Goal: Task Accomplishment & Management: Manage account settings

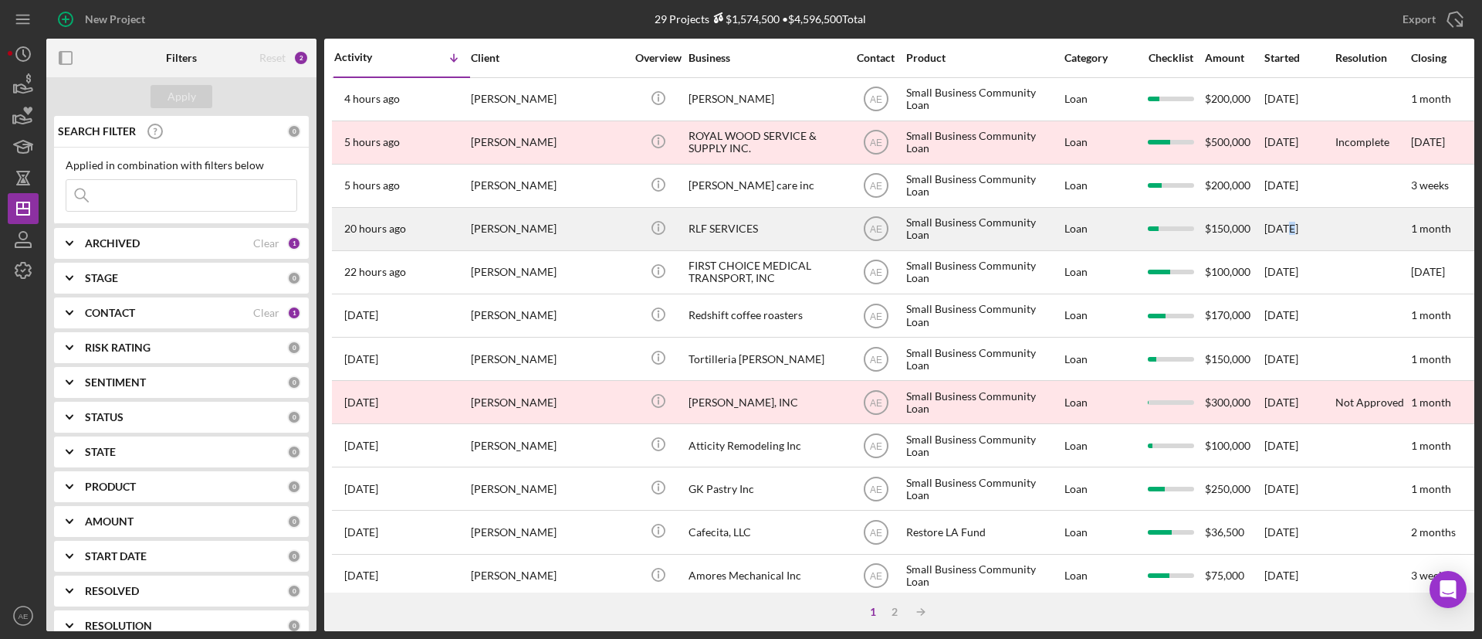
drag, startPoint x: 1289, startPoint y: 208, endPoint x: 1292, endPoint y: 240, distance: 31.7
click at [1292, 240] on div "9/25/25" at bounding box center [1299, 228] width 69 height 41
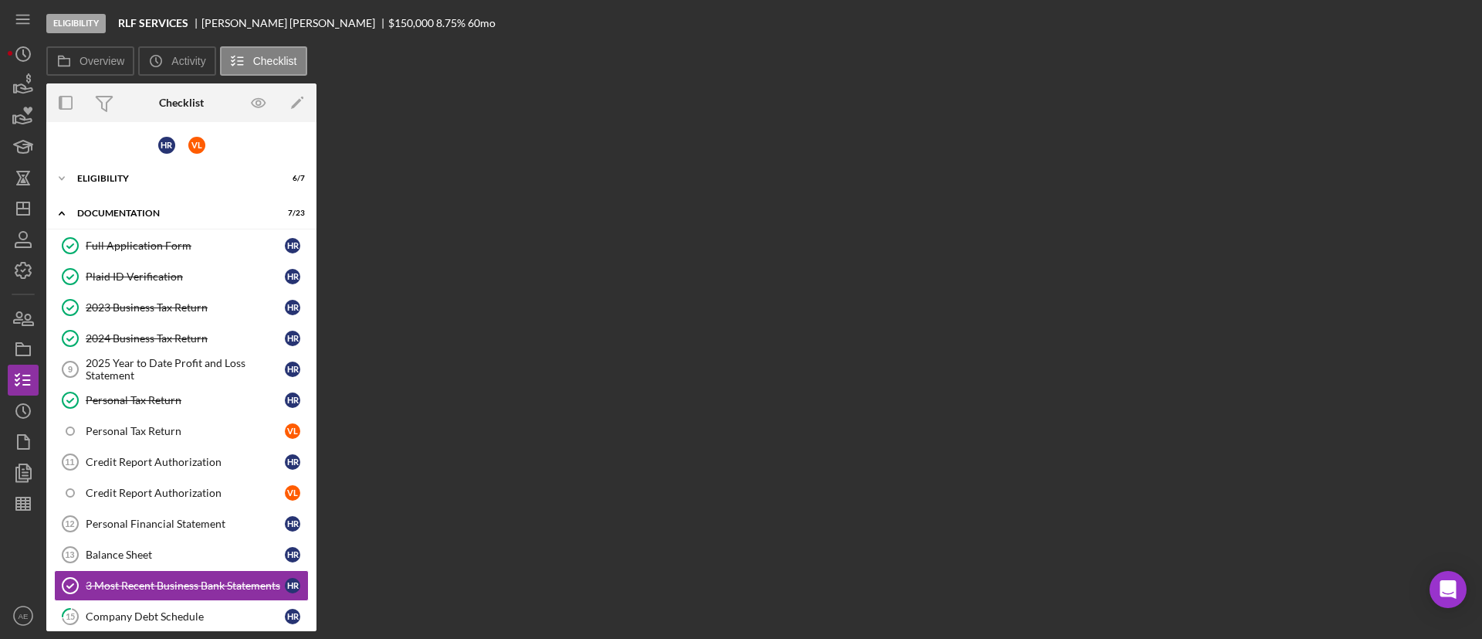
scroll to position [209, 0]
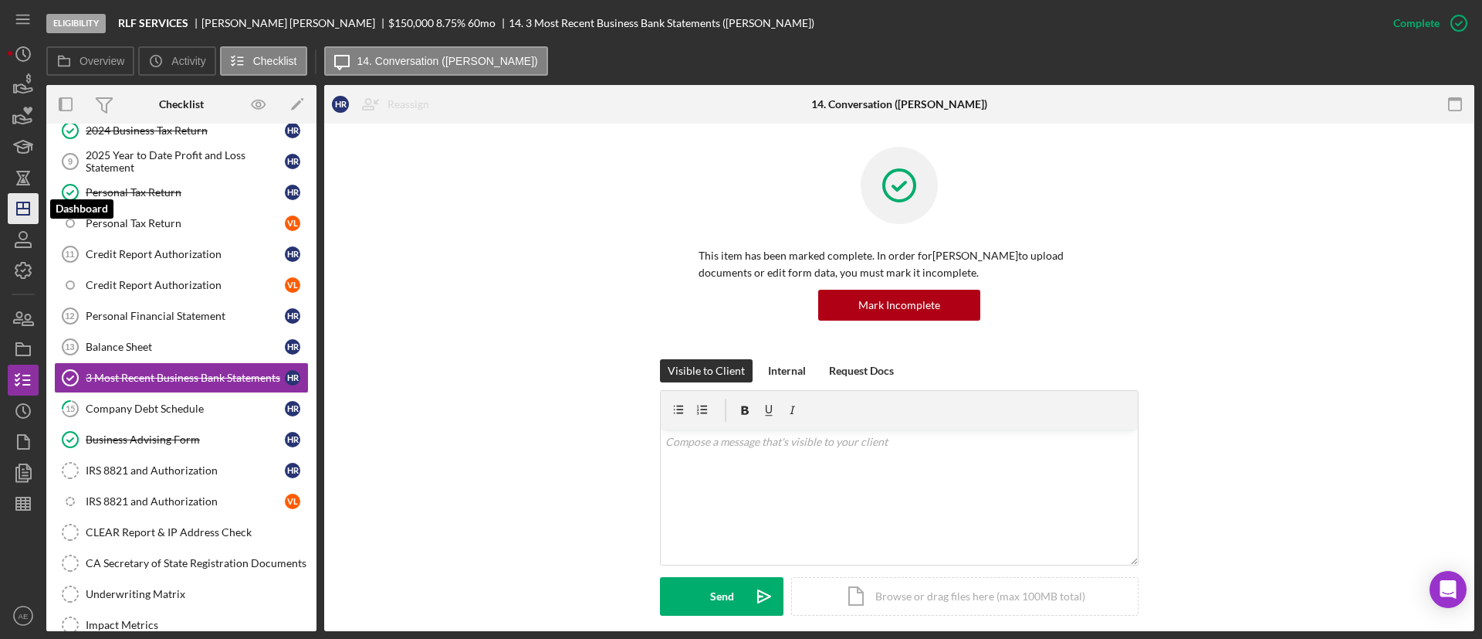
click at [19, 205] on icon "Icon/Dashboard" at bounding box center [23, 208] width 39 height 39
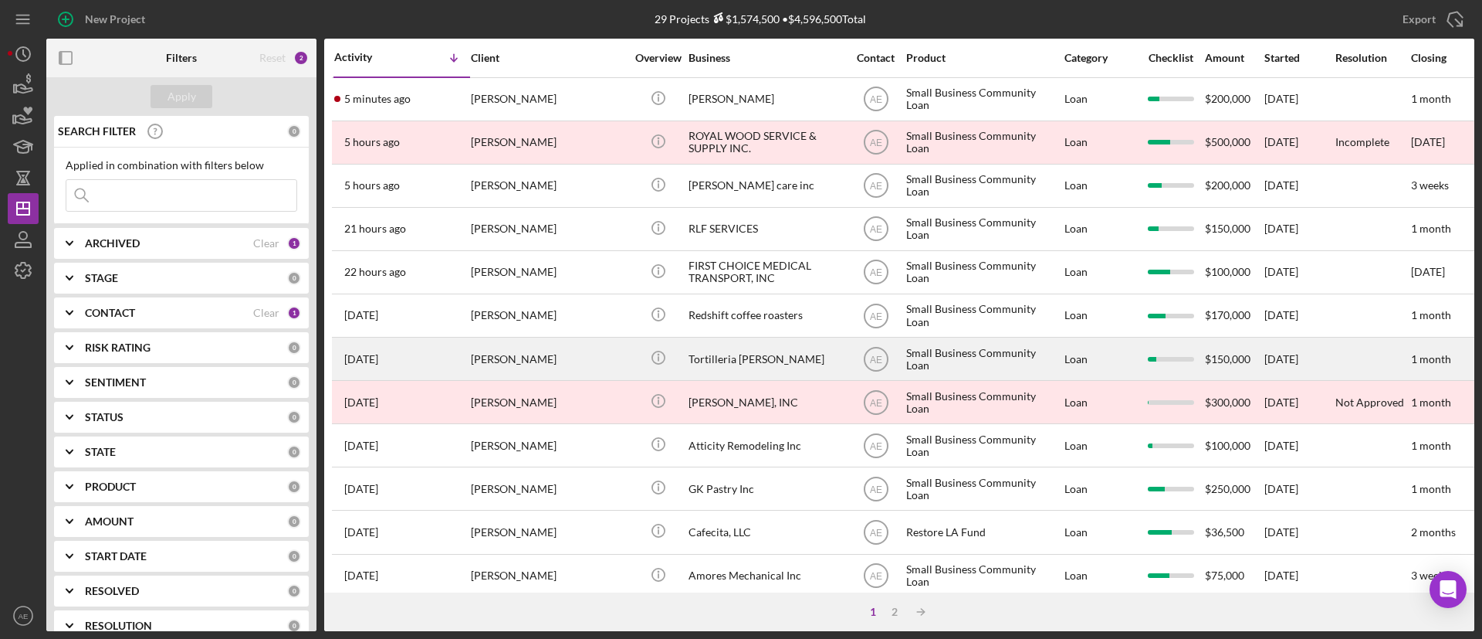
scroll to position [594, 0]
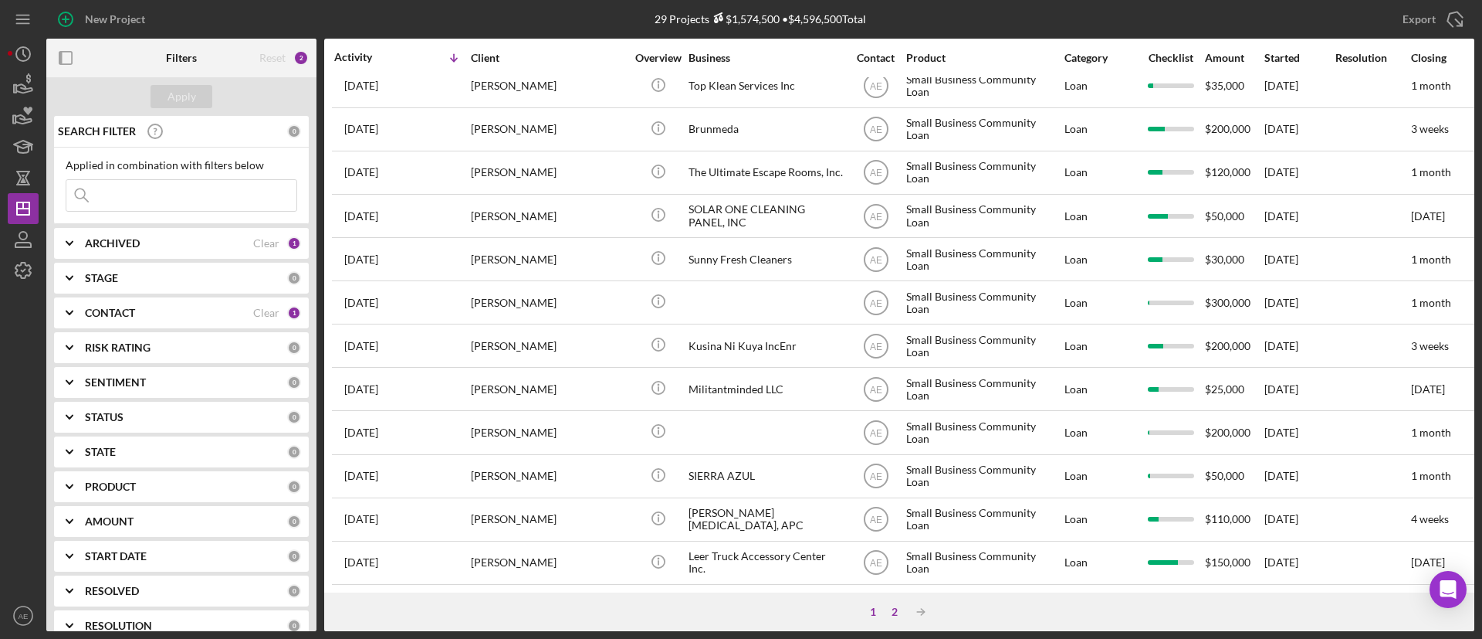
click at [901, 607] on div "2" at bounding box center [895, 611] width 22 height 12
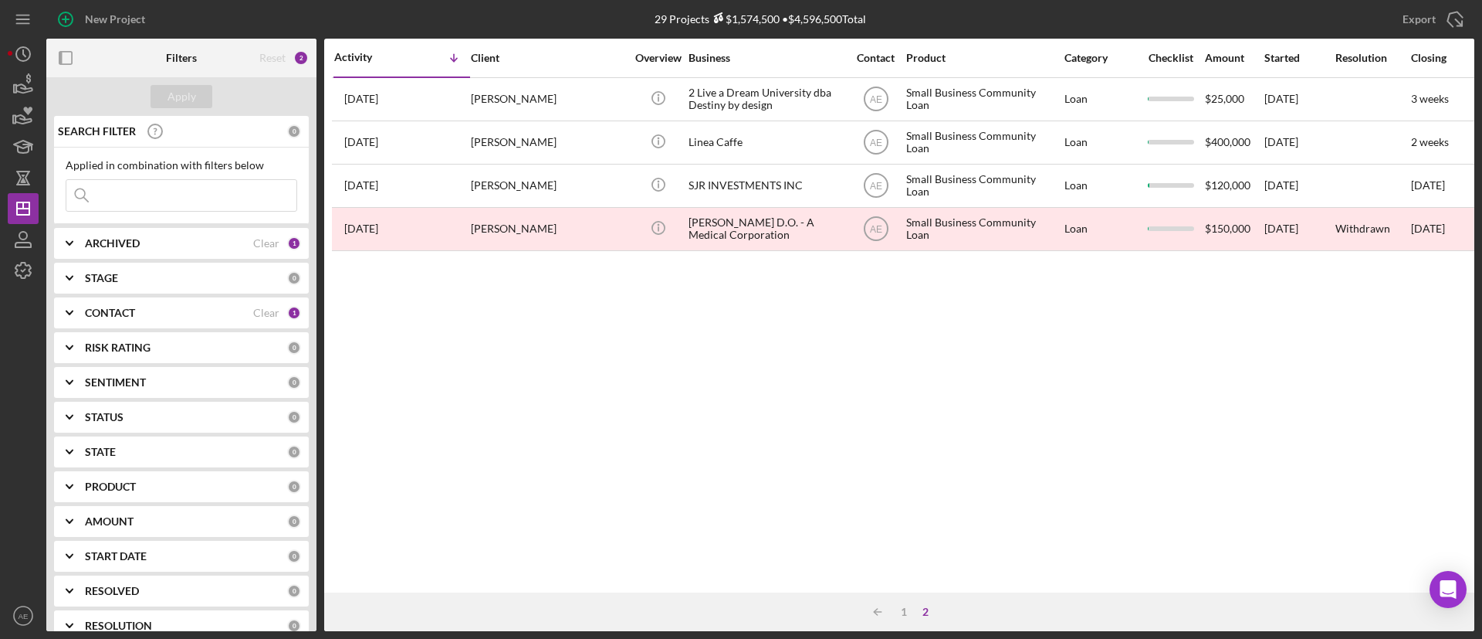
scroll to position [0, 0]
click at [906, 612] on div "1" at bounding box center [904, 611] width 22 height 12
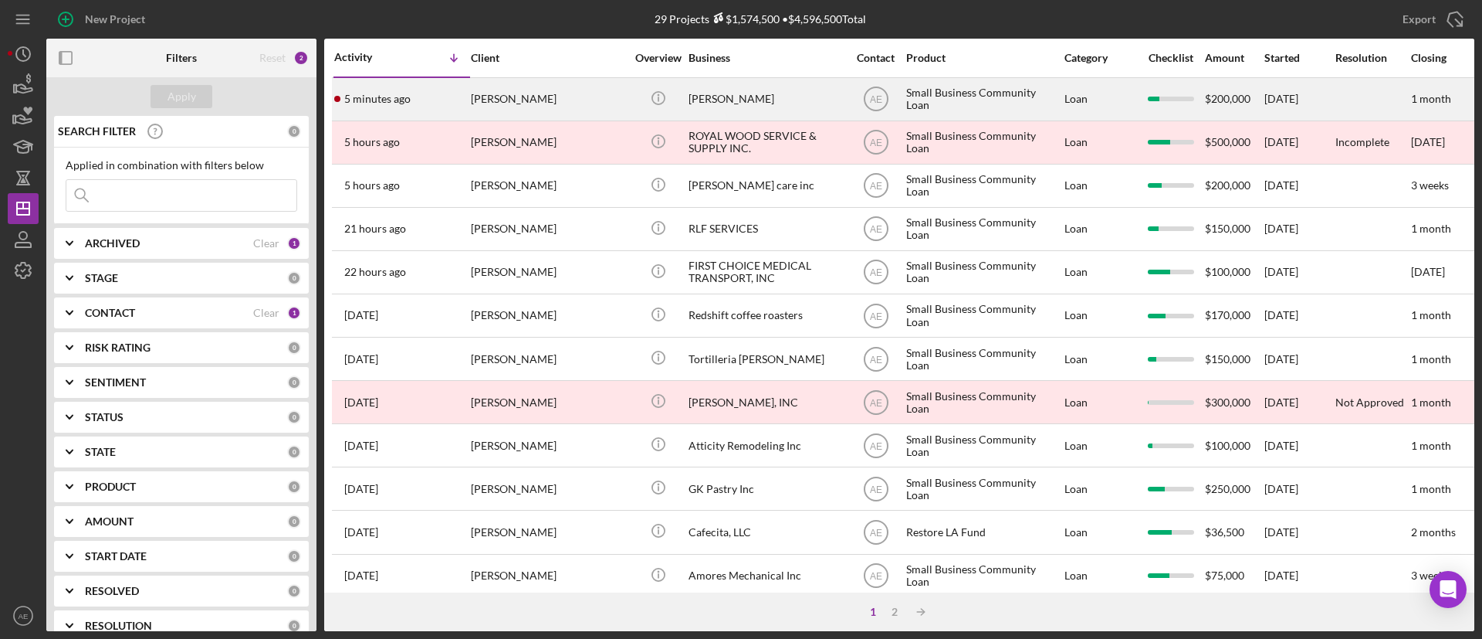
click at [577, 93] on div "[PERSON_NAME]" at bounding box center [548, 99] width 154 height 41
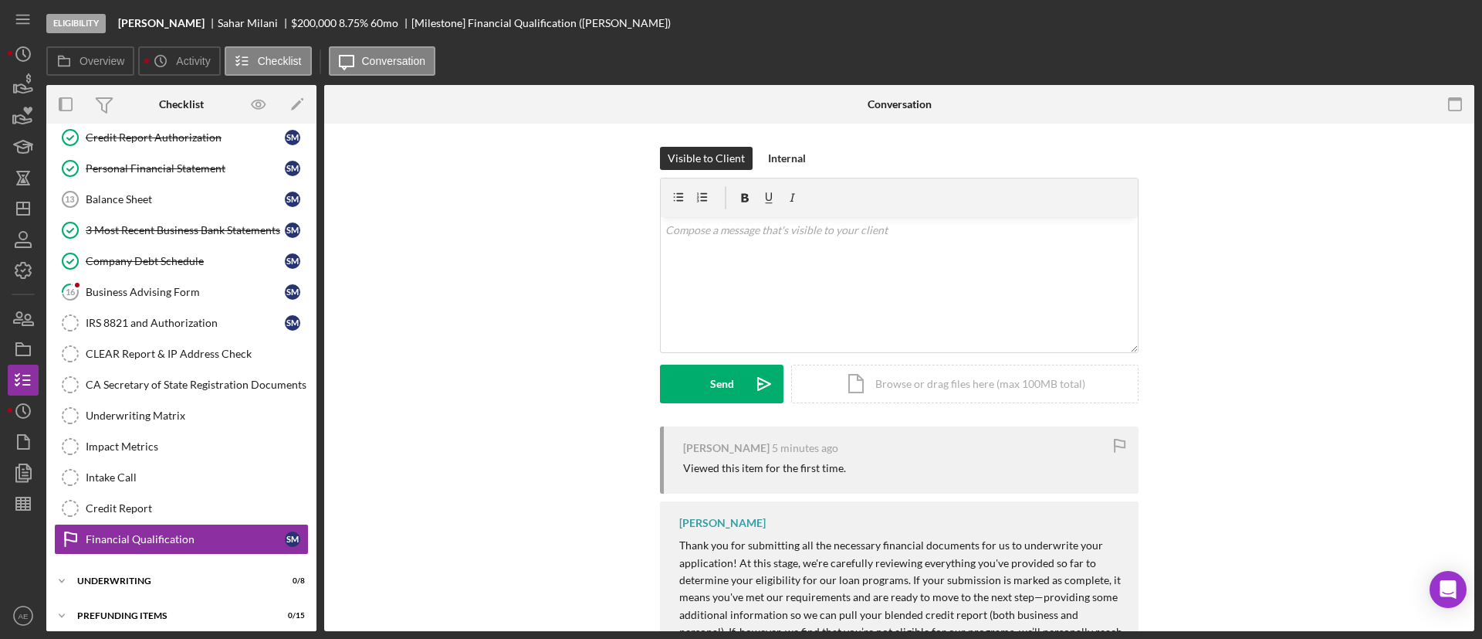
scroll to position [268, 0]
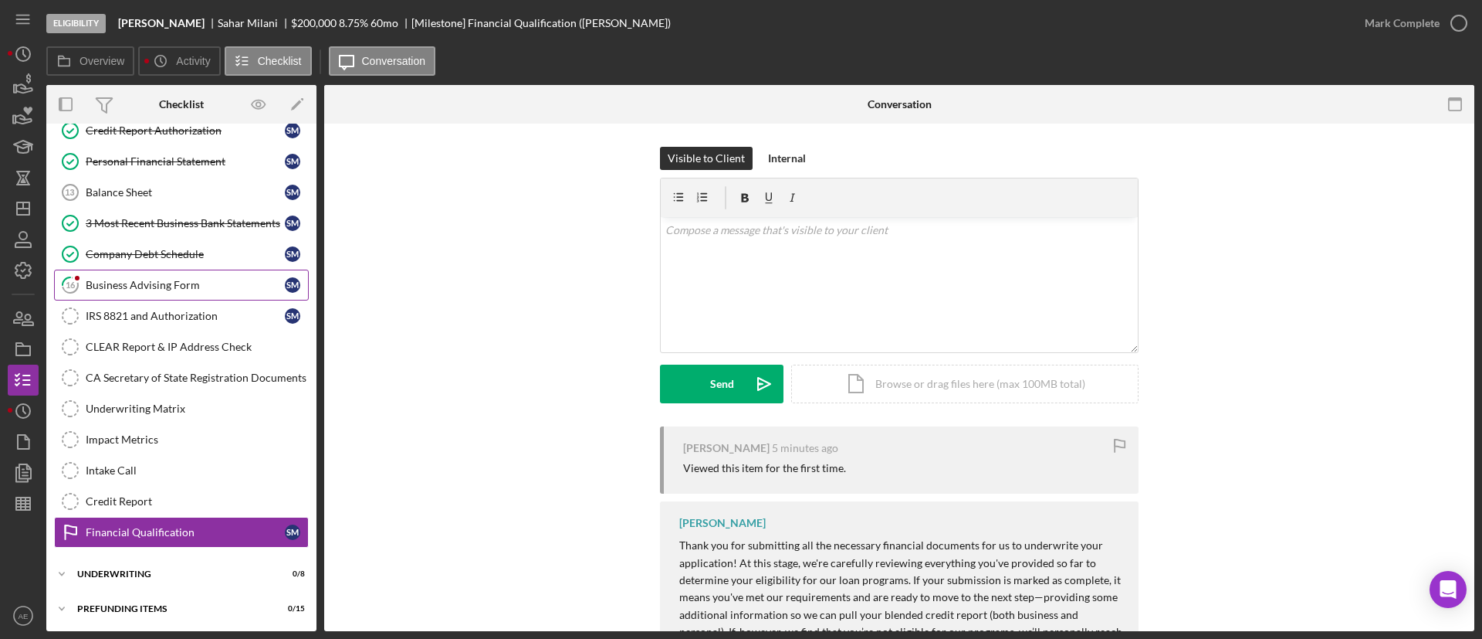
click at [192, 286] on div "Business Advising Form" at bounding box center [185, 285] width 199 height 12
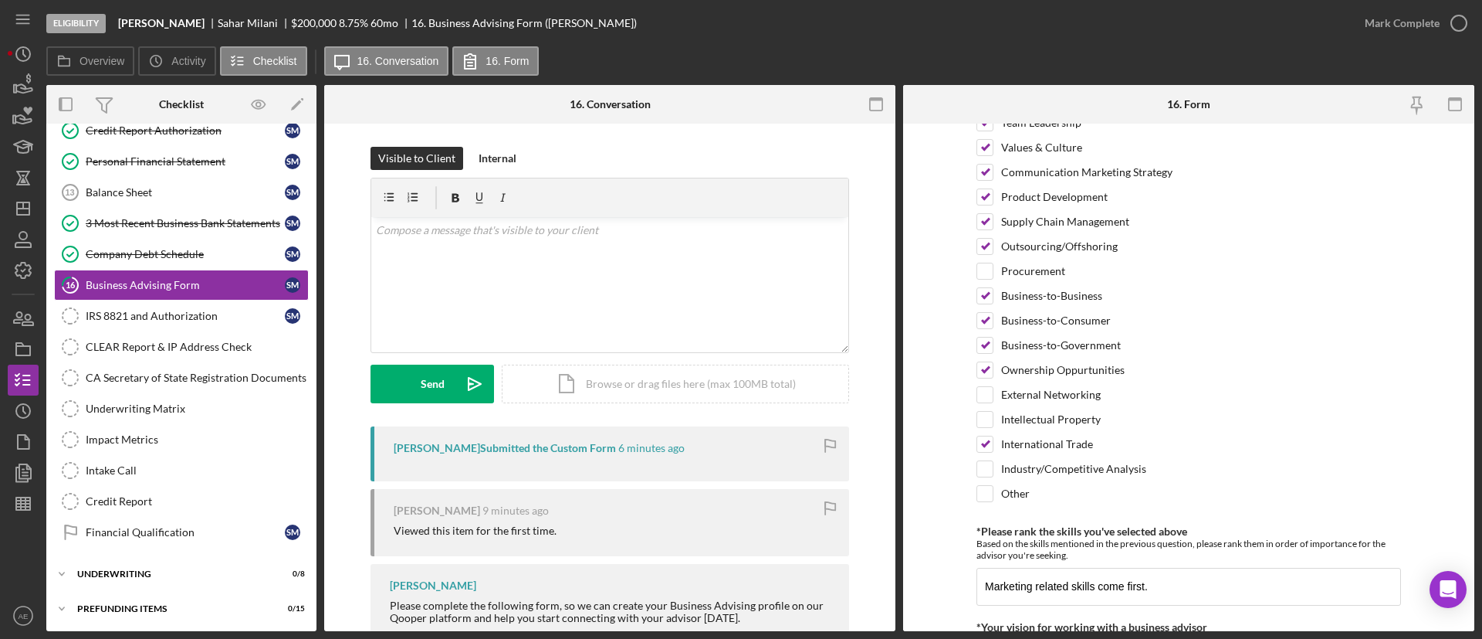
scroll to position [1359, 0]
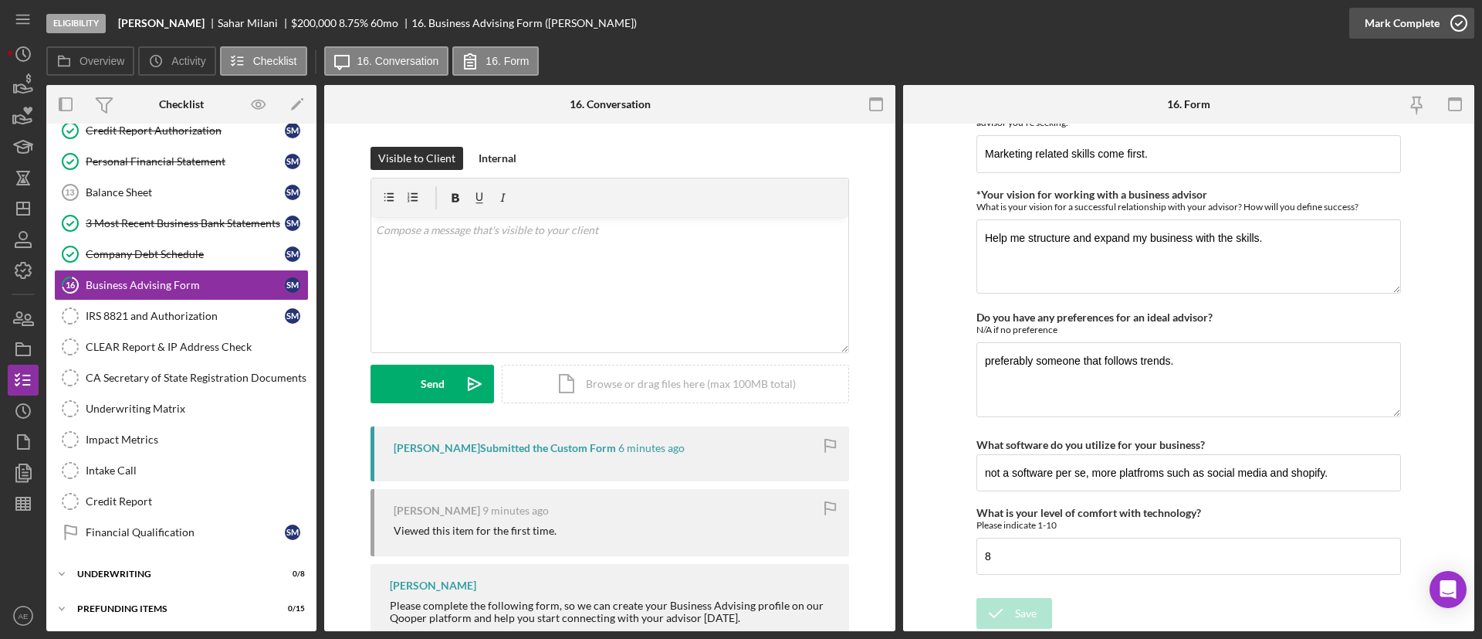
click at [1385, 29] on div "Mark Complete" at bounding box center [1402, 23] width 75 height 31
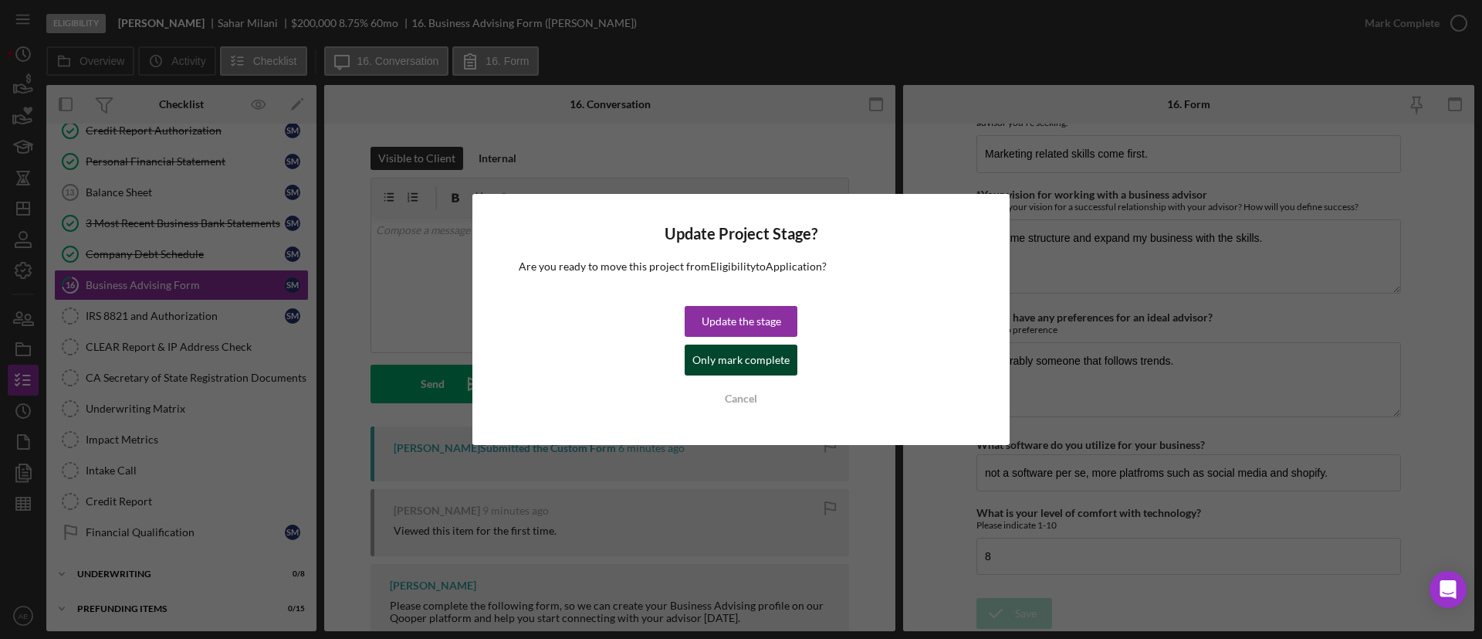
click at [753, 362] on div "Only mark complete" at bounding box center [741, 359] width 97 height 31
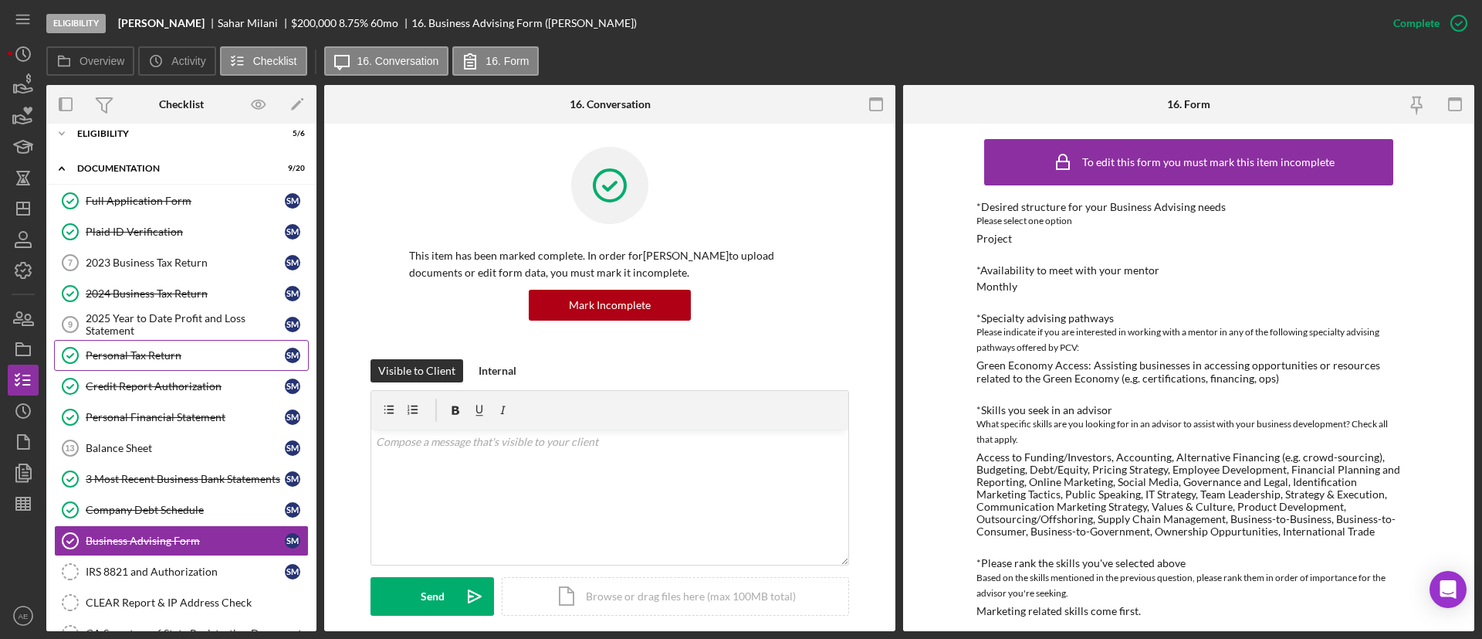
scroll to position [0, 0]
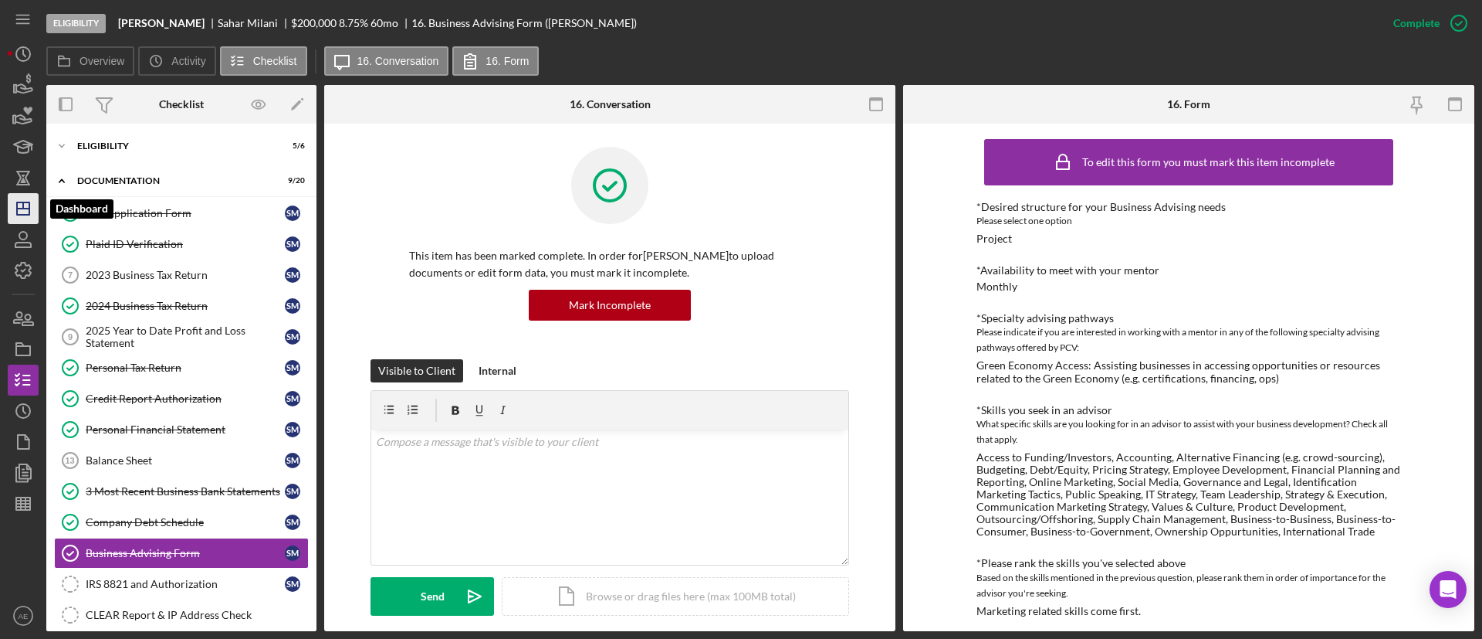
click at [22, 200] on icon "Icon/Dashboard" at bounding box center [23, 208] width 39 height 39
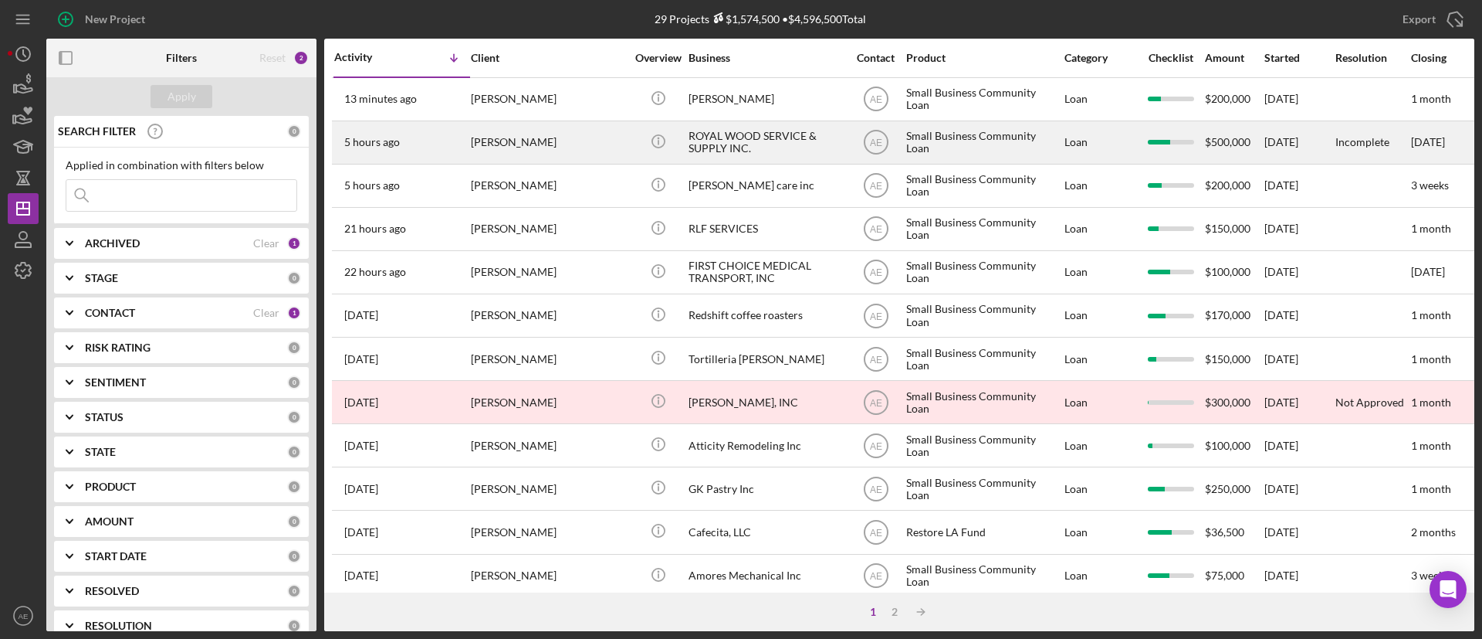
click at [536, 143] on div "[PERSON_NAME]" at bounding box center [548, 142] width 154 height 41
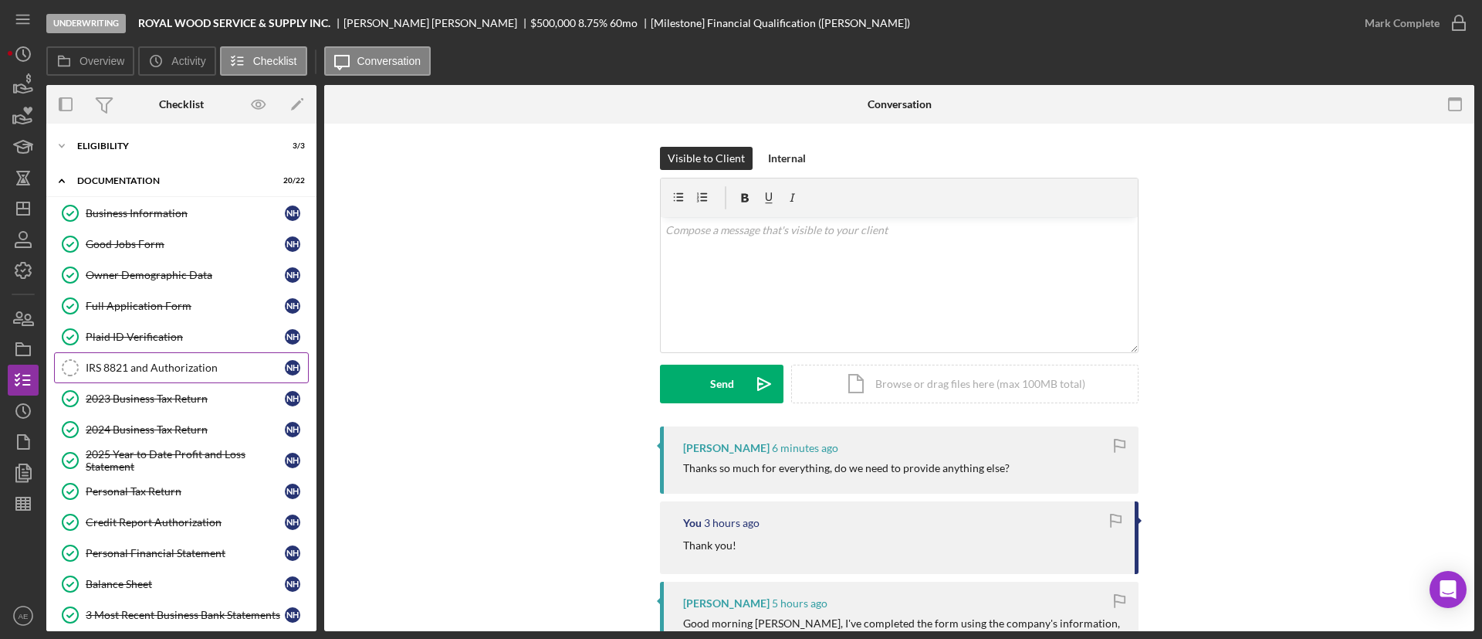
click at [141, 371] on div "IRS 8821 and Authorization" at bounding box center [185, 367] width 199 height 12
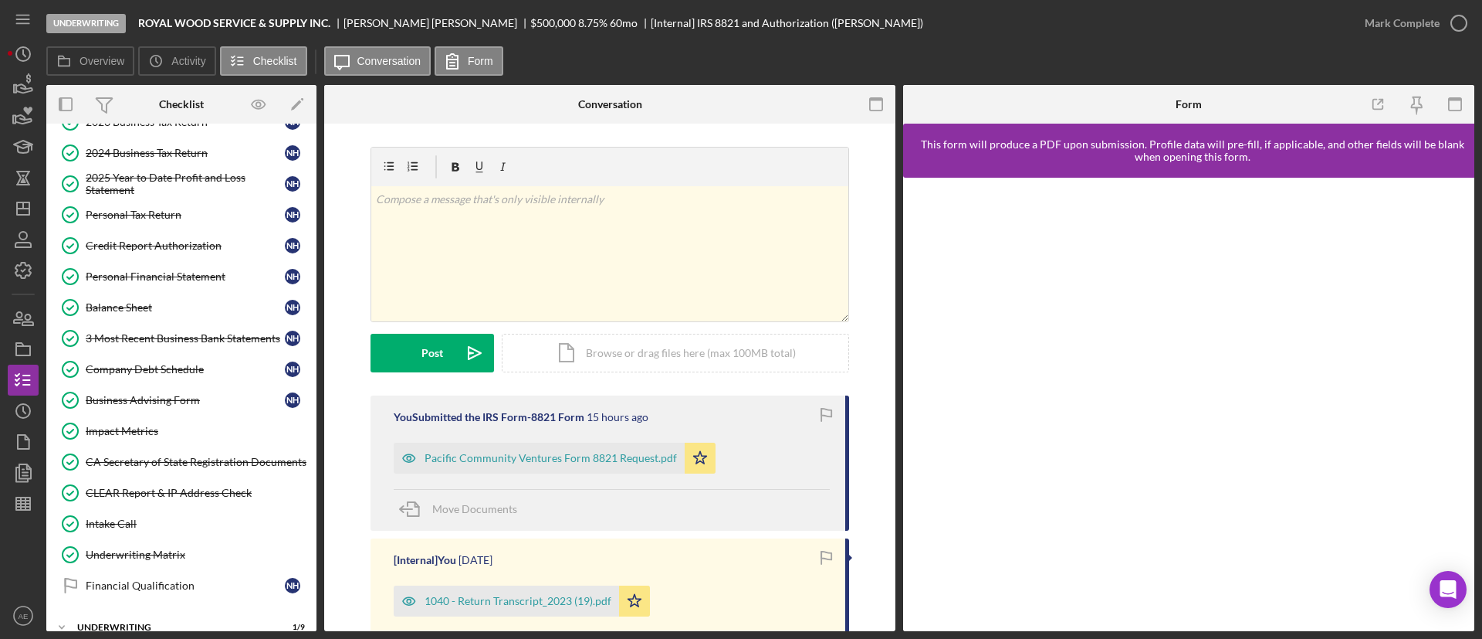
scroll to position [331, 0]
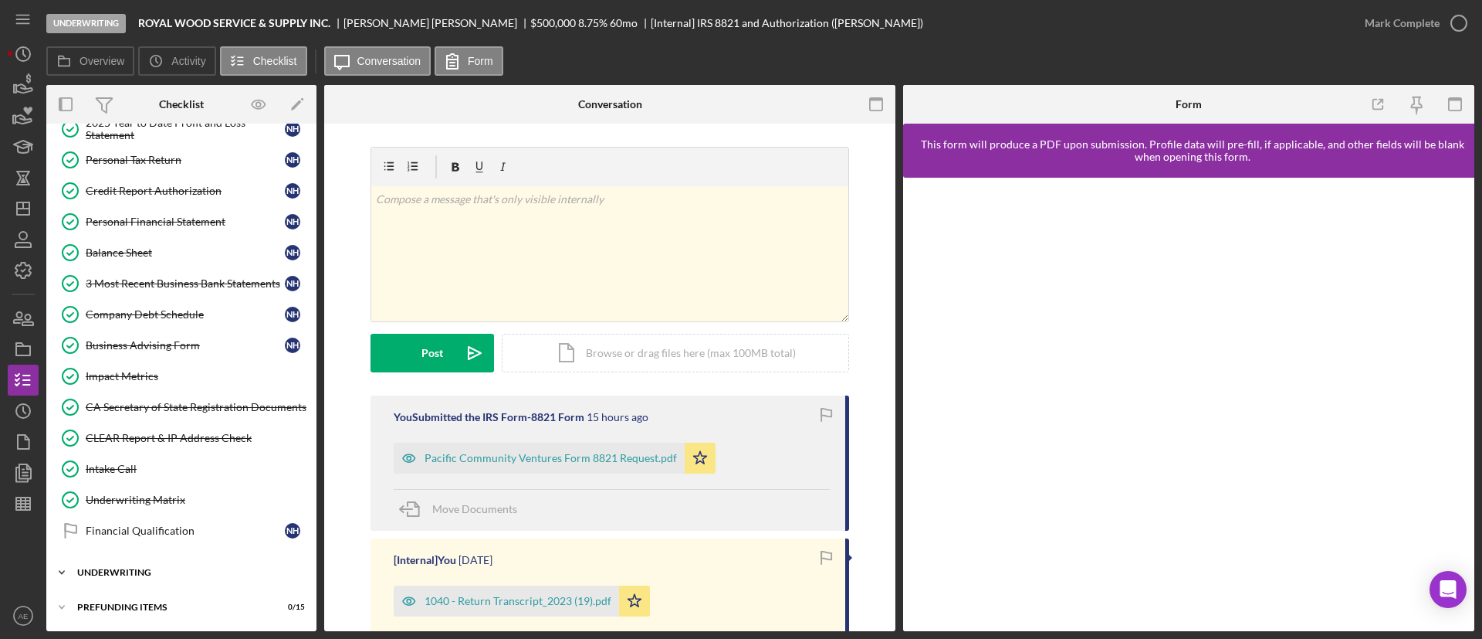
click at [139, 571] on div "Underwriting" at bounding box center [187, 571] width 220 height 9
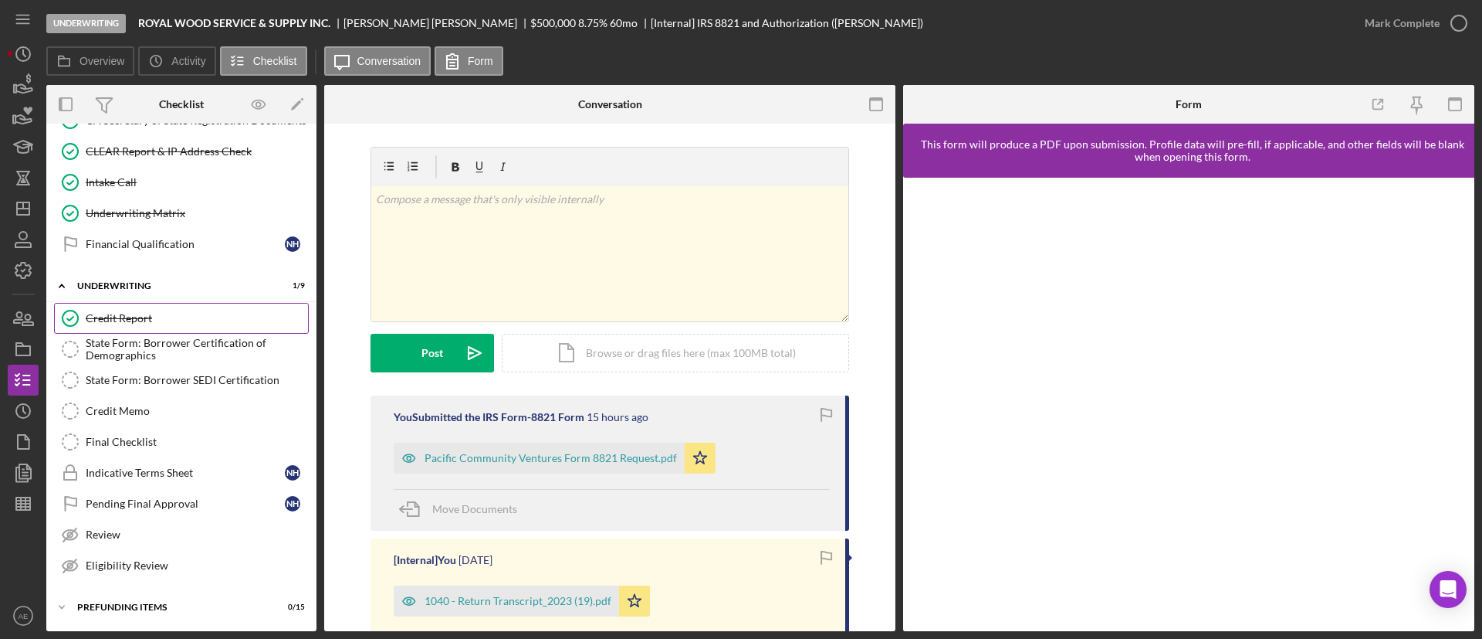
click at [141, 314] on div "Credit Report" at bounding box center [197, 318] width 222 height 12
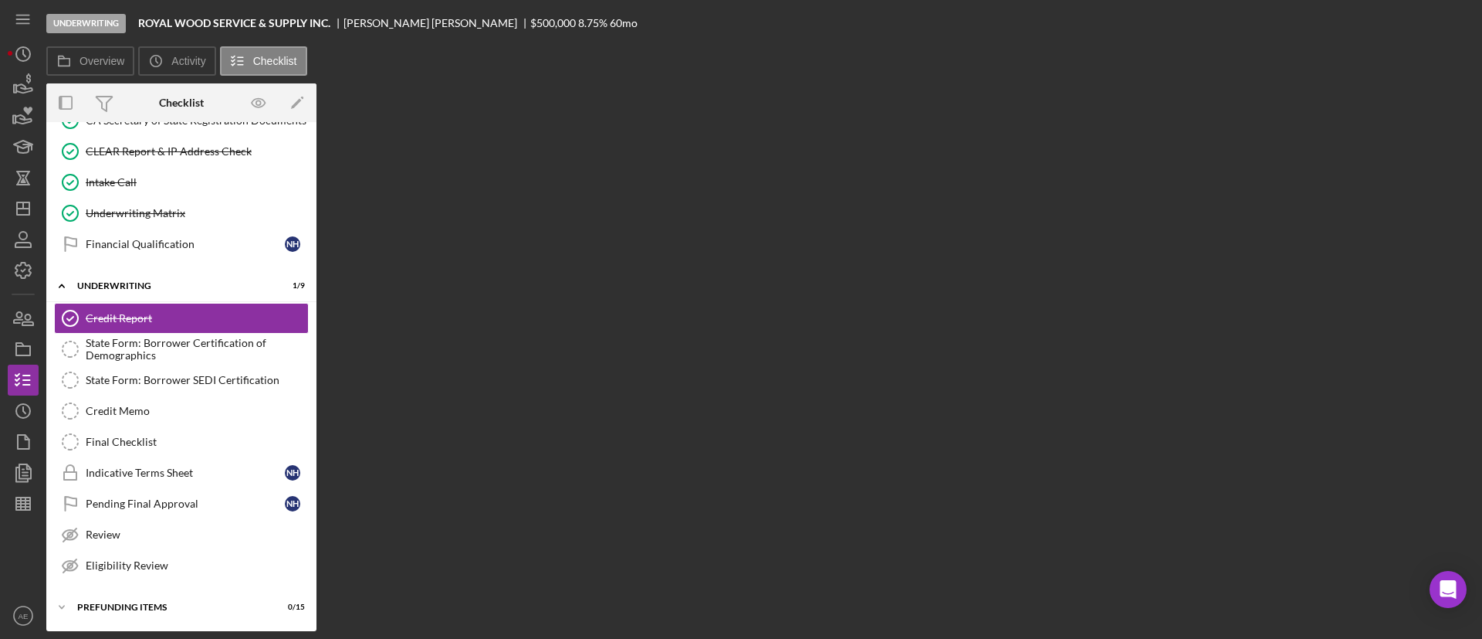
scroll to position [618, 0]
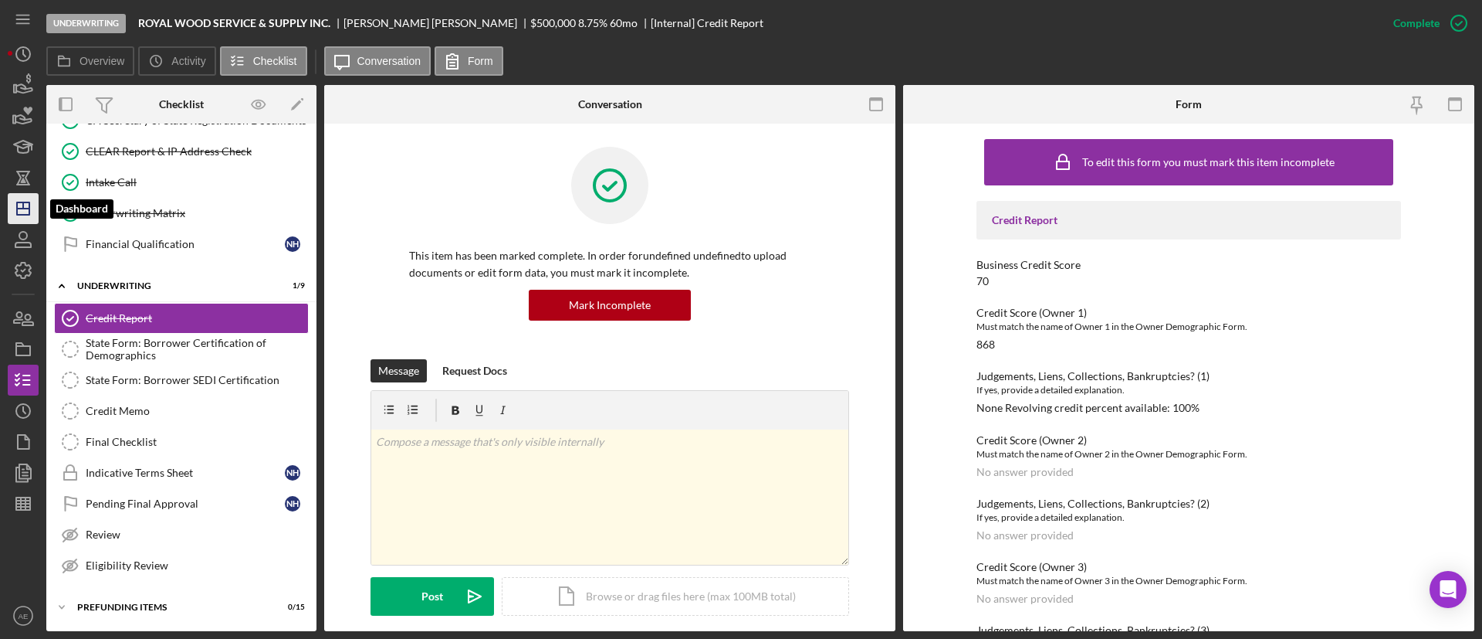
click at [22, 214] on polygon "button" at bounding box center [23, 208] width 12 height 12
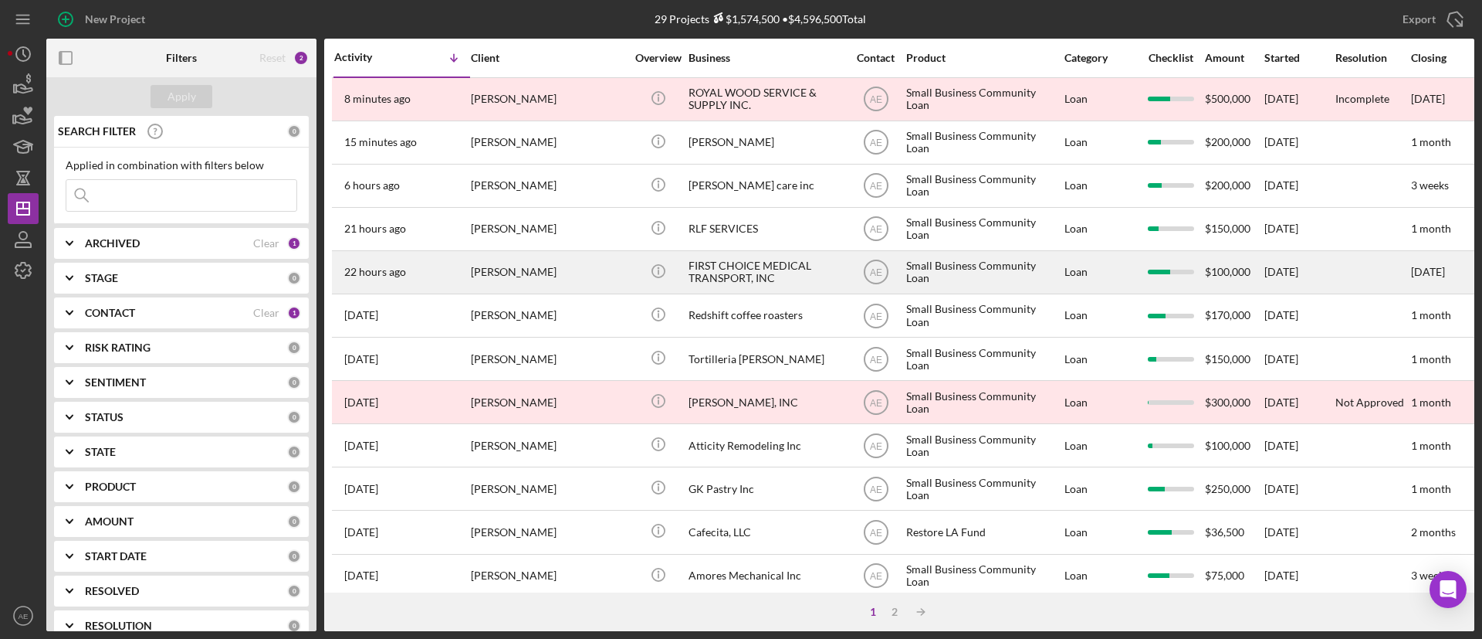
click at [738, 265] on div "FIRST CHOICE MEDICAL TRANSPORT, INC" at bounding box center [766, 272] width 154 height 41
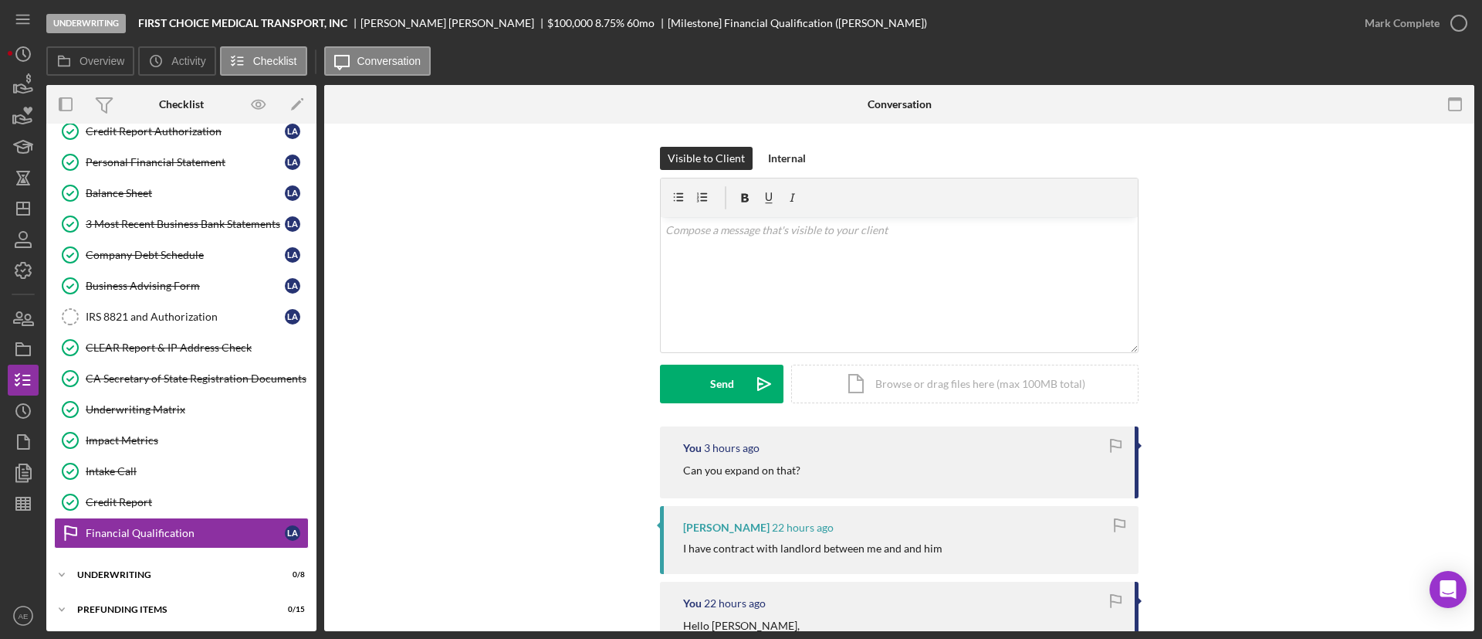
scroll to position [268, 0]
click at [189, 297] on link "Business Advising Form Business Advising Form L A" at bounding box center [181, 284] width 255 height 31
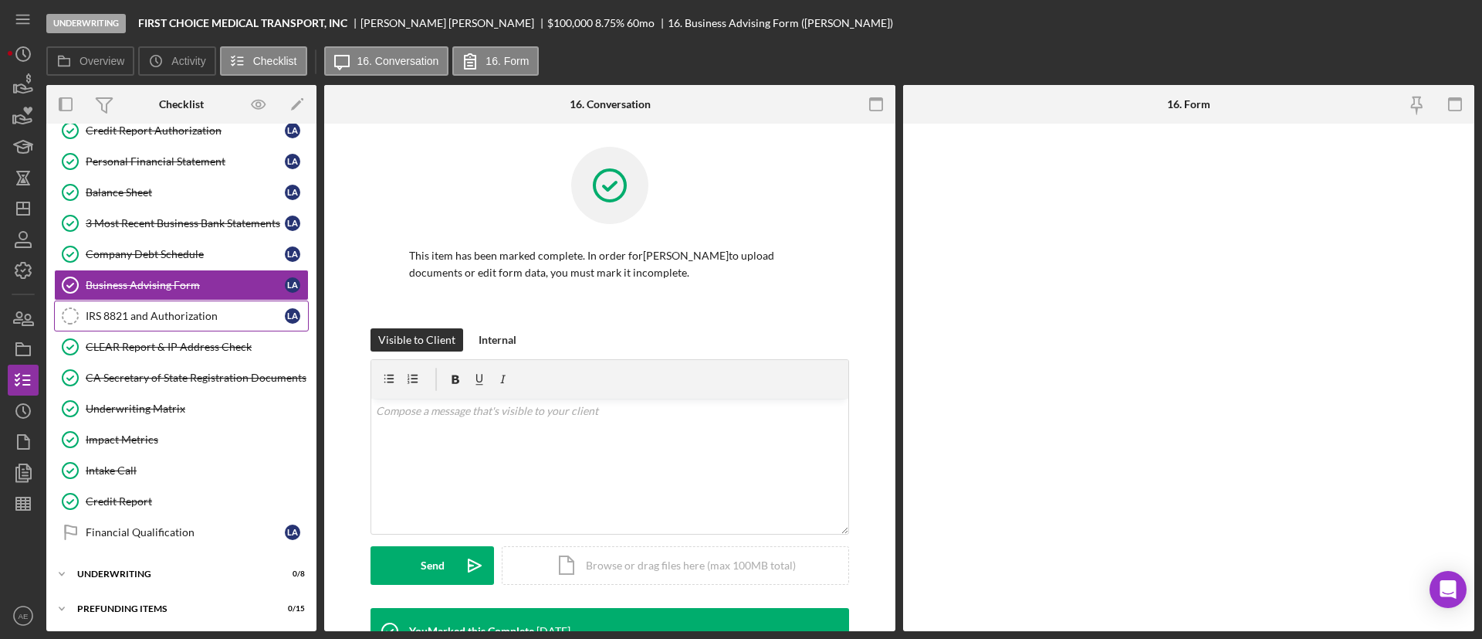
click at [185, 310] on div "IRS 8821 and Authorization" at bounding box center [185, 316] width 199 height 12
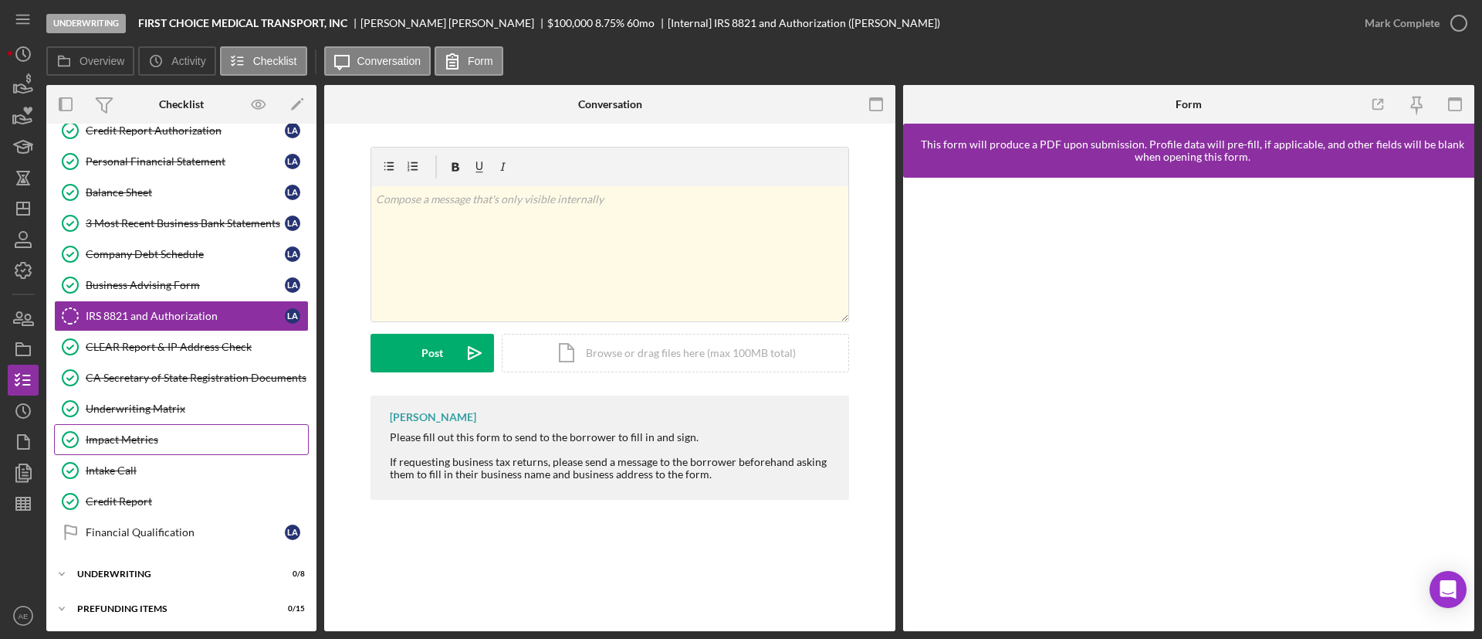
scroll to position [269, 0]
click at [174, 530] on div "Financial Qualification" at bounding box center [185, 530] width 199 height 12
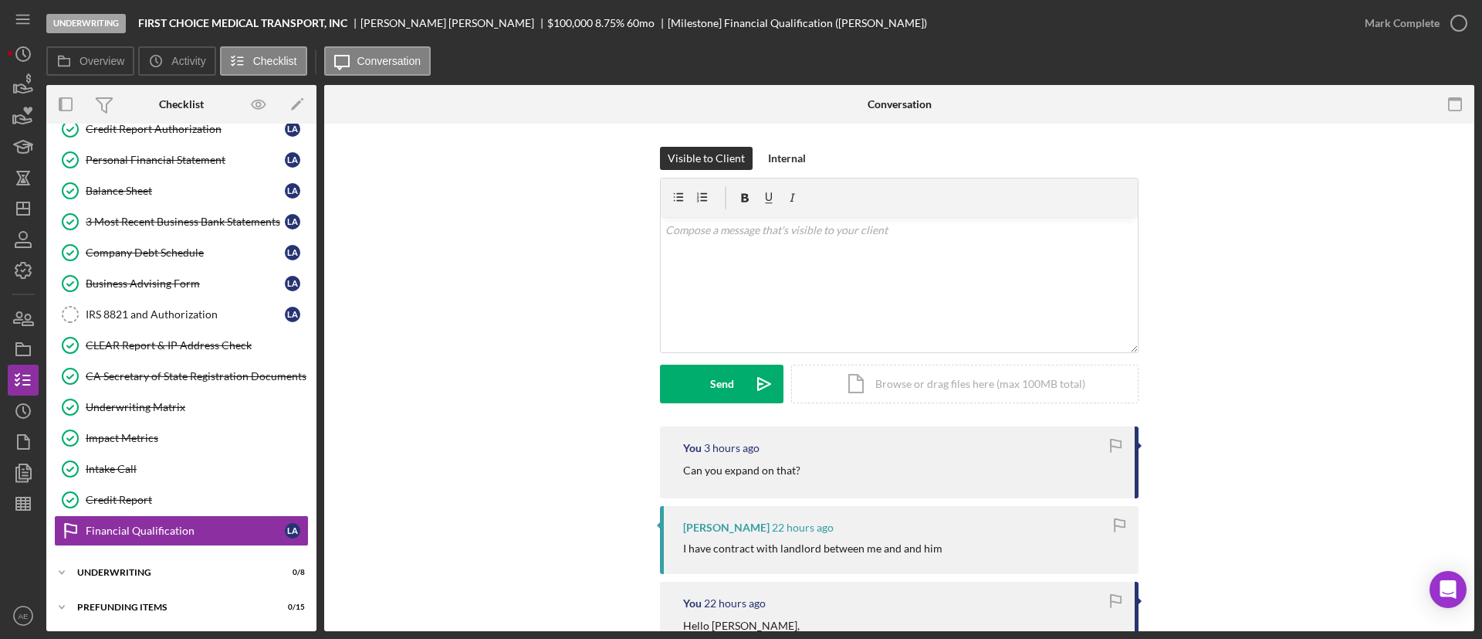
click at [179, 554] on div "Icon/Expander Eligibility 6 / 6 Icon/Expander Documentation 18 / 20 Full Applic…" at bounding box center [181, 242] width 270 height 761
click at [144, 564] on div "Icon/Expander Underwriting 0 / 8" at bounding box center [181, 572] width 270 height 31
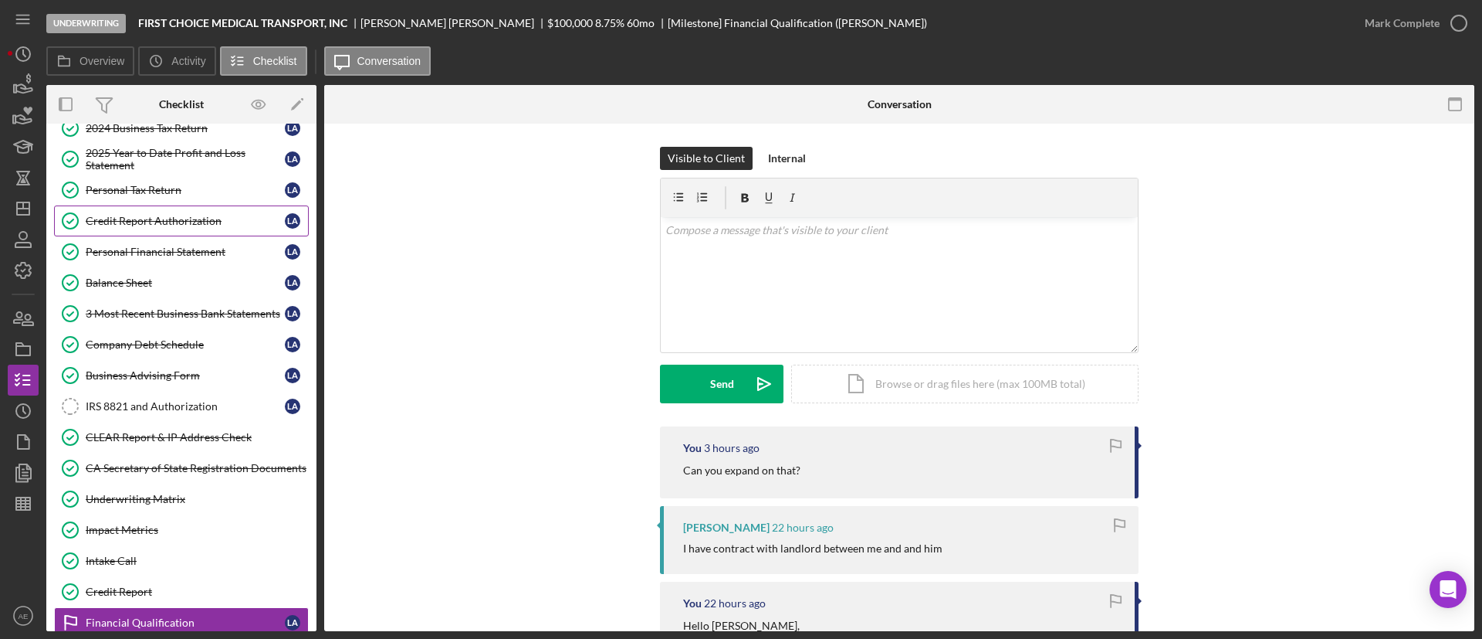
scroll to position [409, 0]
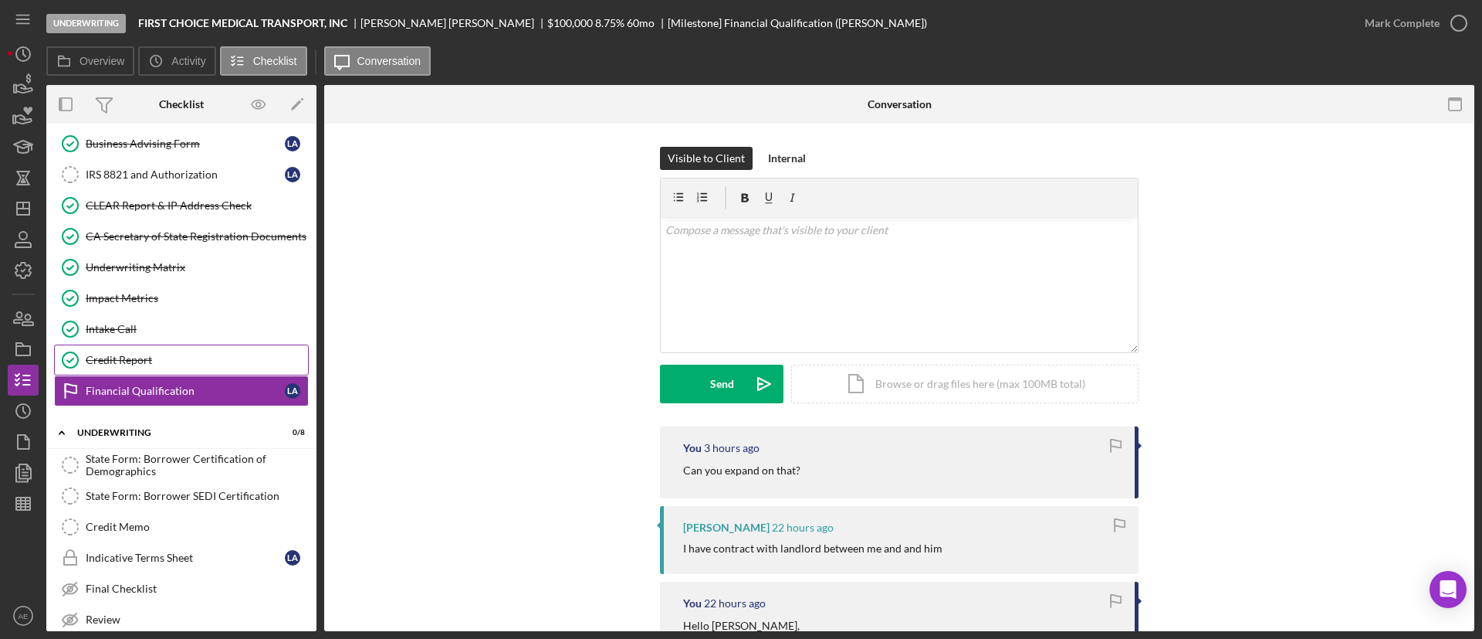
click at [161, 357] on div "Credit Report" at bounding box center [197, 360] width 222 height 12
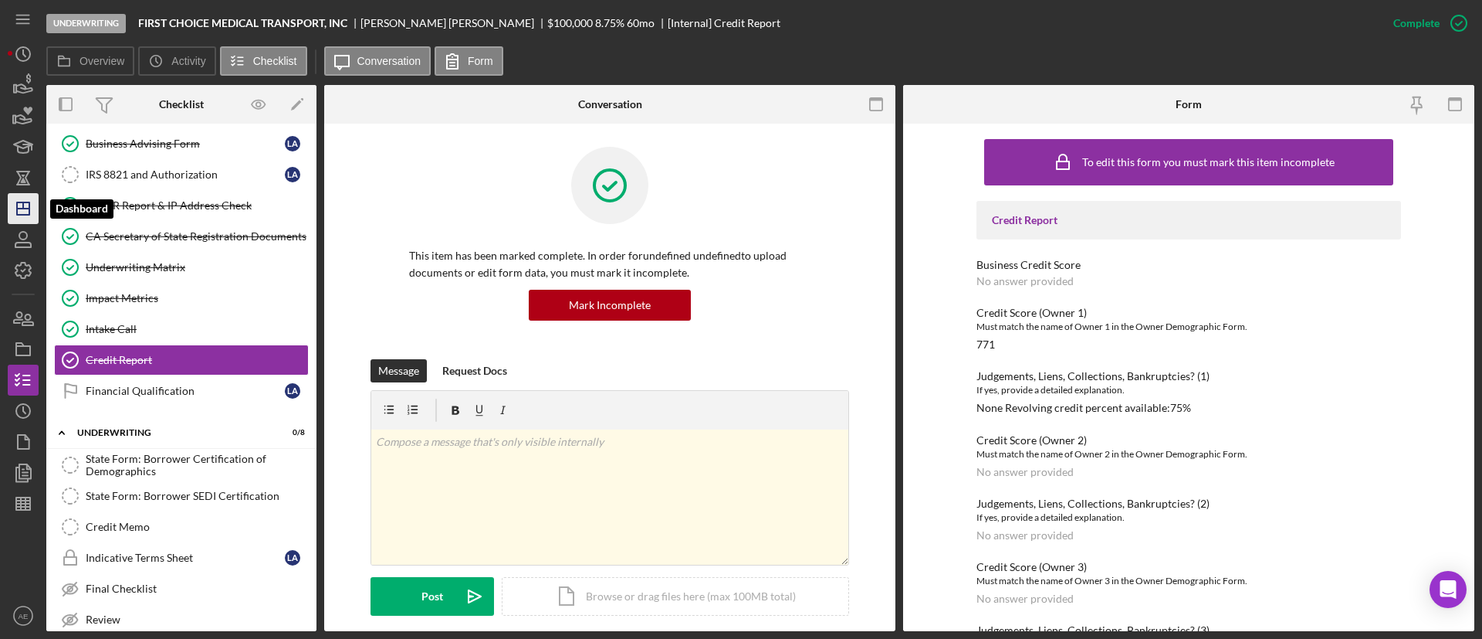
click at [26, 208] on line "button" at bounding box center [23, 208] width 12 height 0
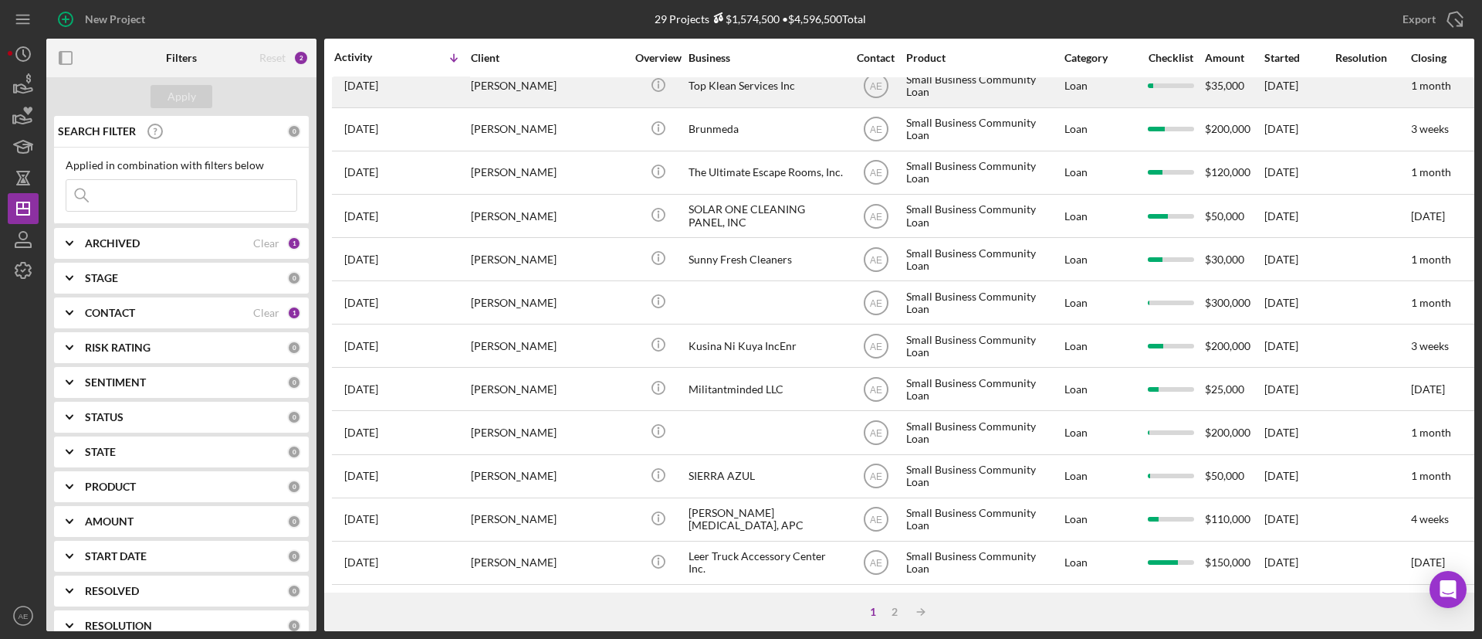
scroll to position [594, 0]
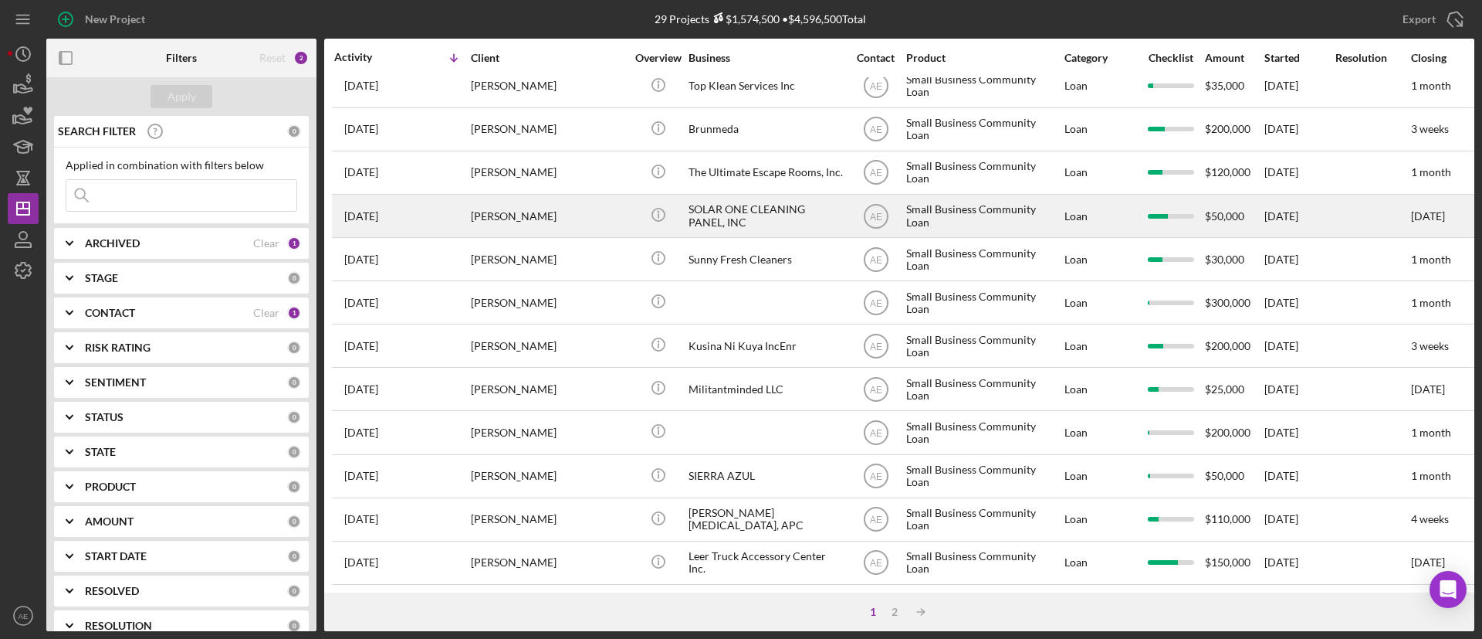
click at [542, 195] on div "[PERSON_NAME]" at bounding box center [548, 215] width 154 height 41
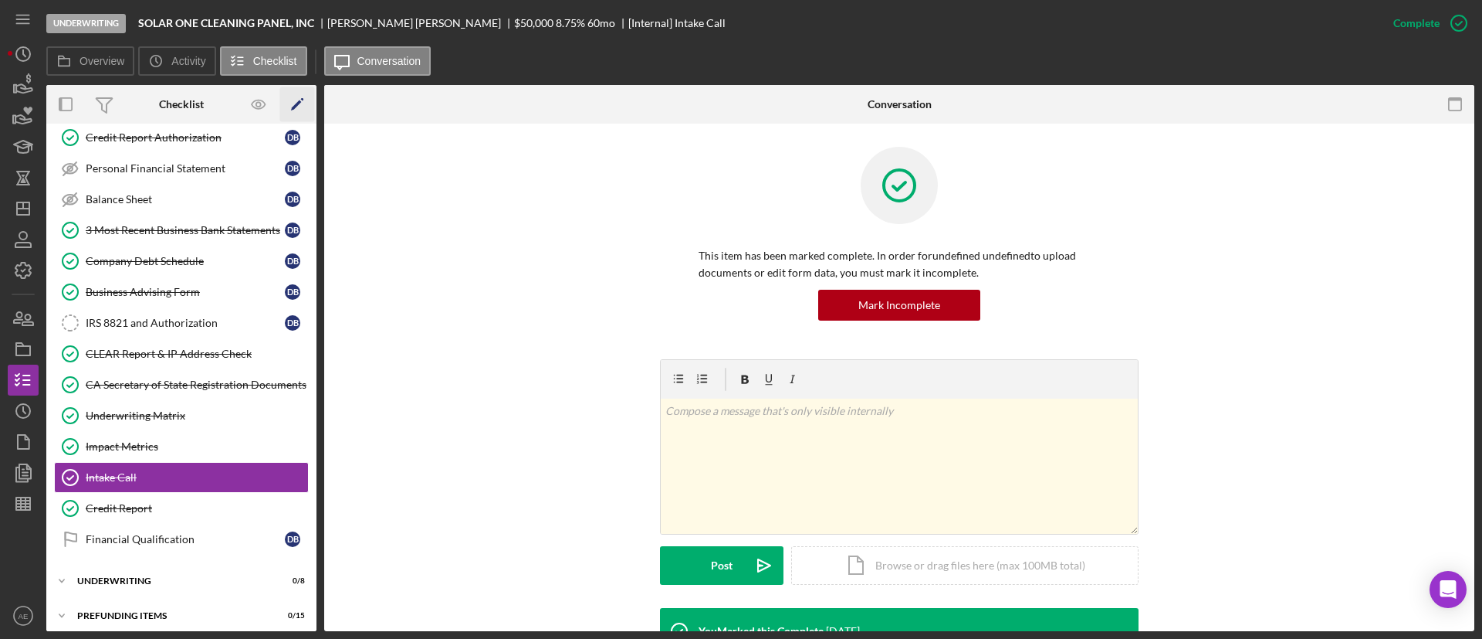
scroll to position [268, 0]
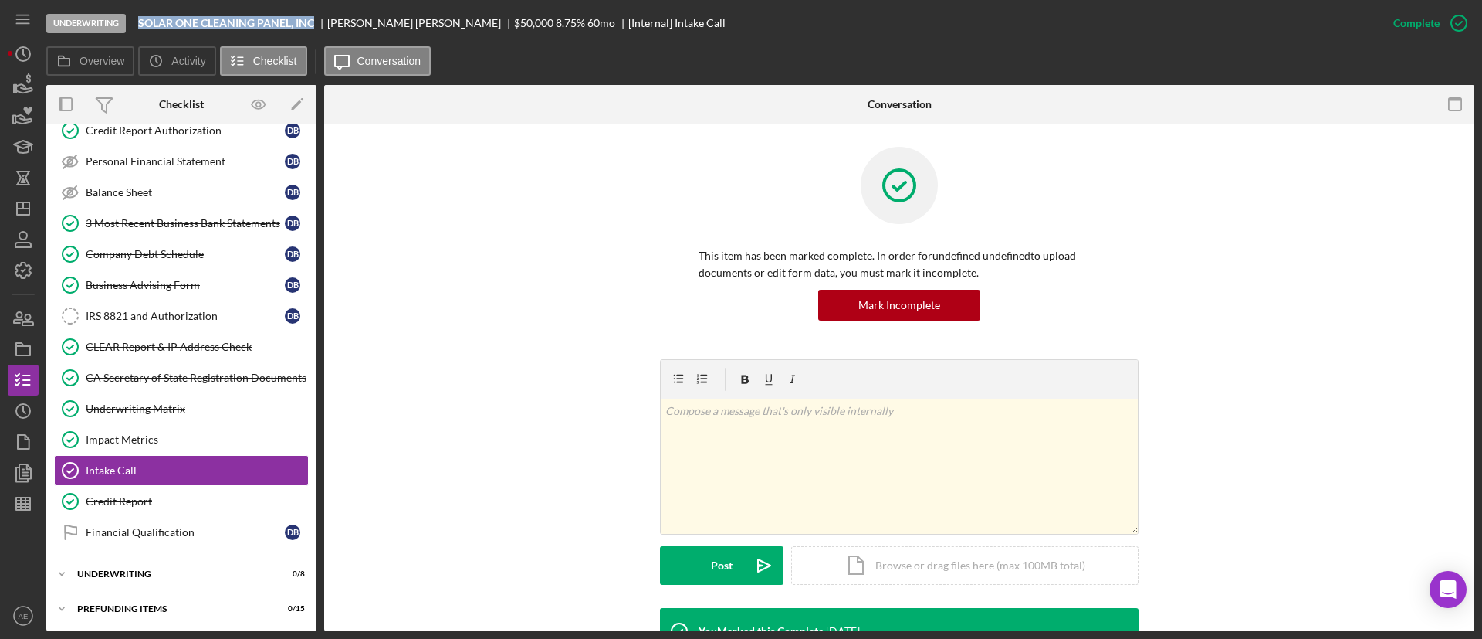
drag, startPoint x: 142, startPoint y: 25, endPoint x: 306, endPoint y: 36, distance: 164.0
click at [306, 36] on div "Underwriting SOLAR ONE CLEANING PANEL, INC DARRYL BLACKWELL $50,000 $30,000 8.7…" at bounding box center [712, 23] width 1332 height 46
copy b "SOLAR ONE CLEANING PANEL, INC"
click at [318, 23] on div "SOLAR ONE CLEANING PANEL, INC" at bounding box center [232, 23] width 189 height 12
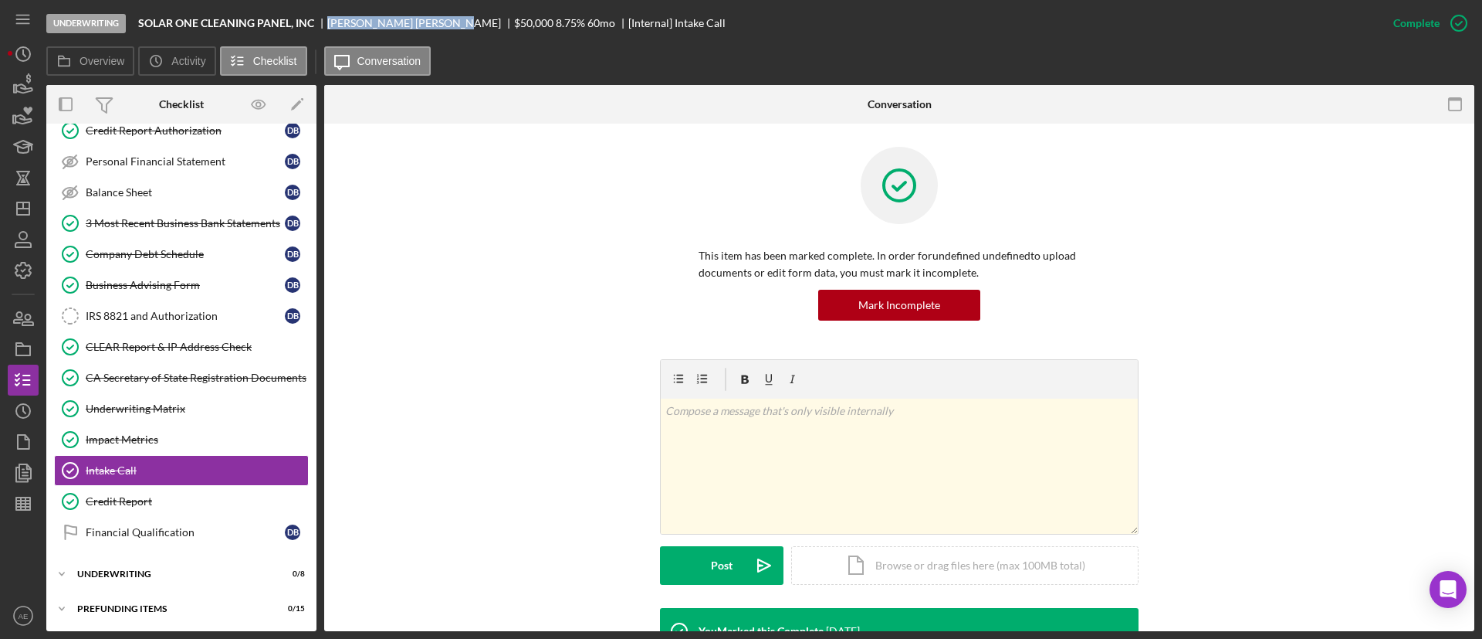
drag, startPoint x: 330, startPoint y: 22, endPoint x: 432, endPoint y: 29, distance: 102.9
click at [432, 29] on div "DARRYL BLACKWELL" at bounding box center [420, 23] width 187 height 12
copy div "DARRYL BLACKWELL"
click at [161, 409] on div "Underwriting Matrix" at bounding box center [197, 408] width 222 height 12
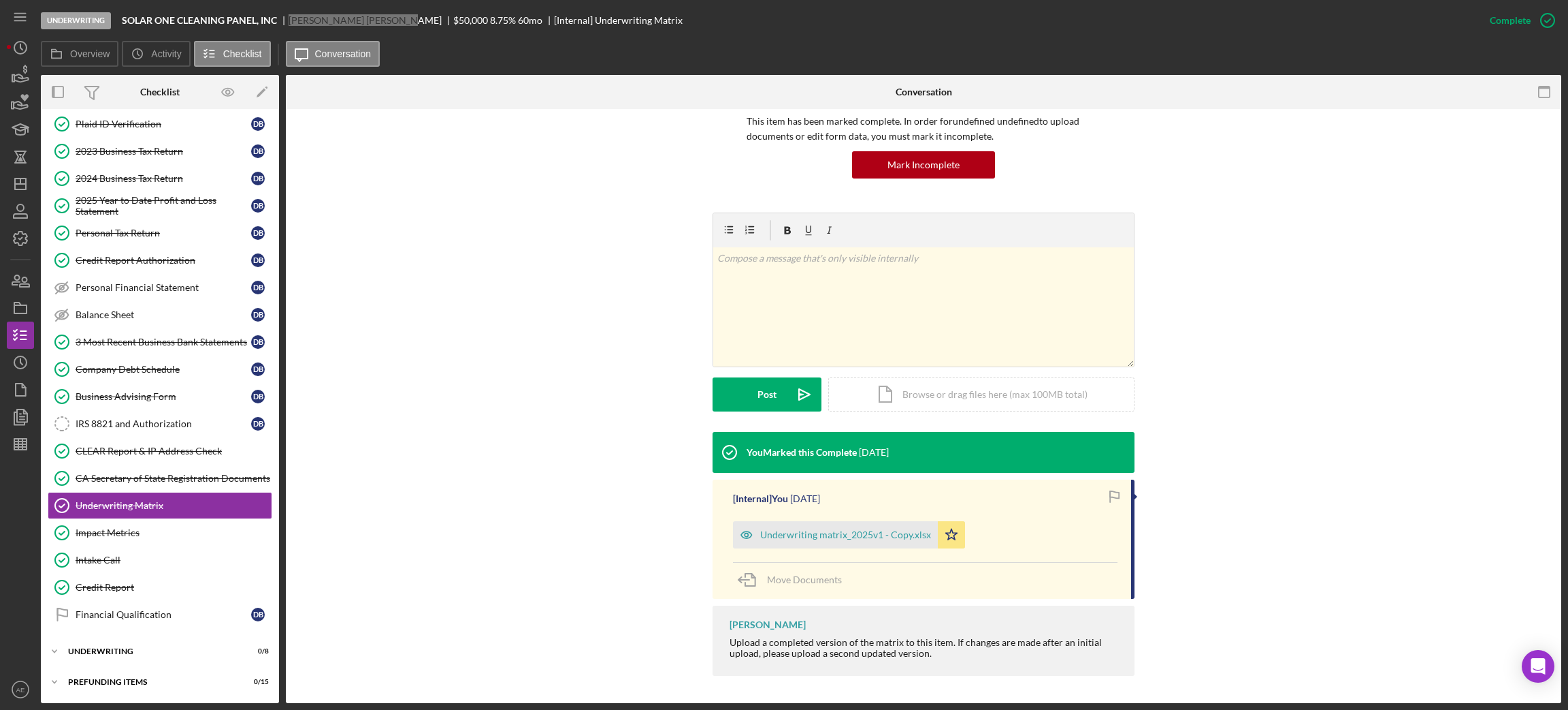
scroll to position [104, 0]
click at [29, 183] on icon "Icon/Dashboard" at bounding box center [20, 183] width 34 height 34
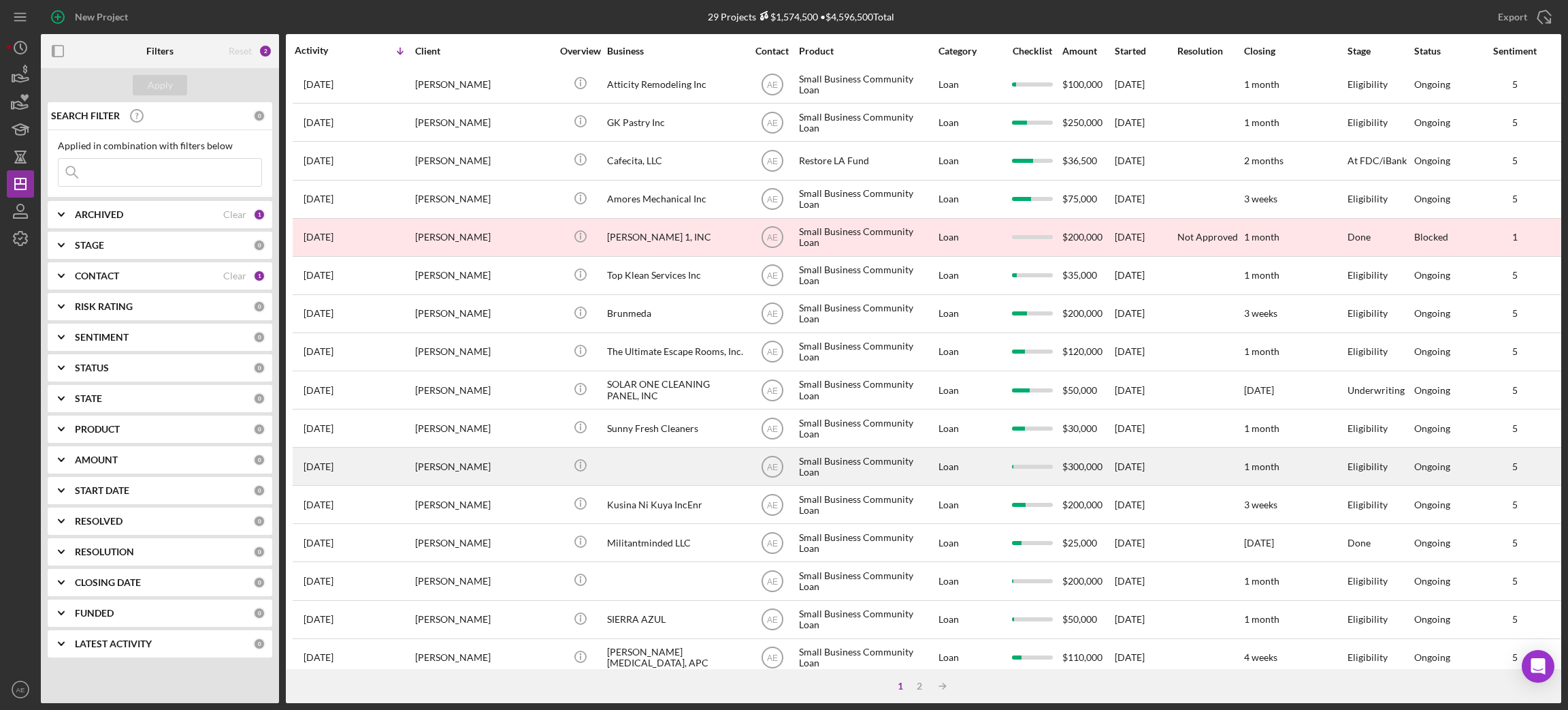
scroll to position [274, 0]
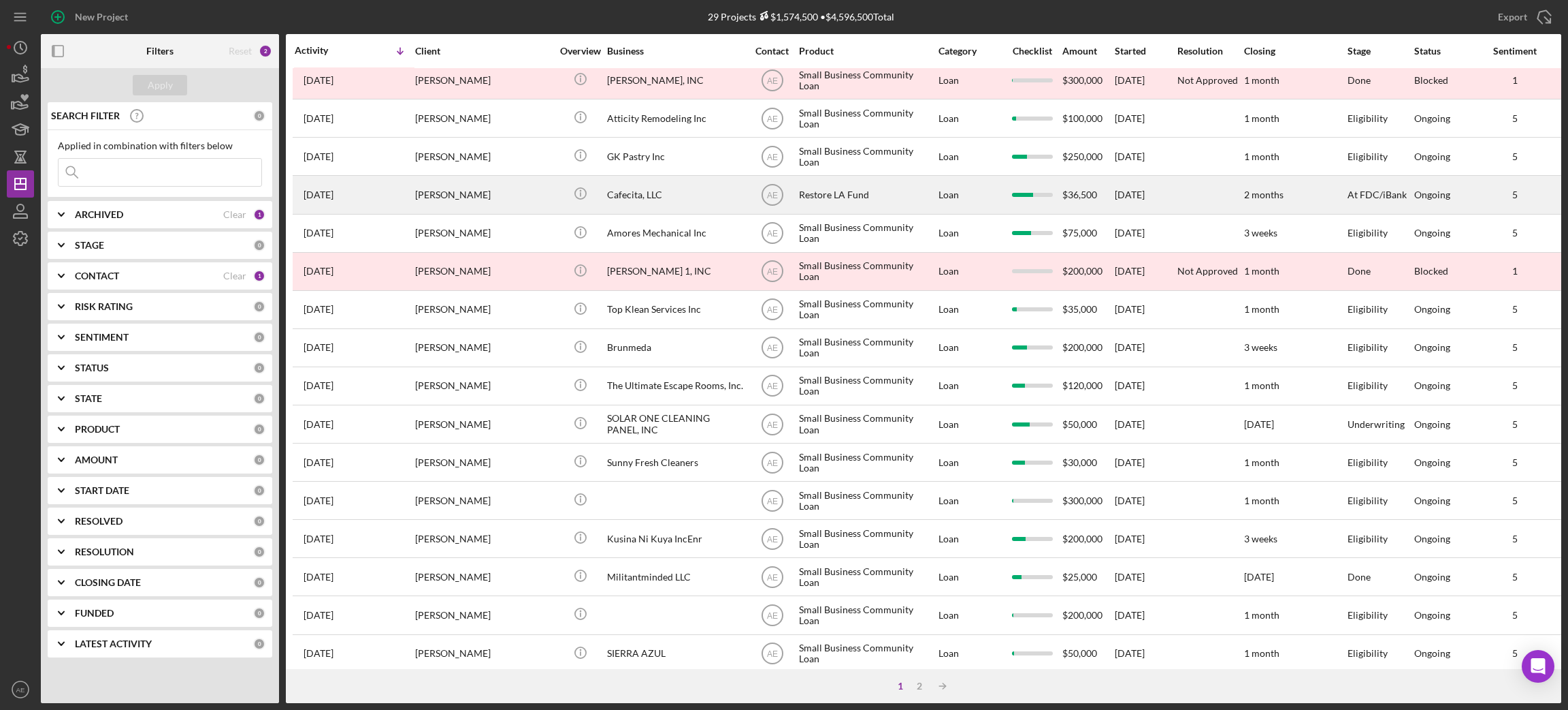
click at [632, 191] on div "Cafecita, LLC" at bounding box center [675, 194] width 136 height 36
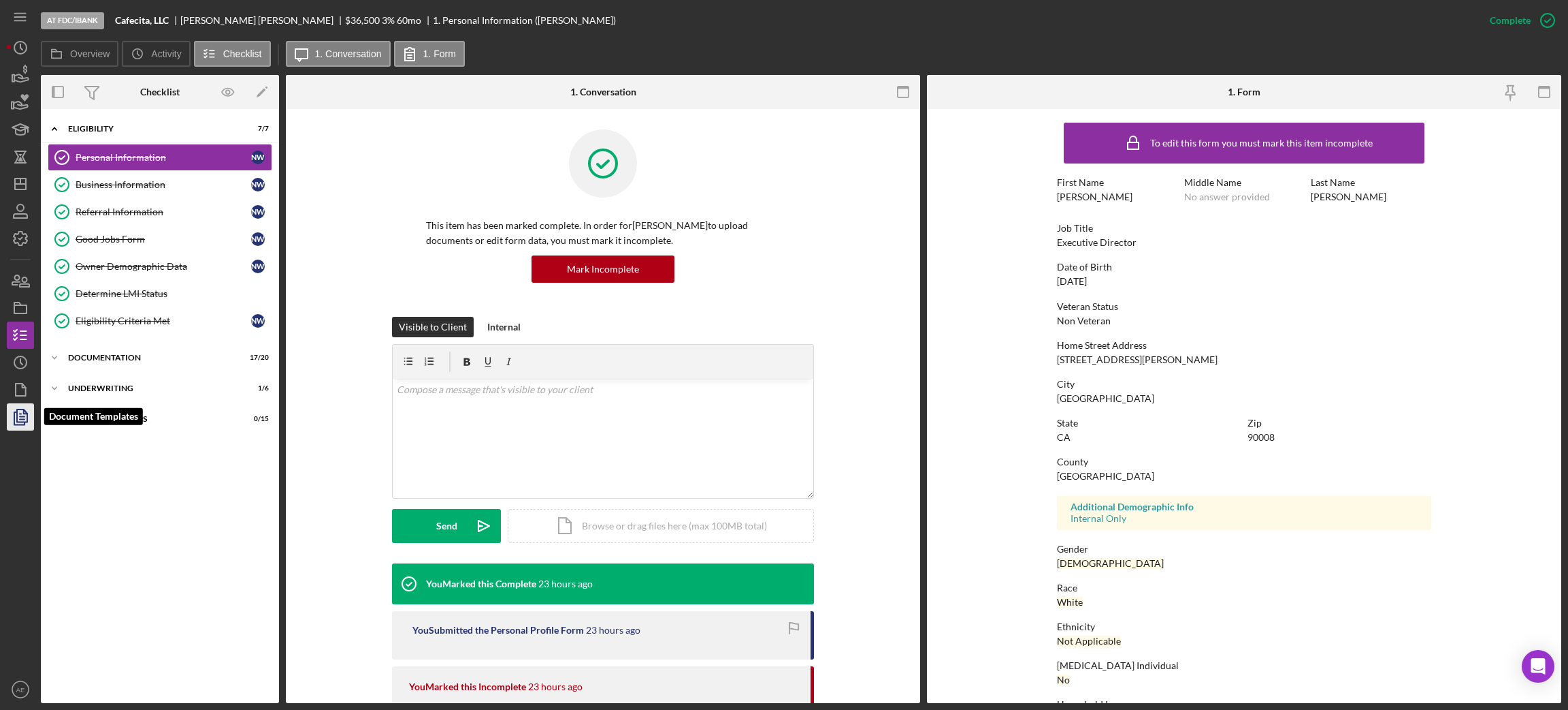
click at [22, 403] on icon "button" at bounding box center [20, 416] width 34 height 34
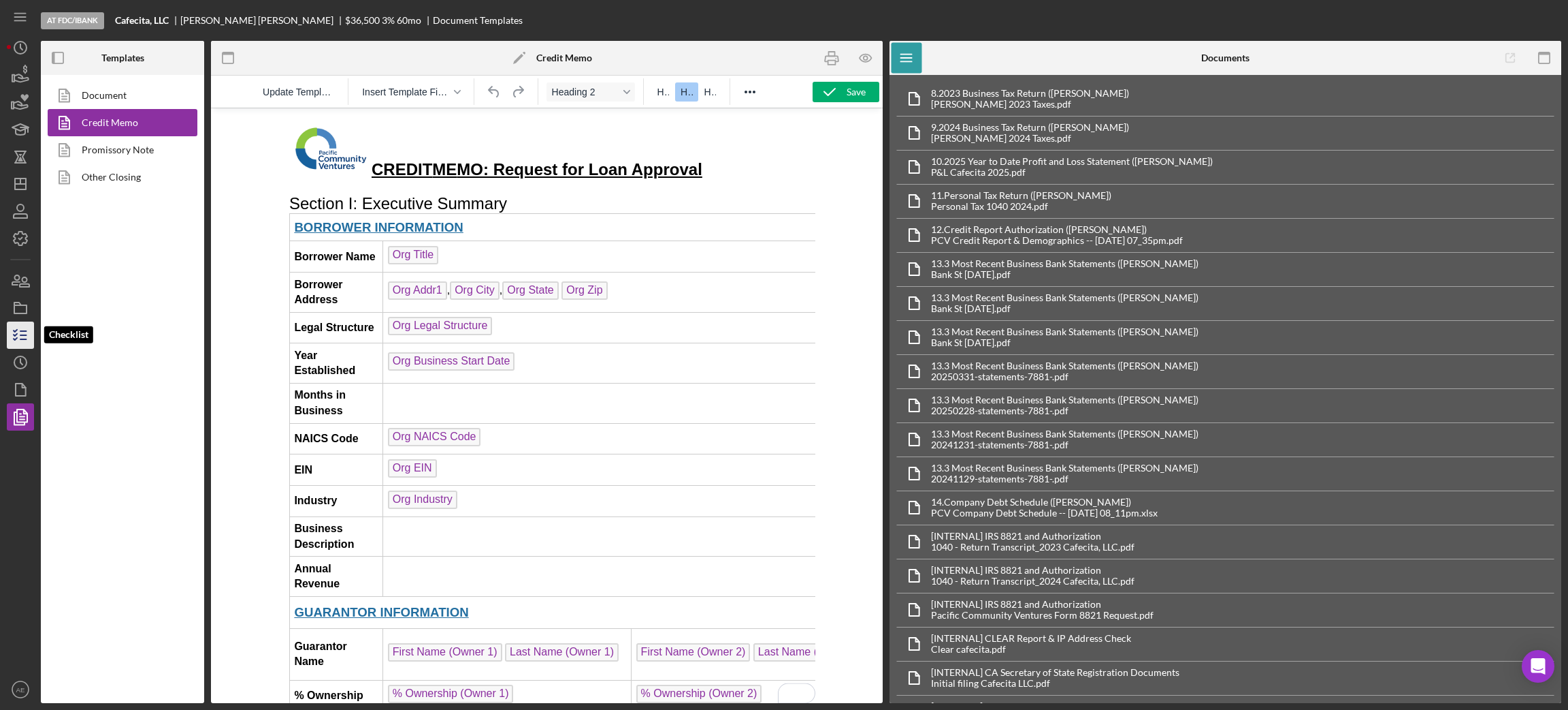
click at [11, 326] on icon "button" at bounding box center [20, 335] width 34 height 34
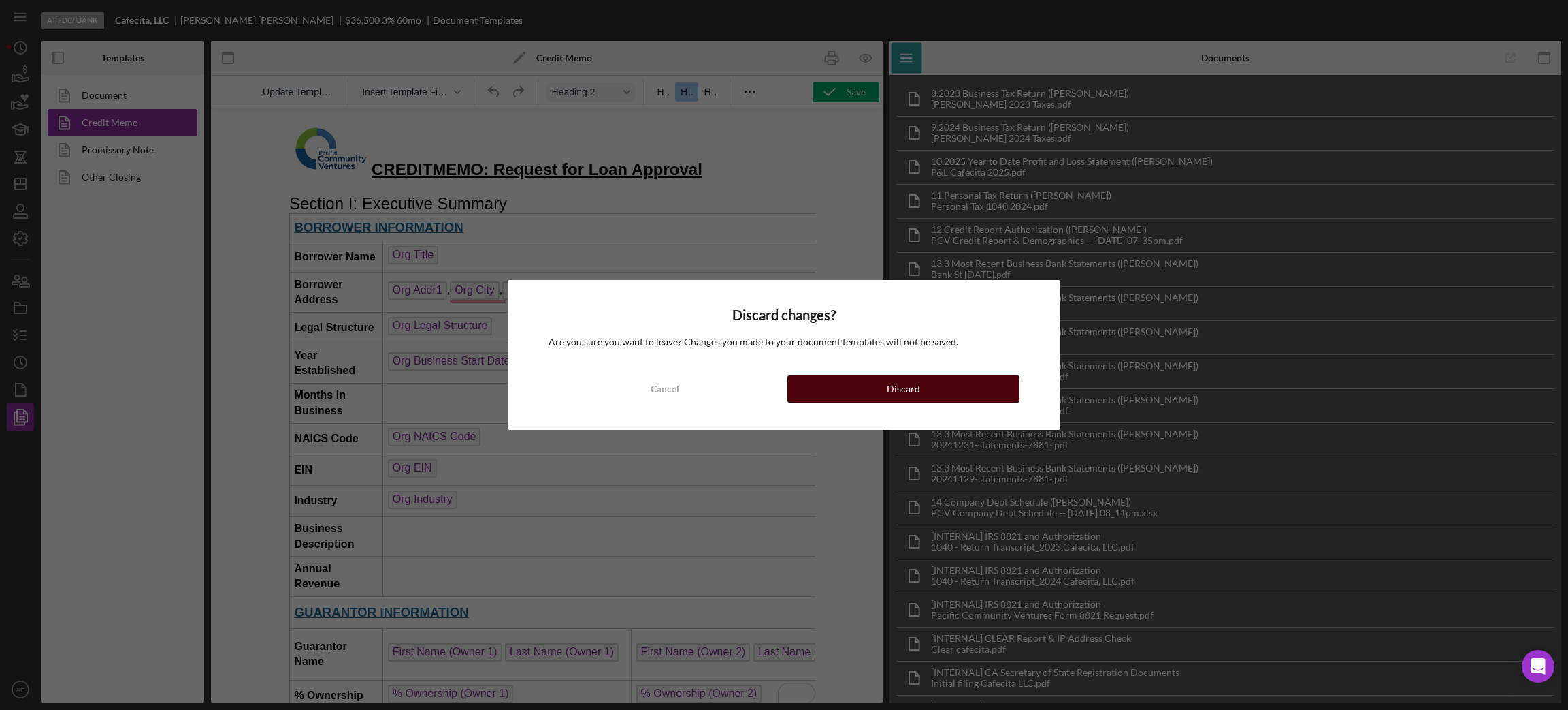
click at [933, 388] on button "Discard" at bounding box center [903, 388] width 232 height 27
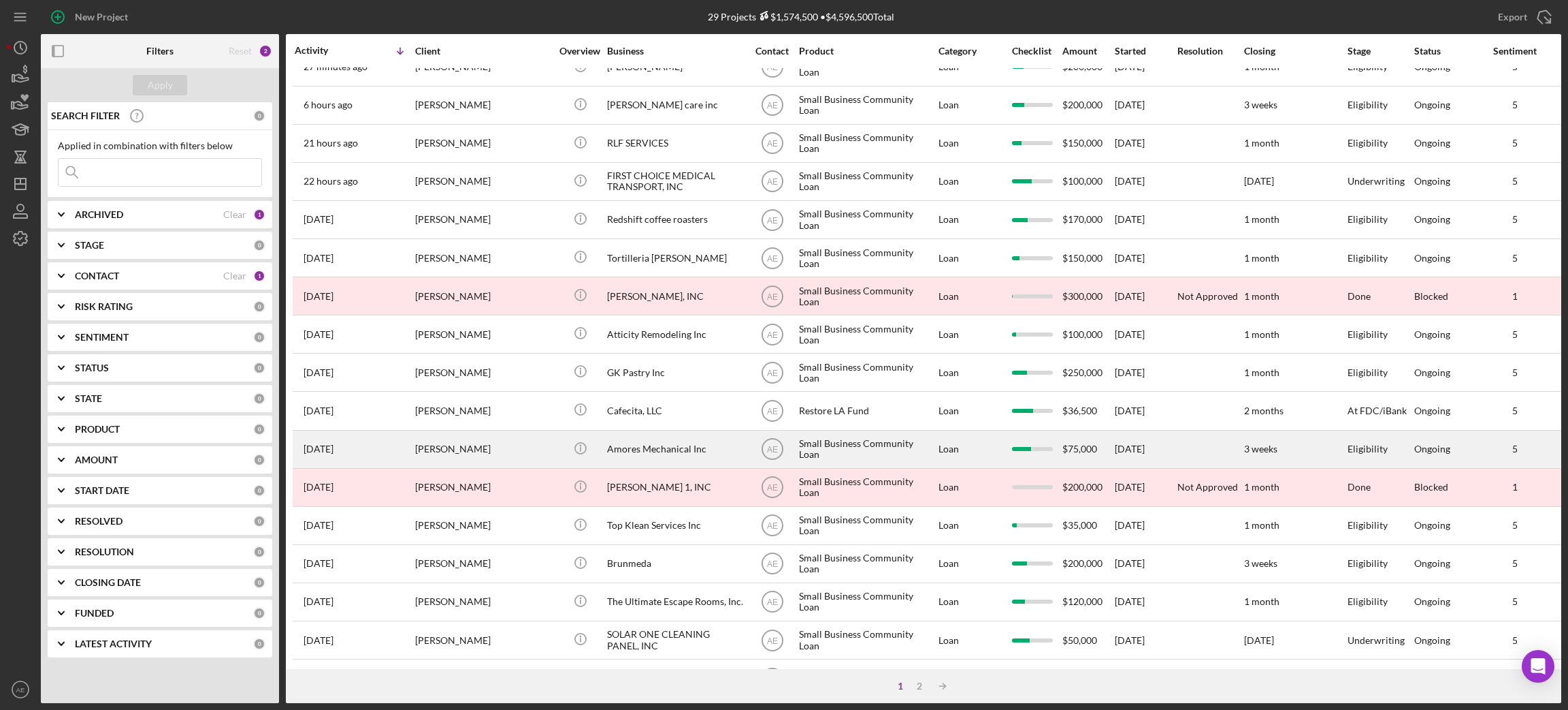
scroll to position [102, 0]
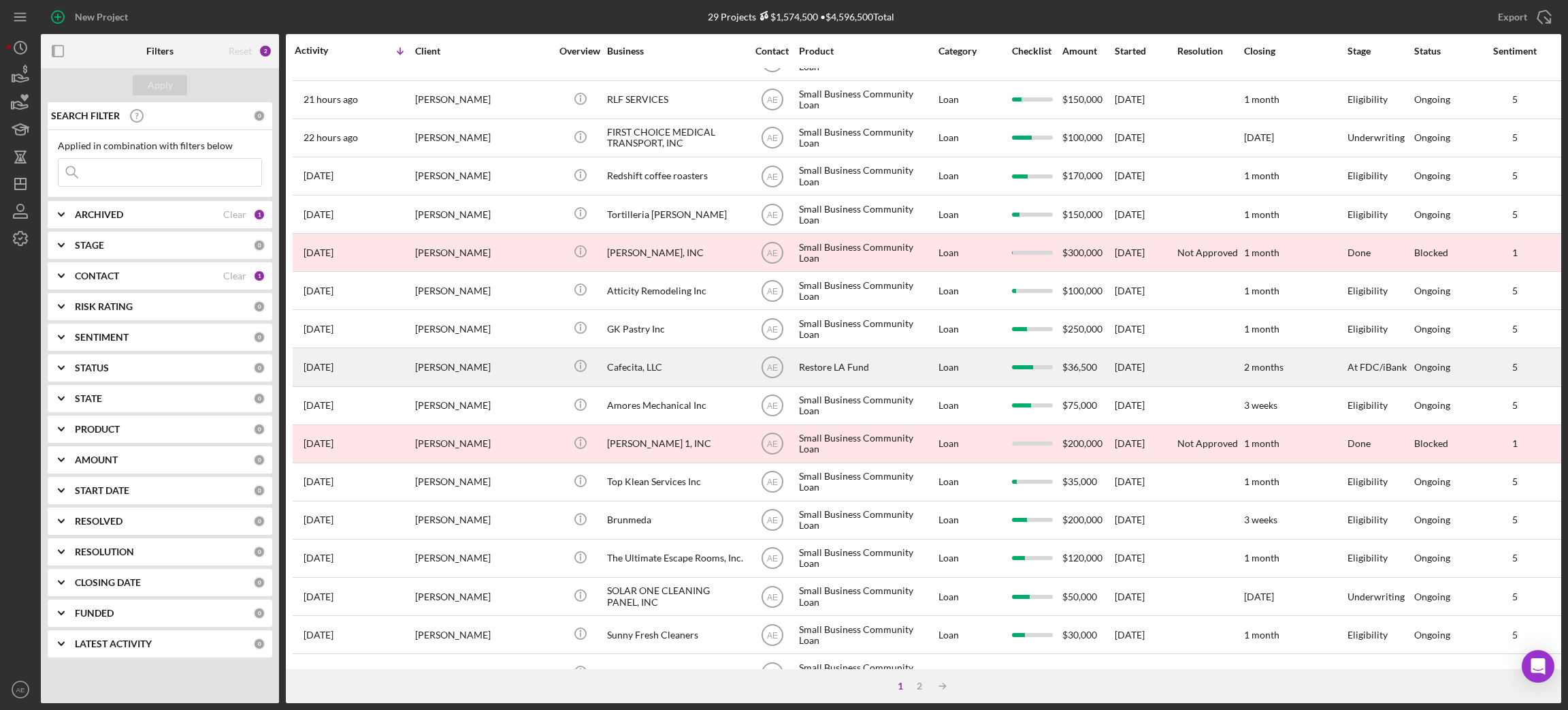
click at [676, 374] on div "Cafecita, LLC" at bounding box center [675, 366] width 136 height 36
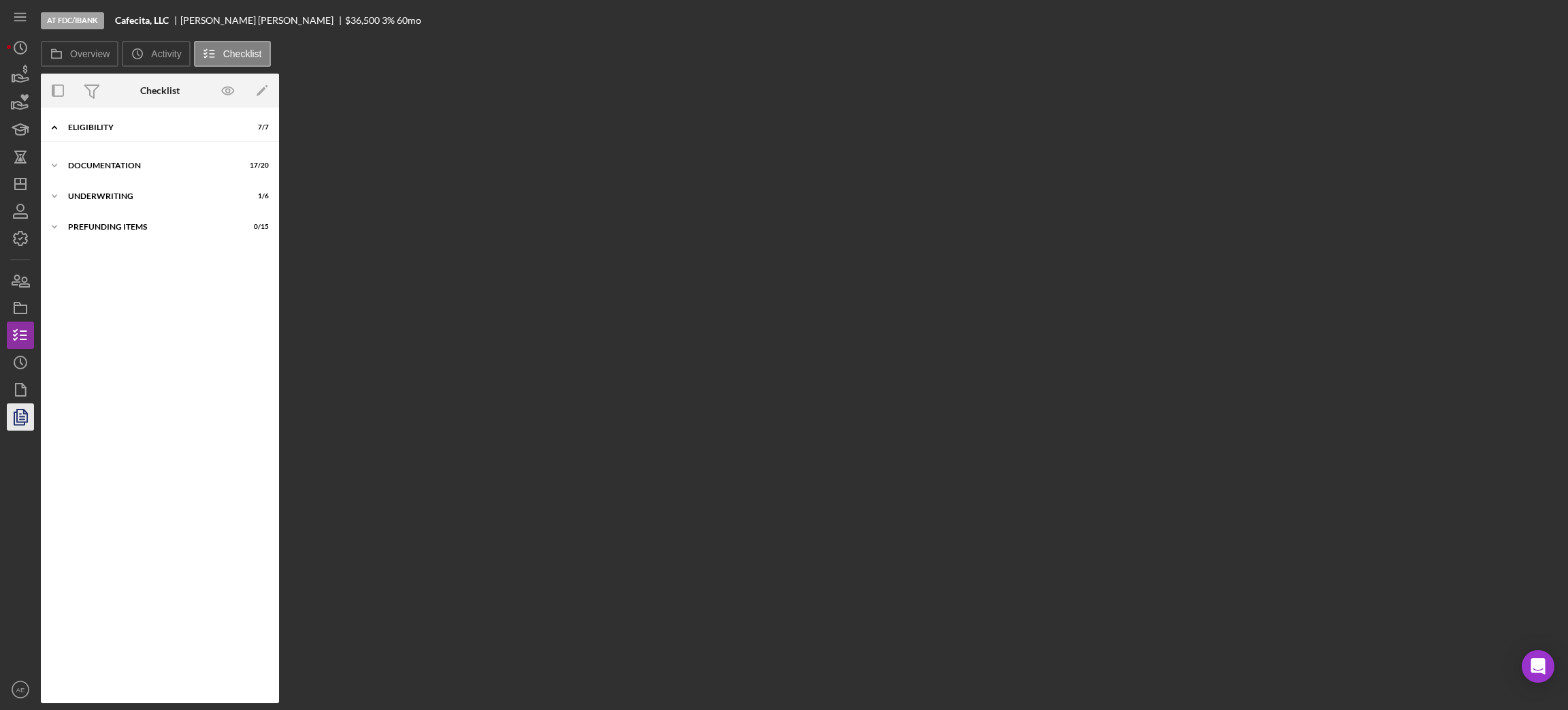
click at [19, 416] on icon "button" at bounding box center [21, 416] width 4 height 5
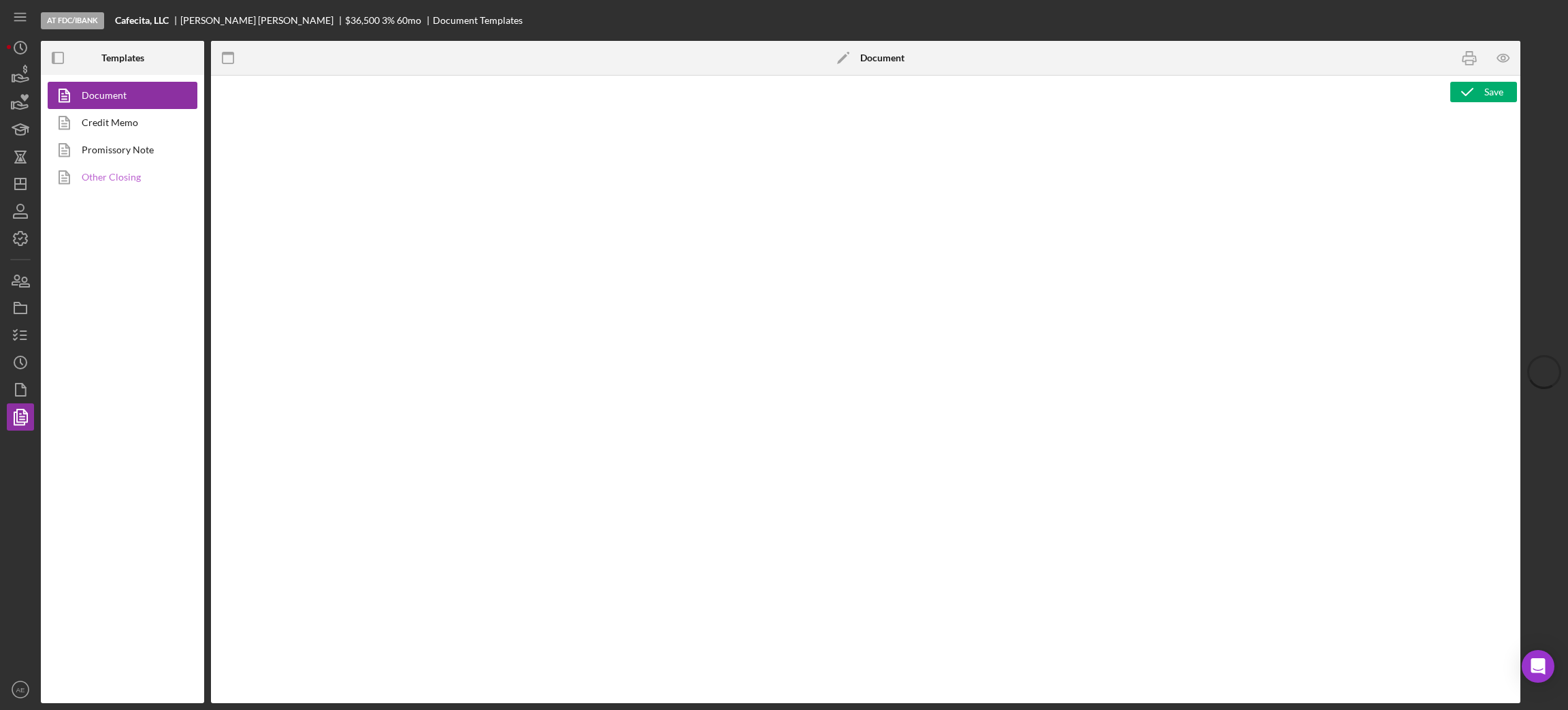
click at [108, 179] on link "Other Closing" at bounding box center [119, 176] width 143 height 27
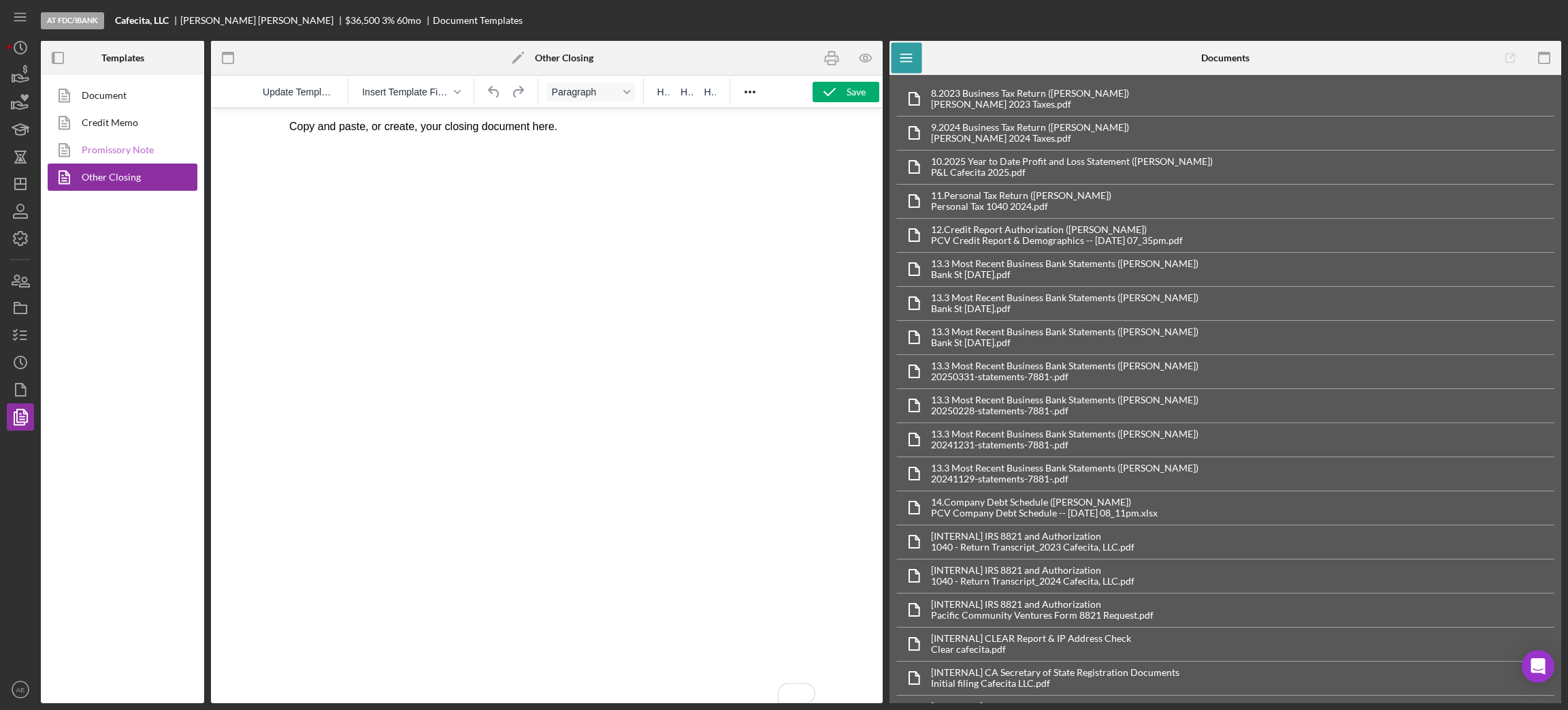
click at [139, 153] on link "Promissory Note" at bounding box center [119, 149] width 143 height 27
click at [119, 101] on link "Document" at bounding box center [119, 95] width 143 height 27
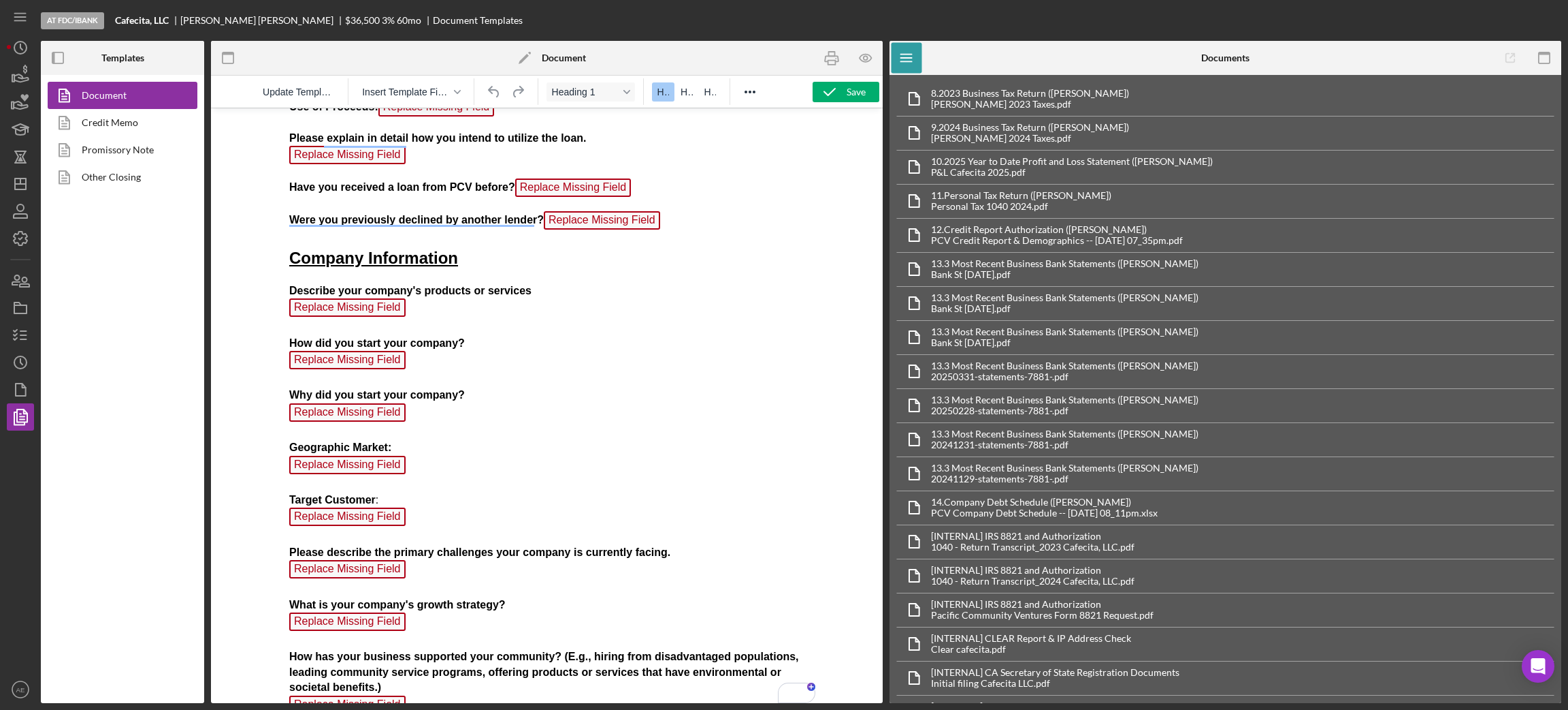
scroll to position [205, 0]
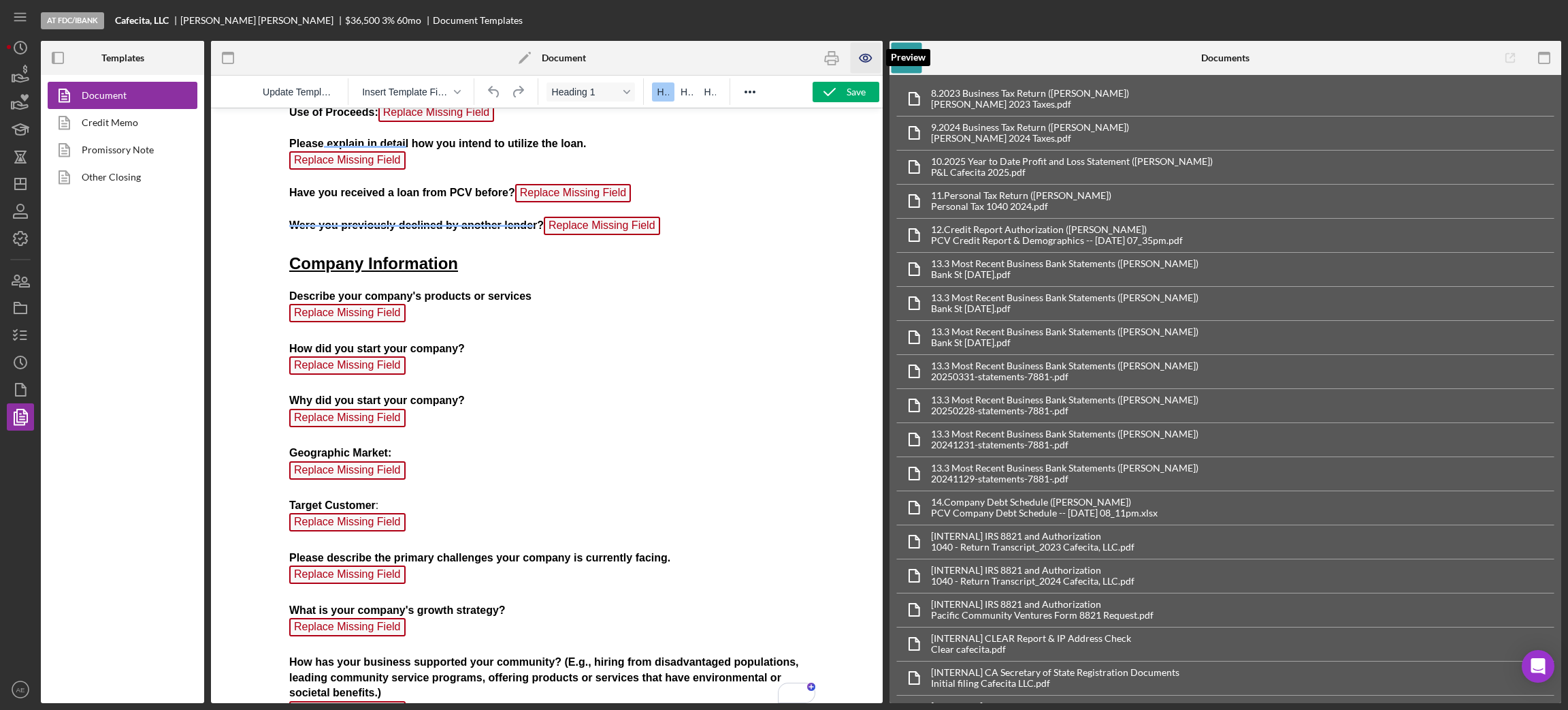
click at [857, 58] on icon "button" at bounding box center [866, 58] width 31 height 31
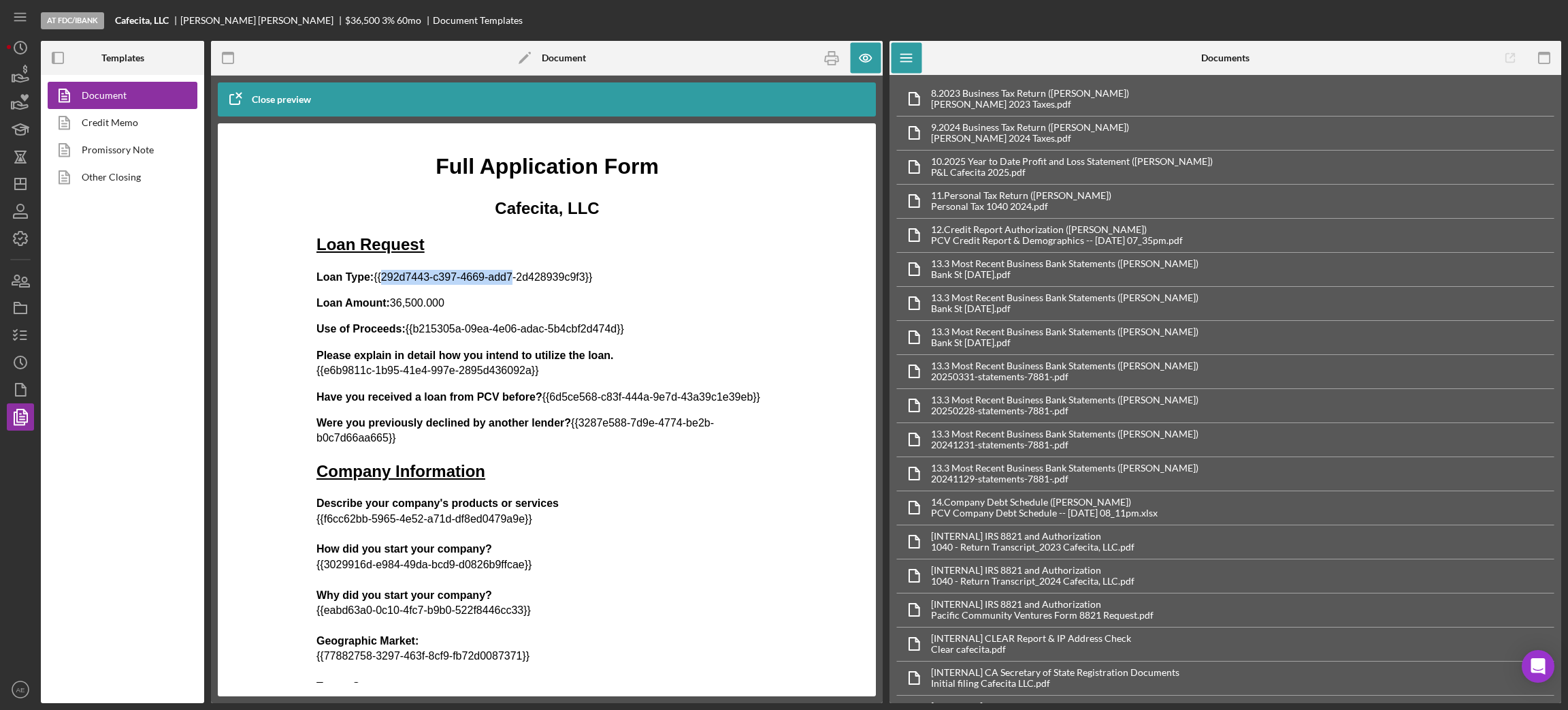
drag, startPoint x: 378, startPoint y: 277, endPoint x: 571, endPoint y: 229, distance: 198.9
click at [836, 55] on icon "button" at bounding box center [832, 58] width 31 height 31
click at [858, 59] on icon "button" at bounding box center [866, 58] width 31 height 31
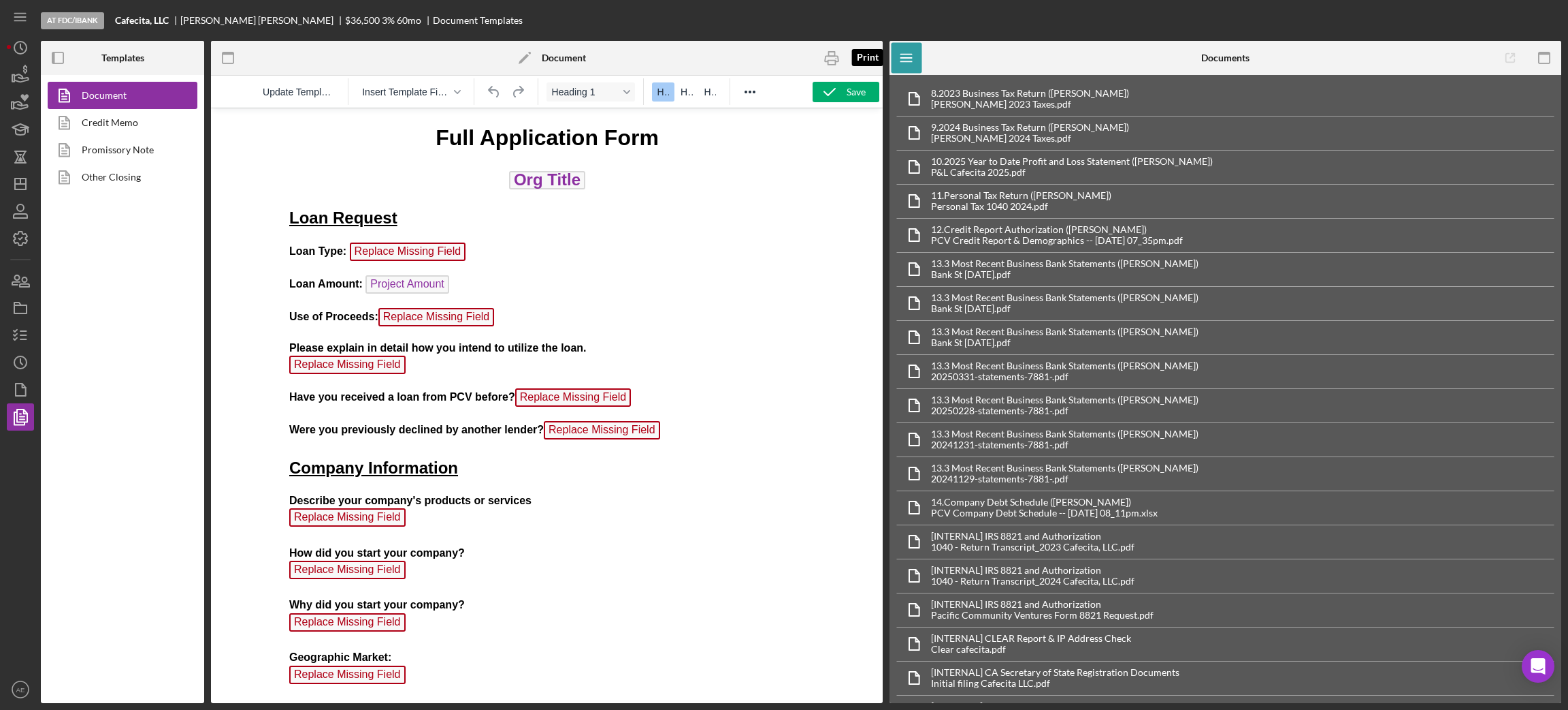
scroll to position [0, 0]
click at [144, 148] on link "Promissory Note" at bounding box center [119, 149] width 143 height 27
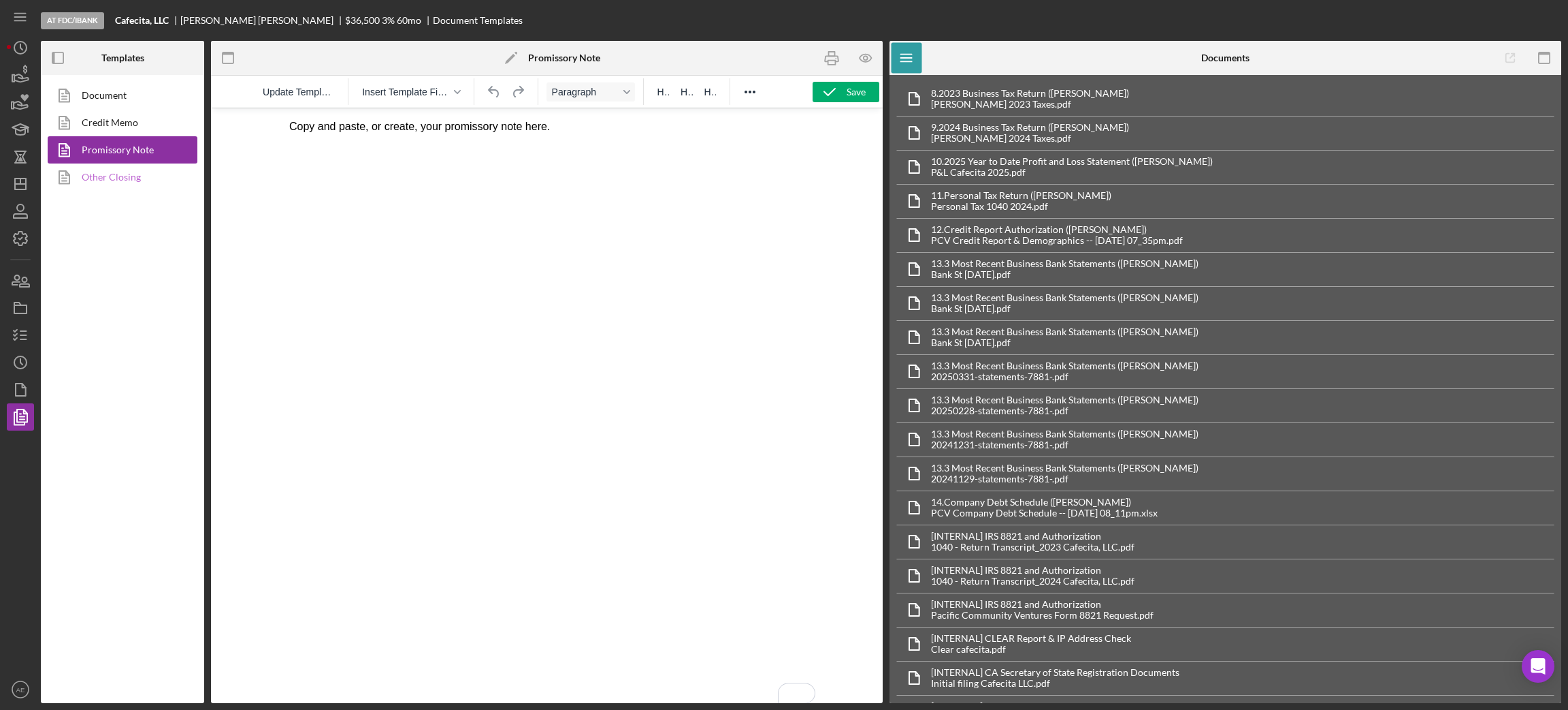
click at [96, 174] on link "Other Closing" at bounding box center [119, 176] width 143 height 27
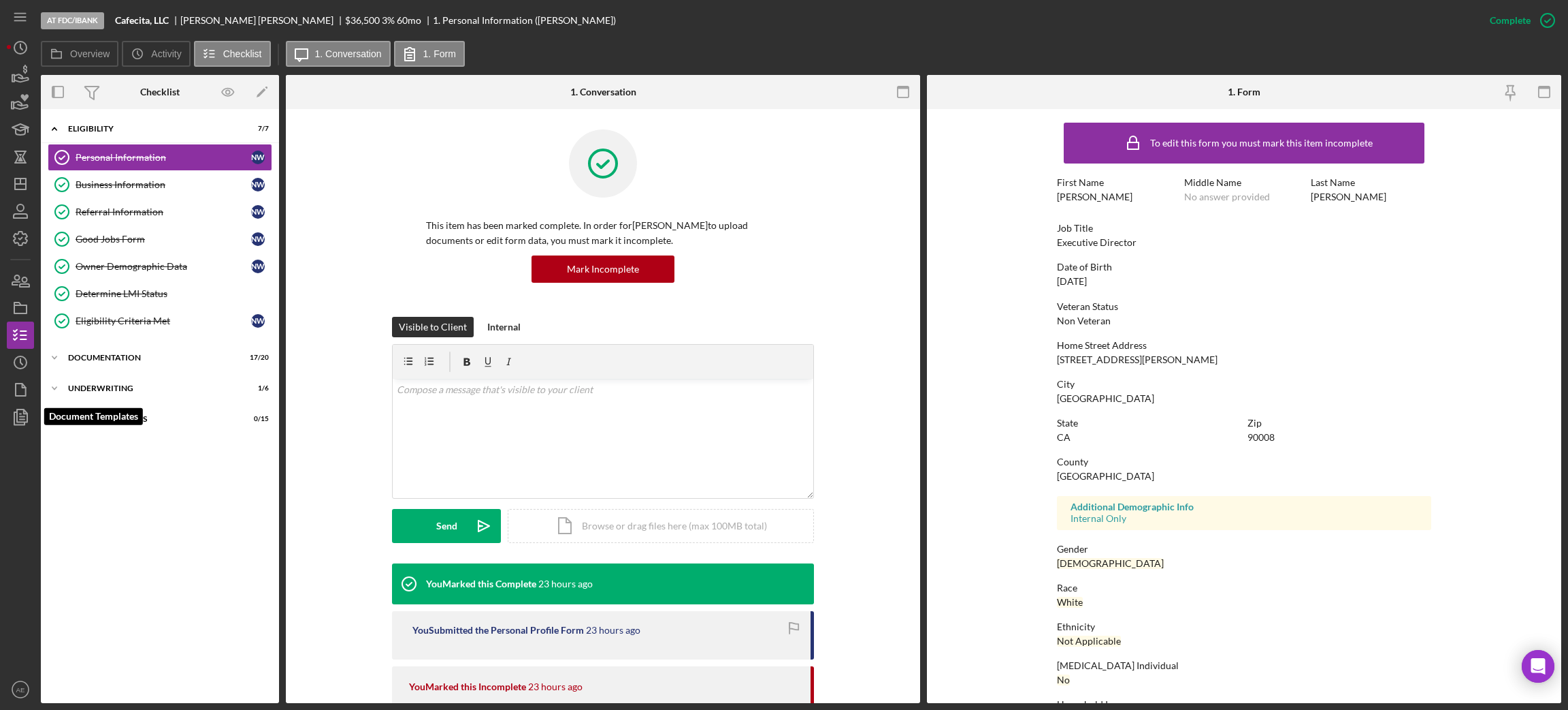
drag, startPoint x: 22, startPoint y: 420, endPoint x: 40, endPoint y: 420, distance: 18.0
click at [22, 420] on icon "button" at bounding box center [20, 416] width 34 height 34
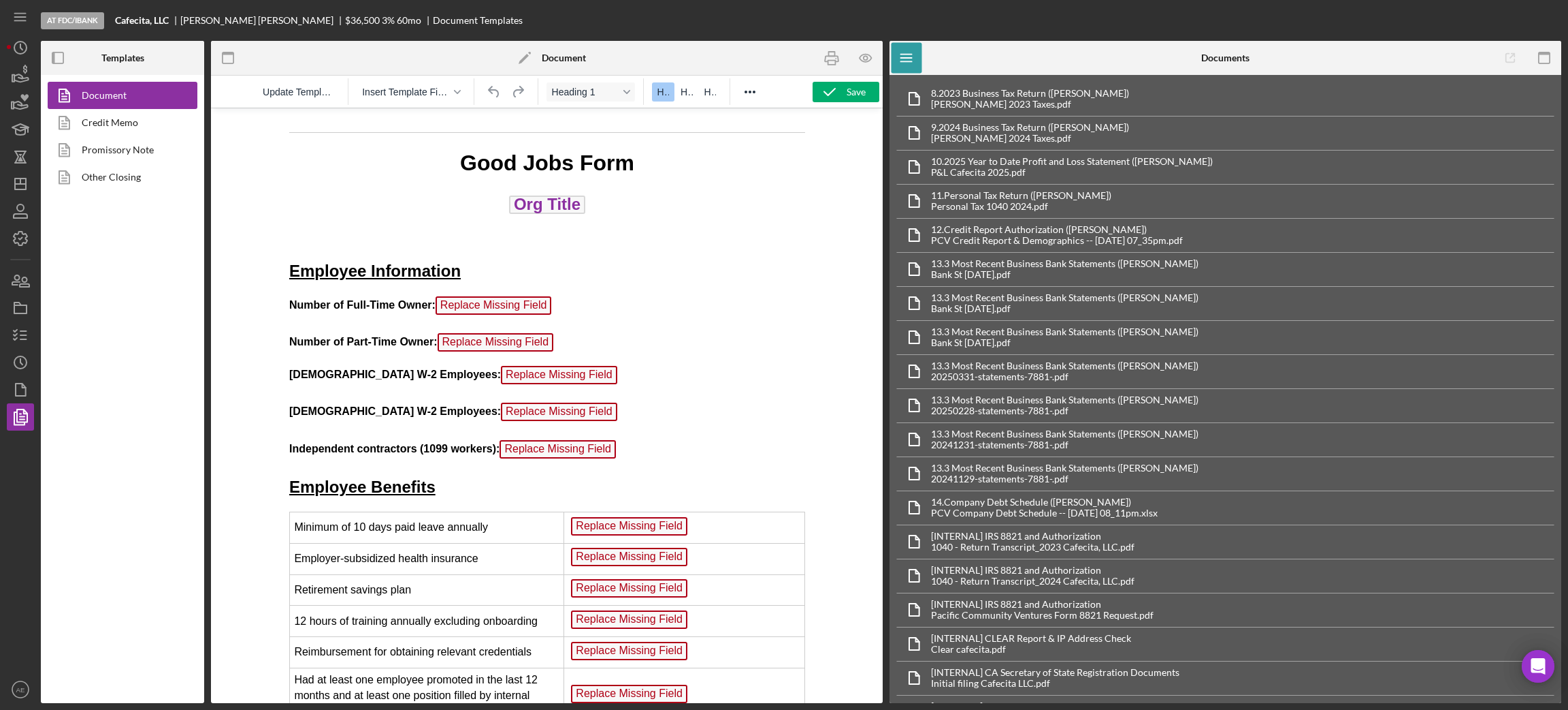
scroll to position [1225, 0]
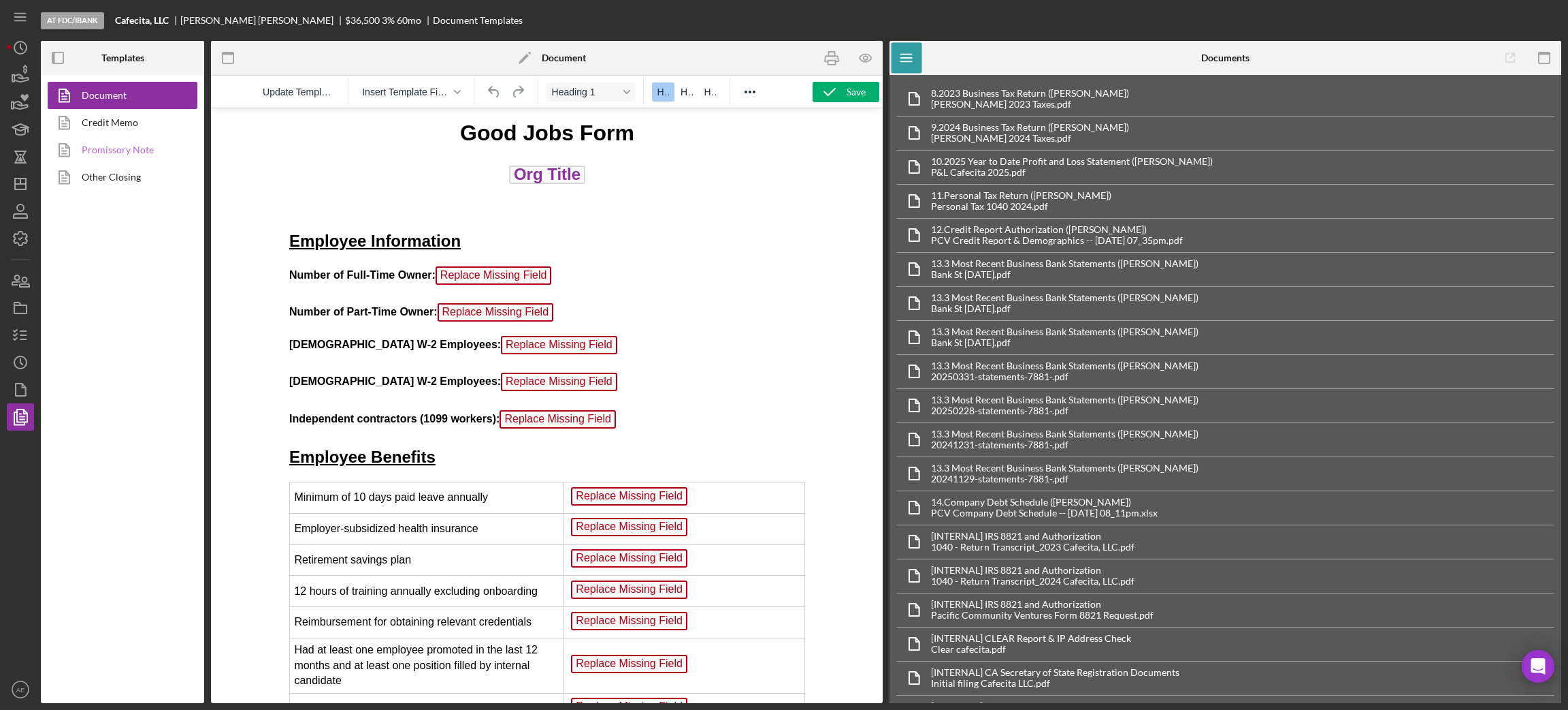
click at [100, 151] on link "Promissory Note" at bounding box center [119, 149] width 143 height 27
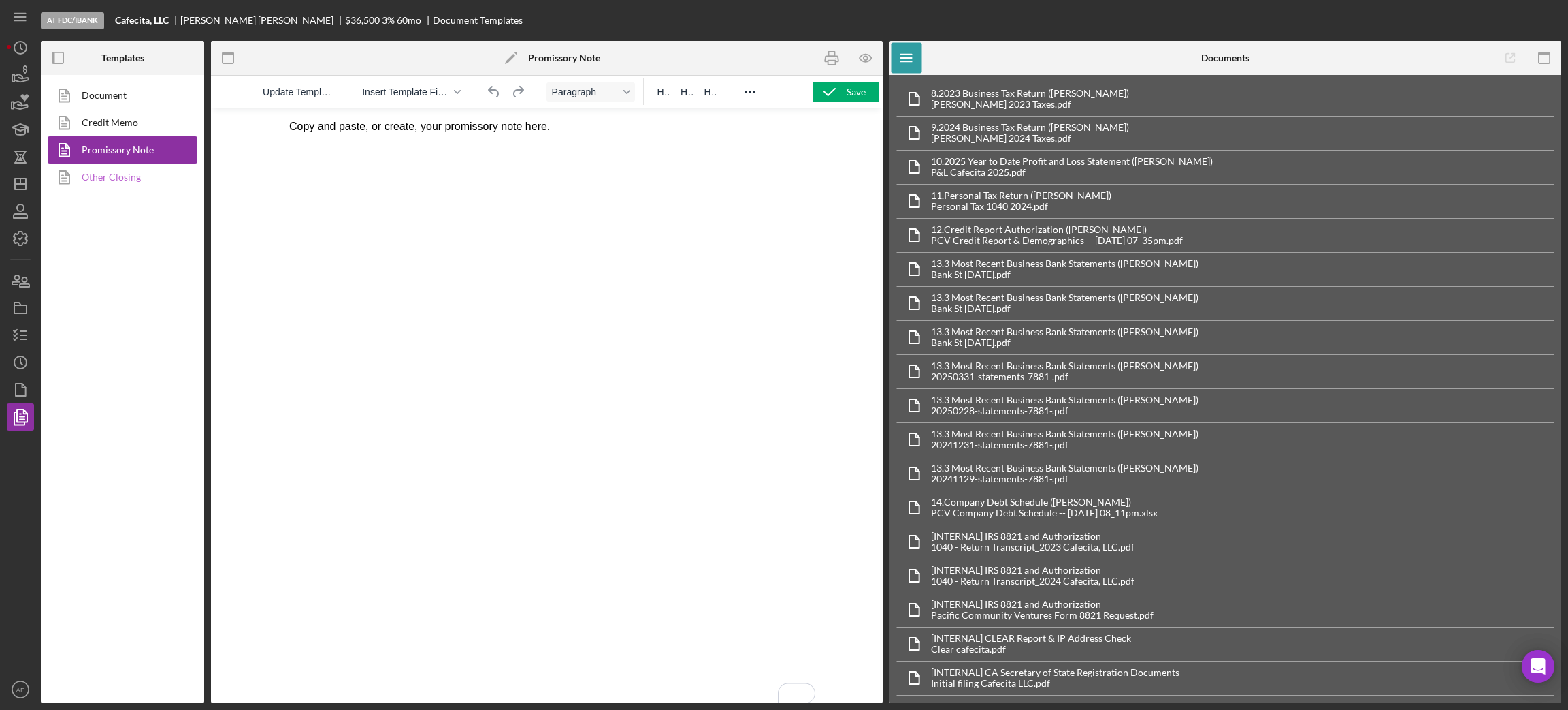
click at [120, 182] on link "Other Closing" at bounding box center [119, 176] width 143 height 27
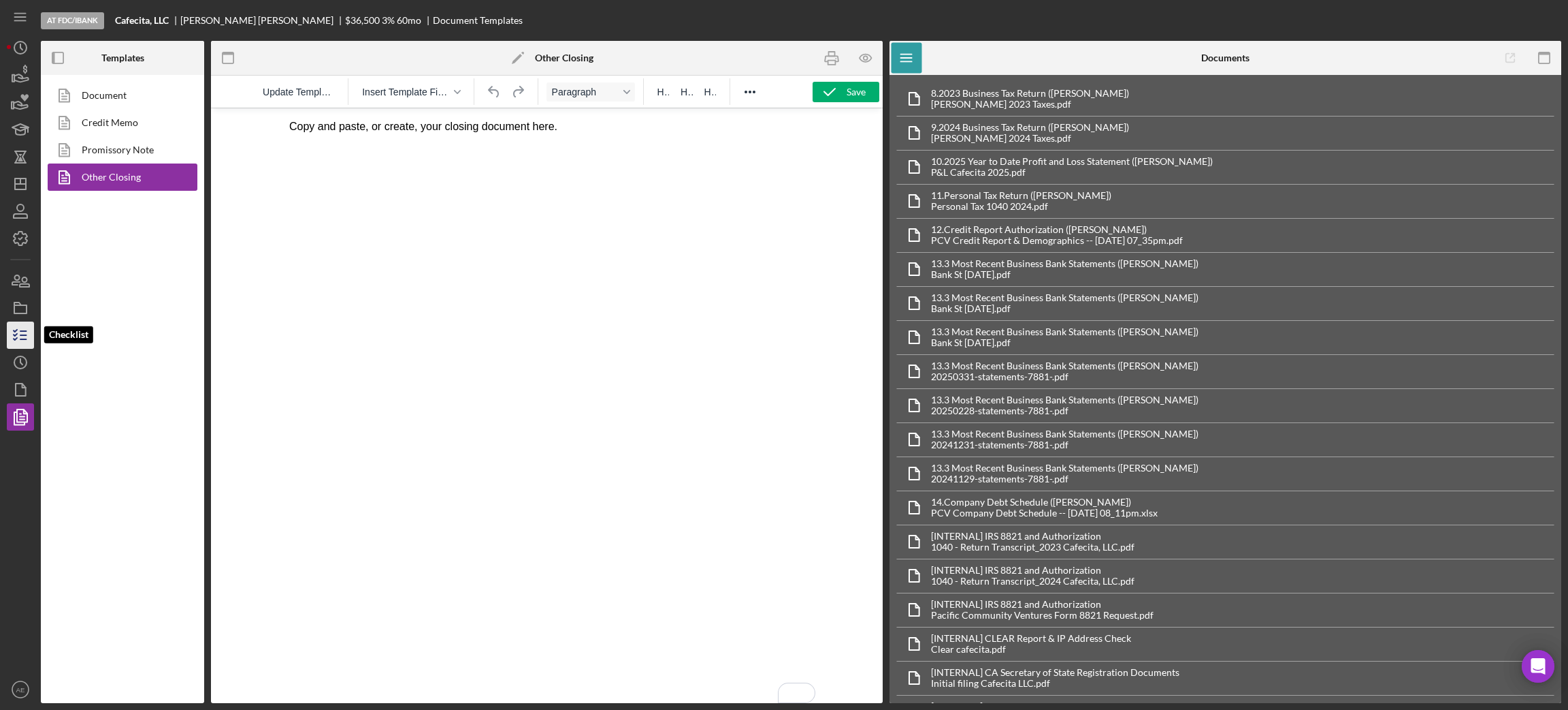
click at [21, 333] on icon "button" at bounding box center [20, 335] width 34 height 34
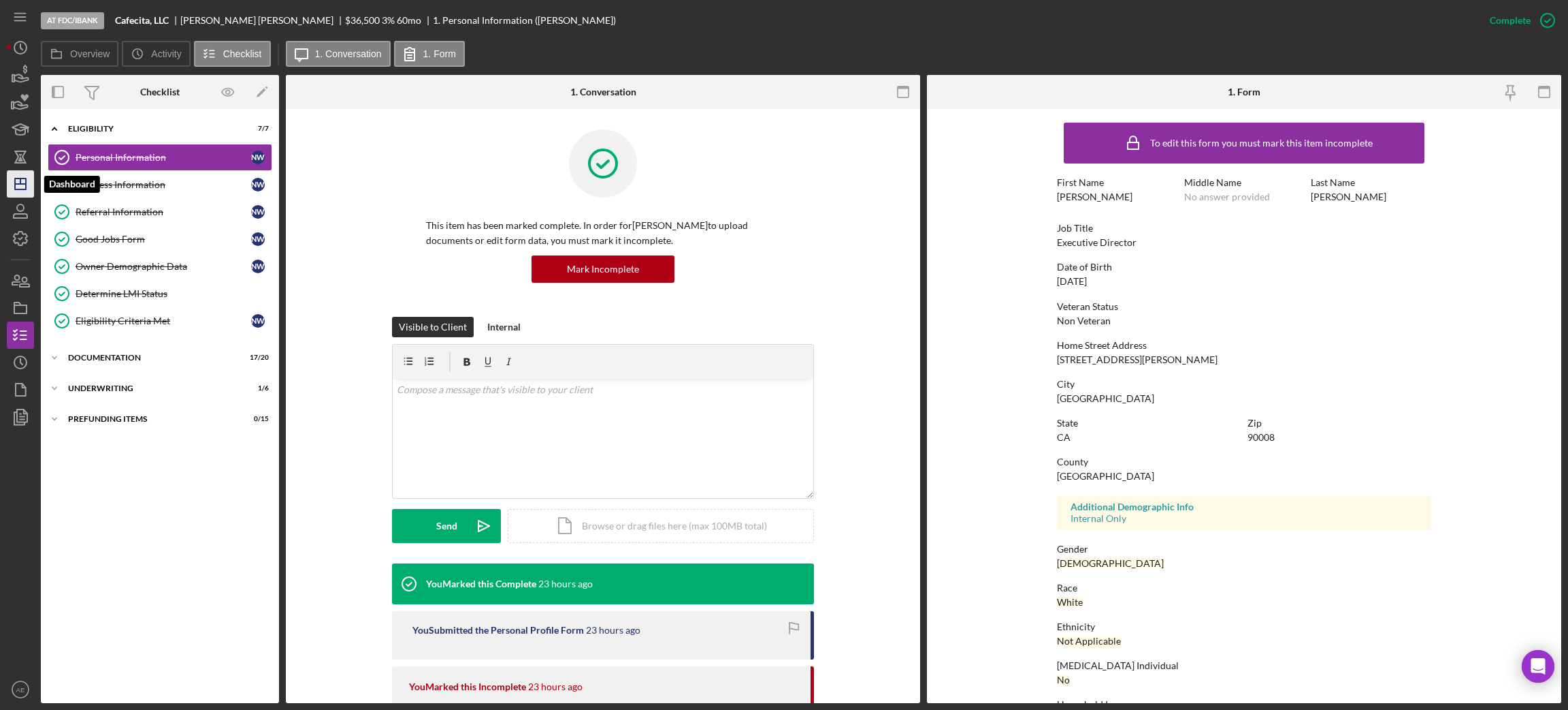
click at [32, 183] on icon "Icon/Dashboard" at bounding box center [20, 183] width 34 height 34
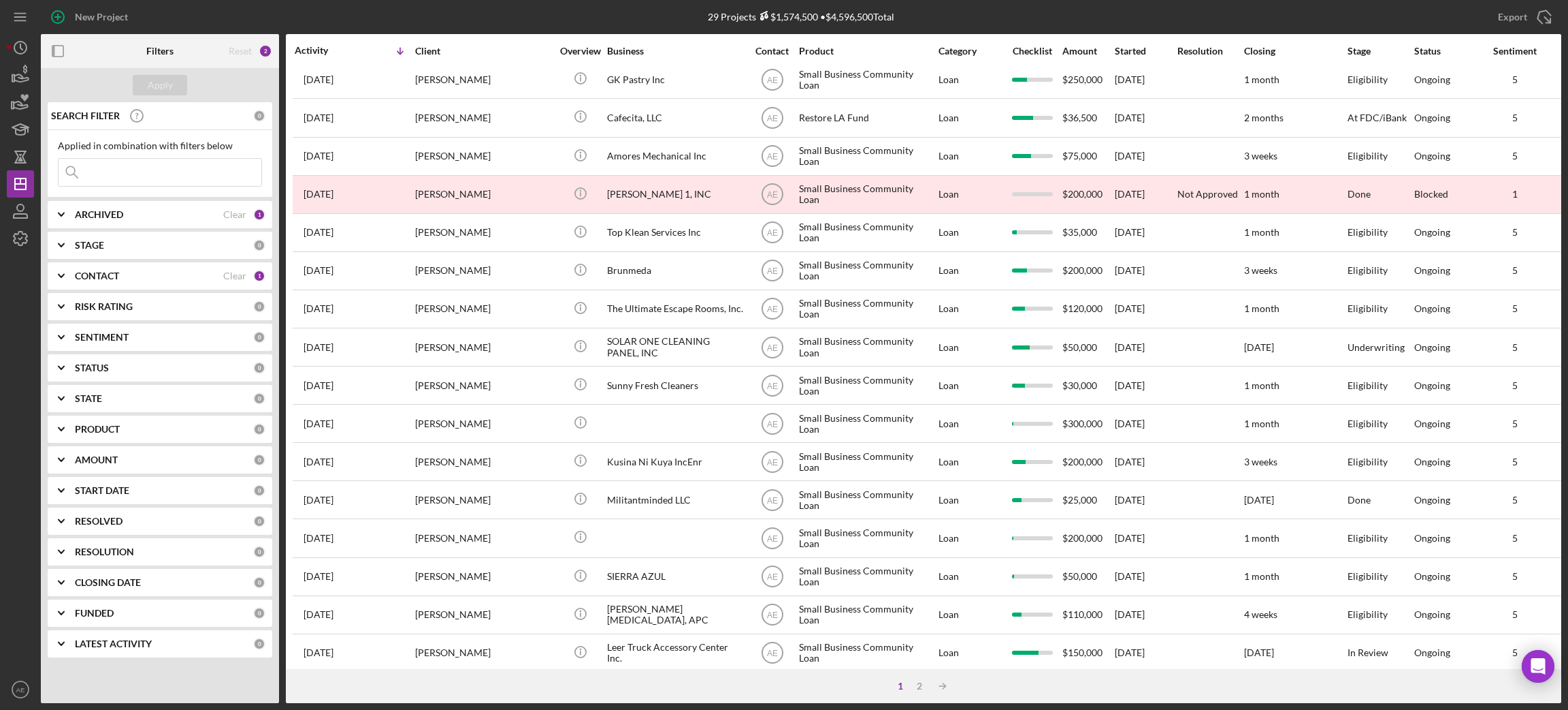
scroll to position [377, 0]
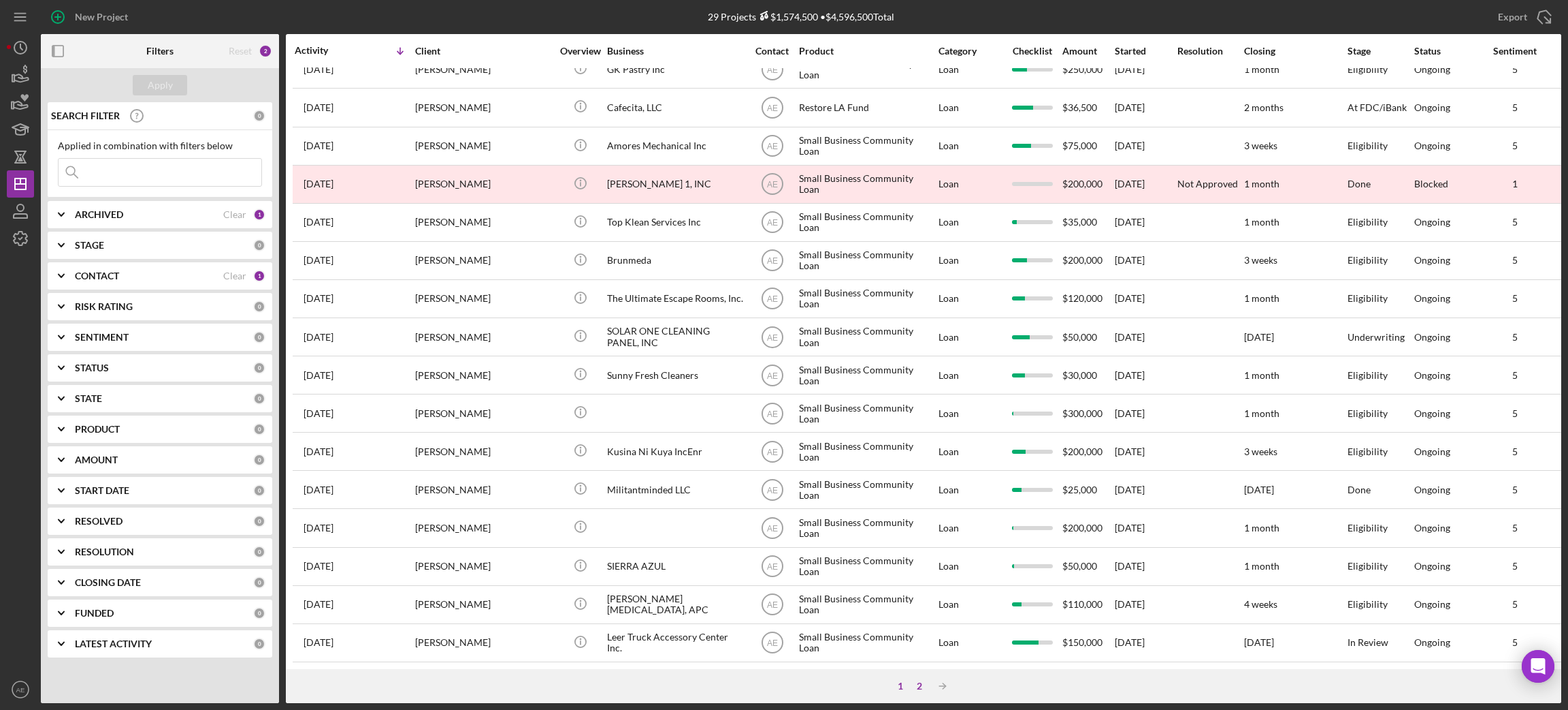
click at [920, 689] on div "2" at bounding box center [919, 685] width 19 height 11
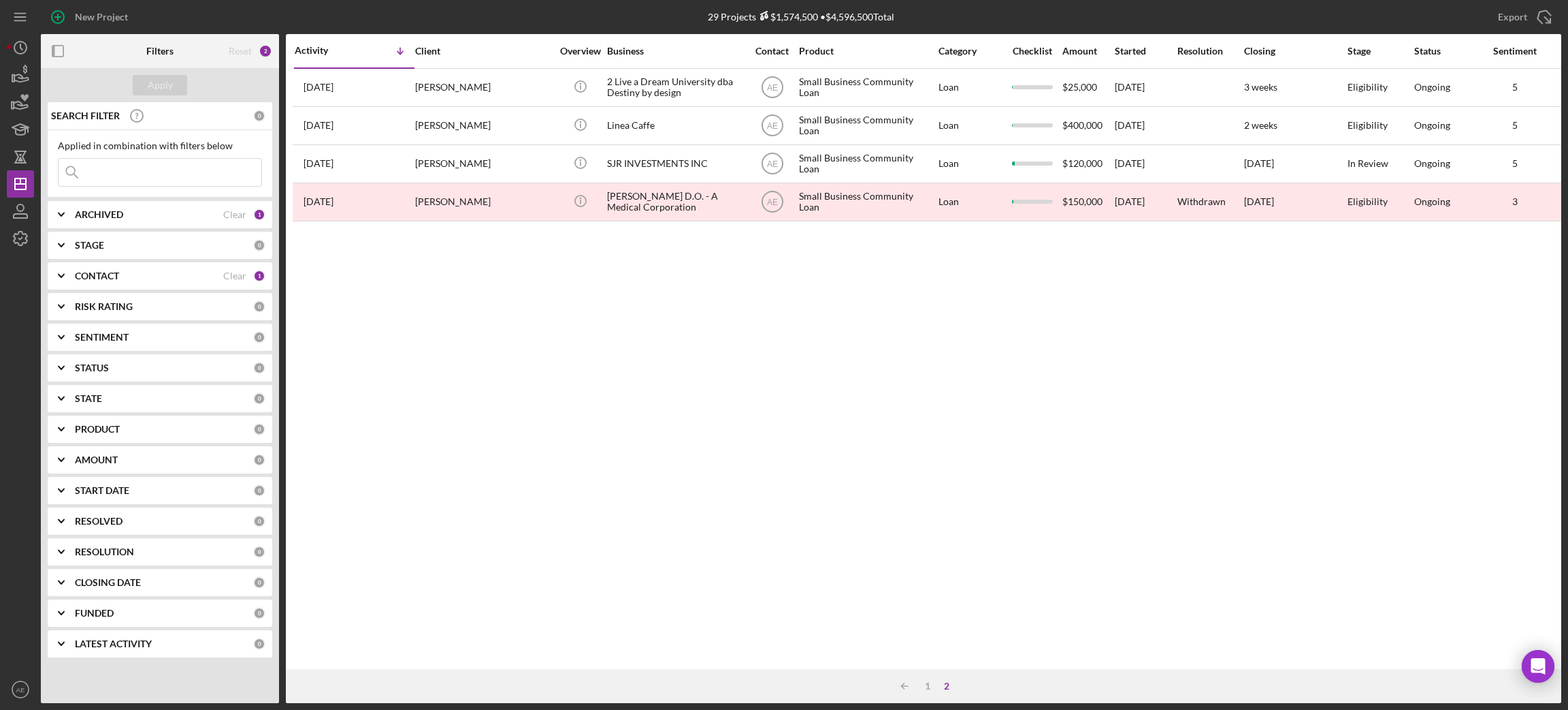
scroll to position [0, 0]
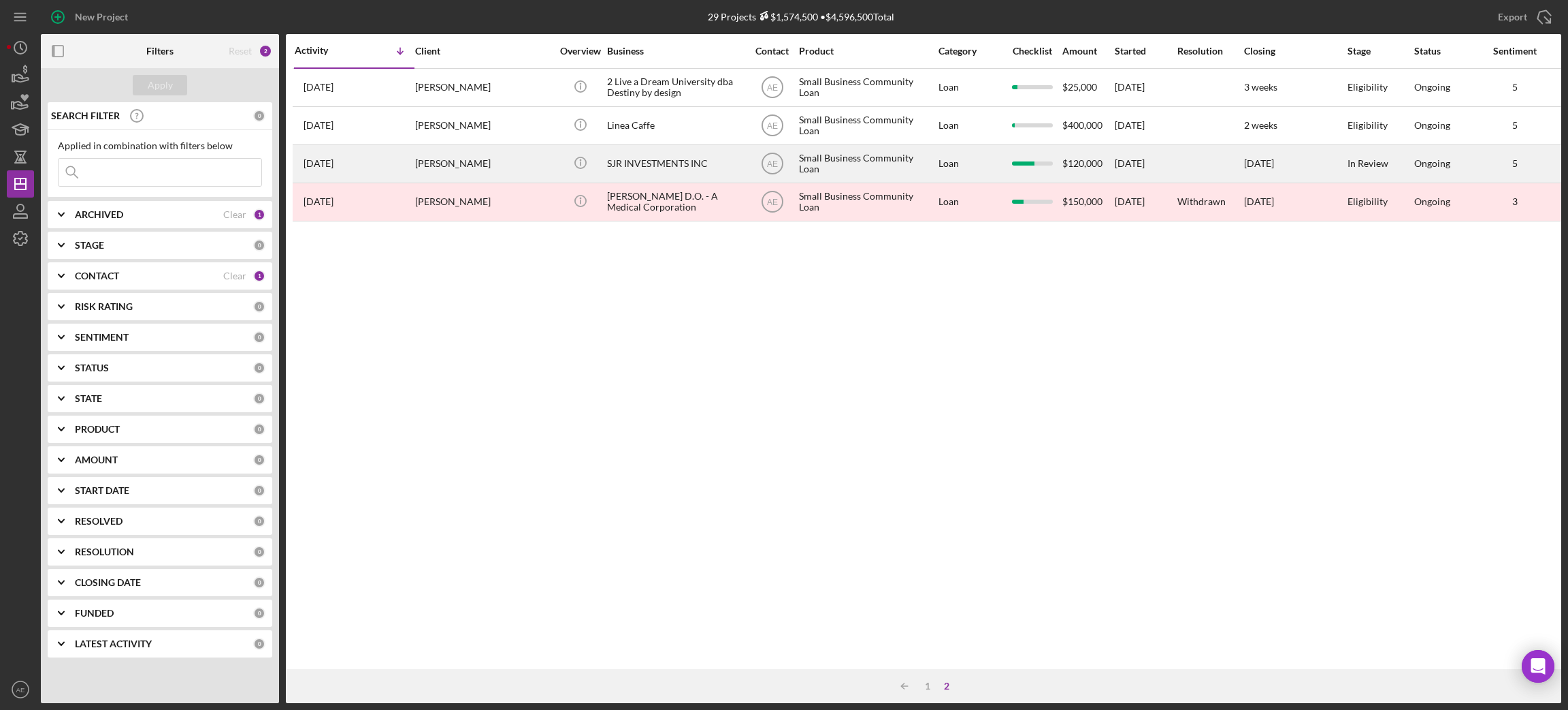
click at [520, 153] on div "Randy Davis" at bounding box center [483, 163] width 136 height 36
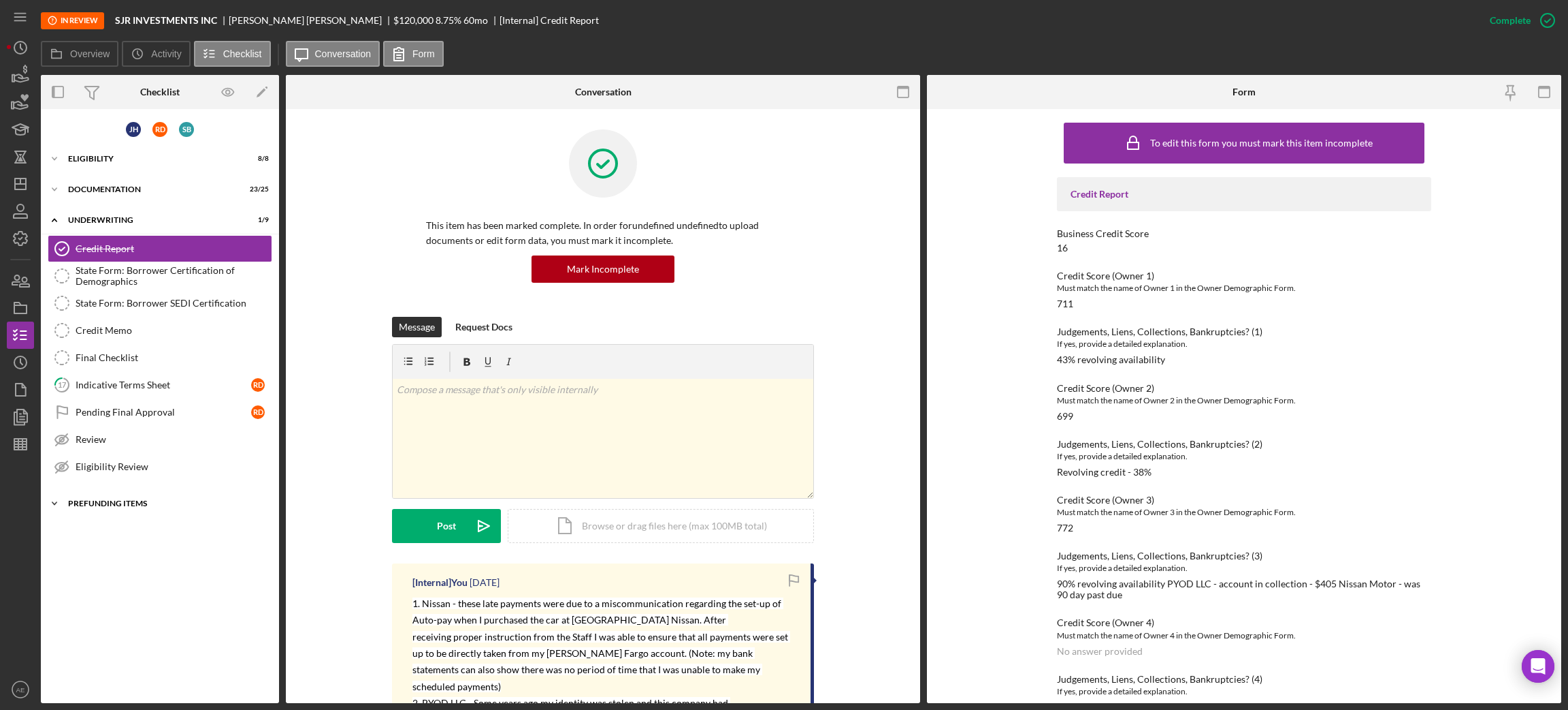
click at [160, 506] on div "Prefunding Items" at bounding box center [165, 503] width 194 height 8
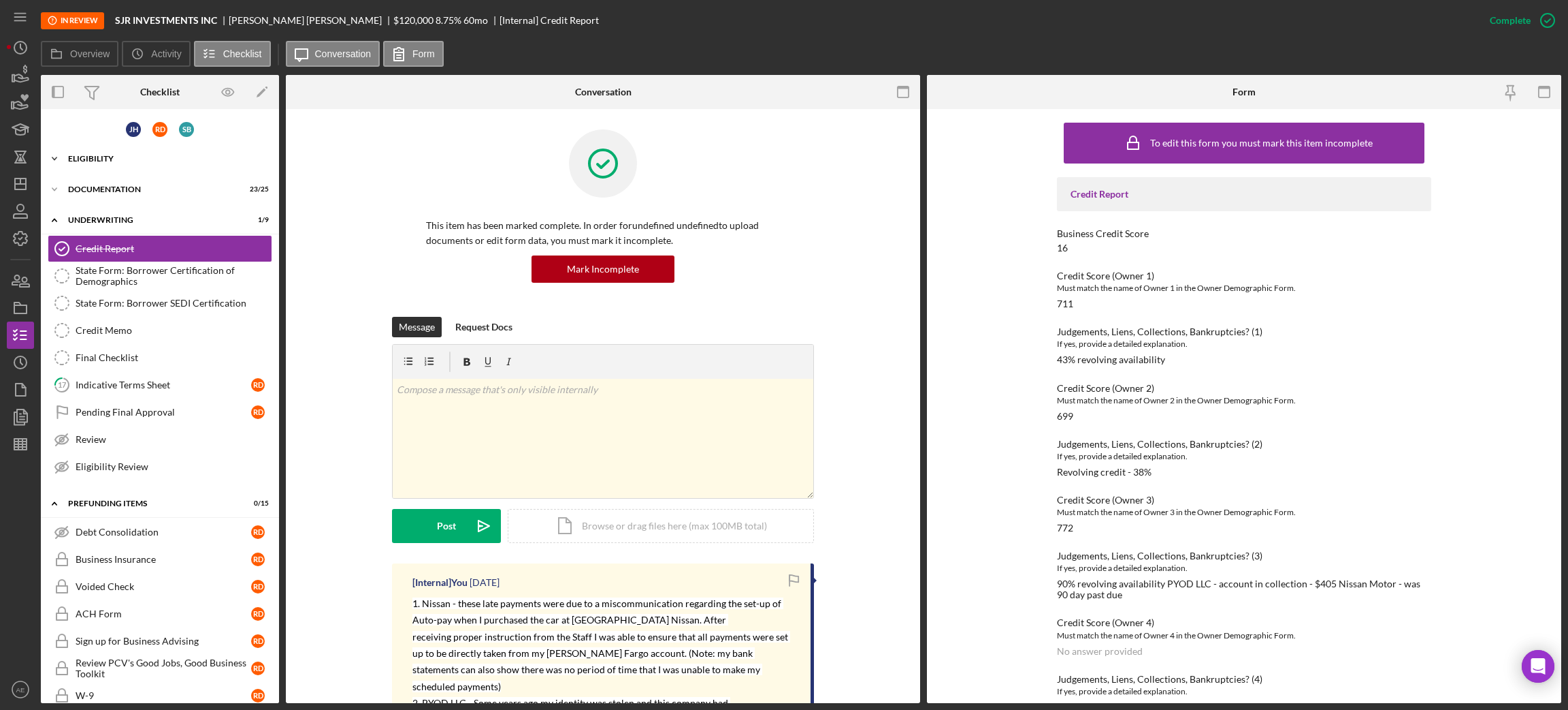
click at [121, 159] on div "Eligibility" at bounding box center [165, 158] width 194 height 8
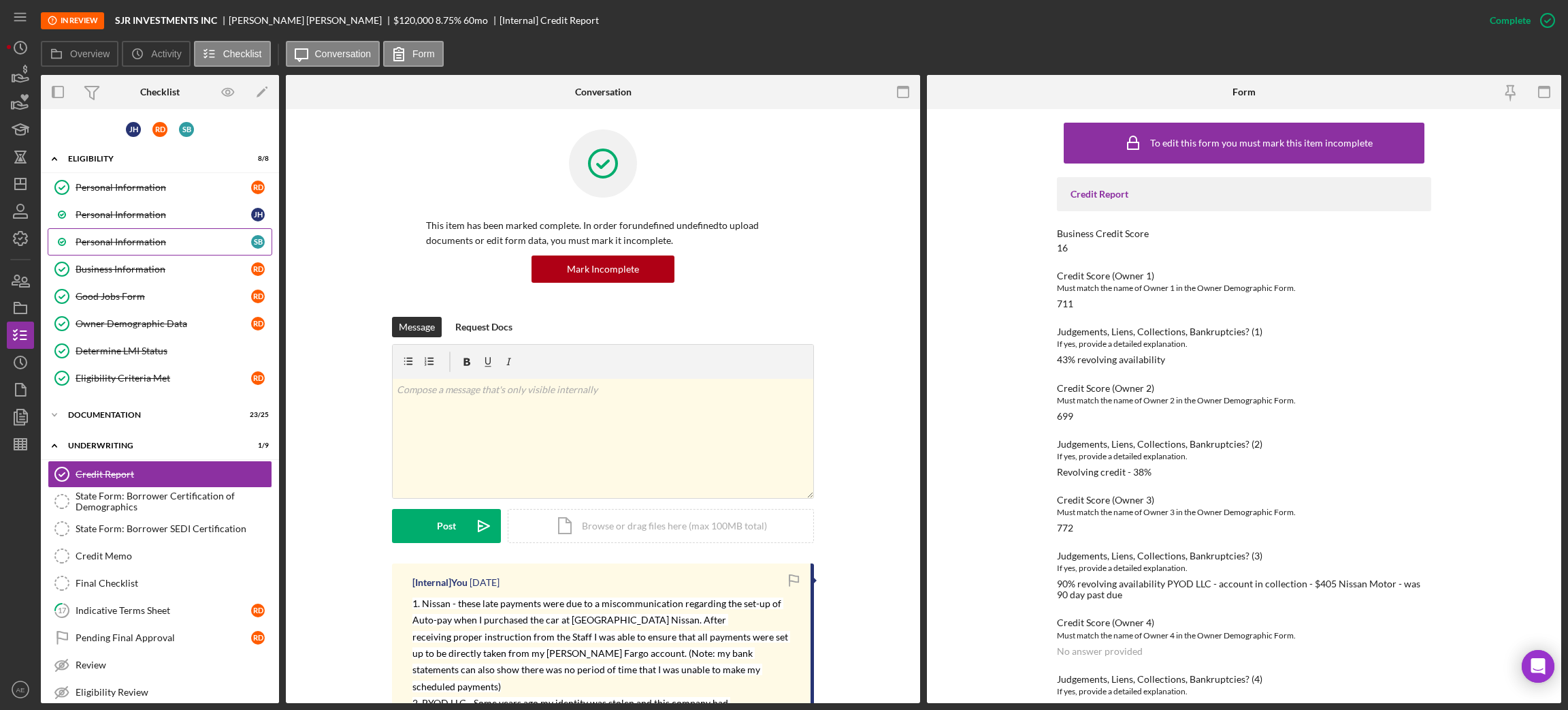
click at [142, 241] on div "Personal Information" at bounding box center [163, 242] width 175 height 11
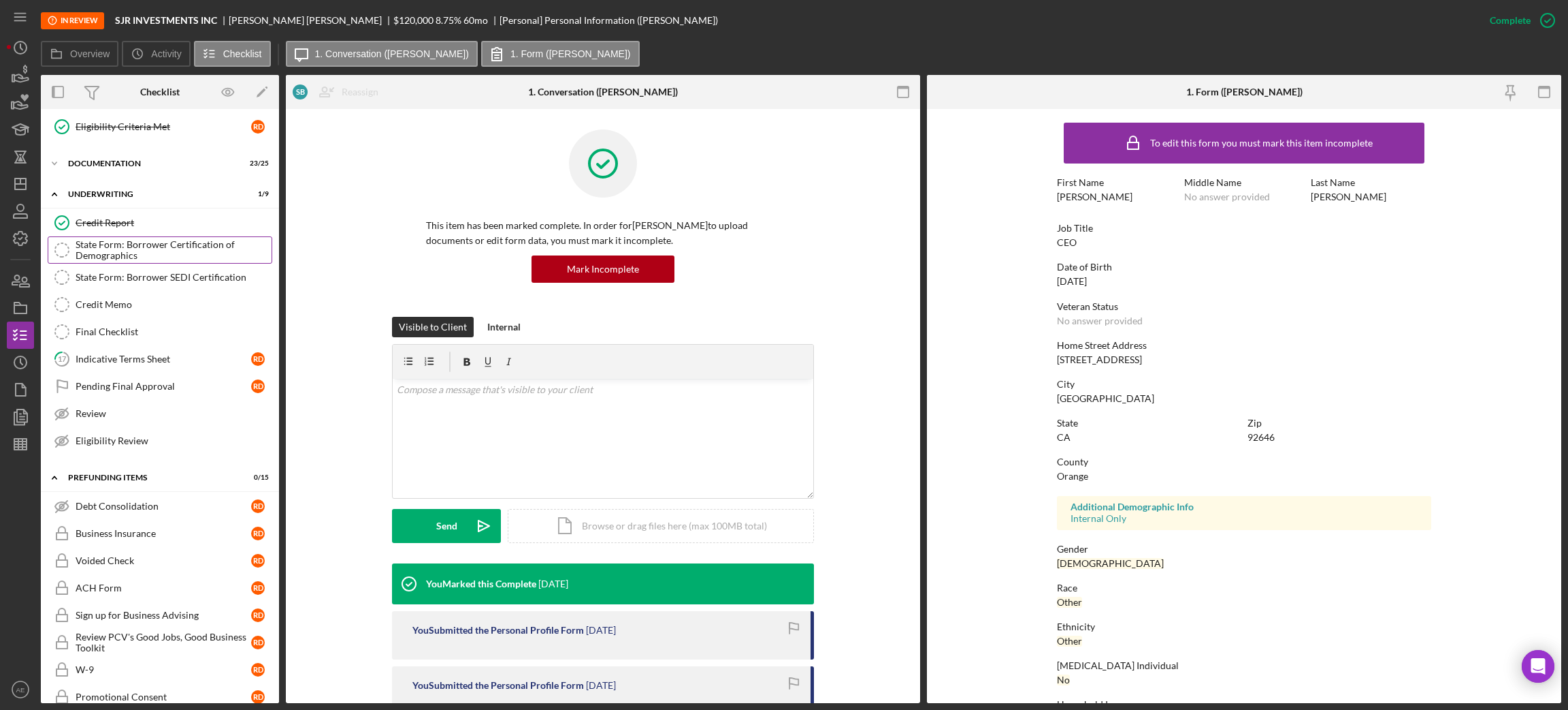
scroll to position [205, 0]
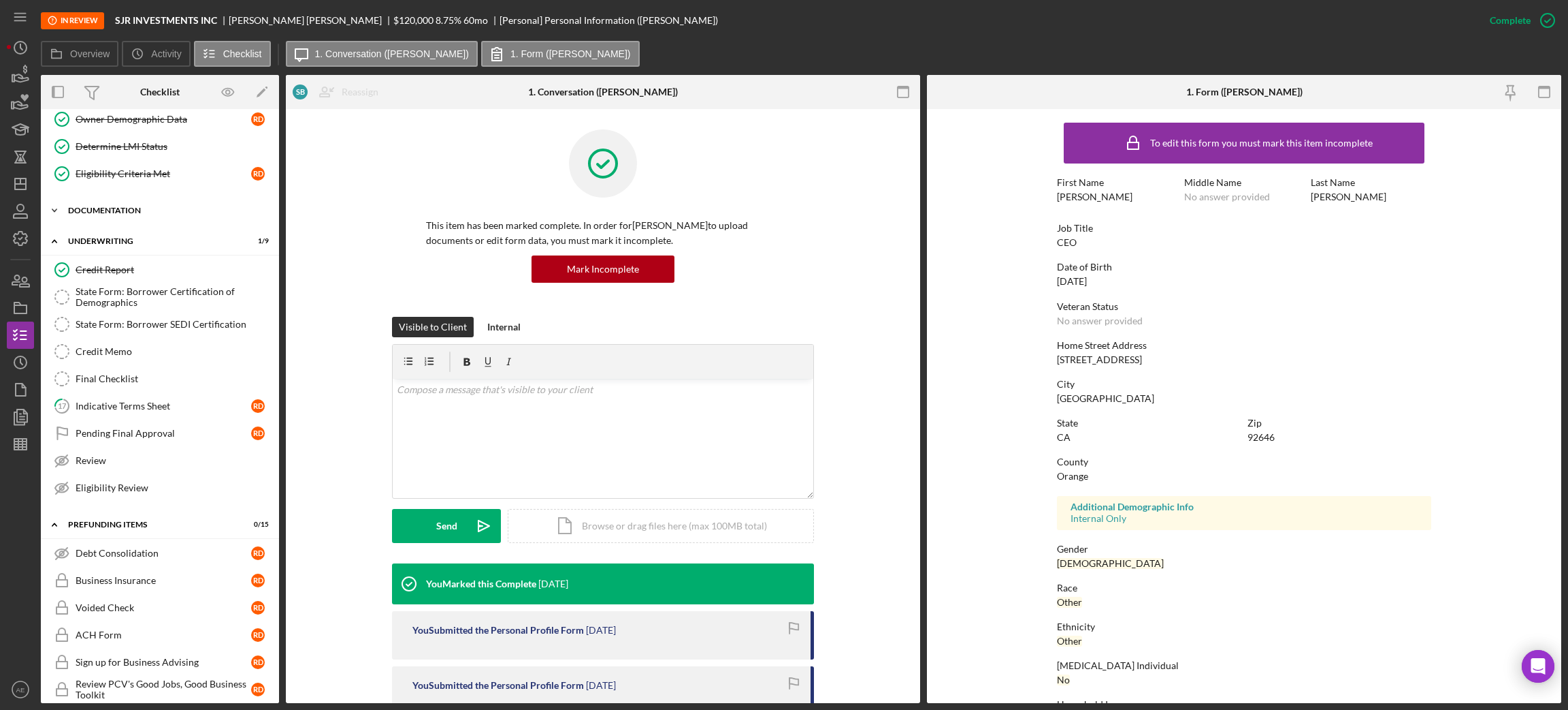
click at [105, 206] on div "Icon/Expander Documentation 23 / 25" at bounding box center [160, 210] width 238 height 27
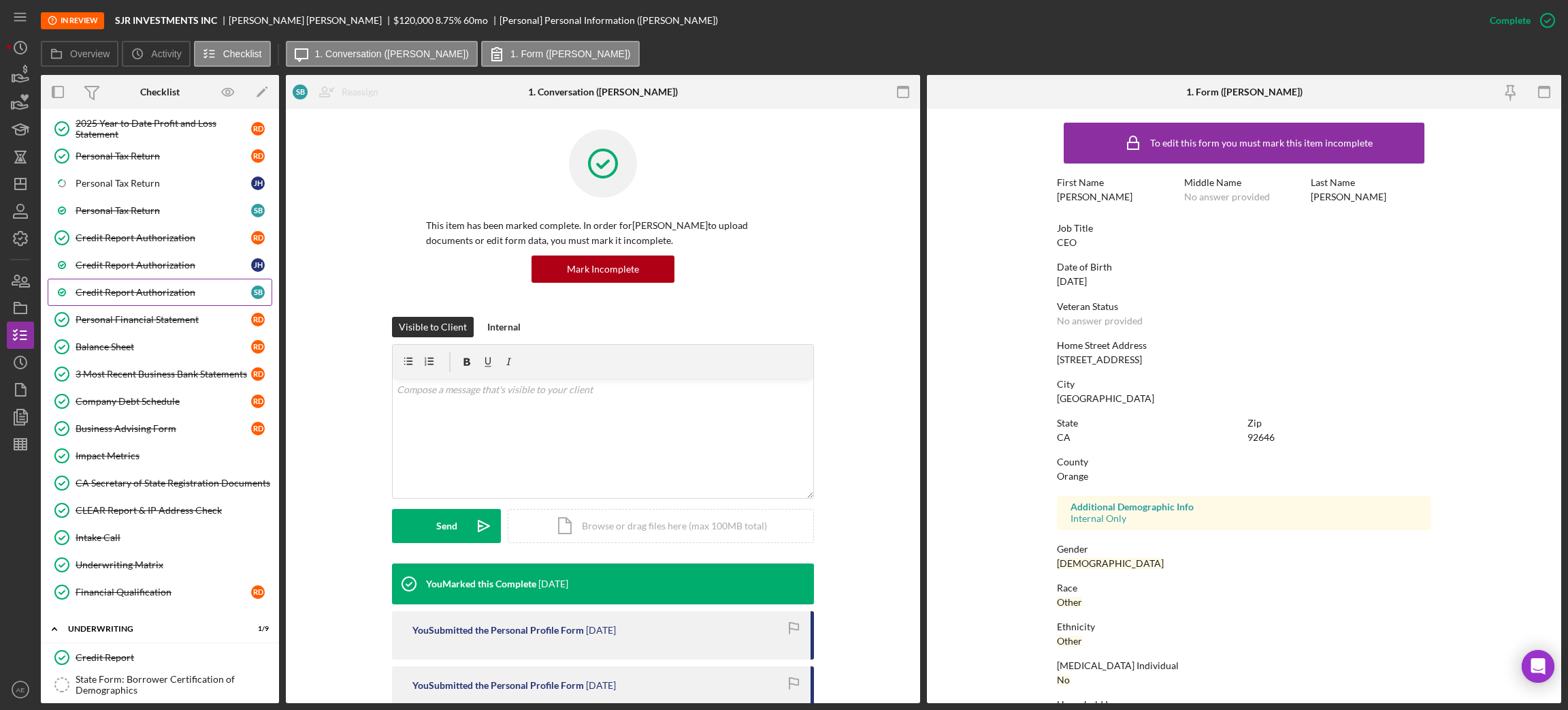
scroll to position [510, 0]
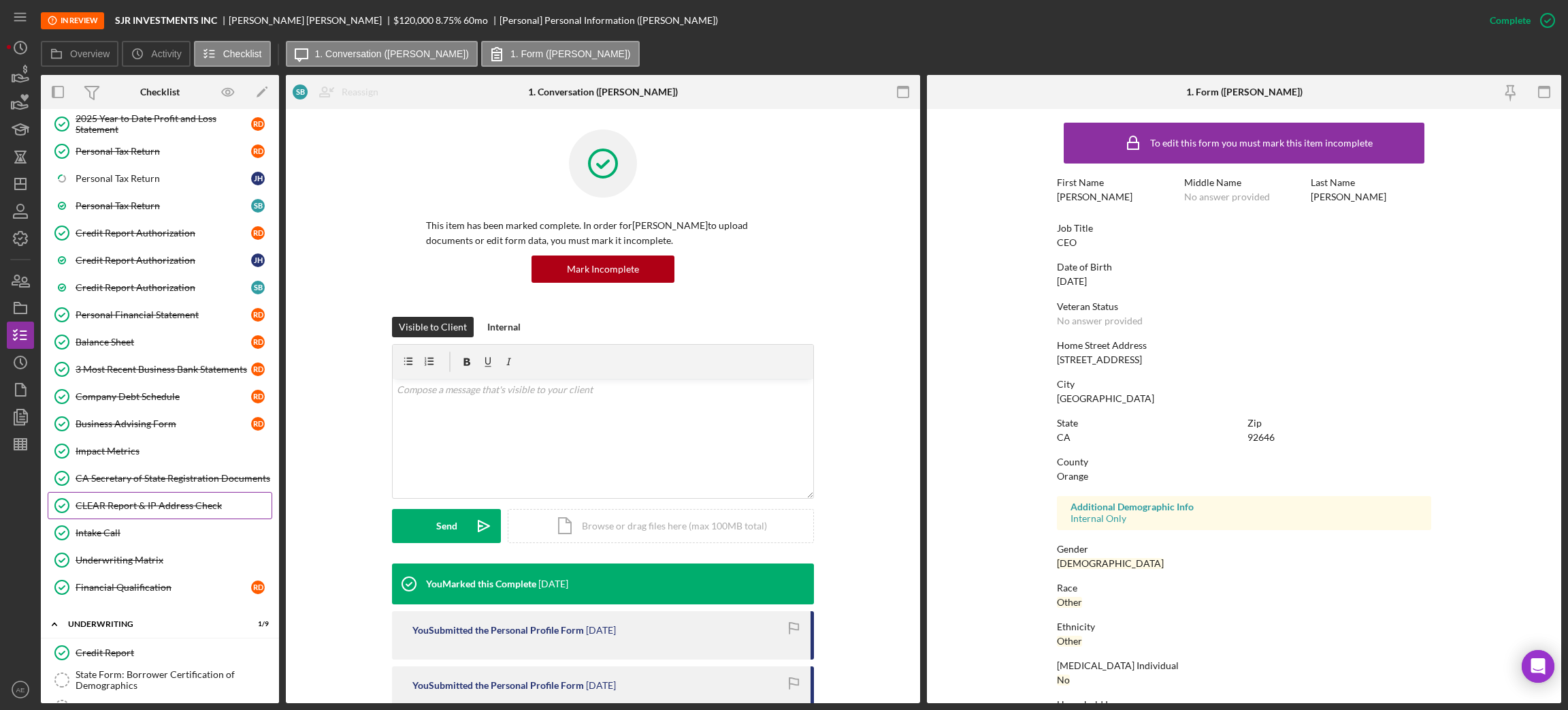
click at [134, 506] on div "CLEAR Report & IP Address Check" at bounding box center [174, 505] width 196 height 11
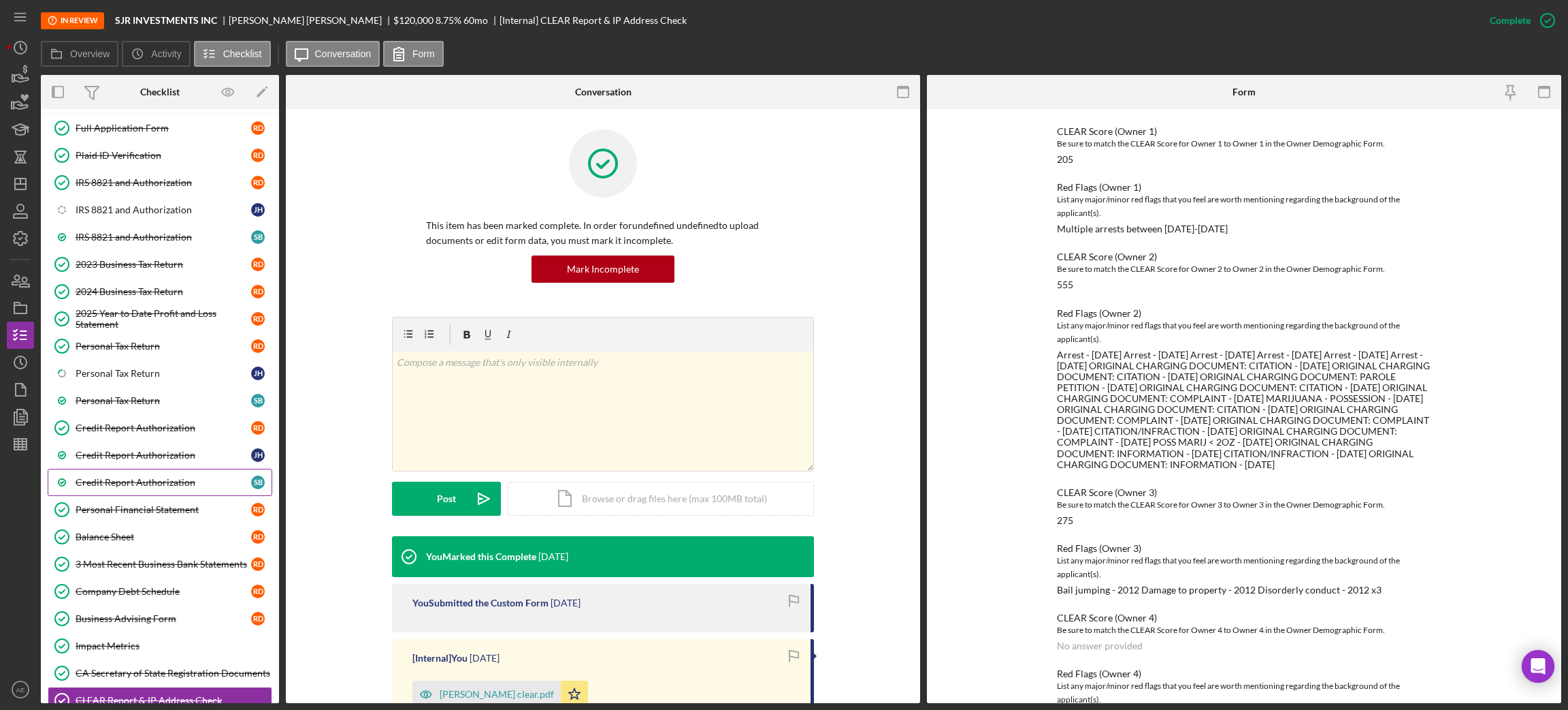
scroll to position [205, 0]
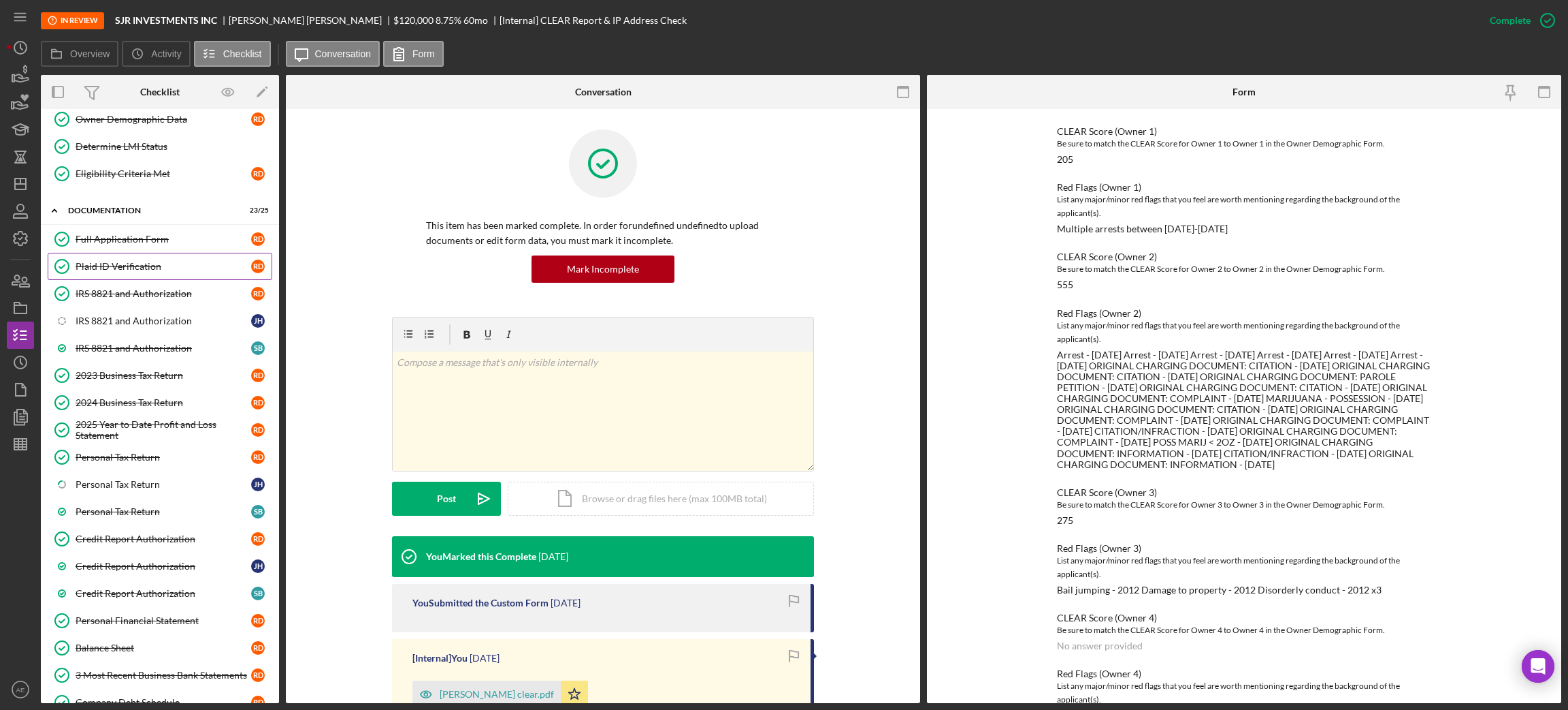
click at [137, 276] on link "Plaid ID Verification Plaid ID Verification R D" at bounding box center [160, 265] width 225 height 27
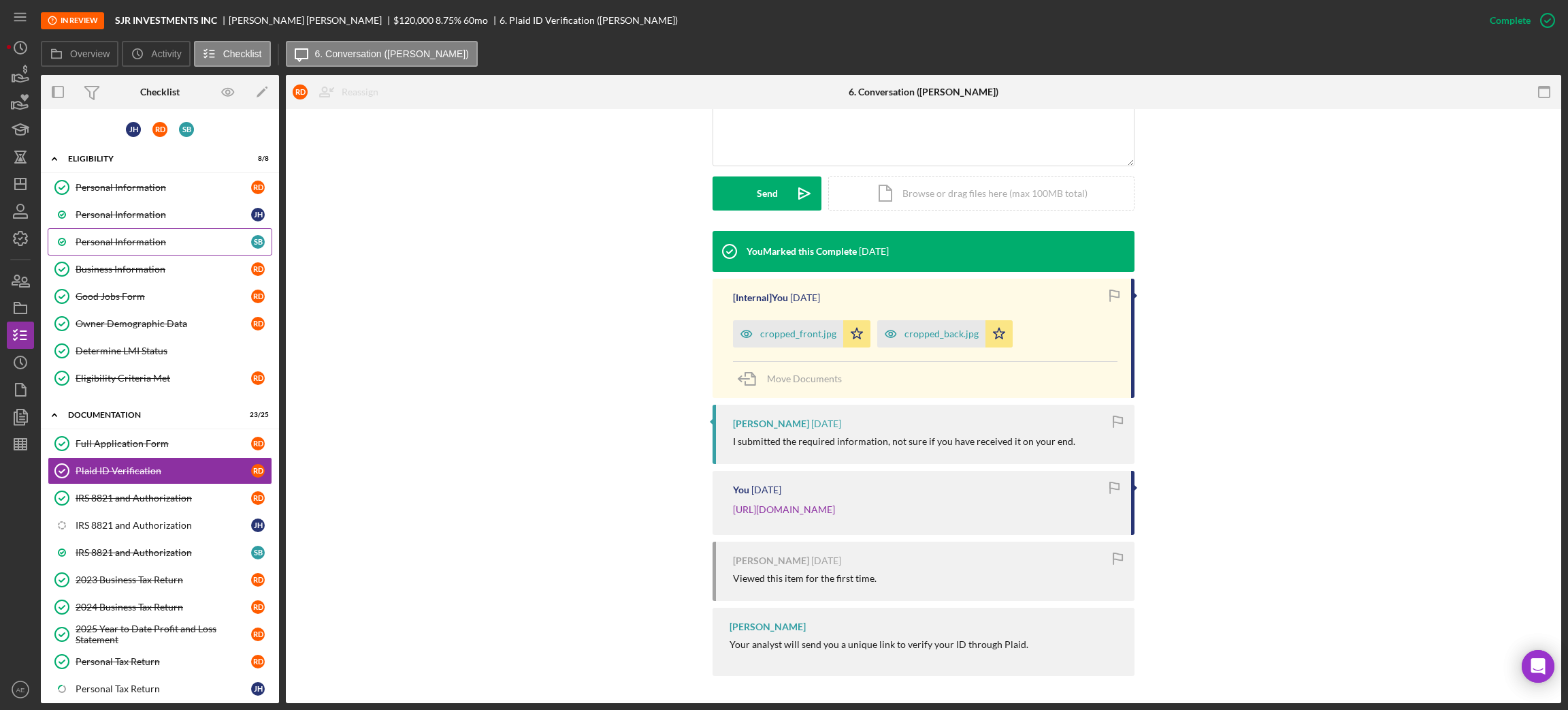
click at [175, 248] on link "Personal Information S B" at bounding box center [160, 242] width 225 height 27
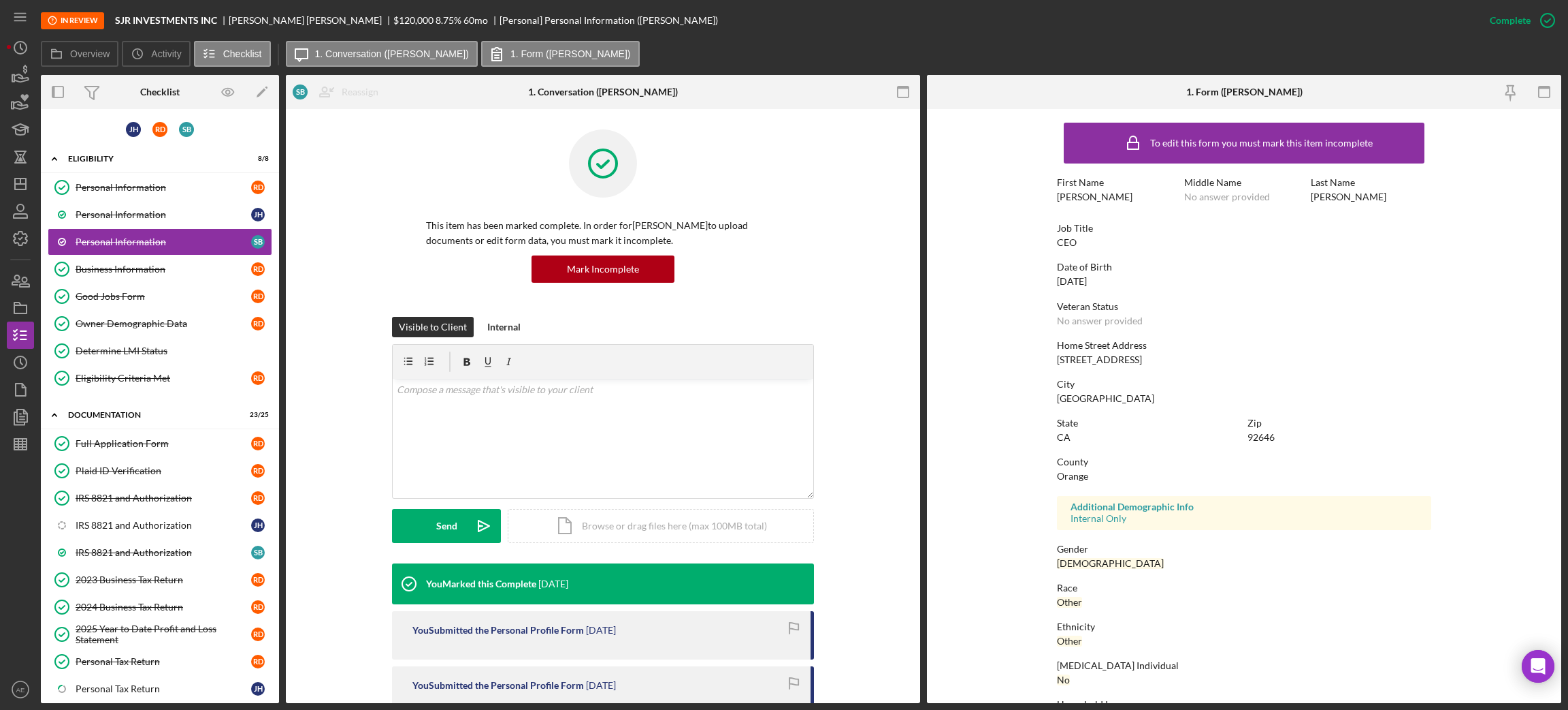
drag, startPoint x: 189, startPoint y: 264, endPoint x: 530, endPoint y: 281, distance: 341.4
click at [189, 264] on div "Business Information" at bounding box center [163, 269] width 175 height 11
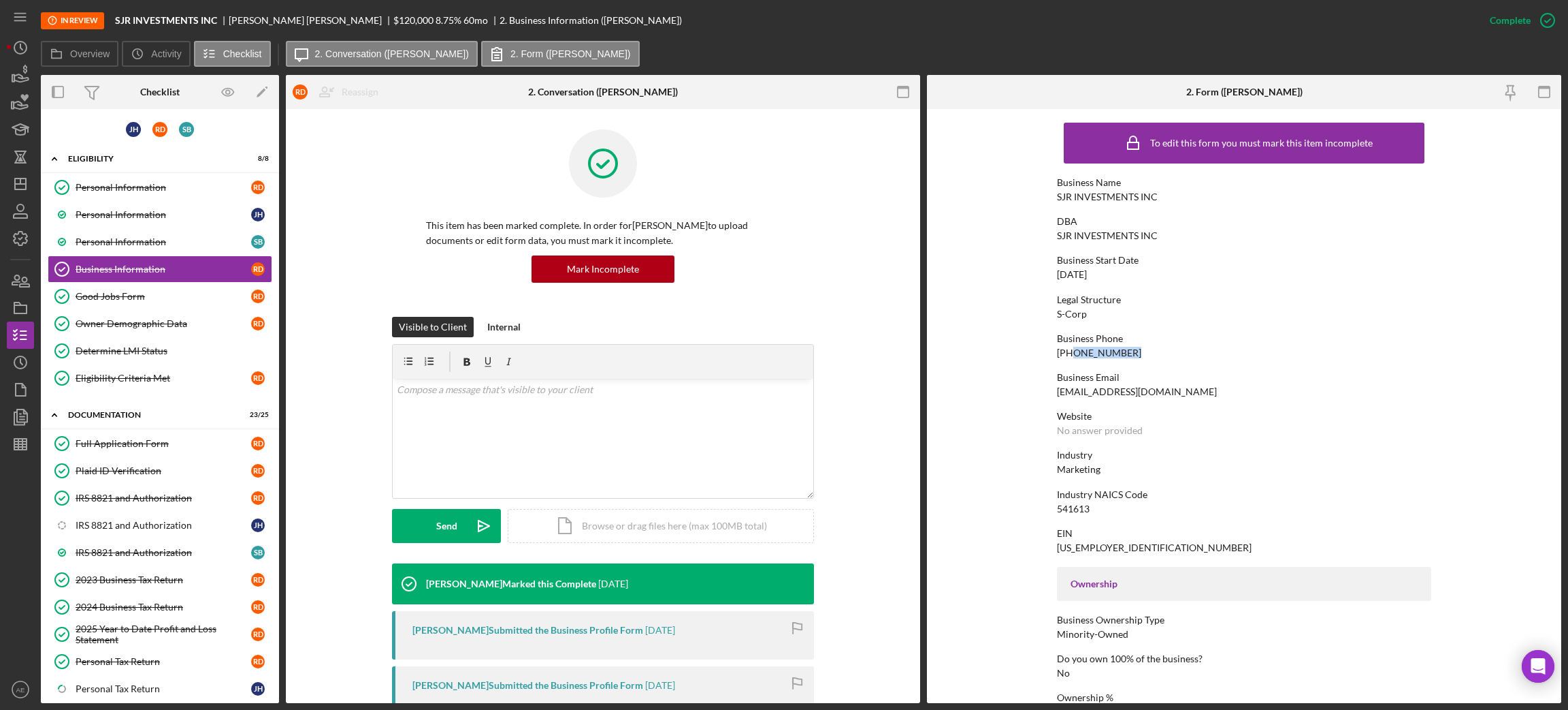
drag, startPoint x: 1069, startPoint y: 355, endPoint x: 1159, endPoint y: 357, distance: 90.0
click at [1159, 357] on div "Business Phone (714) 586-1566" at bounding box center [1244, 346] width 375 height 26
click at [148, 183] on div "Personal Information" at bounding box center [163, 187] width 175 height 11
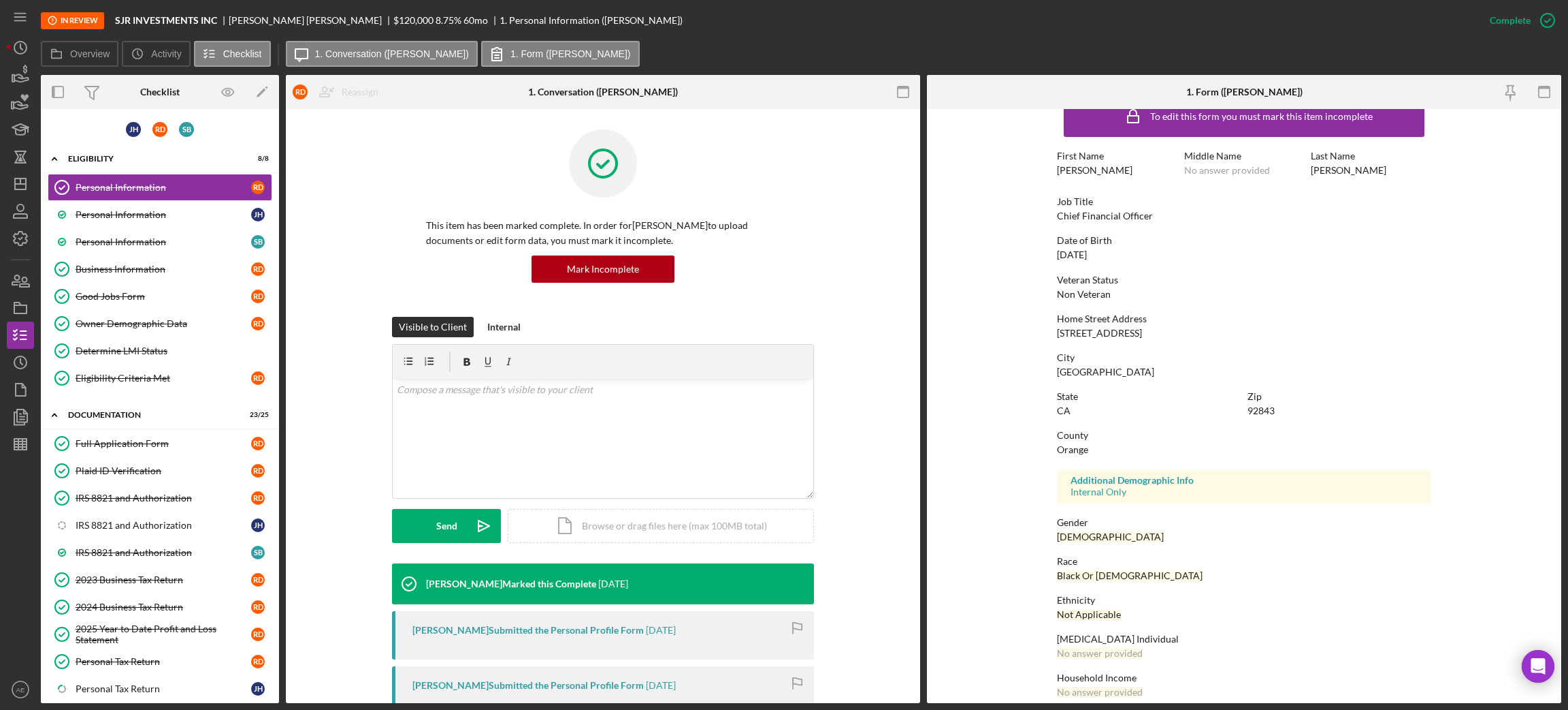
scroll to position [41, 0]
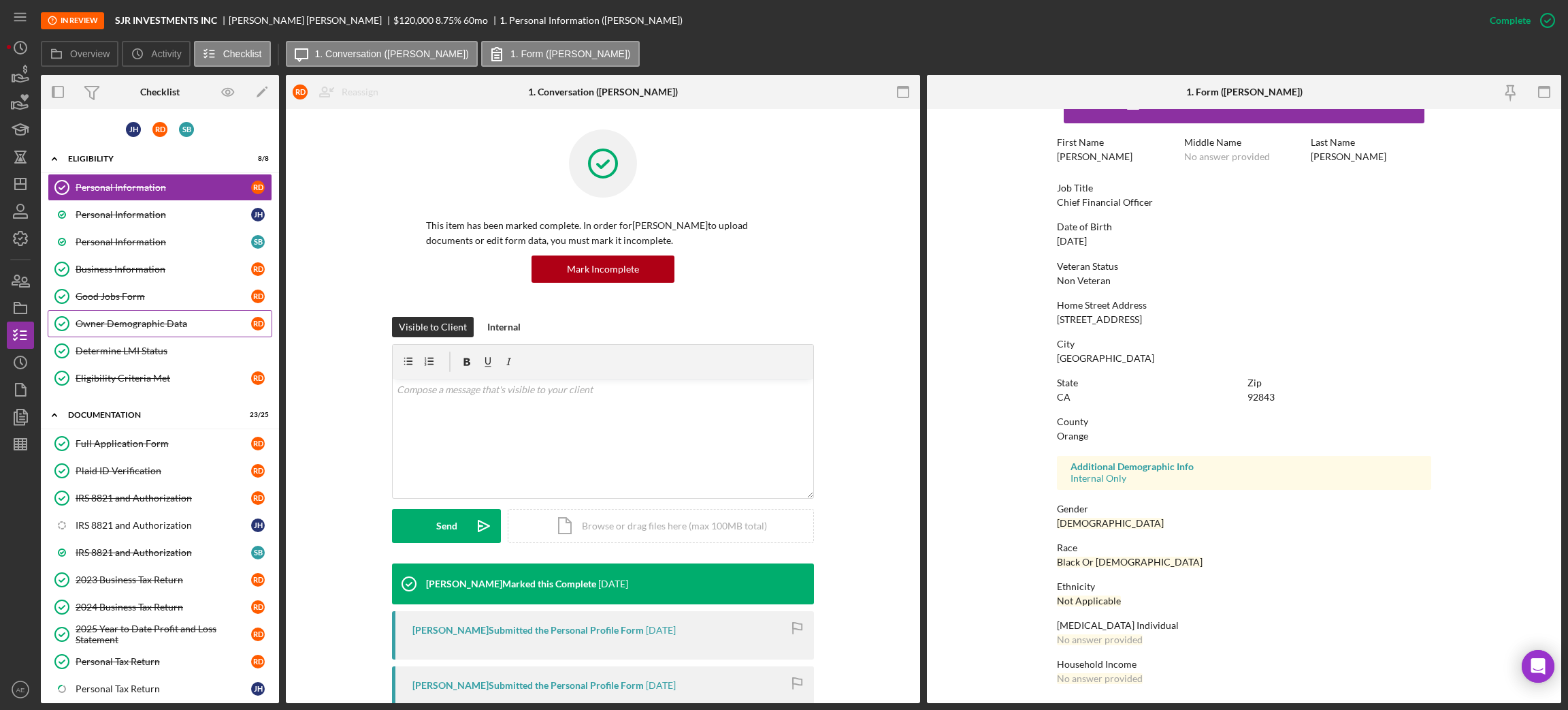
click at [122, 330] on link "Owner Demographic Data Owner Demographic Data R D" at bounding box center [160, 323] width 225 height 27
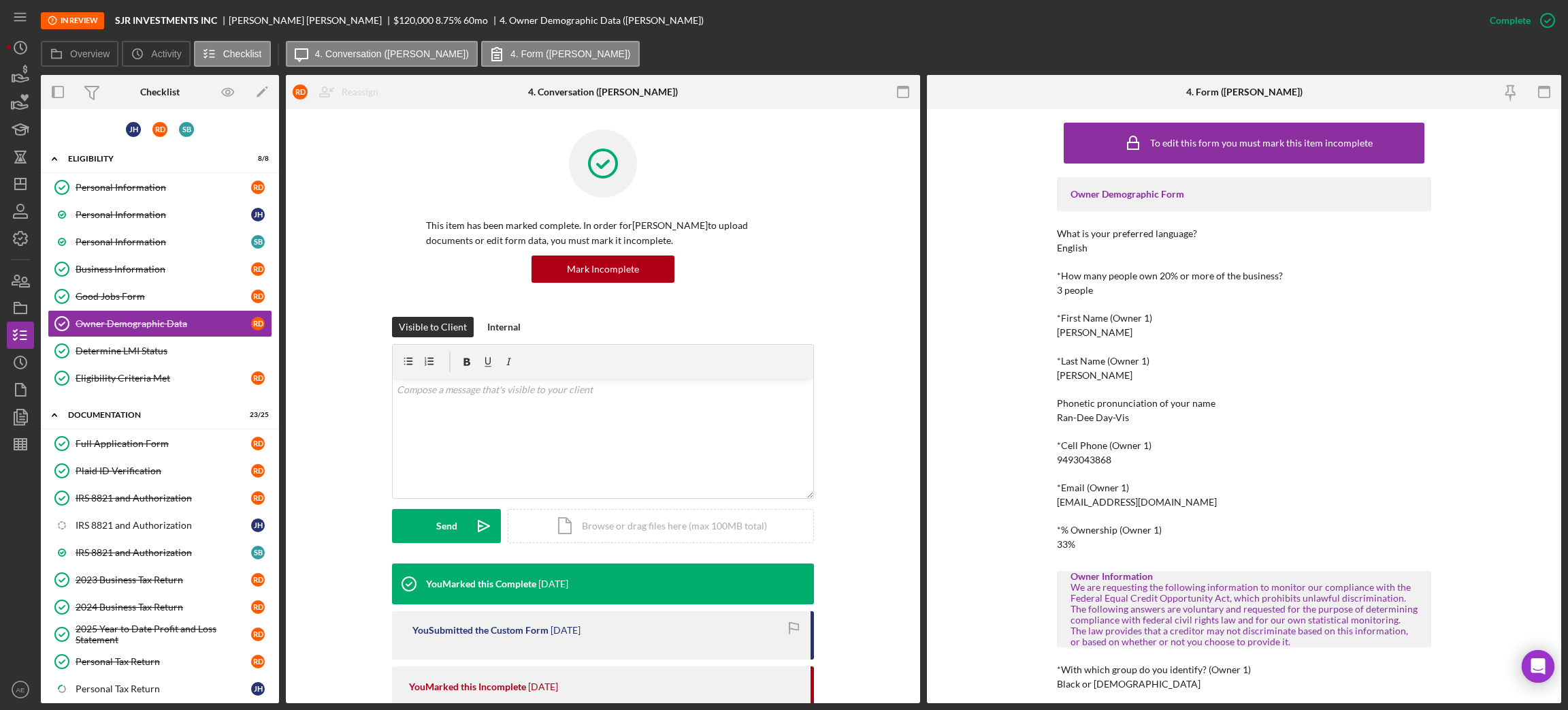
scroll to position [102, 0]
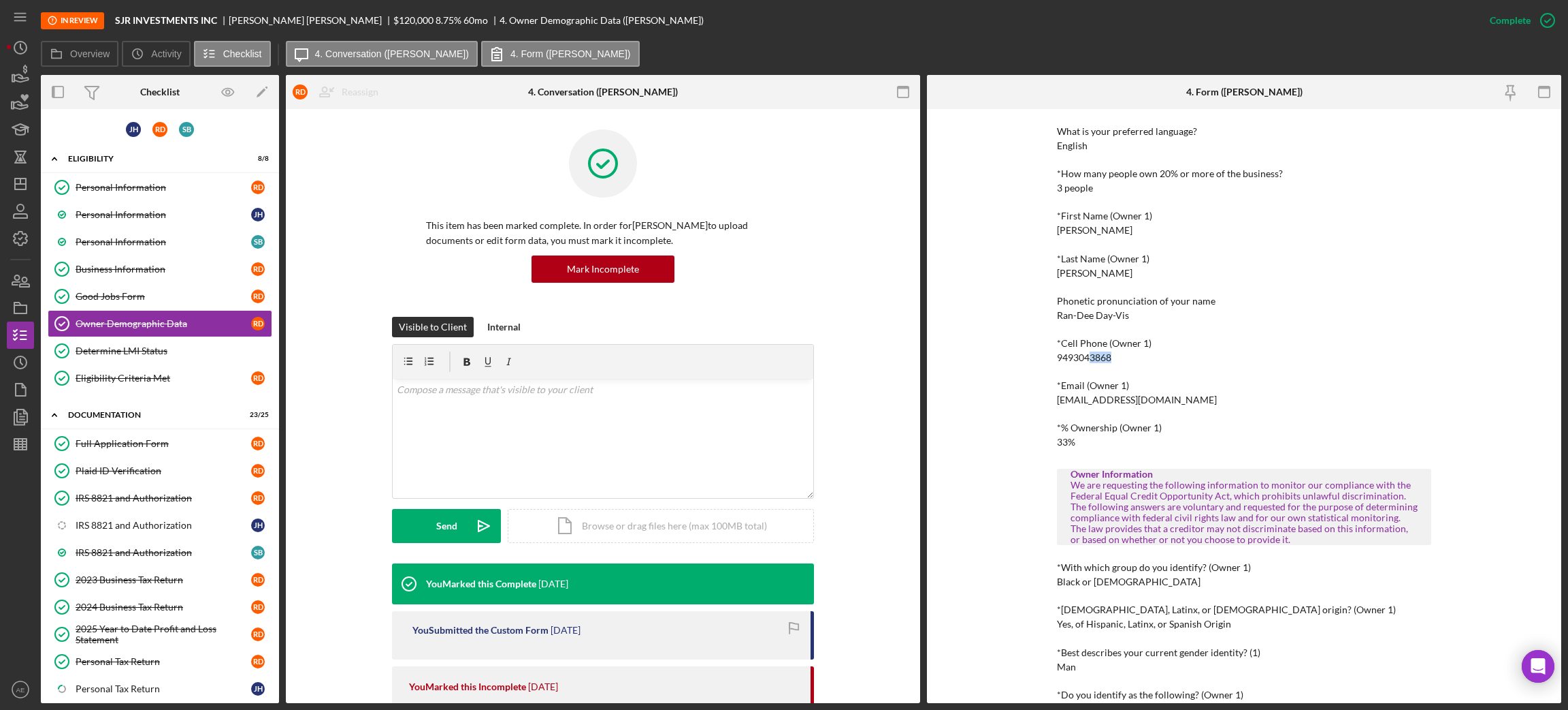
drag, startPoint x: 1089, startPoint y: 361, endPoint x: 1121, endPoint y: 361, distance: 32.0
click at [1121, 361] on div "*Cell Phone (Owner 1) 9493043868" at bounding box center [1244, 350] width 375 height 26
click at [1080, 361] on div "9493043868" at bounding box center [1084, 357] width 55 height 11
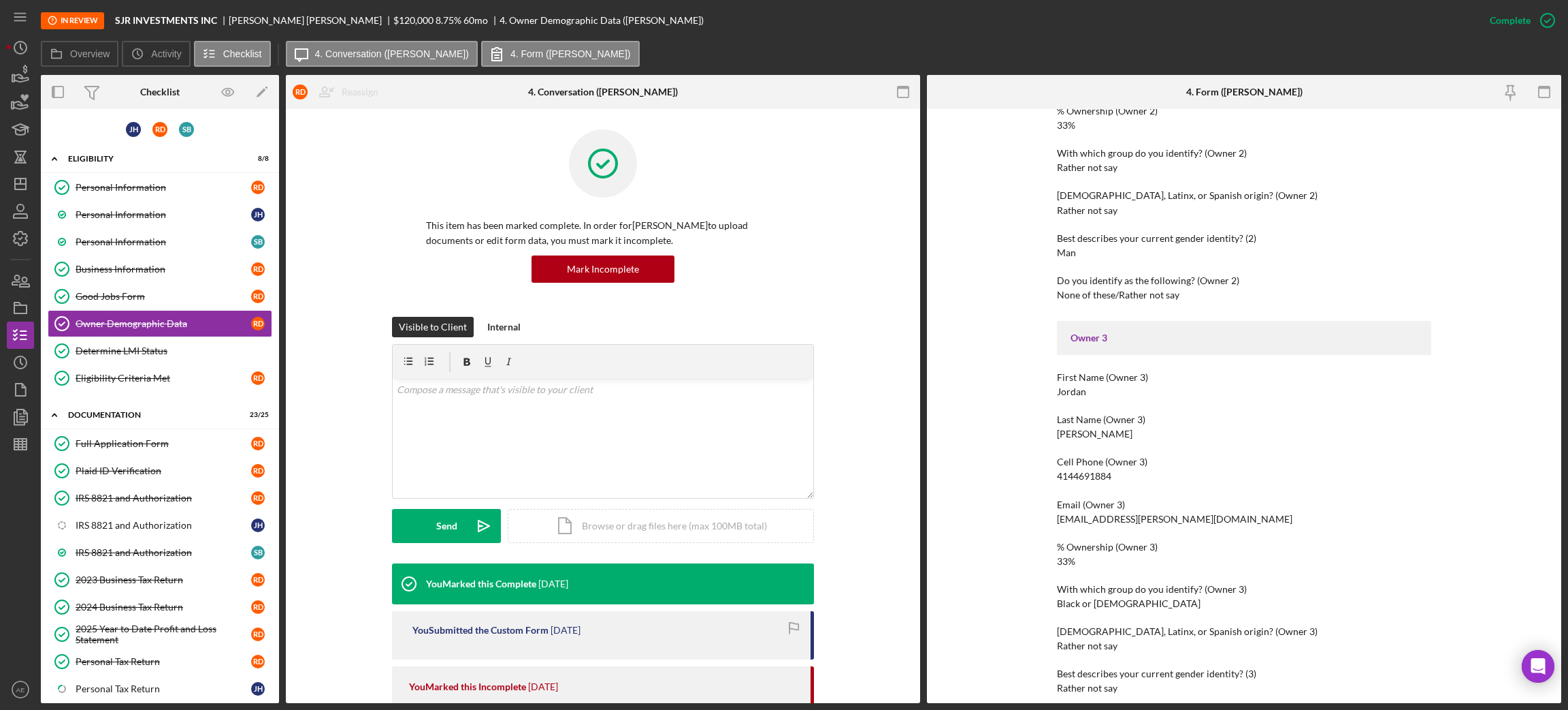
scroll to position [1020, 0]
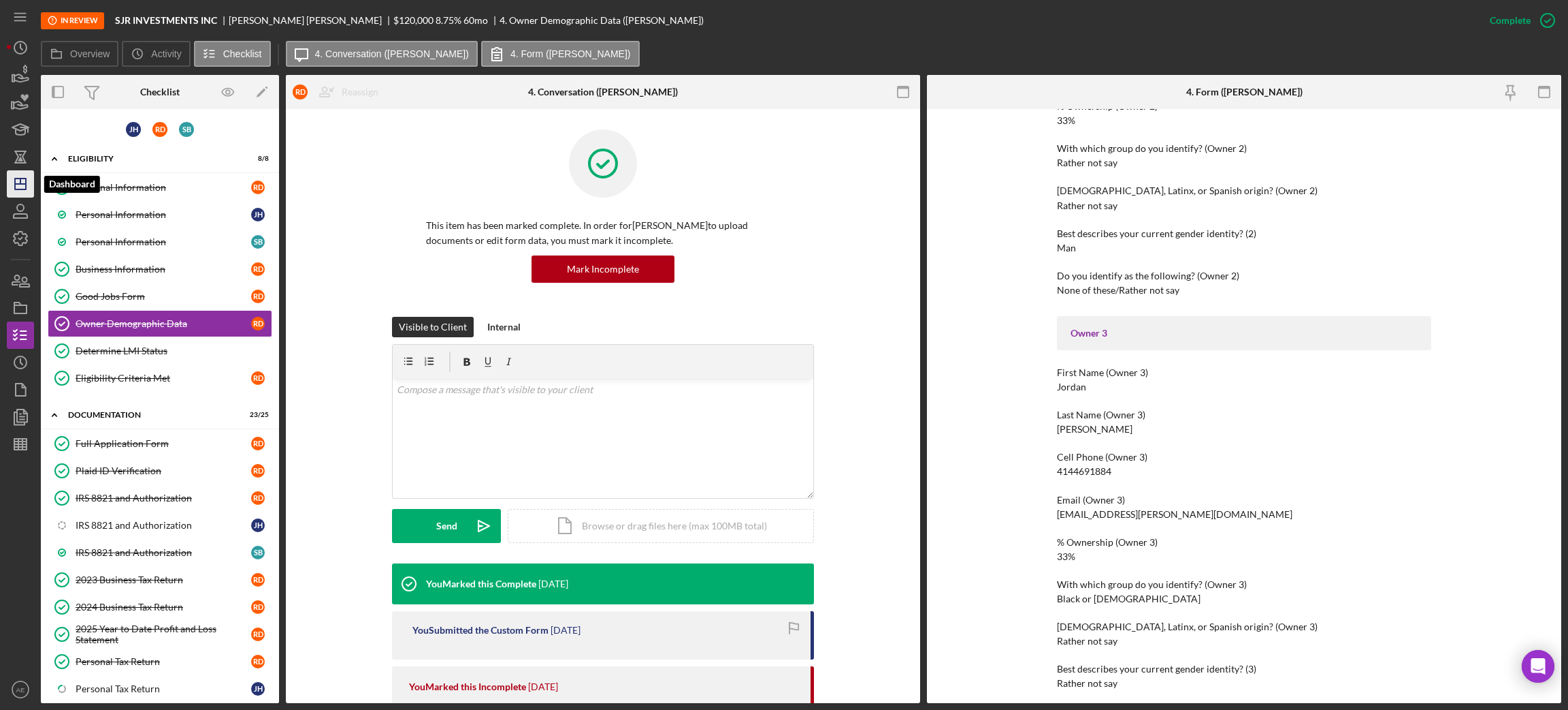
click at [17, 188] on icon "Icon/Dashboard" at bounding box center [20, 183] width 34 height 34
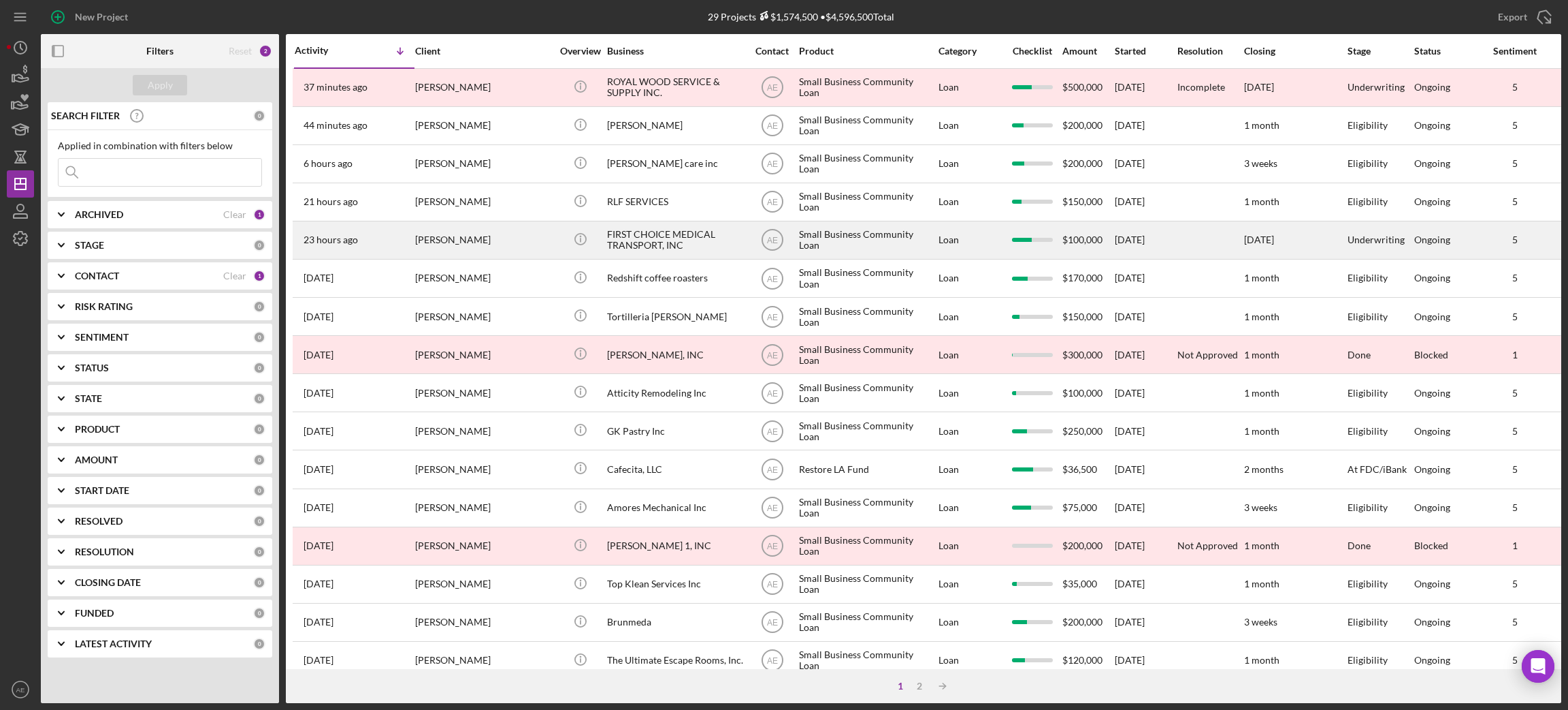
click at [667, 241] on div "FIRST CHOICE MEDICAL TRANSPORT, INC" at bounding box center [675, 240] width 136 height 36
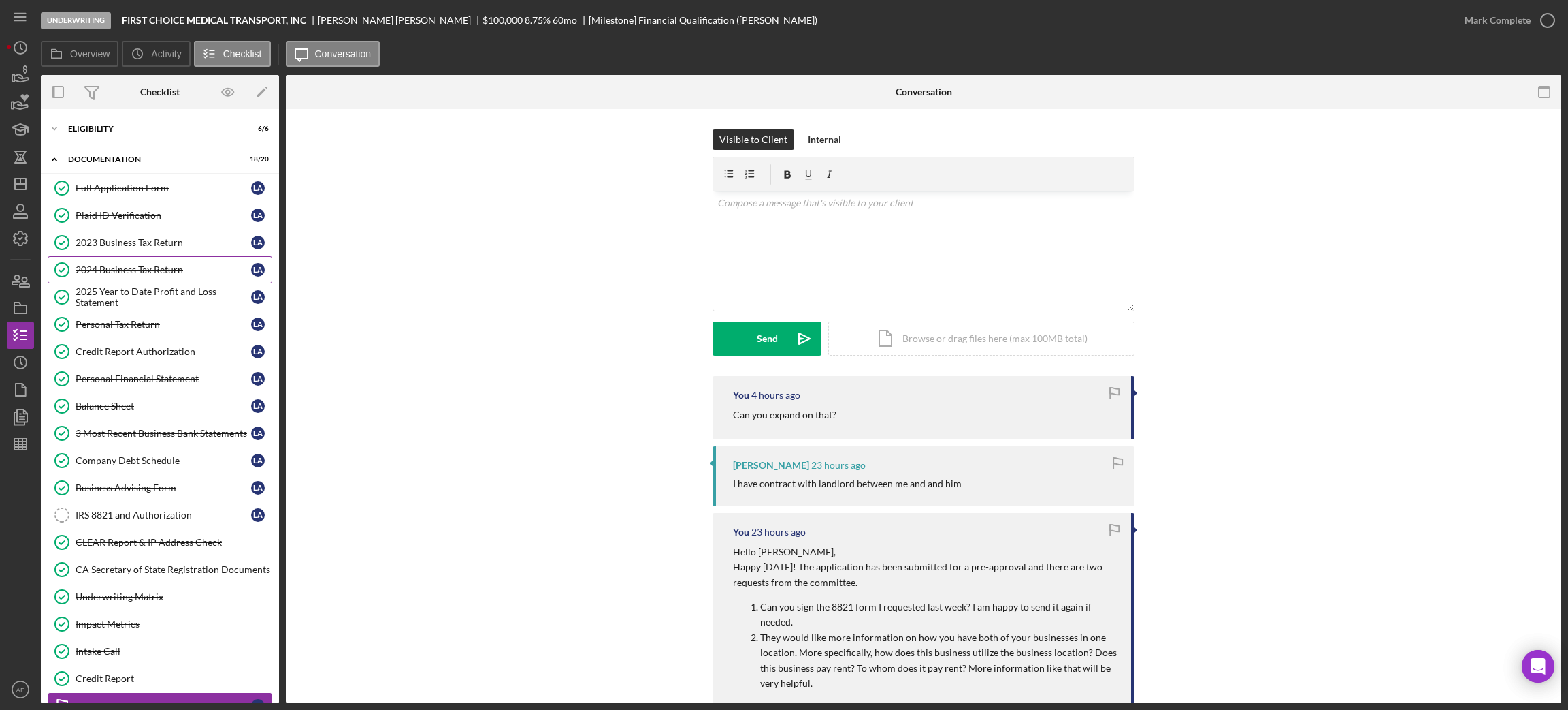
drag, startPoint x: 130, startPoint y: 187, endPoint x: 249, endPoint y: 267, distance: 143.4
click at [130, 187] on div "Full Application Form" at bounding box center [163, 188] width 175 height 11
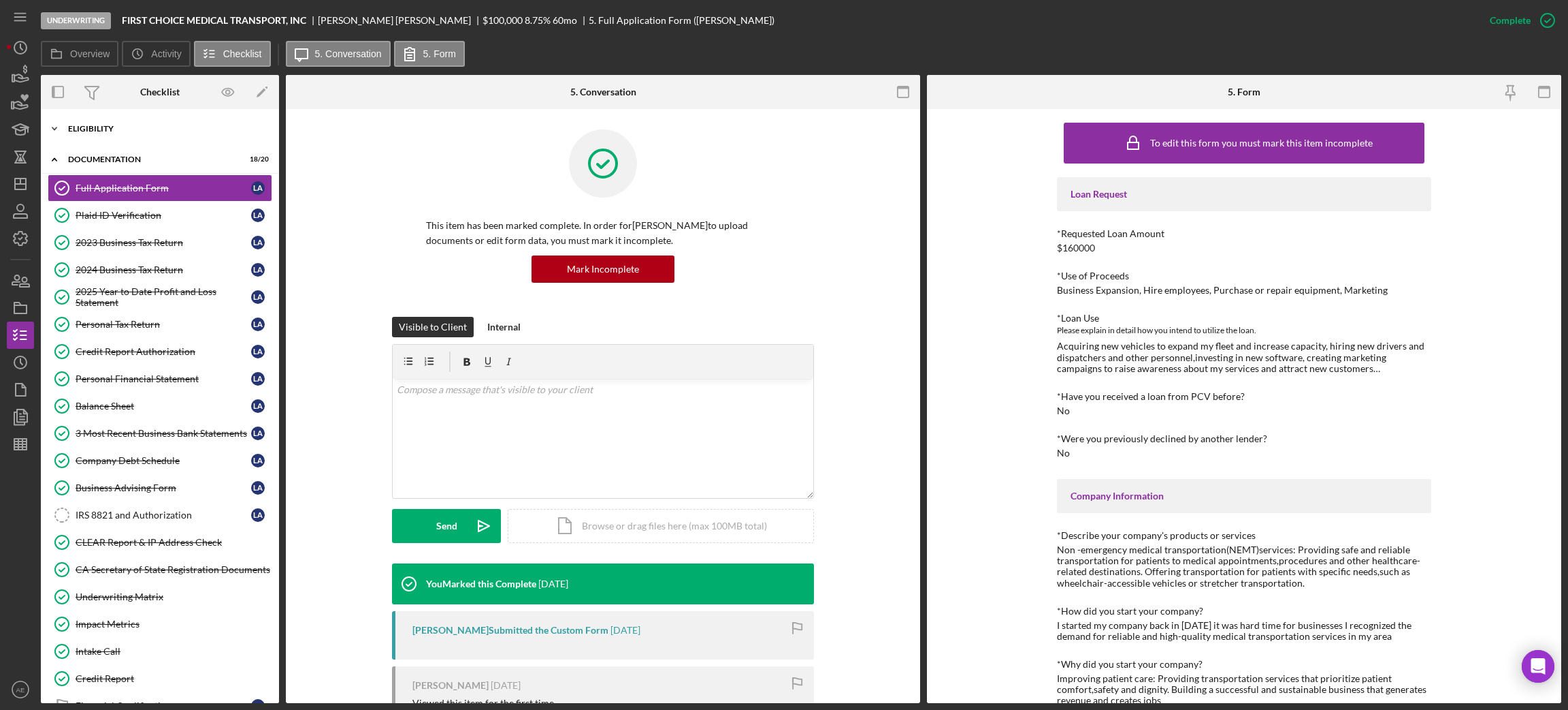
click at [115, 129] on div "Eligibility" at bounding box center [165, 128] width 194 height 8
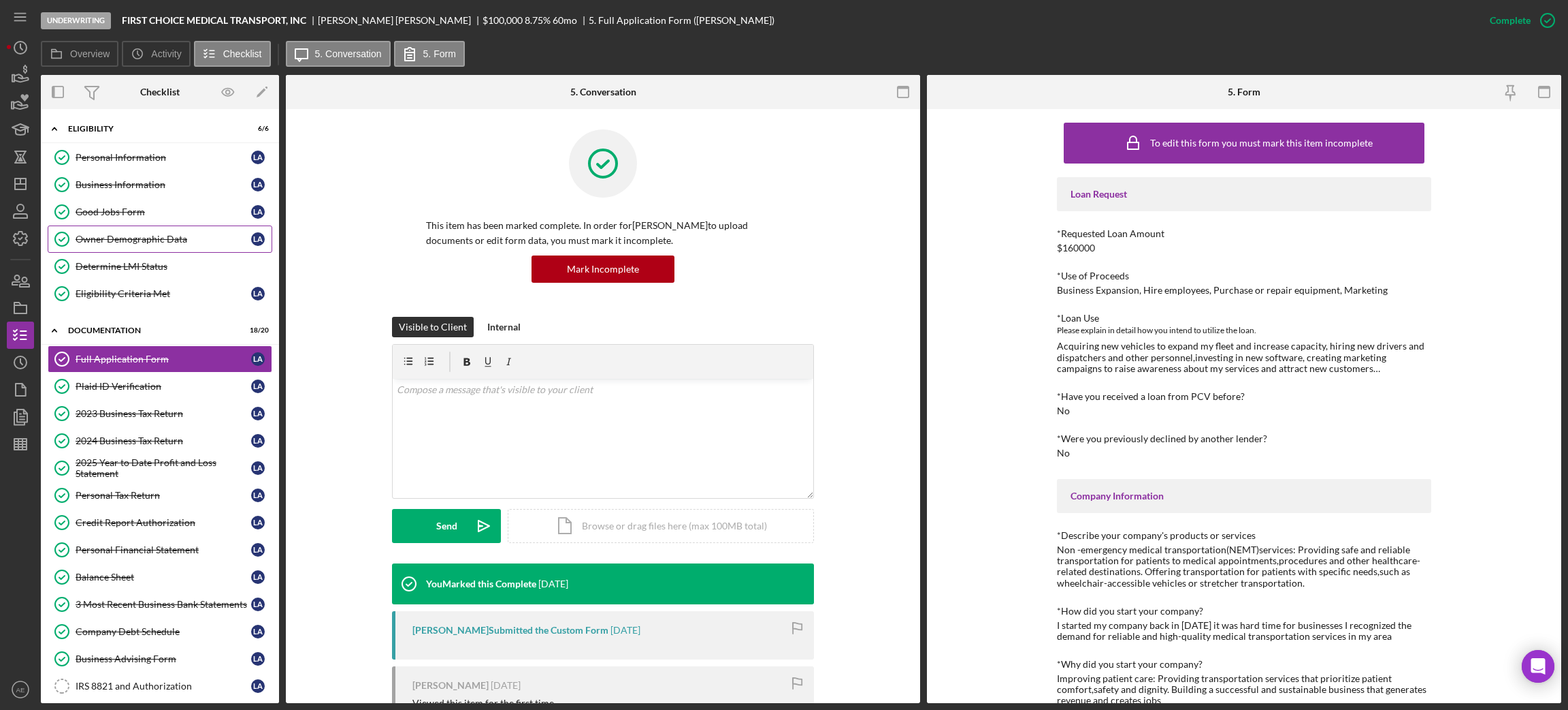
click at [140, 239] on div "Owner Demographic Data" at bounding box center [163, 239] width 175 height 11
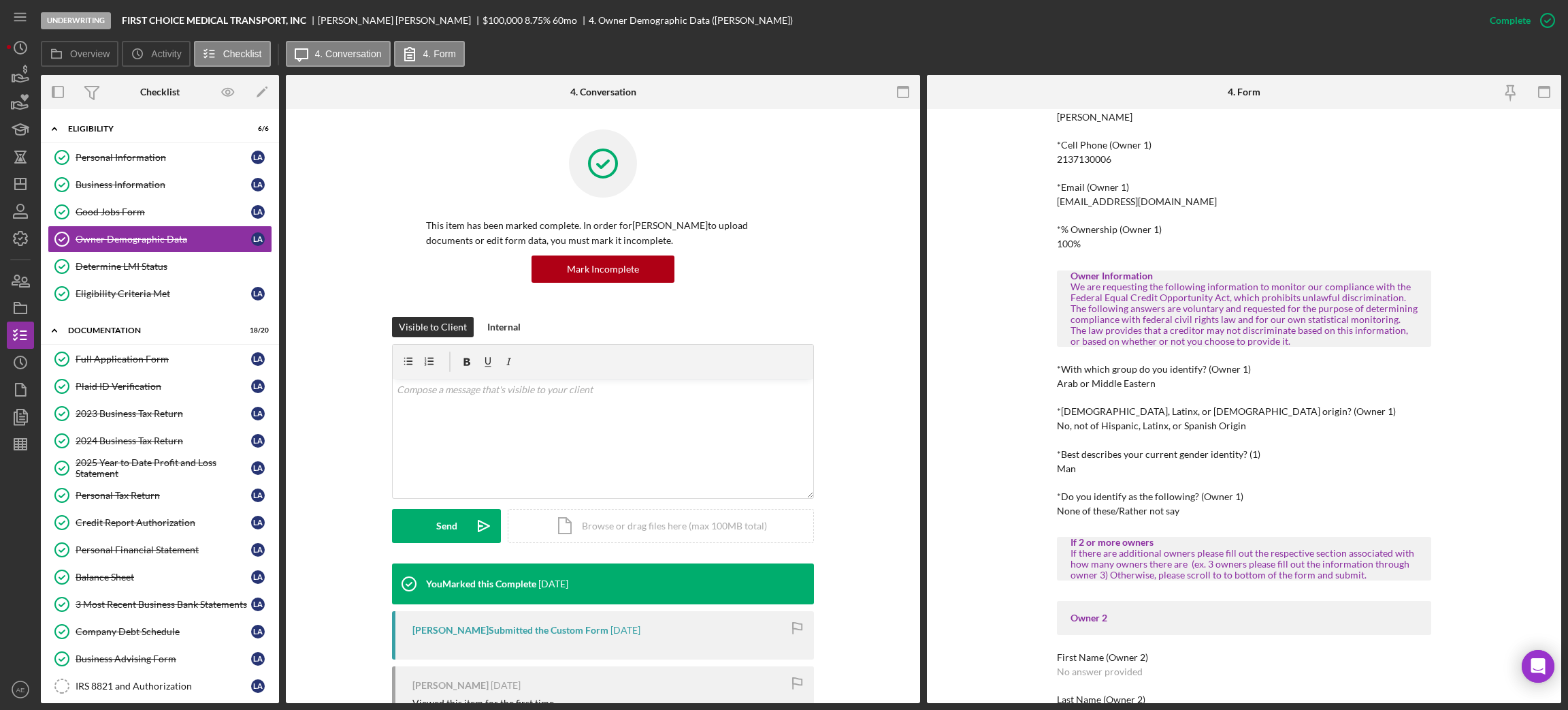
scroll to position [306, 0]
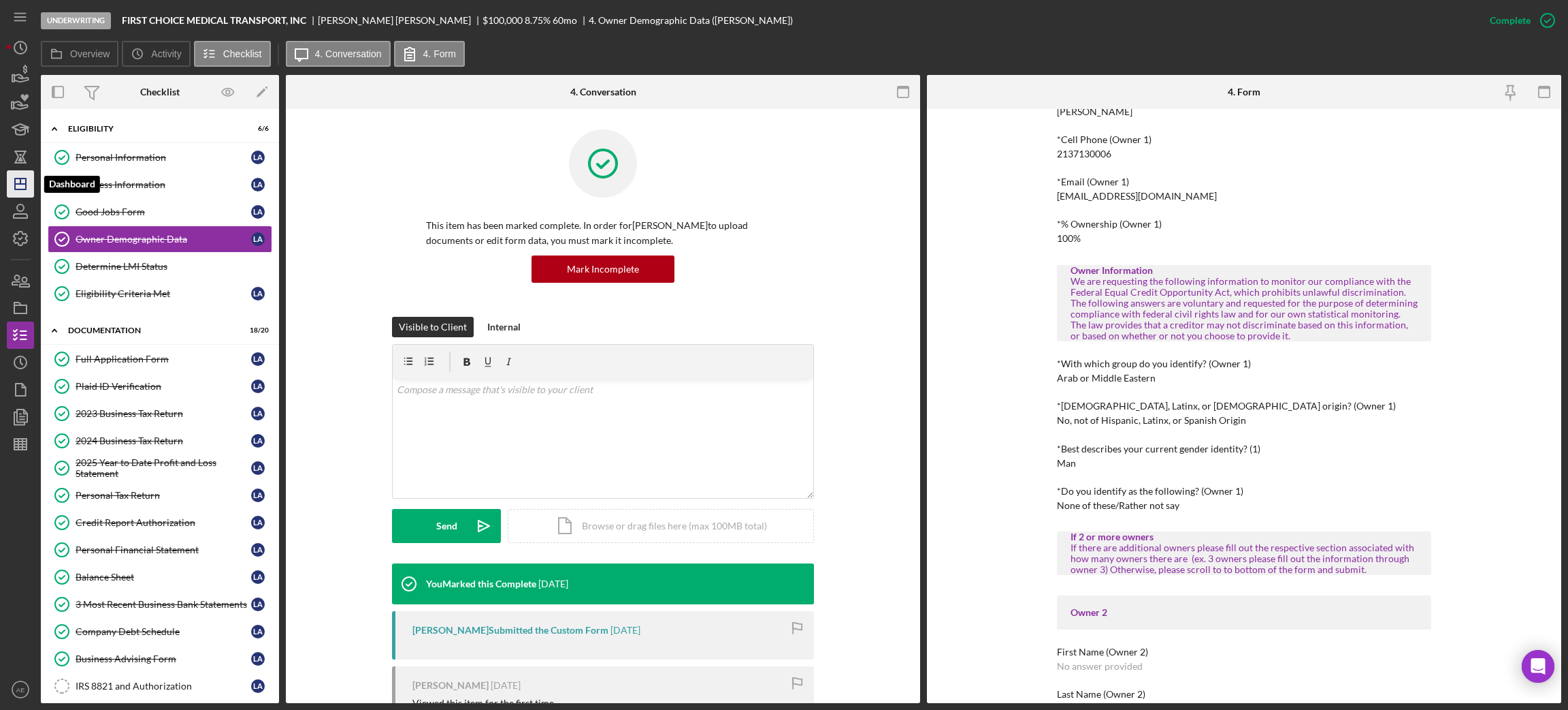
click at [26, 180] on icon "Icon/Dashboard" at bounding box center [20, 183] width 34 height 34
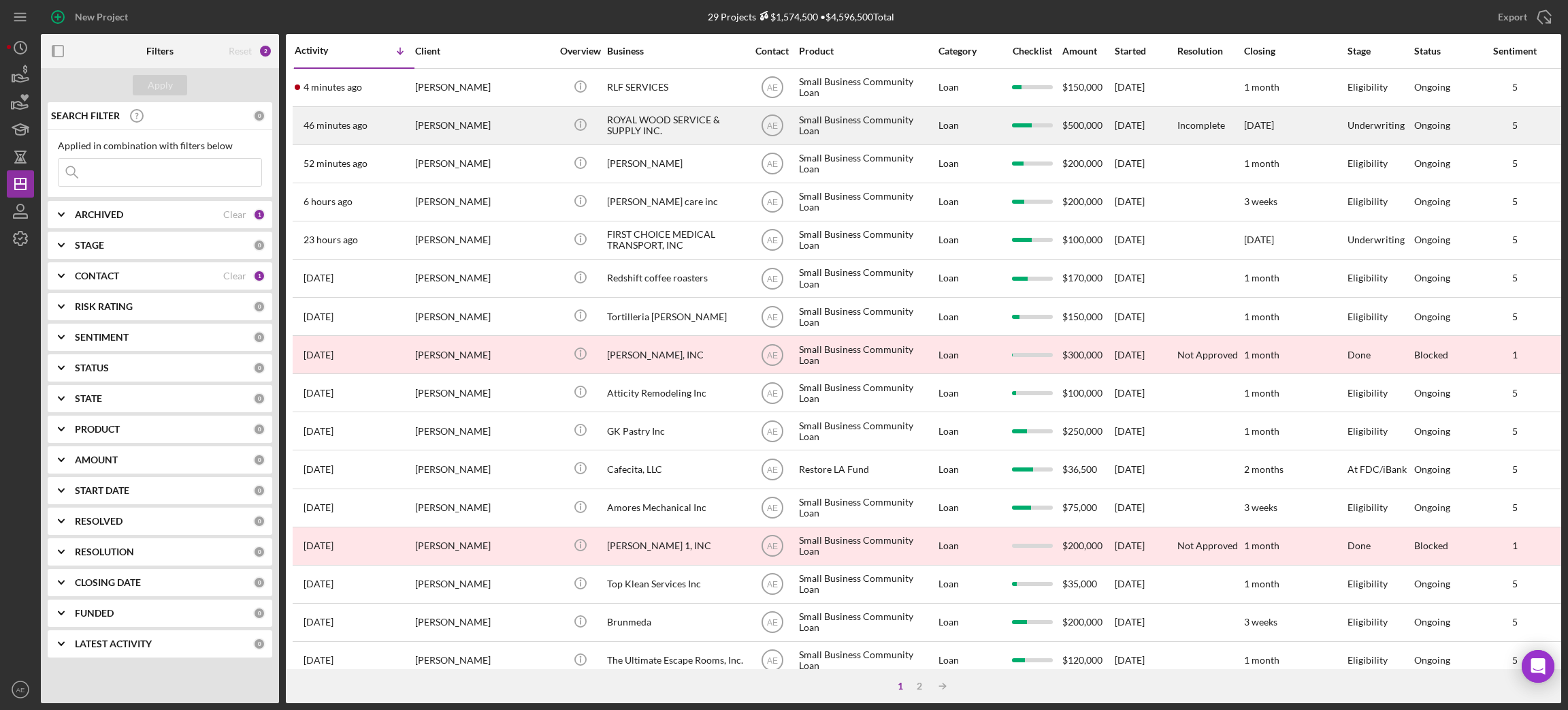
click at [521, 130] on div "[PERSON_NAME]" at bounding box center [483, 125] width 136 height 36
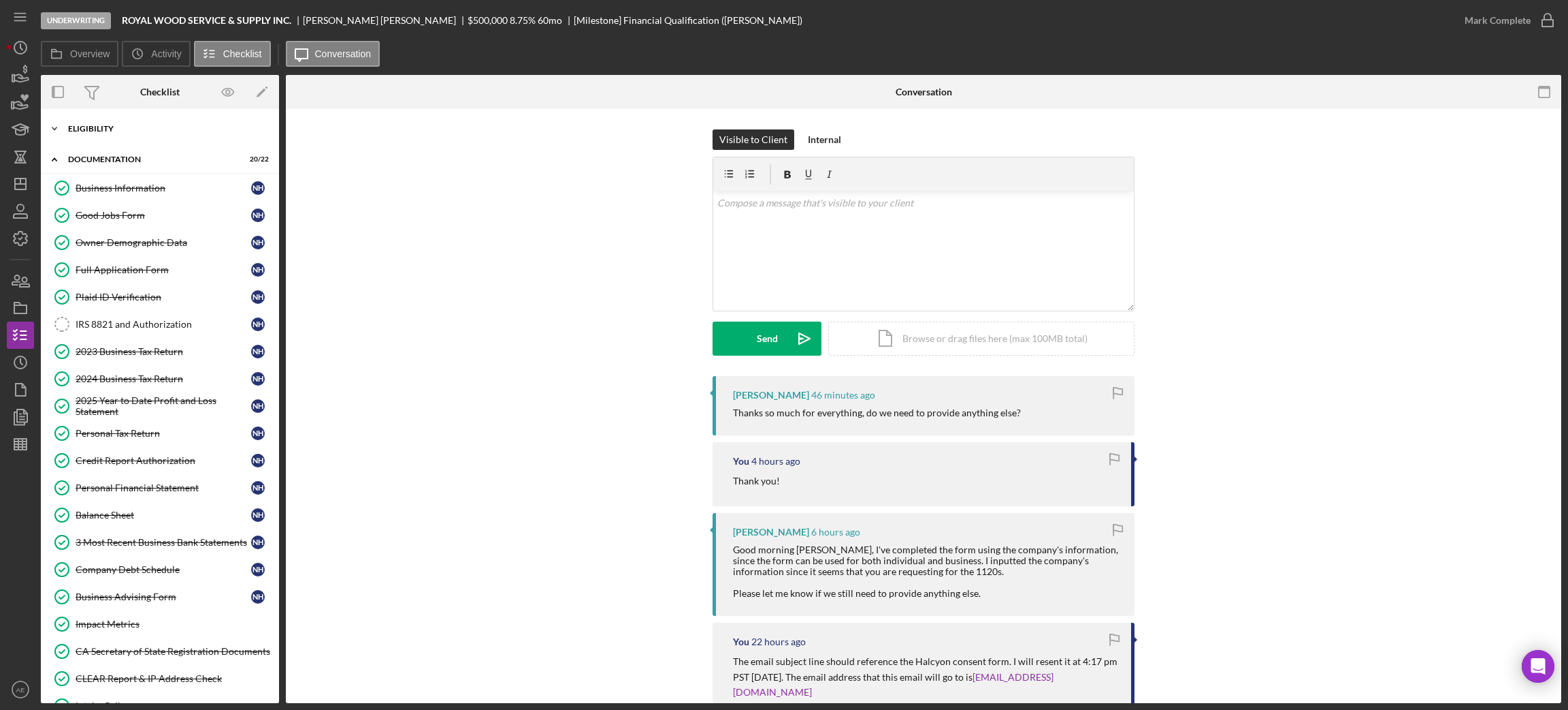
click at [133, 137] on div "Icon/Expander Eligibility 3 / 3" at bounding box center [160, 128] width 238 height 27
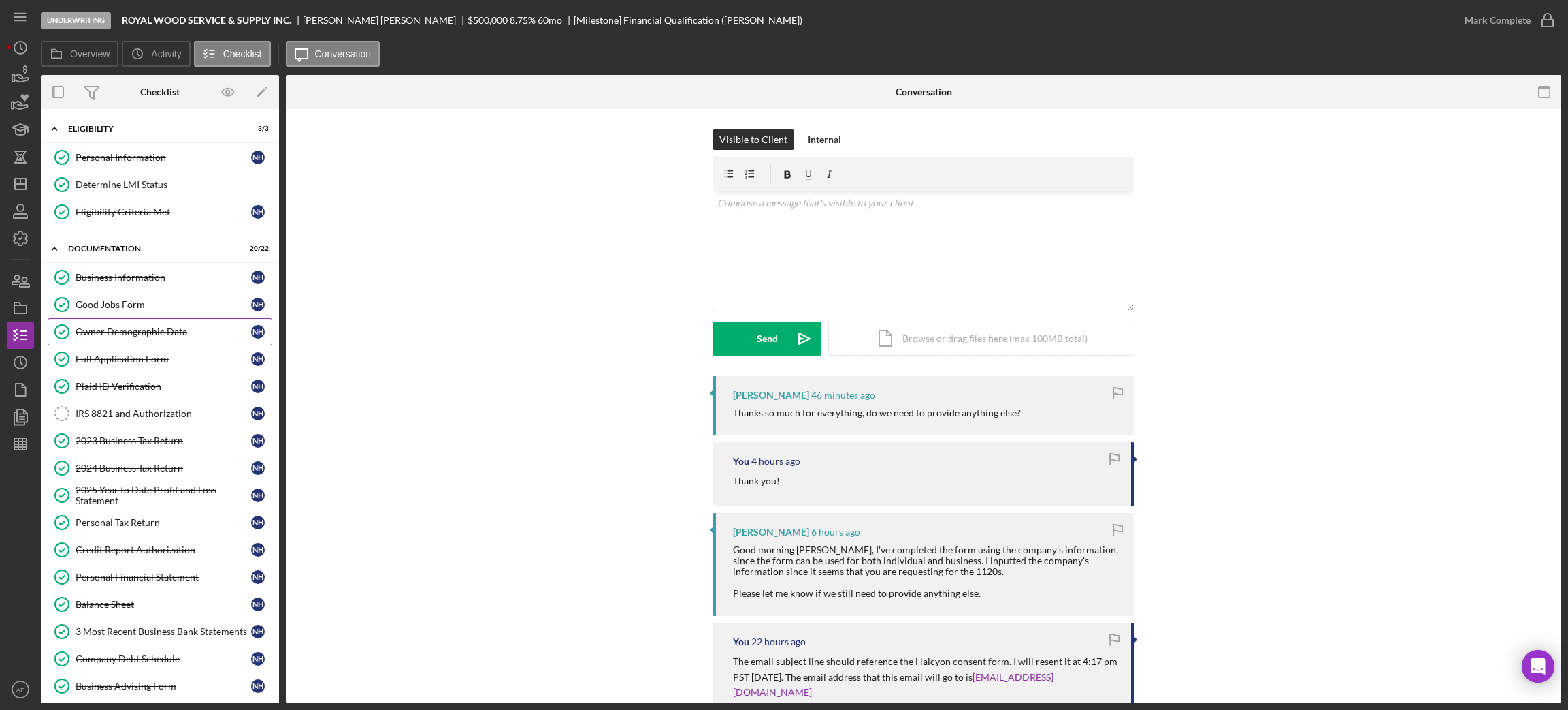
click at [138, 336] on div "Owner Demographic Data" at bounding box center [163, 332] width 175 height 11
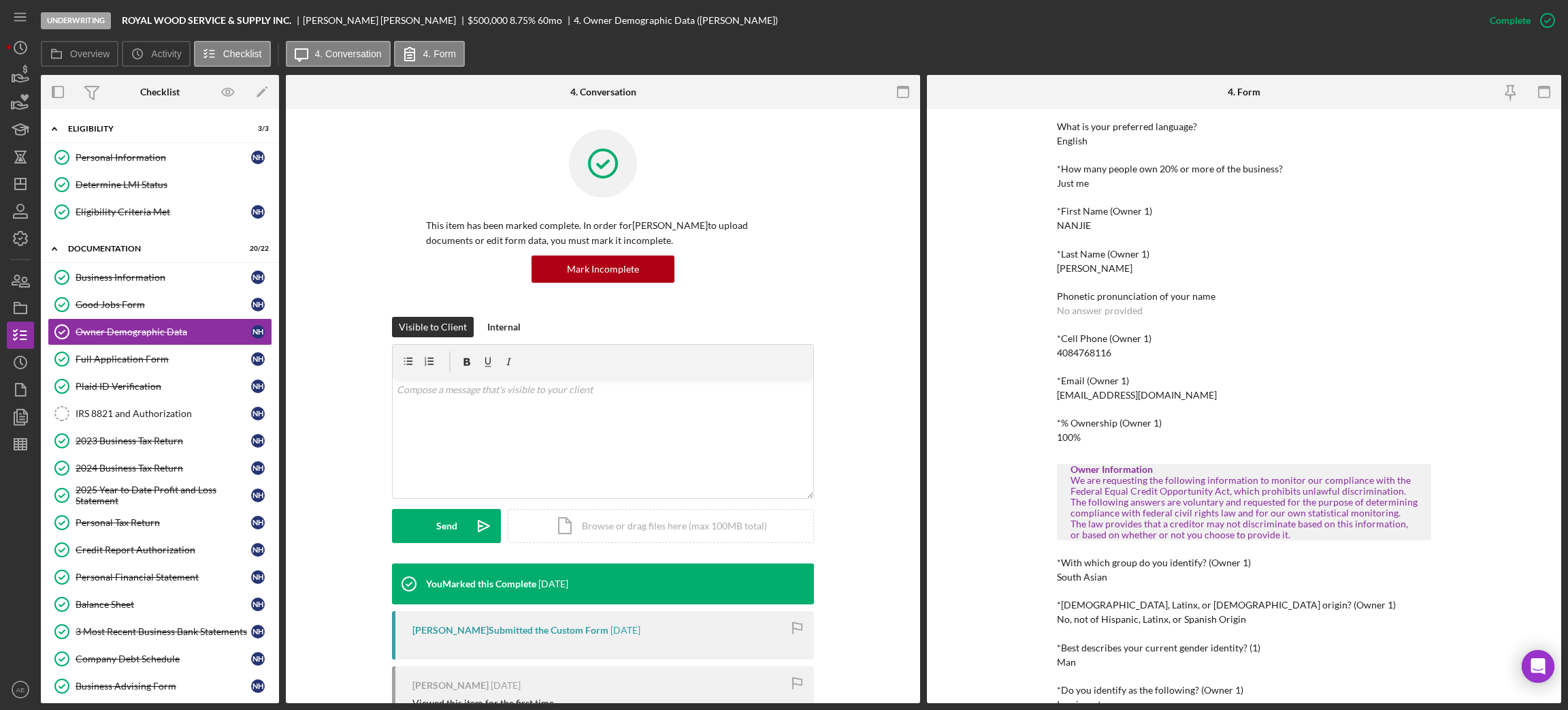
scroll to position [102, 0]
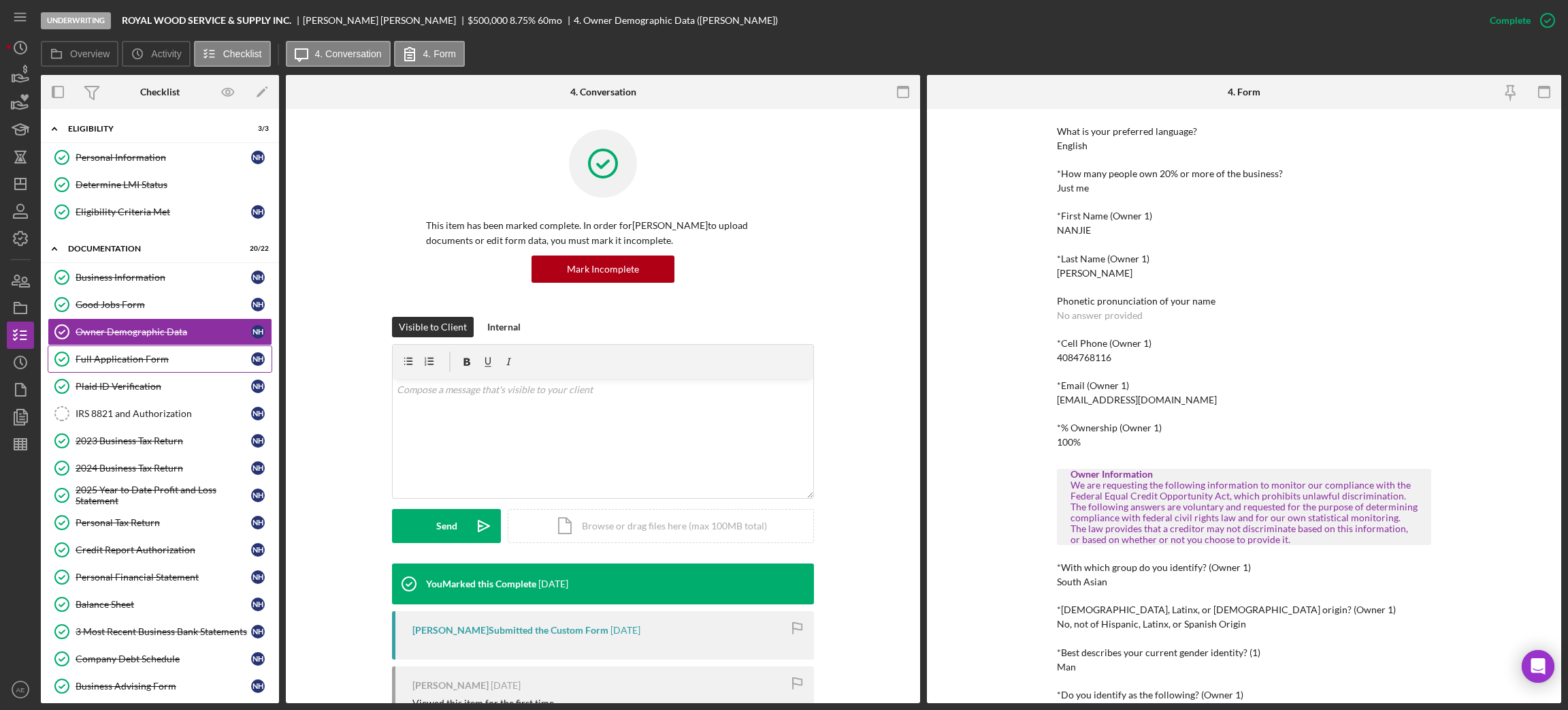
click at [166, 355] on div "Full Application Form" at bounding box center [163, 359] width 175 height 11
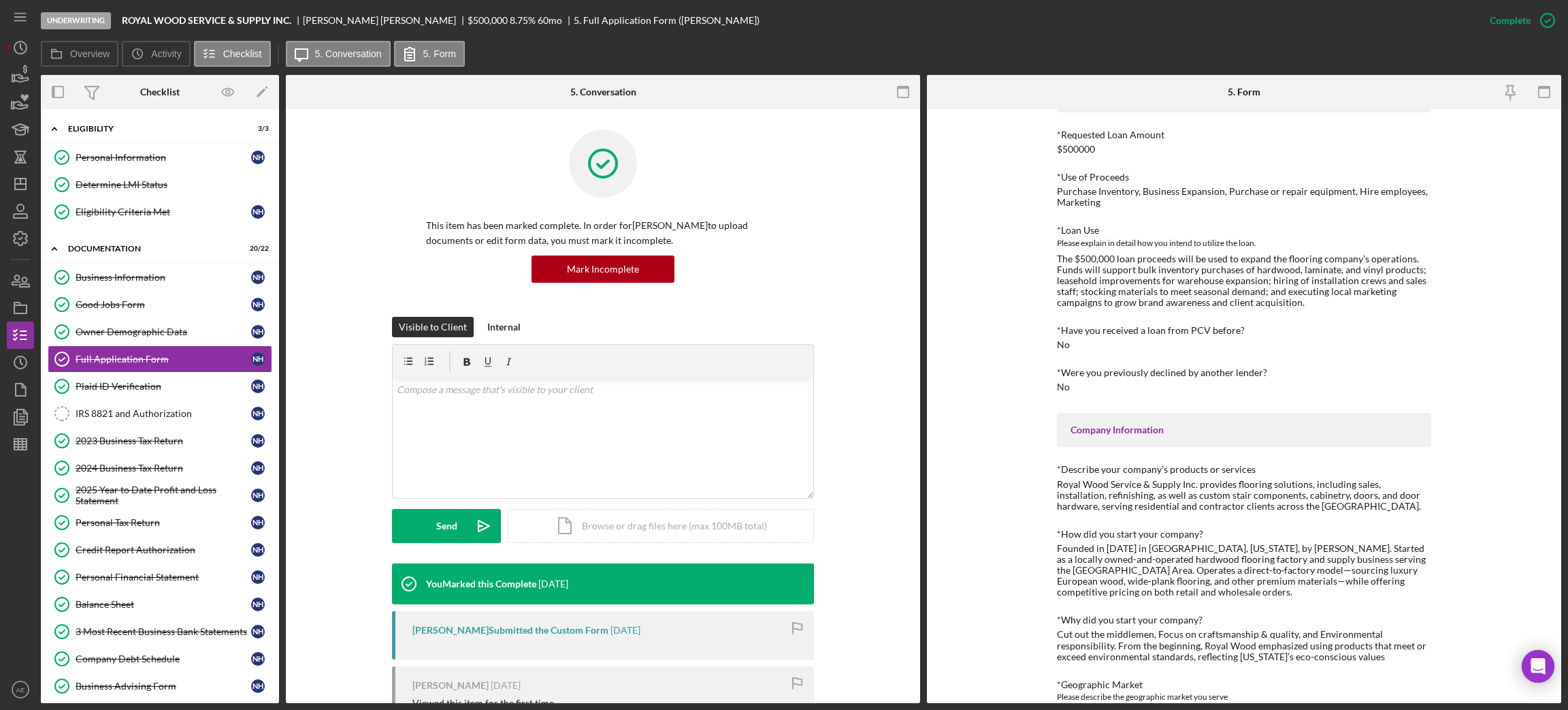
scroll to position [102, 0]
click at [26, 181] on icon "Icon/Dashboard" at bounding box center [20, 183] width 34 height 34
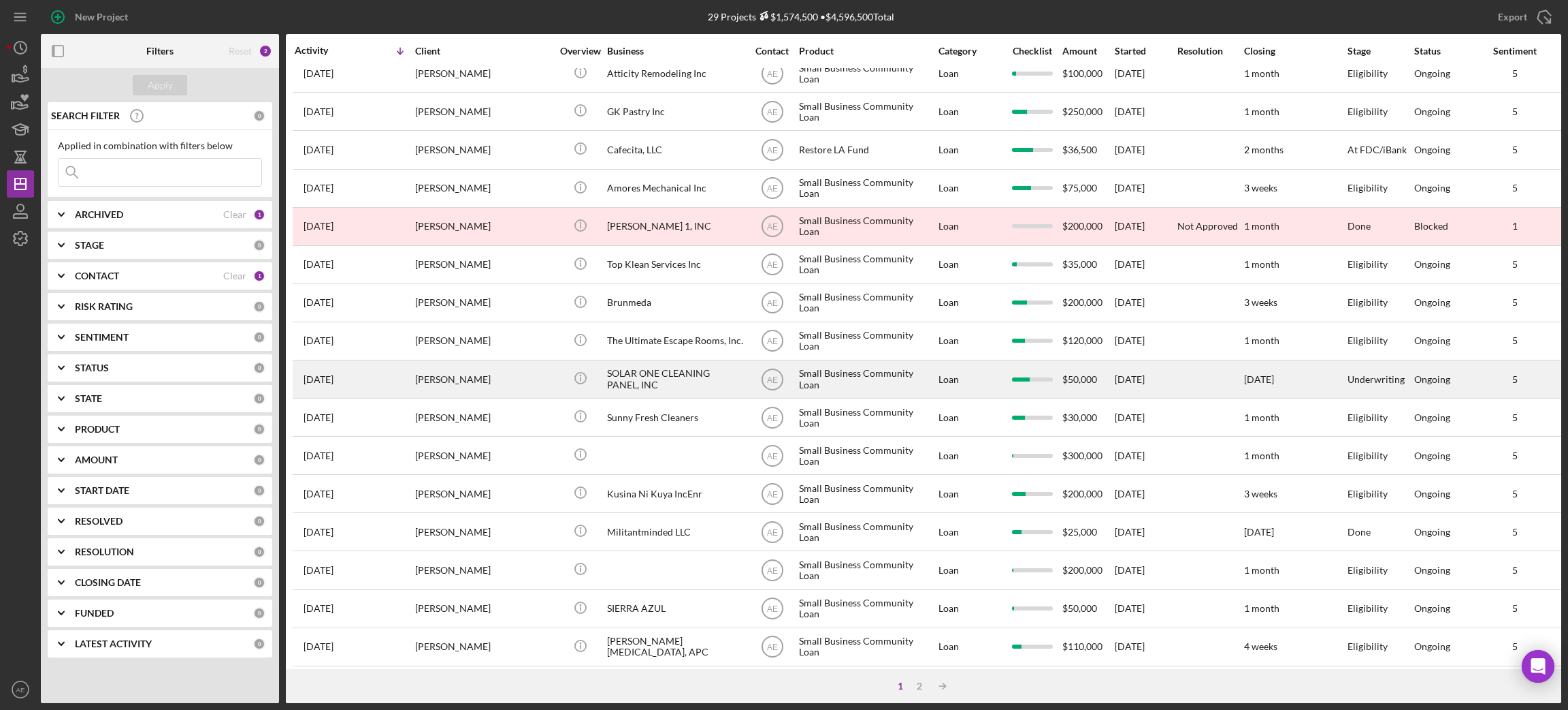
scroll to position [377, 0]
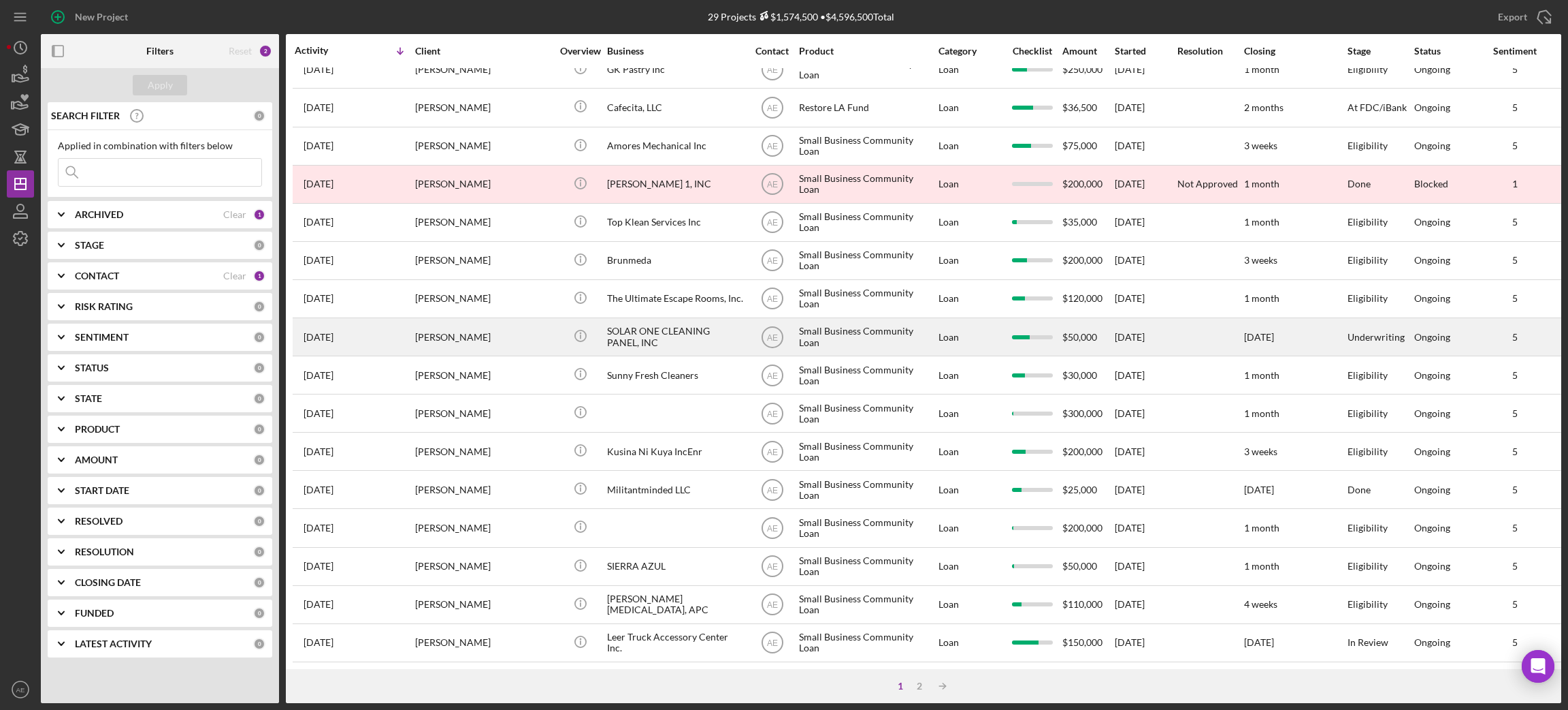
click at [681, 318] on div "SOLAR ONE CLEANING PANEL, INC" at bounding box center [675, 336] width 136 height 36
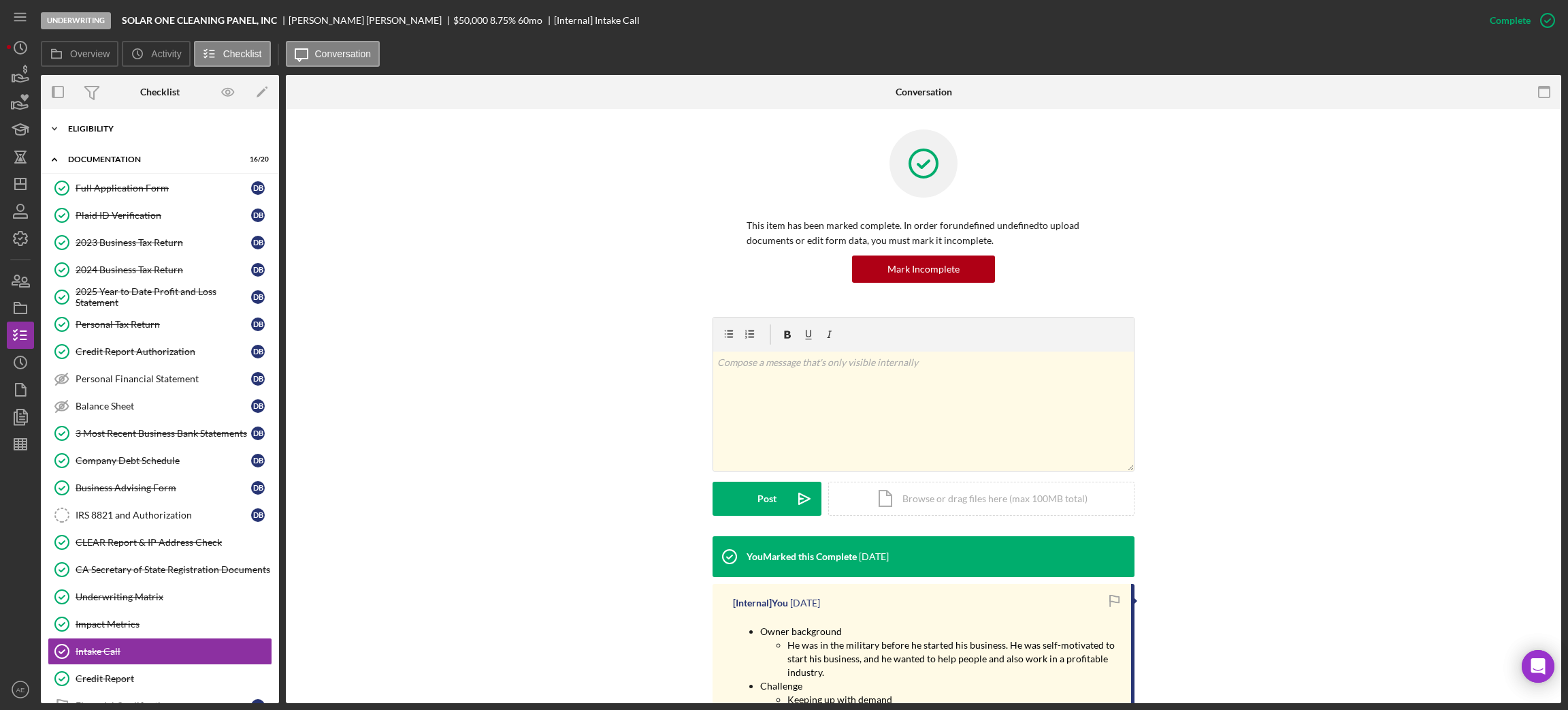
click at [117, 130] on div "Eligibility" at bounding box center [165, 128] width 194 height 8
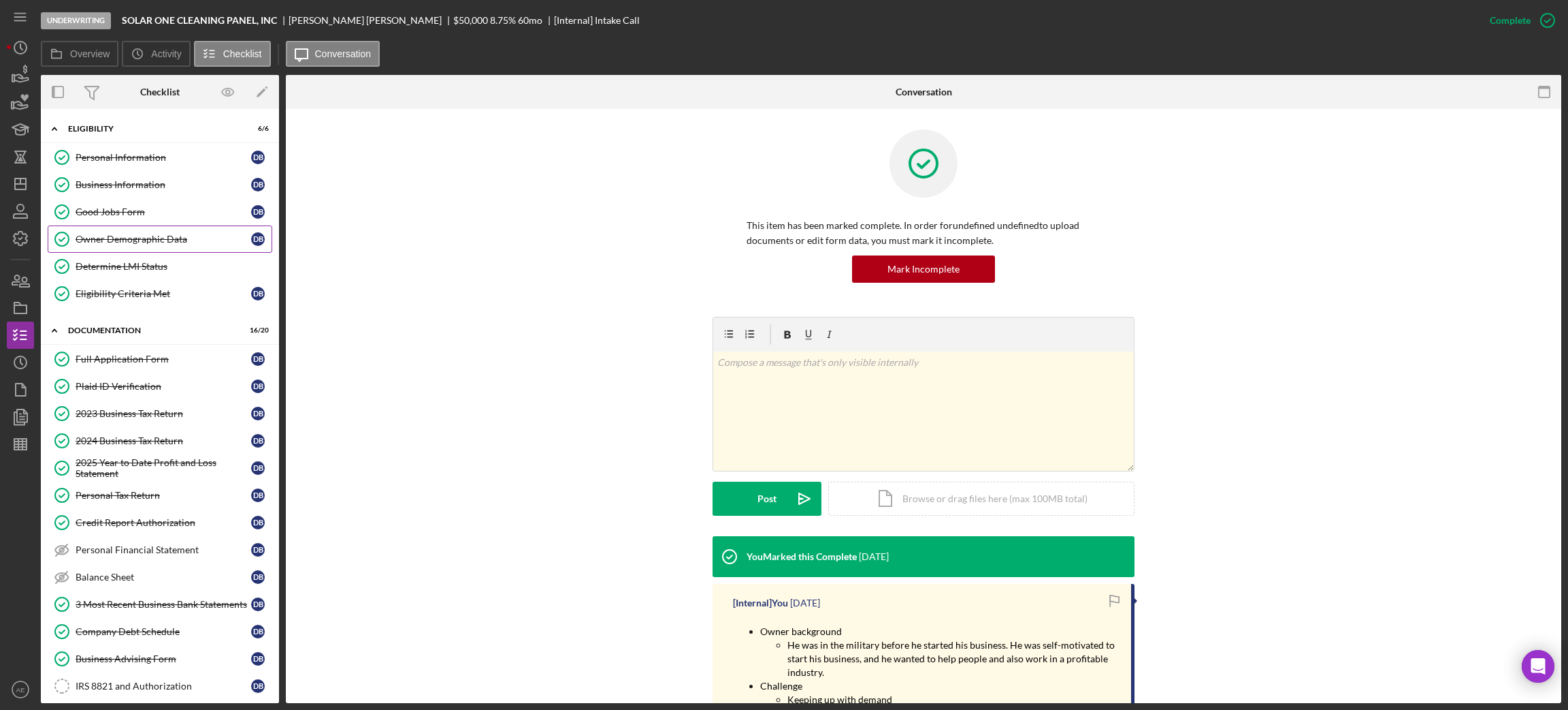
click at [150, 241] on div "Owner Demographic Data" at bounding box center [163, 239] width 175 height 11
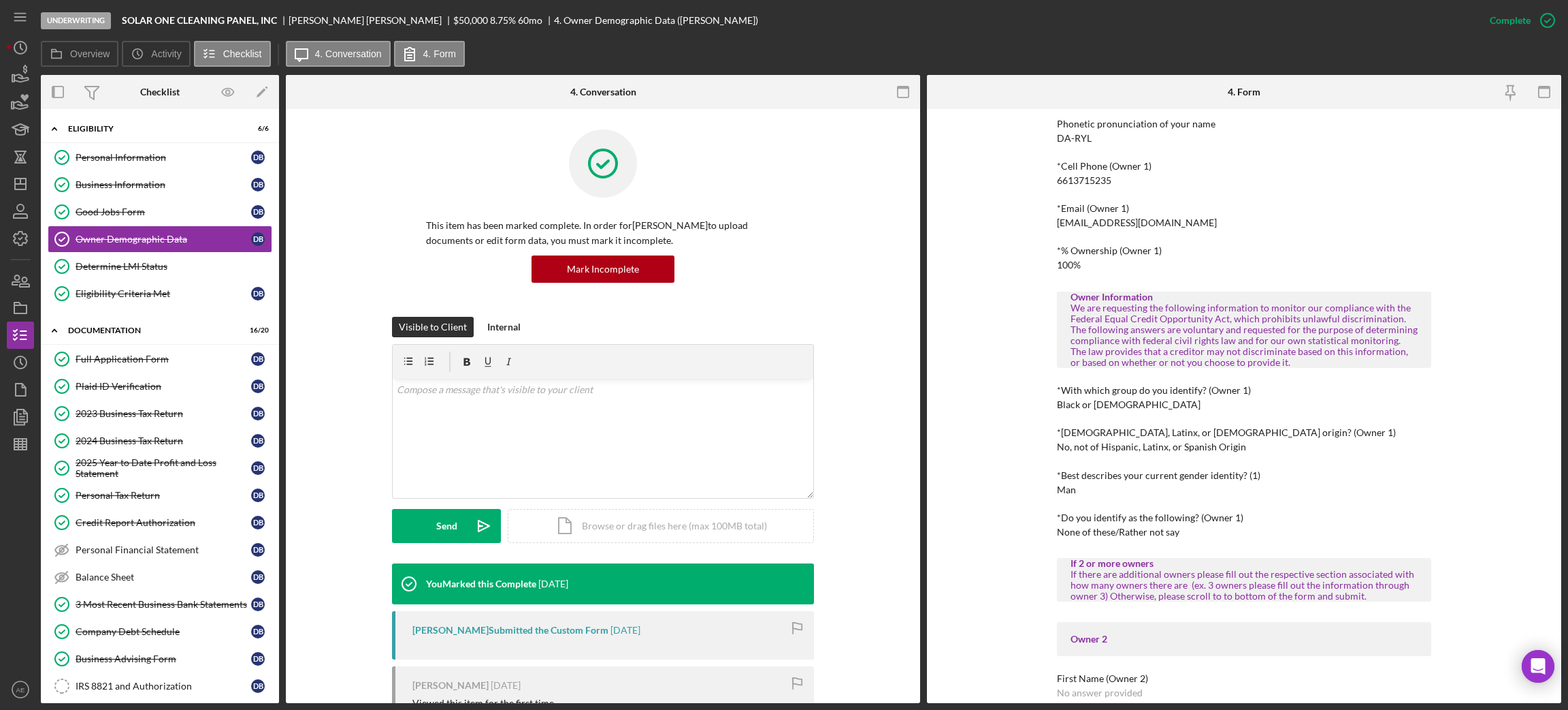
scroll to position [306, 0]
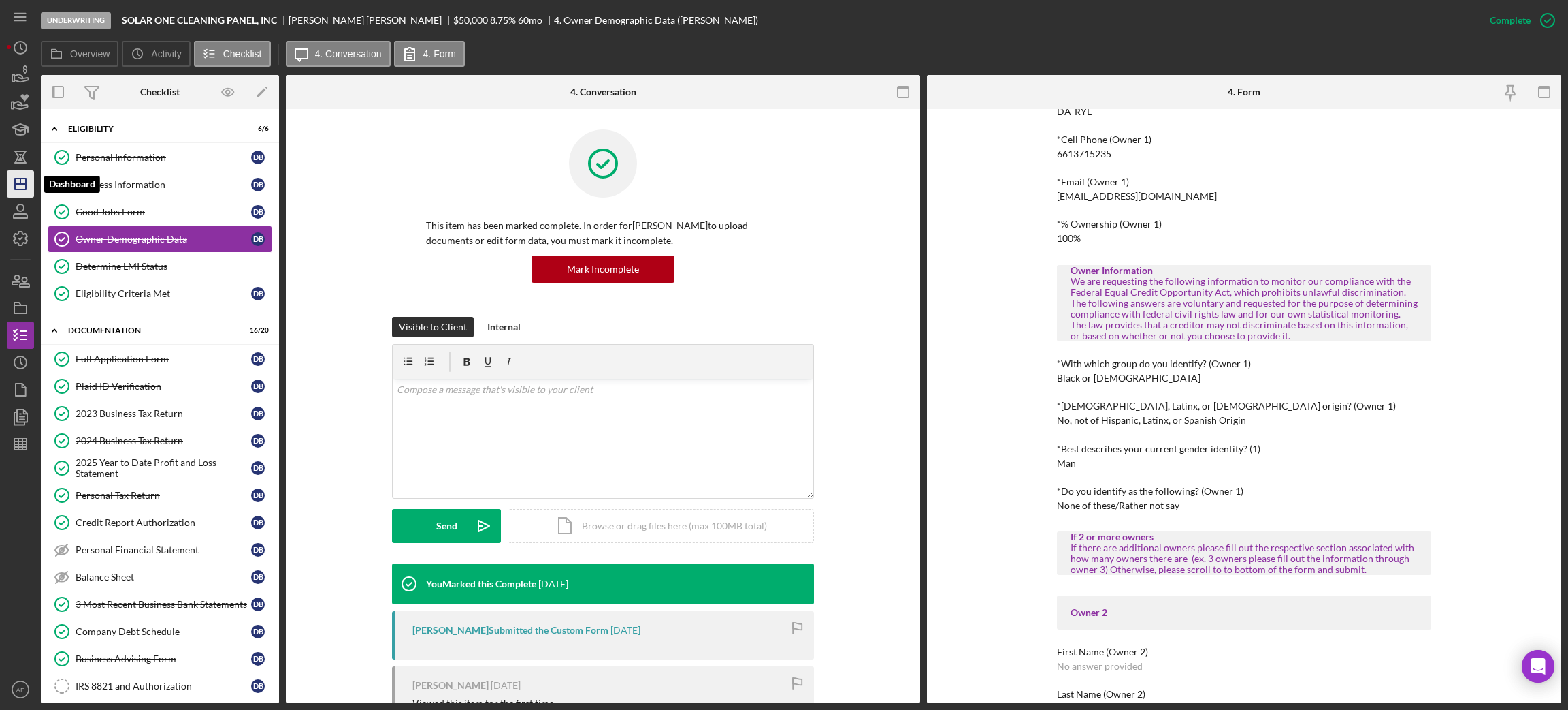
click at [26, 183] on icon "Icon/Dashboard" at bounding box center [20, 183] width 34 height 34
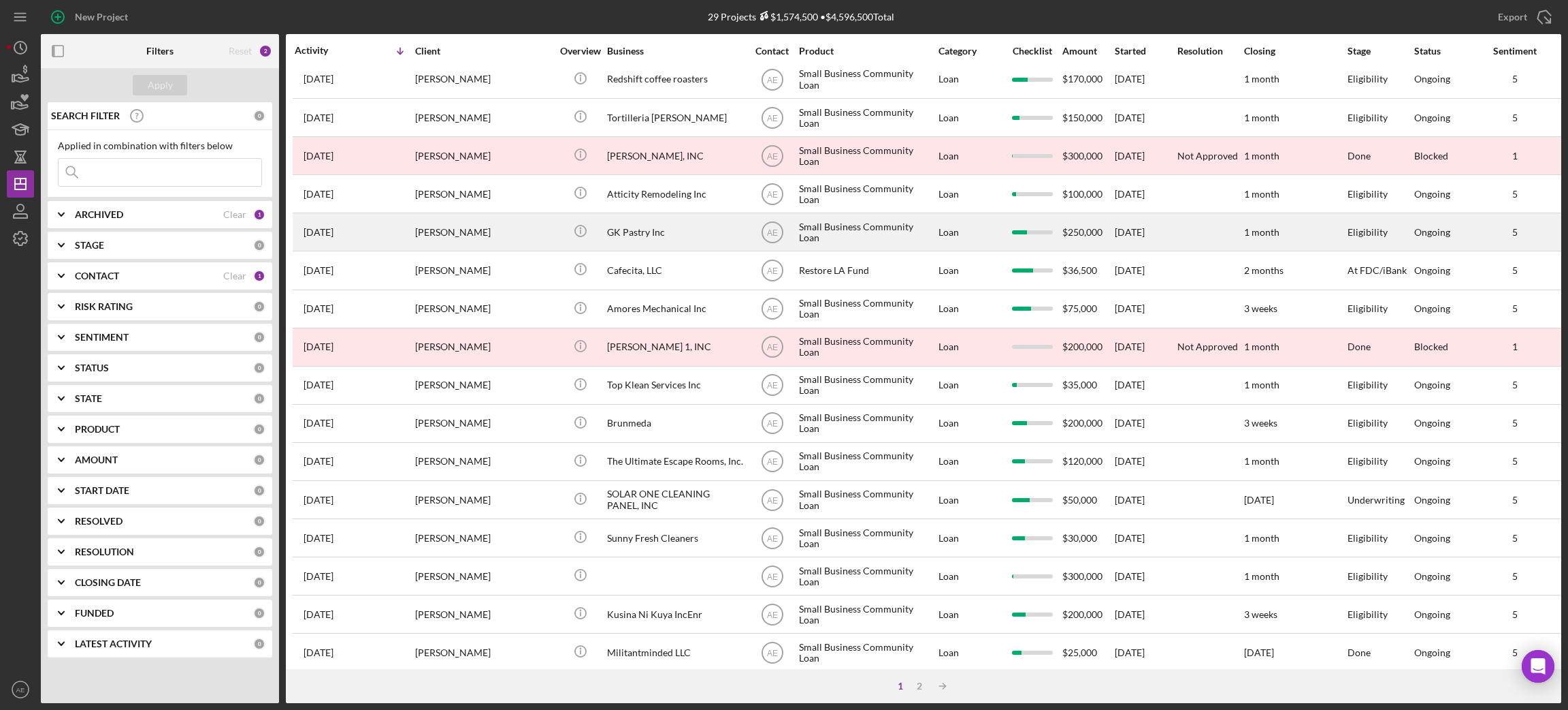
scroll to position [205, 0]
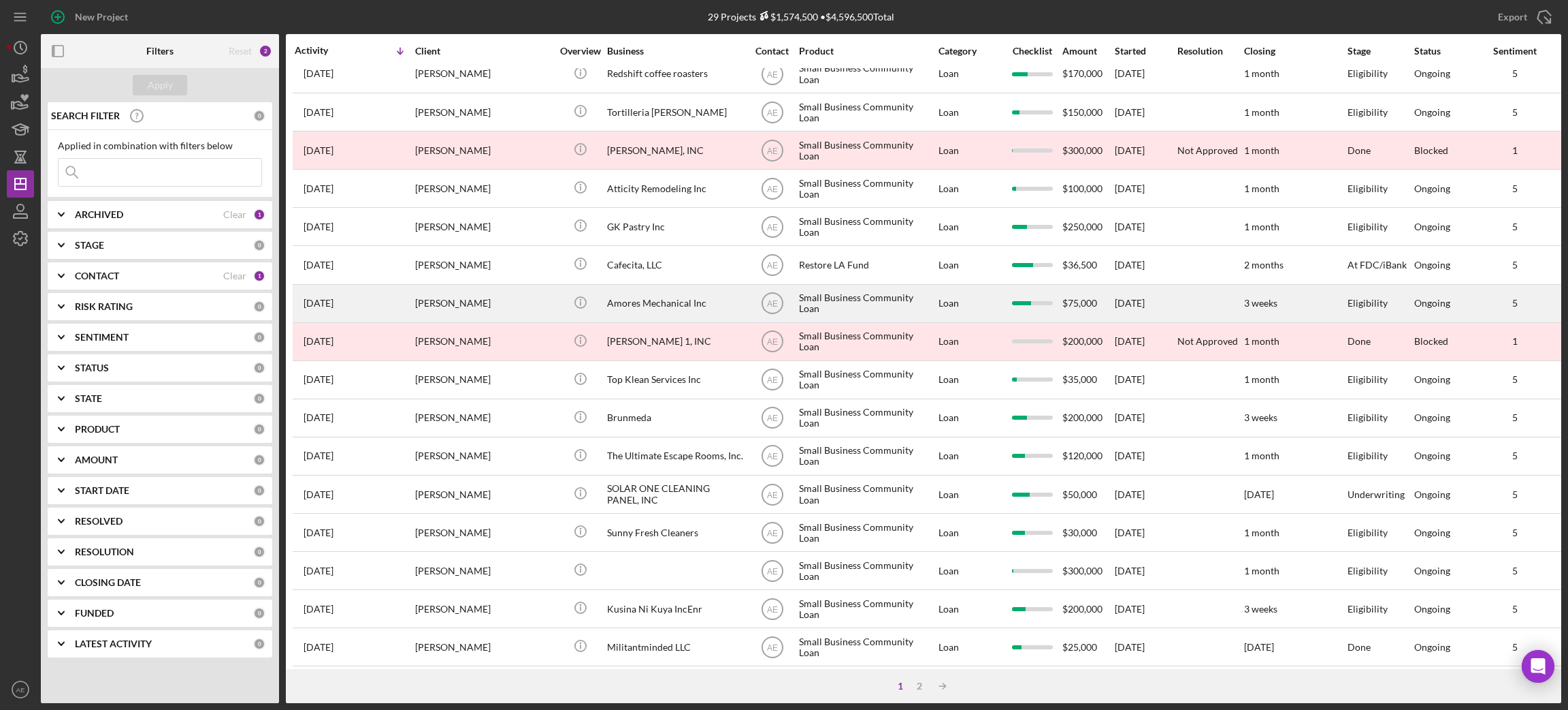
click at [671, 293] on div "Amores Mechanical Inc" at bounding box center [675, 303] width 136 height 36
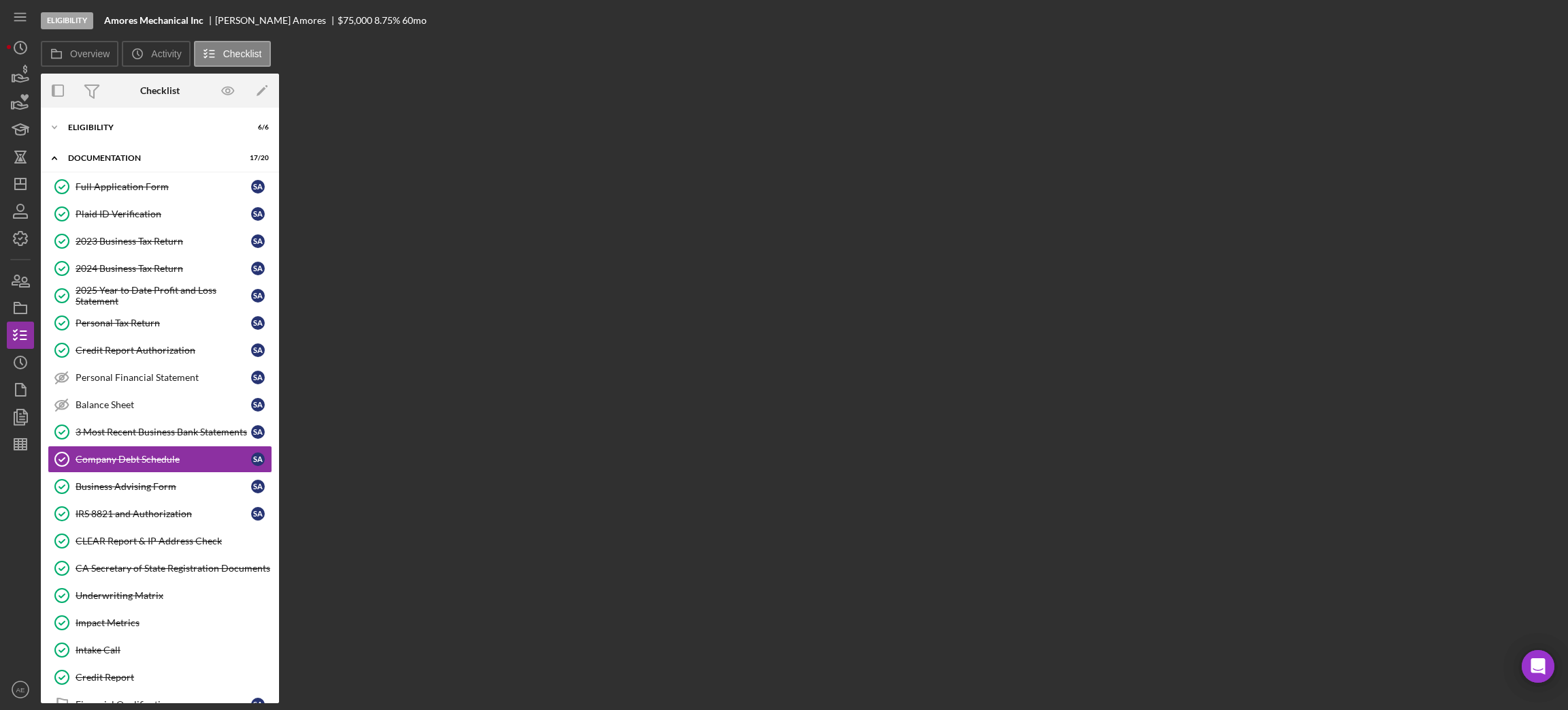
scroll to position [56, 0]
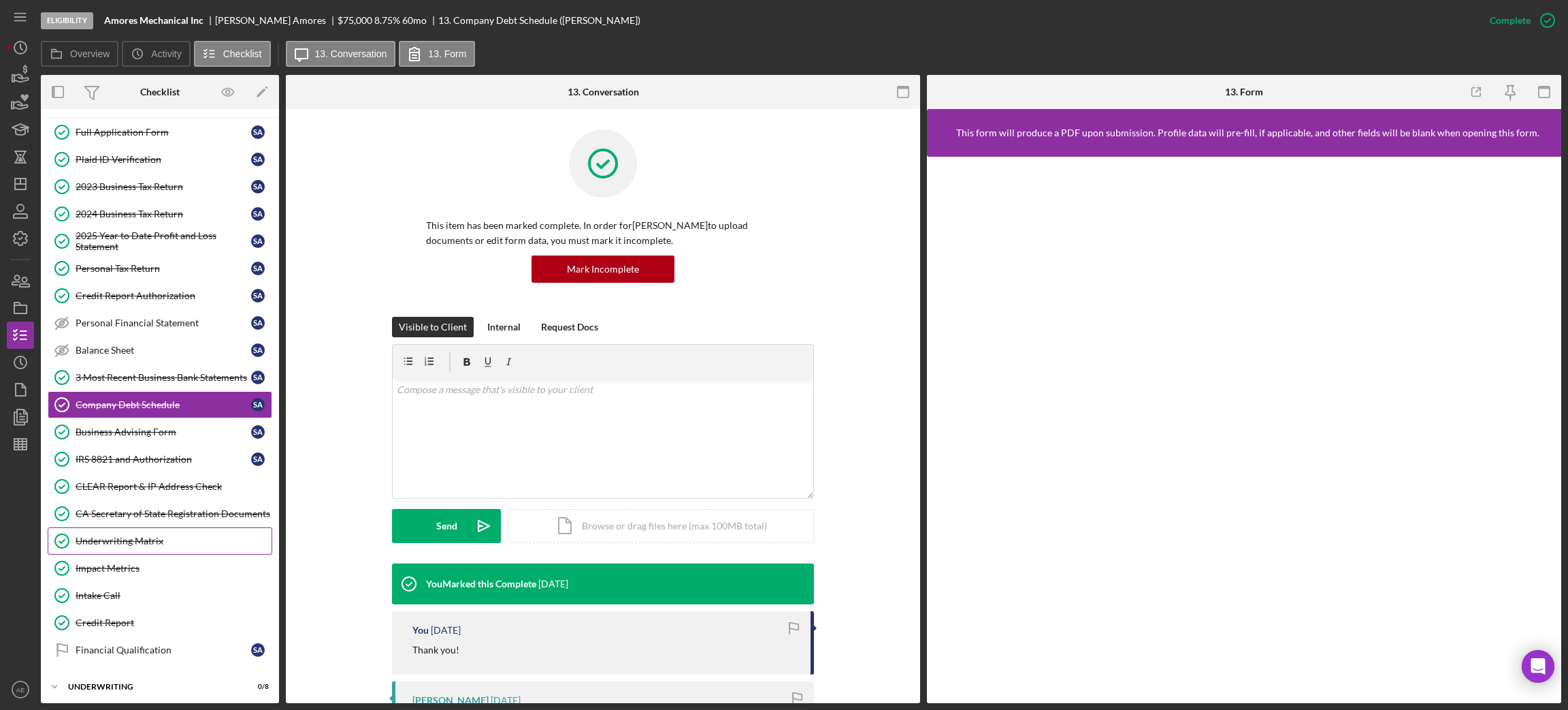
click at [136, 537] on link "Underwriting Matrix Underwriting Matrix" at bounding box center [160, 541] width 225 height 27
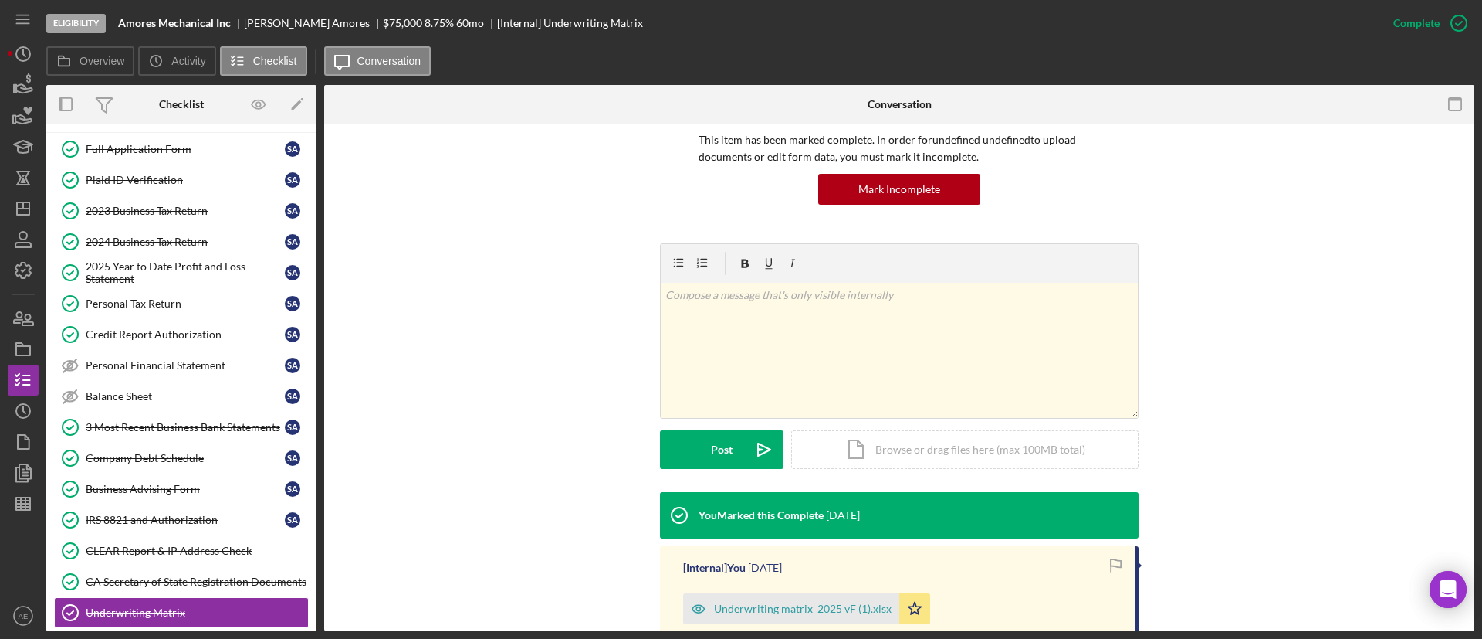
scroll to position [116, 0]
click at [32, 195] on icon "Icon/Dashboard" at bounding box center [23, 208] width 39 height 39
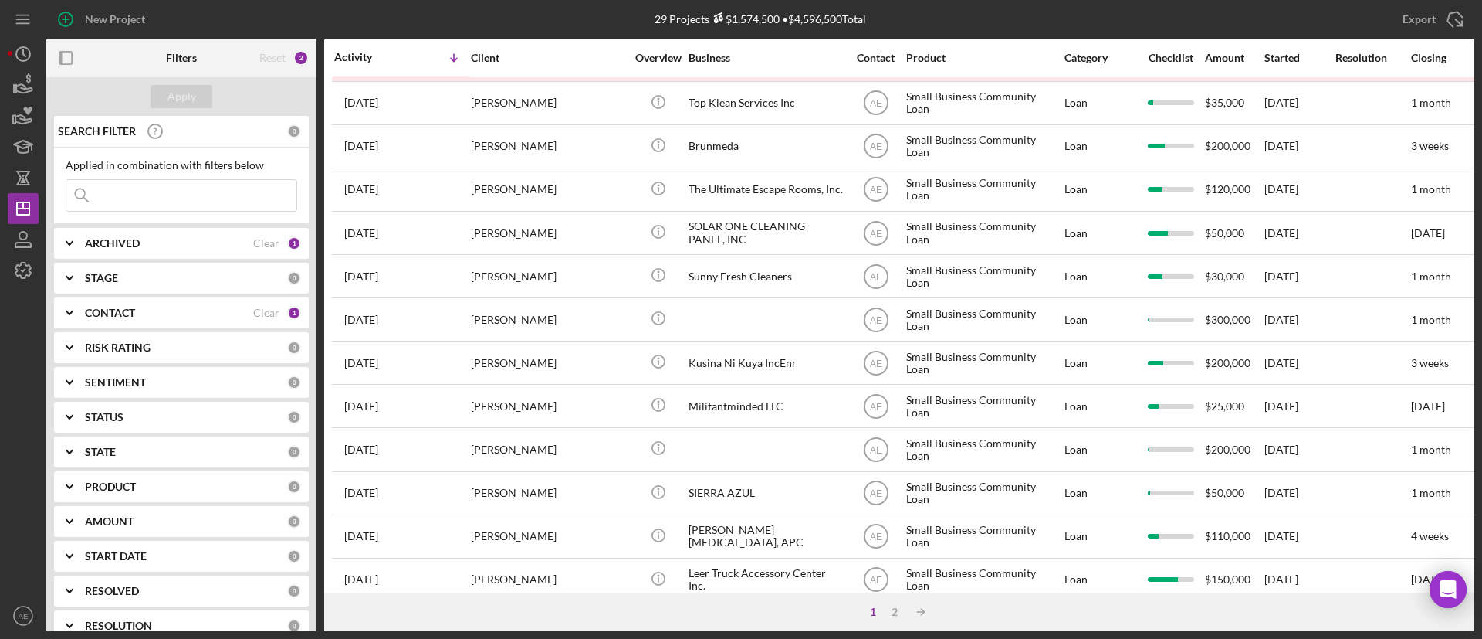
scroll to position [594, 0]
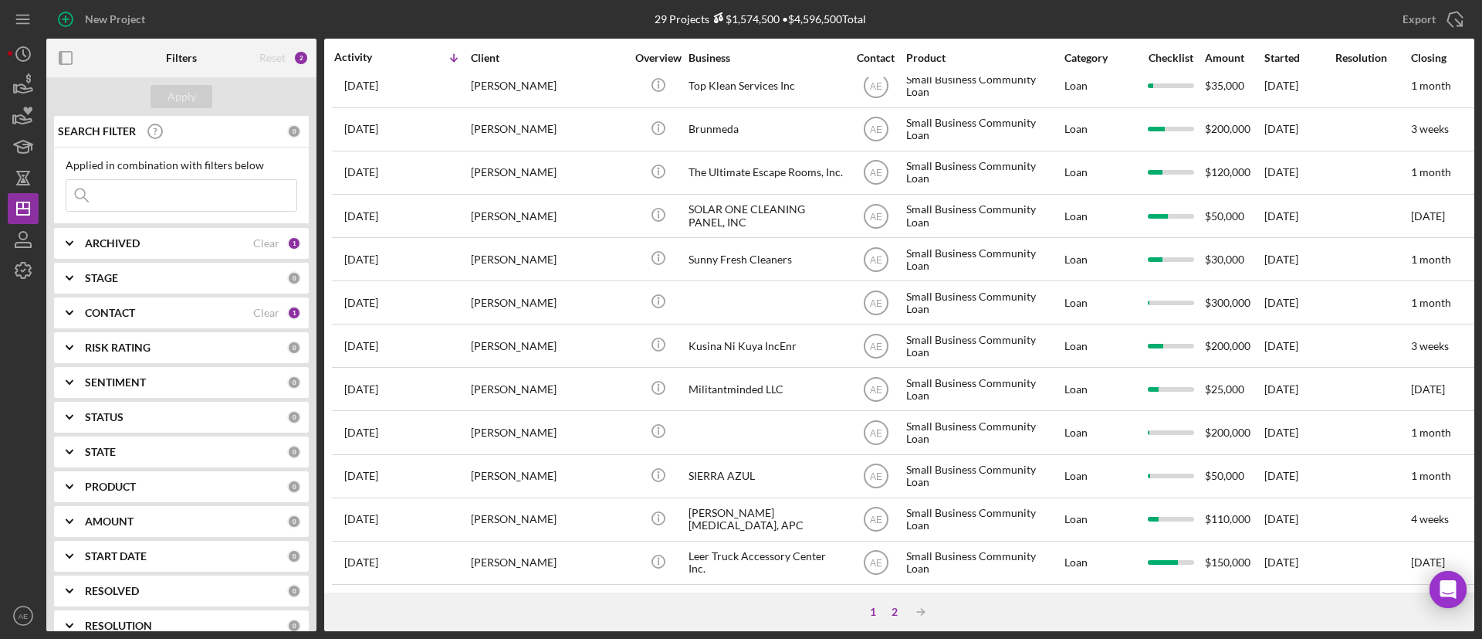
click at [889, 606] on div "2" at bounding box center [895, 611] width 22 height 12
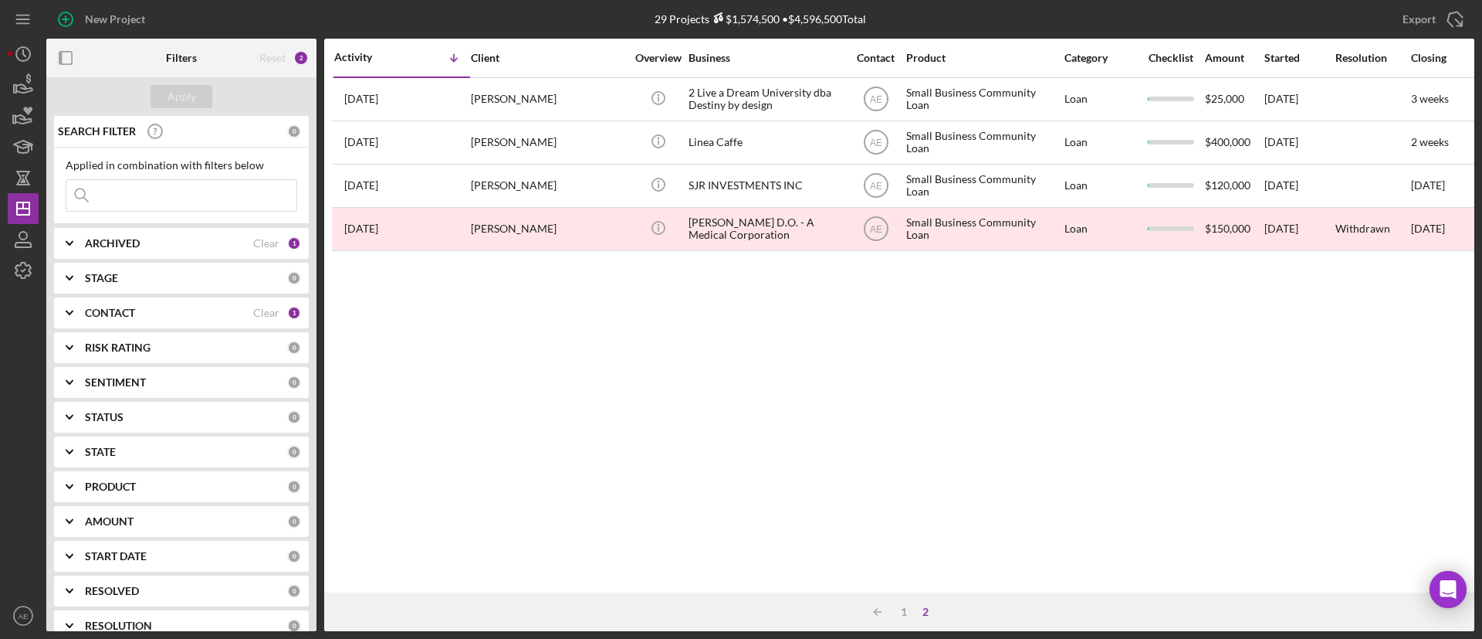
scroll to position [0, 0]
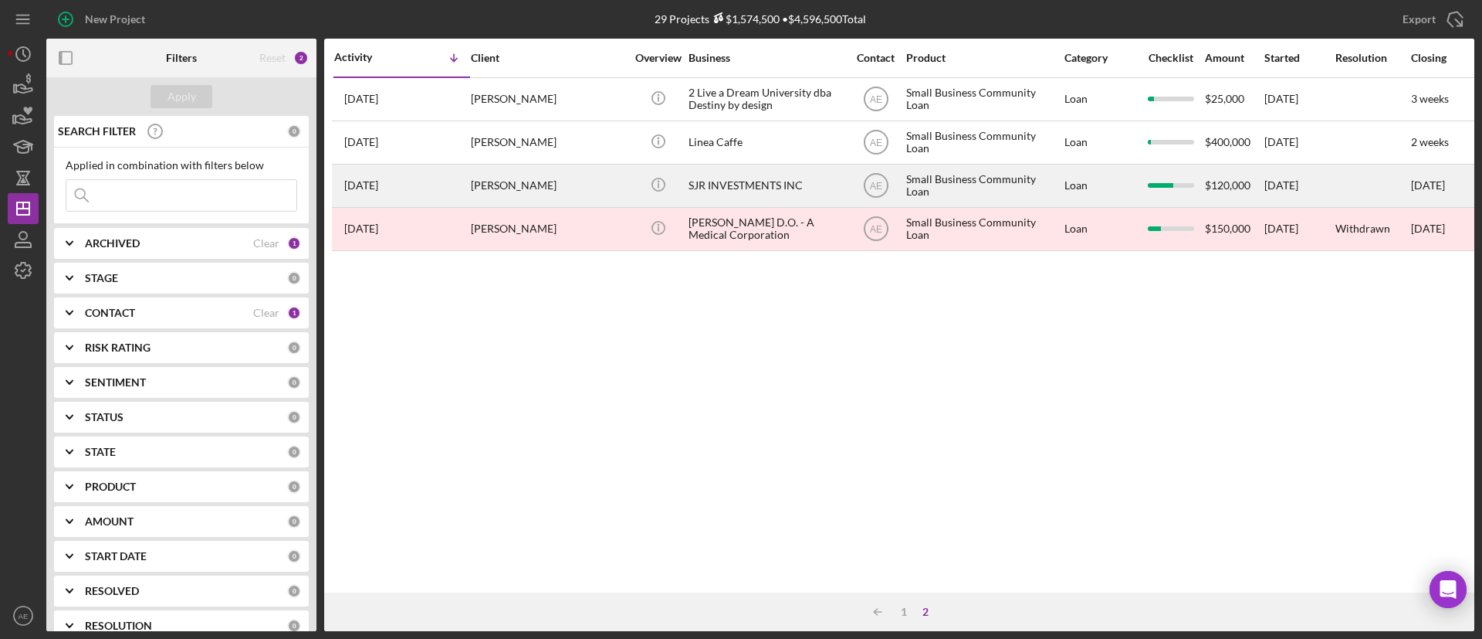
click at [593, 183] on div "Randy Davis" at bounding box center [548, 185] width 154 height 41
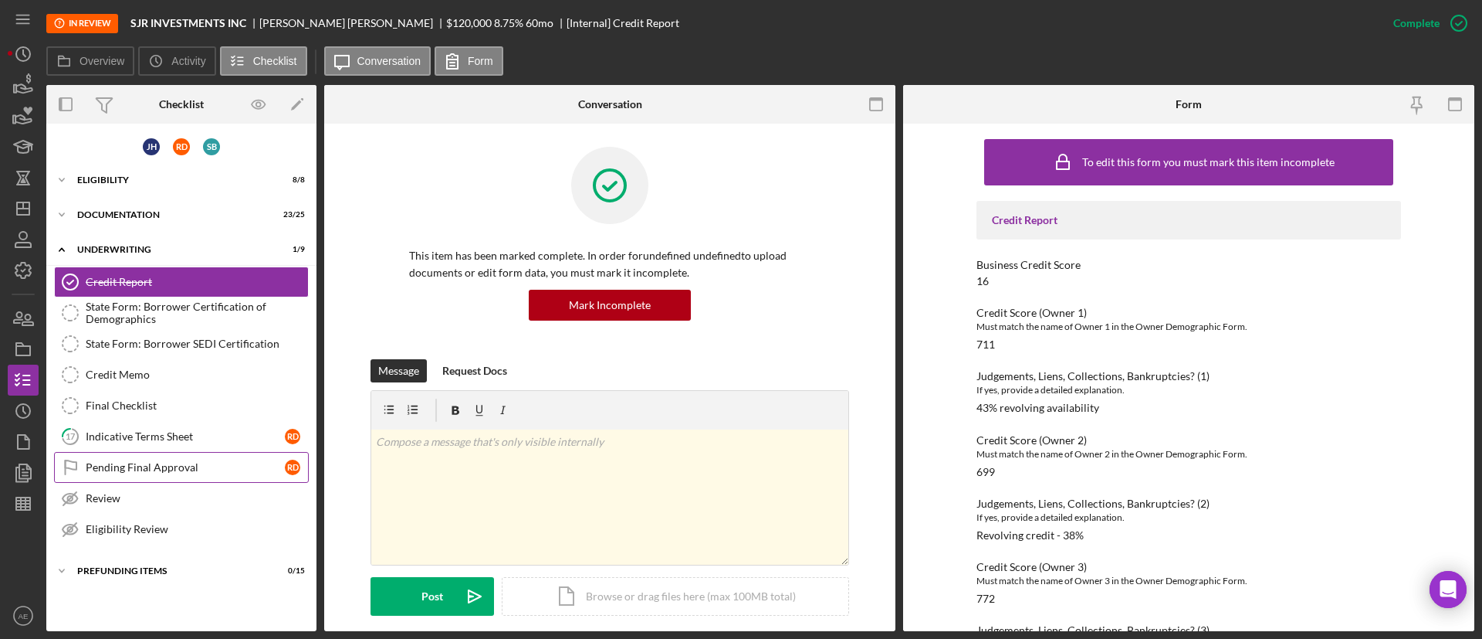
click at [149, 470] on div "Pending Final Approval" at bounding box center [185, 467] width 199 height 12
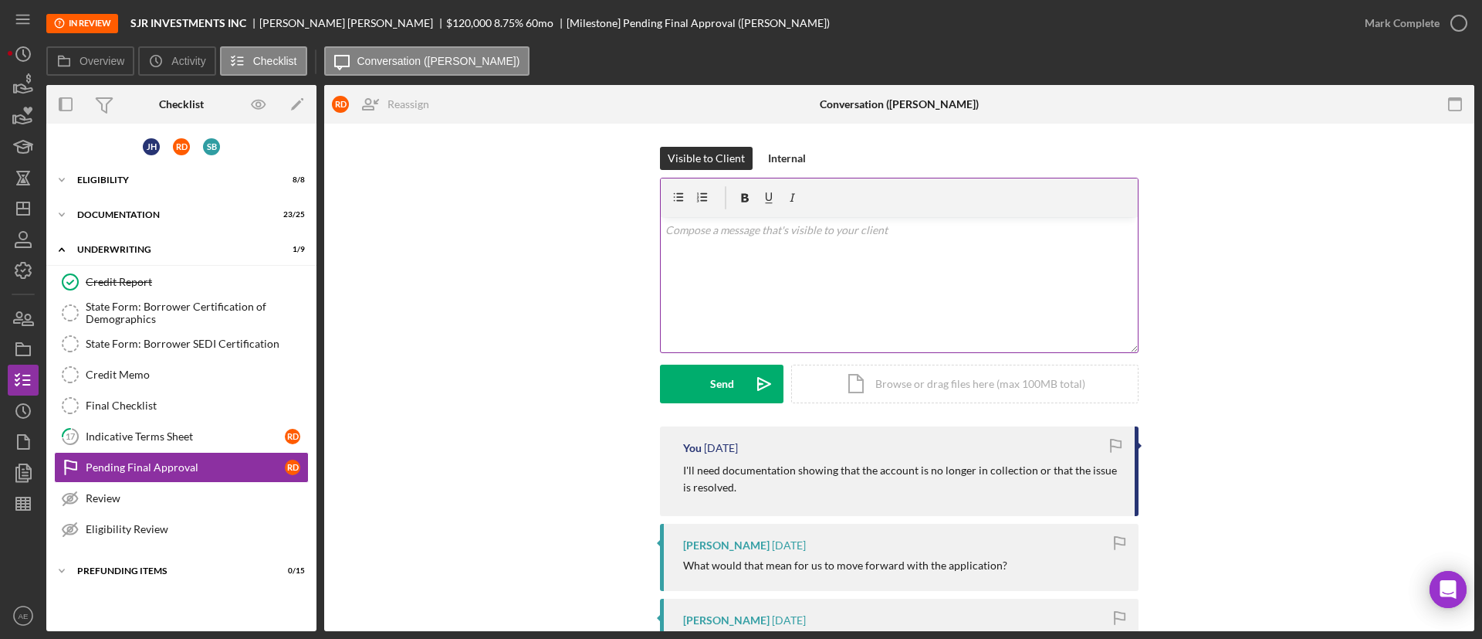
click at [862, 235] on p at bounding box center [900, 230] width 469 height 17
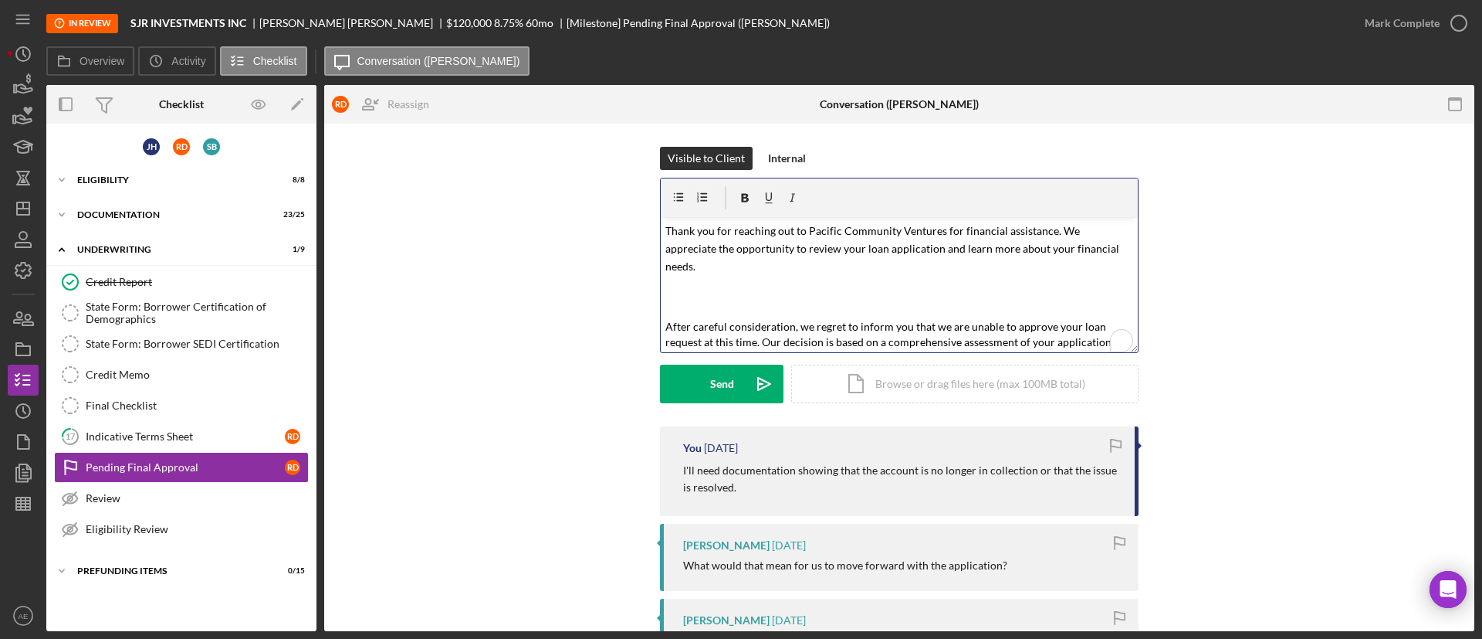
scroll to position [124, 0]
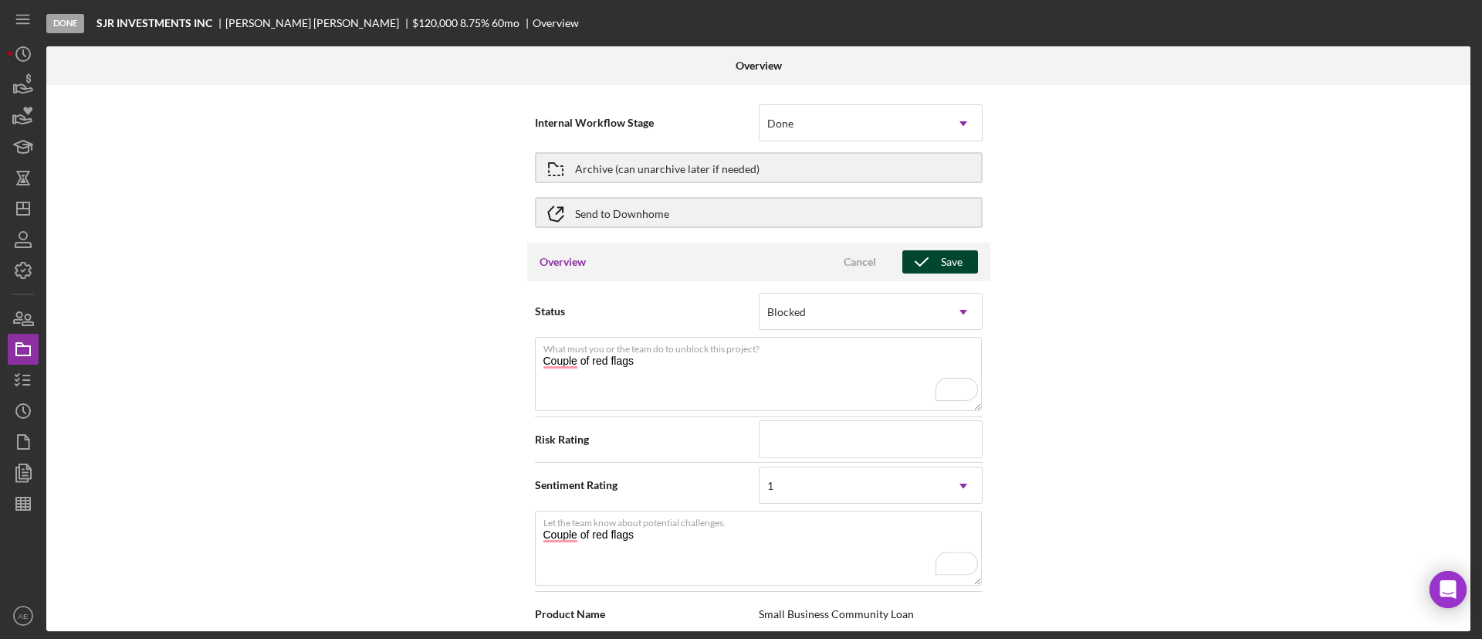
type textarea "Couple of red flags"
click at [930, 256] on icon "button" at bounding box center [922, 261] width 39 height 39
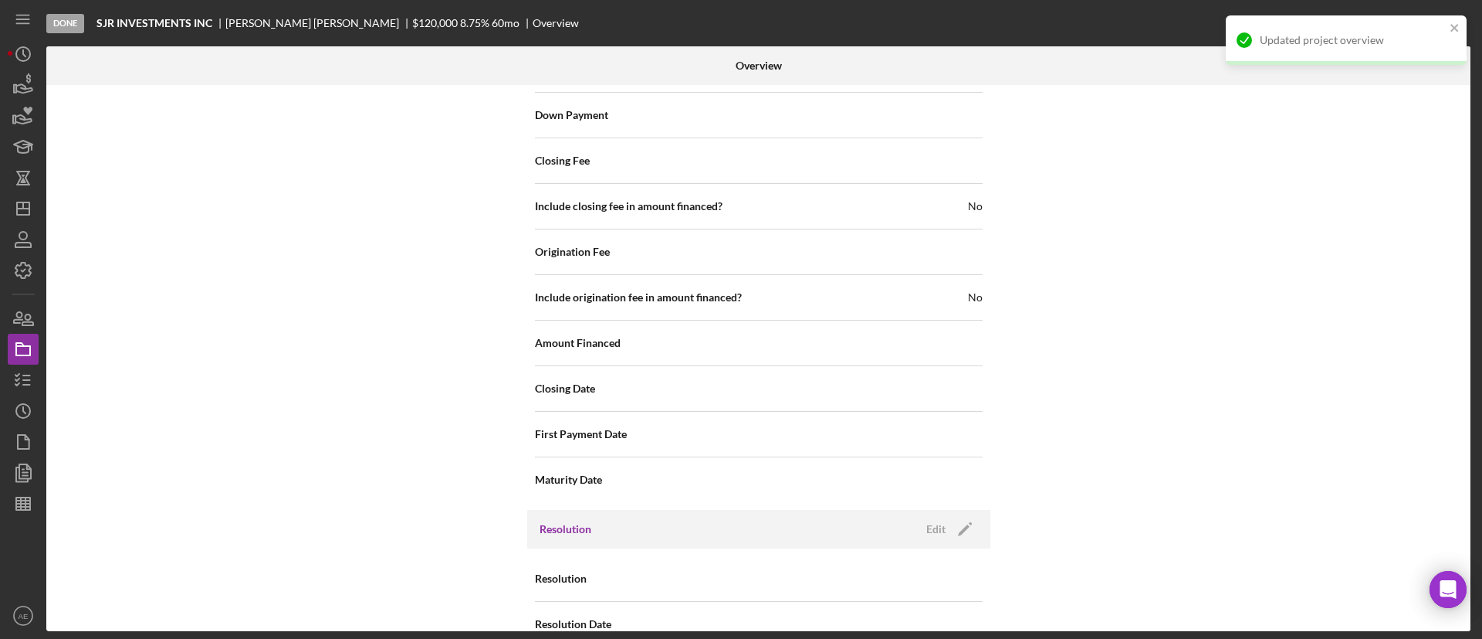
scroll to position [2003, 0]
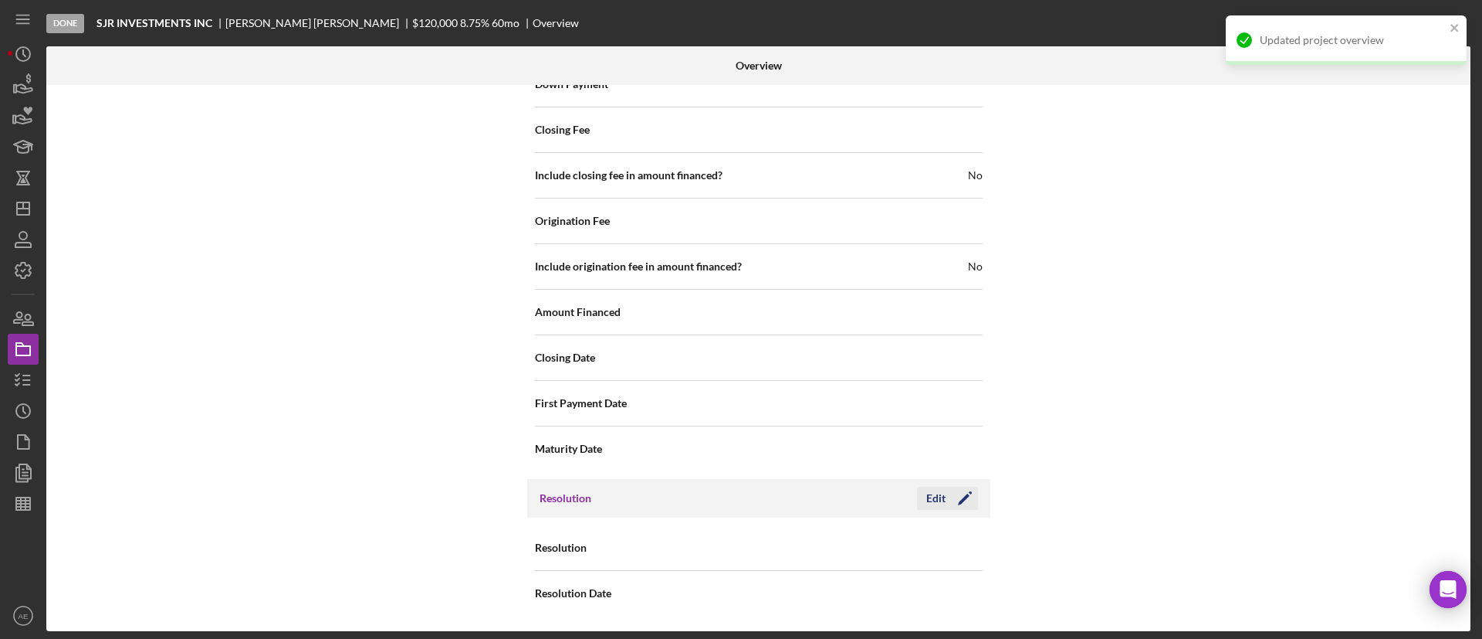
click at [946, 504] on icon "Icon/Edit" at bounding box center [965, 498] width 39 height 39
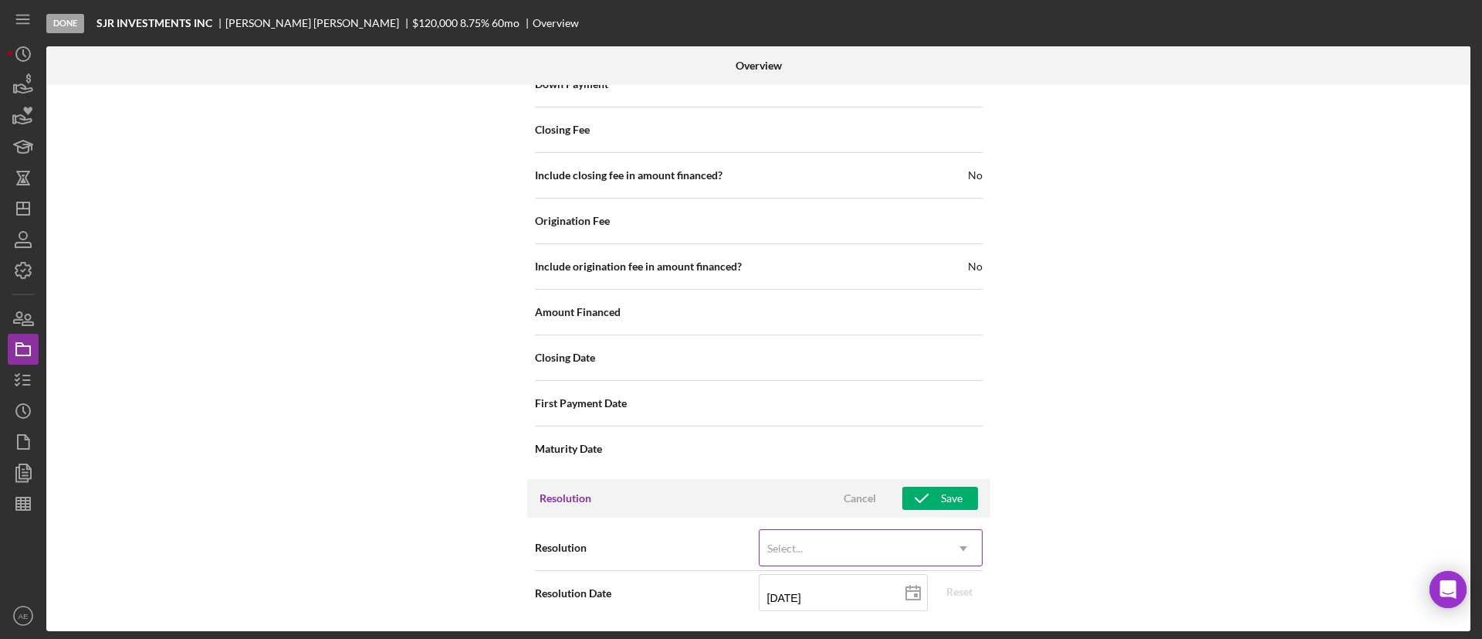
click at [875, 540] on div "Select..." at bounding box center [852, 548] width 185 height 36
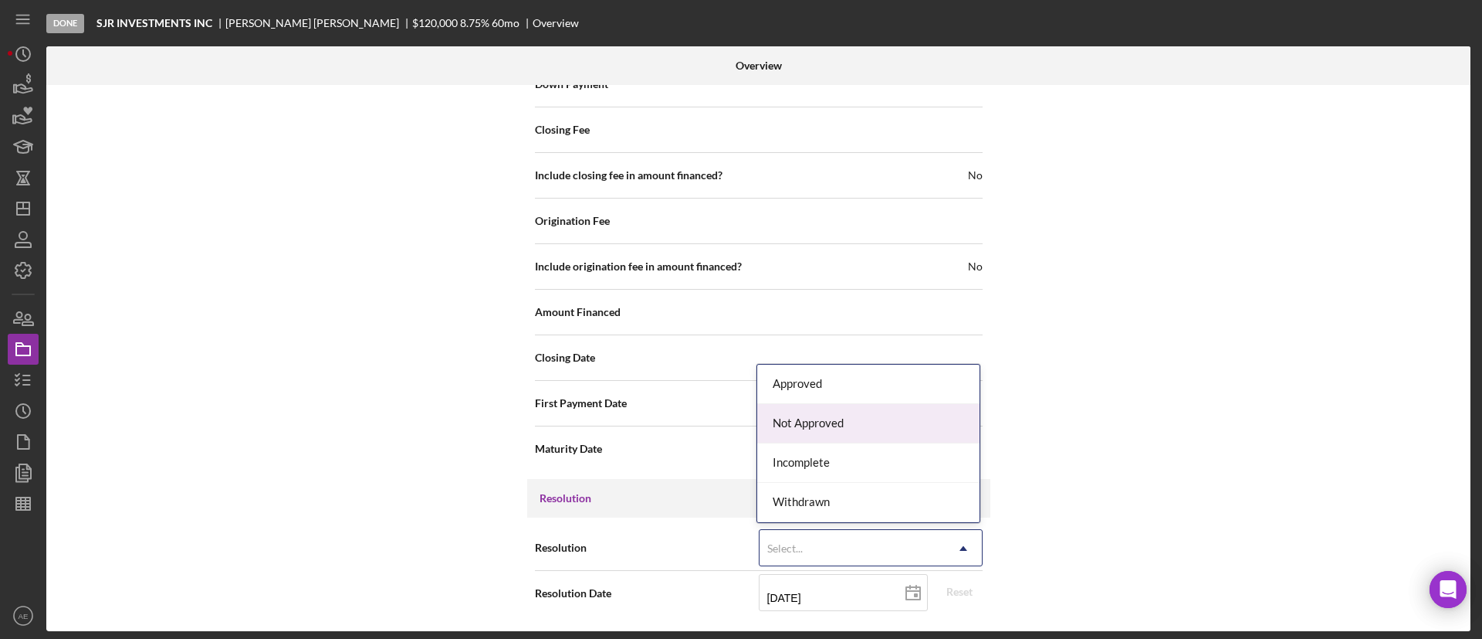
click at [847, 432] on div "Not Approved" at bounding box center [868, 423] width 222 height 39
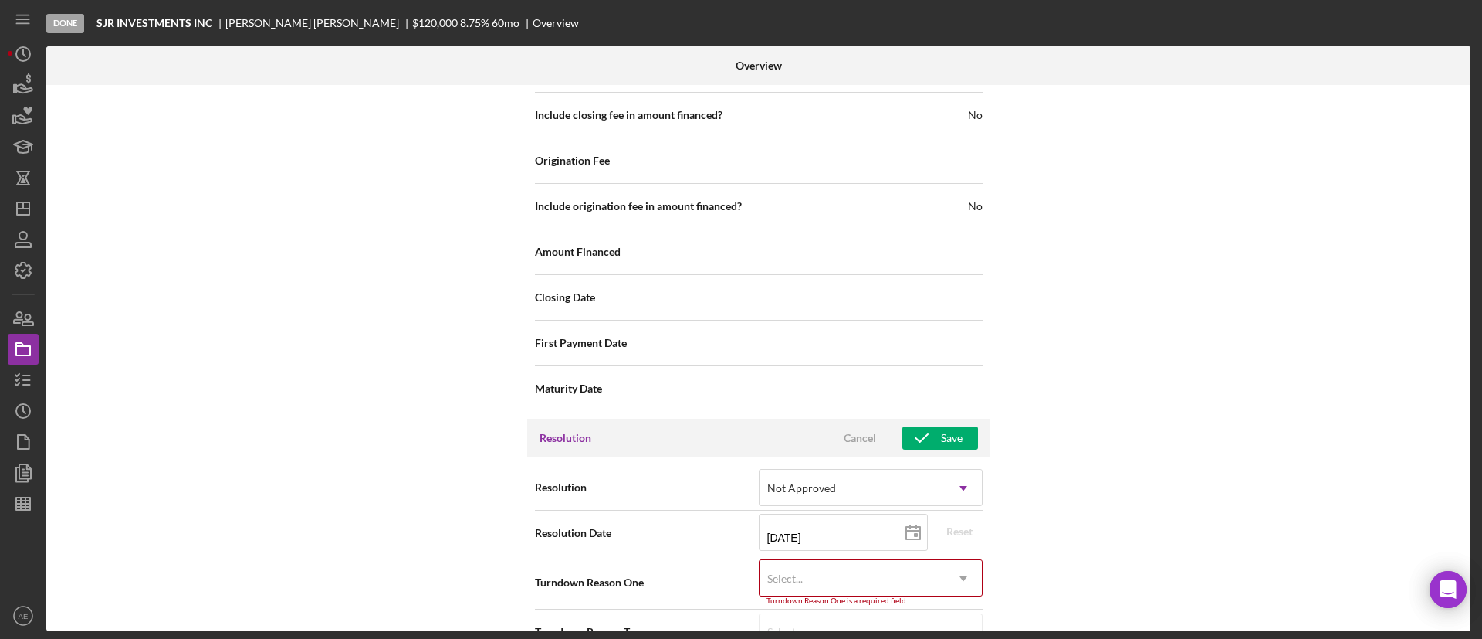
scroll to position [2102, 0]
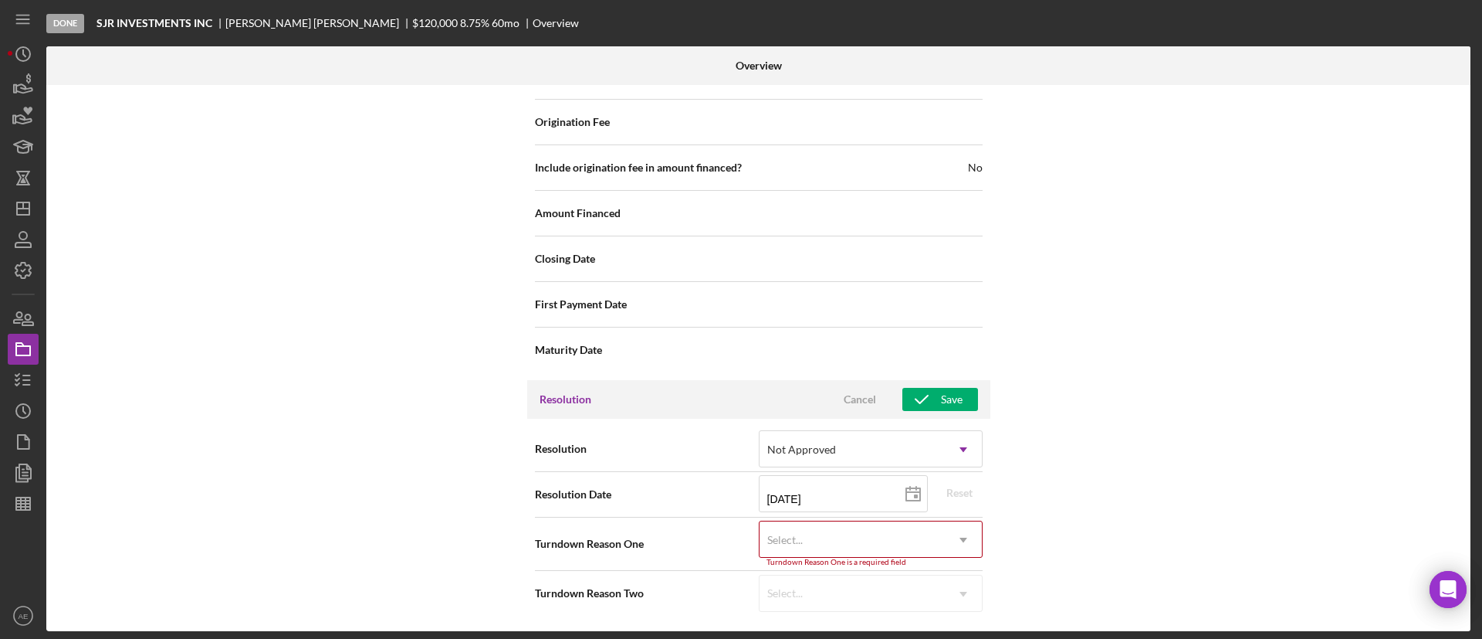
click at [839, 537] on div "Select..." at bounding box center [852, 540] width 185 height 36
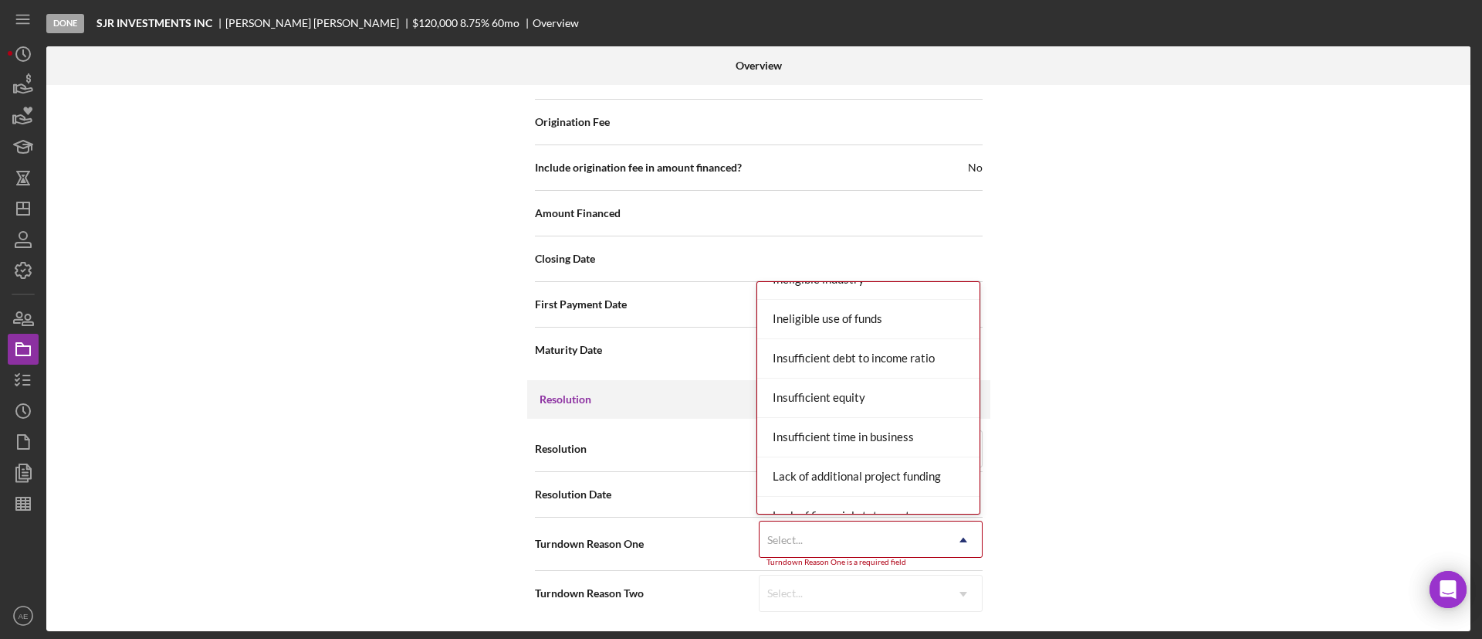
scroll to position [0, 0]
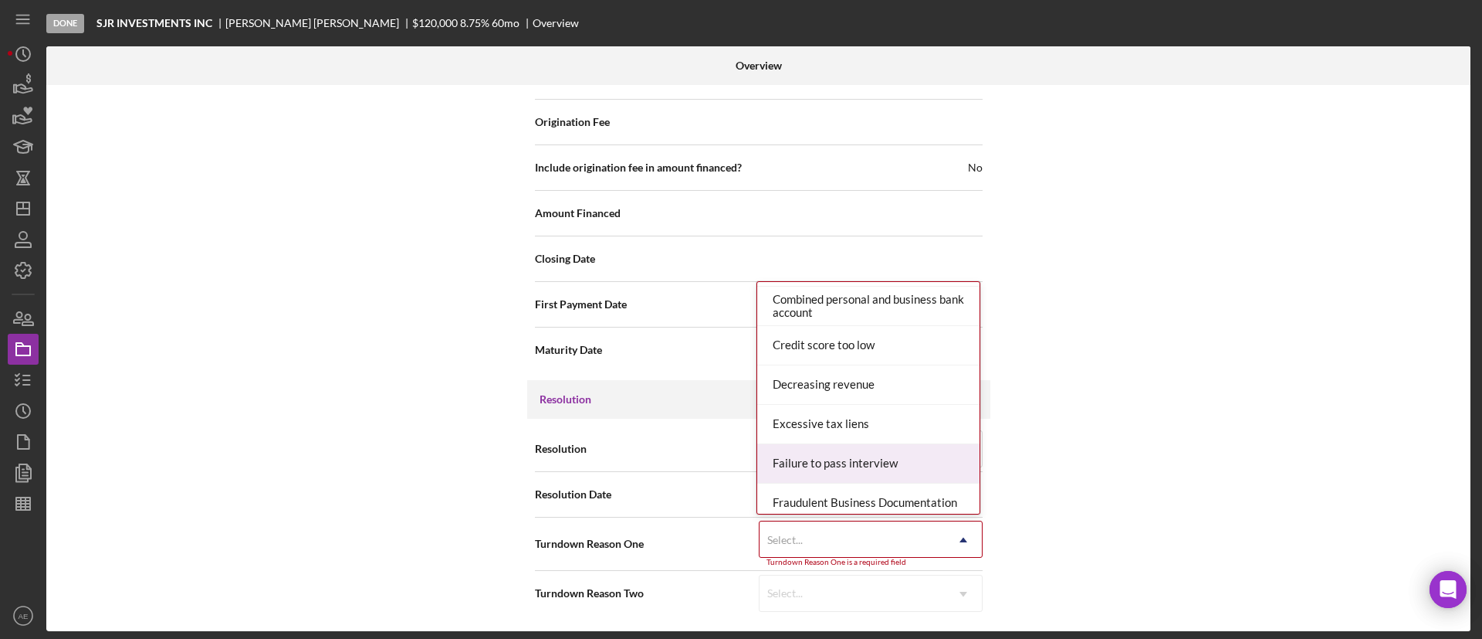
click at [891, 455] on div "Failure to pass interview" at bounding box center [868, 463] width 222 height 39
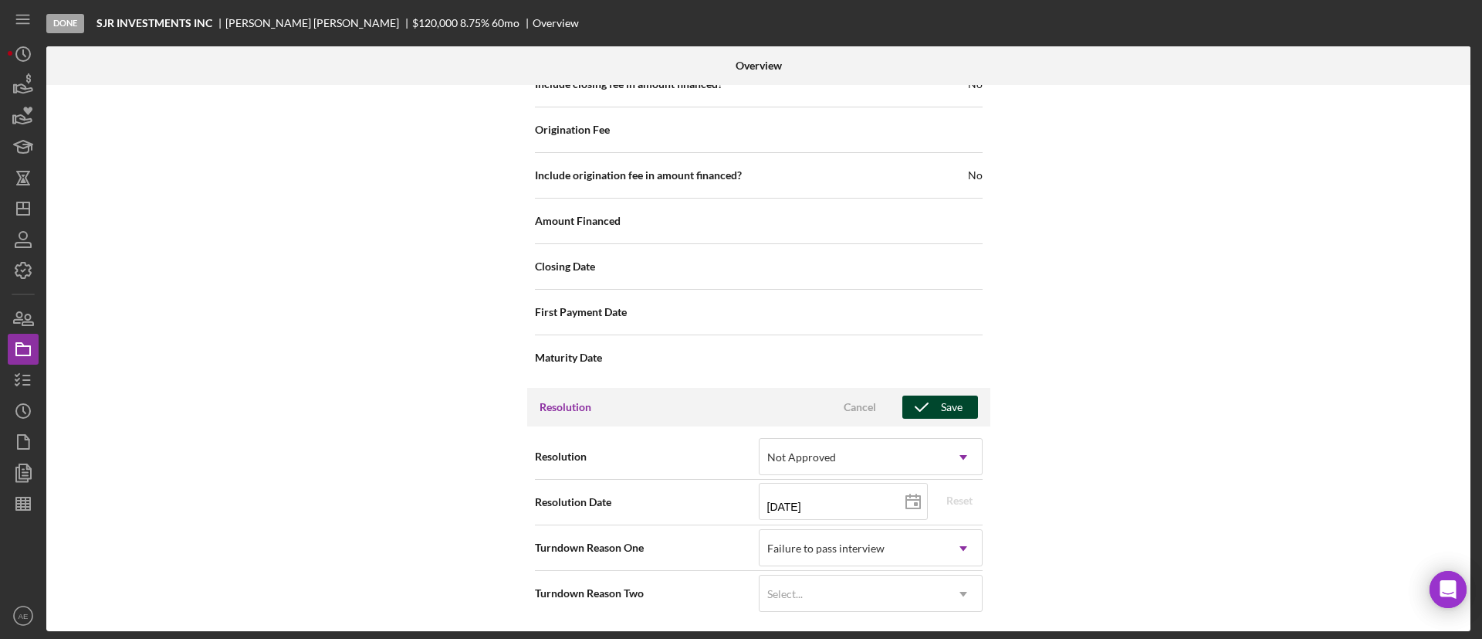
drag, startPoint x: 937, startPoint y: 405, endPoint x: 659, endPoint y: 550, distance: 312.5
click at [934, 408] on icon "button" at bounding box center [922, 407] width 39 height 39
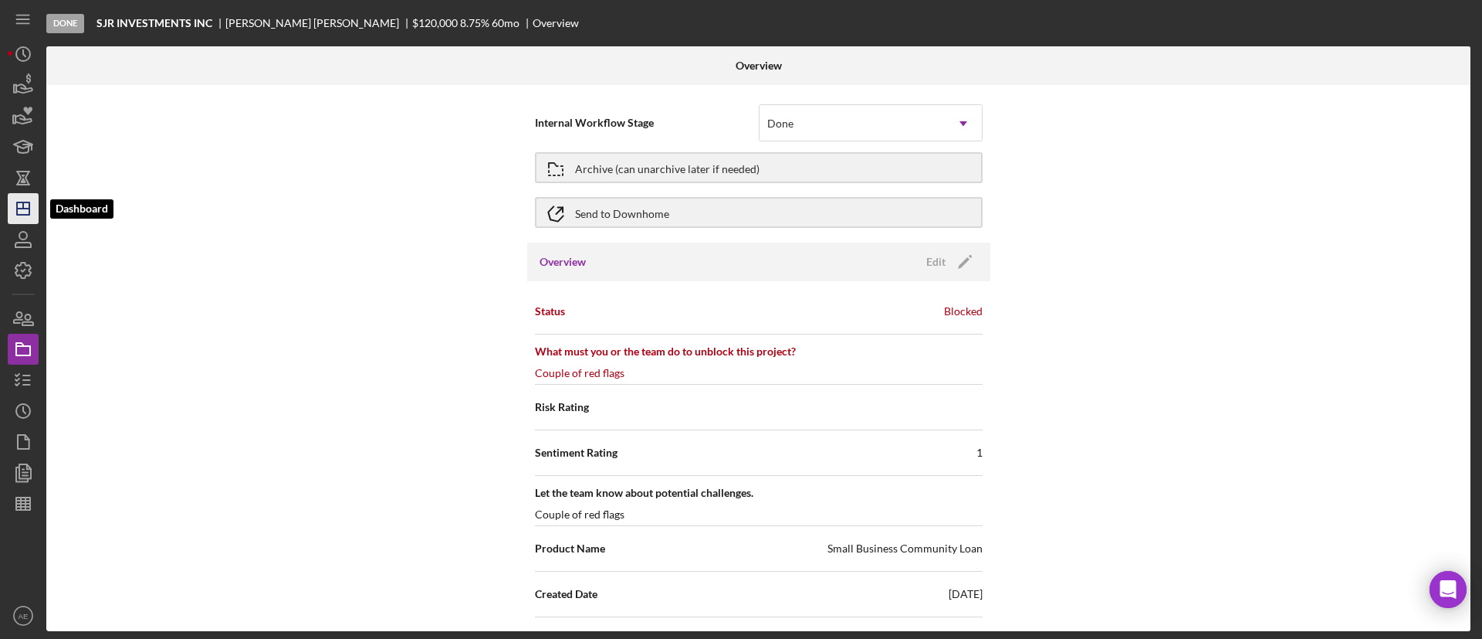
click at [28, 215] on polygon "button" at bounding box center [23, 208] width 12 height 12
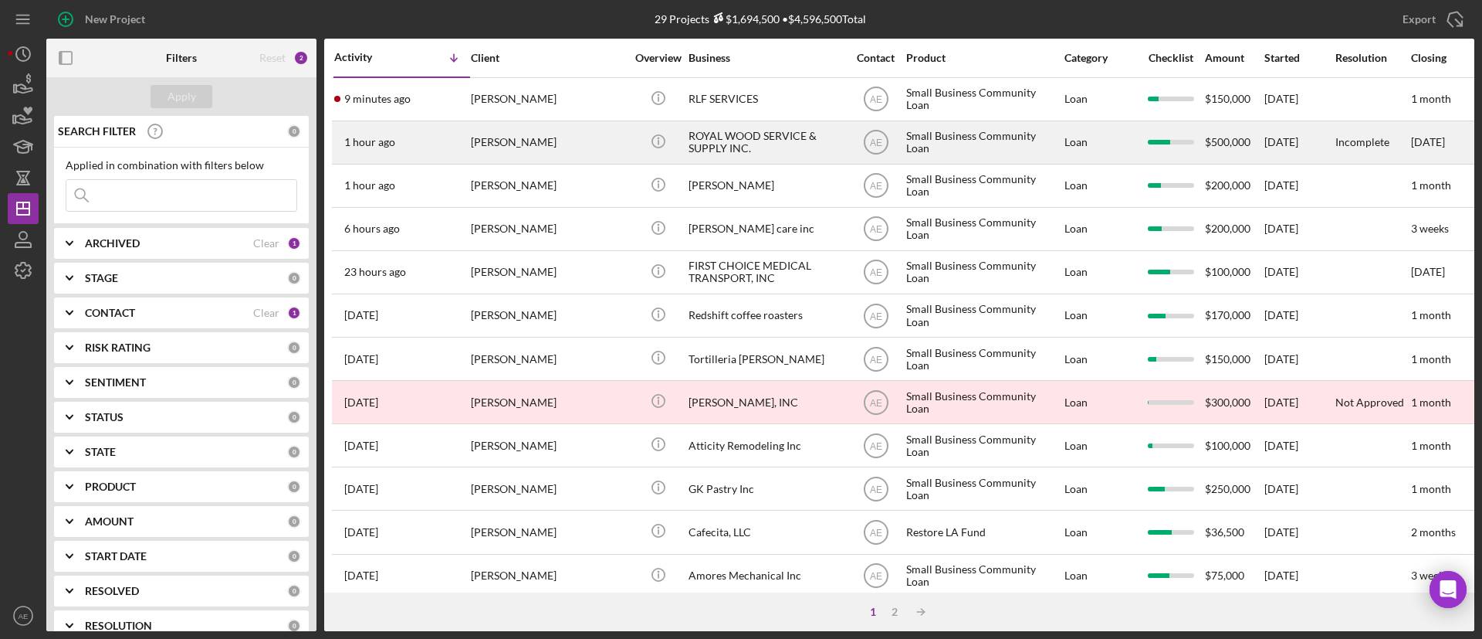
click at [571, 151] on div "[PERSON_NAME]" at bounding box center [548, 142] width 154 height 41
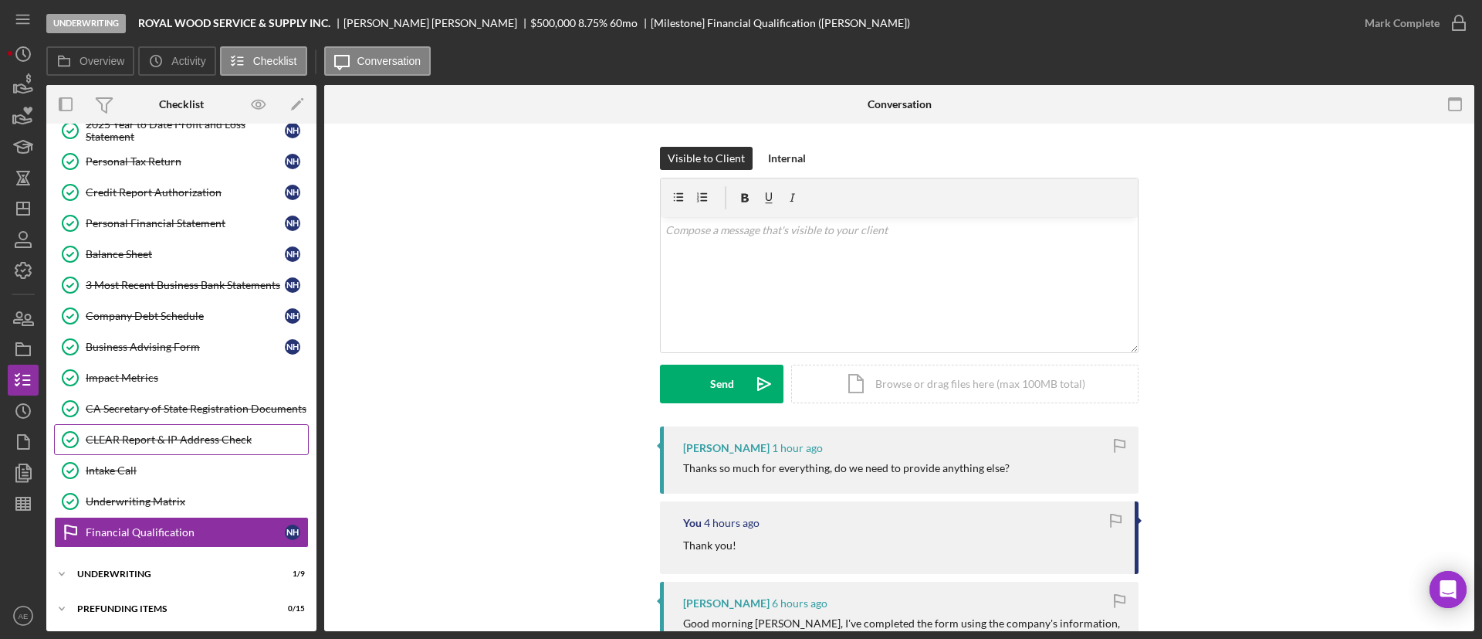
scroll to position [331, 0]
click at [817, 286] on div "v Color teal Color pink Remove color Add row above Add row below Add column bef…" at bounding box center [899, 284] width 477 height 135
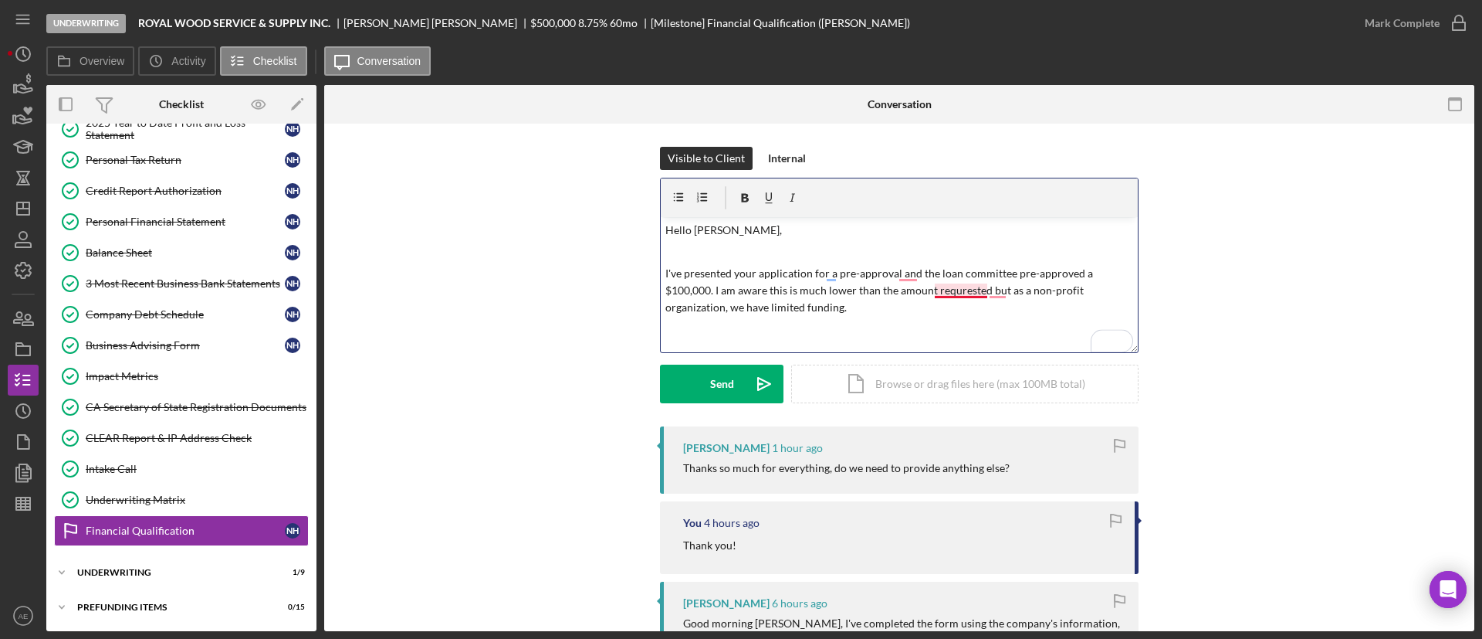
click at [938, 291] on p "I've presented your application for a pre-approval and the loan committee pre-a…" at bounding box center [900, 291] width 469 height 52
click at [992, 291] on p "I've presented your application for a pre-approval and the loan committee pre-a…" at bounding box center [900, 291] width 469 height 52
click at [991, 291] on p "I've presented your application for a pre-approval and the loan committee pre-a…" at bounding box center [900, 291] width 469 height 52
click at [905, 271] on p "I've presented your application for a pre-approval and the loan committee pre-a…" at bounding box center [900, 291] width 469 height 52
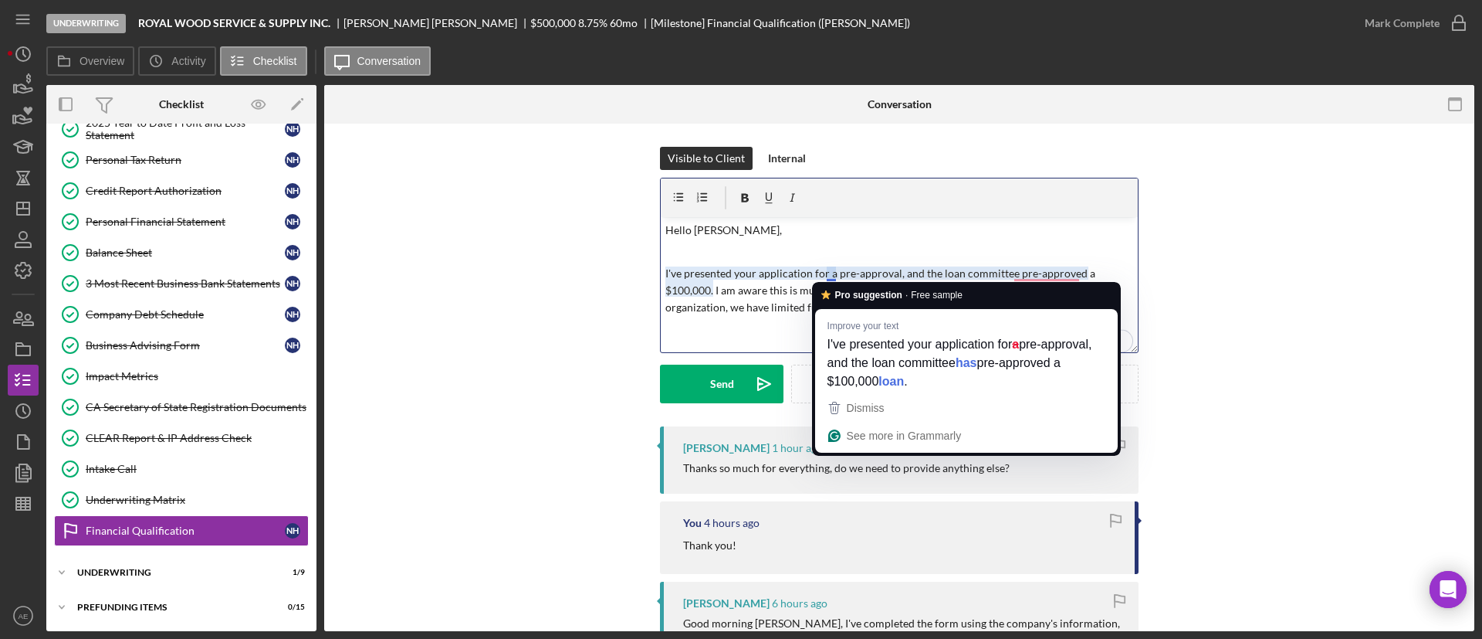
click at [828, 272] on p "I've presented your application for a pre-approval, and the loan committee pre-…" at bounding box center [900, 291] width 469 height 52
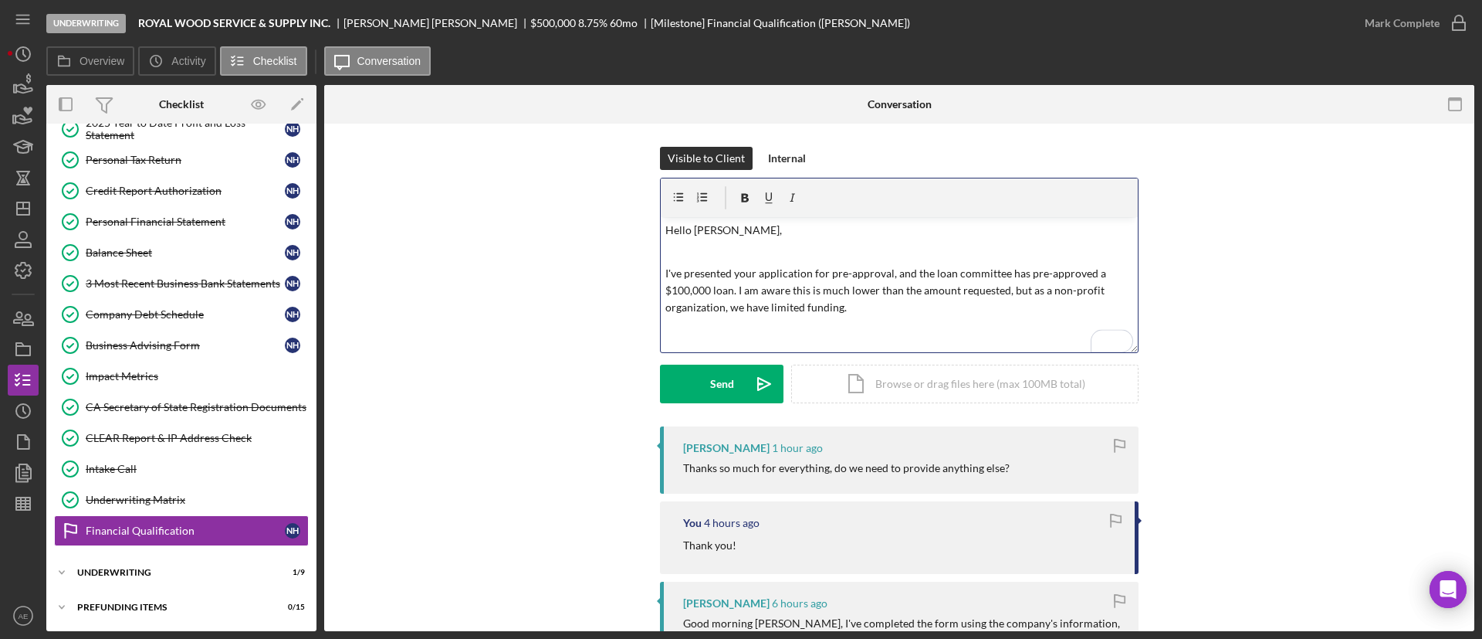
click at [910, 303] on p "I've presented your application for pre-approval, and the loan committee has pr…" at bounding box center [900, 291] width 469 height 52
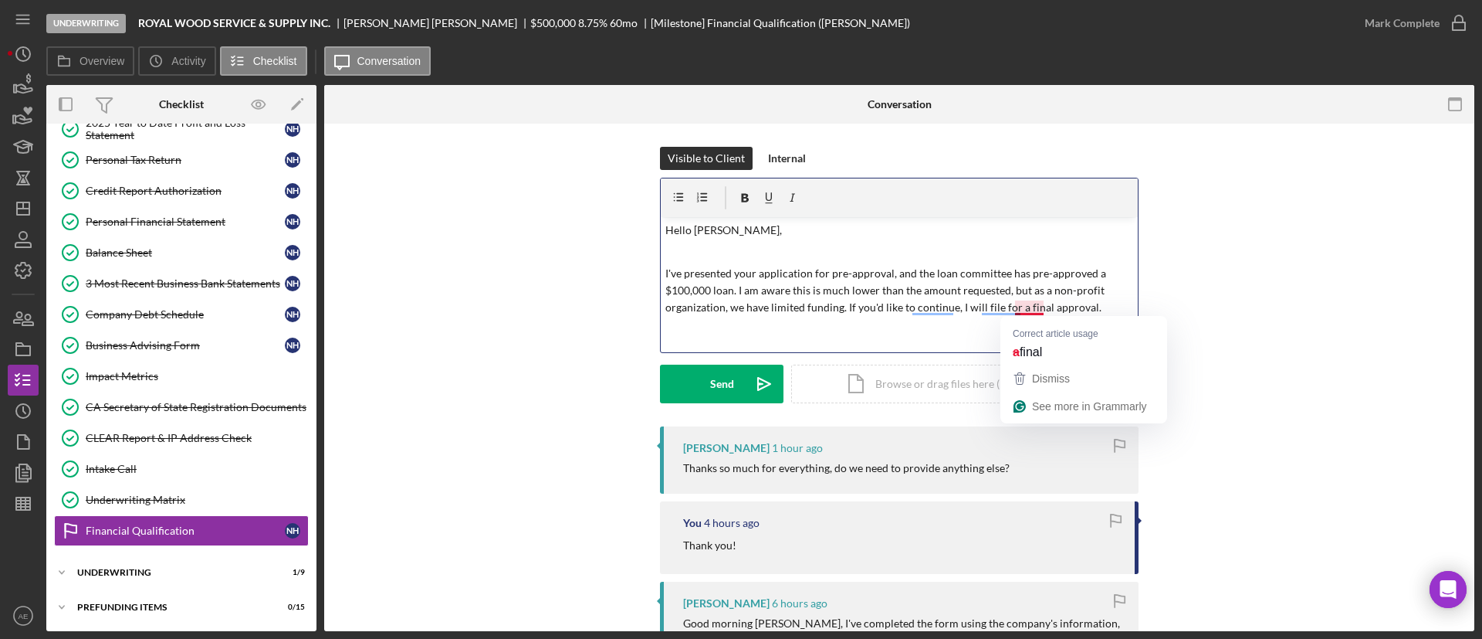
click at [1035, 311] on p "I've presented your application for pre-approval, and the loan committee has pr…" at bounding box center [900, 291] width 469 height 52
click at [991, 311] on p "I've presented your application for pre-approval, and the loan committee has pr…" at bounding box center [900, 299] width 469 height 69
click at [1110, 314] on p "I've presented your application for pre-approval, and the loan committee has pr…" at bounding box center [900, 291] width 469 height 52
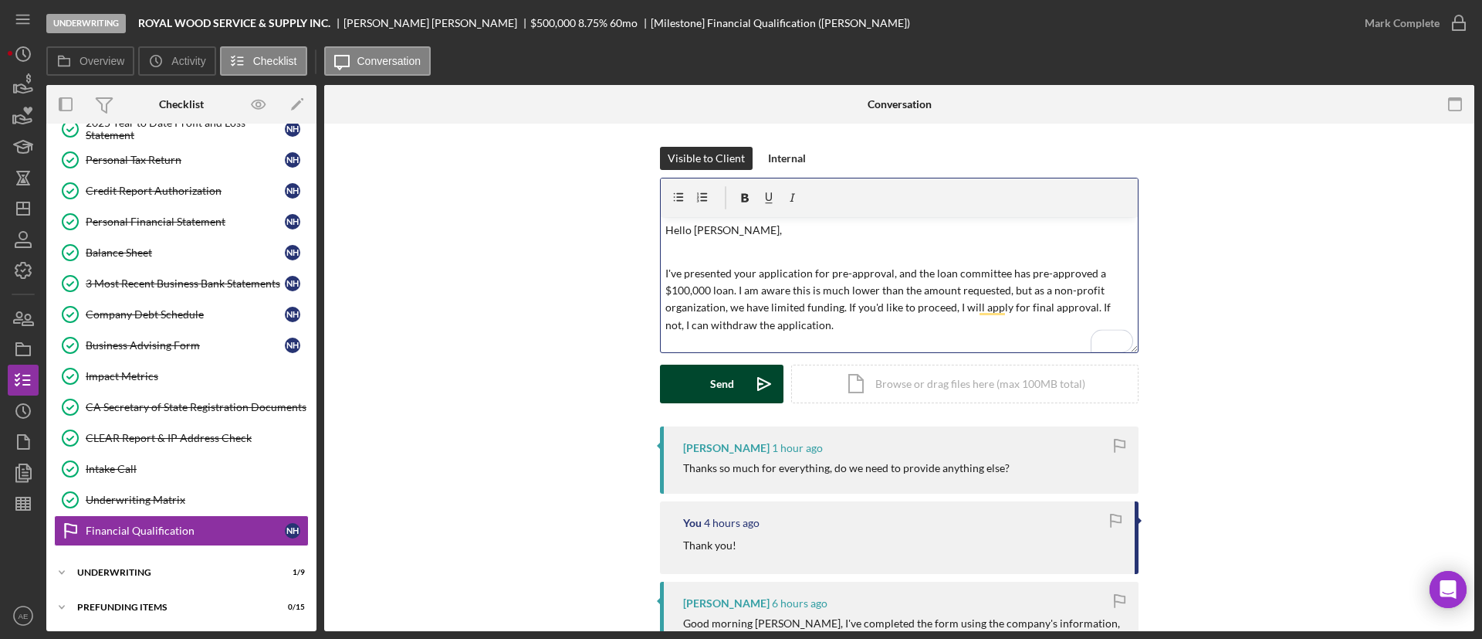
click at [713, 374] on div "Send" at bounding box center [722, 383] width 24 height 39
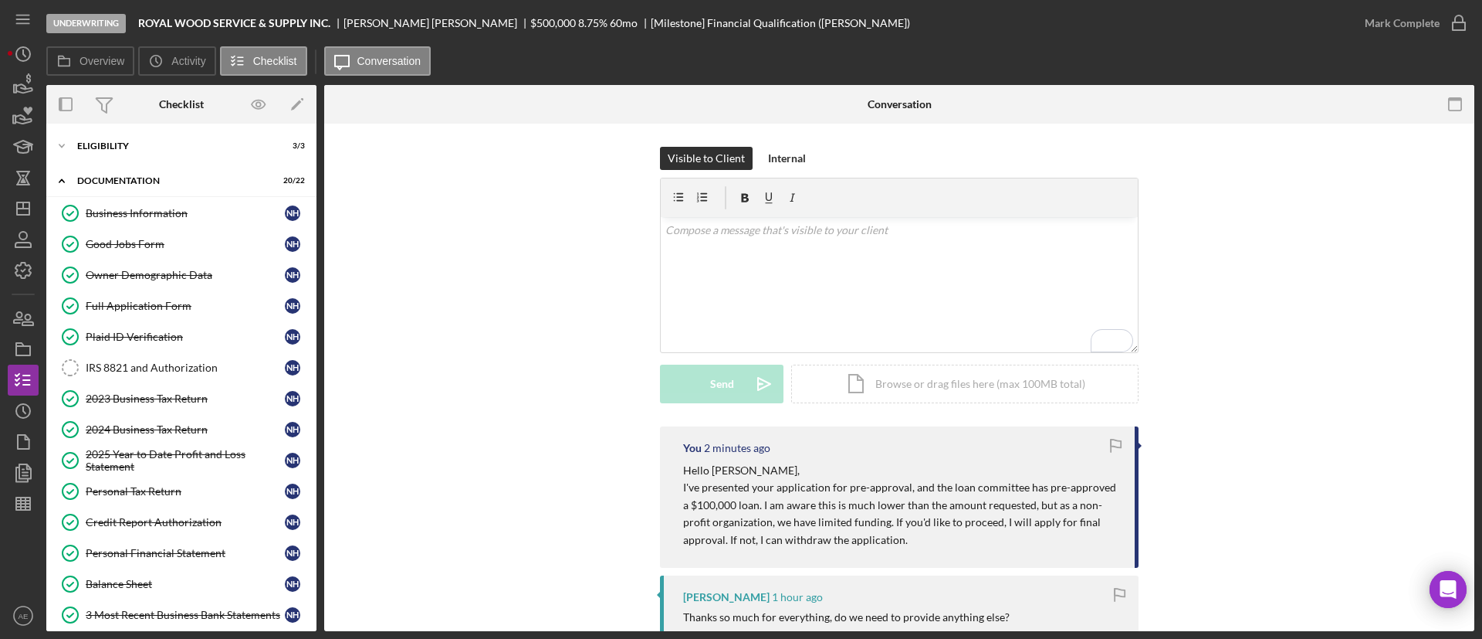
scroll to position [331, 0]
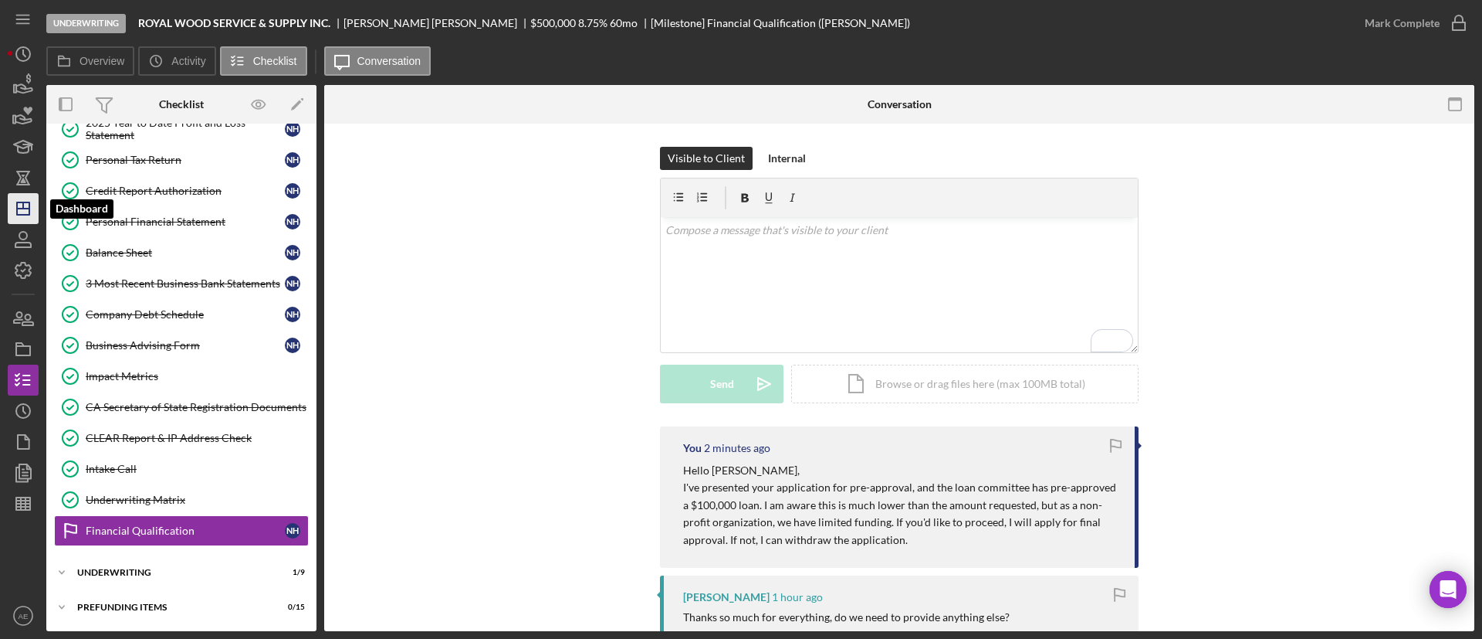
click at [33, 203] on icon "Icon/Dashboard" at bounding box center [23, 208] width 39 height 39
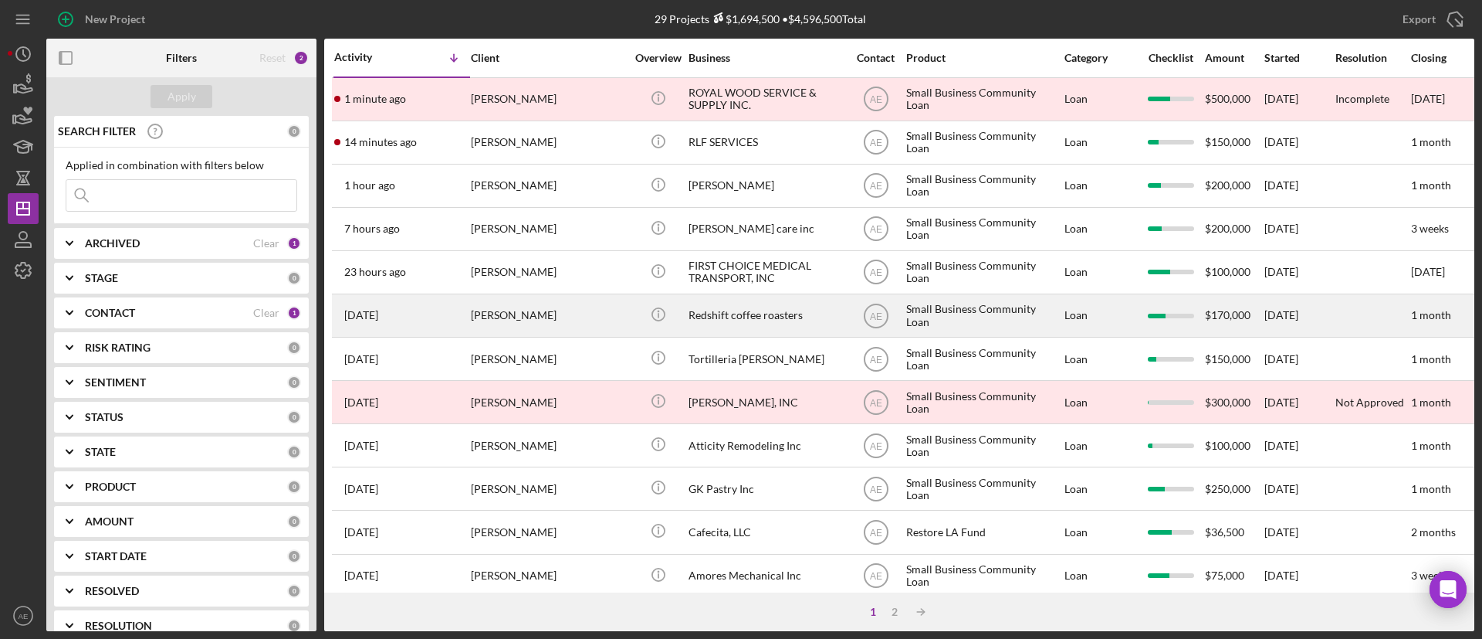
scroll to position [232, 0]
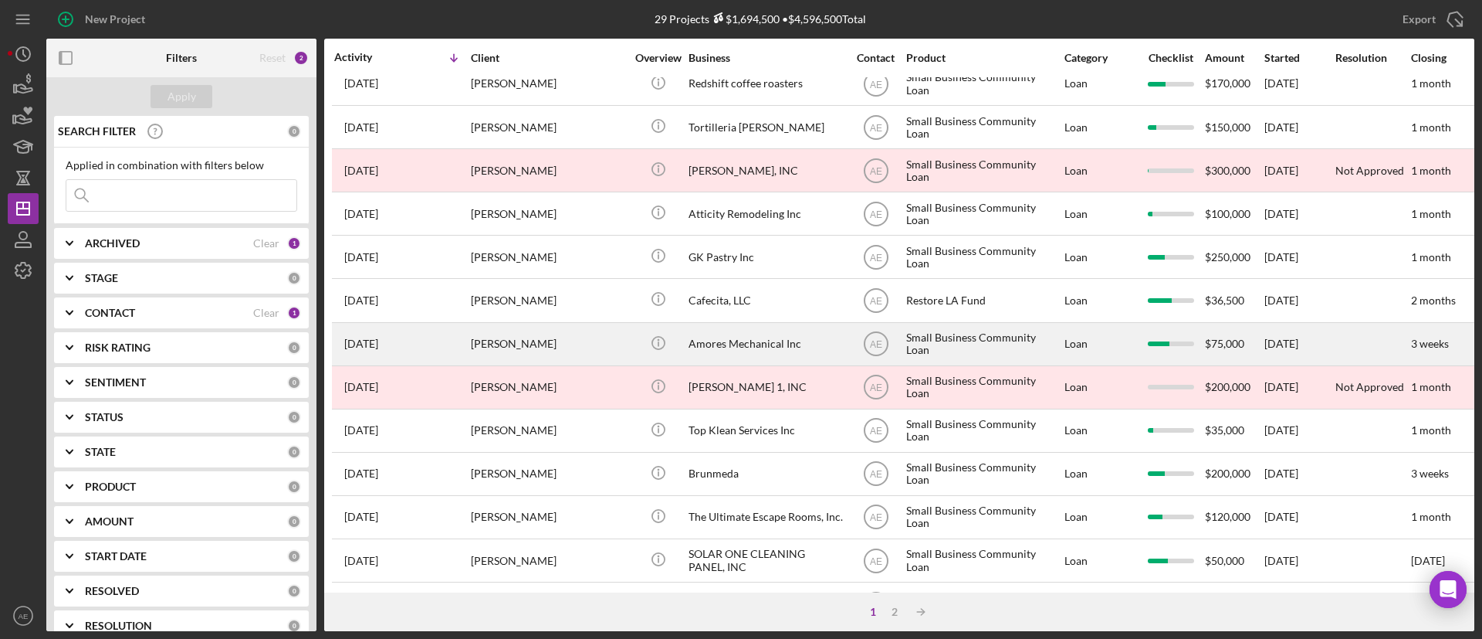
click at [601, 339] on div "[PERSON_NAME]" at bounding box center [548, 344] width 154 height 41
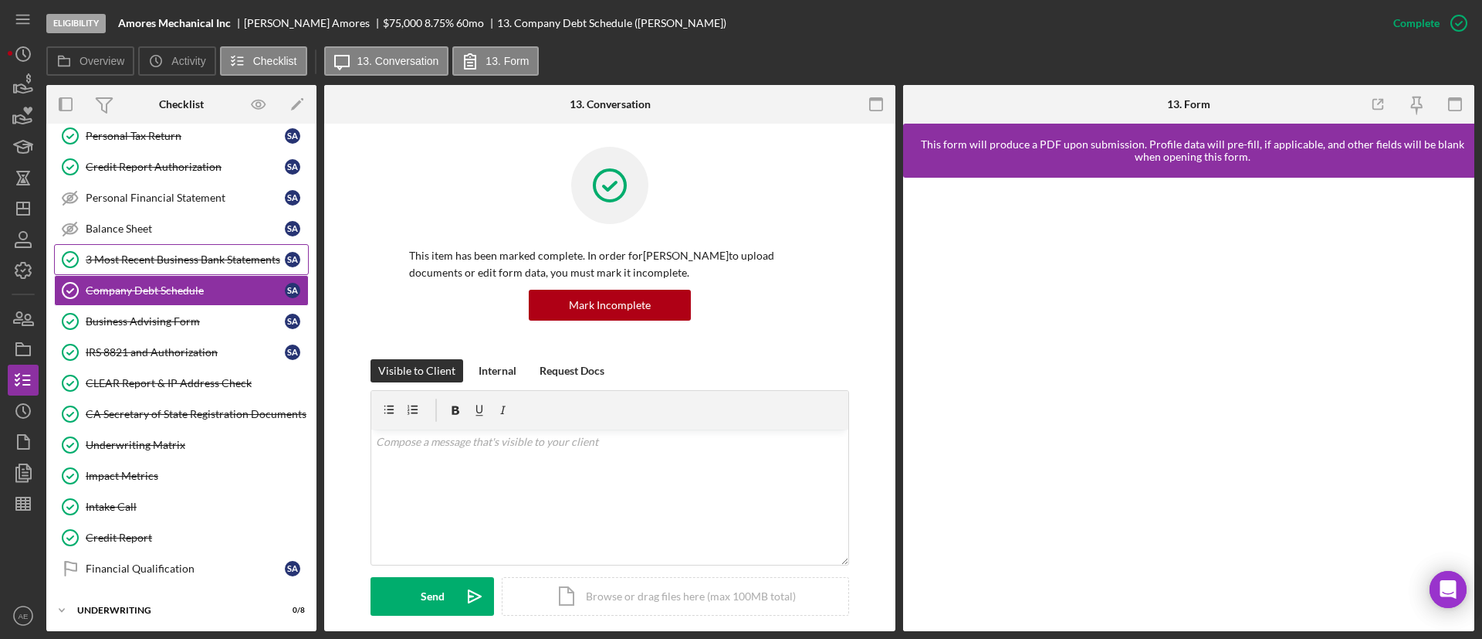
scroll to position [269, 0]
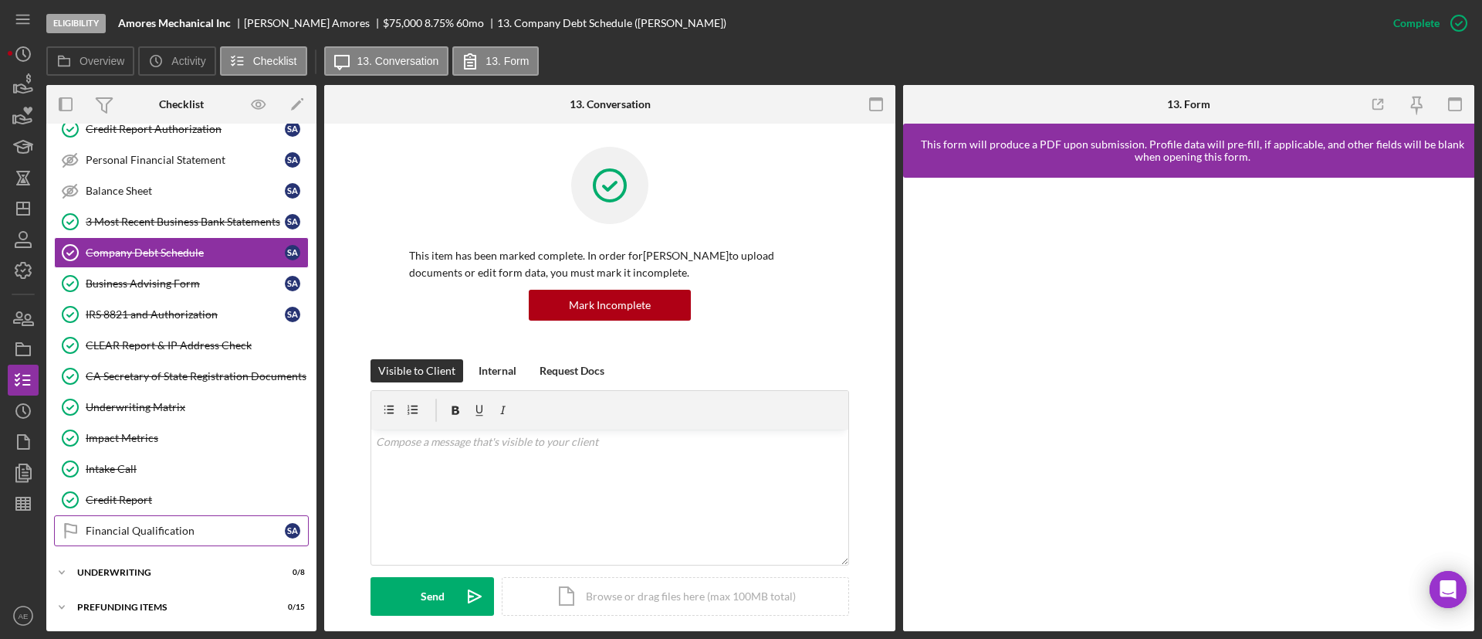
click at [203, 528] on div "Financial Qualification" at bounding box center [185, 530] width 199 height 12
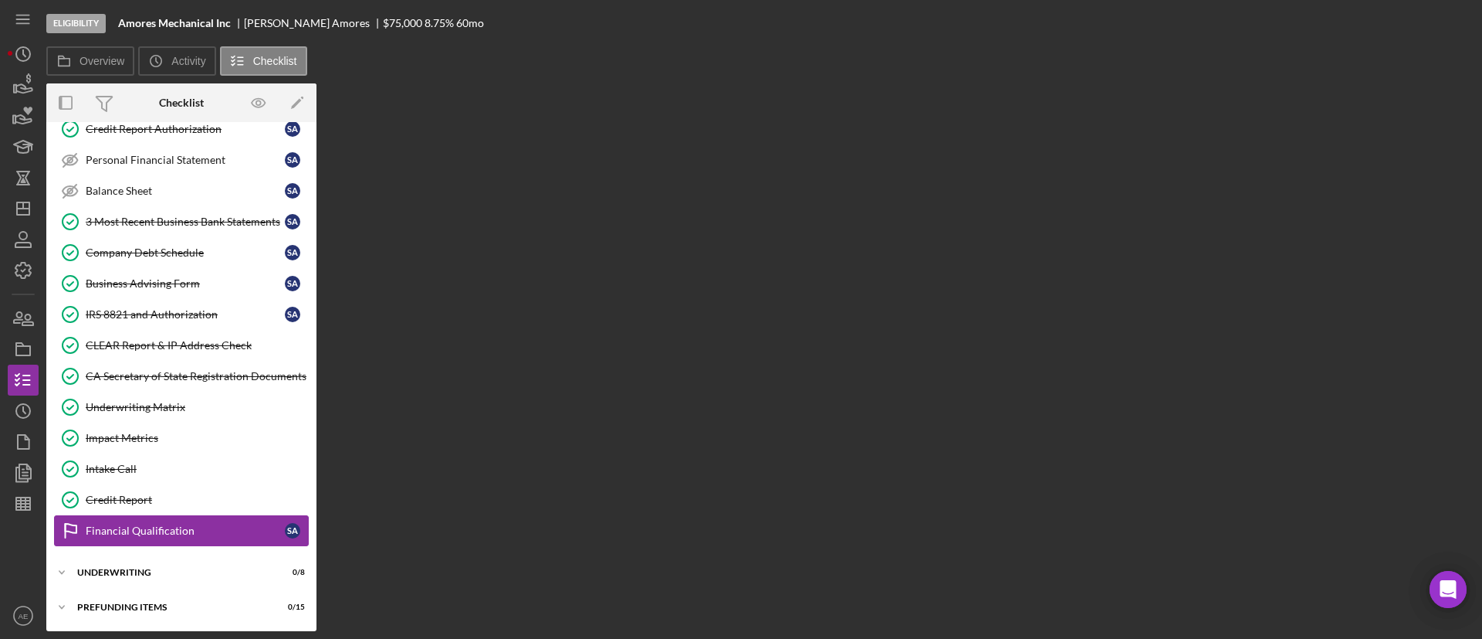
scroll to position [269, 0]
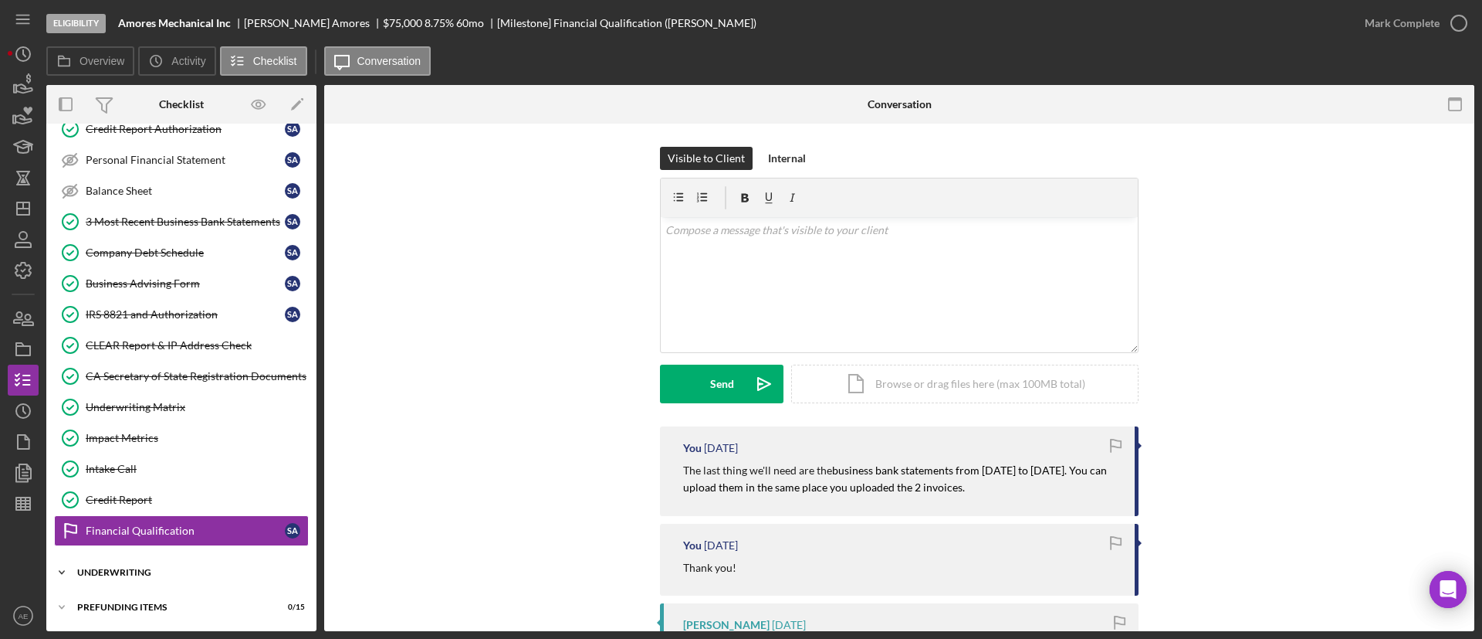
click at [155, 567] on div "Underwriting" at bounding box center [187, 571] width 220 height 9
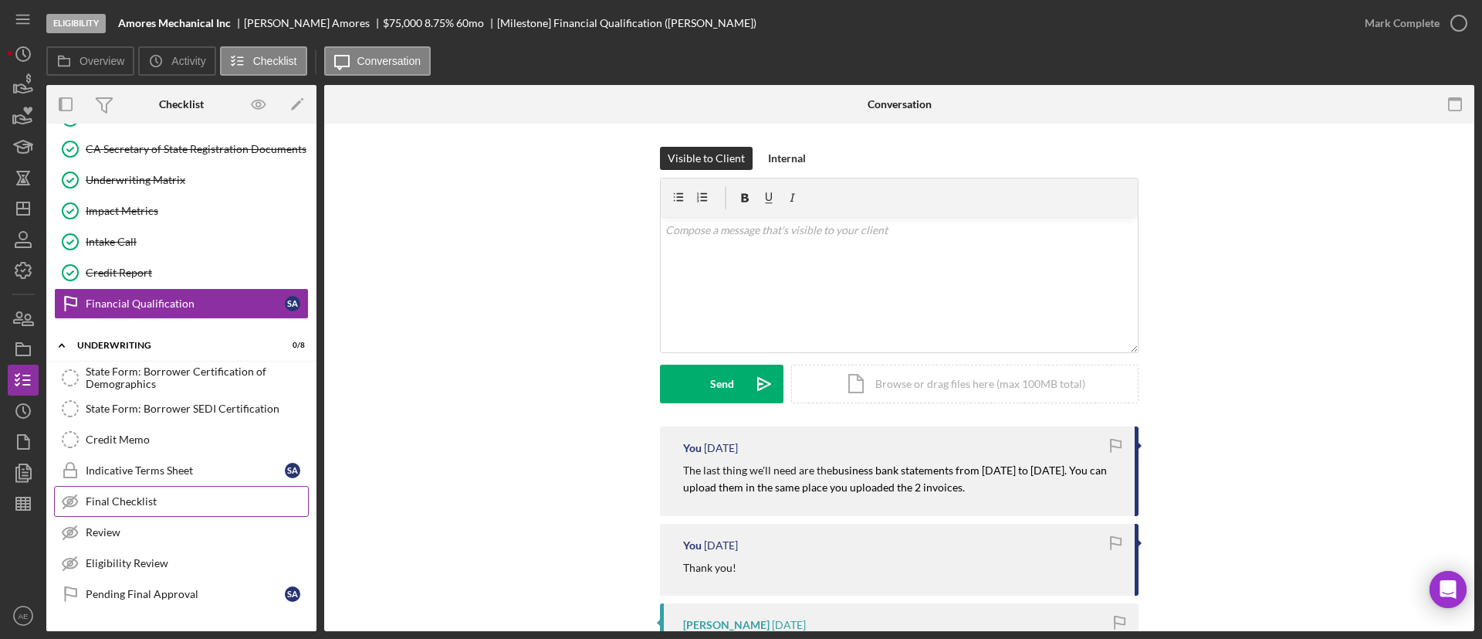
scroll to position [525, 0]
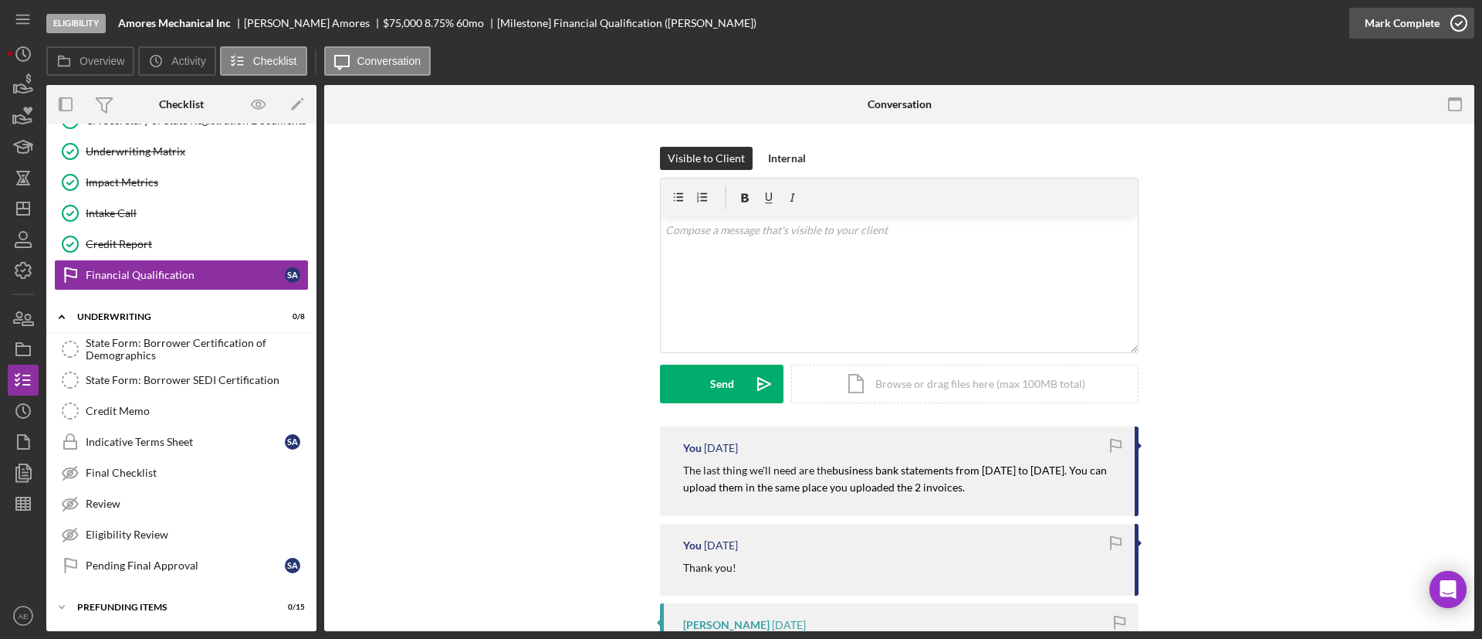
click at [1406, 36] on div "Mark Complete" at bounding box center [1402, 23] width 75 height 31
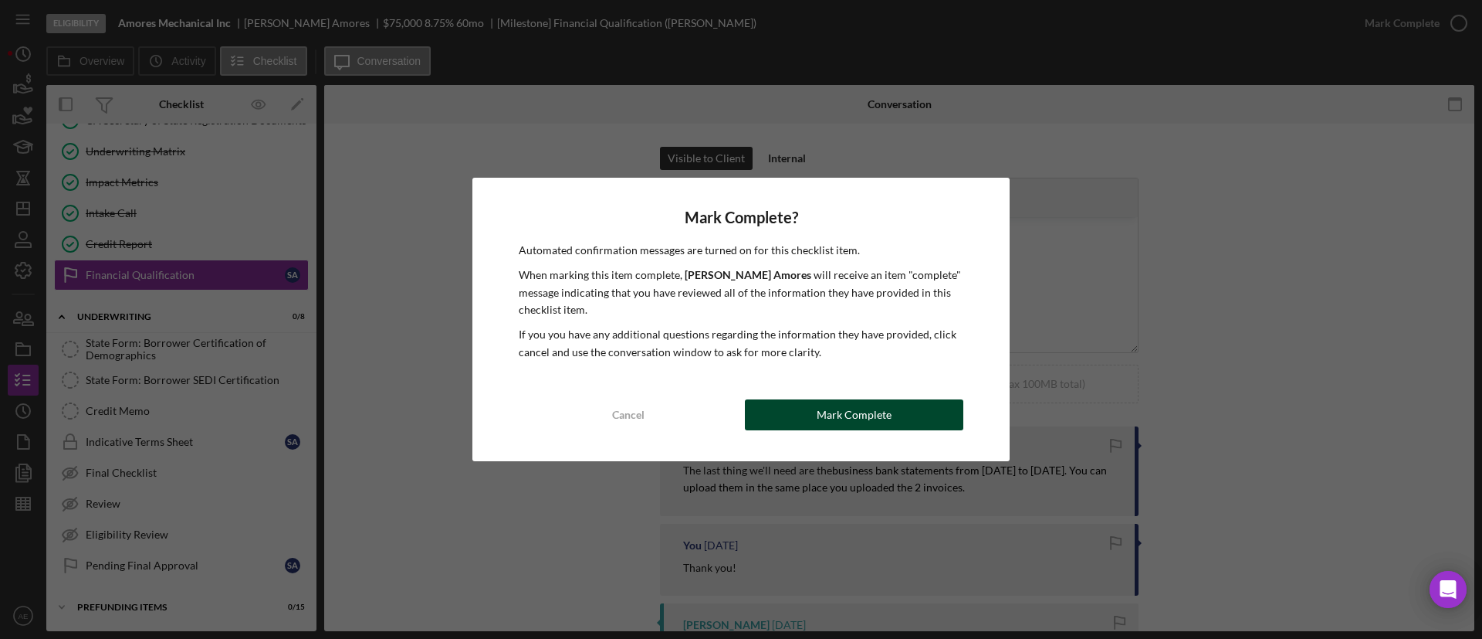
click at [879, 413] on div "Mark Complete" at bounding box center [854, 414] width 75 height 31
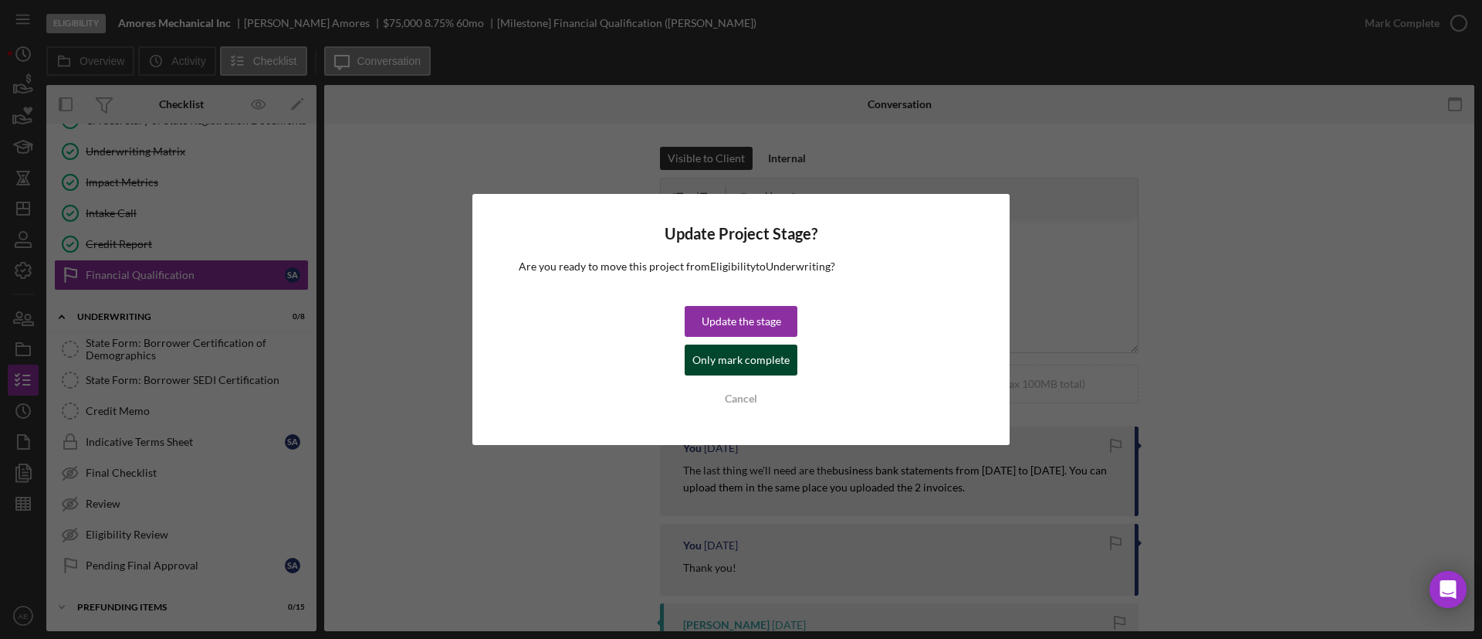
click at [734, 360] on div "Only mark complete" at bounding box center [741, 359] width 97 height 31
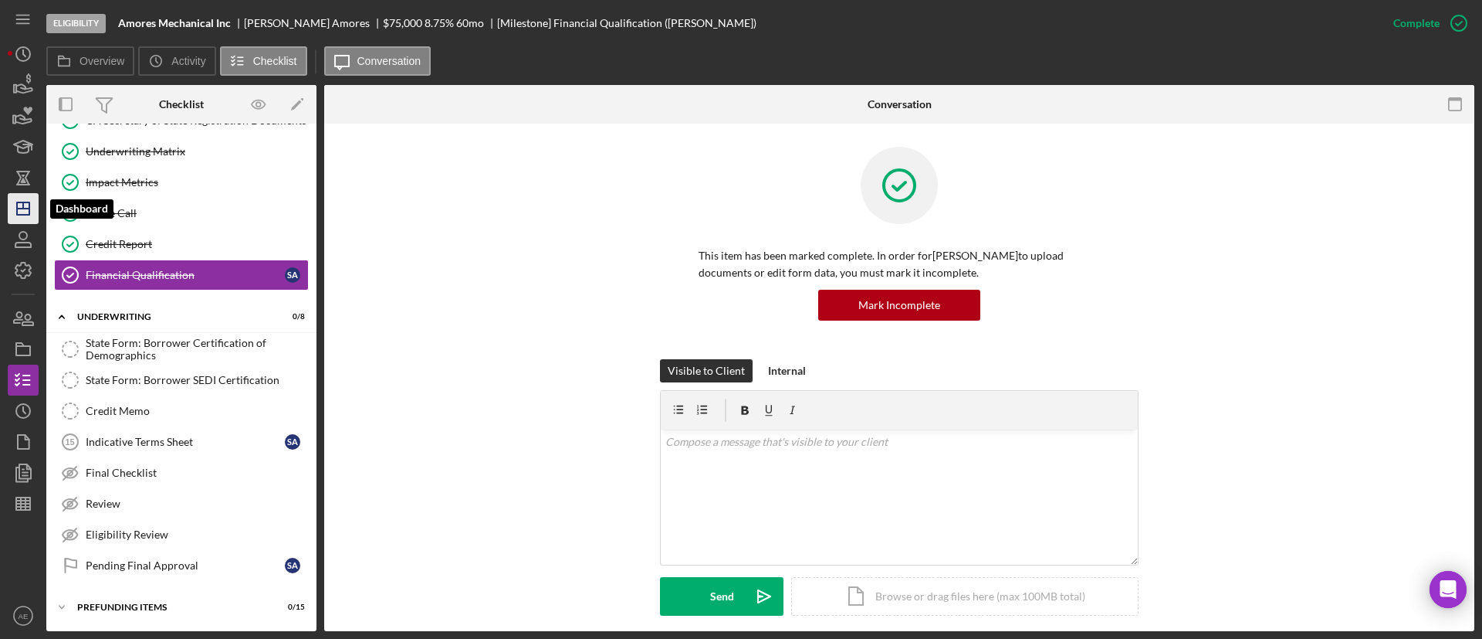
click at [31, 196] on icon "Icon/Dashboard" at bounding box center [23, 208] width 39 height 39
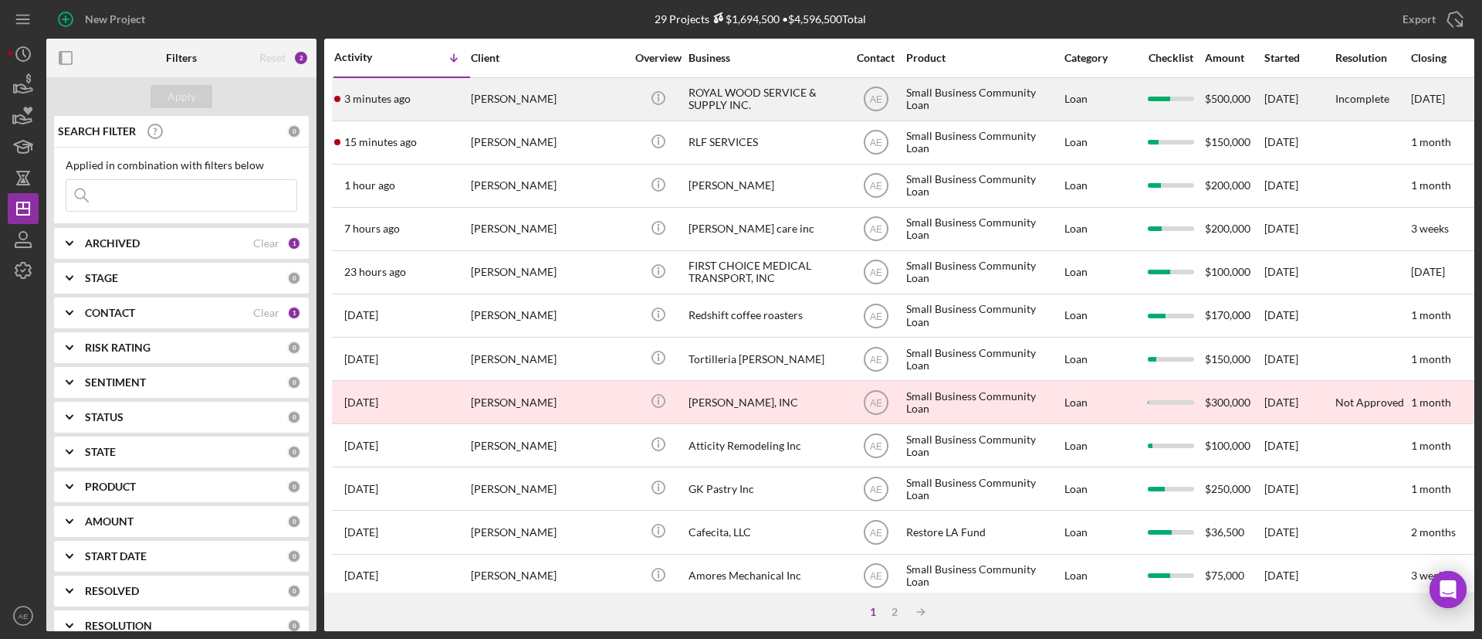
click at [553, 107] on div "[PERSON_NAME]" at bounding box center [548, 99] width 154 height 41
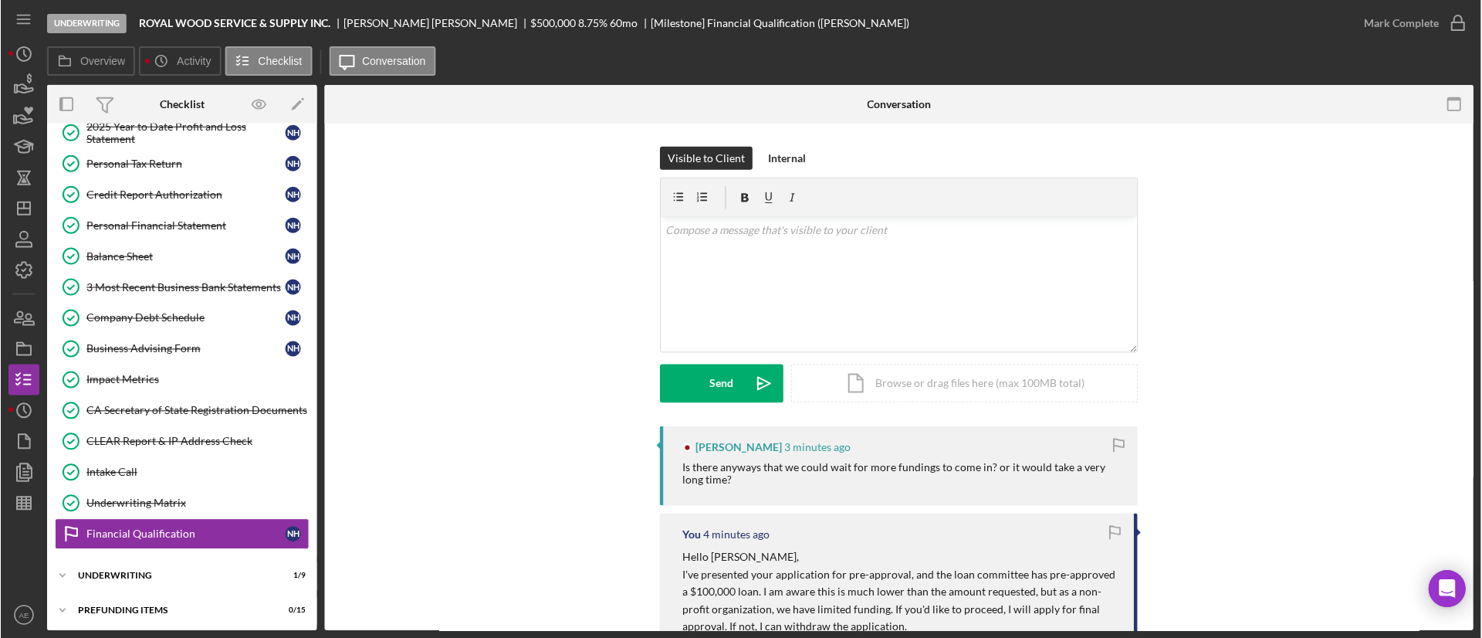
scroll to position [330, 0]
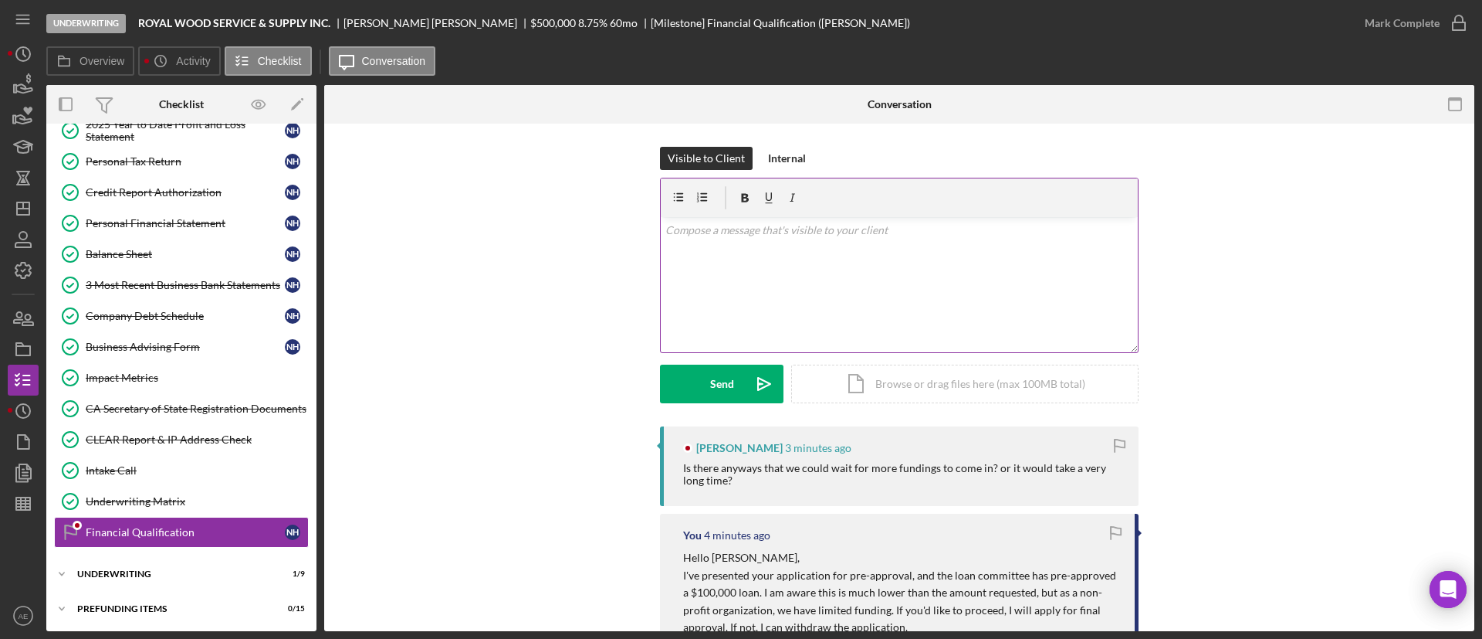
click at [820, 291] on div "v Color teal Color pink Remove color Add row above Add row below Add column bef…" at bounding box center [899, 284] width 477 height 135
click at [817, 232] on p "It is hard to tell when we will recieve additional funding." at bounding box center [900, 230] width 469 height 17
click at [923, 234] on p "It is hard to tell when we will receive additional funding." at bounding box center [900, 230] width 469 height 17
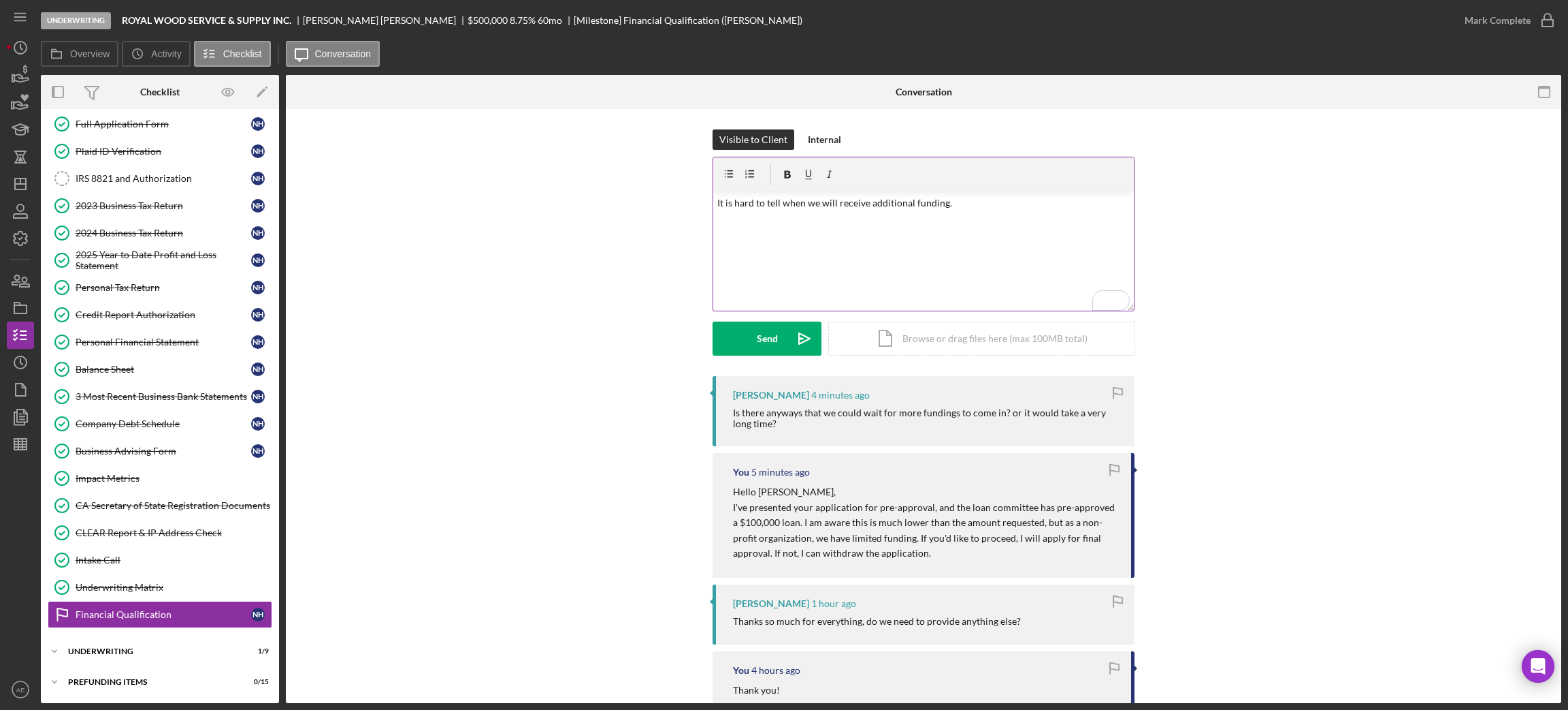
scroll to position [151, 0]
click at [583, 330] on div "Visible to Client Internal v Color teal Color pink Remove color Add row above A…" at bounding box center [923, 253] width 1235 height 247
click at [985, 216] on div "v Color teal Color pink Remove color Add row above Add row below Add column bef…" at bounding box center [923, 250] width 420 height 119
click at [774, 353] on div "Send" at bounding box center [768, 338] width 21 height 34
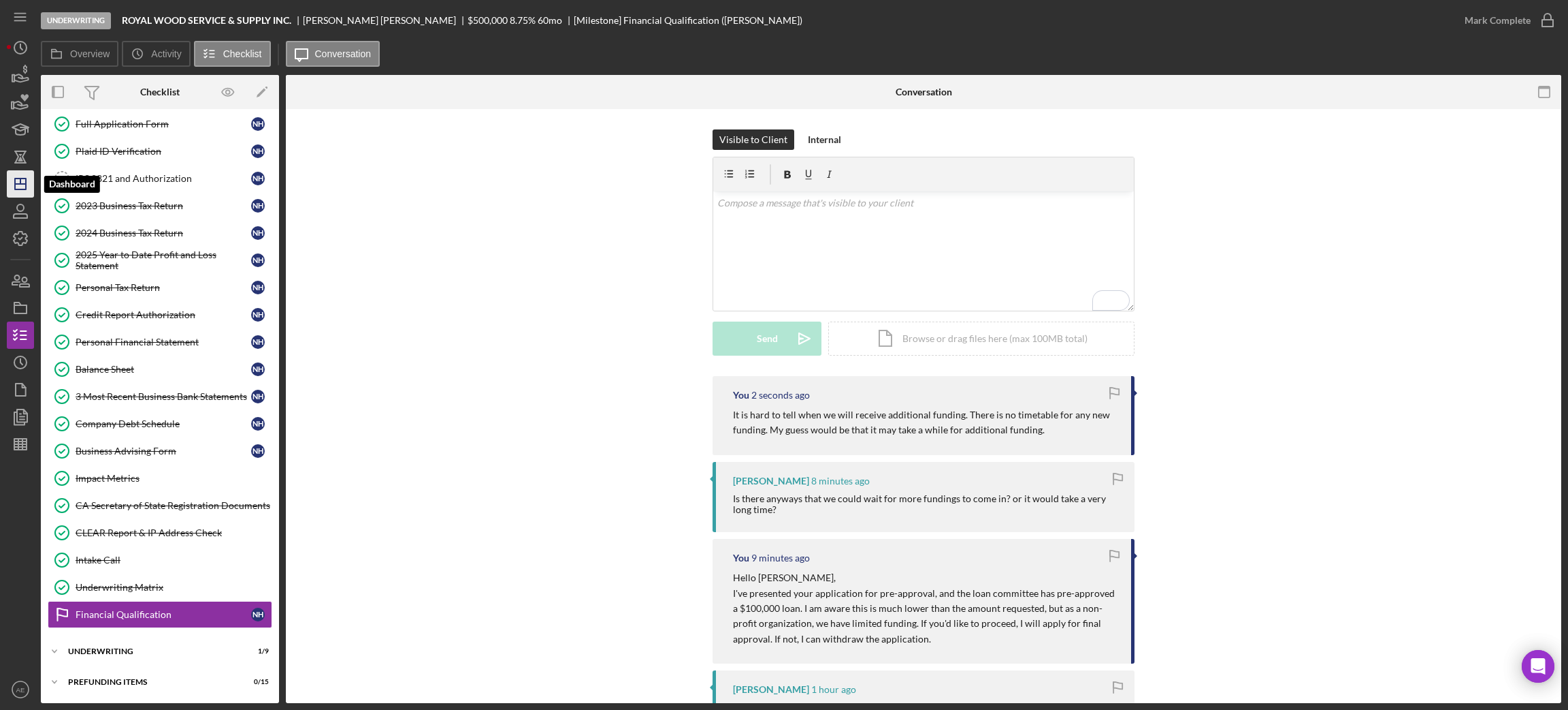
click at [18, 183] on line "button" at bounding box center [20, 183] width 11 height 0
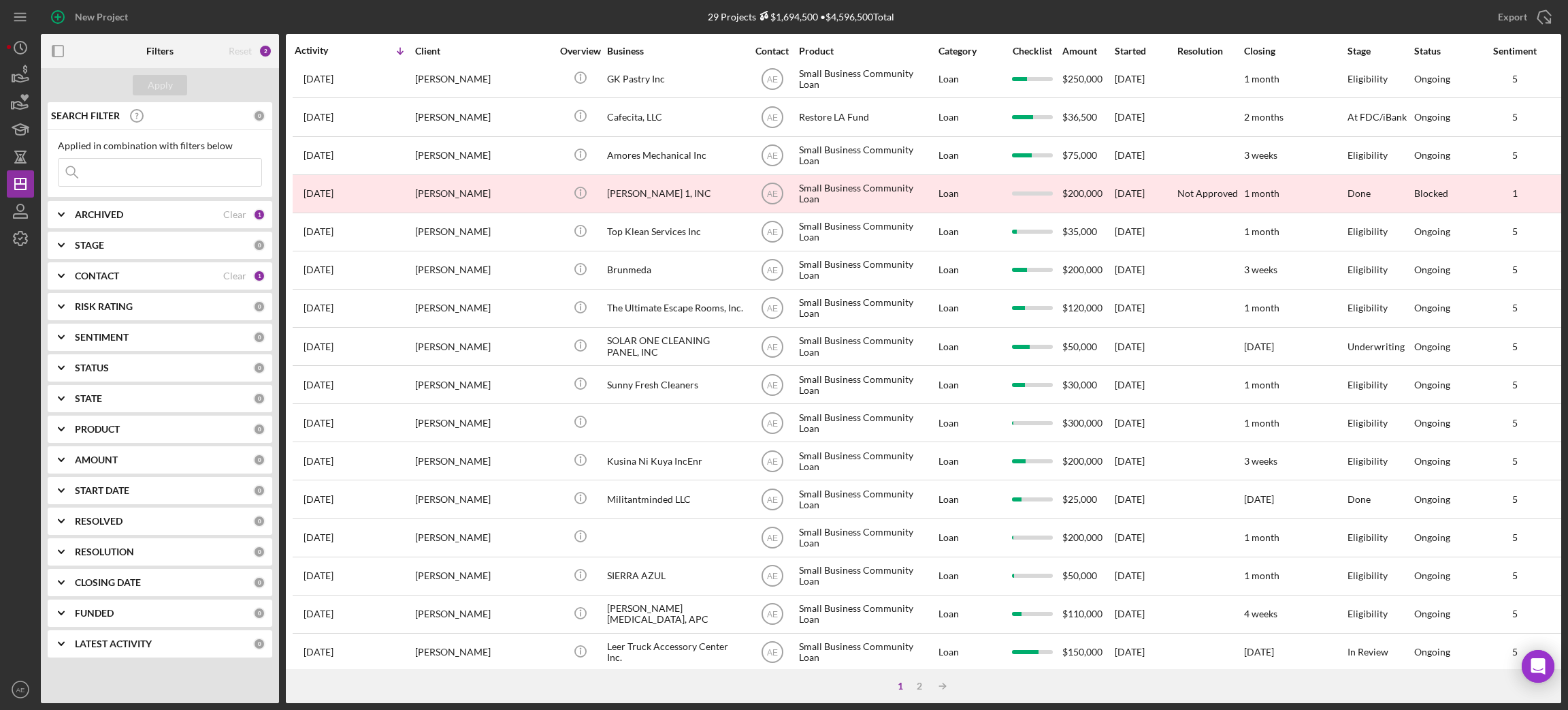
scroll to position [377, 0]
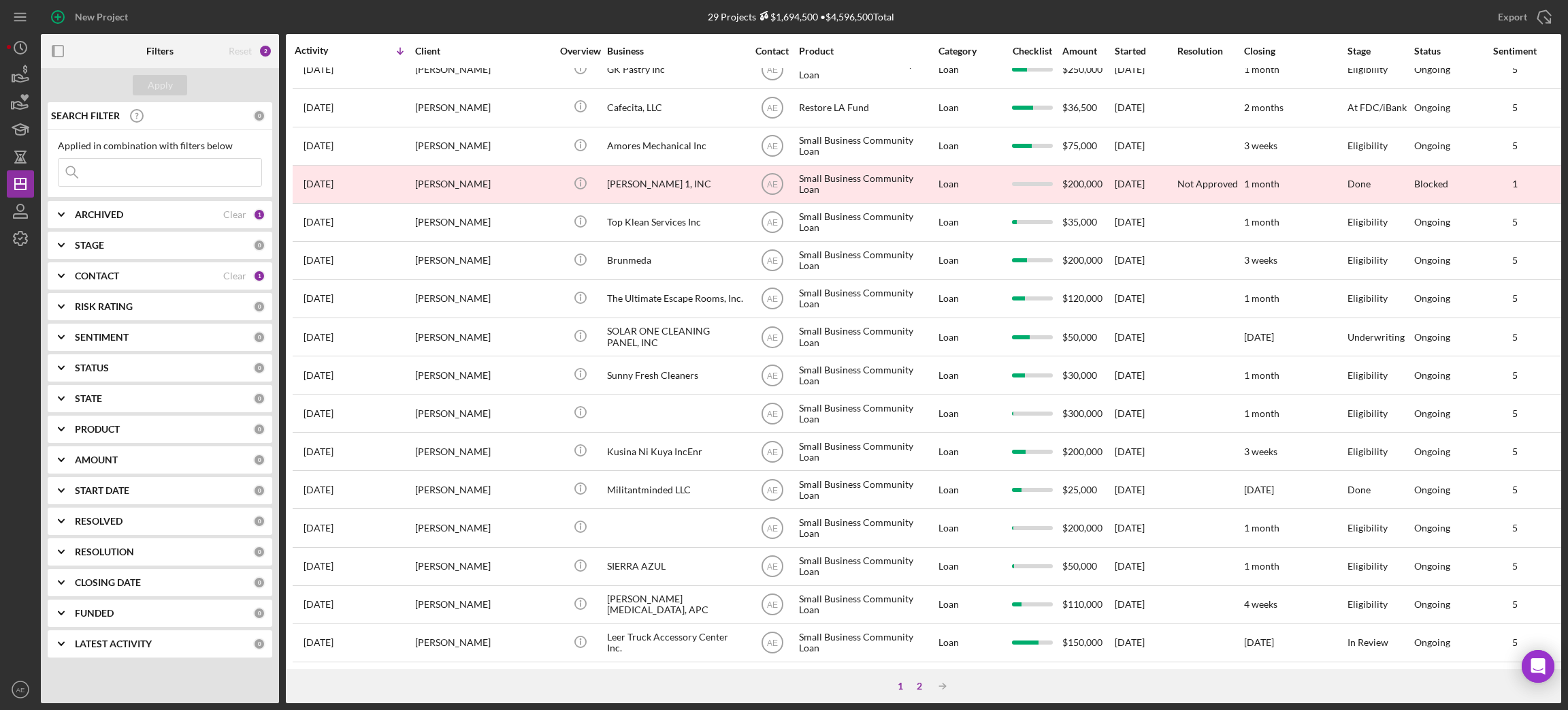
click at [918, 563] on div "2" at bounding box center [919, 685] width 19 height 11
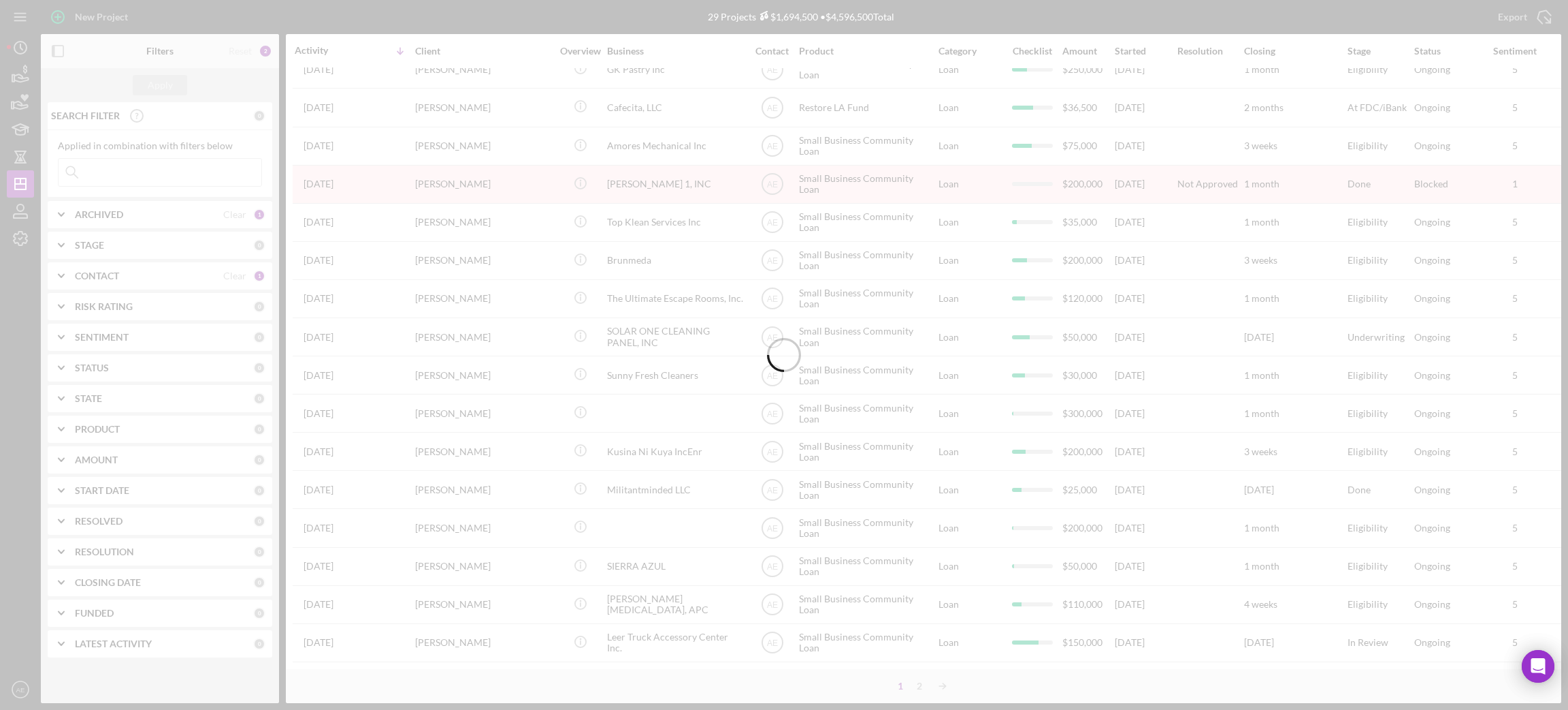
scroll to position [0, 0]
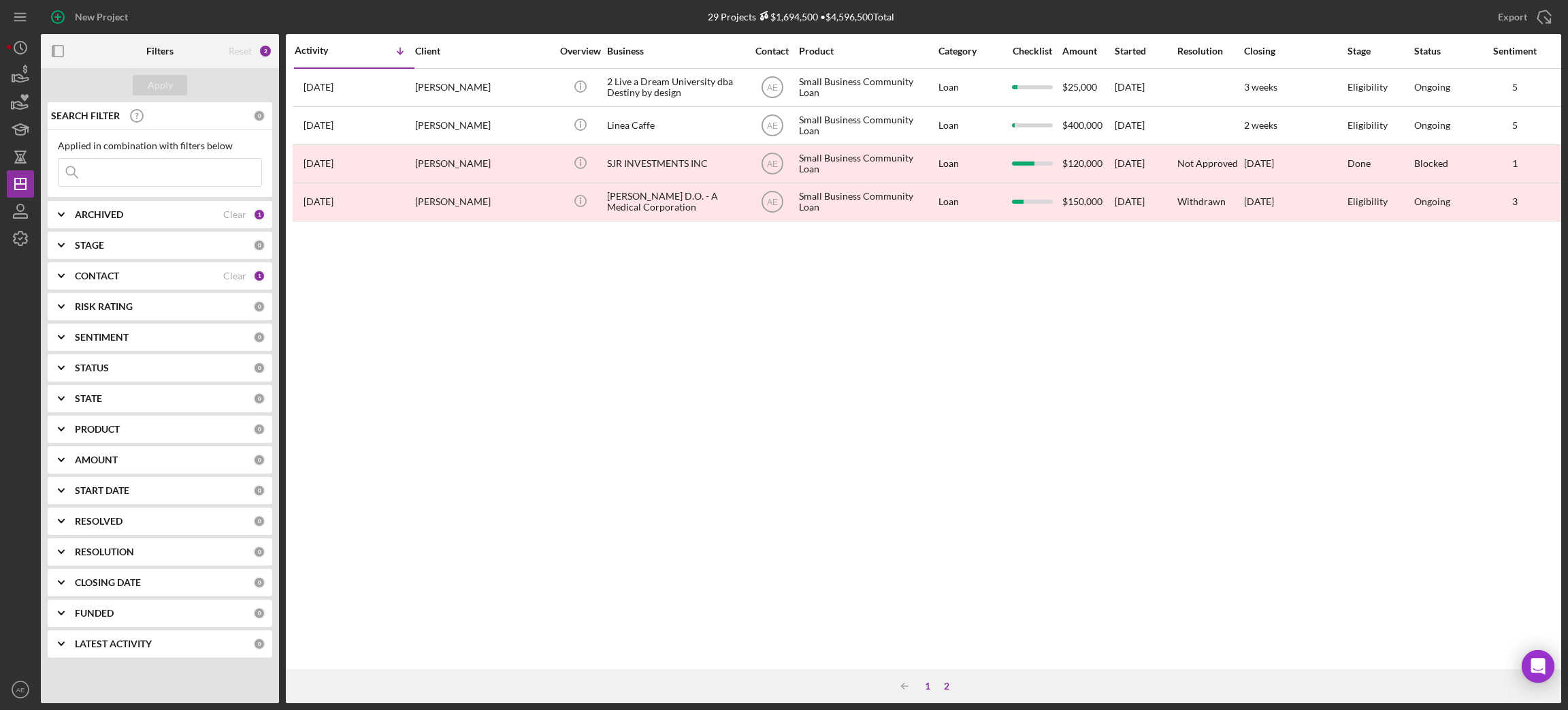
click at [922, 563] on div "1" at bounding box center [928, 685] width 19 height 11
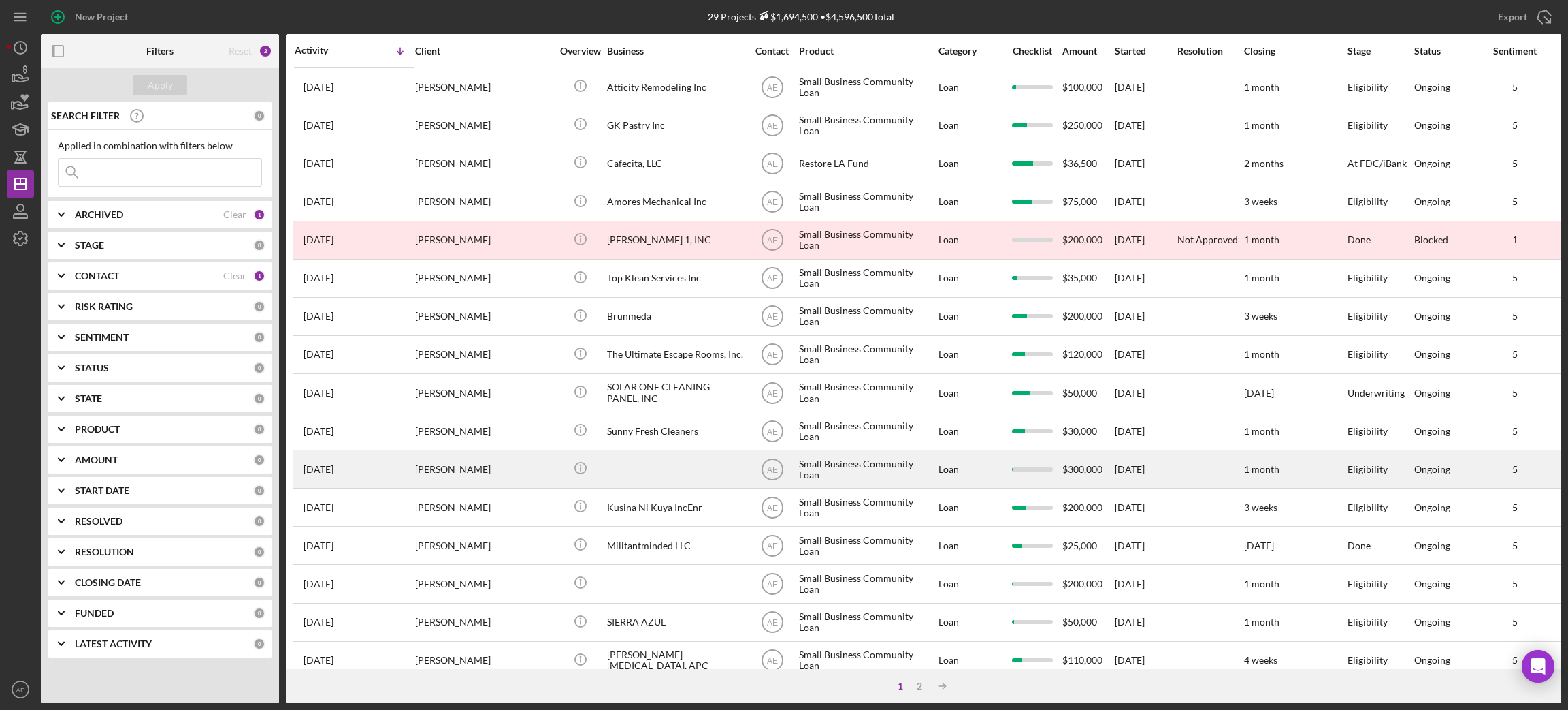
scroll to position [305, 0]
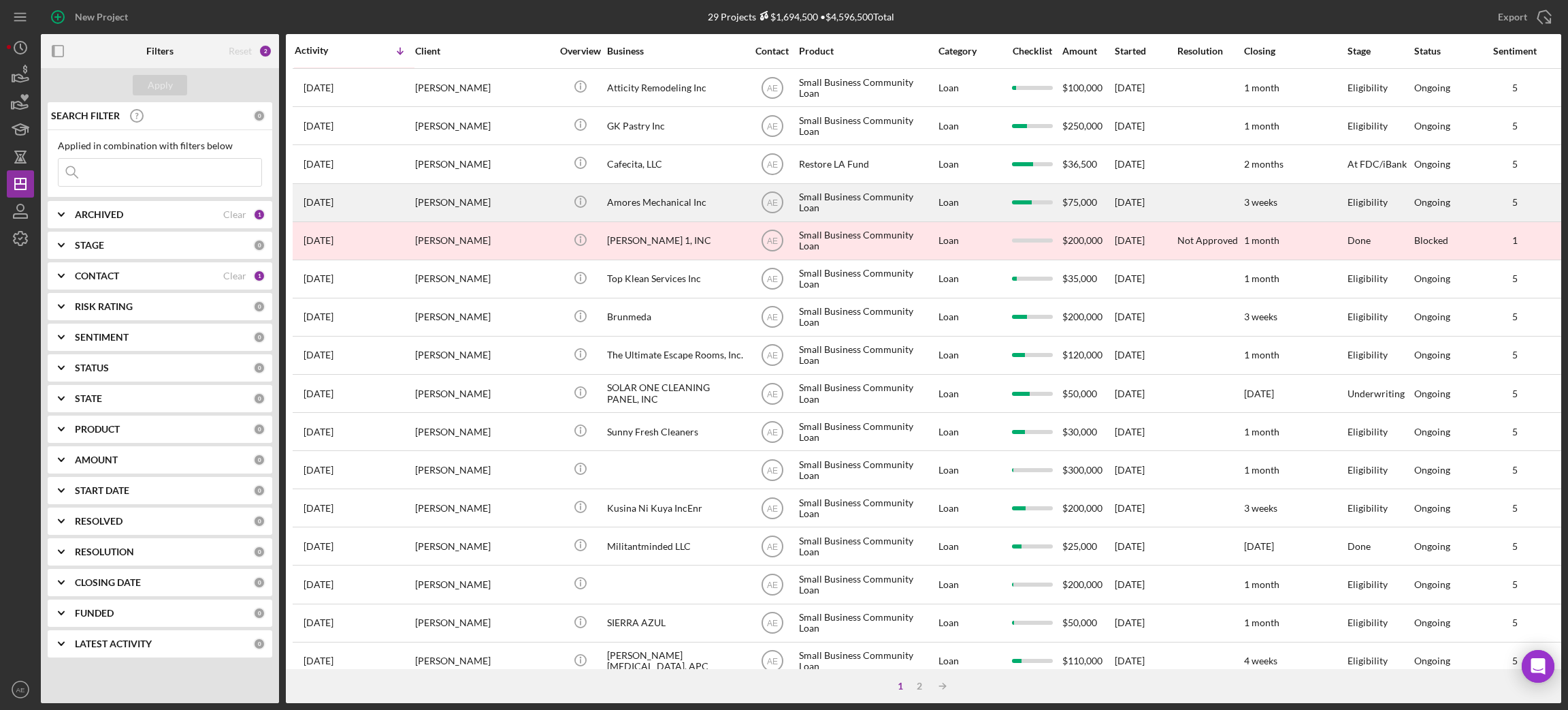
click at [641, 212] on div "Amores Mechanical Inc" at bounding box center [675, 202] width 136 height 36
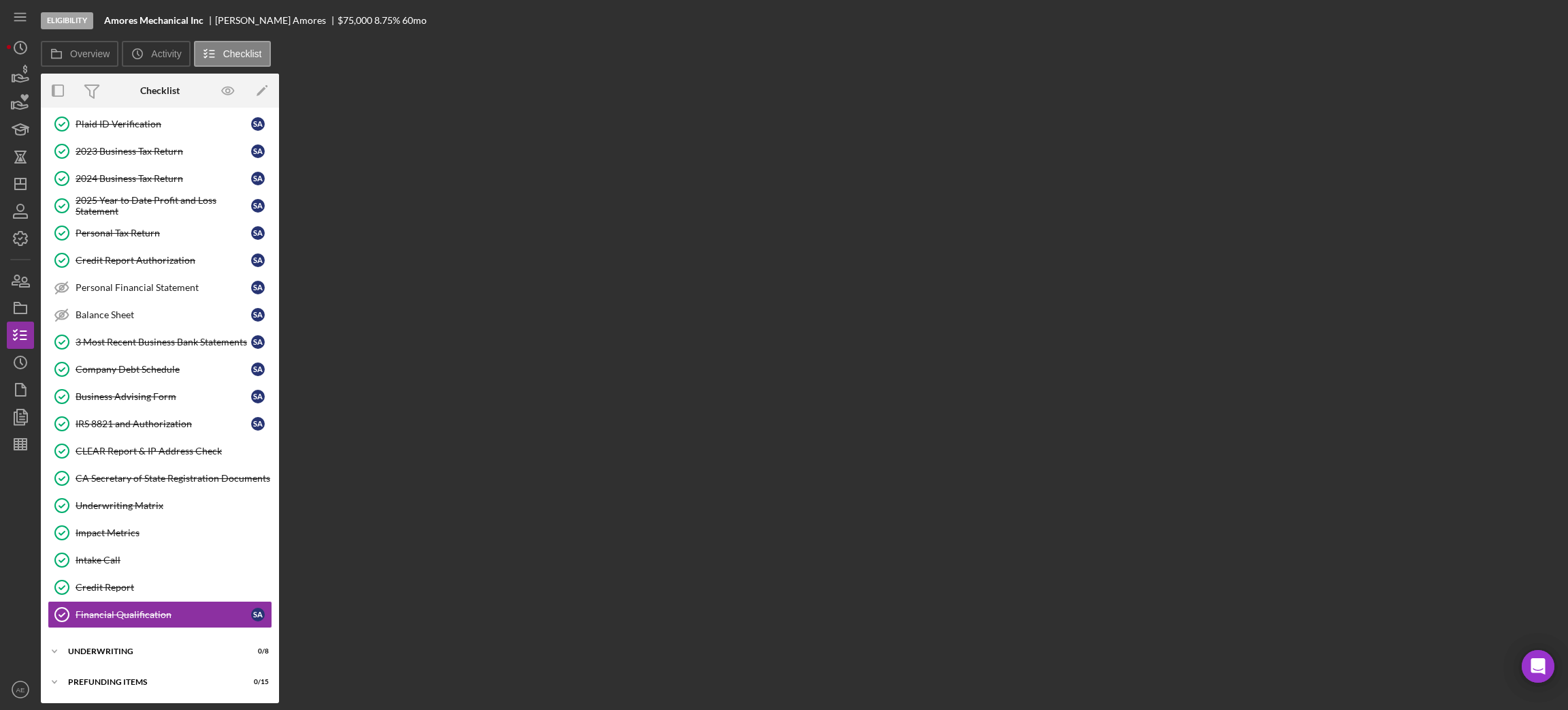
scroll to position [94, 0]
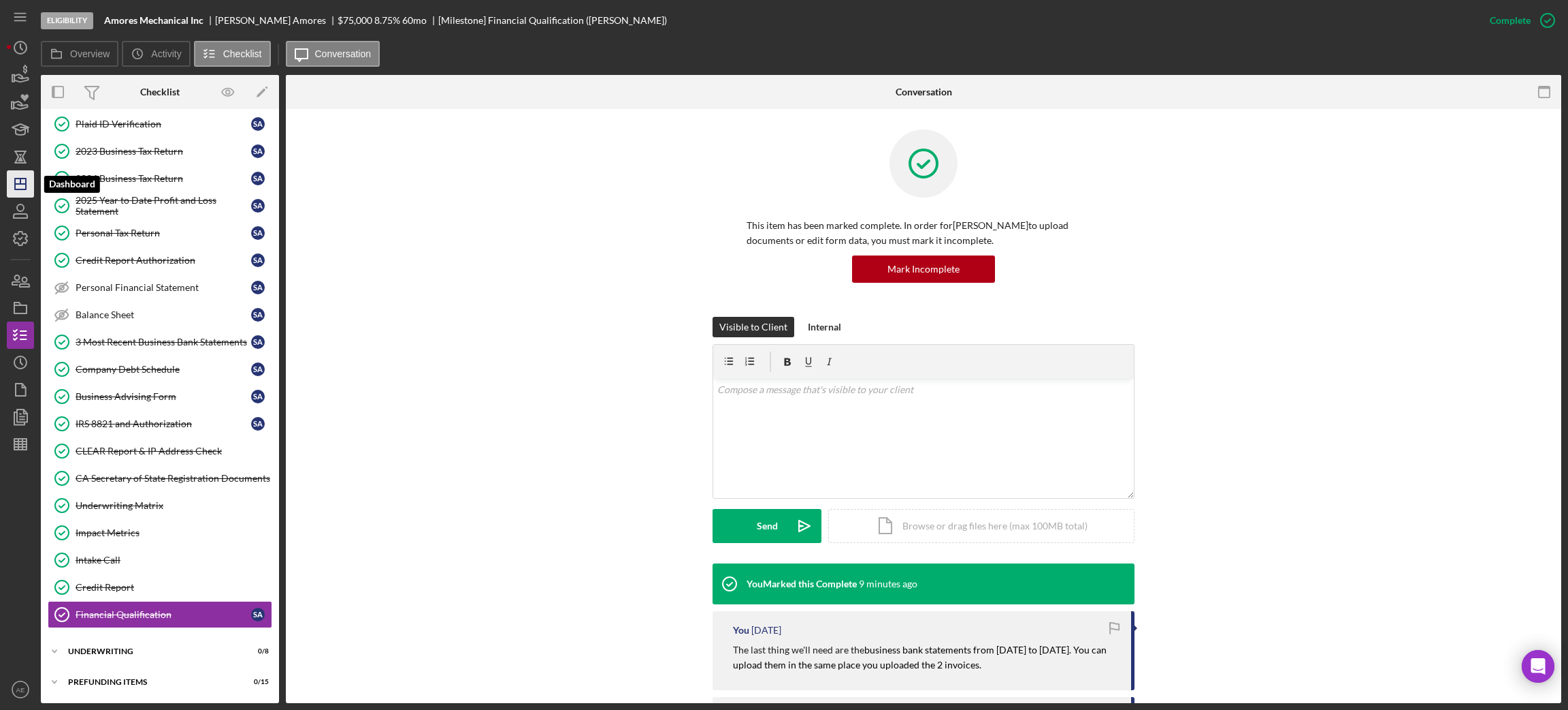
click at [16, 183] on line "button" at bounding box center [20, 183] width 11 height 0
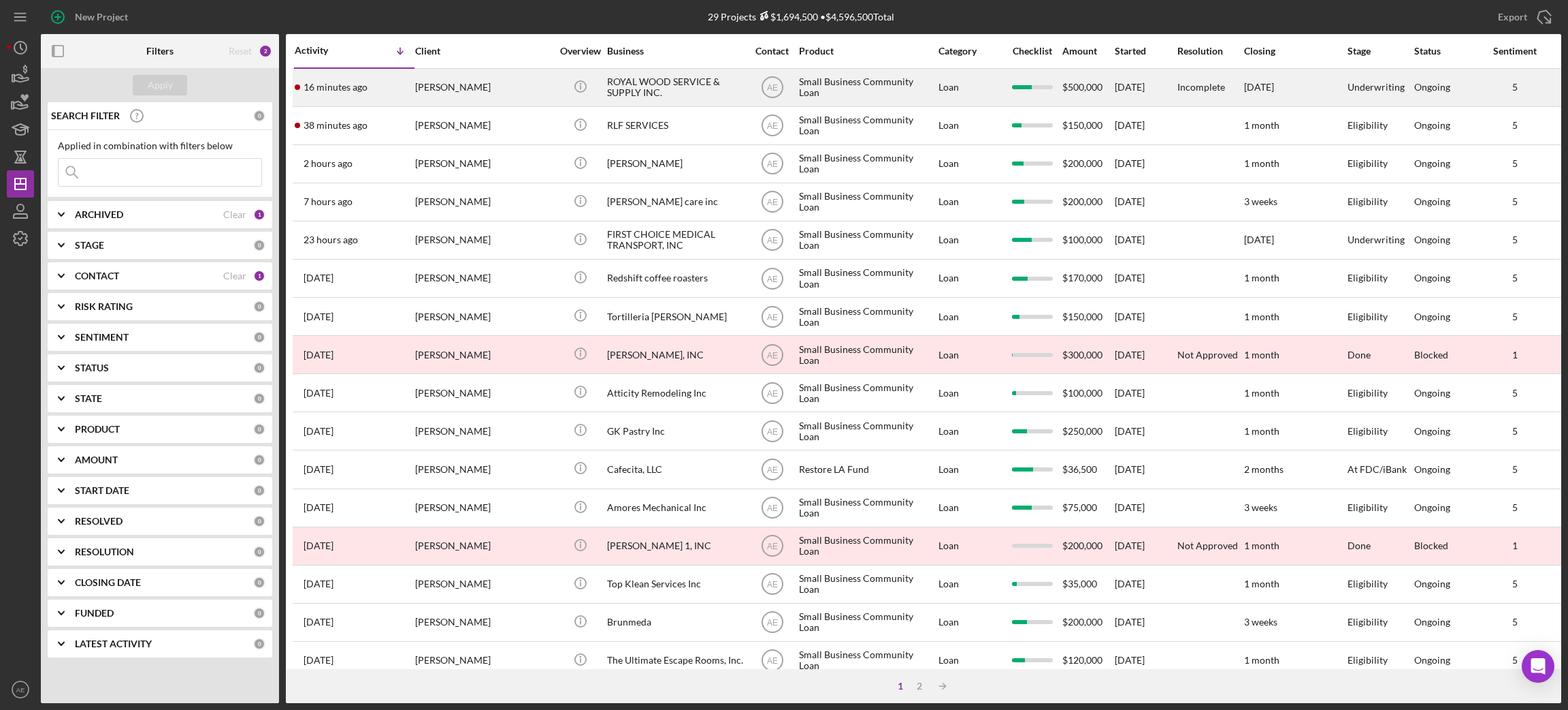
click at [506, 79] on div "[PERSON_NAME]" at bounding box center [483, 87] width 136 height 36
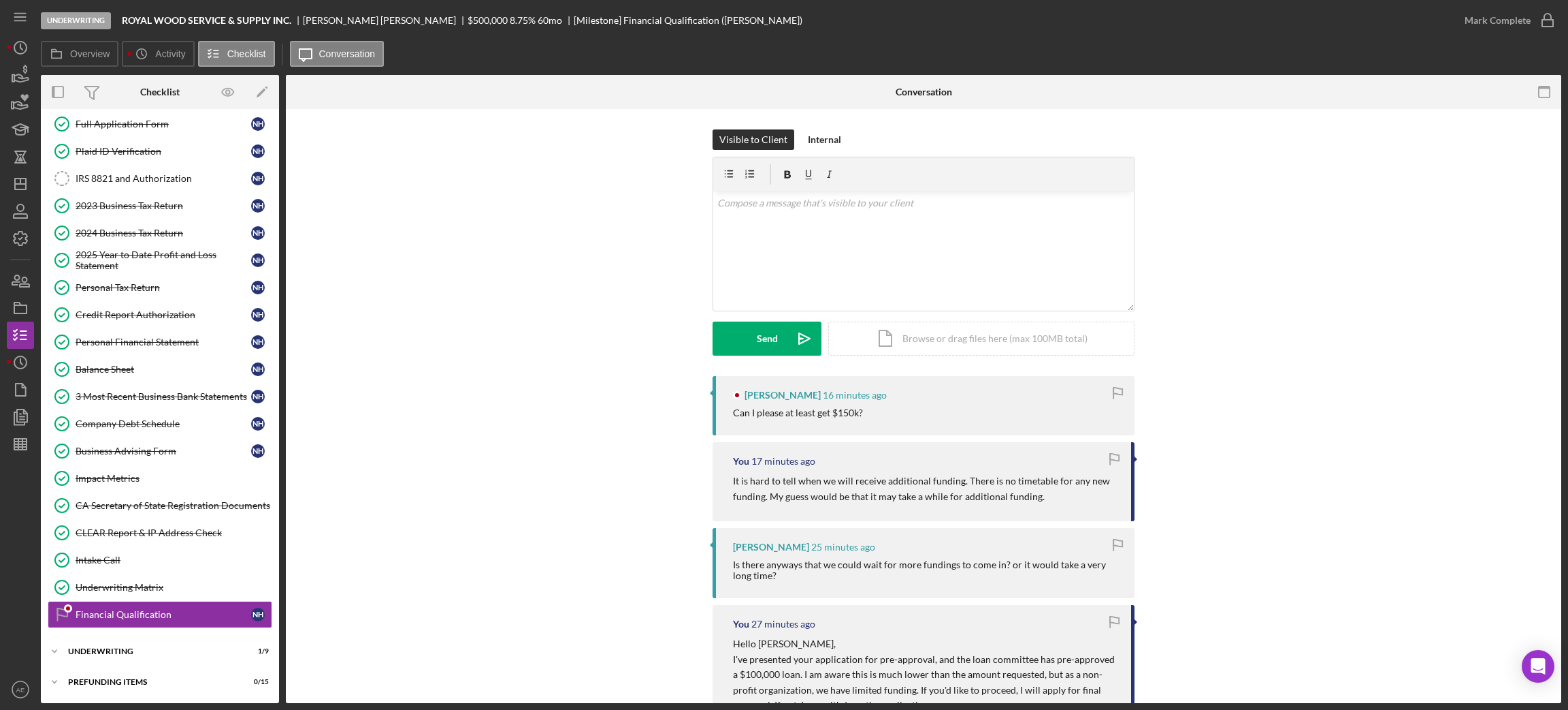
scroll to position [151, 0]
click at [829, 283] on div "v Color teal Color pink Remove color Add row above Add row below Add column bef…" at bounding box center [923, 250] width 420 height 119
click at [761, 357] on div "Visible to Client Internal v Color teal Color pink Remove color Add row above A…" at bounding box center [923, 253] width 422 height 247
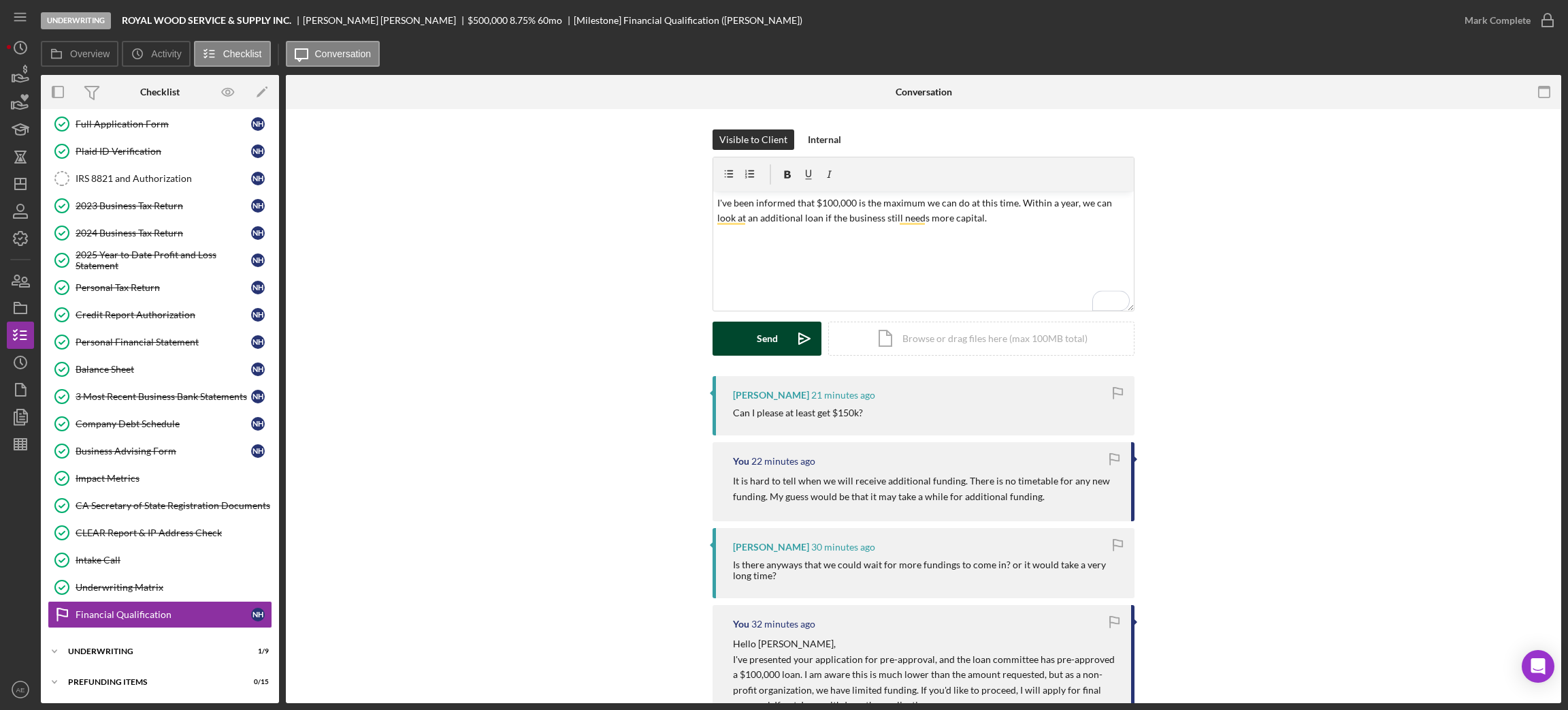
click at [769, 342] on div "Send" at bounding box center [768, 338] width 21 height 34
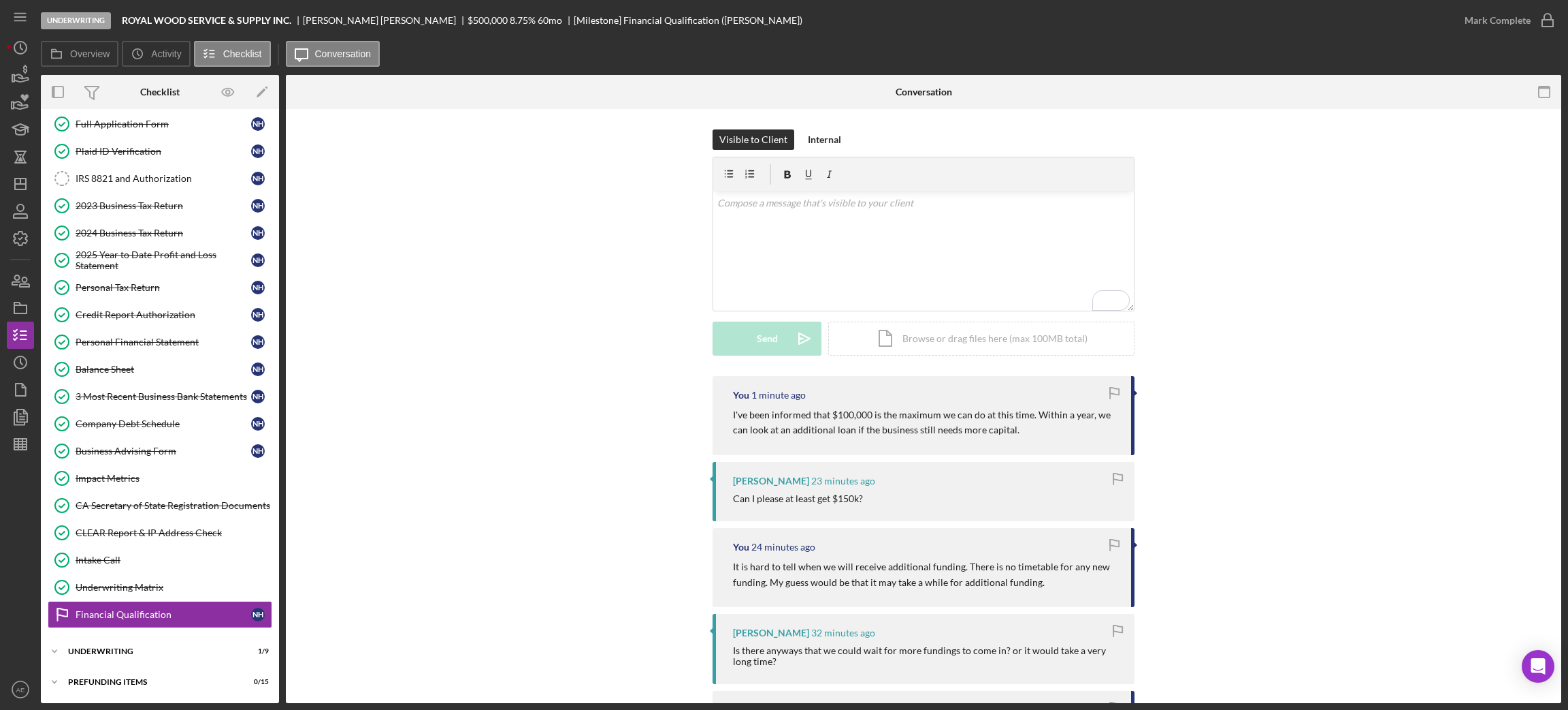
click at [19, 187] on icon "Icon/Dashboard" at bounding box center [20, 183] width 34 height 34
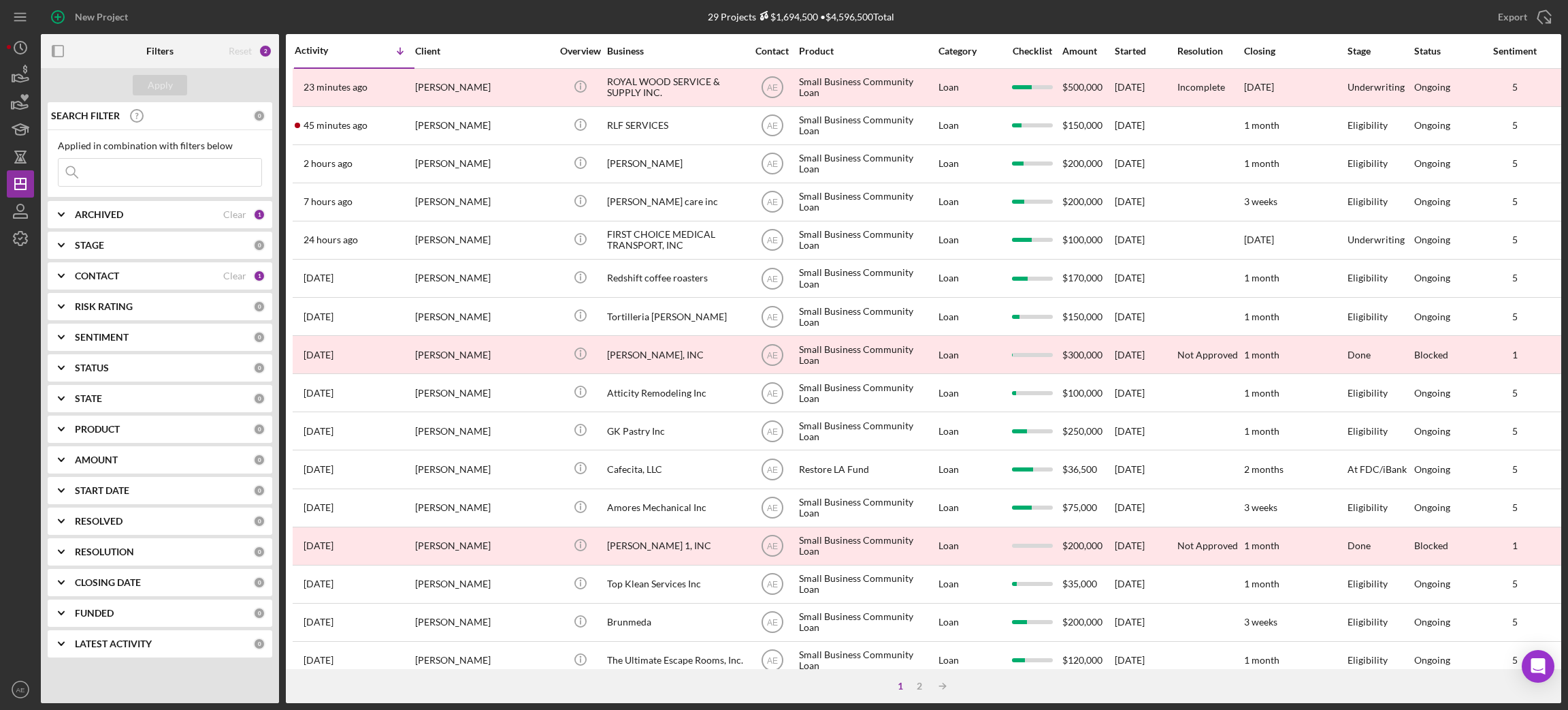
click at [1134, 677] on div "1 2 Icon/Table Sort Arrow" at bounding box center [923, 685] width 1275 height 34
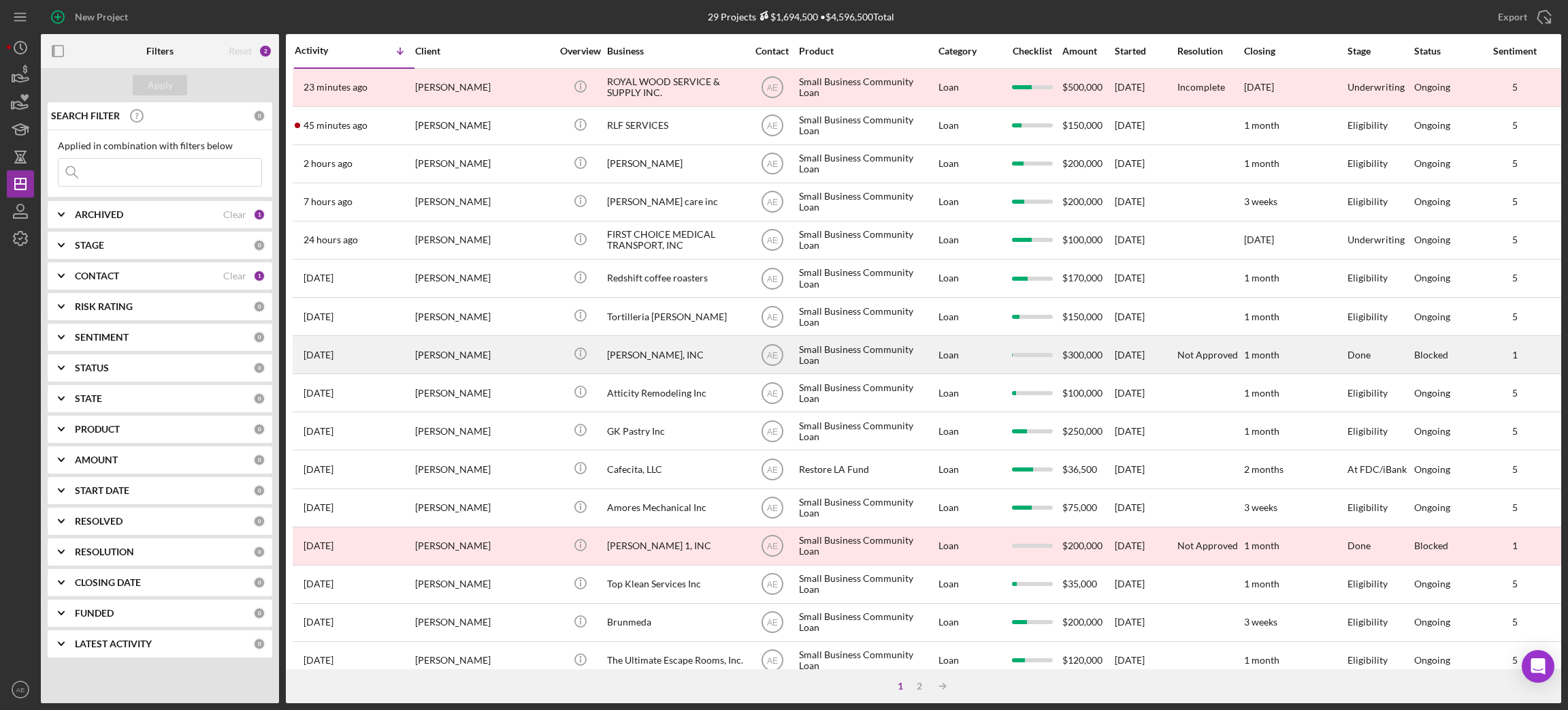
scroll to position [52, 0]
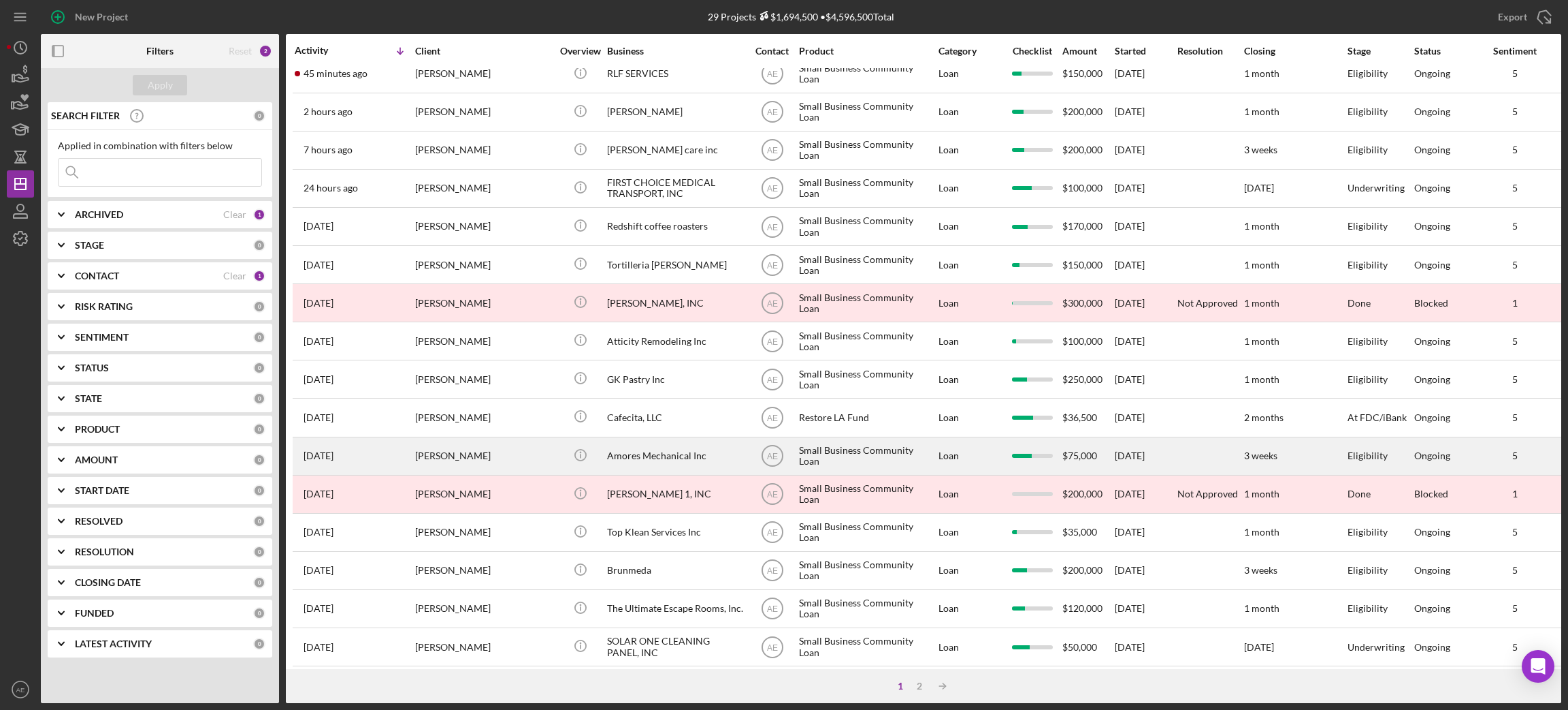
click at [667, 444] on div "Amores Mechanical Inc" at bounding box center [675, 455] width 136 height 36
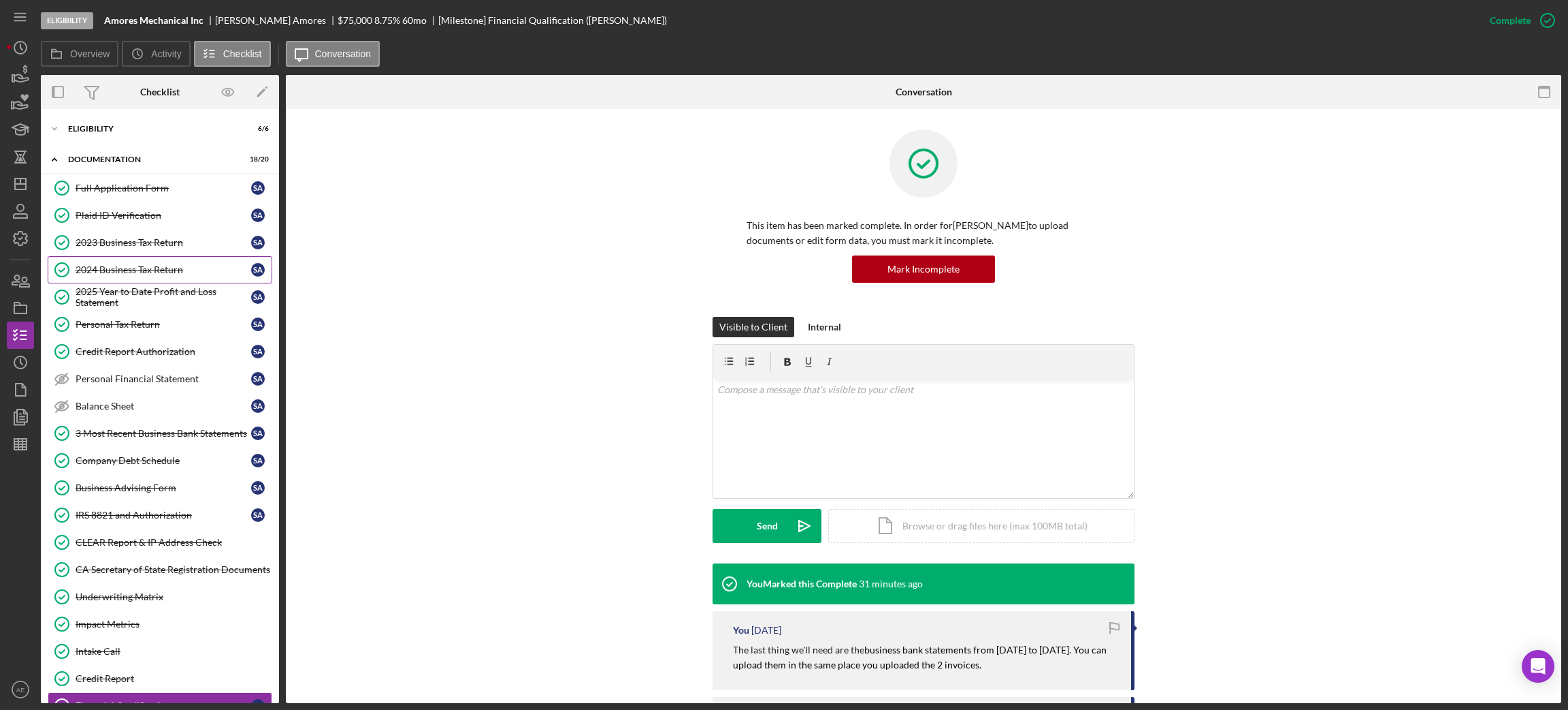
scroll to position [95, 0]
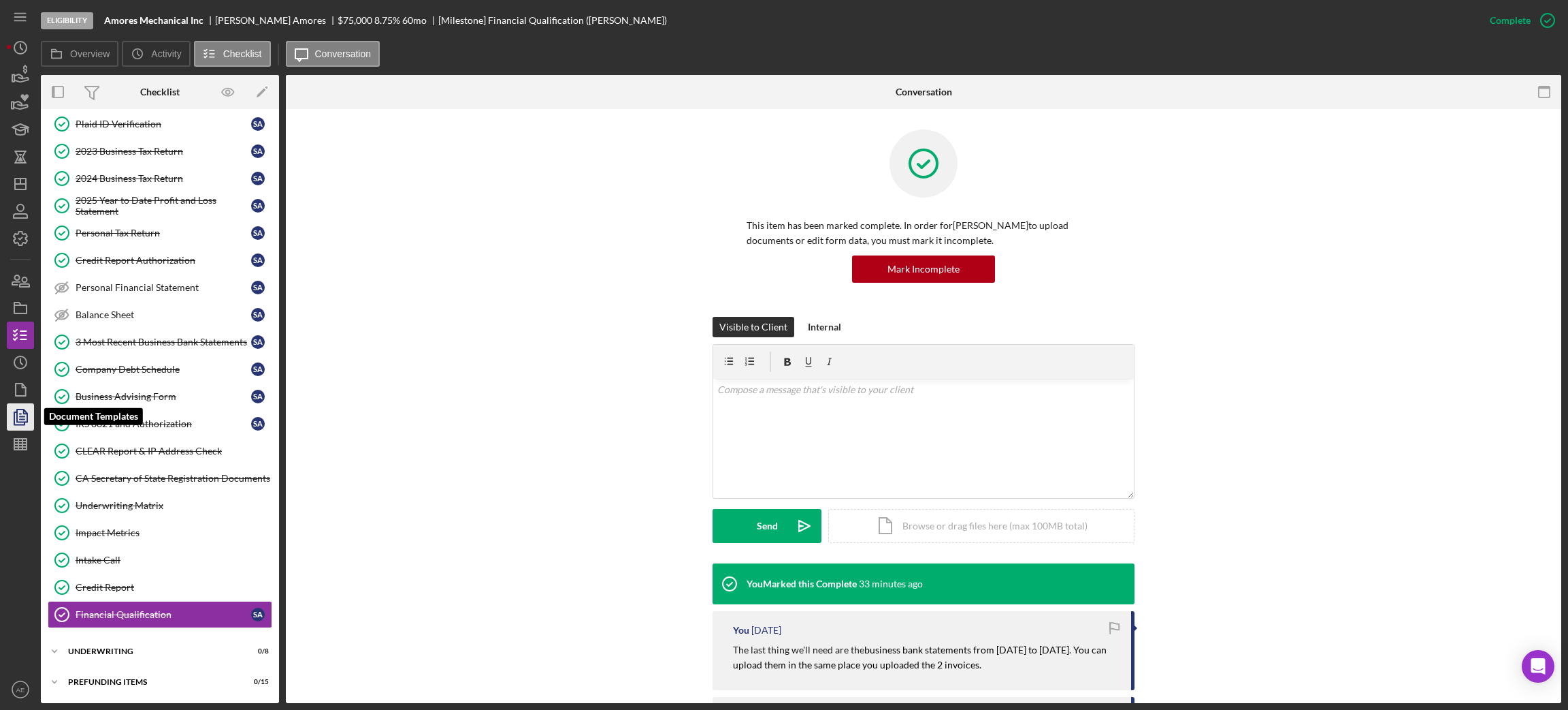
click at [26, 420] on icon "button" at bounding box center [20, 416] width 34 height 34
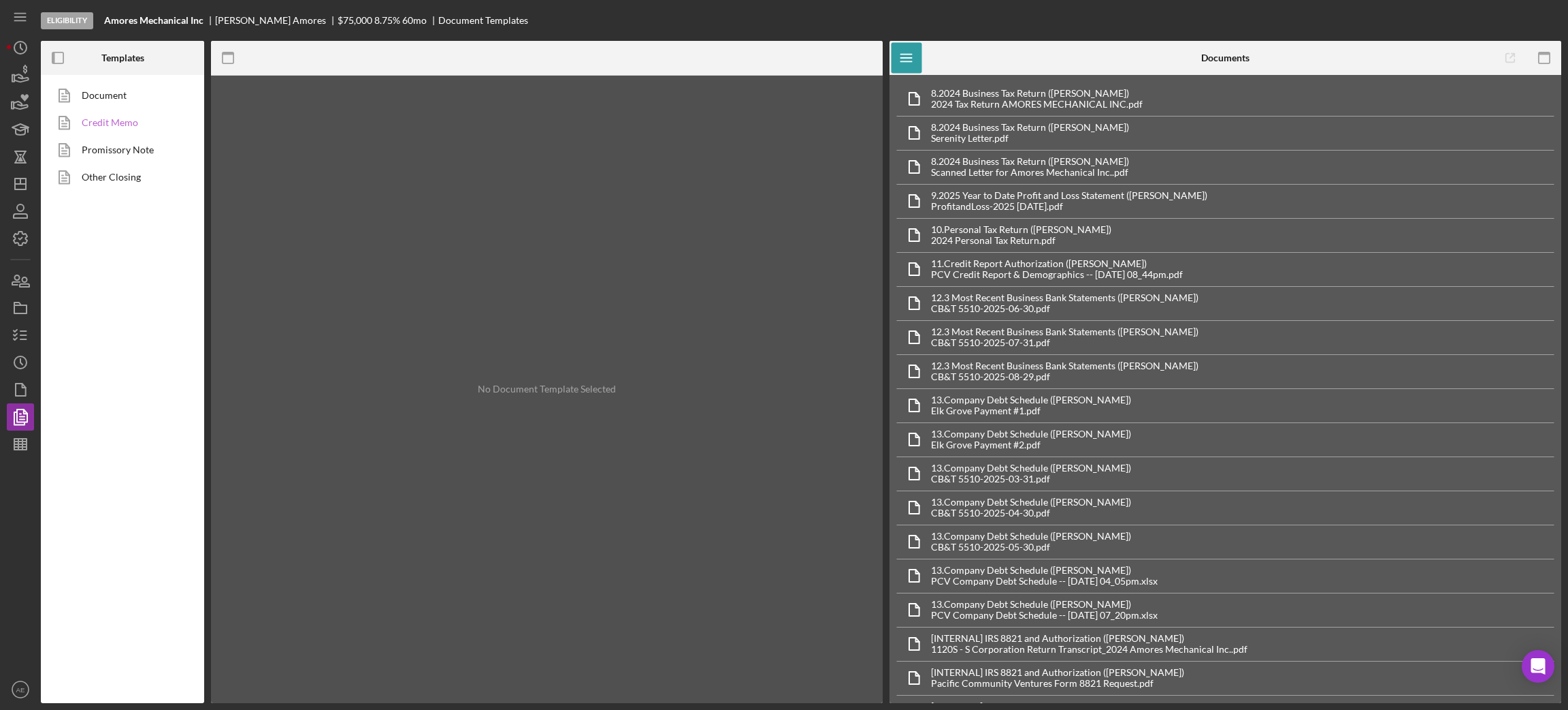
click at [127, 124] on link "Credit Memo" at bounding box center [119, 123] width 143 height 27
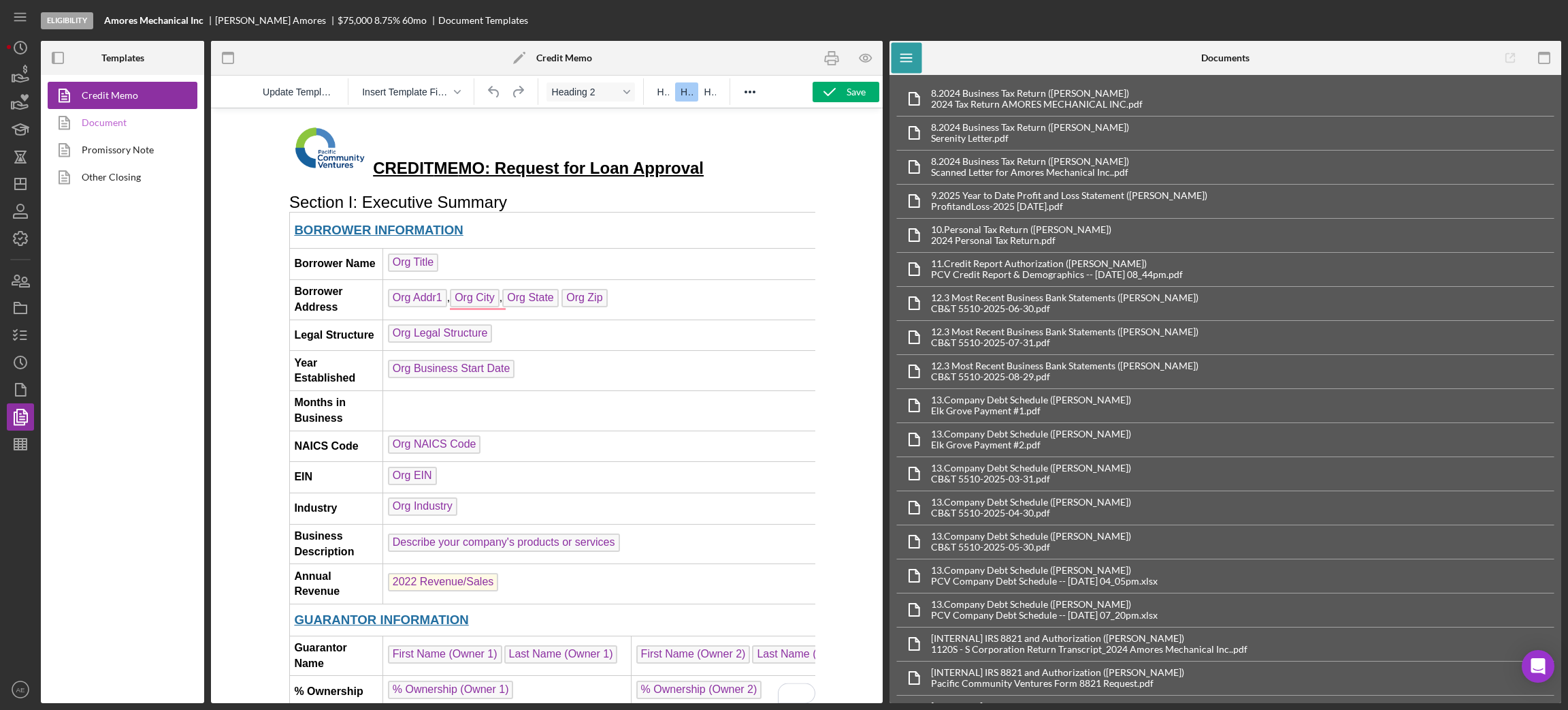
click at [136, 116] on link "Document" at bounding box center [119, 123] width 143 height 27
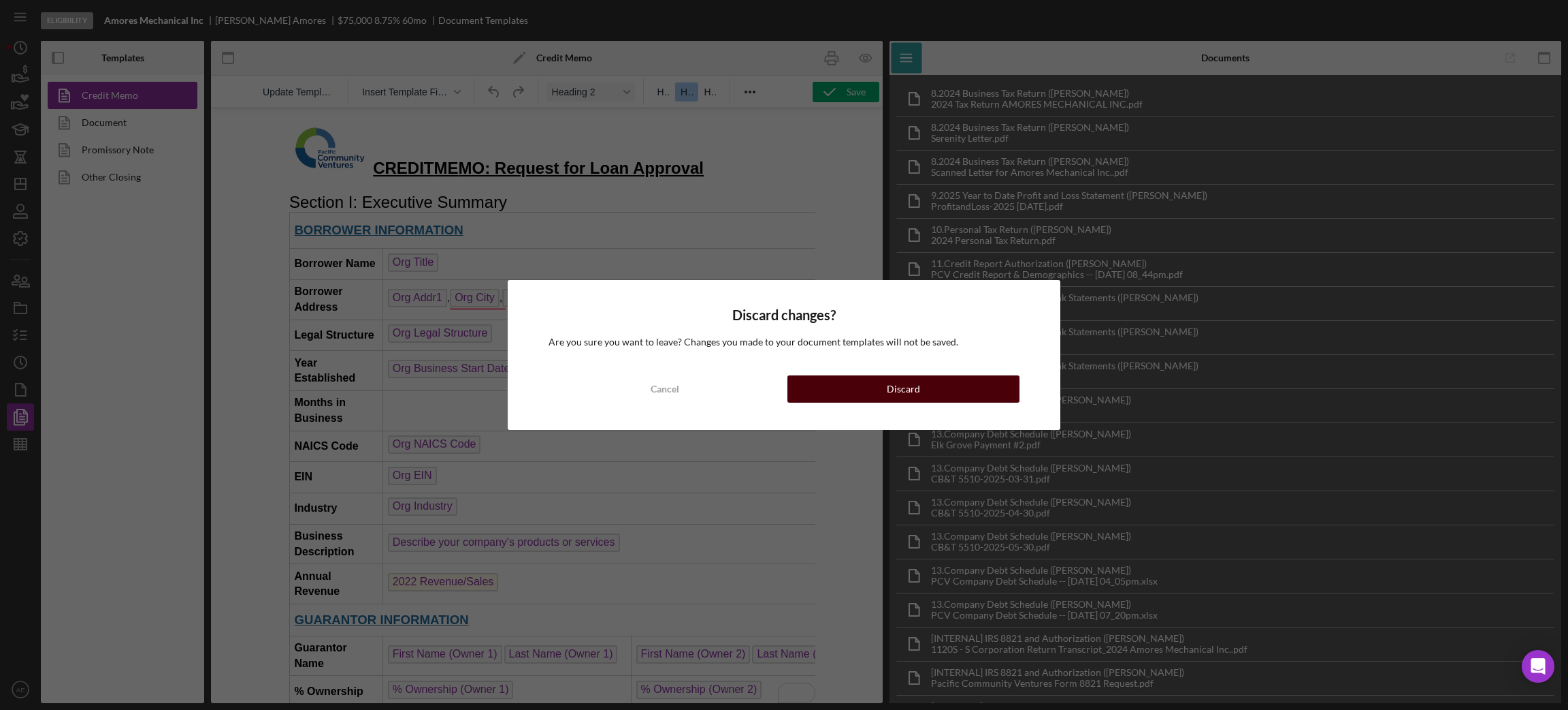
click at [861, 388] on button "Discard" at bounding box center [903, 388] width 232 height 27
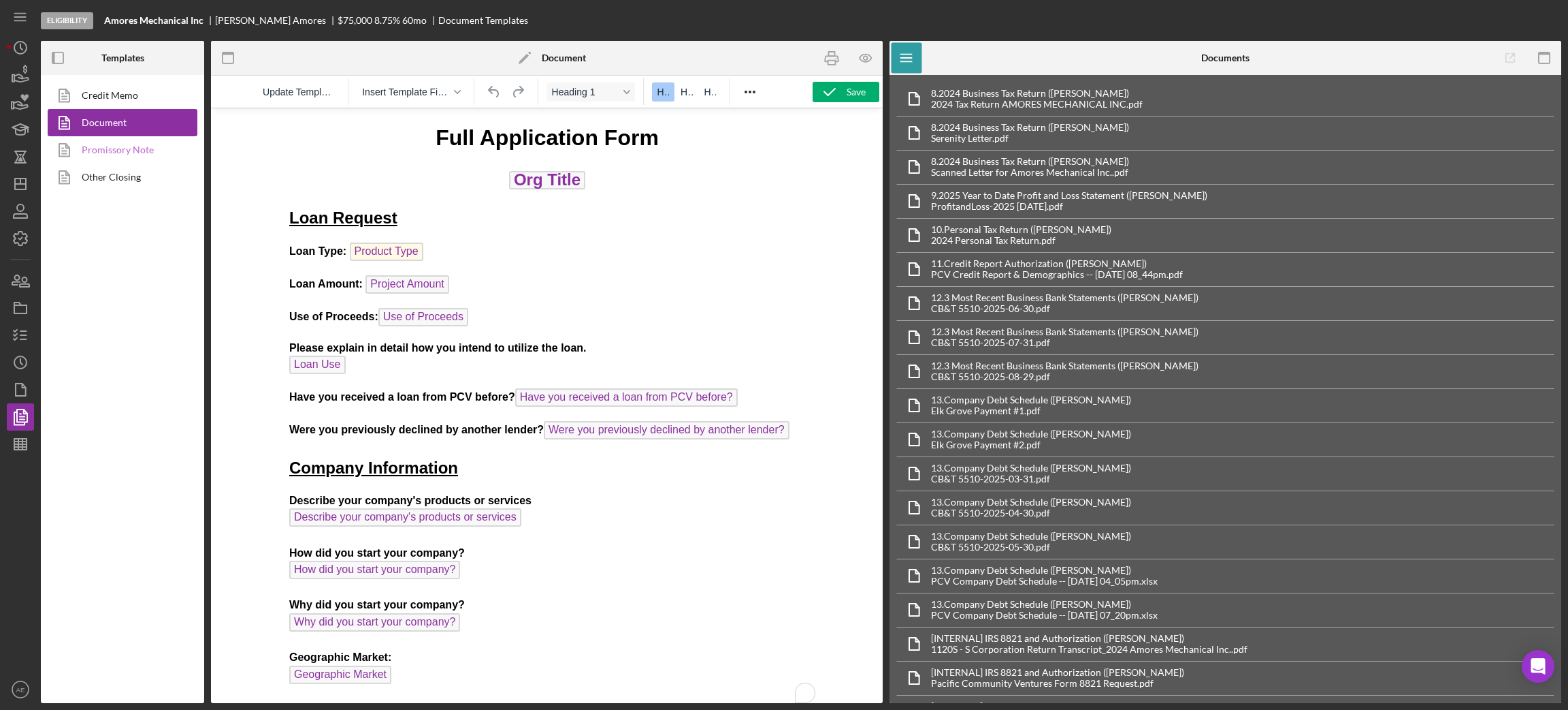
click at [122, 136] on link "Promissory Note" at bounding box center [119, 149] width 143 height 27
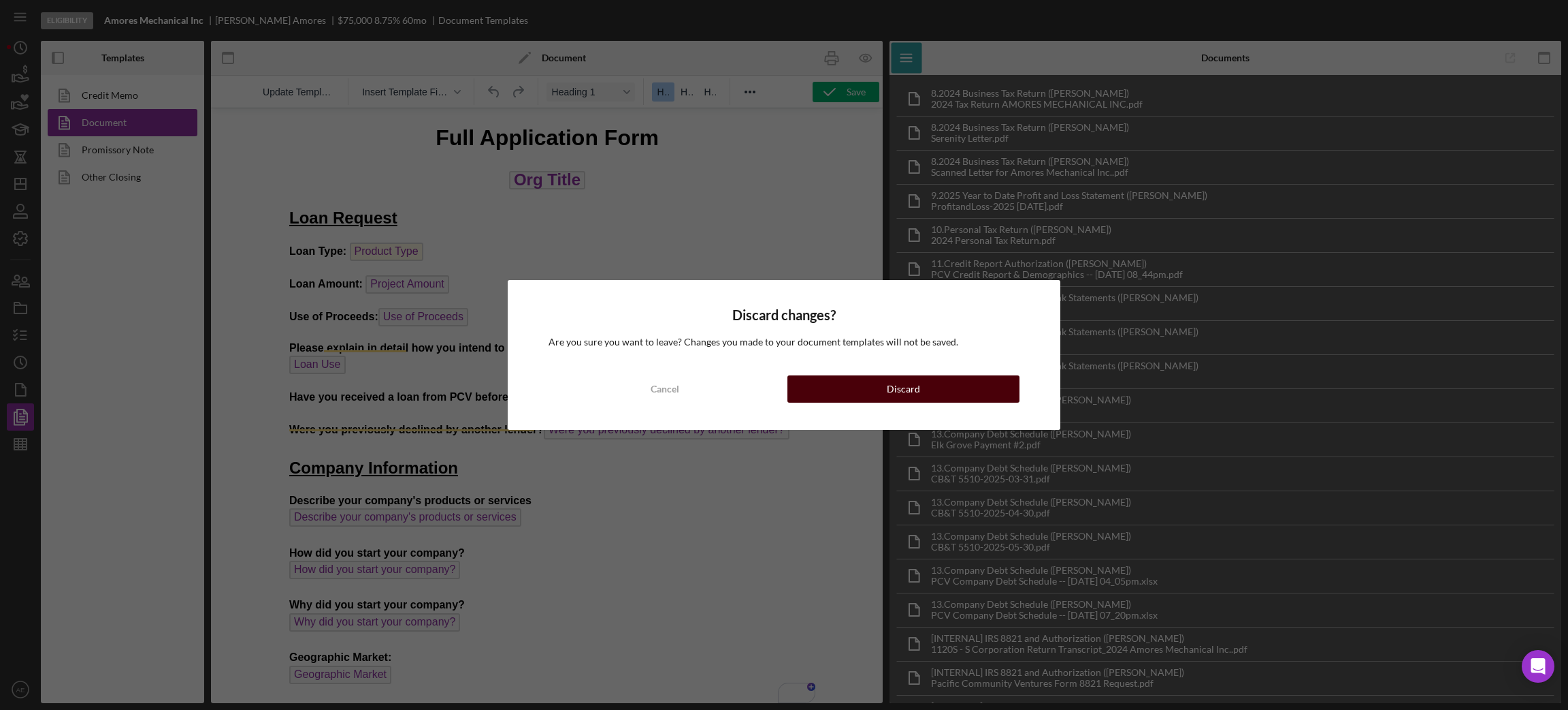
click at [867, 387] on button "Discard" at bounding box center [903, 388] width 232 height 27
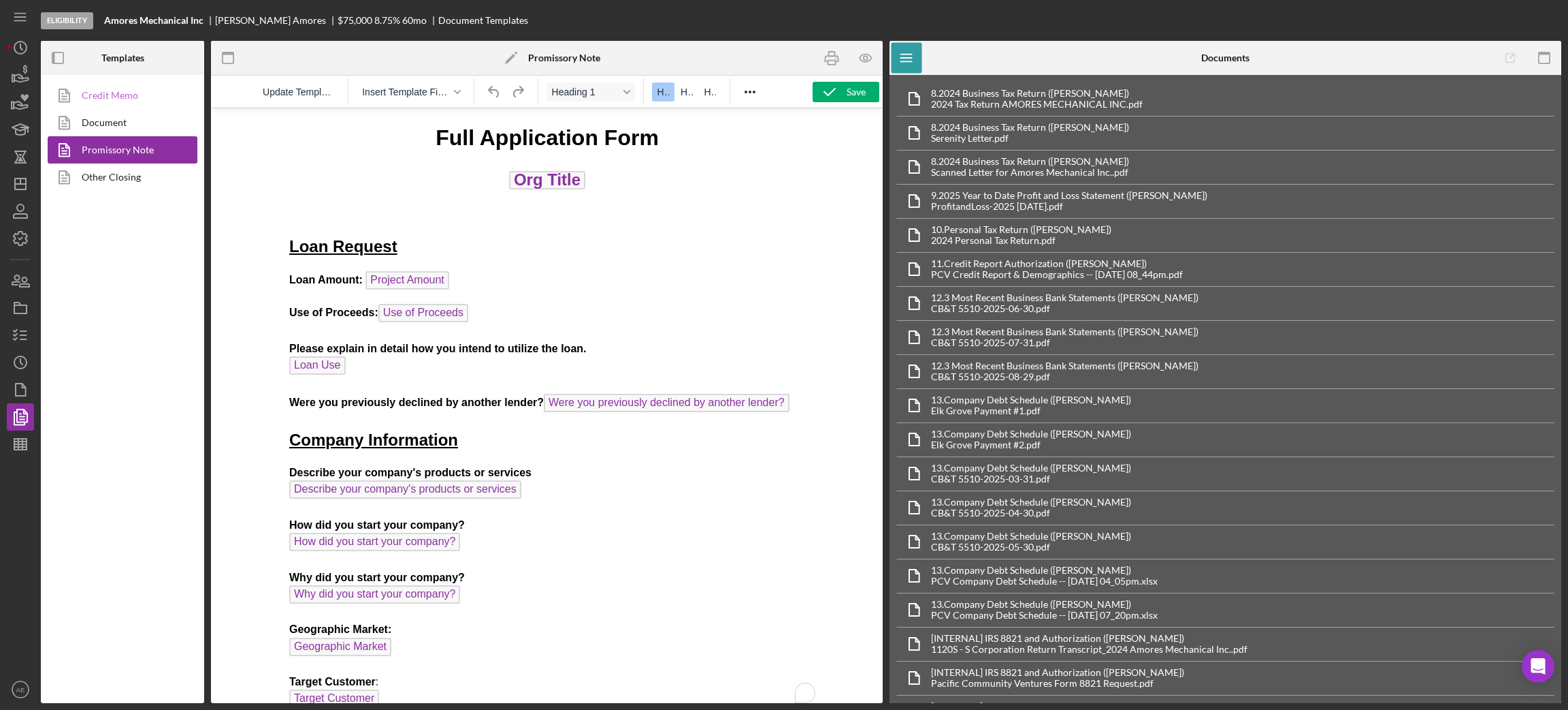
click at [137, 85] on link "Credit Memo" at bounding box center [119, 95] width 143 height 27
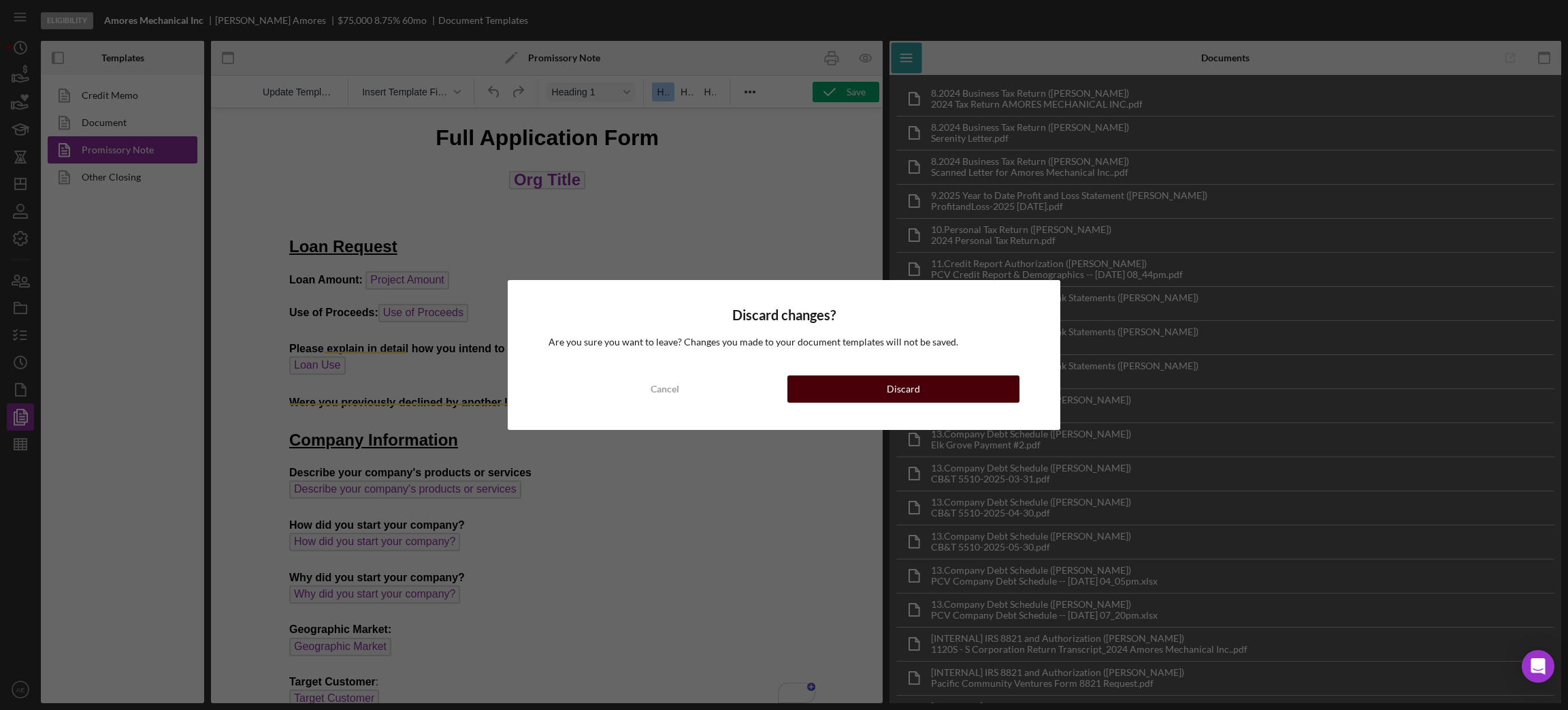
click at [914, 398] on div "Discard" at bounding box center [903, 388] width 33 height 27
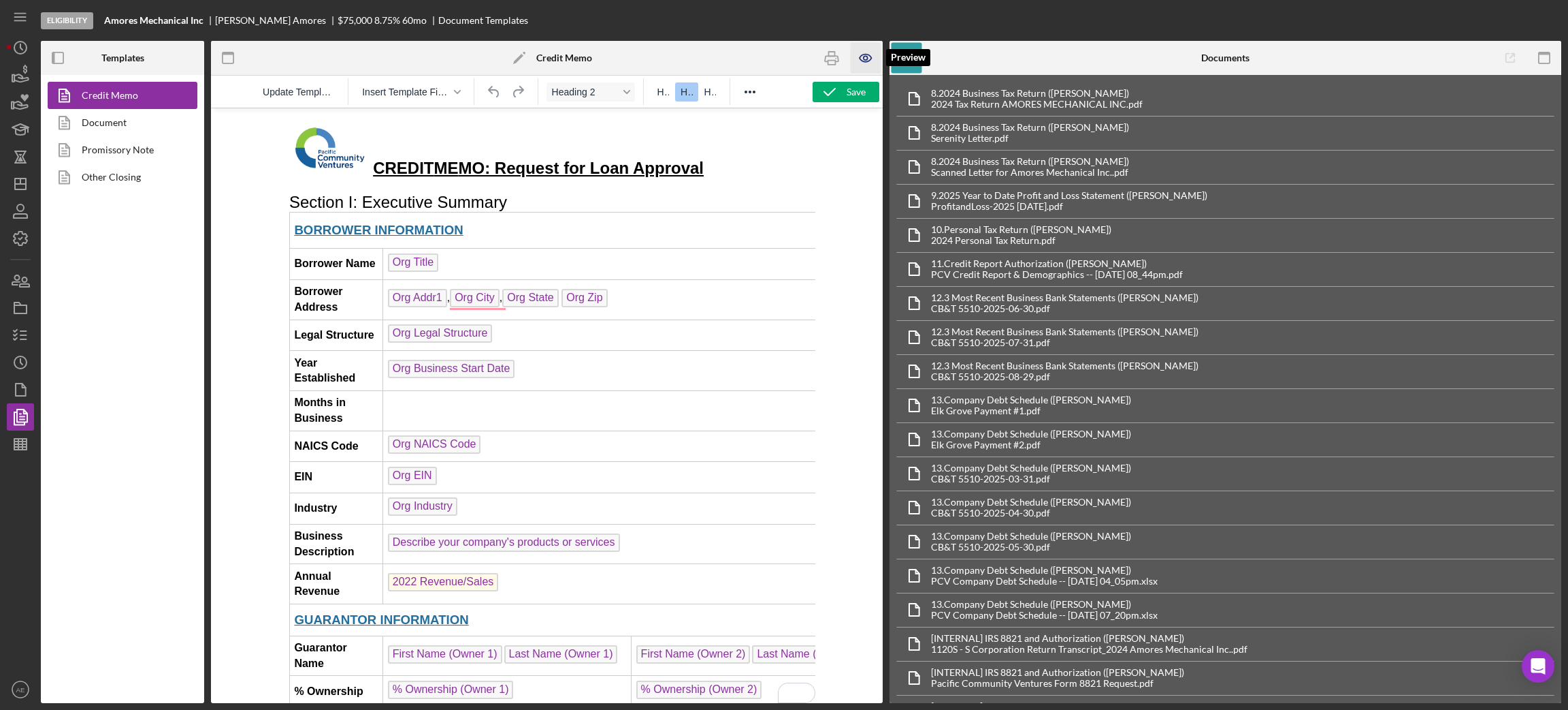
click at [855, 55] on icon "button" at bounding box center [866, 58] width 31 height 31
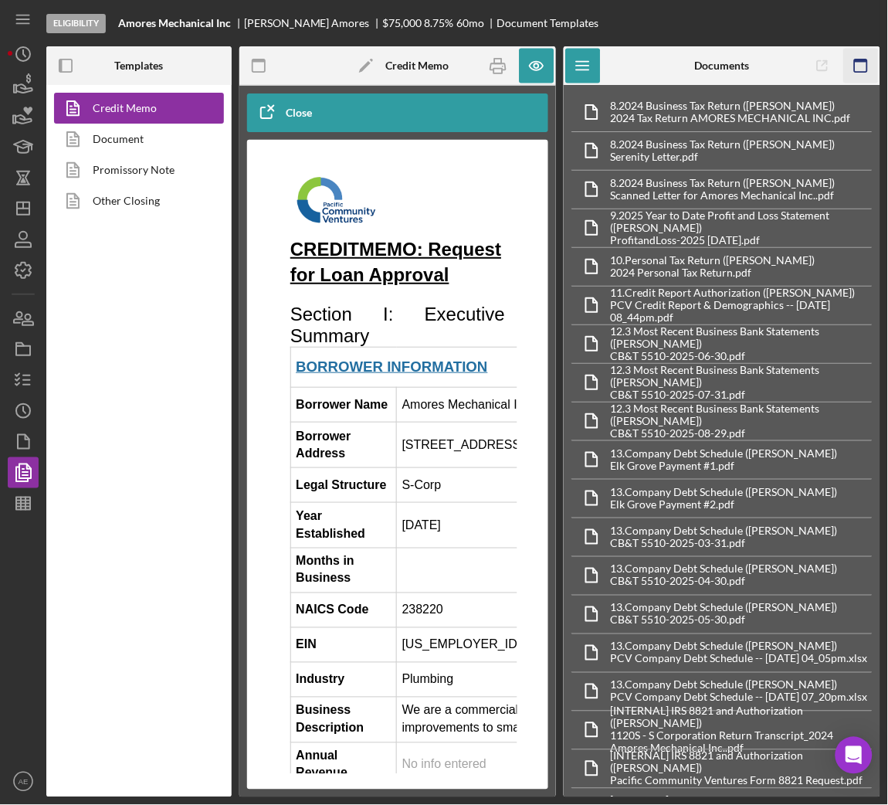
click at [866, 57] on icon "button" at bounding box center [861, 66] width 35 height 35
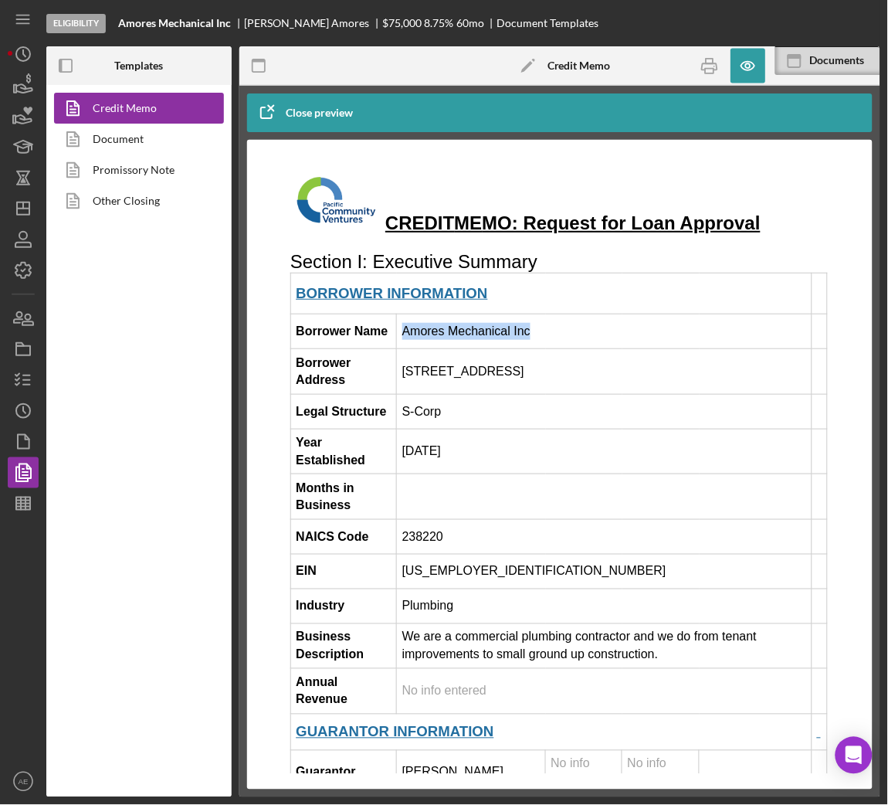
drag, startPoint x: 535, startPoint y: 364, endPoint x: 405, endPoint y: 371, distance: 130.7
click at [405, 348] on td "Amores Mechanical Inc" at bounding box center [603, 330] width 415 height 35
copy td "Amores Mechanical Inc"
drag, startPoint x: 608, startPoint y: 401, endPoint x: 405, endPoint y: 406, distance: 203.1
click at [405, 394] on td "[STREET_ADDRESS]" at bounding box center [603, 371] width 415 height 46
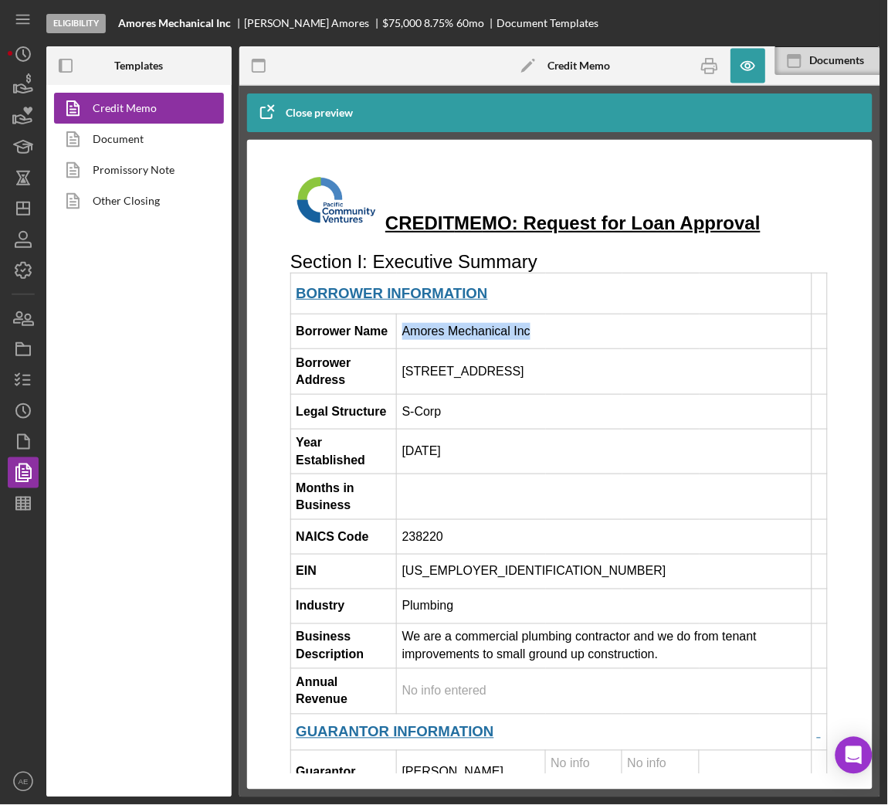
copy td "[STREET_ADDRESS]"
click at [458, 428] on td "S-Corp" at bounding box center [603, 410] width 415 height 35
copy td "S-Corp"
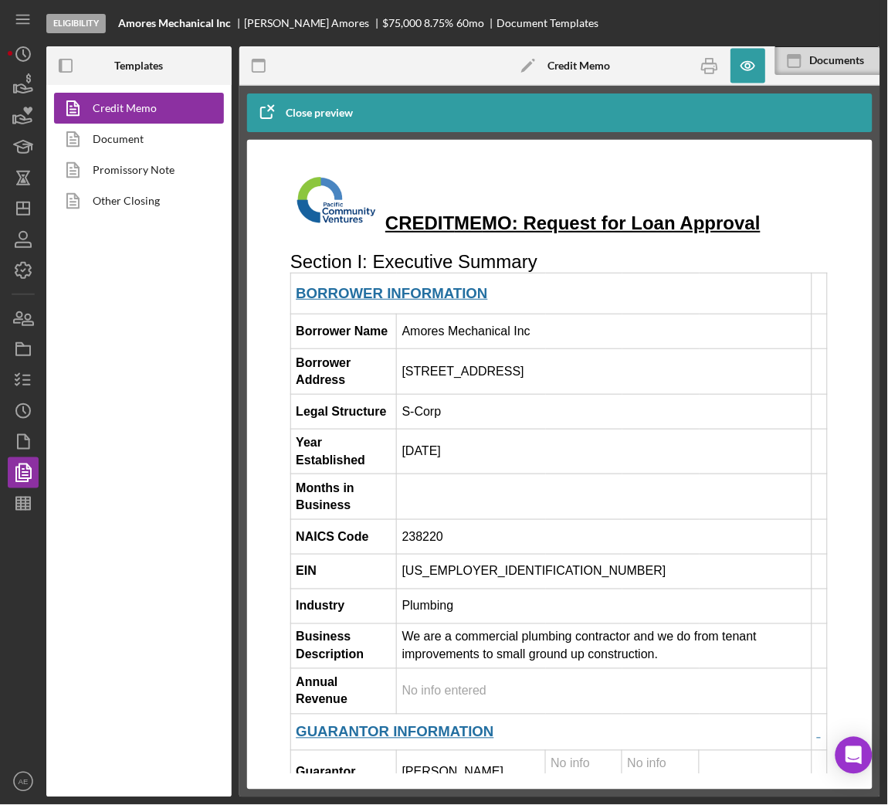
click at [451, 473] on td "[DATE]" at bounding box center [603, 451] width 415 height 46
copy td "[DATE]"
click at [15, 385] on polyline "button" at bounding box center [17, 384] width 4 height 2
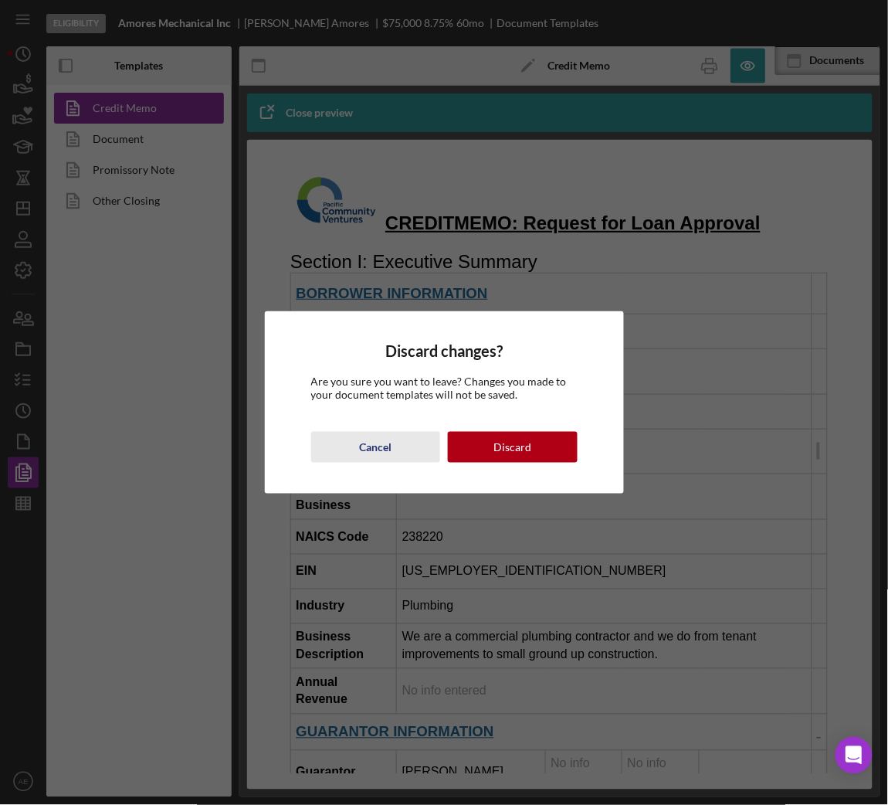
click at [381, 452] on div "Cancel" at bounding box center [375, 447] width 32 height 31
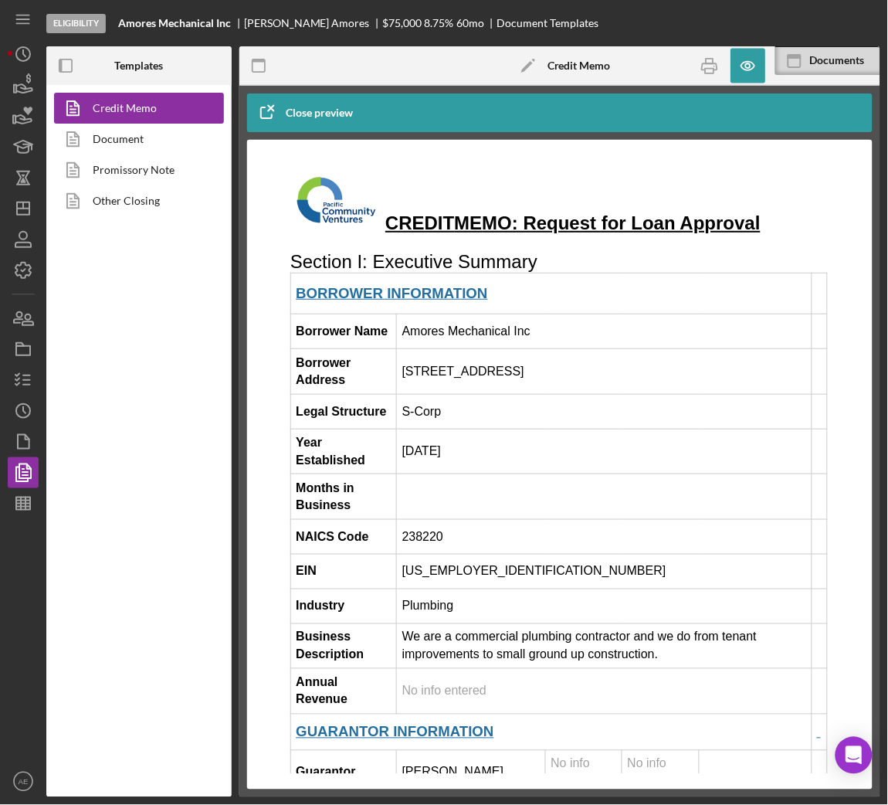
click at [432, 553] on td "238220" at bounding box center [603, 535] width 415 height 35
copy td "238220"
click at [445, 588] on td "[US_EMPLOYER_IDENTIFICATION_NUMBER]" at bounding box center [603, 570] width 415 height 35
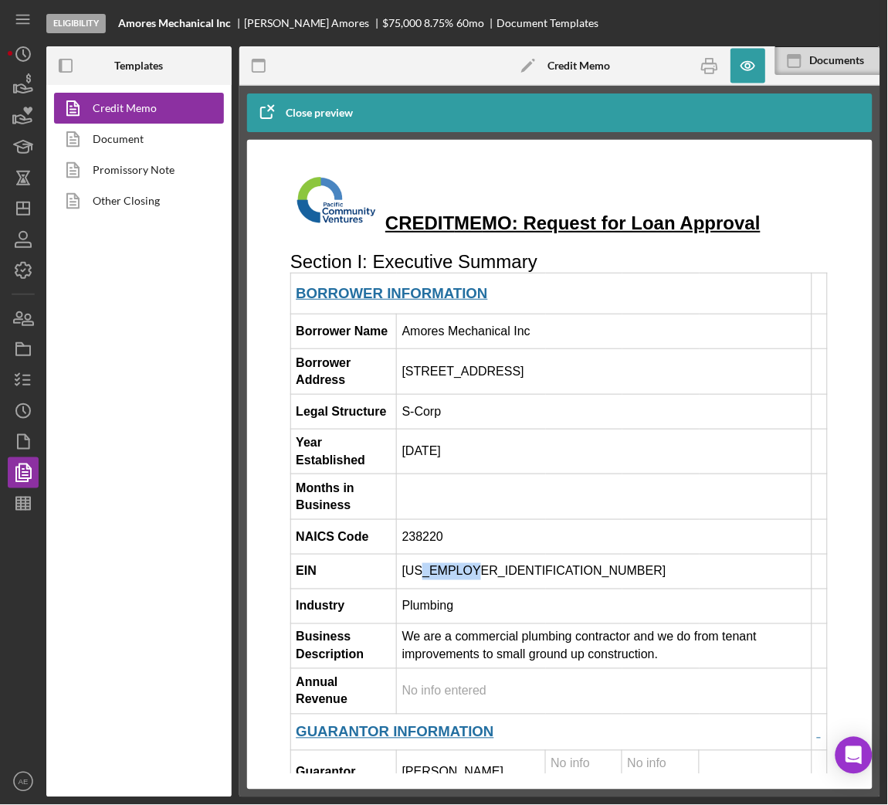
click at [445, 588] on td "[US_EMPLOYER_IDENTIFICATION_NUMBER]" at bounding box center [603, 570] width 415 height 35
copy td "[US_EMPLOYER_IDENTIFICATION_NUMBER]"
click at [450, 622] on td "Plumbing" at bounding box center [603, 605] width 415 height 35
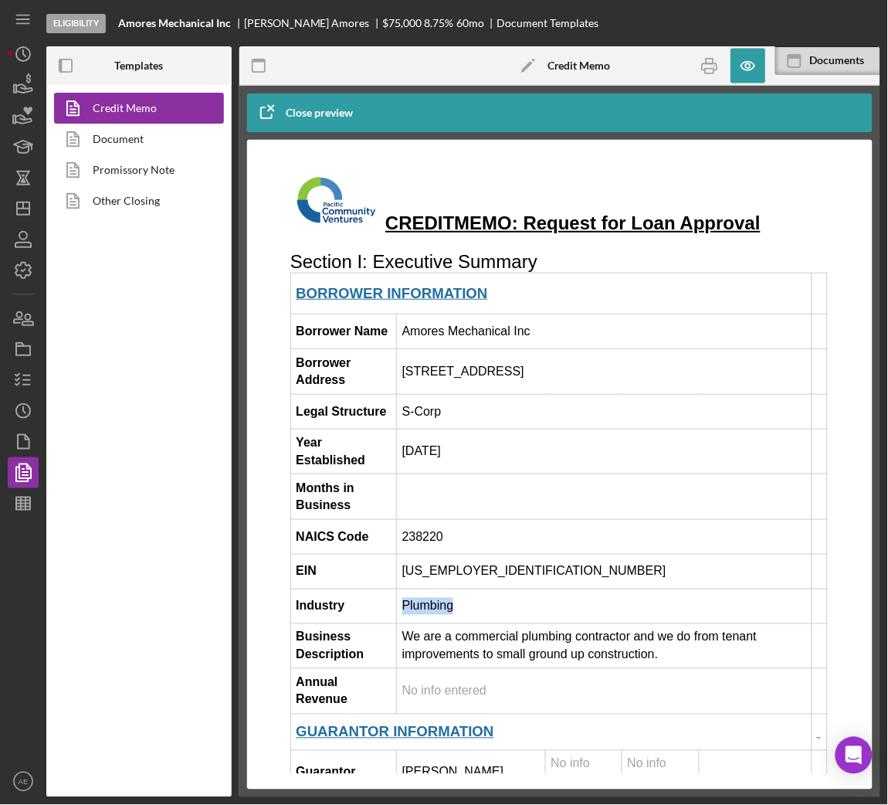
copy td "Plumbing"
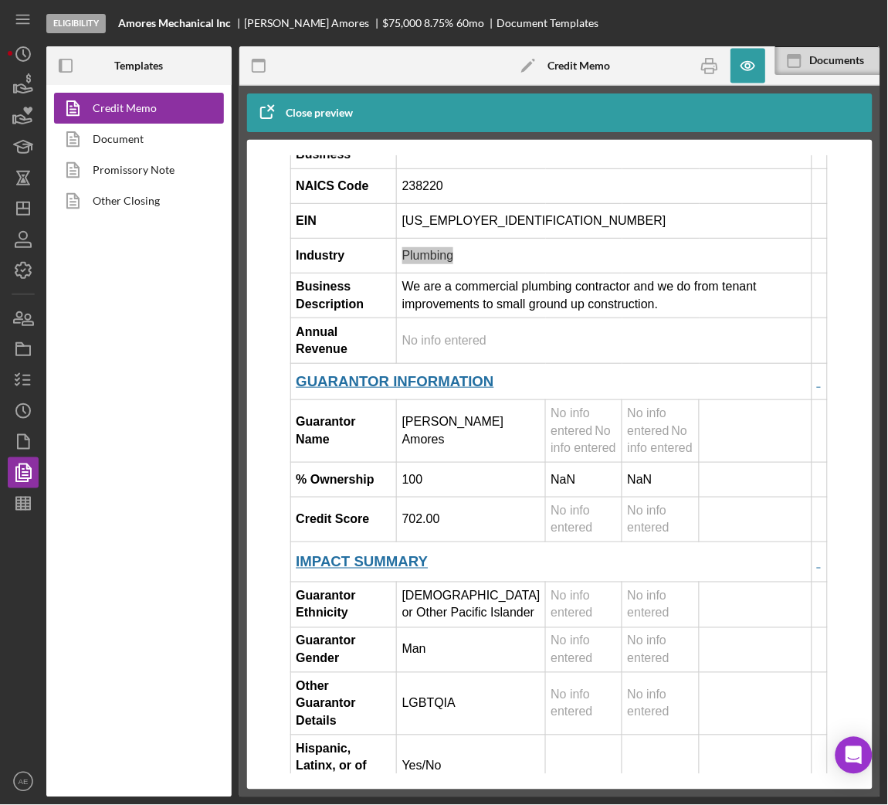
scroll to position [425, 0]
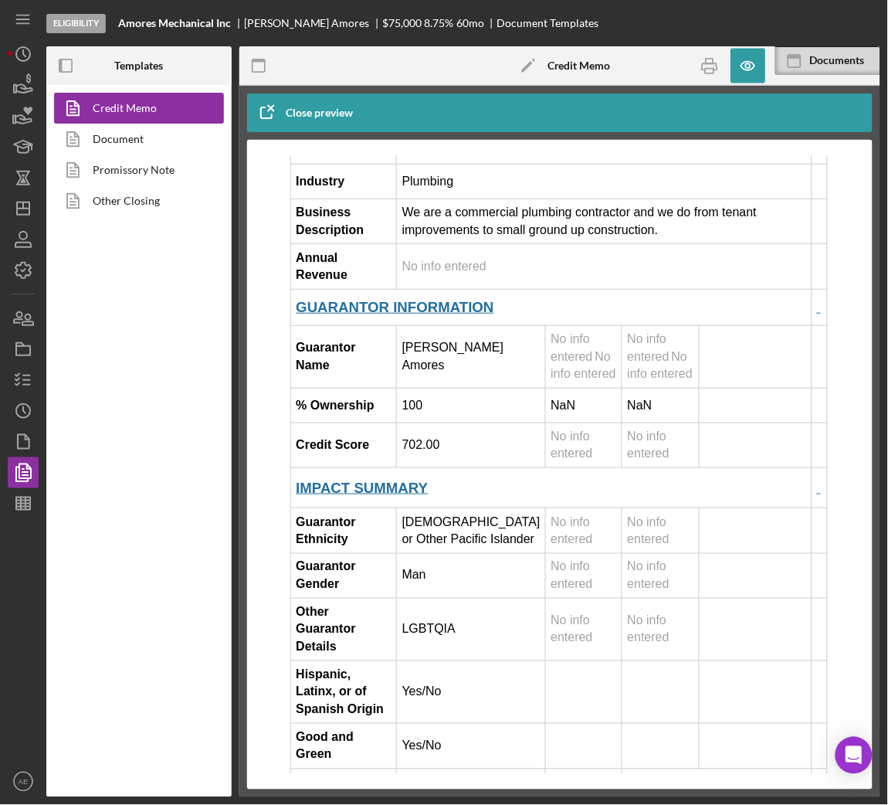
click at [452, 366] on td "[PERSON_NAME]" at bounding box center [470, 355] width 149 height 63
copy td "[PERSON_NAME]"
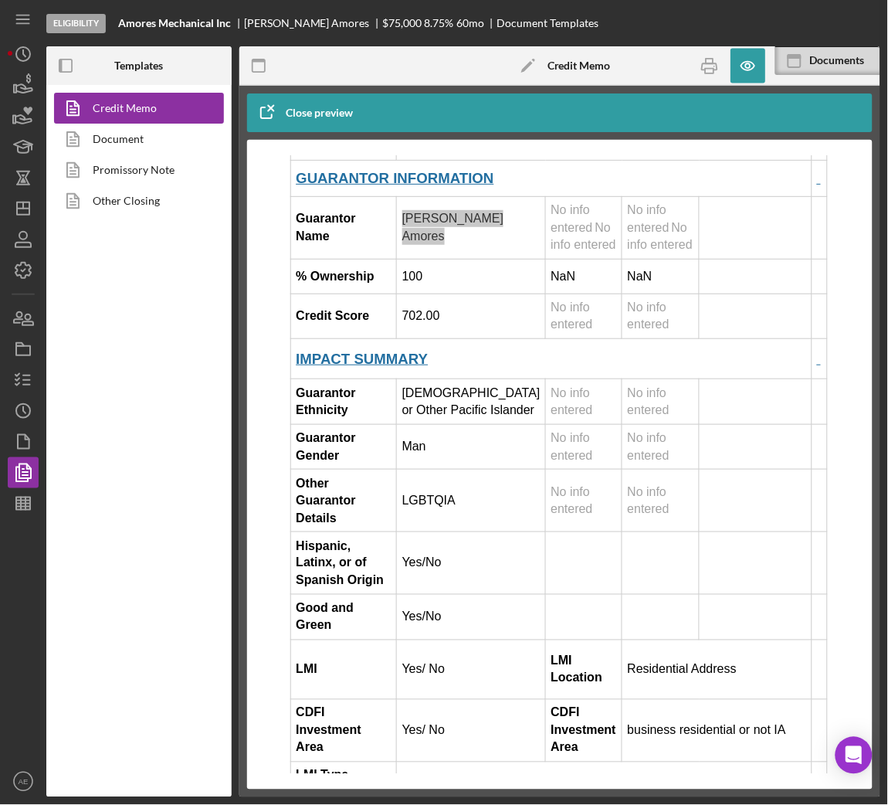
scroll to position [554, 0]
click at [422, 423] on td "[DEMOGRAPHIC_DATA] or Other Pacific Islander" at bounding box center [470, 401] width 149 height 46
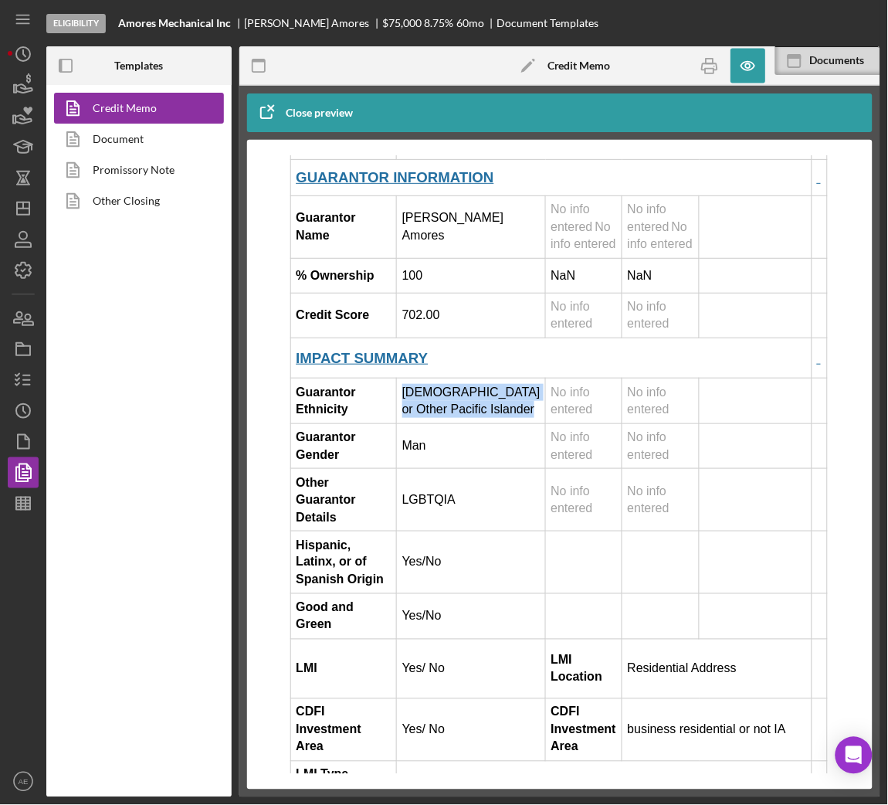
click at [422, 423] on td "[DEMOGRAPHIC_DATA] or Other Pacific Islander" at bounding box center [470, 401] width 149 height 46
copy td "[DEMOGRAPHIC_DATA] or Other Pacific Islander"
click at [439, 527] on td "LGBTQIA" at bounding box center [470, 499] width 149 height 63
copy td "LGBTQIA"
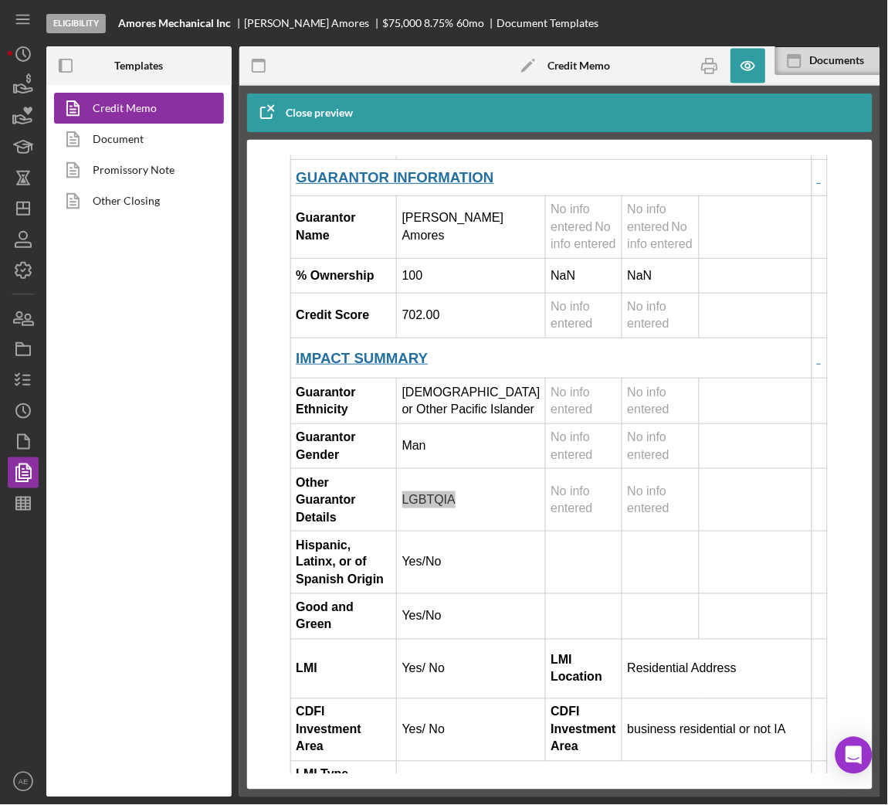
scroll to position [693, 0]
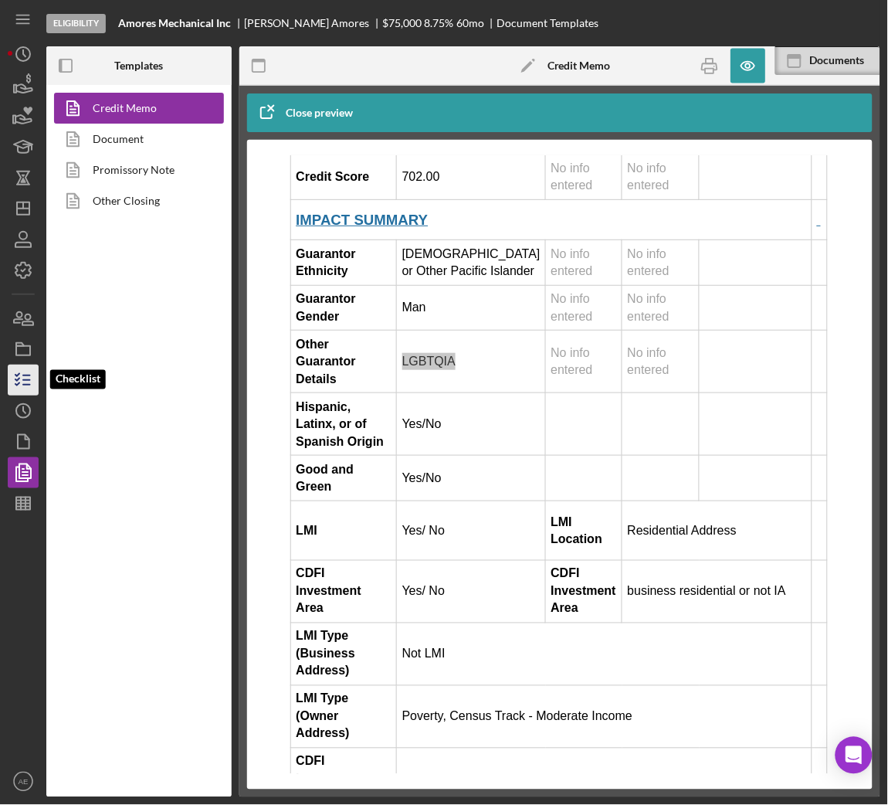
click at [30, 378] on icon "button" at bounding box center [23, 380] width 39 height 39
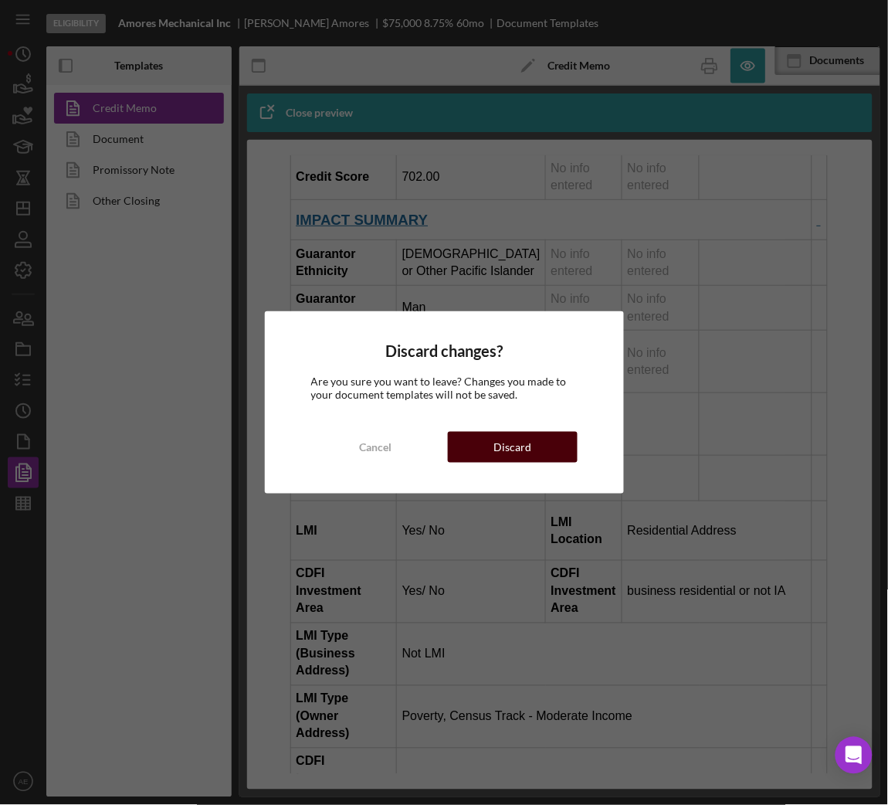
click at [525, 449] on div "Discard" at bounding box center [512, 447] width 38 height 31
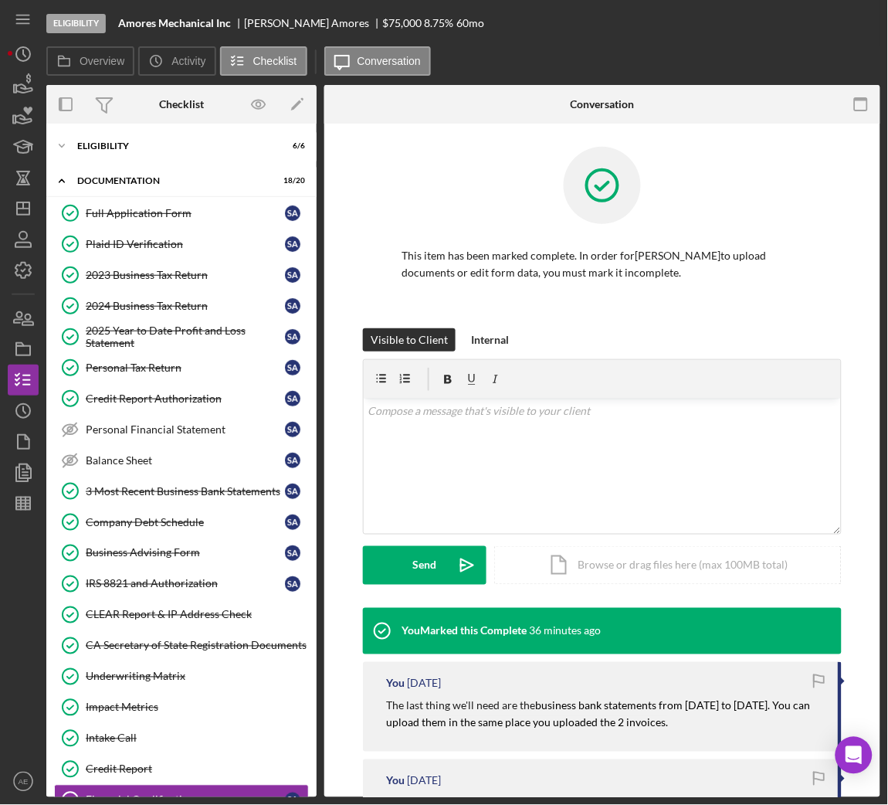
scroll to position [107, 0]
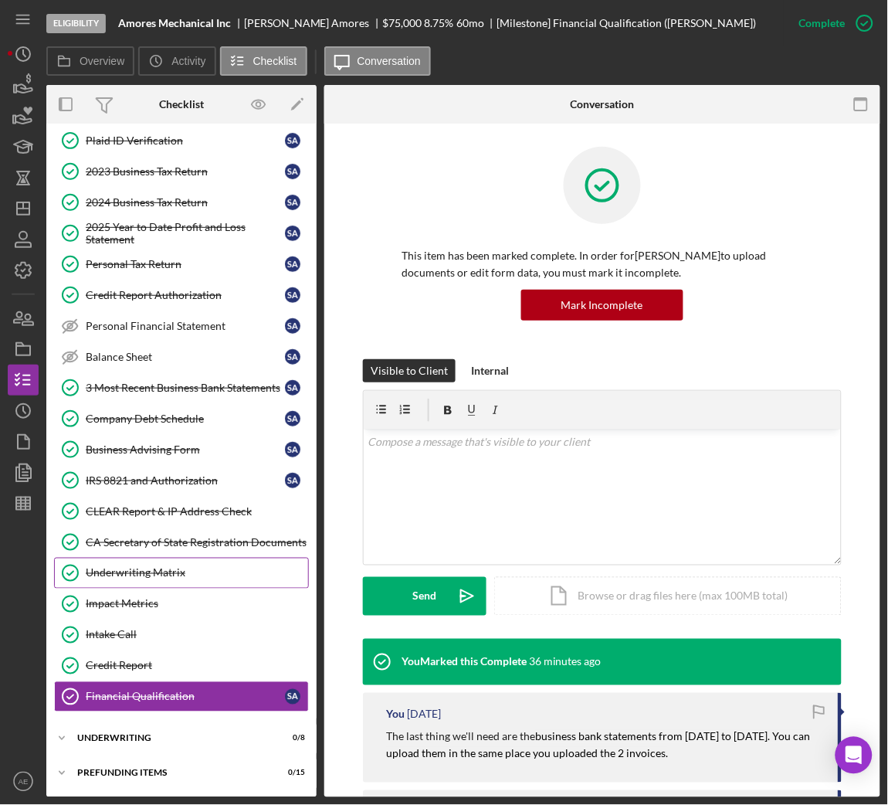
click at [161, 585] on link "Underwriting Matrix Underwriting Matrix" at bounding box center [181, 572] width 255 height 31
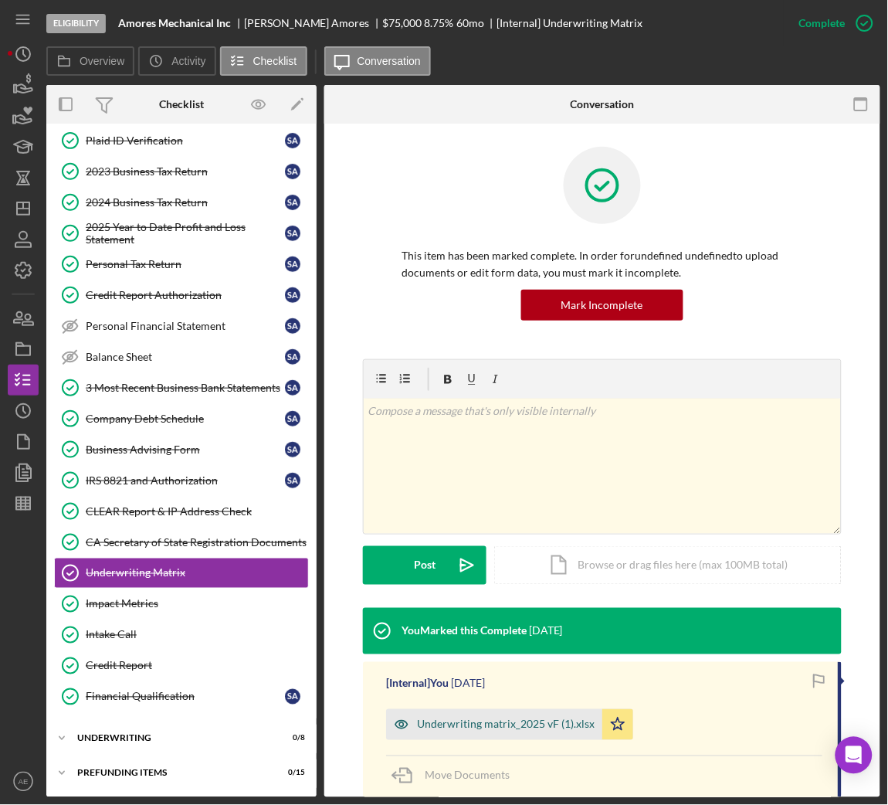
click at [402, 727] on icon "button" at bounding box center [401, 724] width 12 height 8
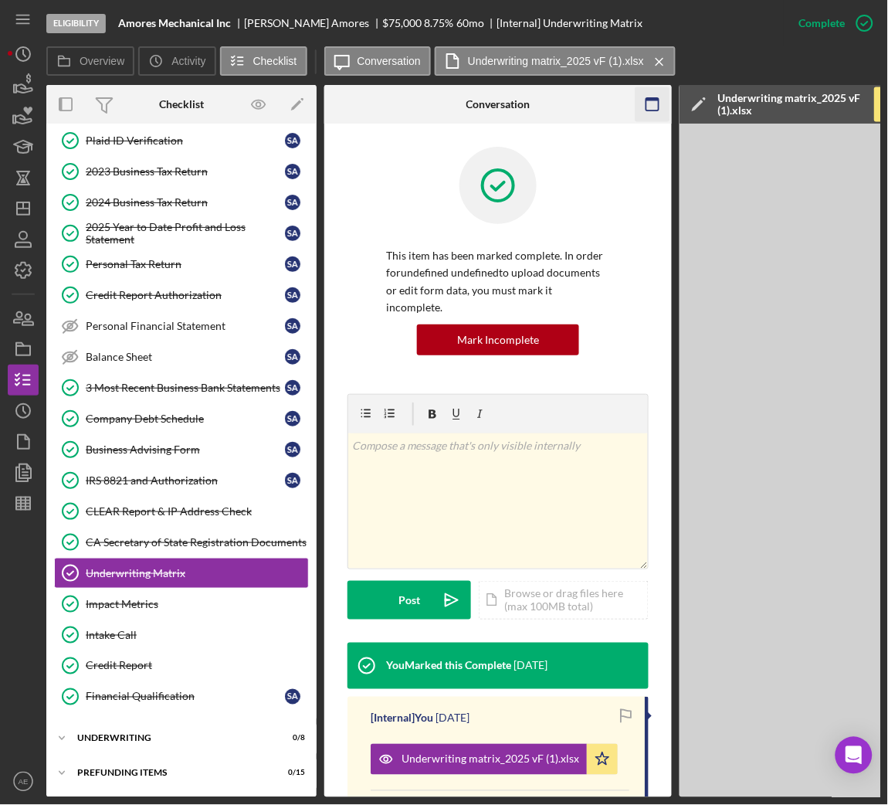
click at [648, 99] on rect "button" at bounding box center [652, 99] width 12 height 3
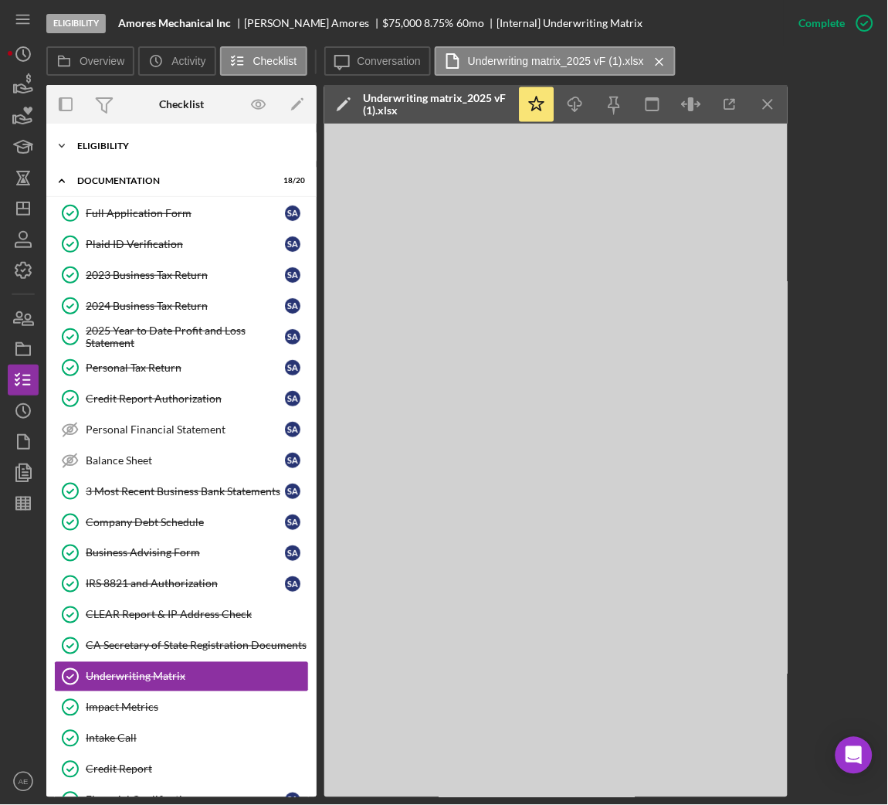
click at [161, 143] on div "Eligibility" at bounding box center [187, 145] width 220 height 9
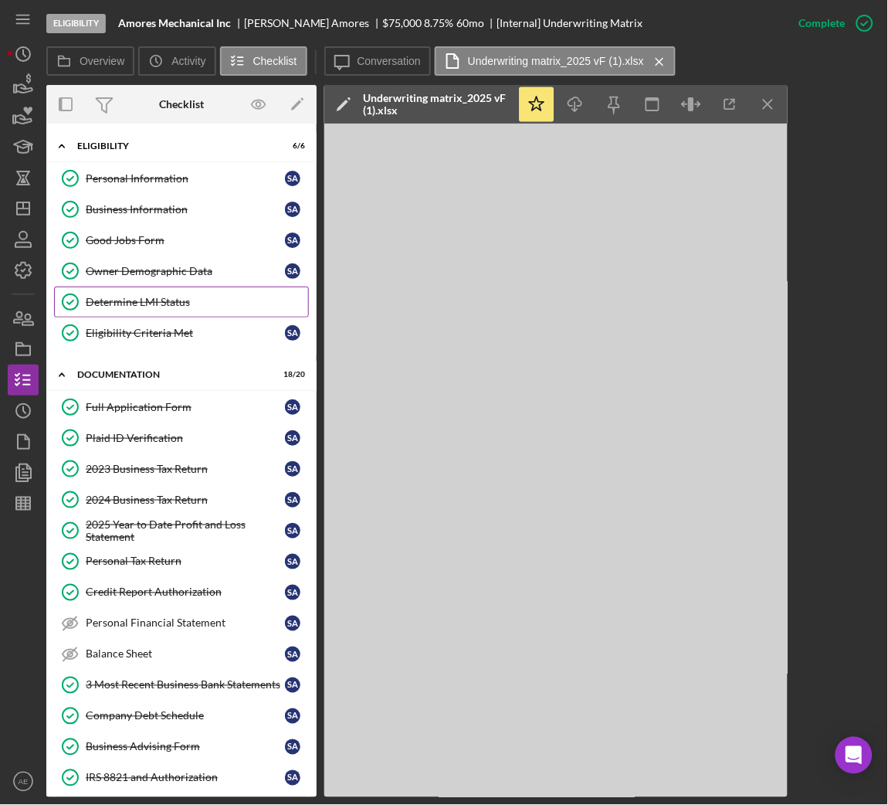
click at [191, 313] on link "Determine LMI Status Determine LMI Status" at bounding box center [181, 301] width 255 height 31
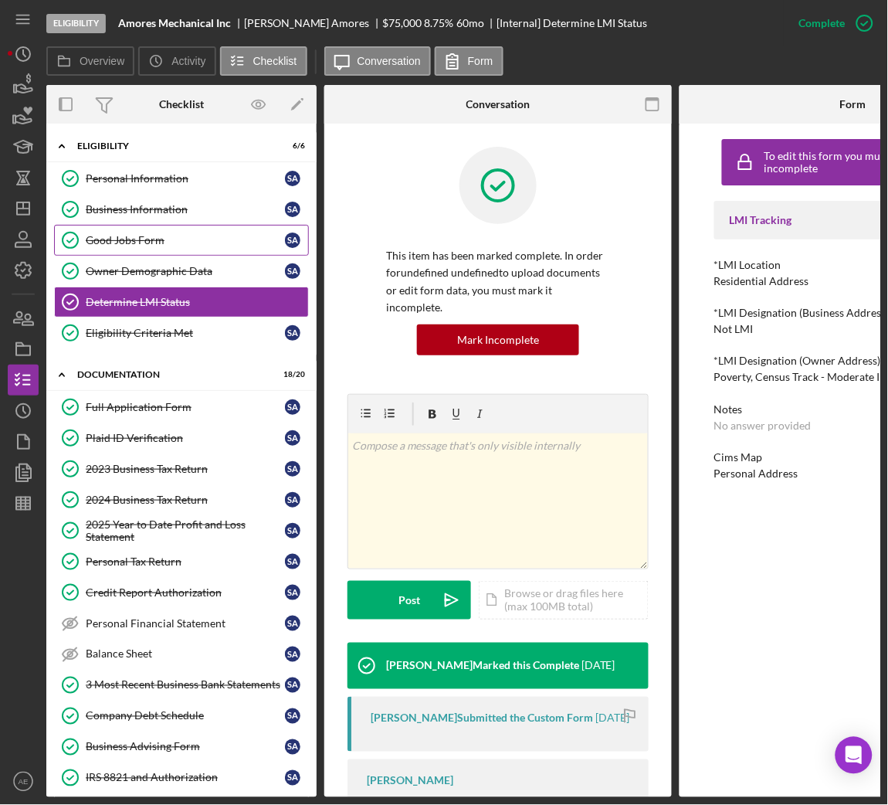
click at [181, 252] on link "Good Jobs Form Good Jobs Form S A" at bounding box center [181, 240] width 255 height 31
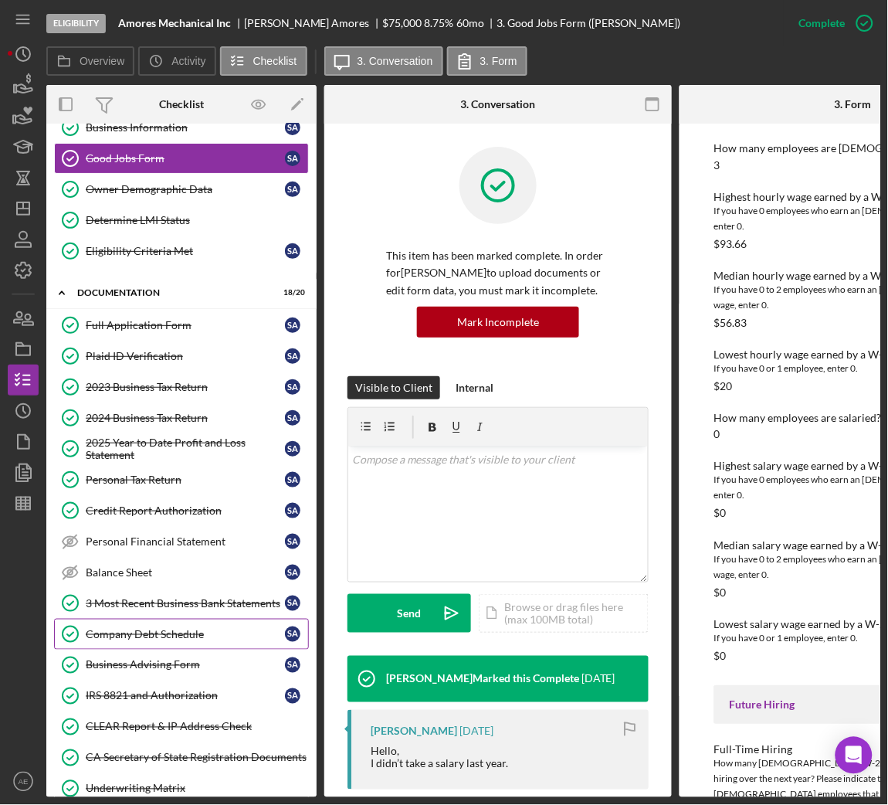
scroll to position [178, 0]
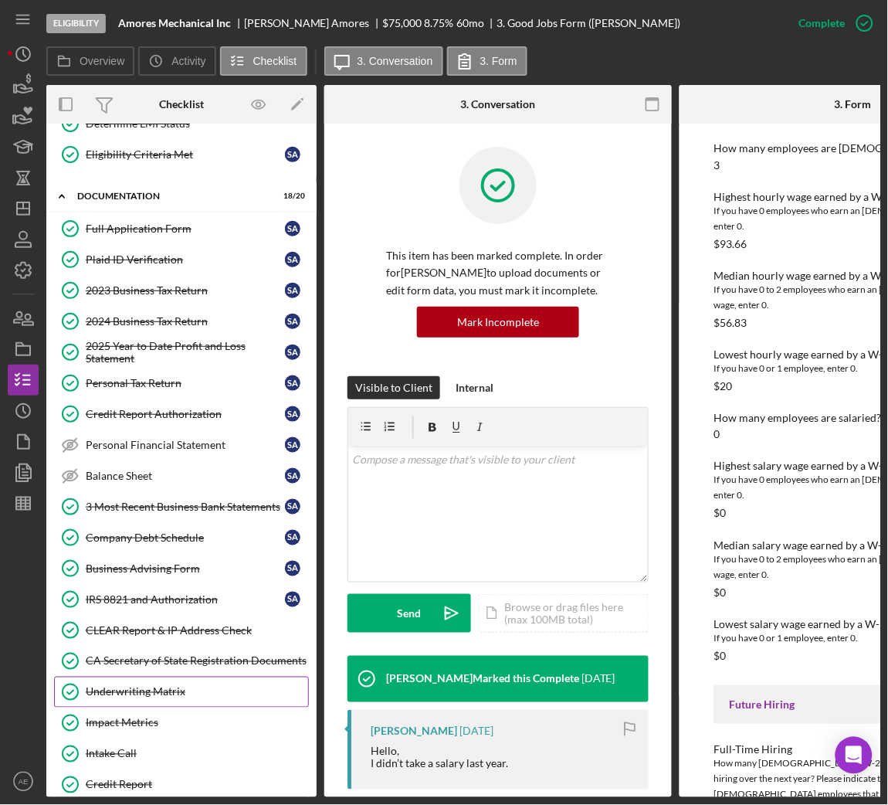
click at [142, 704] on link "Underwriting Matrix Underwriting Matrix" at bounding box center [181, 691] width 255 height 31
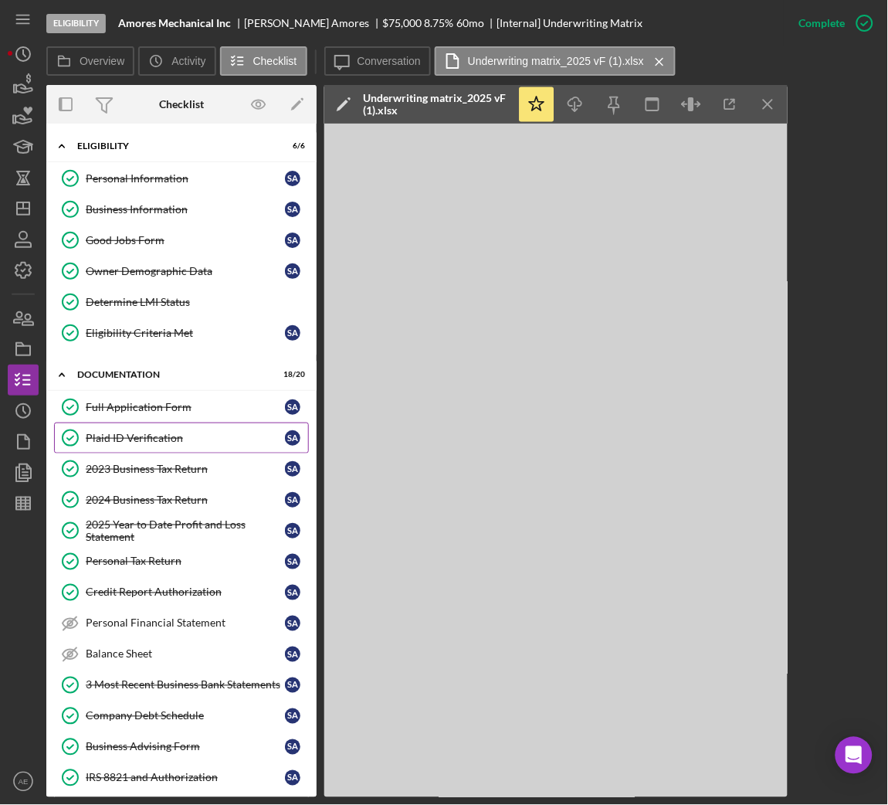
click at [174, 425] on link "Plaid ID Verification Plaid ID Verification S A" at bounding box center [181, 437] width 255 height 31
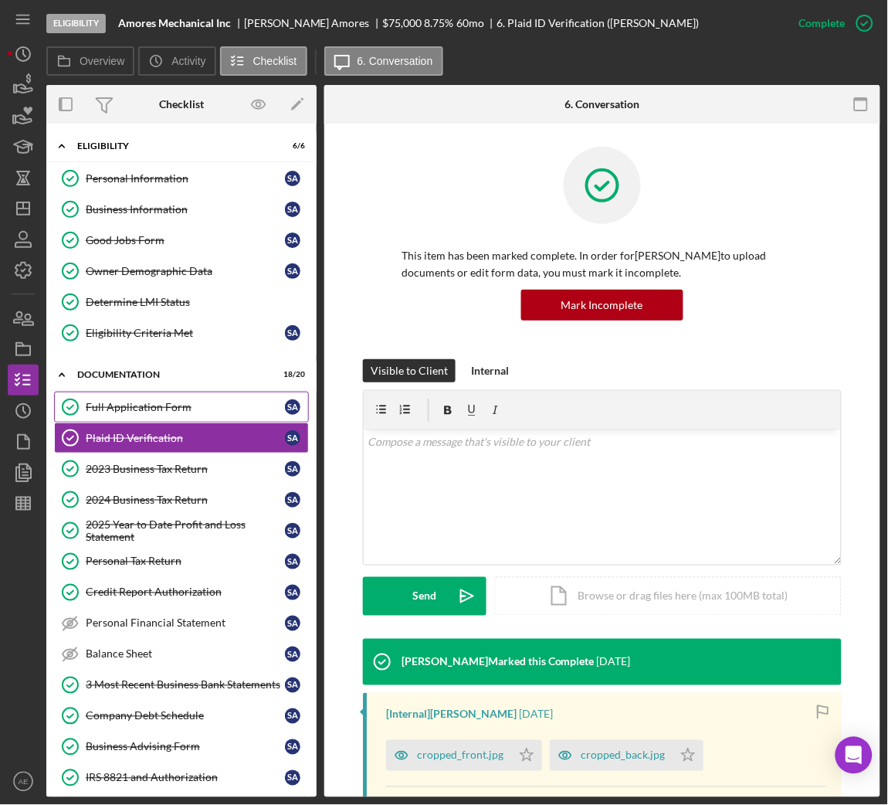
click at [161, 412] on div "Full Application Form" at bounding box center [185, 407] width 199 height 12
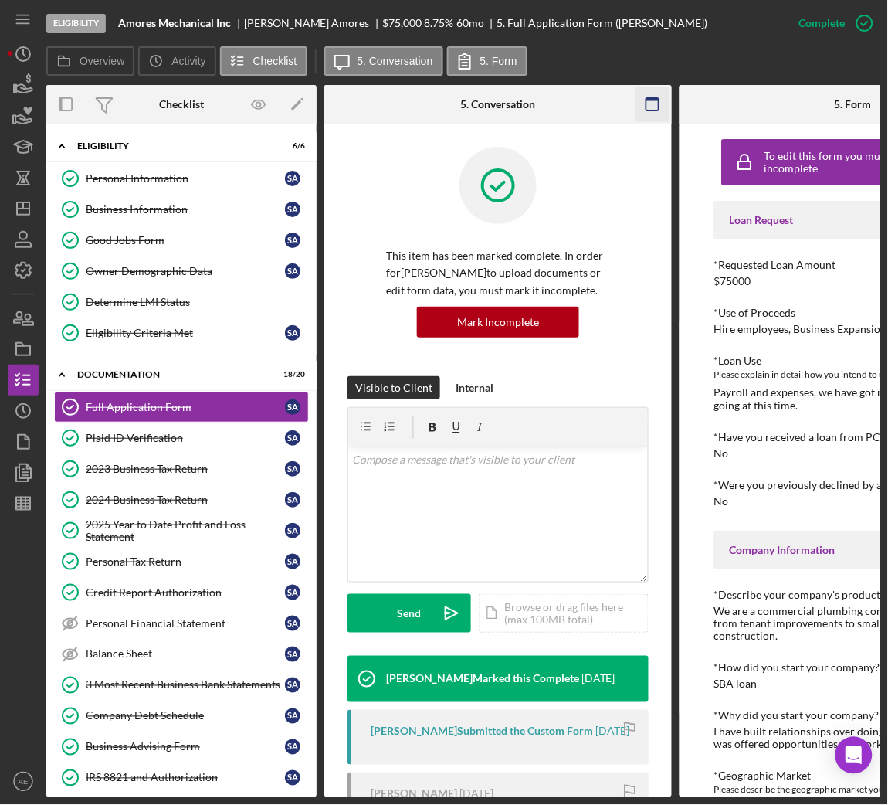
click at [647, 104] on icon "button" at bounding box center [652, 104] width 35 height 35
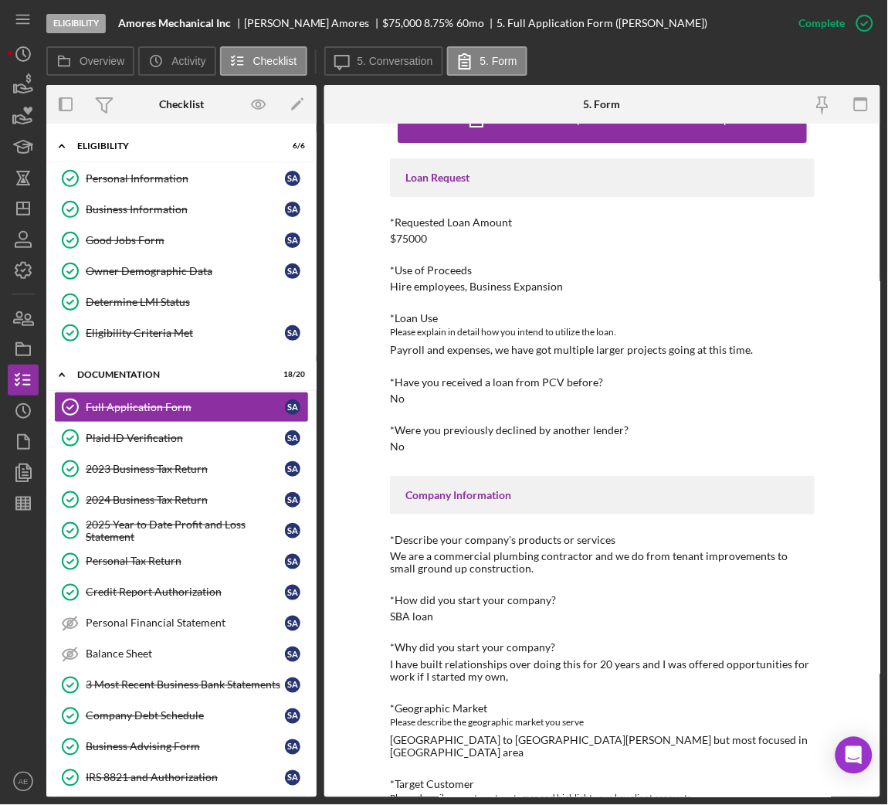
scroll to position [44, 0]
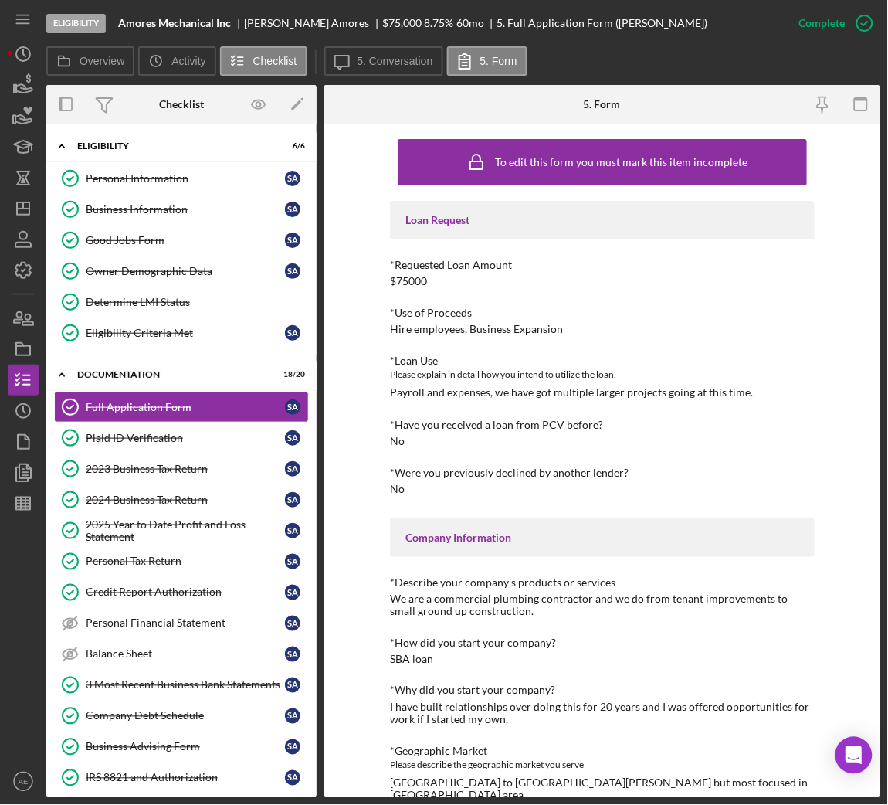
scroll to position [44, 0]
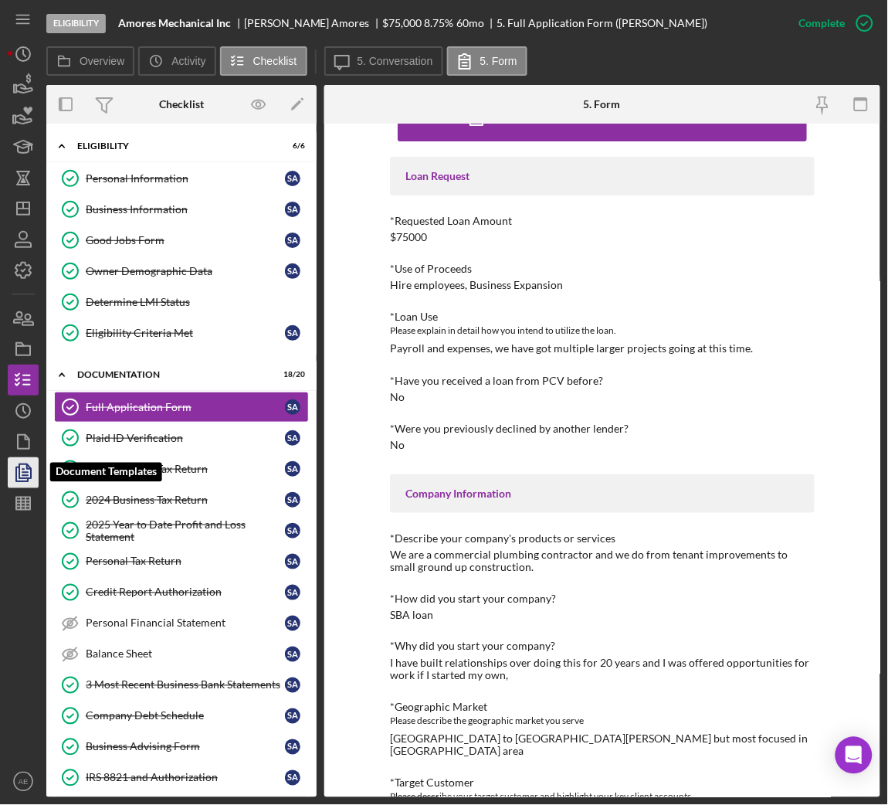
click at [24, 473] on icon "button" at bounding box center [23, 472] width 39 height 39
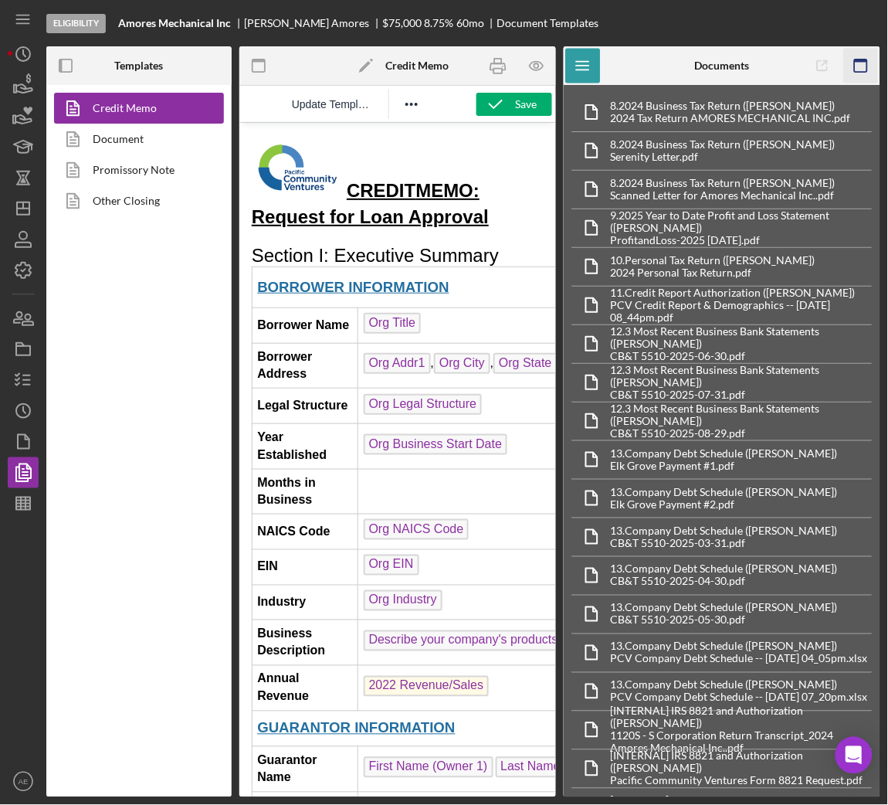
click at [863, 66] on icon "button" at bounding box center [861, 66] width 35 height 35
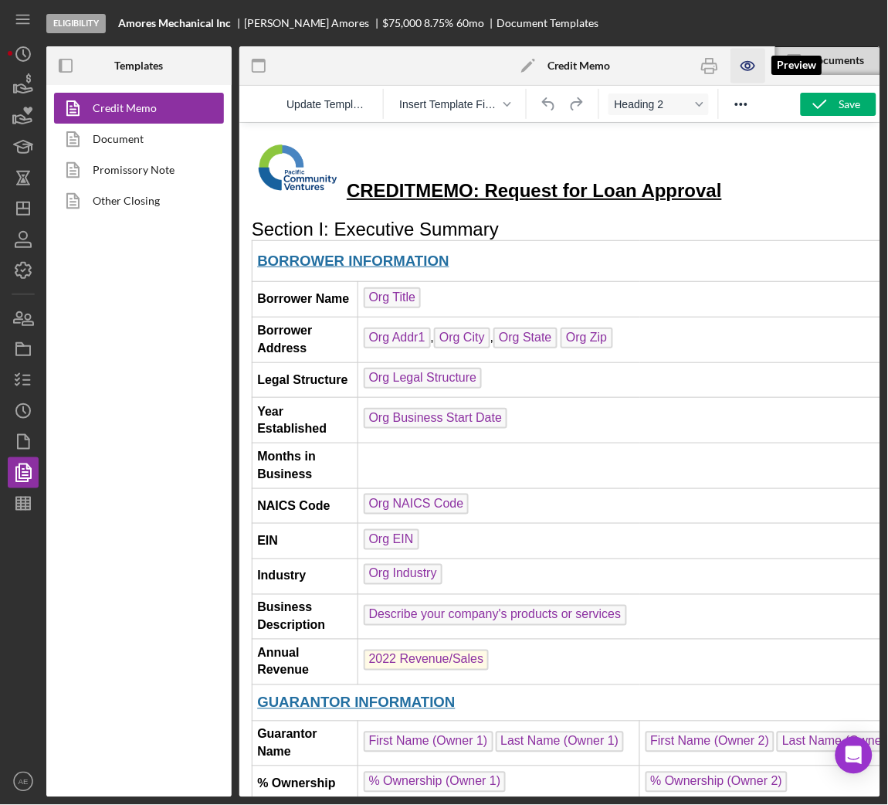
click at [731, 58] on icon "button" at bounding box center [748, 66] width 35 height 35
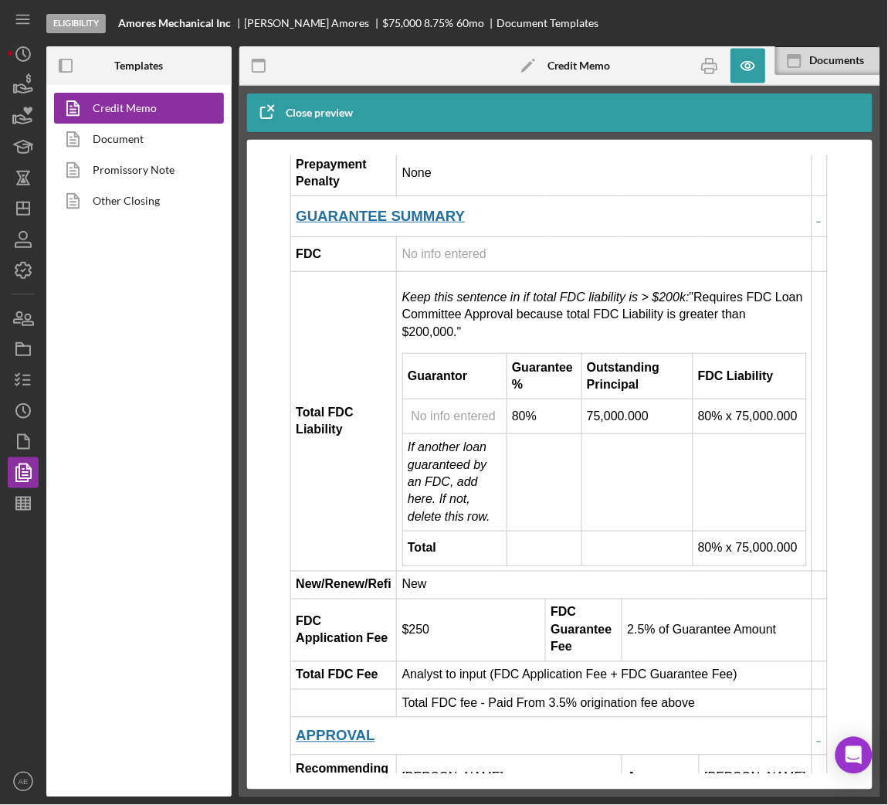
scroll to position [2113, 0]
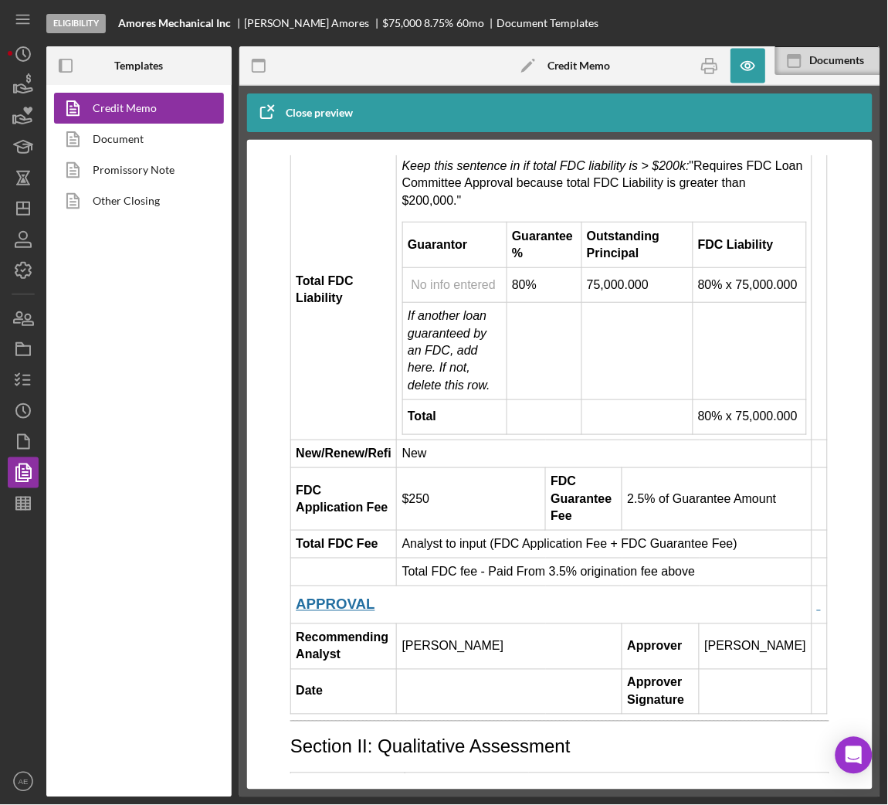
drag, startPoint x: 408, startPoint y: 601, endPoint x: 699, endPoint y: 593, distance: 290.4
click at [699, 585] on td "Total FDC fee - Paid From 3.5% origination fee above" at bounding box center [603, 571] width 415 height 28
copy td "Total FDC fee - Paid From 3.5% origination fee above"
click at [25, 380] on line "button" at bounding box center [26, 380] width 7 height 0
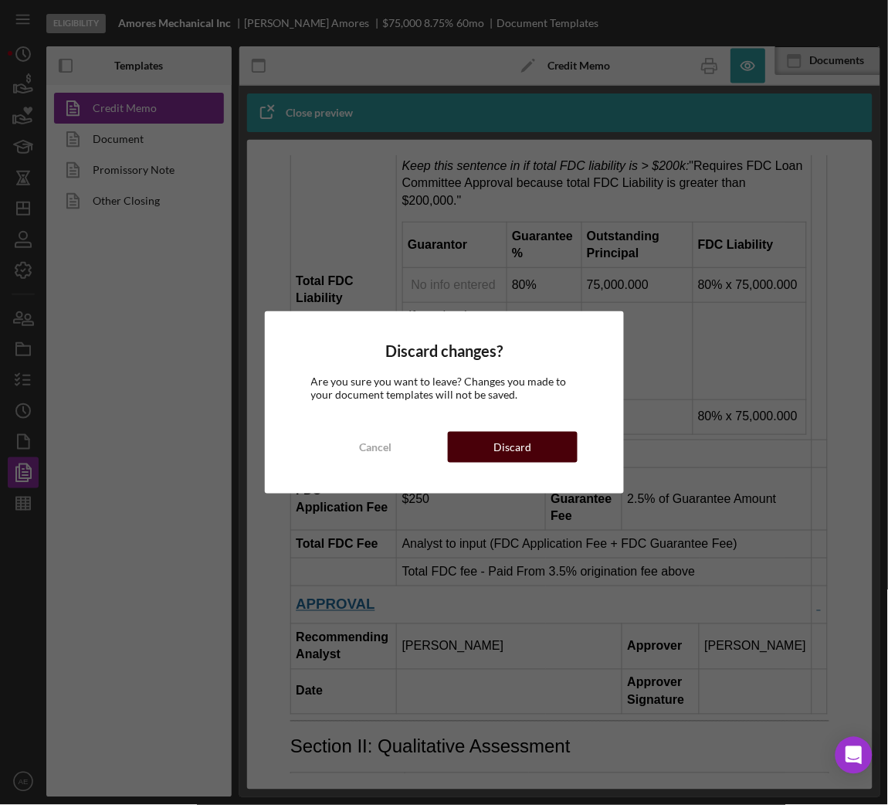
click at [480, 449] on button "Discard" at bounding box center [513, 447] width 130 height 31
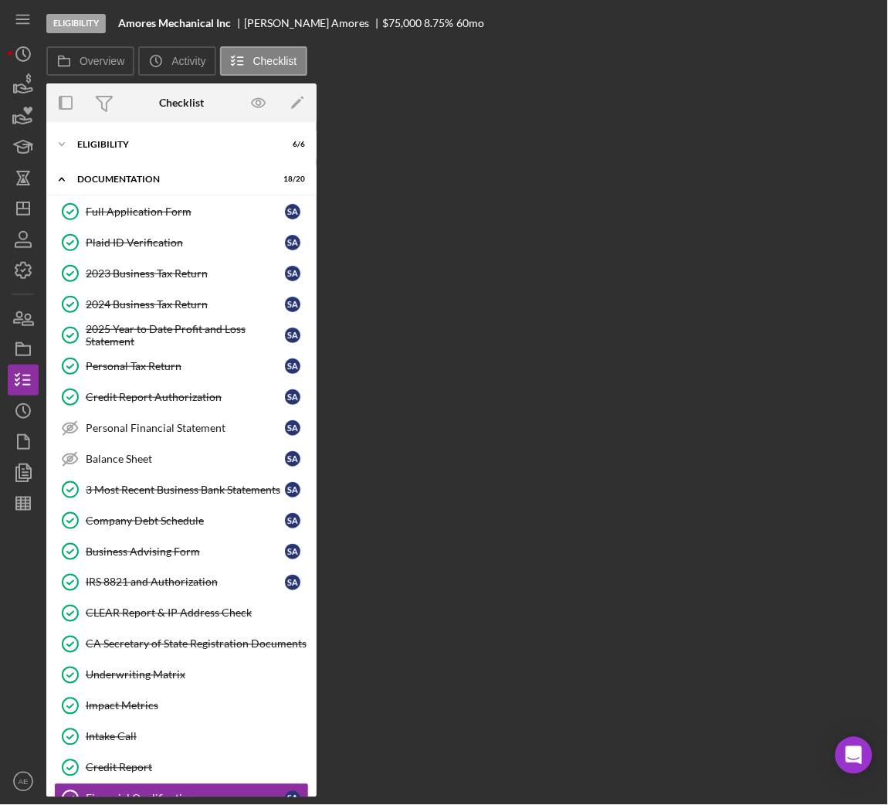
scroll to position [107, 0]
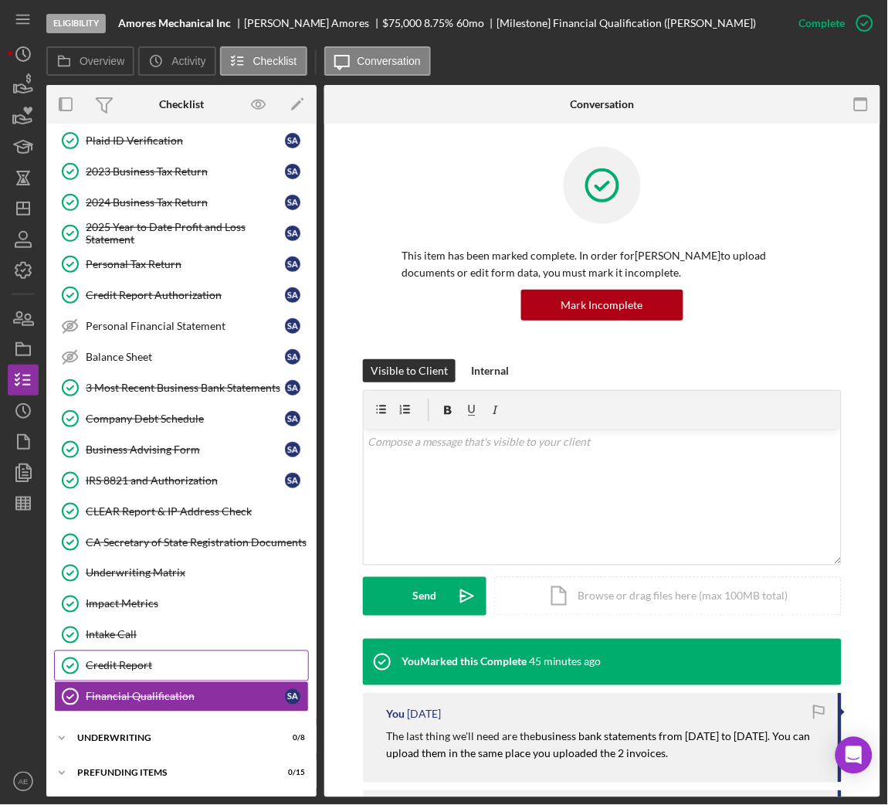
click at [154, 656] on link "Credit Report Credit Report" at bounding box center [181, 665] width 255 height 31
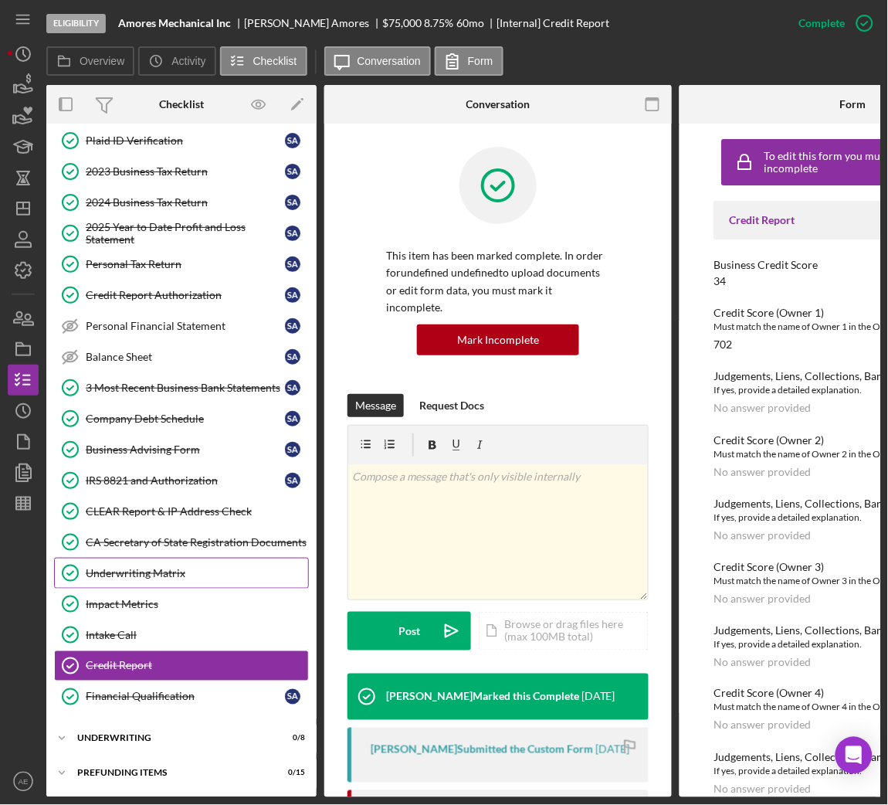
click at [168, 578] on div "Underwriting Matrix" at bounding box center [197, 573] width 222 height 12
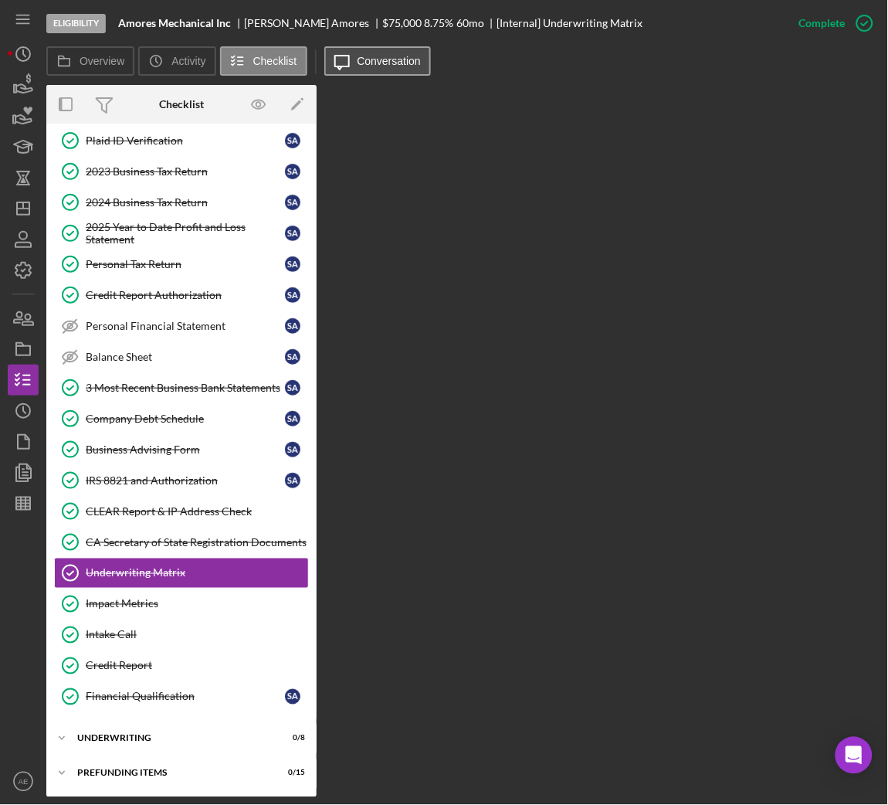
click at [388, 73] on button "Icon/Message Conversation" at bounding box center [377, 60] width 107 height 29
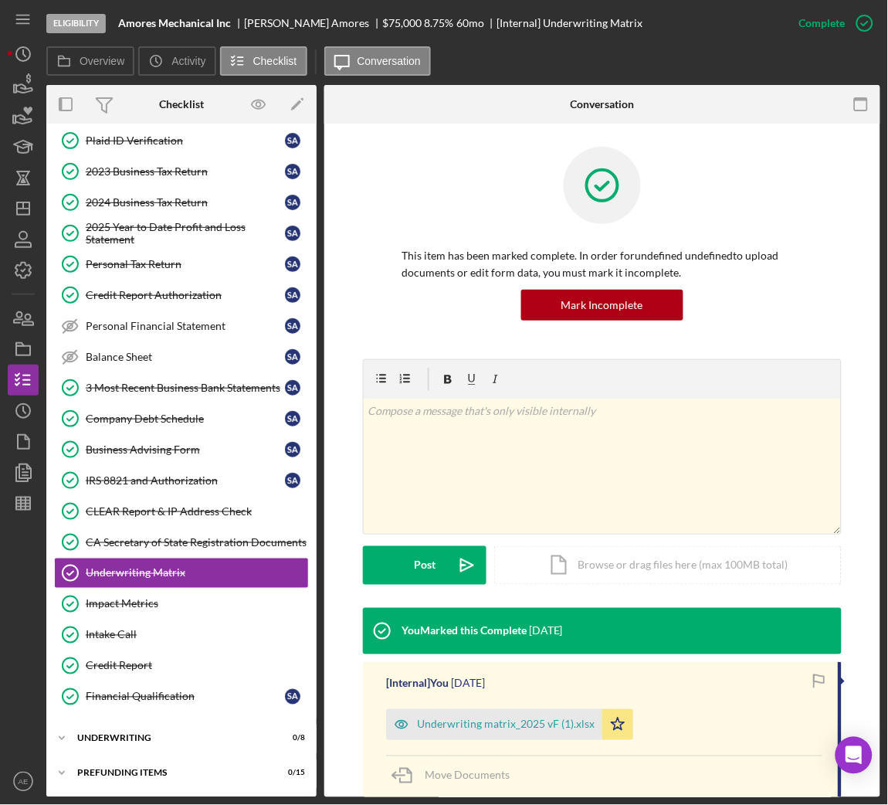
click at [531, 704] on div "Underwriting matrix_2025 vF (1).xlsx Icon/Star" at bounding box center [513, 720] width 255 height 39
click at [490, 730] on div "Underwriting matrix_2025 vF (1).xlsx" at bounding box center [506, 724] width 178 height 12
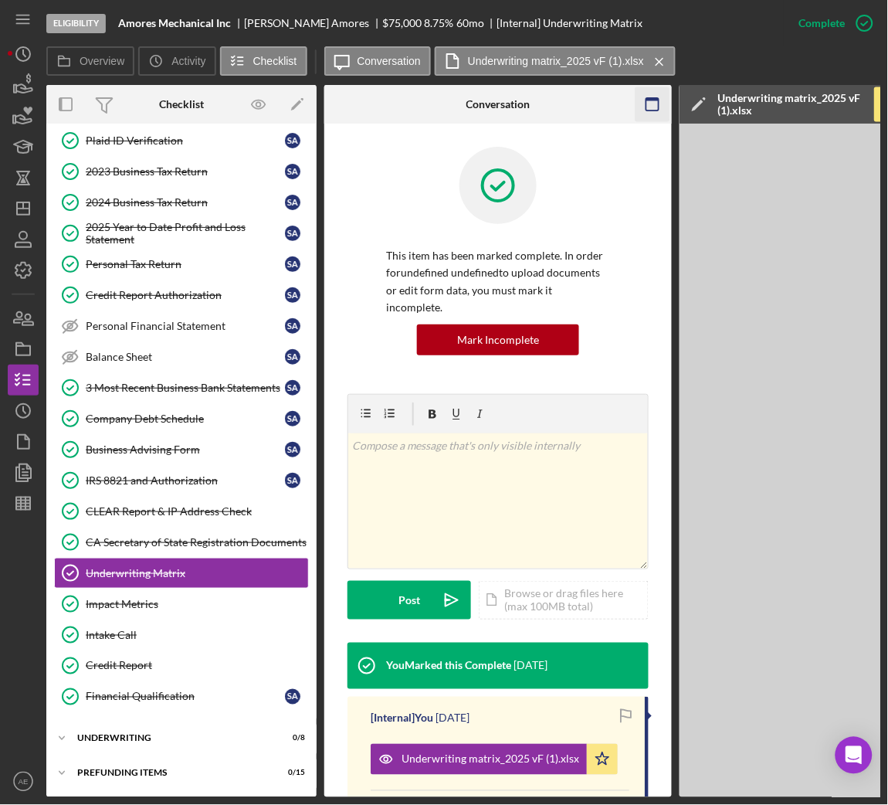
click at [652, 103] on icon "button" at bounding box center [652, 104] width 35 height 35
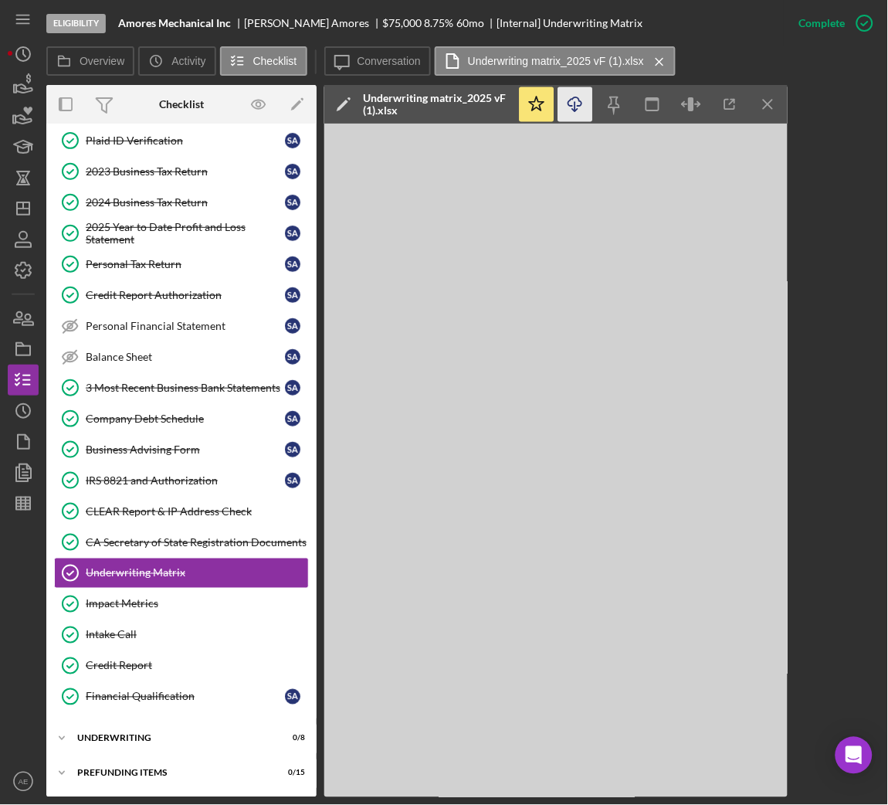
click at [564, 97] on icon "Icon/Download" at bounding box center [575, 104] width 35 height 35
click at [179, 662] on div "Credit Report" at bounding box center [197, 665] width 222 height 12
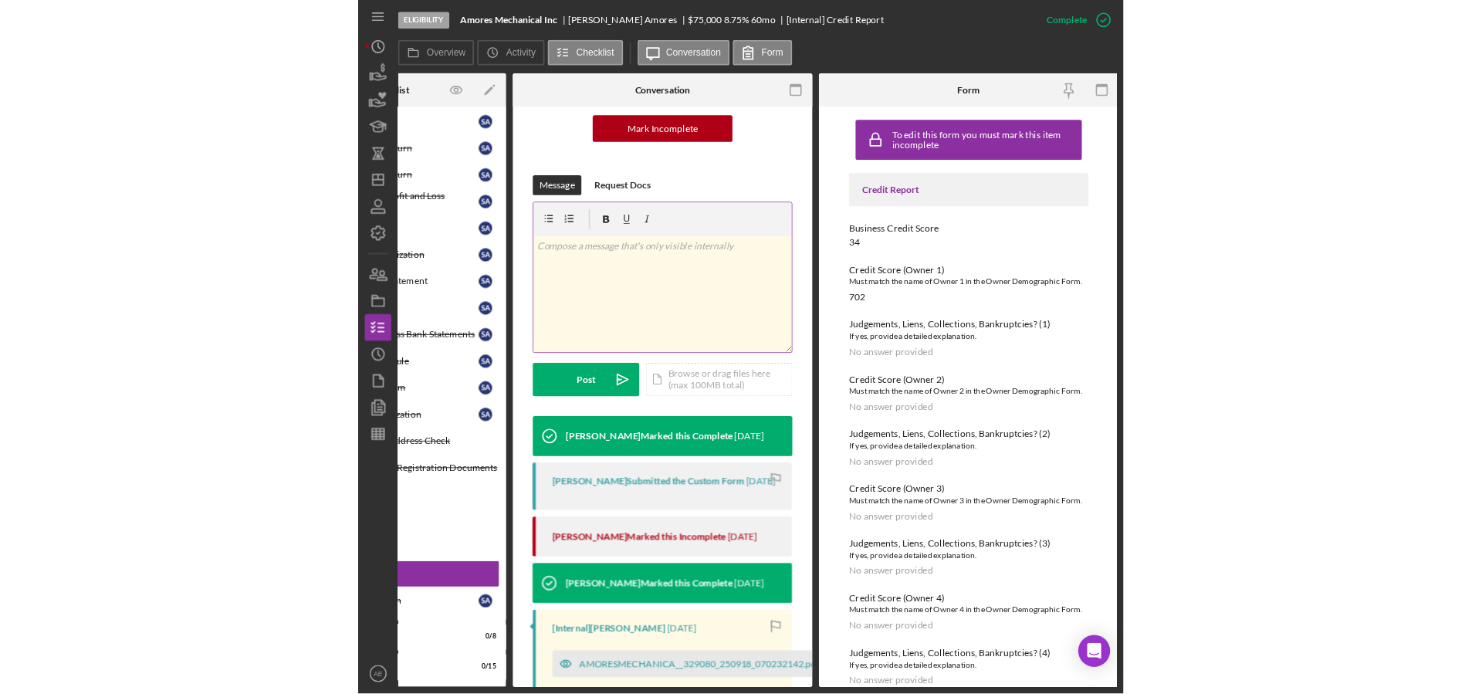
scroll to position [340, 0]
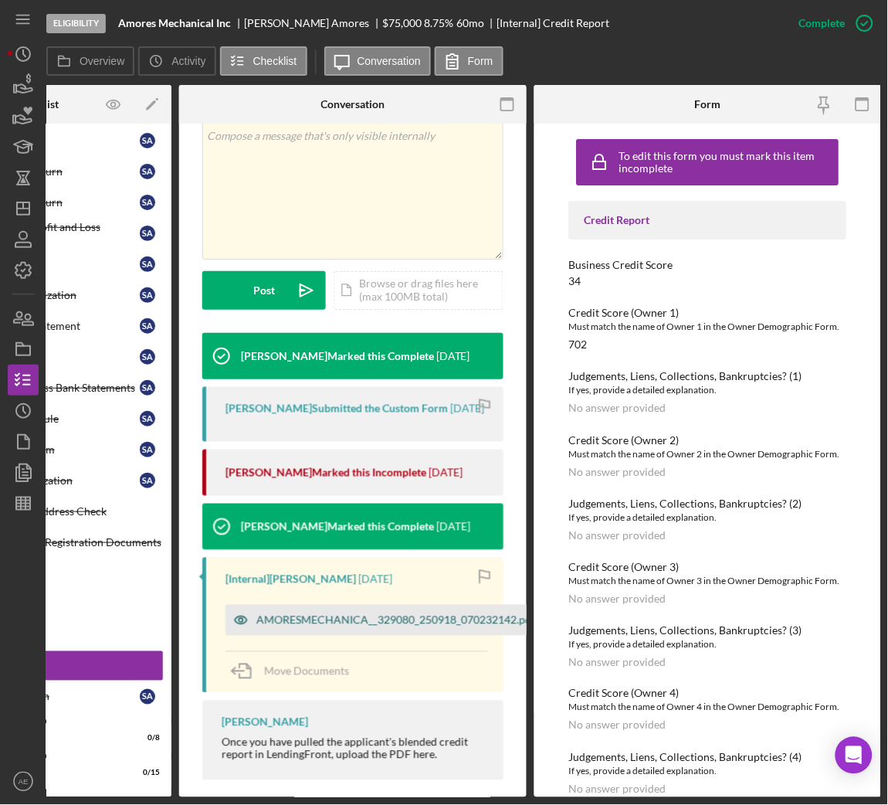
click at [239, 625] on icon "button" at bounding box center [240, 620] width 31 height 31
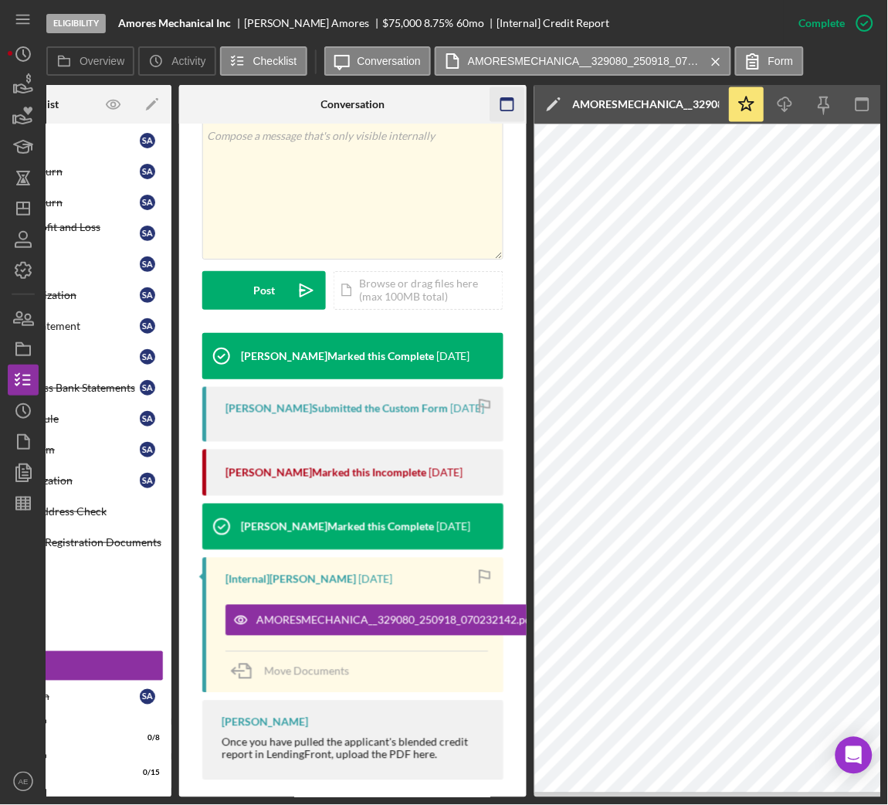
click at [503, 102] on icon "button" at bounding box center [507, 104] width 35 height 35
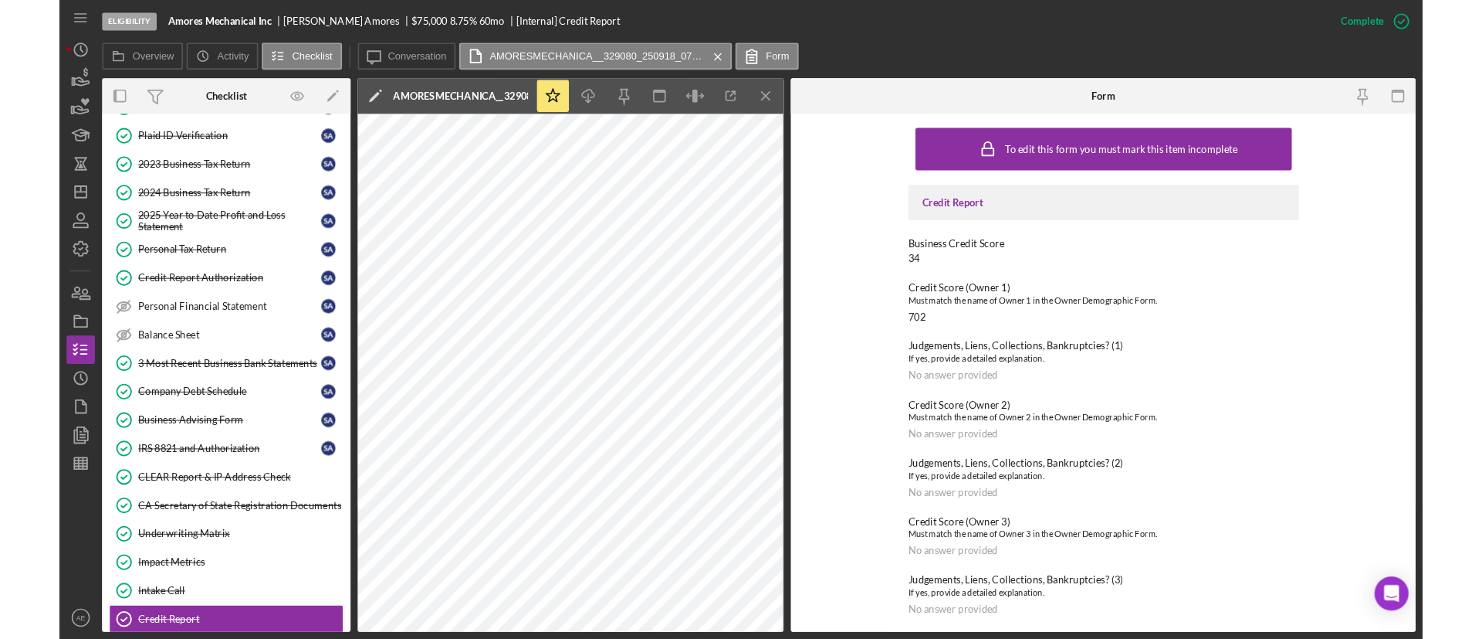
scroll to position [0, 0]
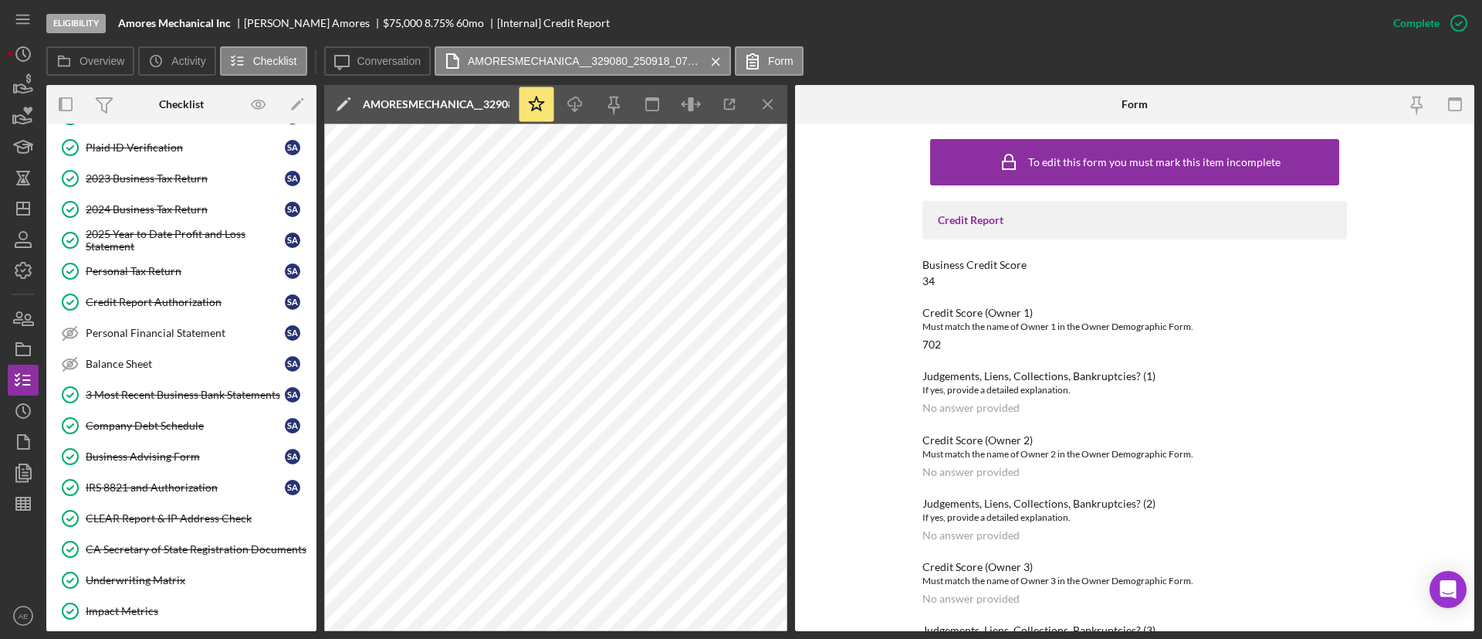
click at [776, 93] on icon "Icon/Menu Close" at bounding box center [768, 104] width 35 height 35
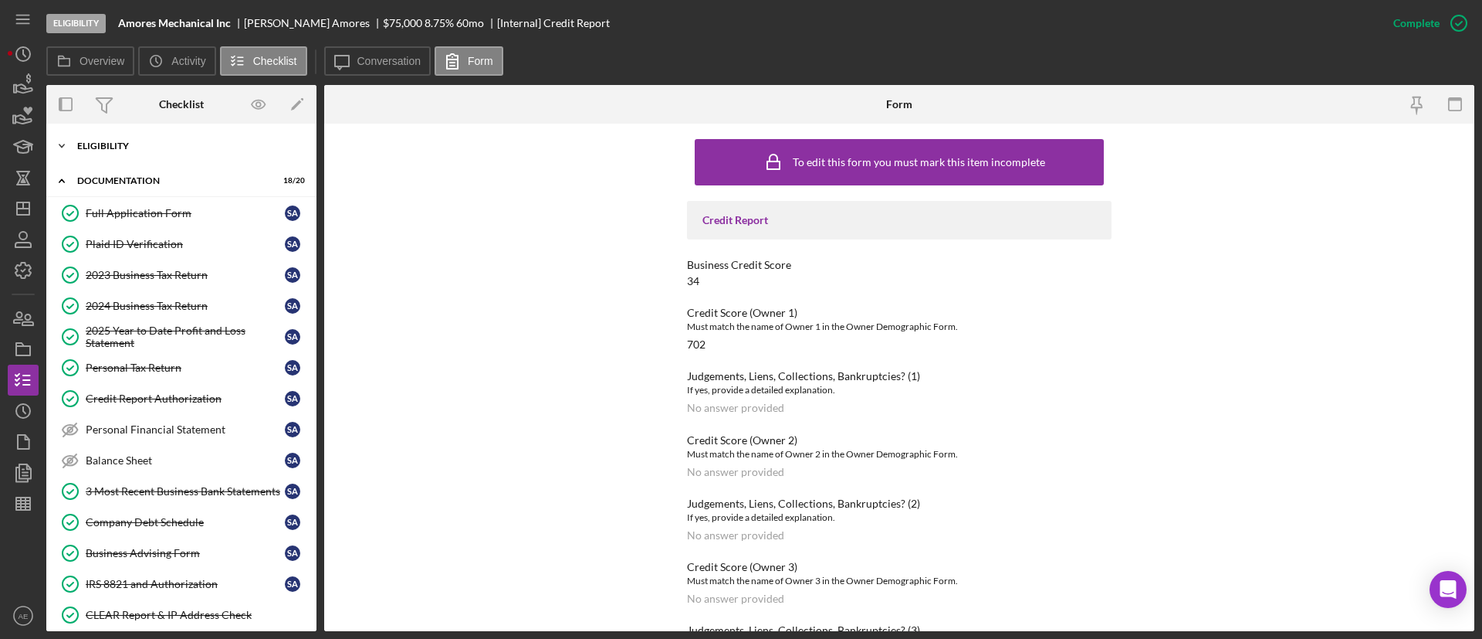
click at [118, 147] on div "Eligibility" at bounding box center [187, 145] width 220 height 9
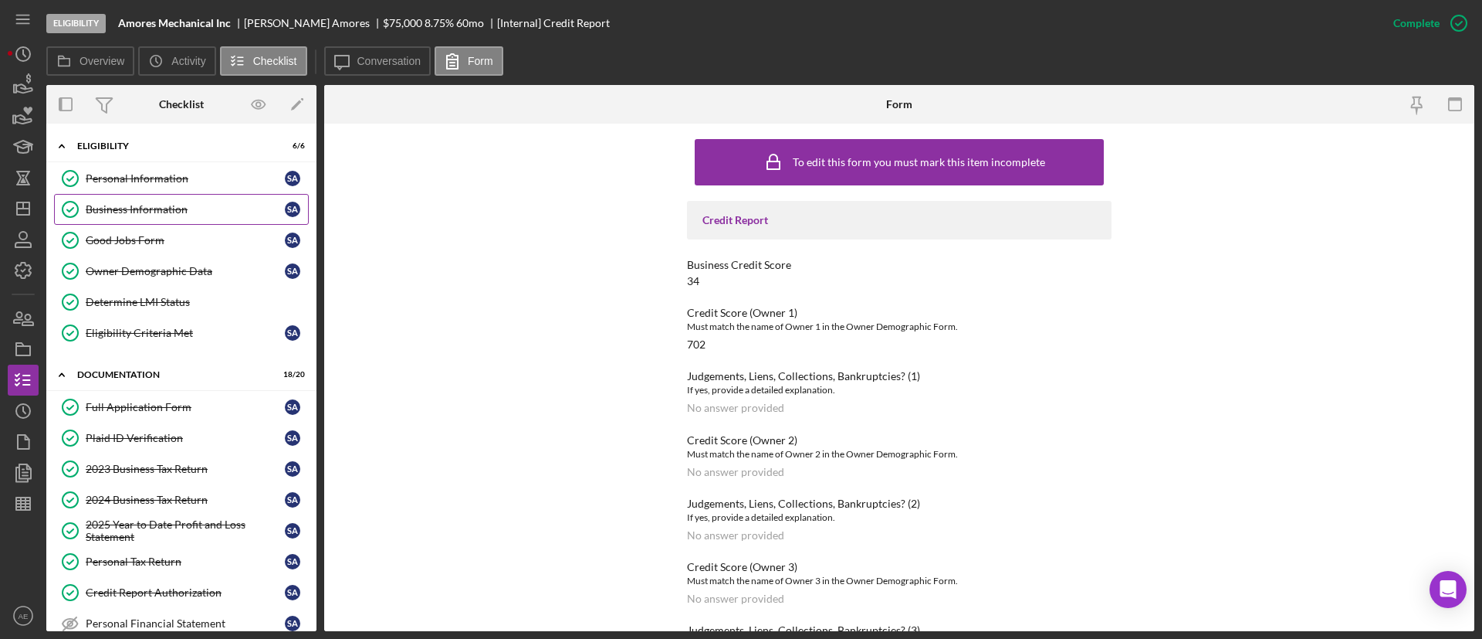
click at [133, 213] on div "Business Information" at bounding box center [185, 209] width 199 height 12
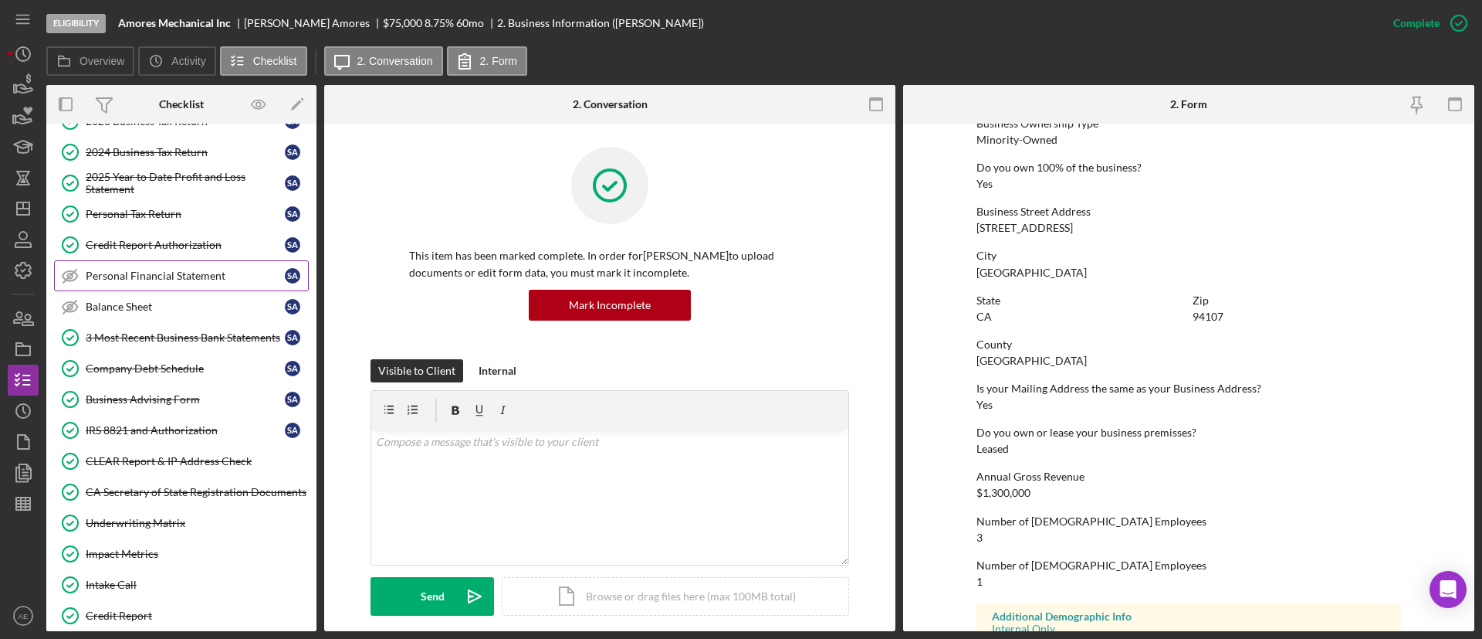
scroll to position [232, 0]
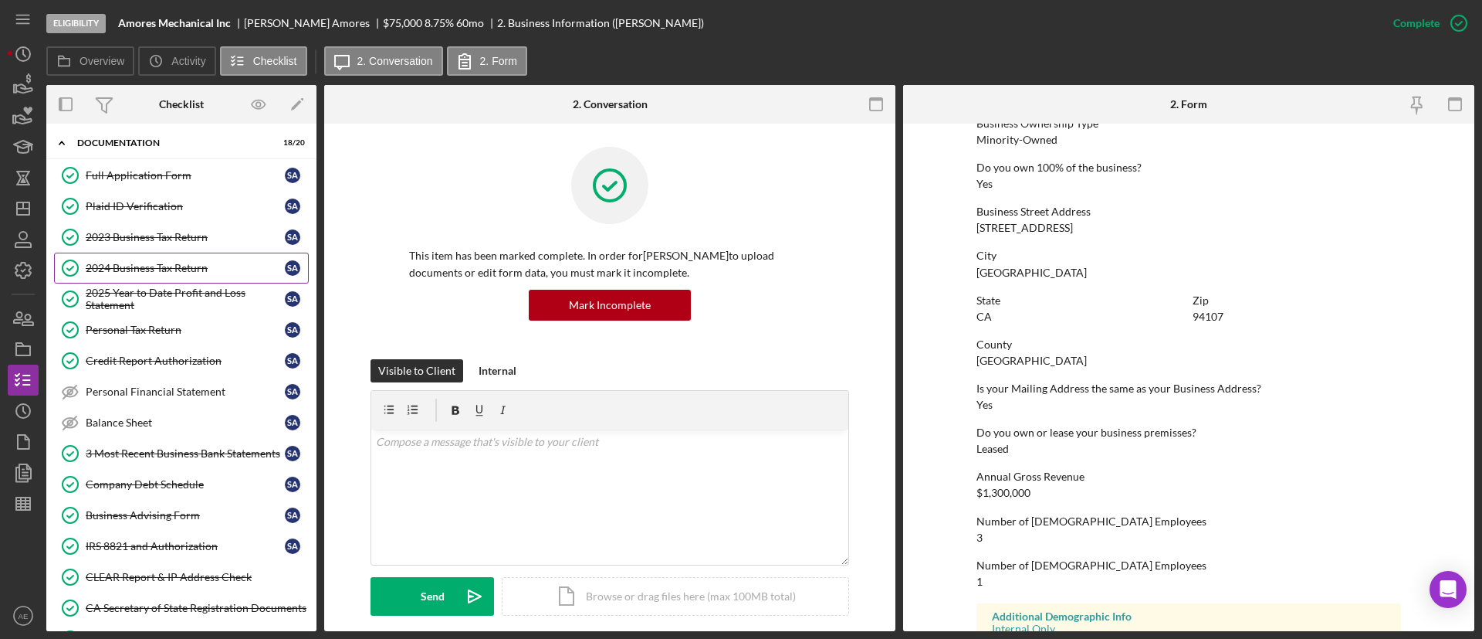
click at [109, 271] on div "2024 Business Tax Return" at bounding box center [185, 268] width 199 height 12
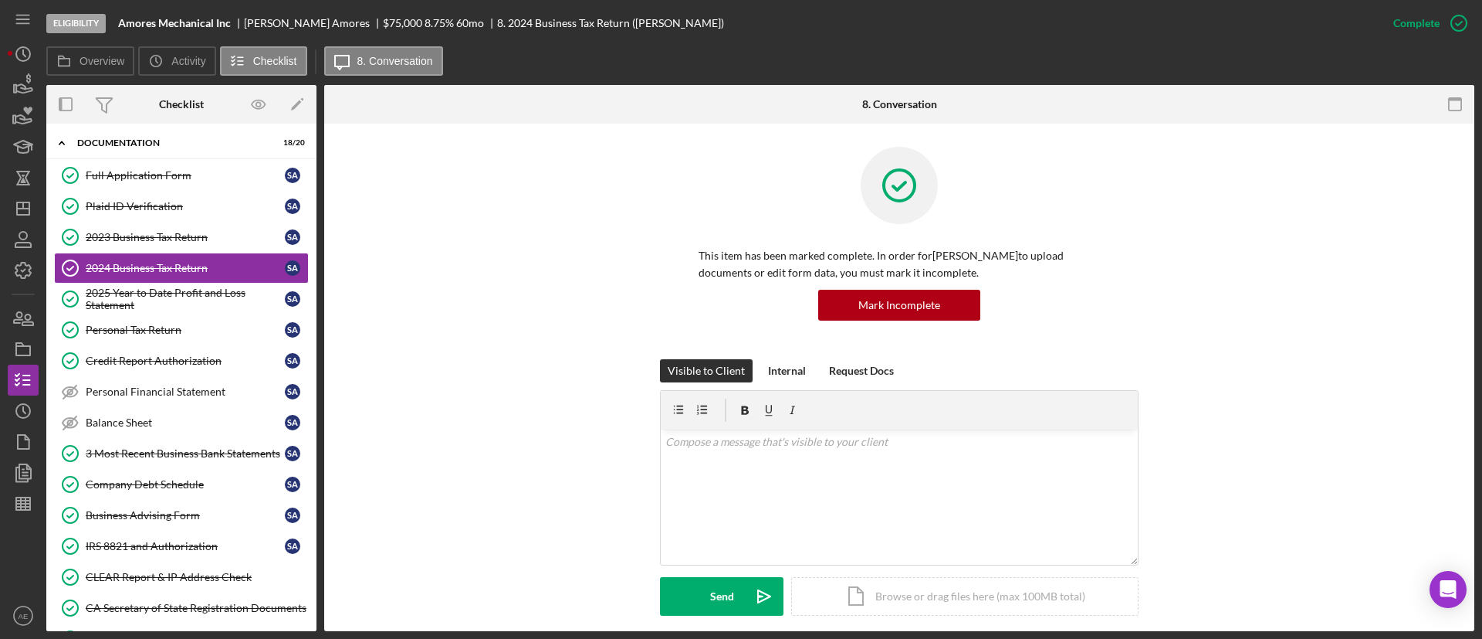
scroll to position [579, 0]
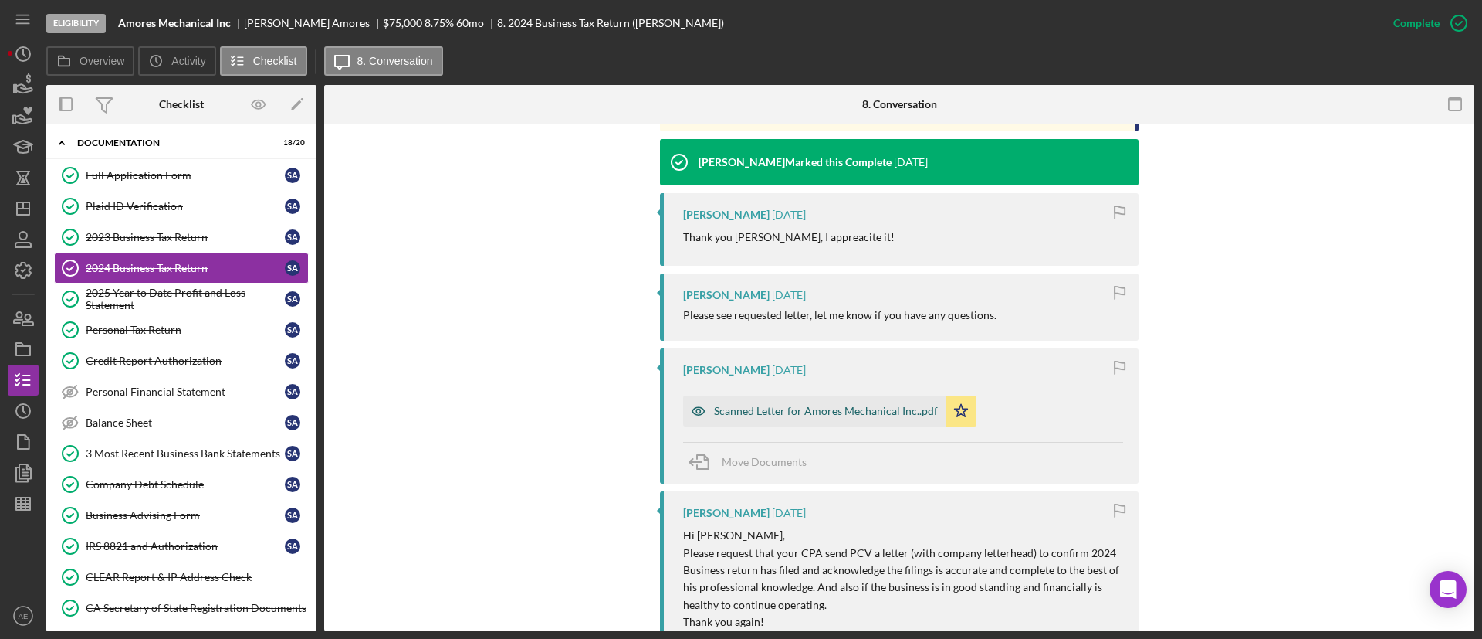
click at [704, 406] on icon "button" at bounding box center [698, 410] width 31 height 31
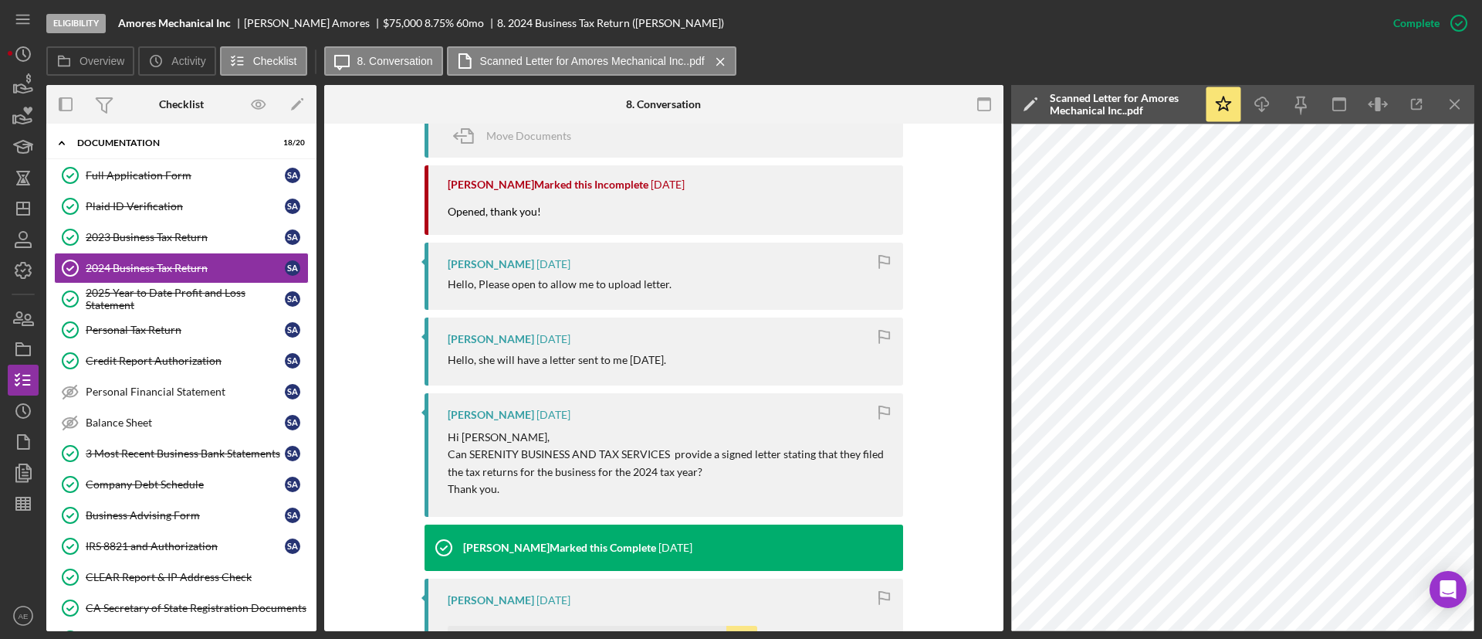
scroll to position [1621, 0]
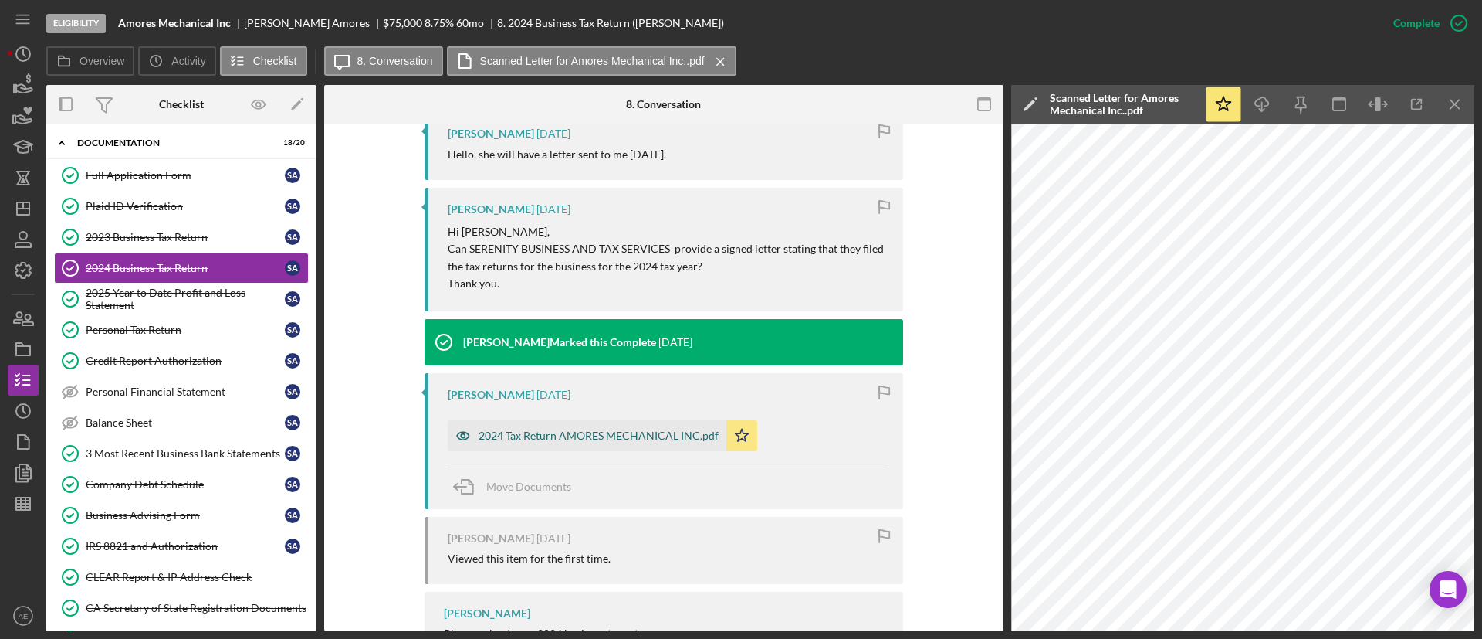
click at [483, 435] on div "2024 Tax Return AMORES MECHANICAL INC.pdf" at bounding box center [599, 435] width 240 height 12
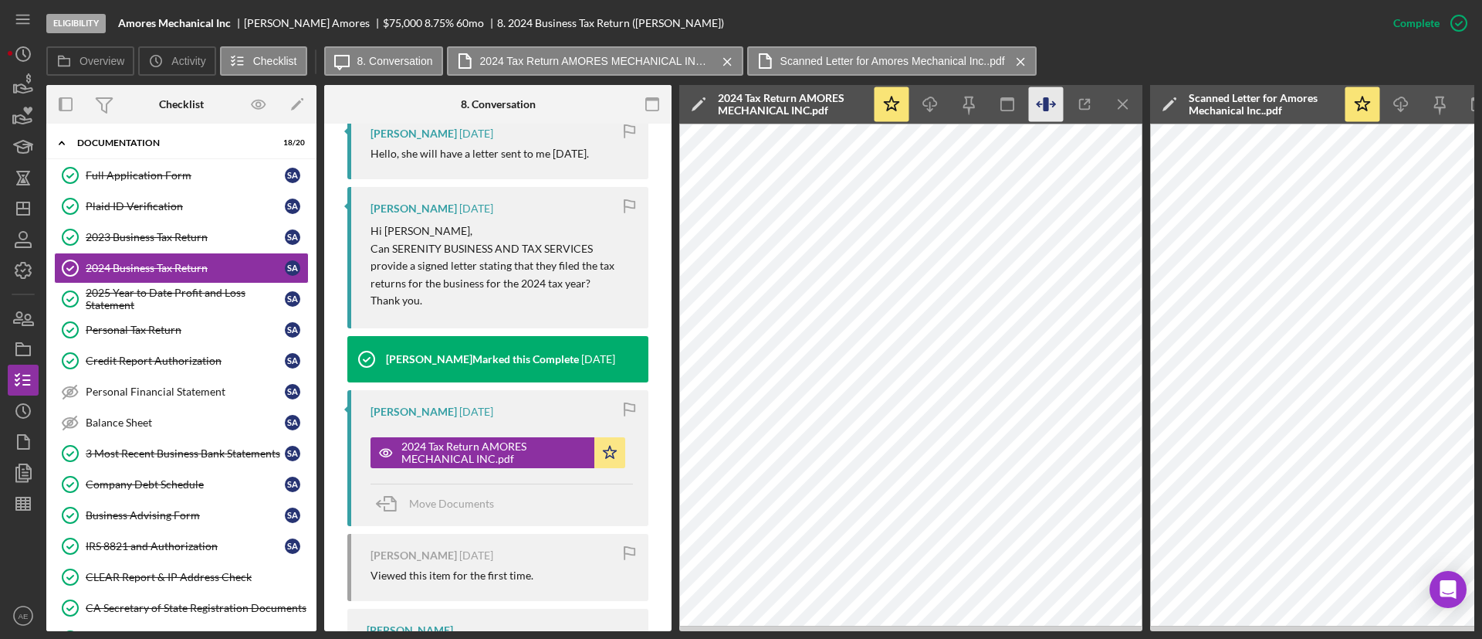
click at [887, 105] on icon "button" at bounding box center [1046, 104] width 35 height 35
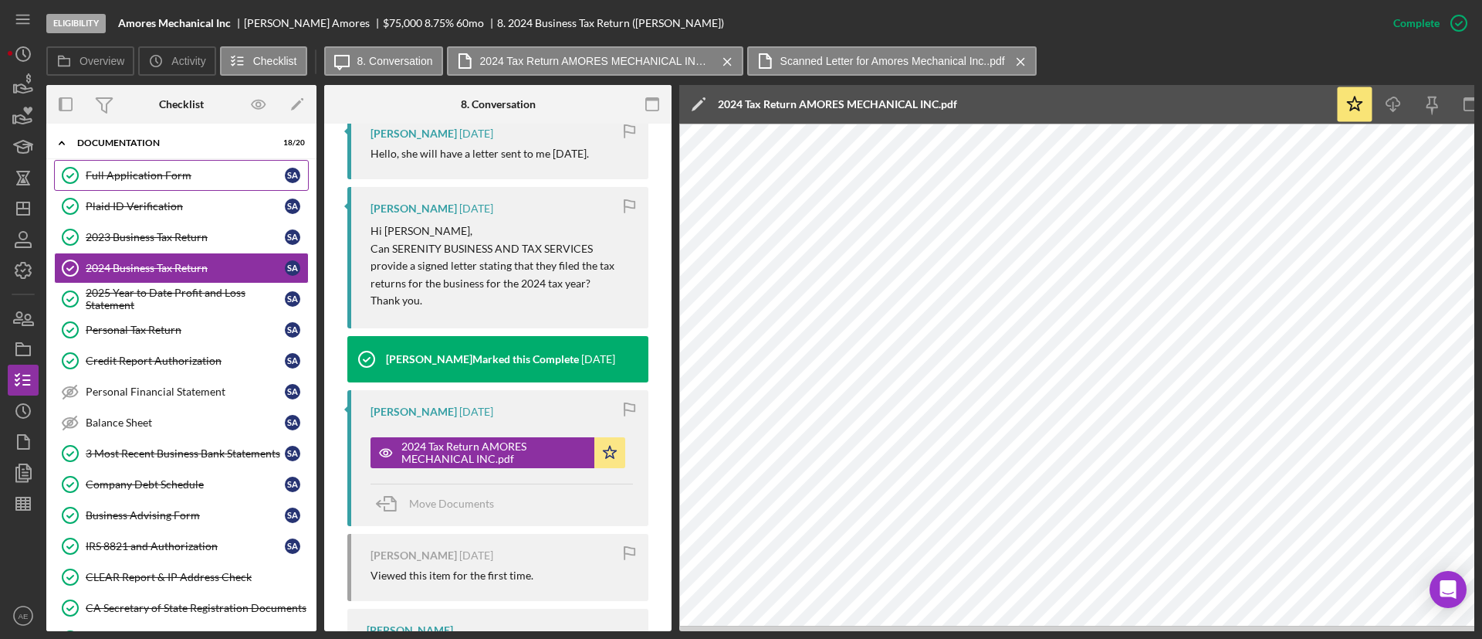
click at [185, 181] on link "Full Application Form Full Application Form S A" at bounding box center [181, 175] width 255 height 31
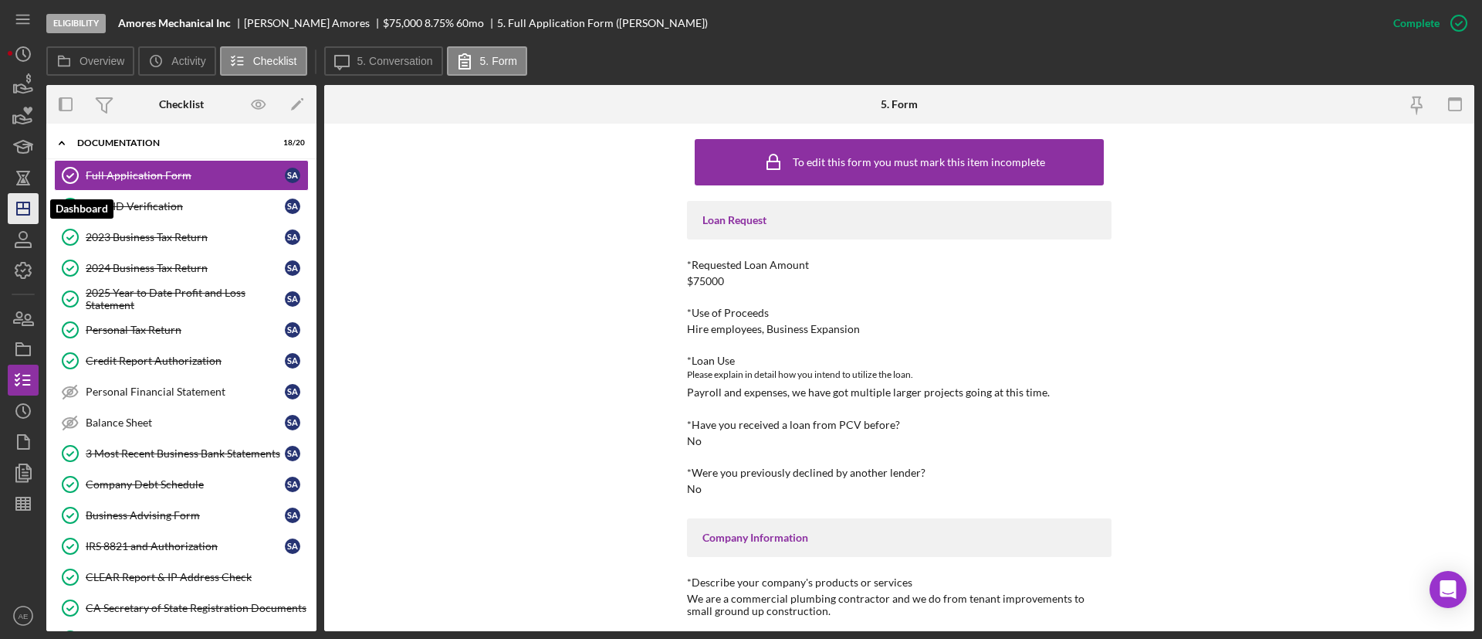
click at [23, 204] on line "button" at bounding box center [23, 205] width 0 height 6
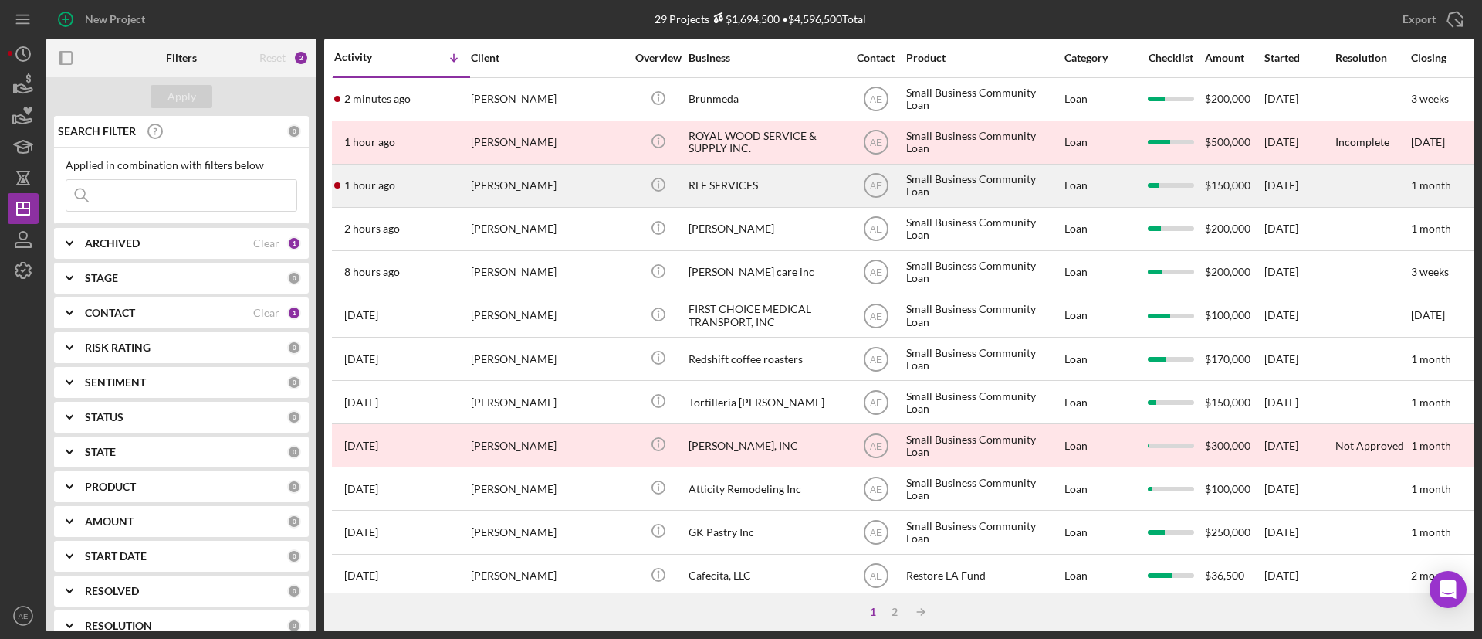
click at [546, 181] on div "[PERSON_NAME]" at bounding box center [548, 185] width 154 height 41
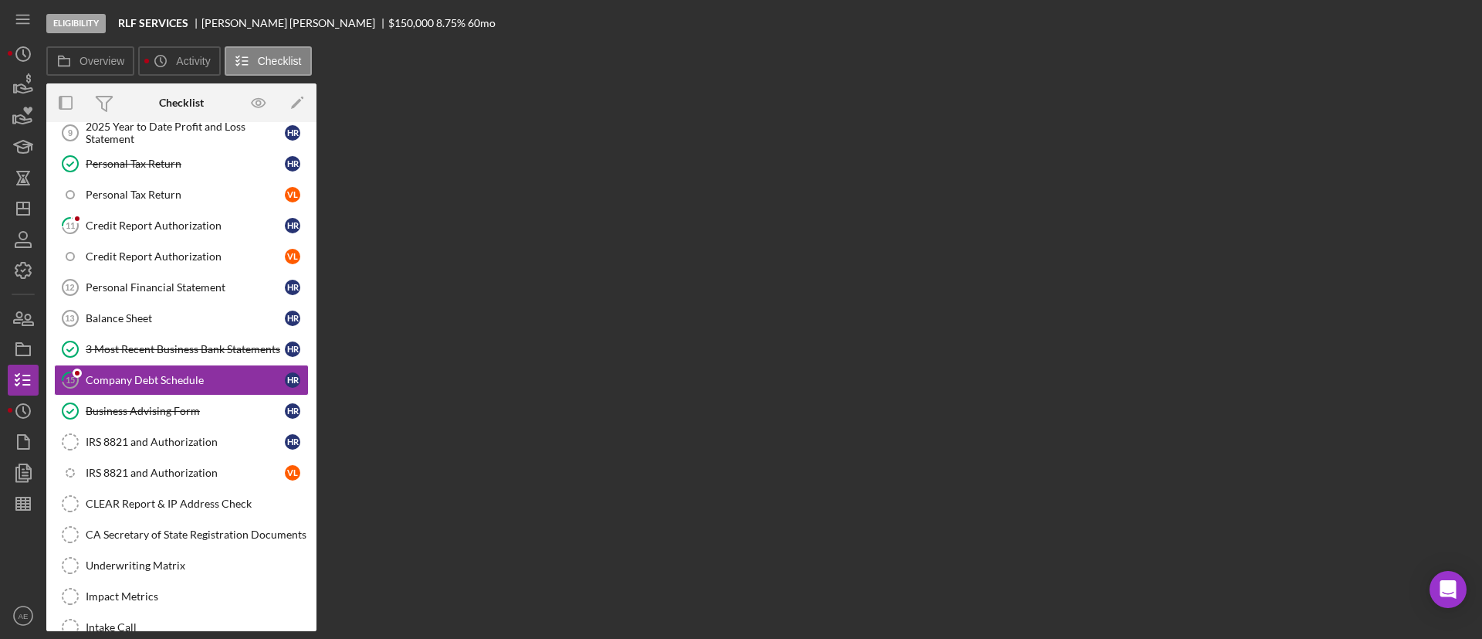
scroll to position [240, 0]
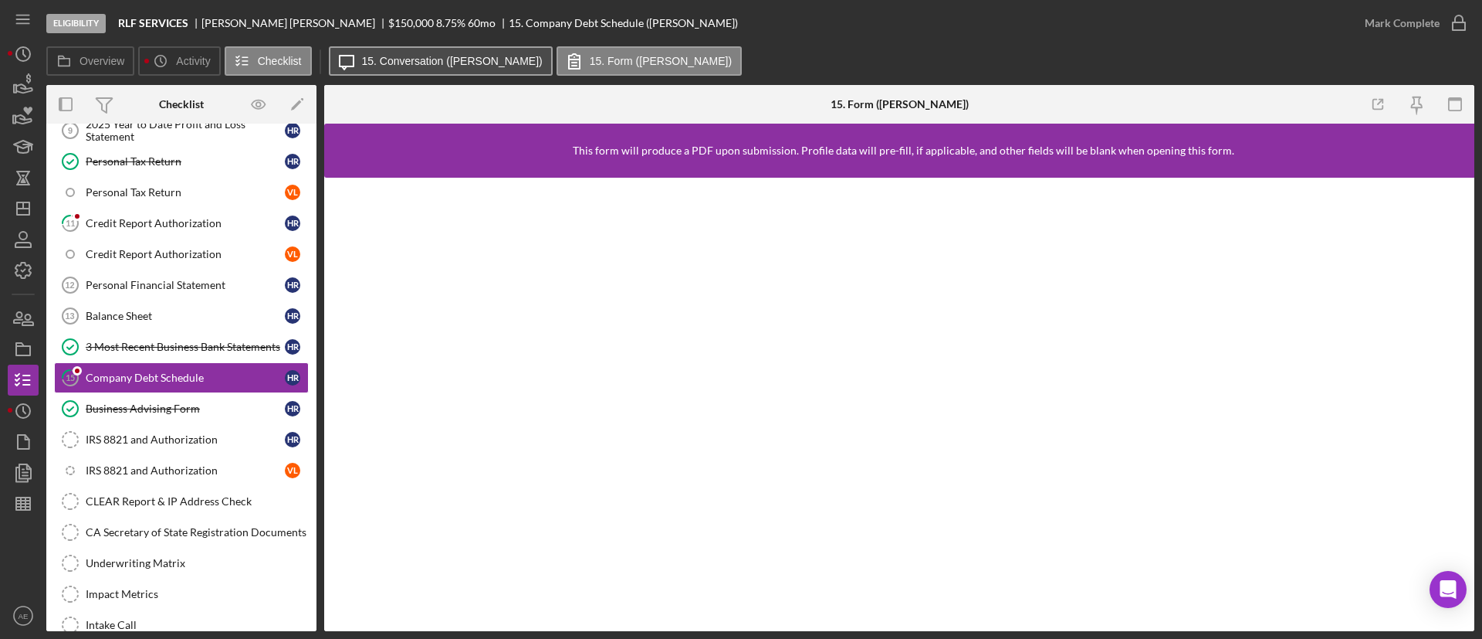
click at [434, 59] on label "15. Conversation (HECTOR R.)" at bounding box center [452, 61] width 181 height 12
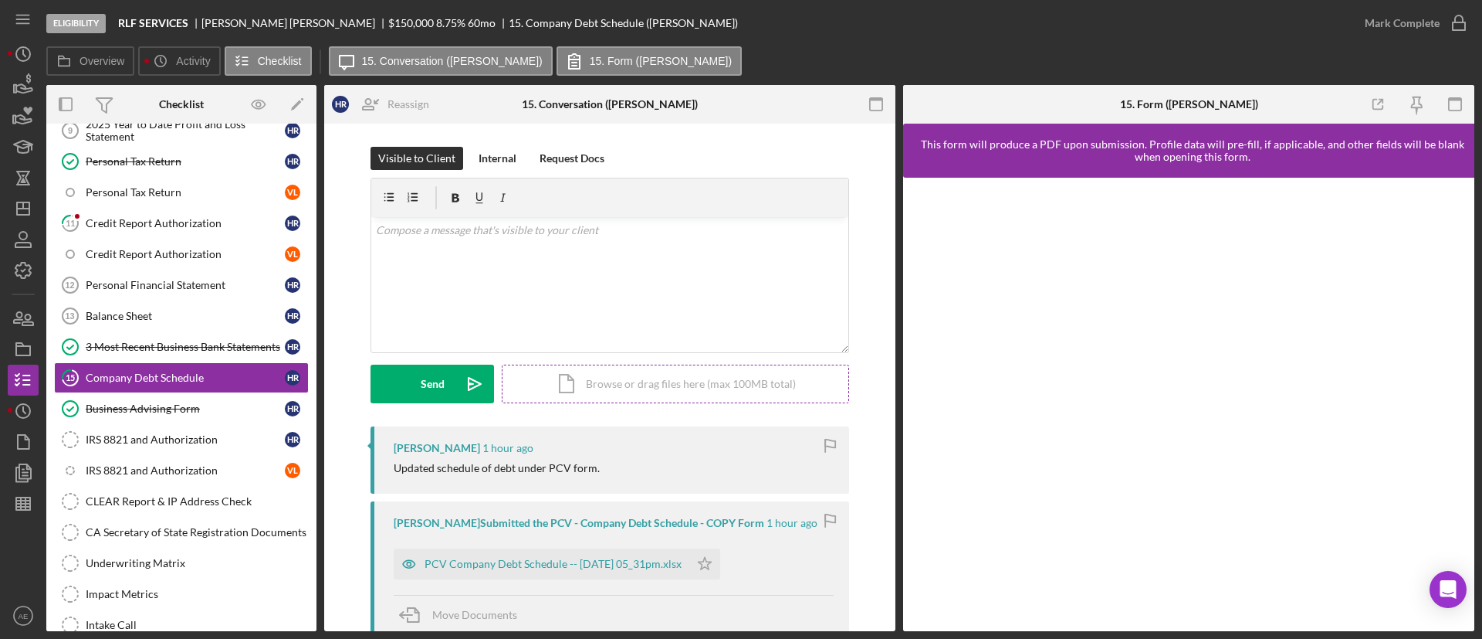
scroll to position [116, 0]
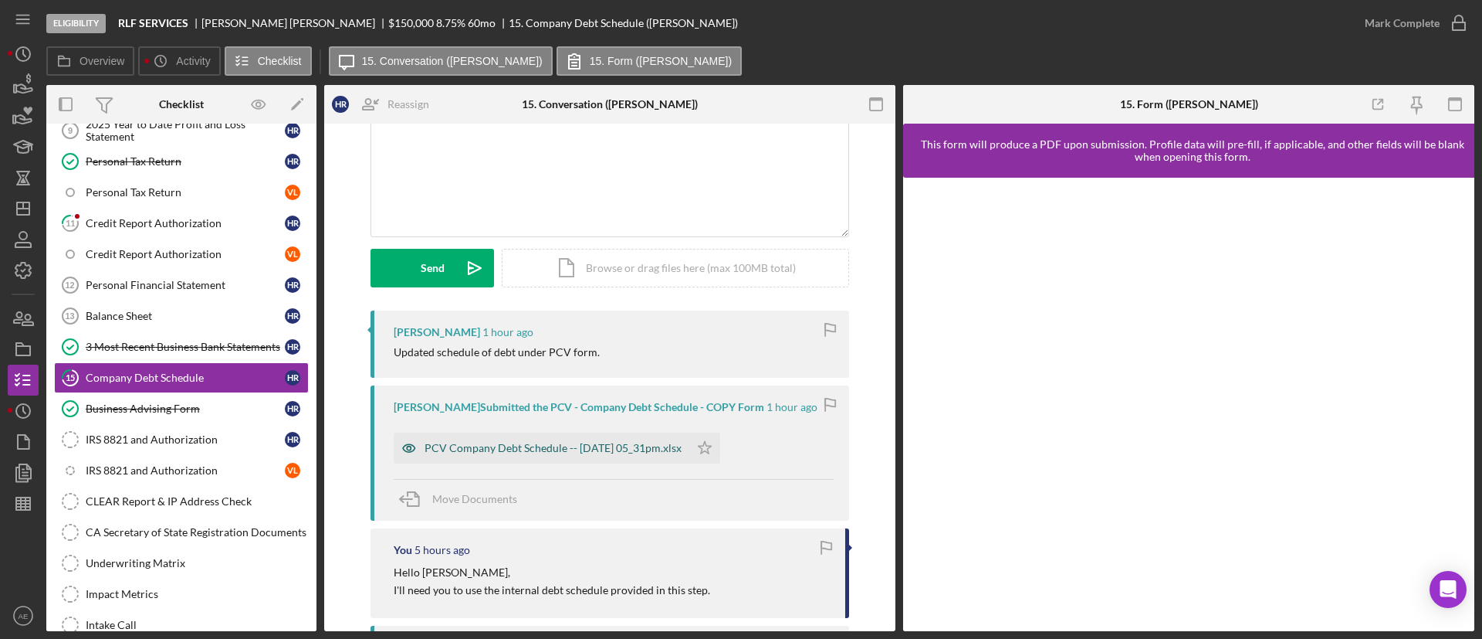
click at [416, 455] on icon "button" at bounding box center [409, 447] width 31 height 31
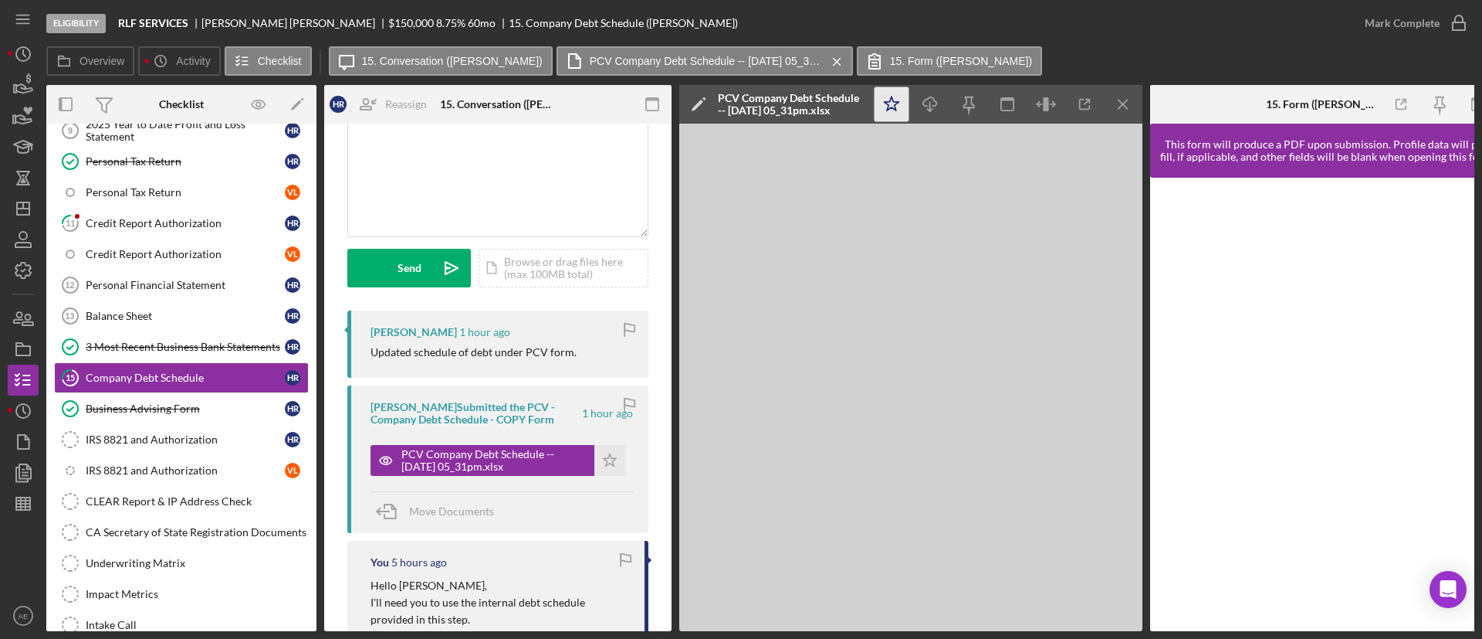
click at [887, 107] on icon "Icon/Star" at bounding box center [892, 104] width 35 height 35
click at [887, 26] on div "Mark Complete" at bounding box center [1402, 23] width 75 height 31
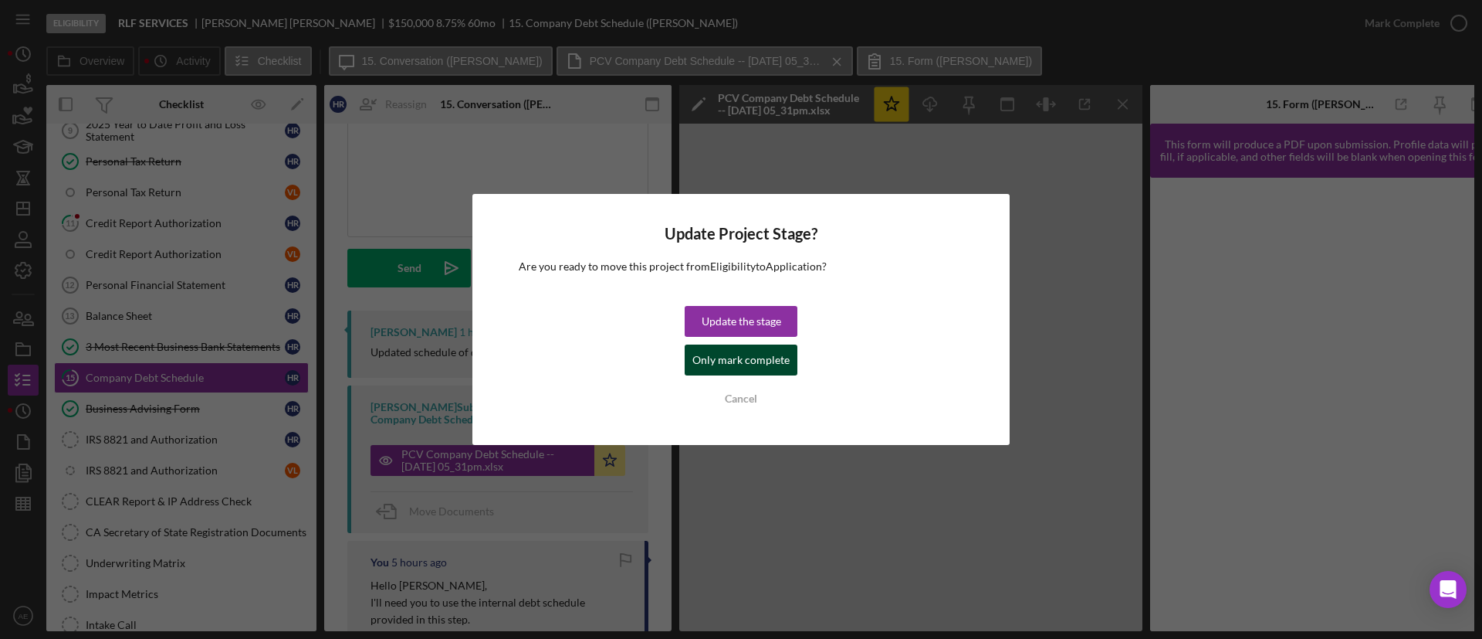
click at [737, 359] on div "Only mark complete" at bounding box center [741, 359] width 97 height 31
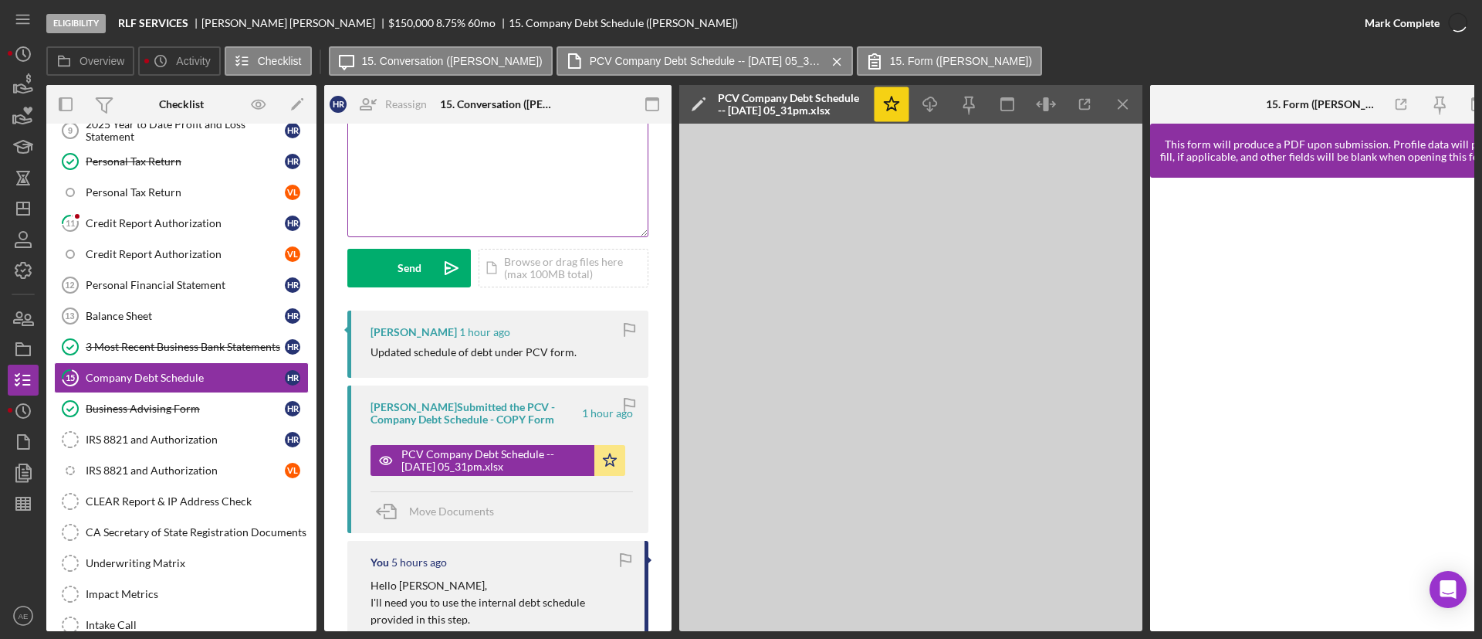
click at [546, 215] on div "v Color teal Color pink Remove color Add row above Add row below Add column bef…" at bounding box center [498, 168] width 300 height 135
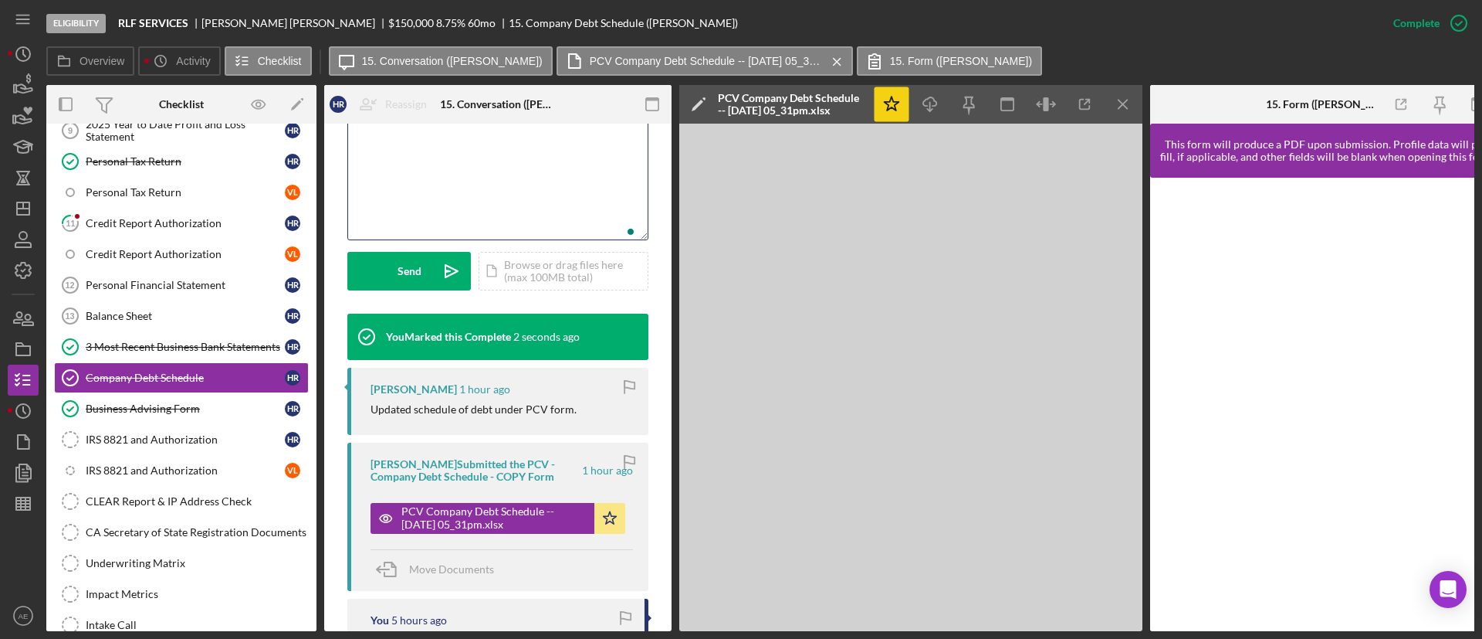
scroll to position [342, 0]
click at [429, 283] on button "Send Icon/icon-invite-send" at bounding box center [409, 271] width 124 height 39
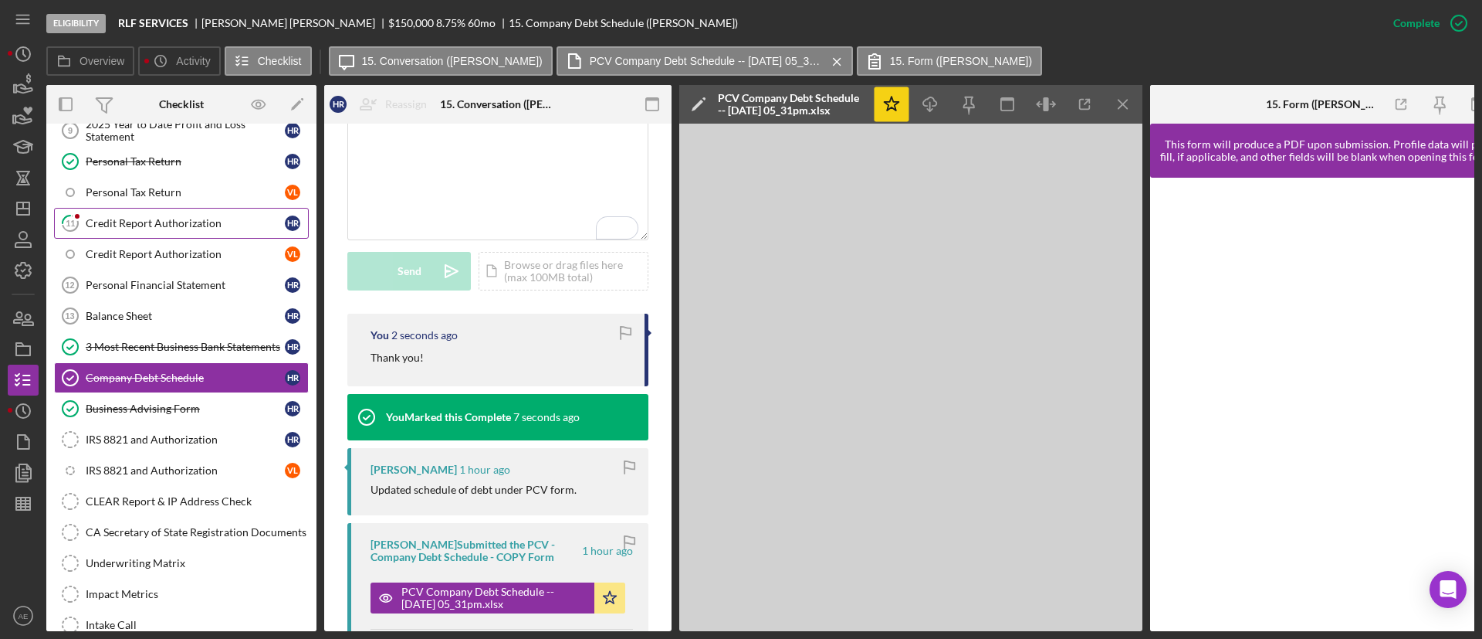
click at [186, 227] on div "Credit Report Authorization" at bounding box center [185, 223] width 199 height 12
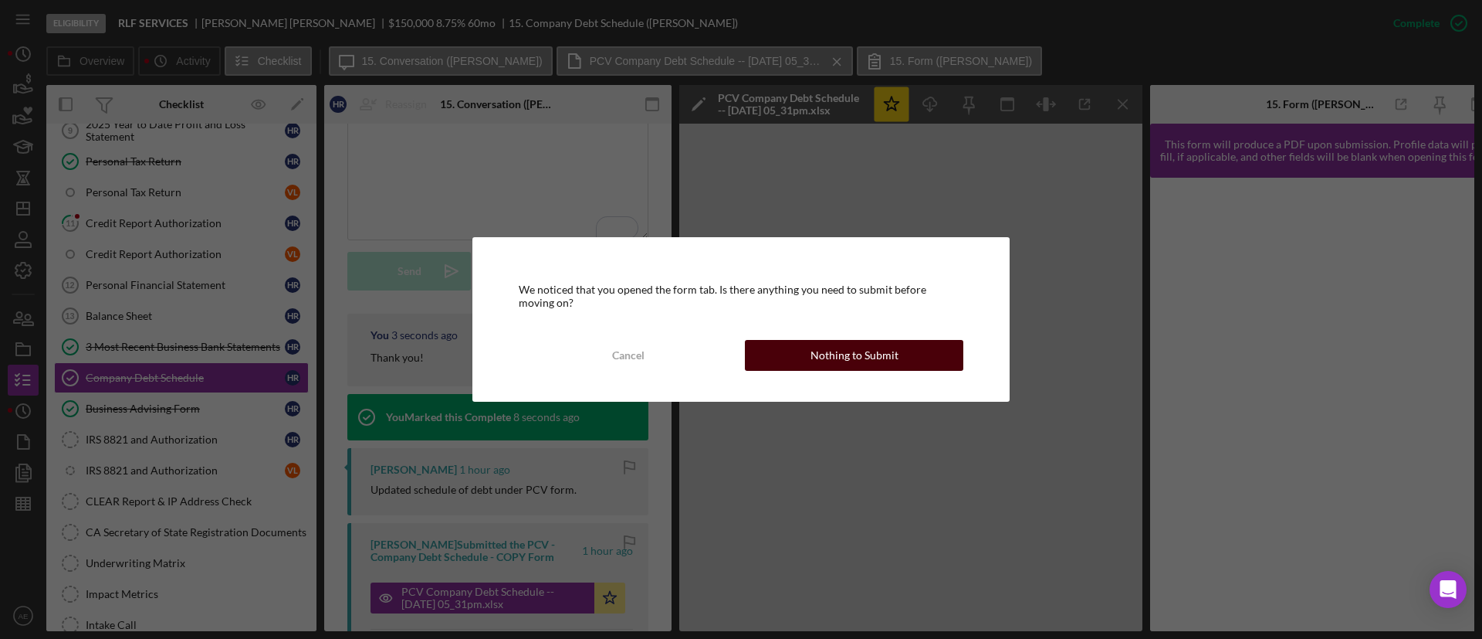
click at [782, 364] on button "Nothing to Submit" at bounding box center [854, 355] width 219 height 31
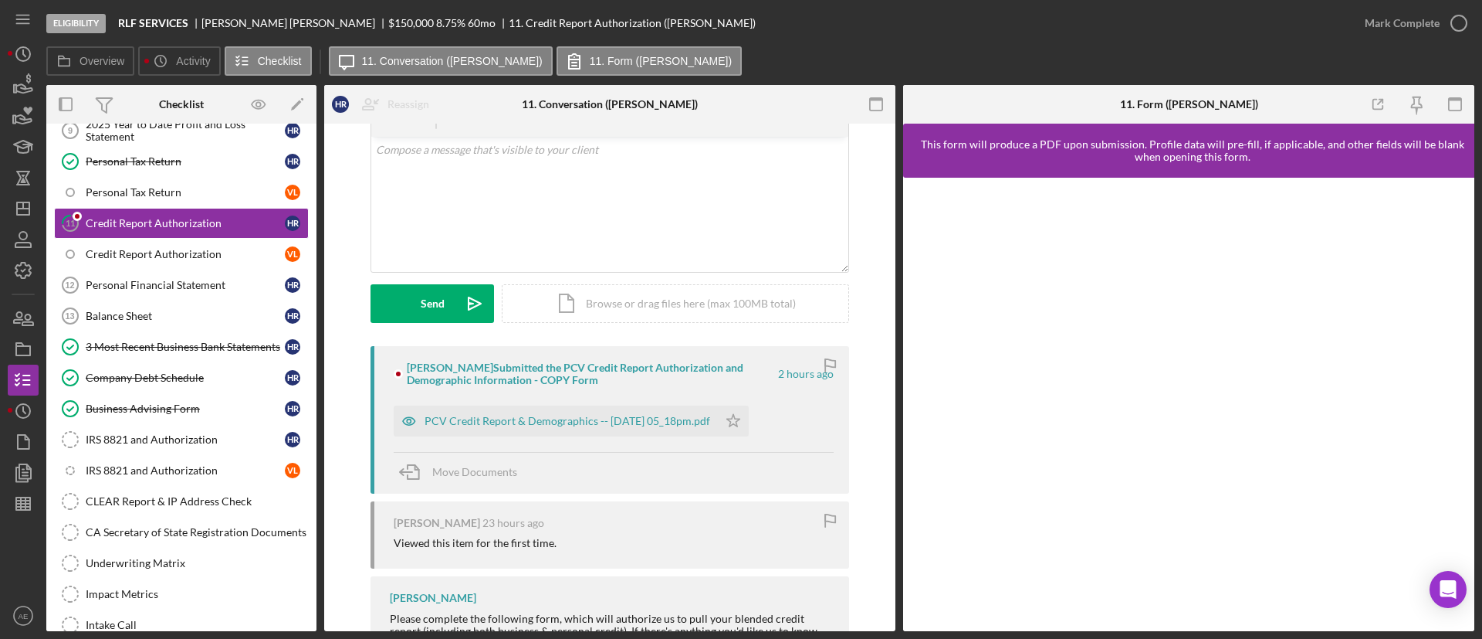
scroll to position [116, 0]
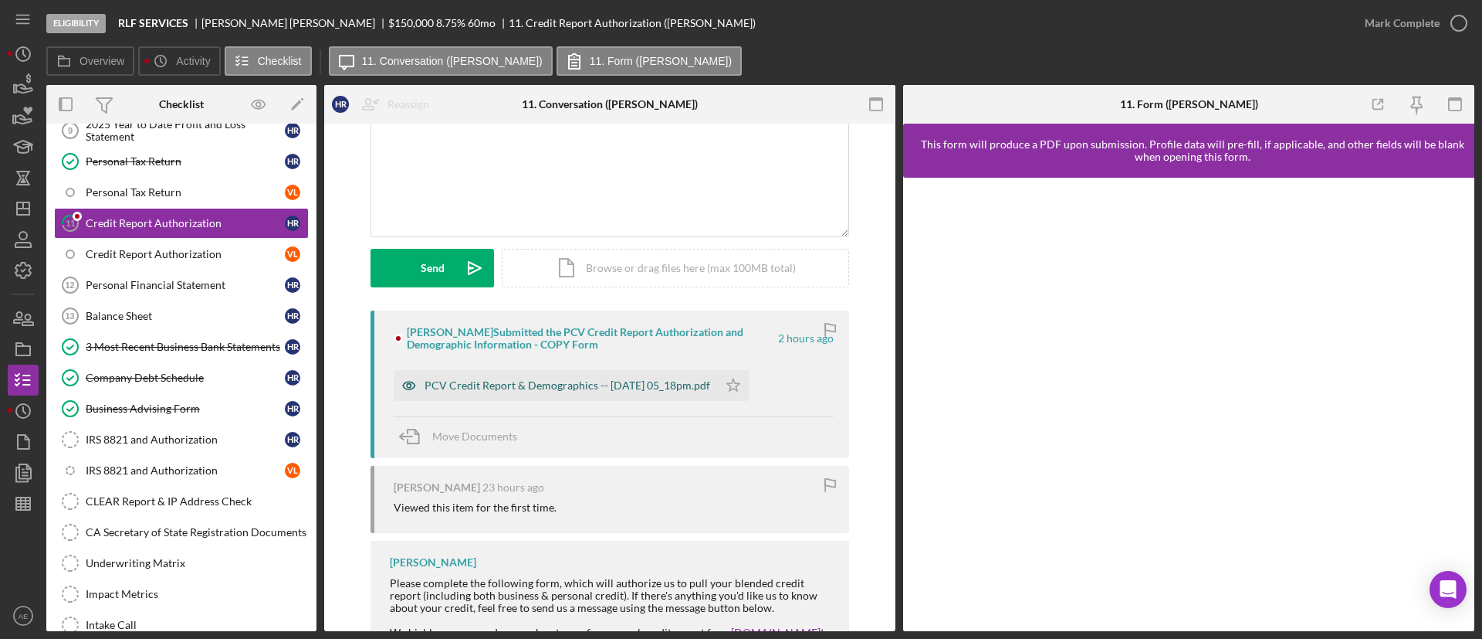
click at [409, 372] on icon "button" at bounding box center [409, 385] width 31 height 31
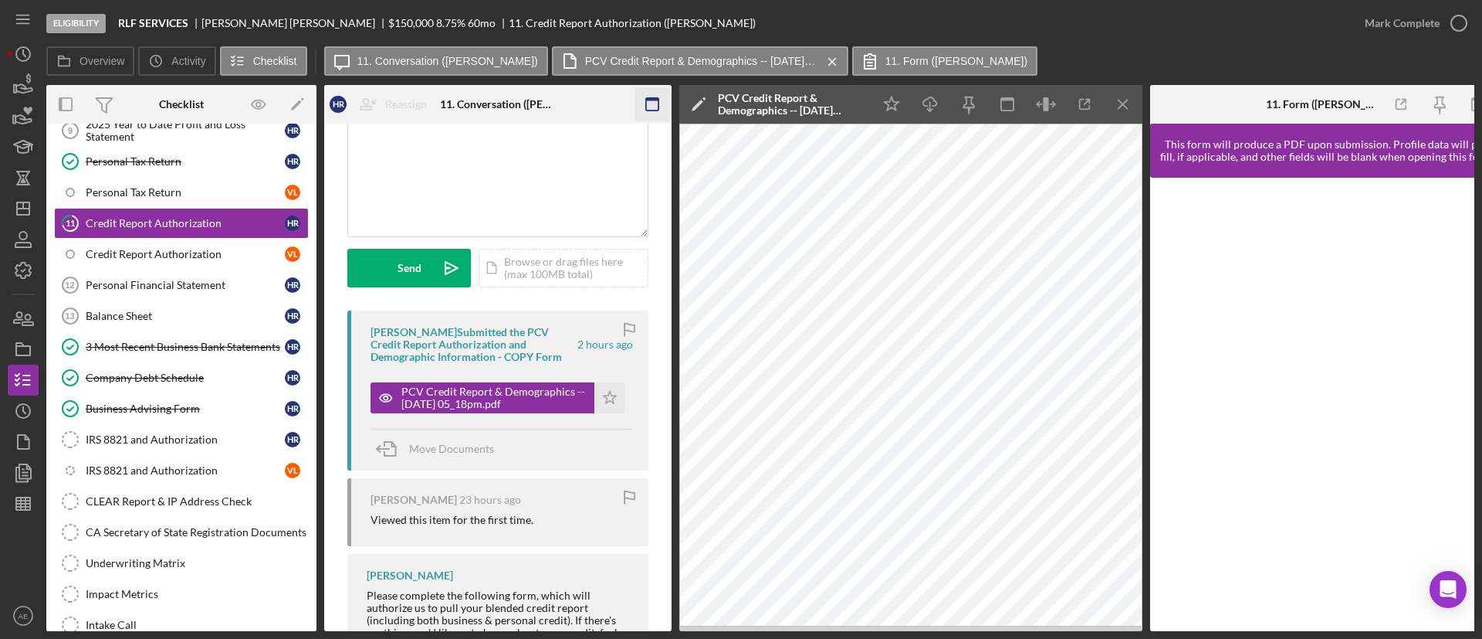
click at [646, 107] on rect "button" at bounding box center [652, 104] width 12 height 12
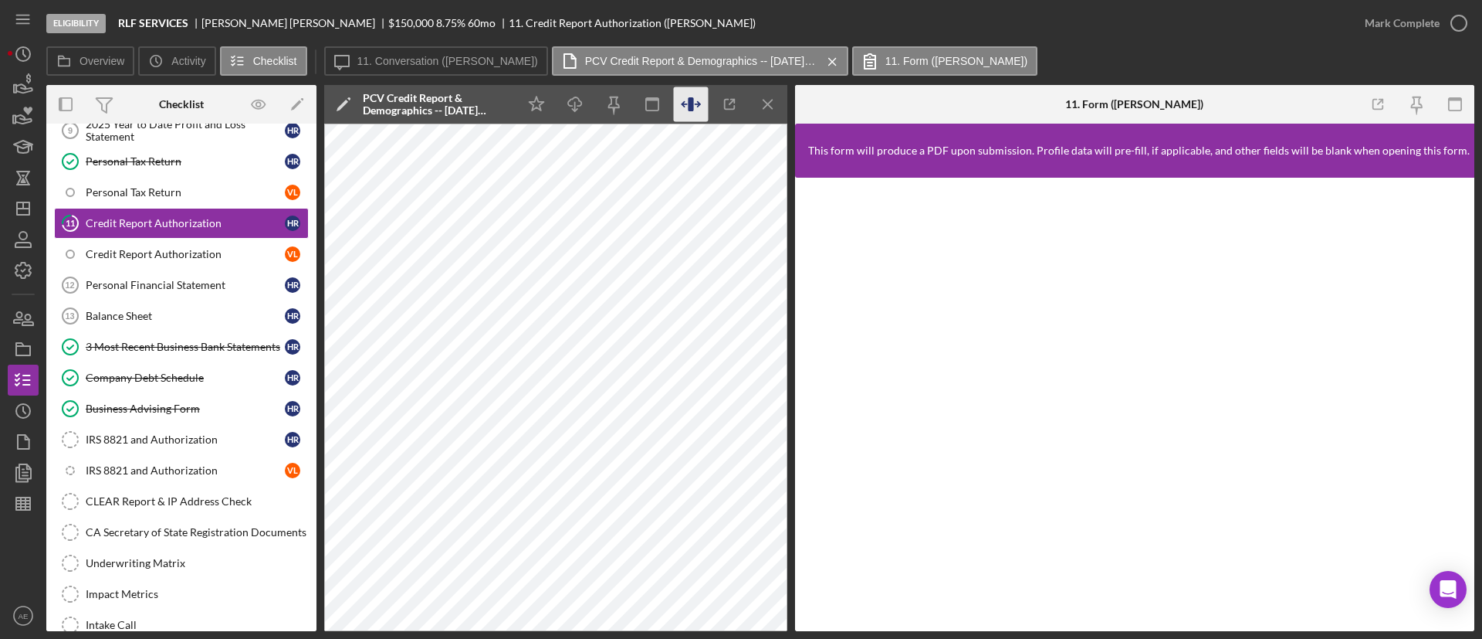
click at [696, 106] on icon "button" at bounding box center [691, 104] width 35 height 35
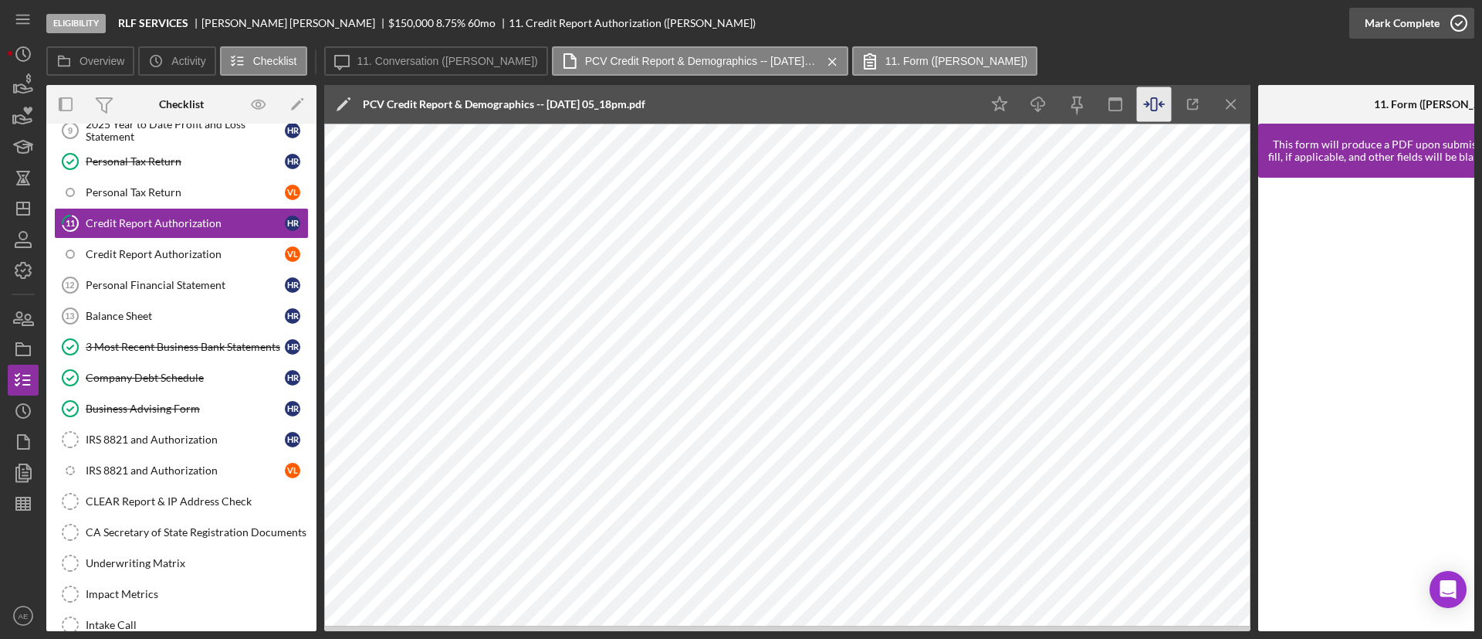
click at [887, 27] on div "Mark Complete" at bounding box center [1402, 23] width 75 height 31
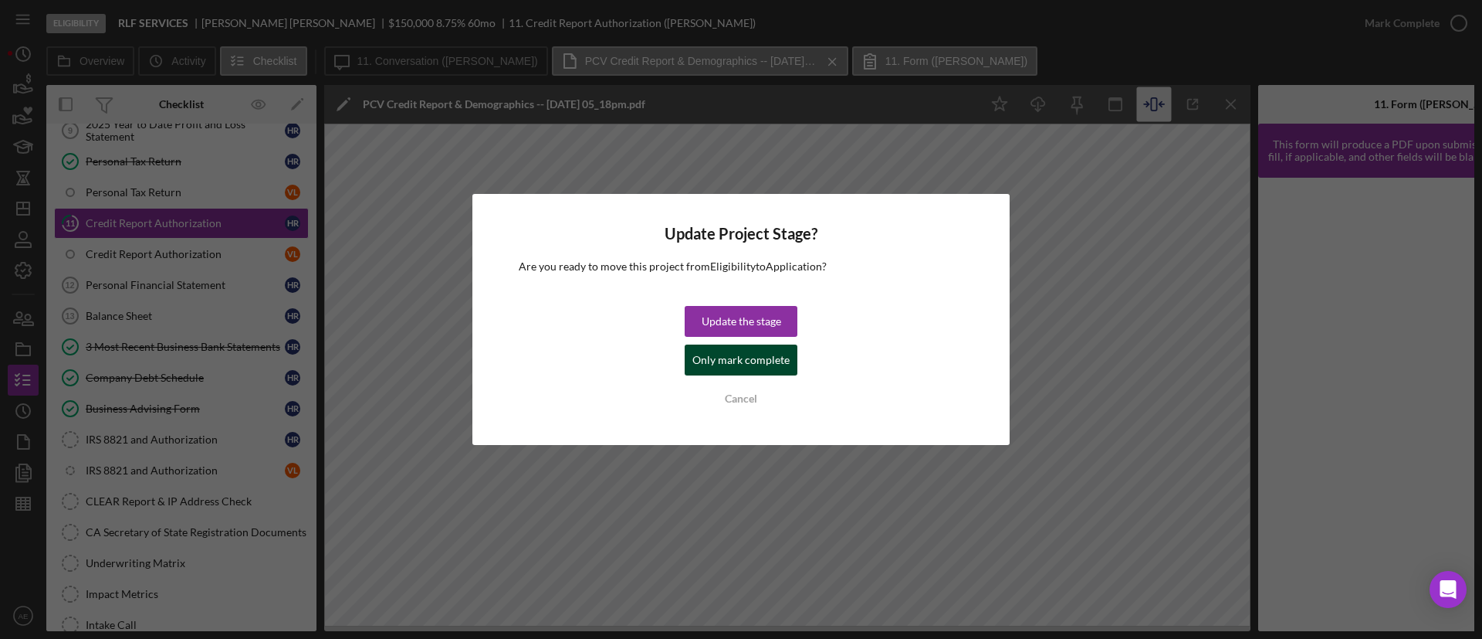
click at [754, 353] on div "Only mark complete" at bounding box center [741, 359] width 97 height 31
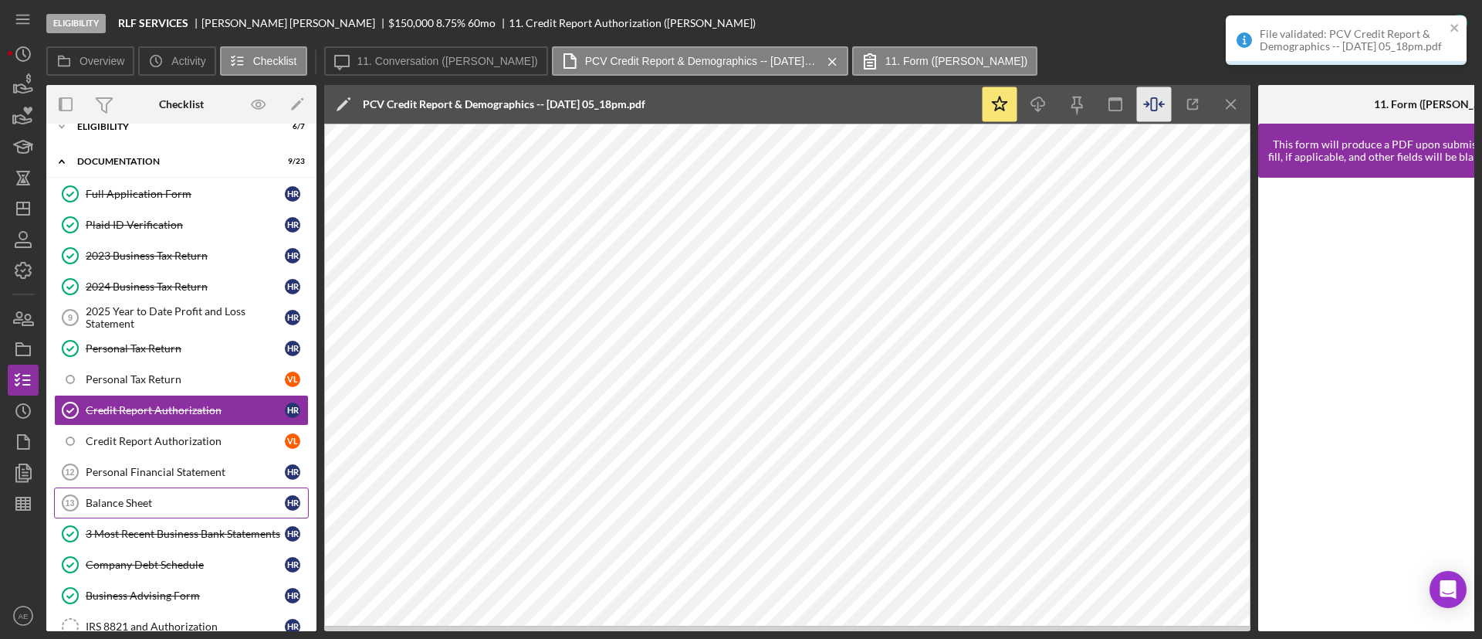
scroll to position [0, 0]
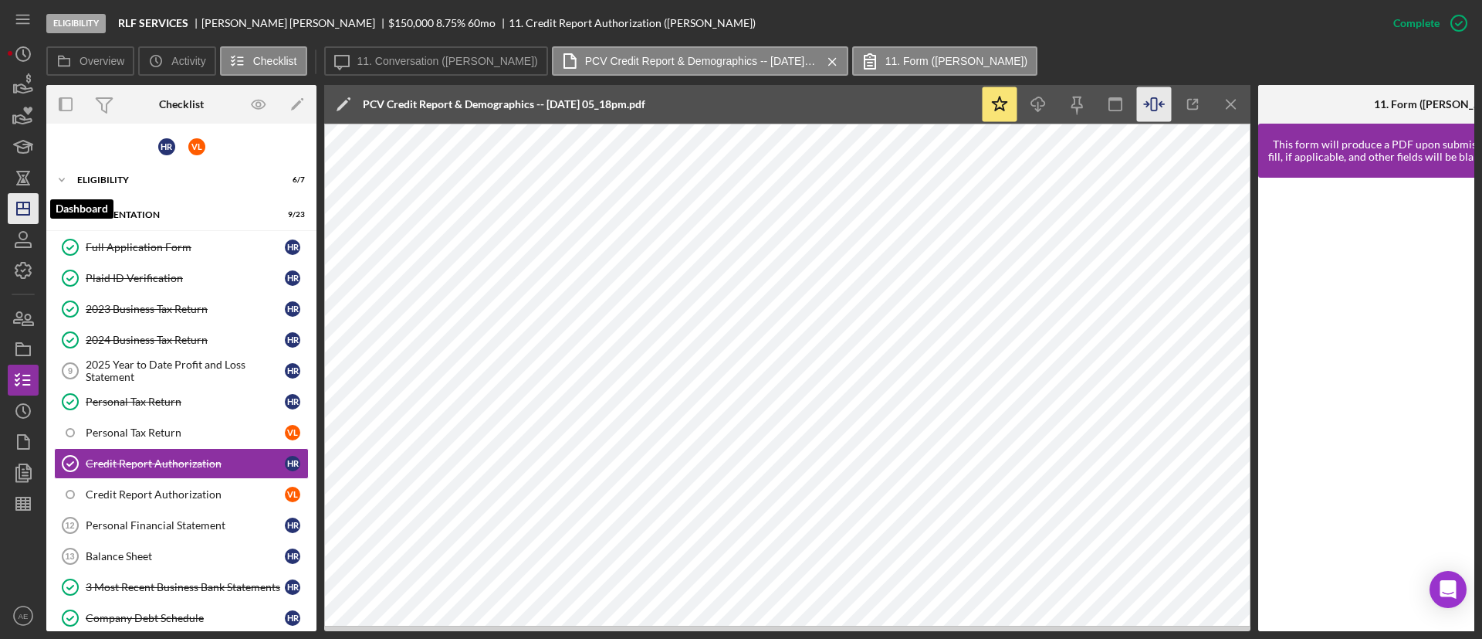
click at [22, 209] on icon "Icon/Dashboard" at bounding box center [23, 208] width 39 height 39
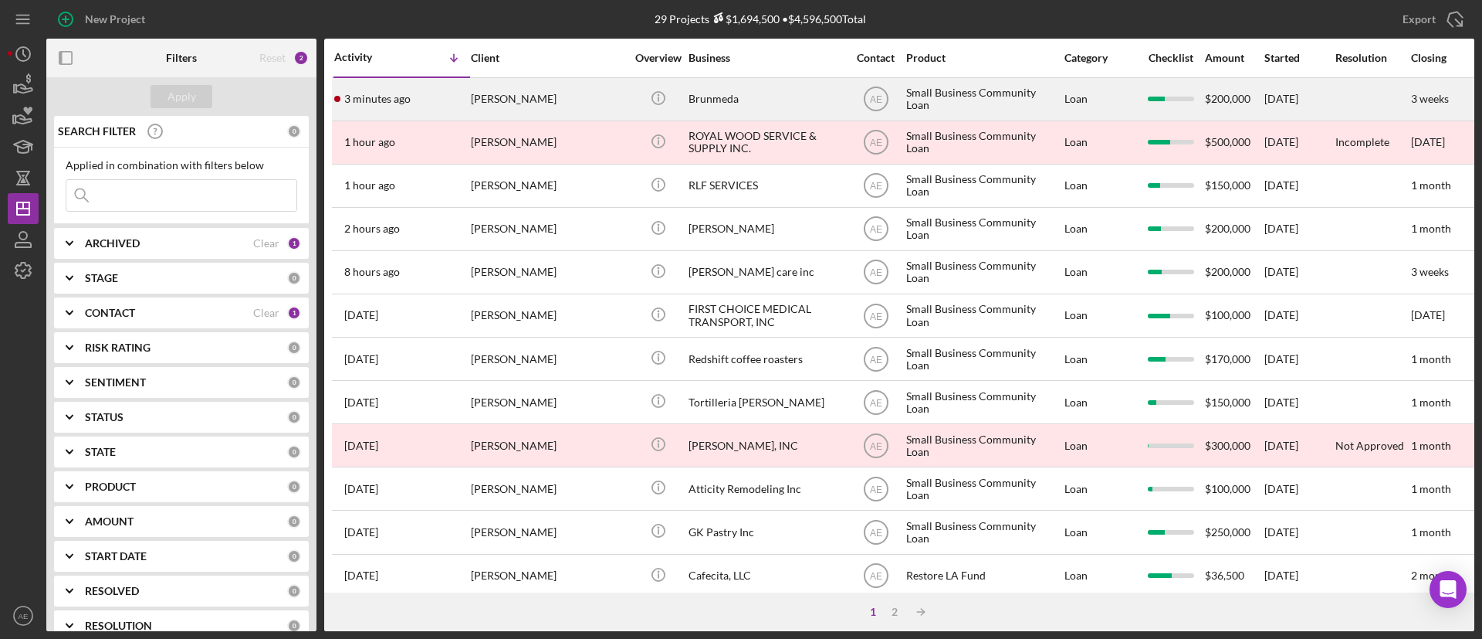
click at [526, 95] on div "[PERSON_NAME]" at bounding box center [548, 99] width 154 height 41
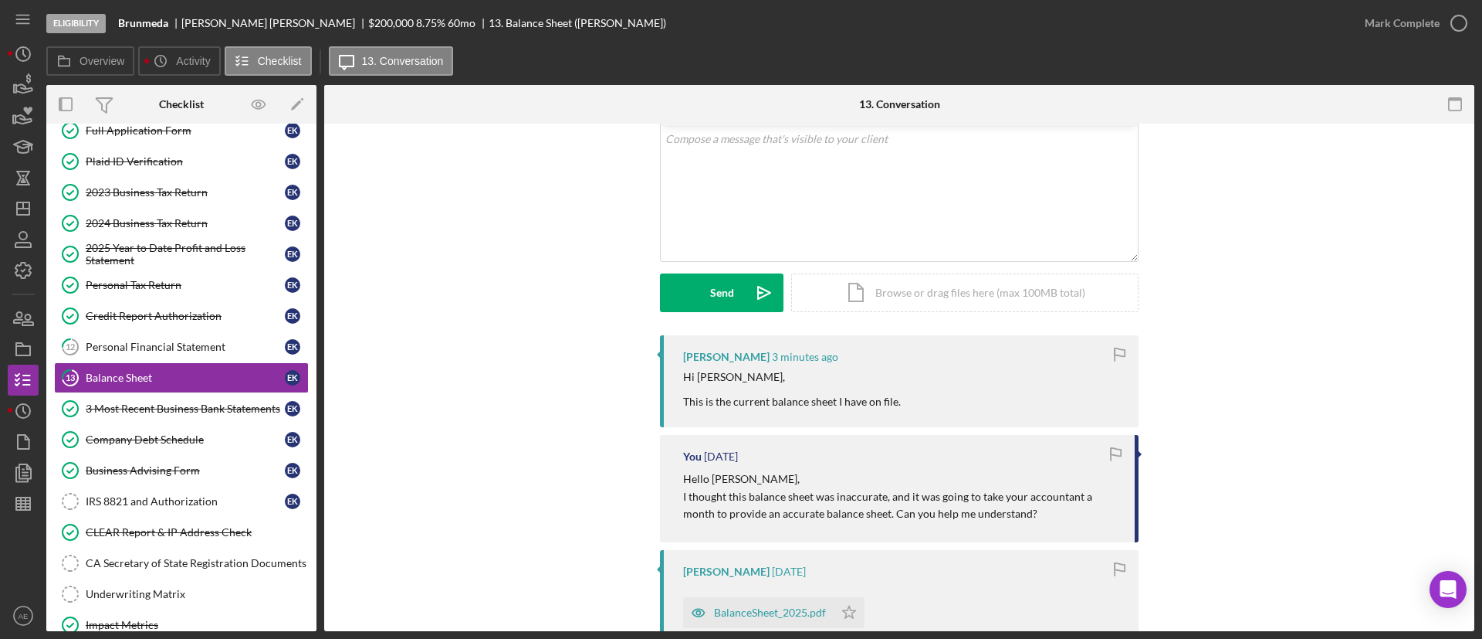
scroll to position [347, 0]
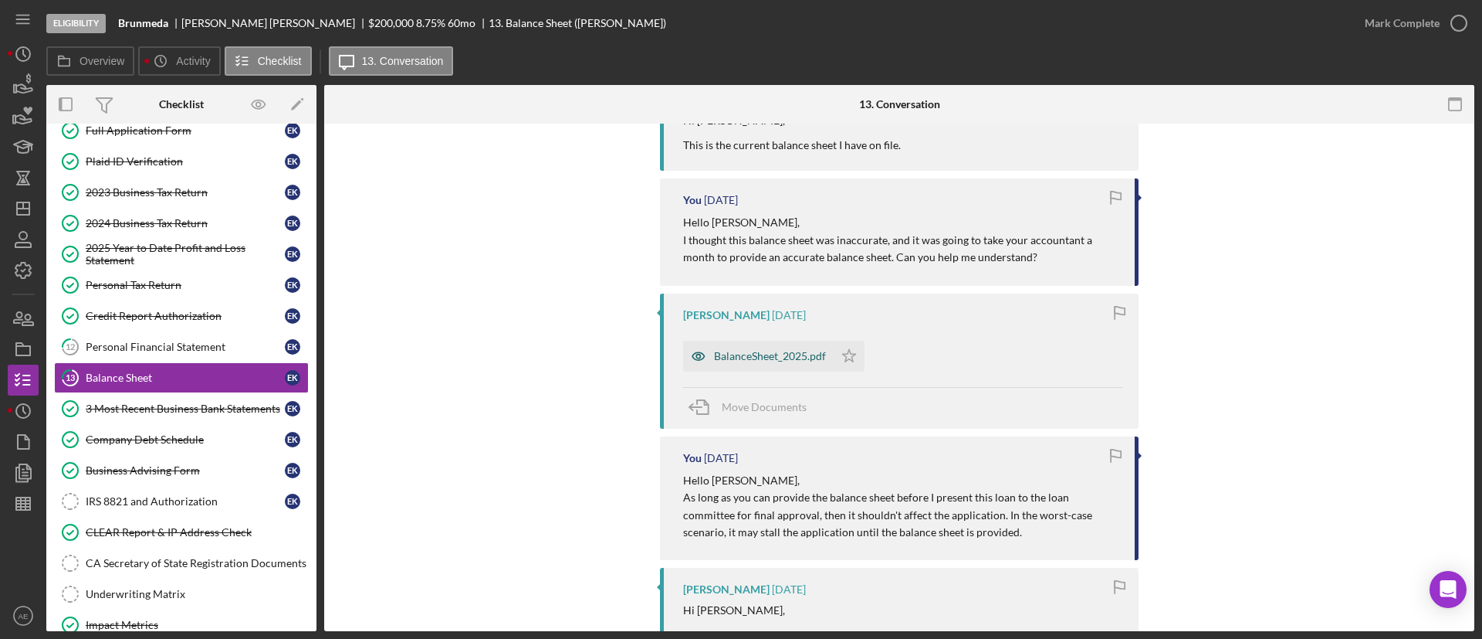
click at [696, 365] on icon "button" at bounding box center [698, 355] width 31 height 31
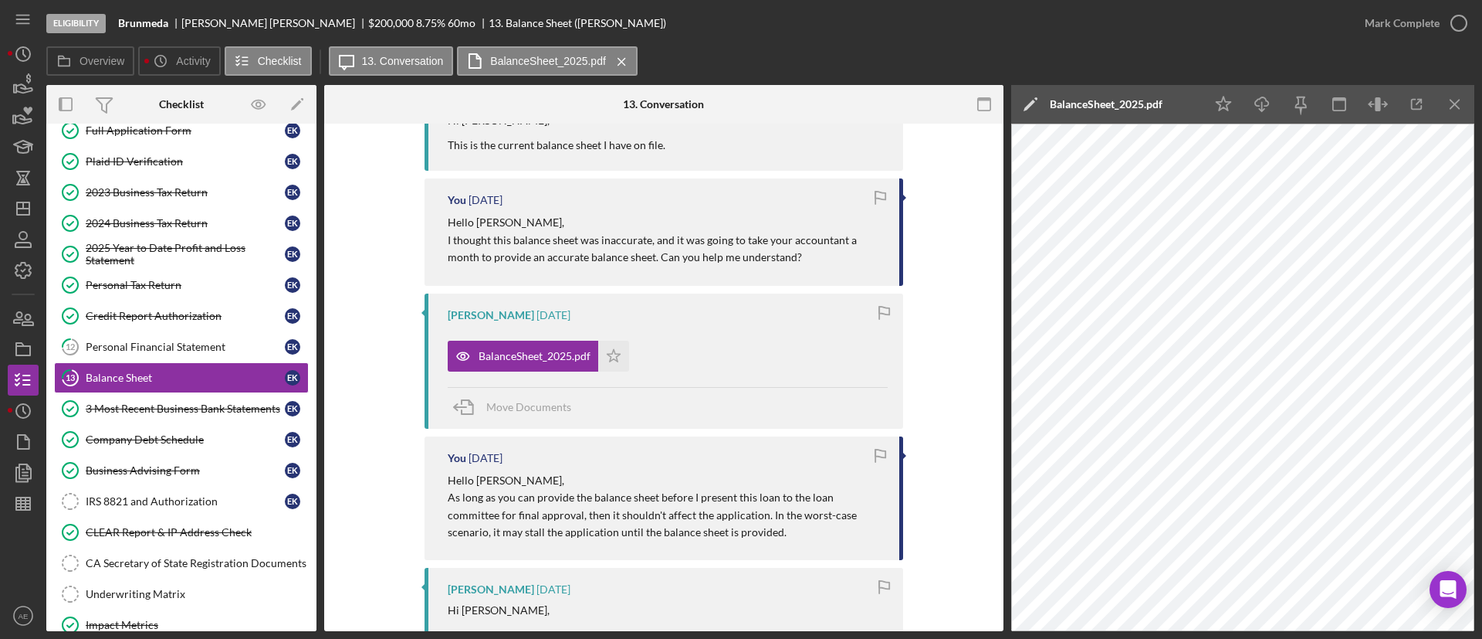
click at [628, 360] on div "BalanceSheet_2025.pdf Icon/Star" at bounding box center [542, 352] width 189 height 39
click at [600, 374] on div "Eugene Kim 6 days ago BalanceSheet_2025.pdf Icon/Star Move Documents" at bounding box center [664, 360] width 479 height 135
click at [601, 351] on icon "Icon/Star" at bounding box center [613, 355] width 31 height 31
click at [887, 107] on icon "button" at bounding box center [1378, 104] width 35 height 35
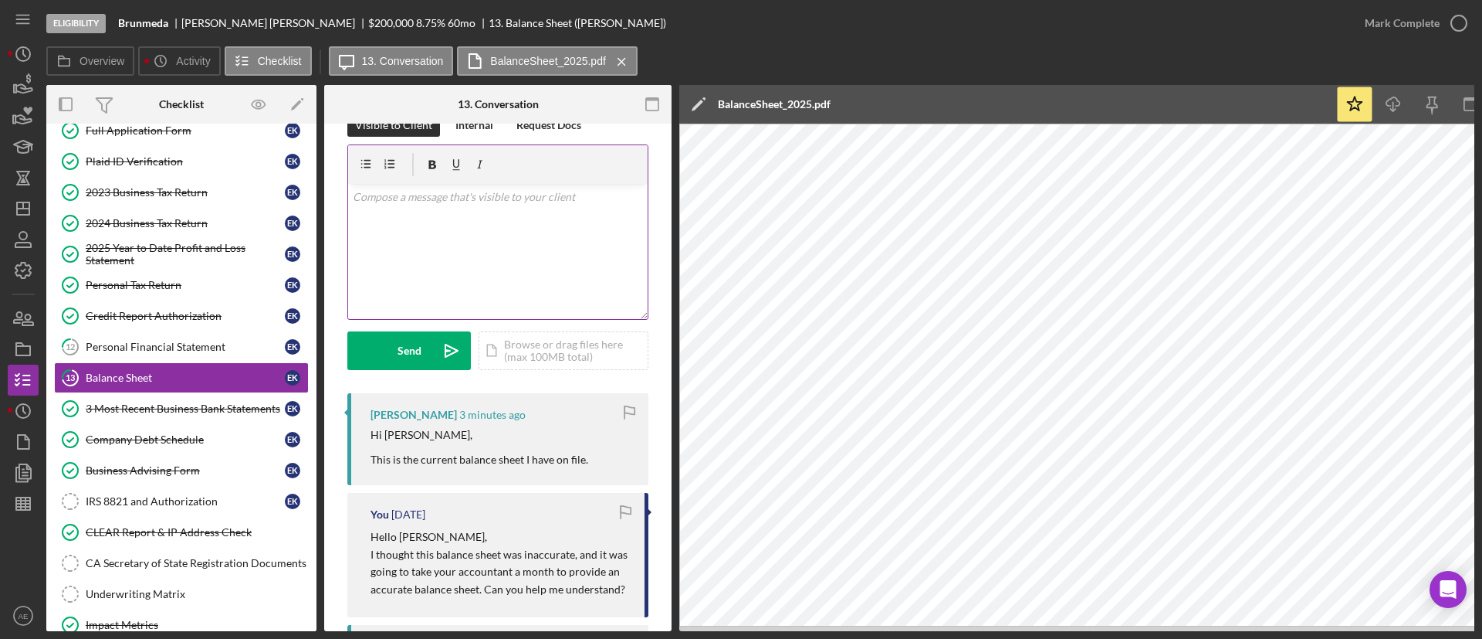
scroll to position [0, 0]
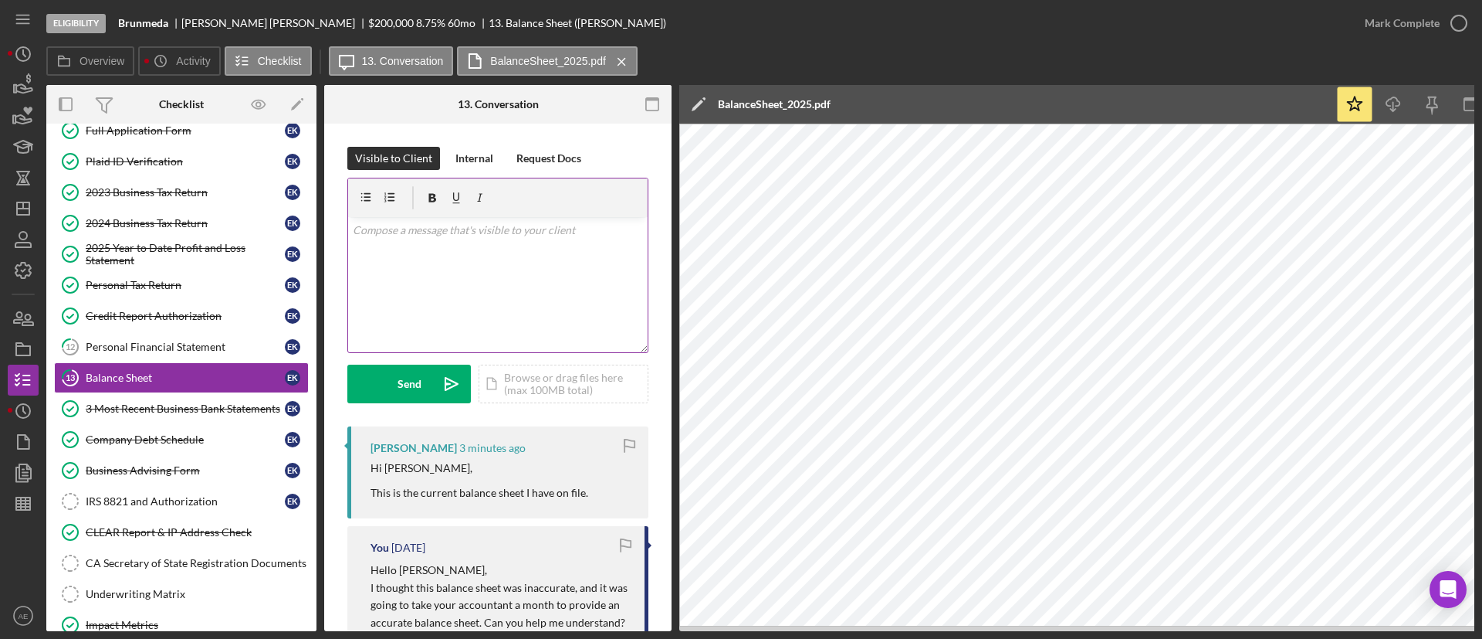
click at [443, 249] on div "v Color teal Color pink Remove color Add row above Add row below Add column bef…" at bounding box center [498, 284] width 300 height 135
click at [399, 378] on div "Send" at bounding box center [410, 383] width 24 height 39
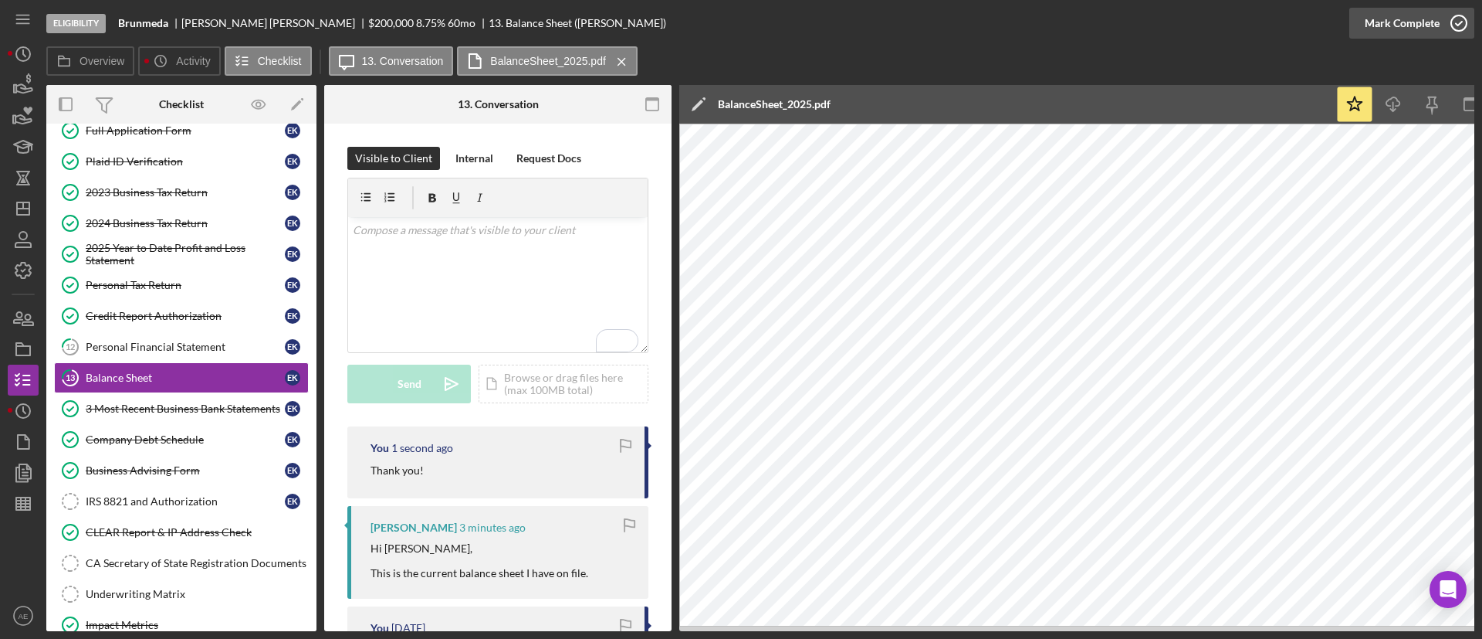
click at [887, 37] on div "Mark Complete" at bounding box center [1402, 23] width 75 height 31
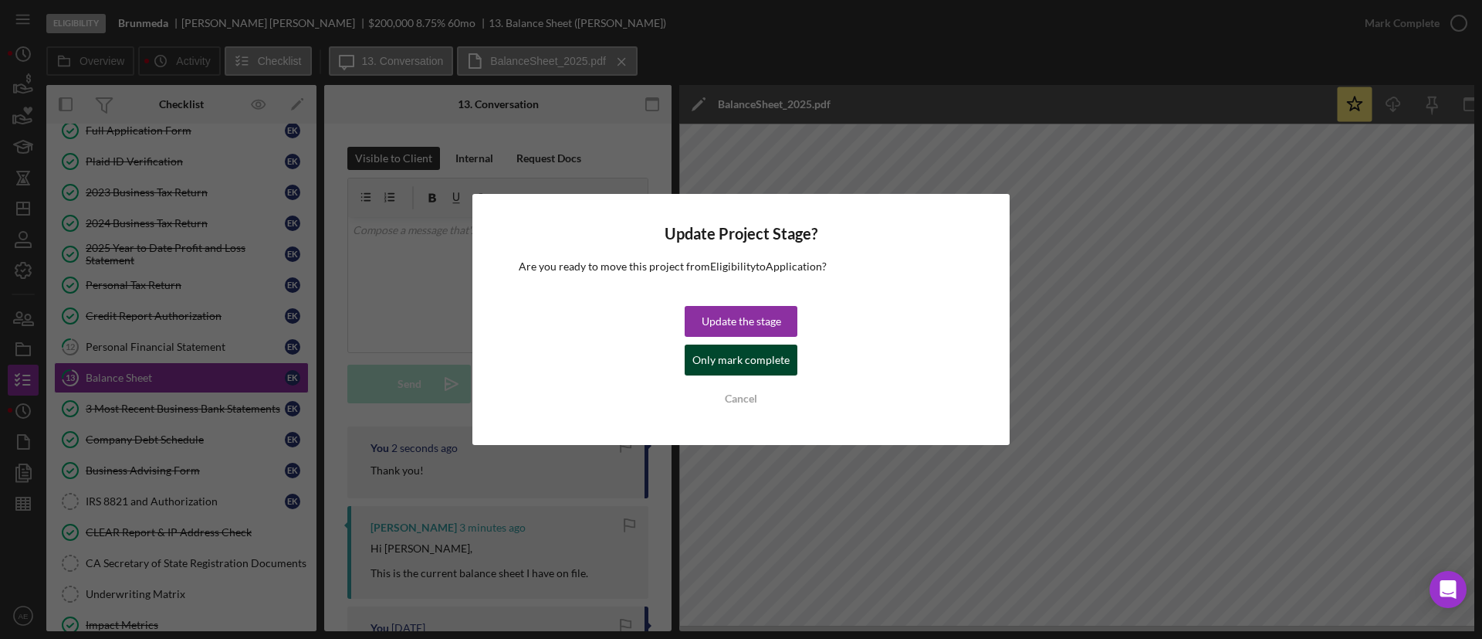
click at [747, 357] on div "Only mark complete" at bounding box center [741, 359] width 97 height 31
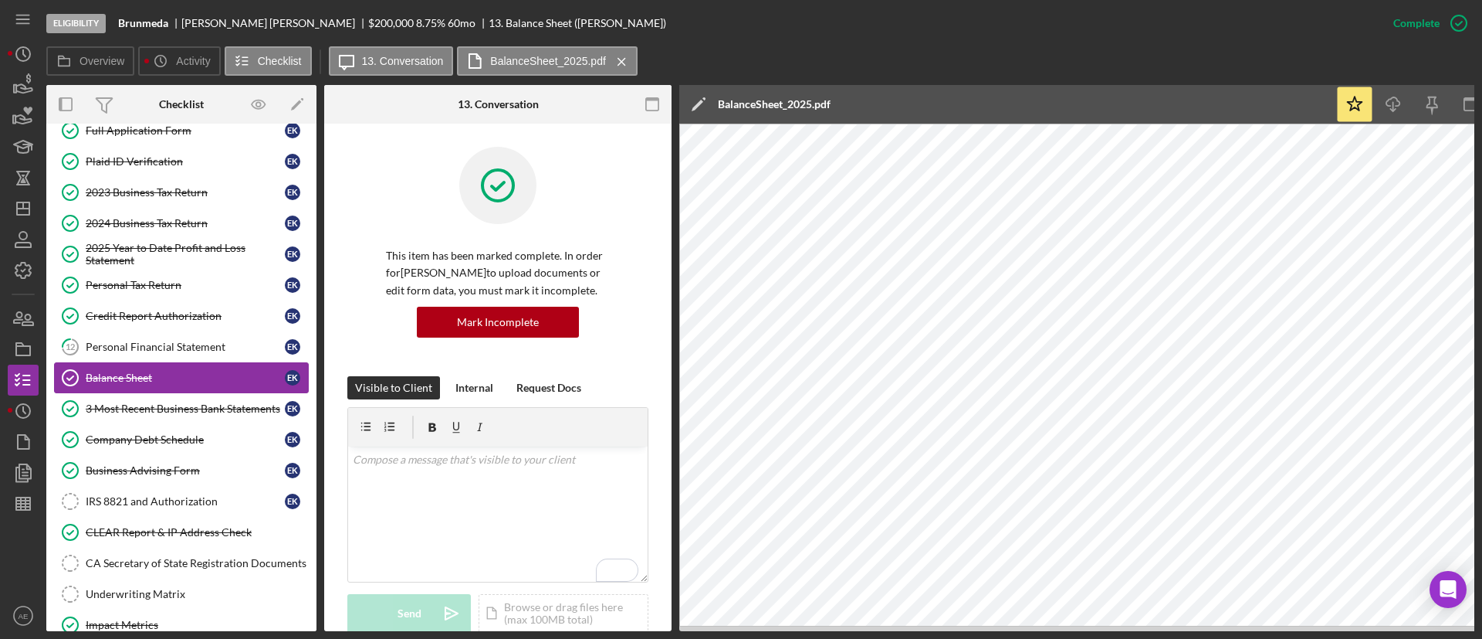
drag, startPoint x: 168, startPoint y: 351, endPoint x: 232, endPoint y: 362, distance: 65.0
click at [168, 351] on div "Personal Financial Statement" at bounding box center [185, 346] width 199 height 12
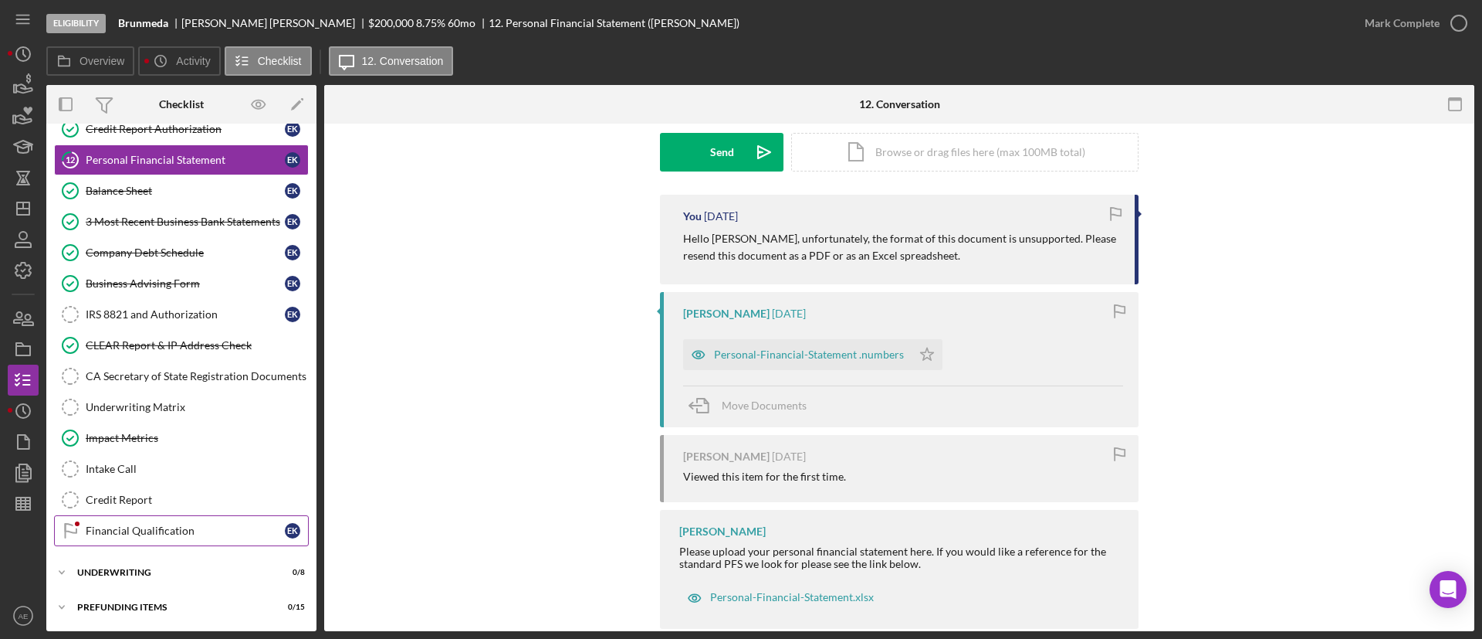
click at [191, 537] on link "Financial Qualification Financial Qualification E K" at bounding box center [181, 530] width 255 height 31
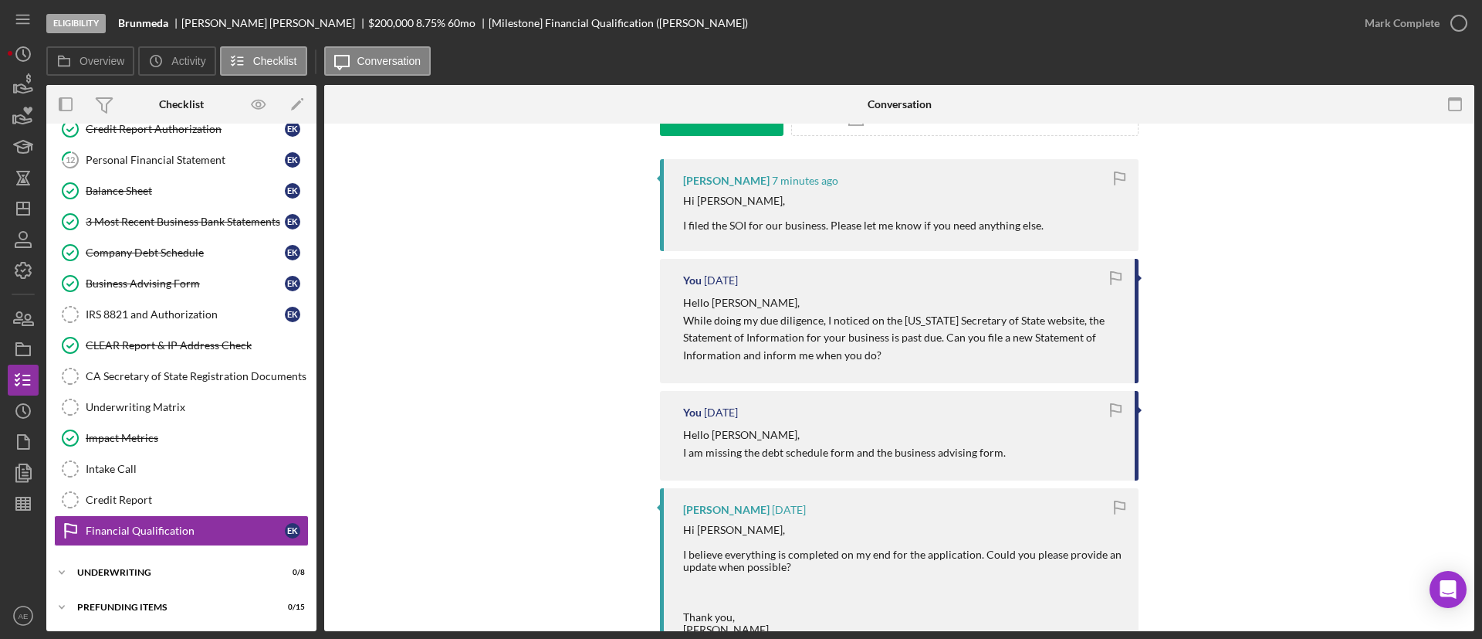
scroll to position [232, 0]
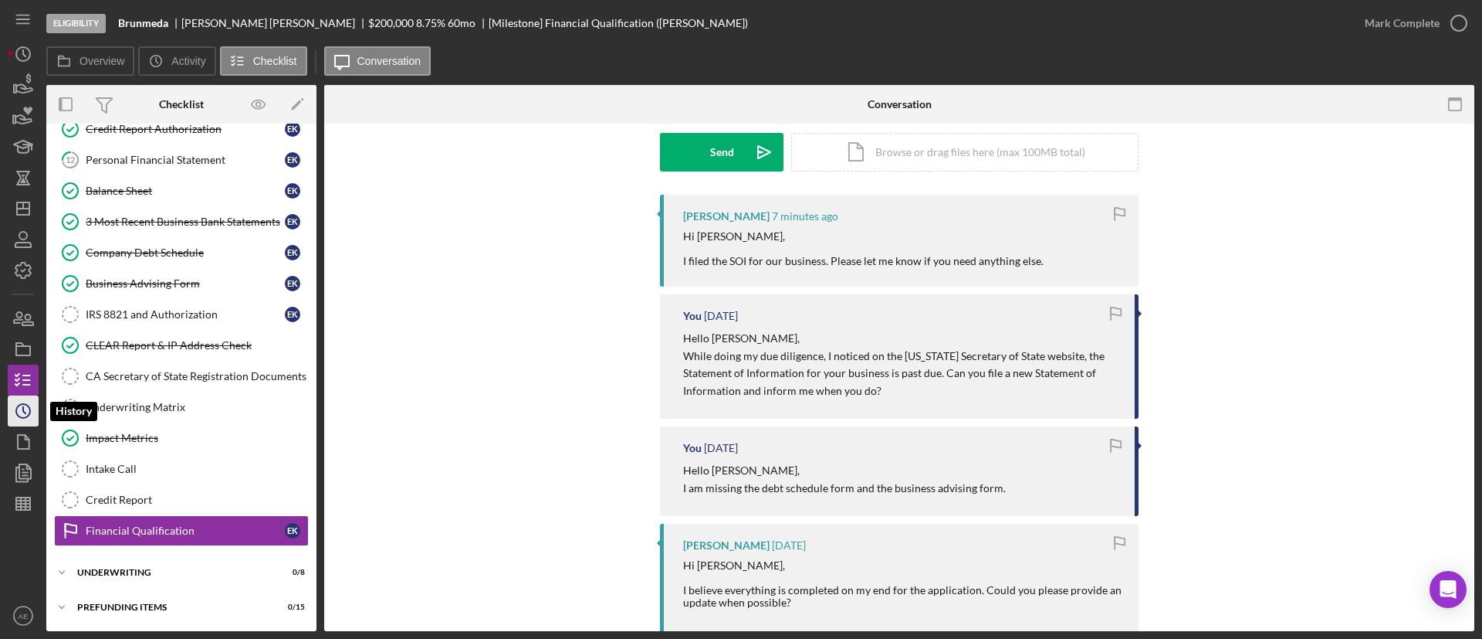
drag, startPoint x: 25, startPoint y: 405, endPoint x: 36, endPoint y: 404, distance: 10.9
click at [25, 405] on icon "Icon/History" at bounding box center [23, 410] width 39 height 39
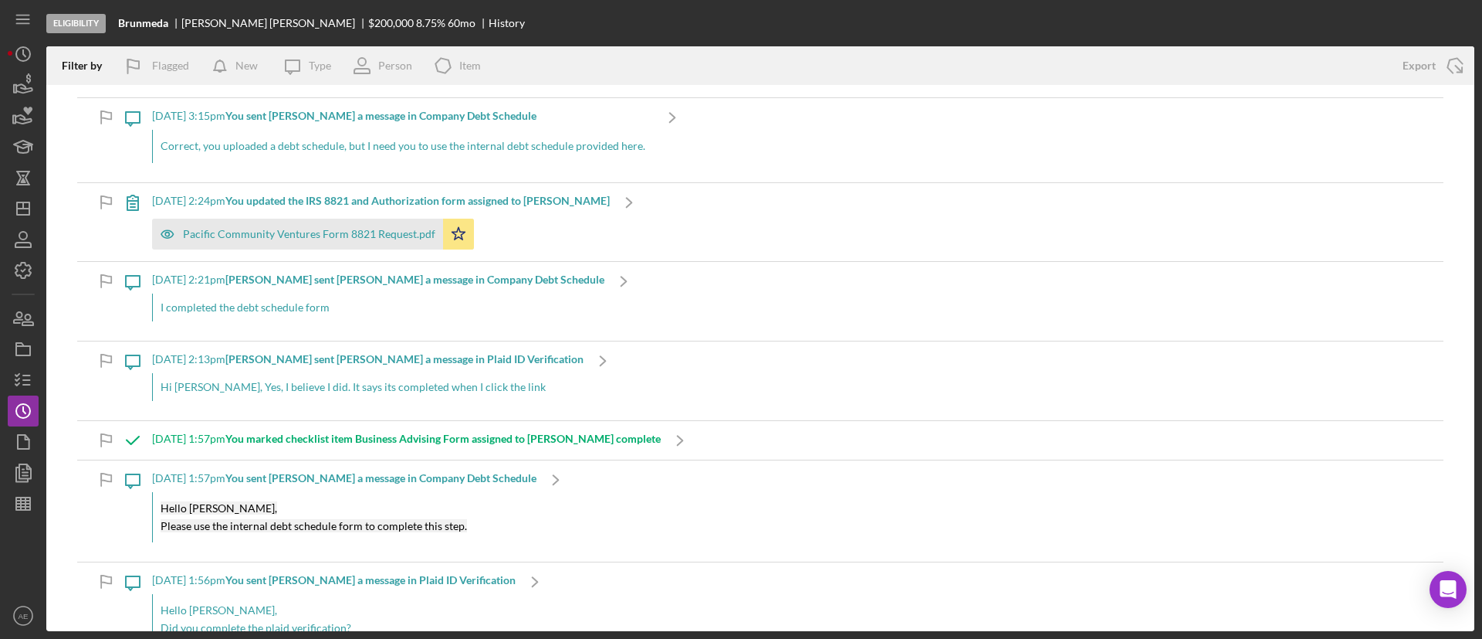
scroll to position [1853, 0]
click at [24, 375] on line "button" at bounding box center [26, 375] width 7 height 0
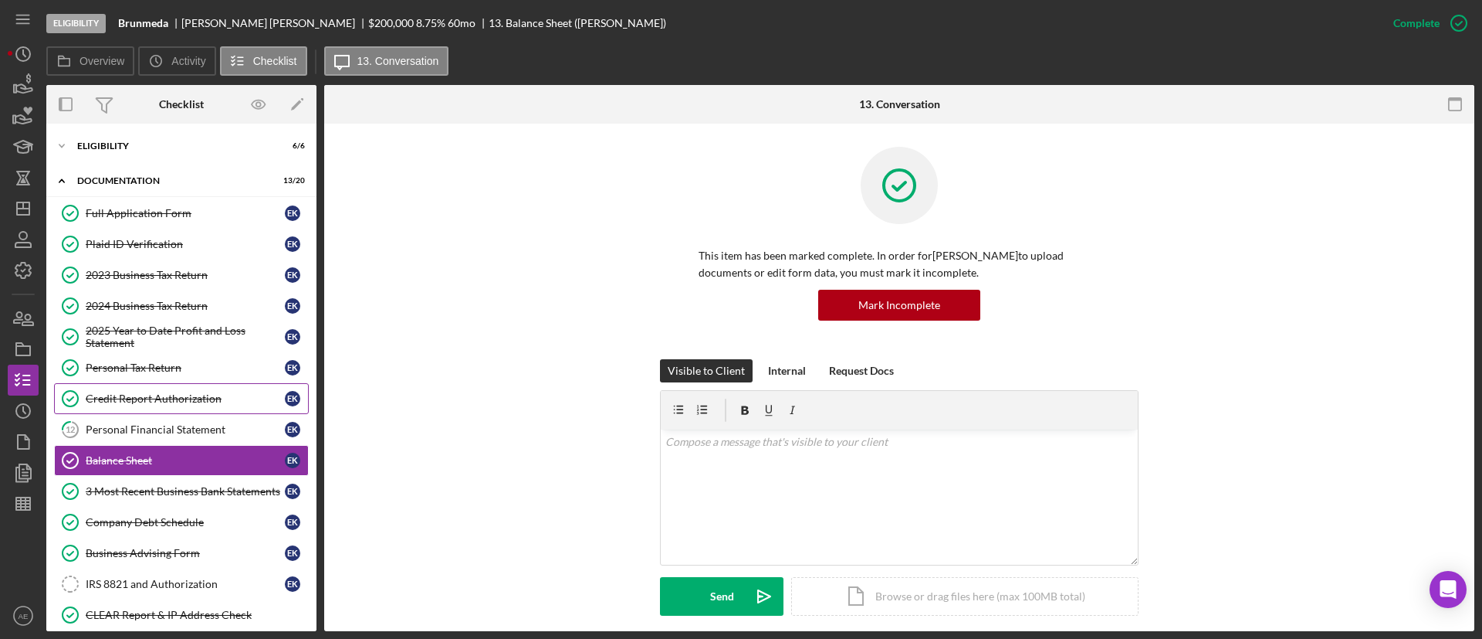
scroll to position [83, 0]
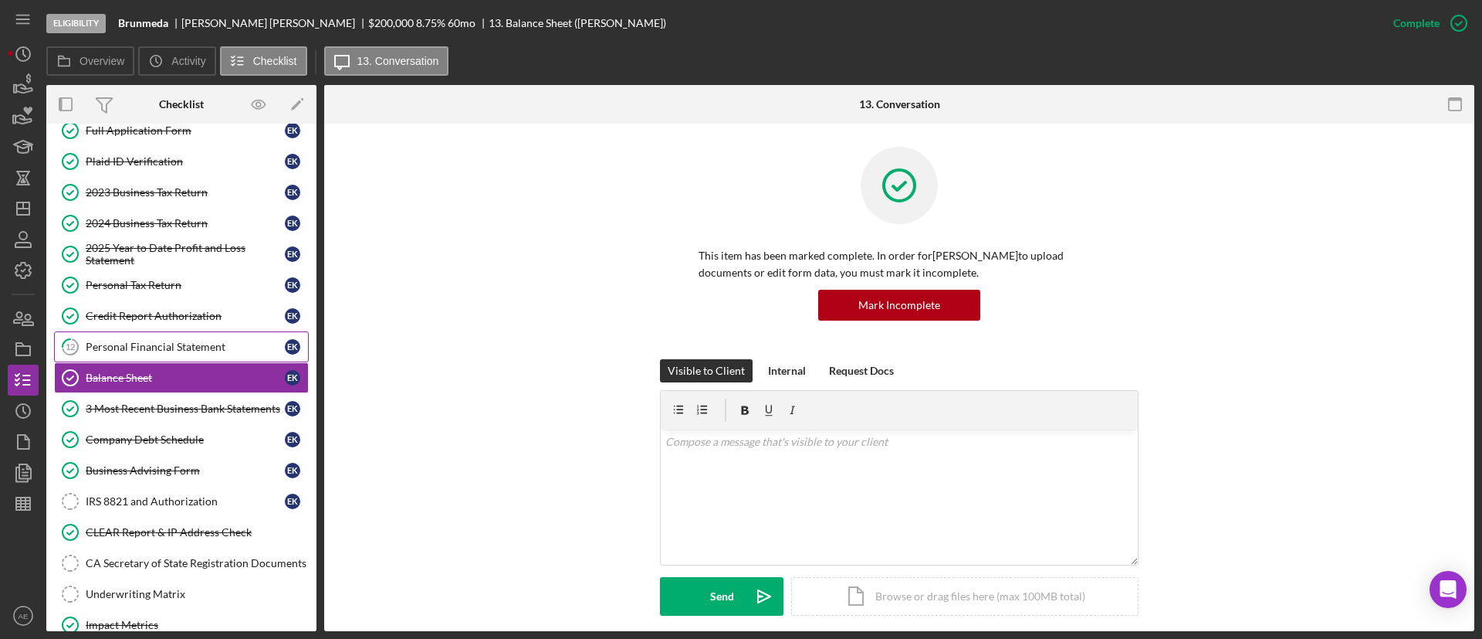
click at [218, 340] on div "Personal Financial Statement" at bounding box center [185, 346] width 199 height 12
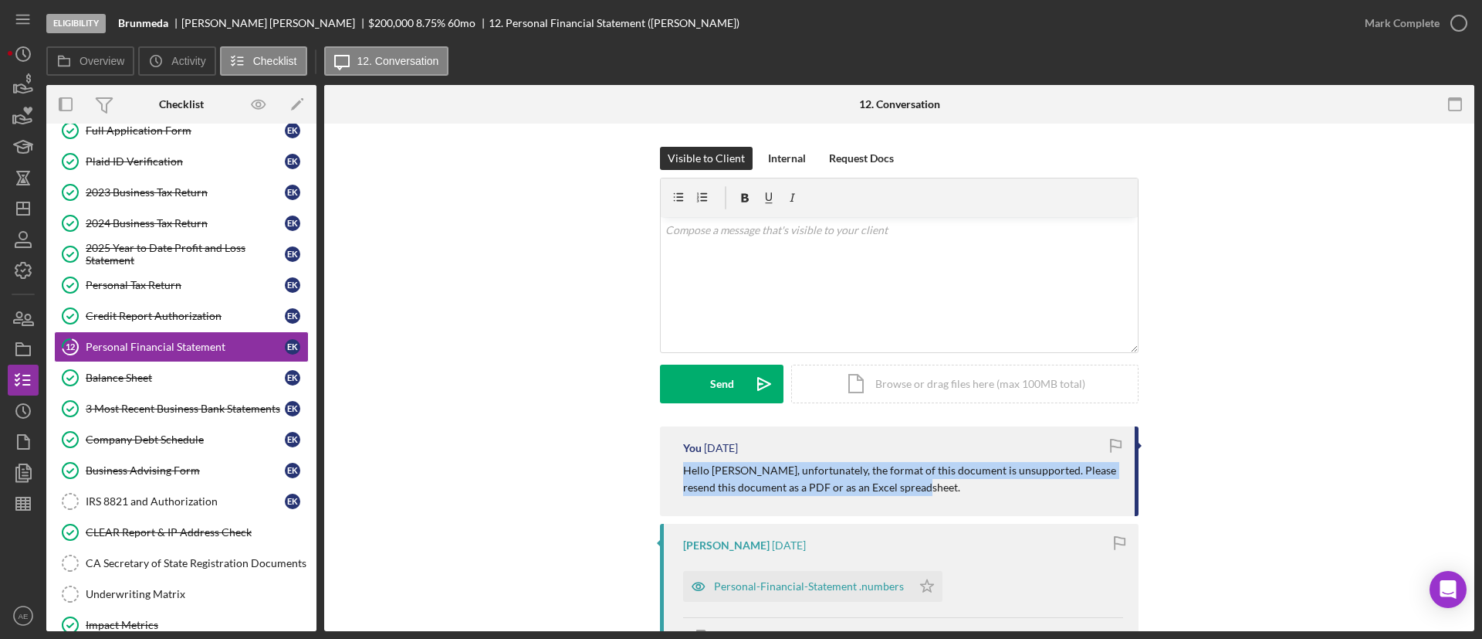
drag, startPoint x: 723, startPoint y: 471, endPoint x: 954, endPoint y: 486, distance: 230.6
click at [887, 486] on div "You 6 days ago Hello Eugene, unfortunately, the format of this document is unsu…" at bounding box center [899, 471] width 479 height 90
copy p "Hello Eugene, unfortunately, the format of this document is unsupported. Please…"
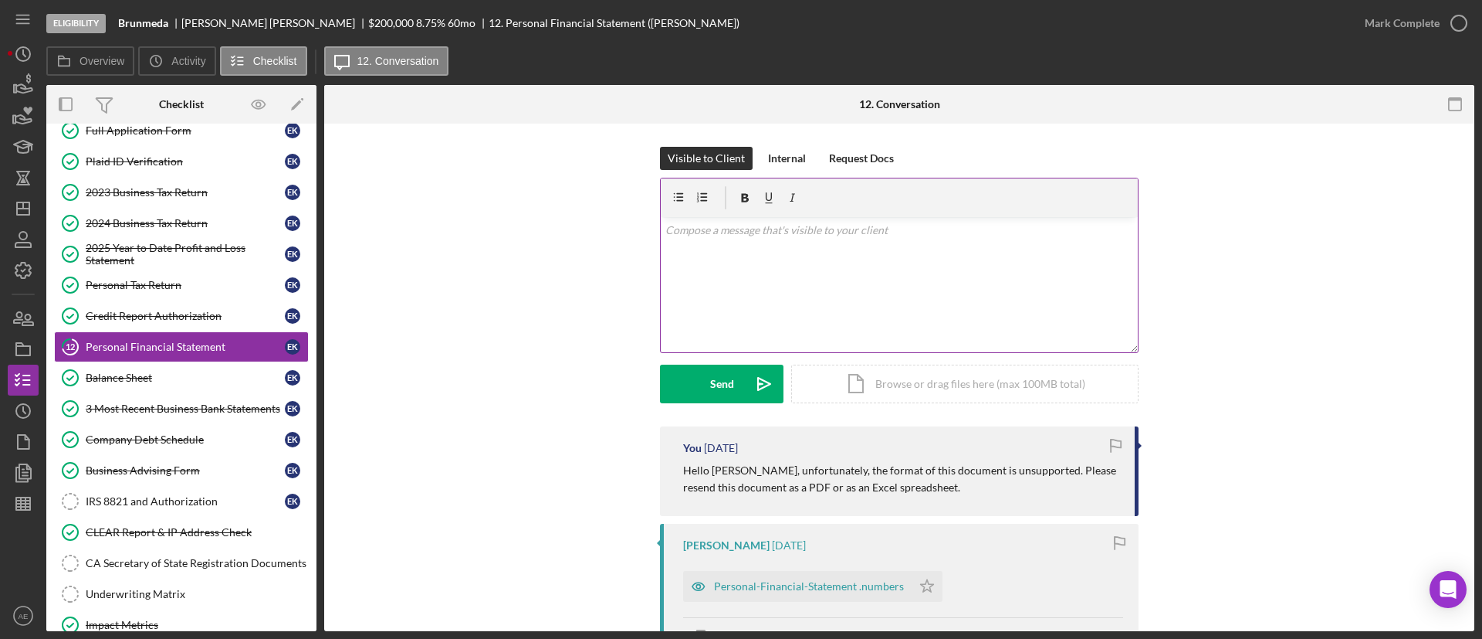
click at [824, 279] on div "v Color teal Color pink Remove color Add row above Add row below Add column bef…" at bounding box center [899, 284] width 477 height 135
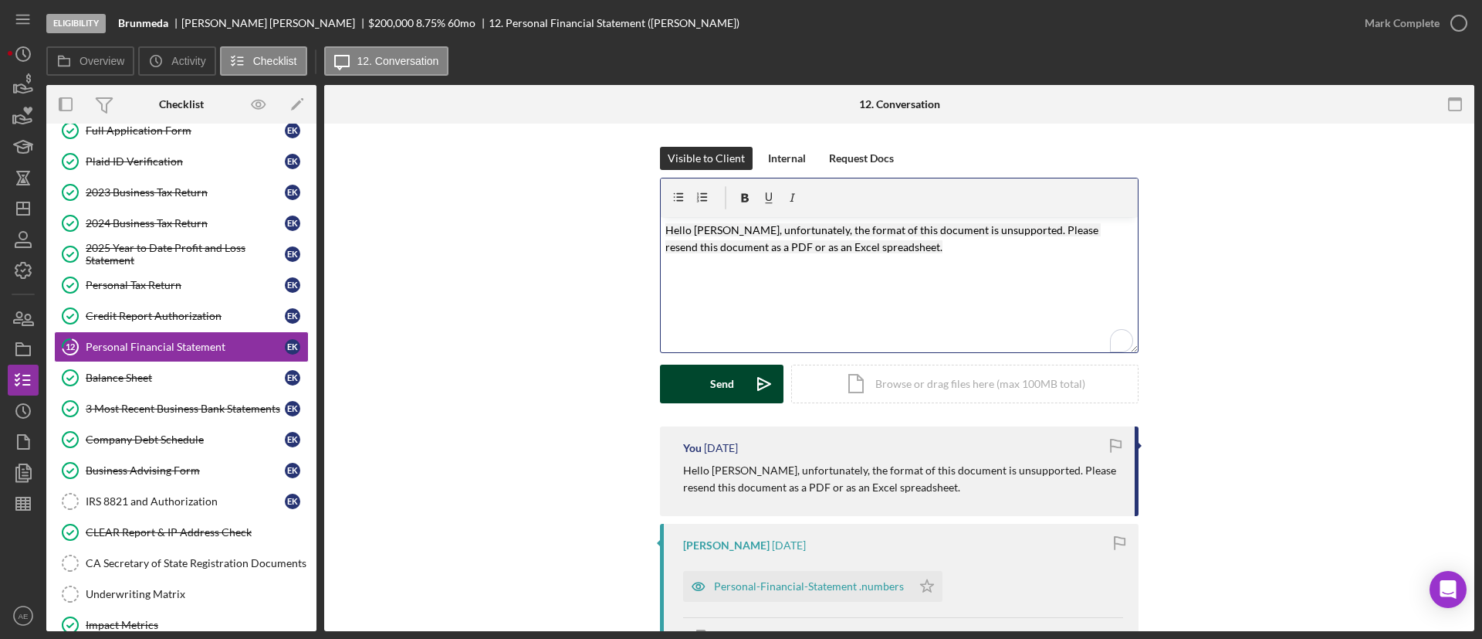
click at [730, 385] on div "Send" at bounding box center [722, 383] width 24 height 39
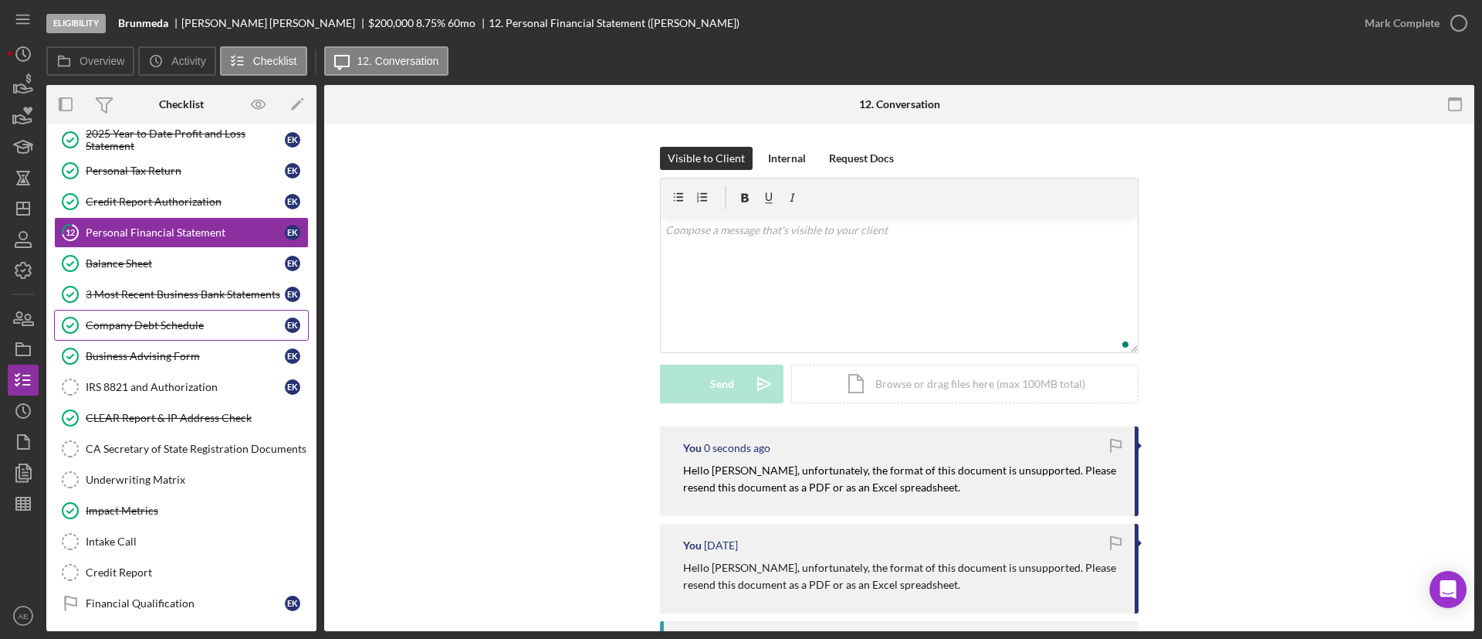
scroll to position [269, 0]
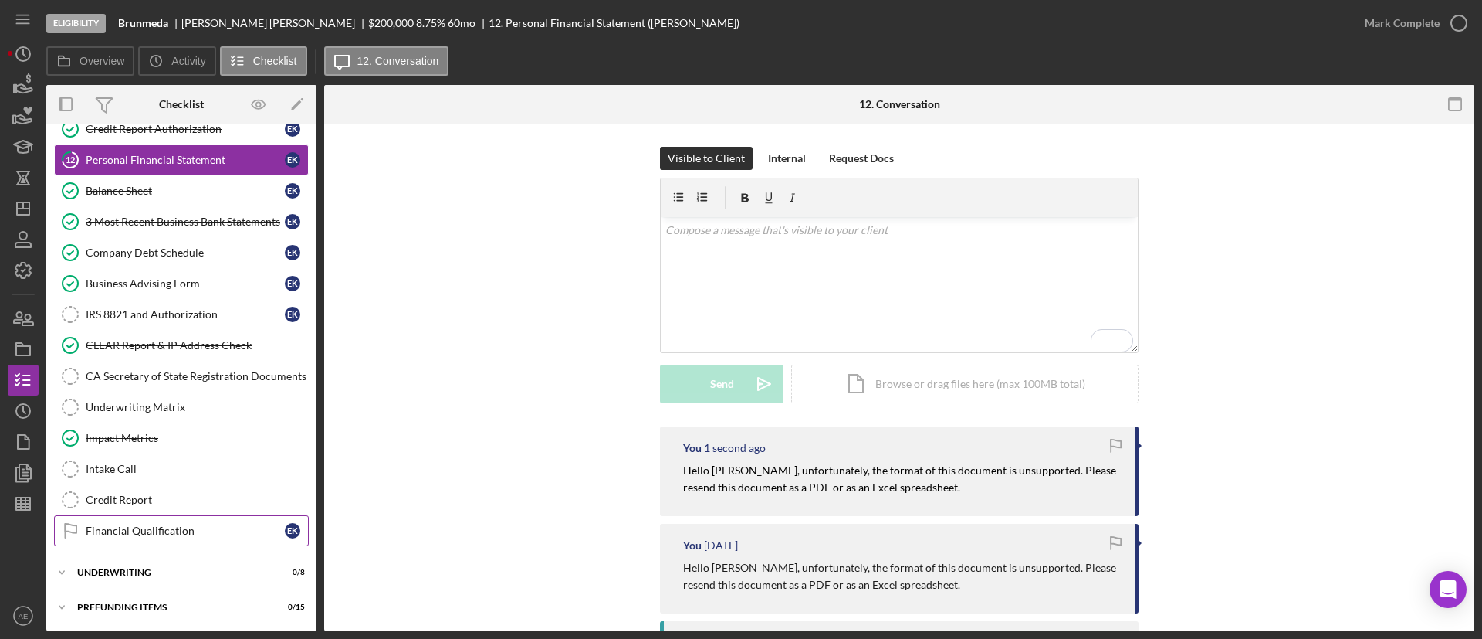
click at [163, 528] on div "Financial Qualification" at bounding box center [185, 530] width 199 height 12
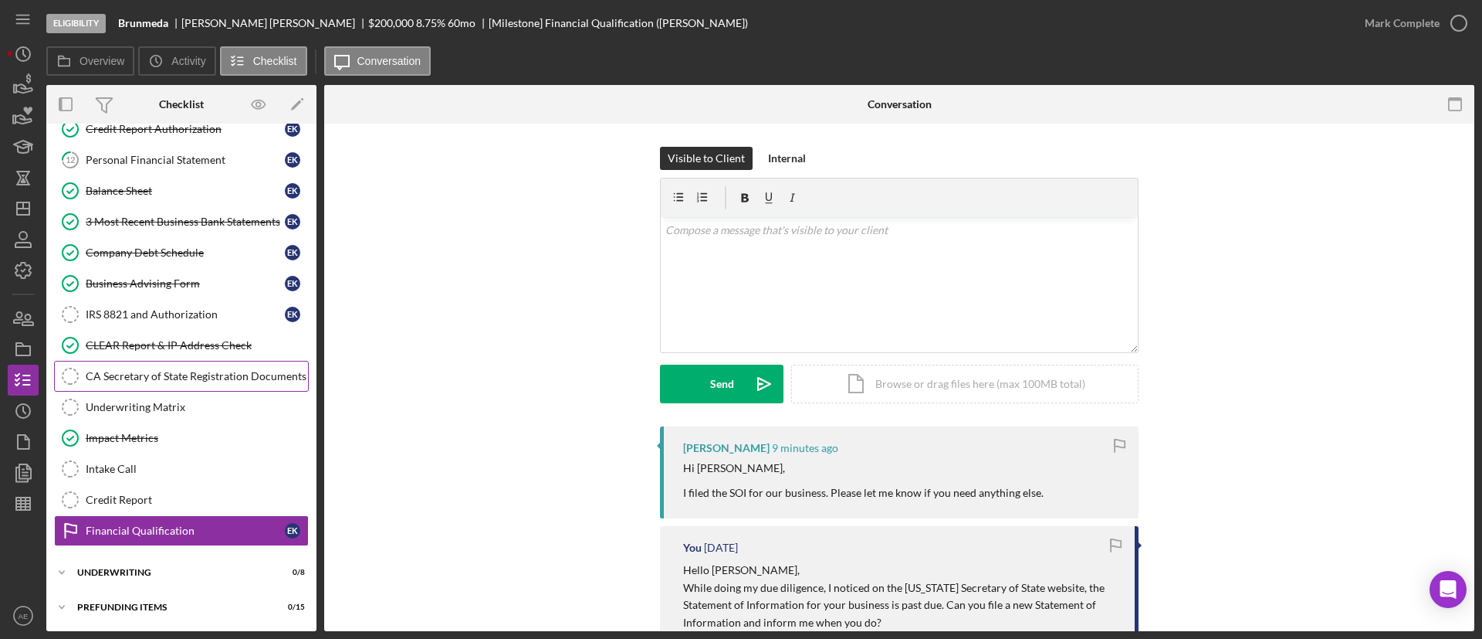
click at [141, 380] on div "CA Secretary of State Registration Documents" at bounding box center [197, 376] width 222 height 12
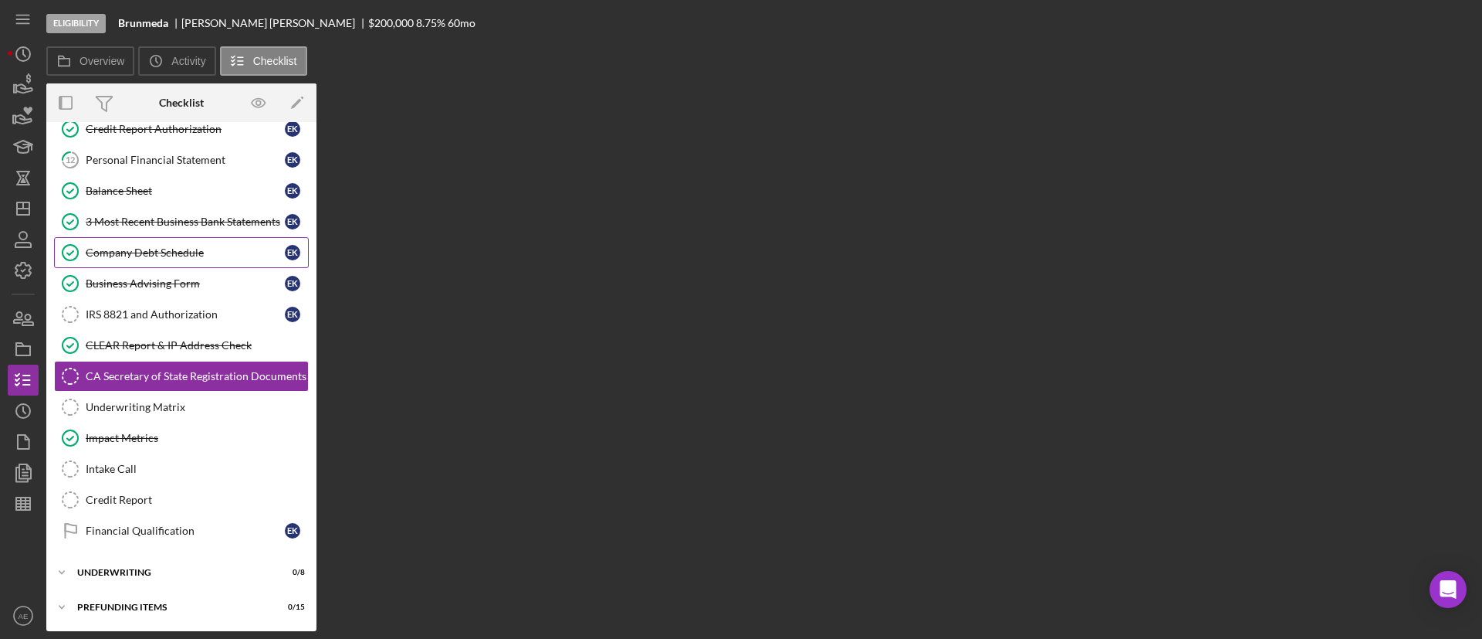
scroll to position [269, 0]
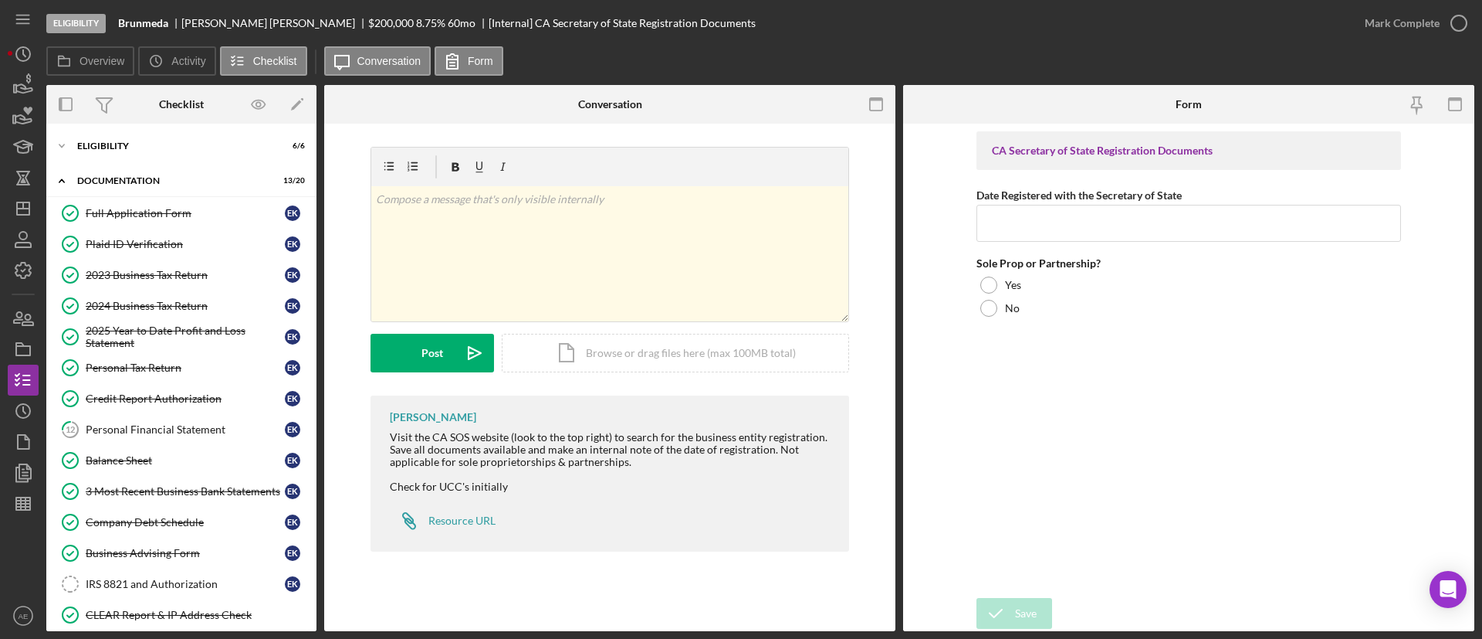
scroll to position [269, 0]
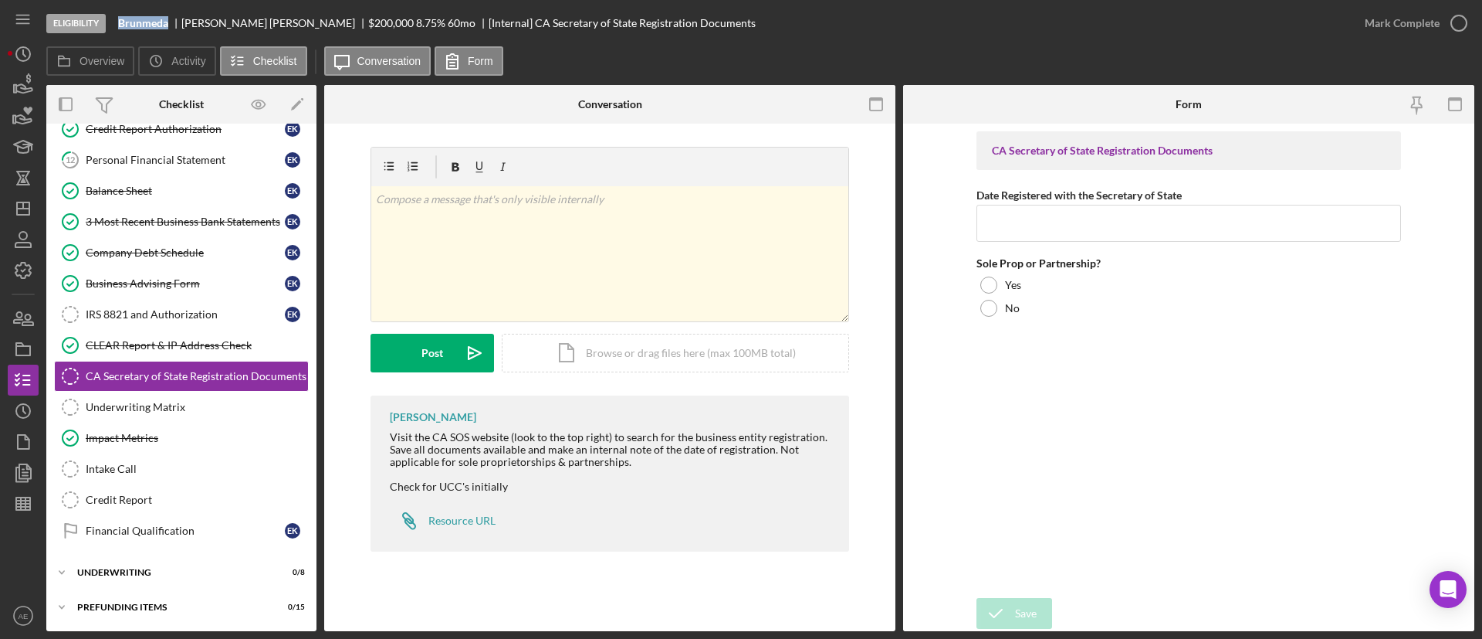
drag, startPoint x: 118, startPoint y: 22, endPoint x: 170, endPoint y: 24, distance: 51.8
click at [171, 22] on div "Eligibility Brunmeda Eugene Kim $200,000 $40,000 8.75 % 60 mo [Internal] CA Sec…" at bounding box center [697, 23] width 1303 height 46
copy b "Brunmeda"
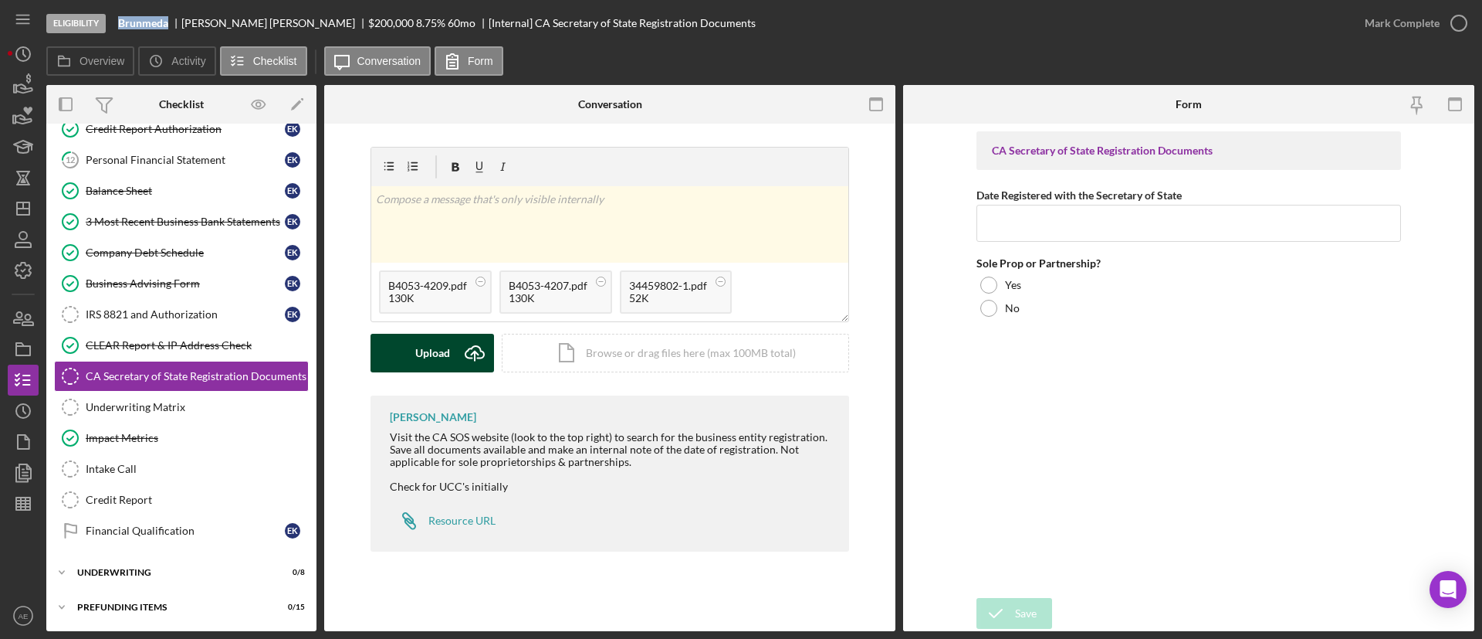
click at [437, 358] on div "Upload" at bounding box center [432, 353] width 35 height 39
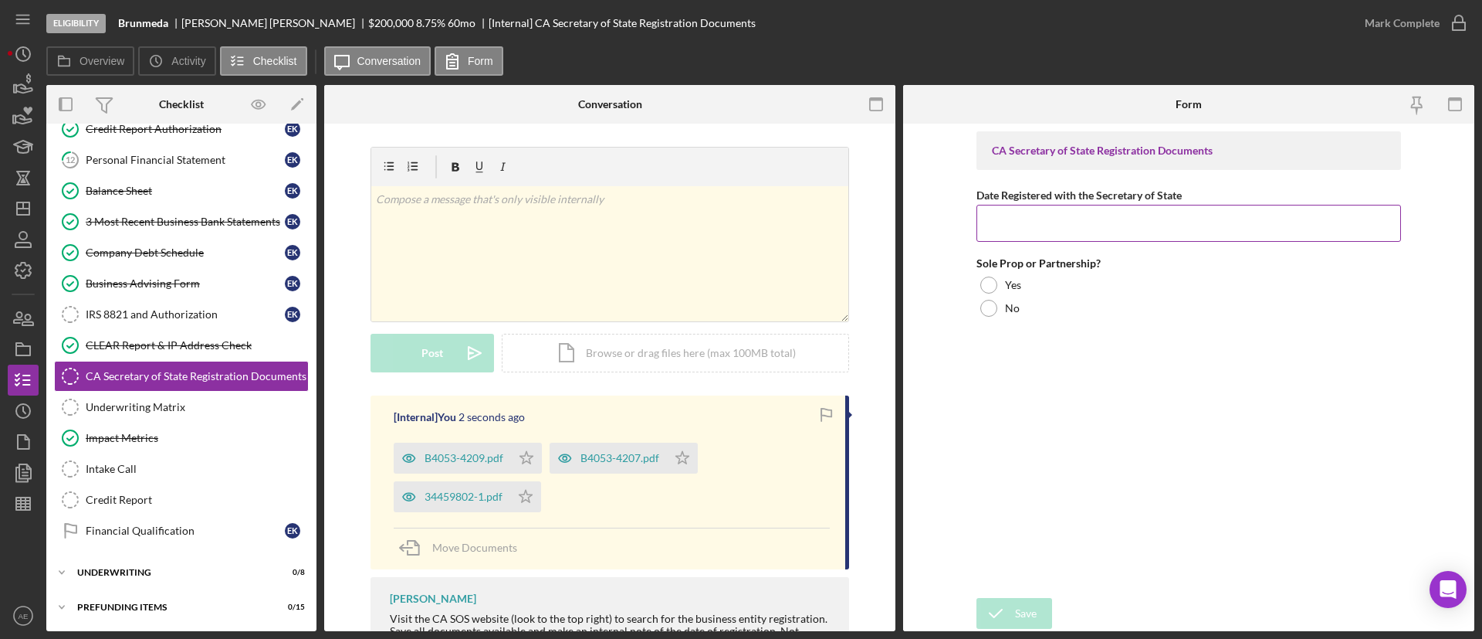
click at [1152, 223] on input "Date Registered with the Secretary of State" at bounding box center [1189, 223] width 425 height 37
type input "5/15/2014"
click at [1028, 320] on div "CA Secretary of State Registration Documents Date Registered with the Secretary…" at bounding box center [1189, 360] width 425 height 459
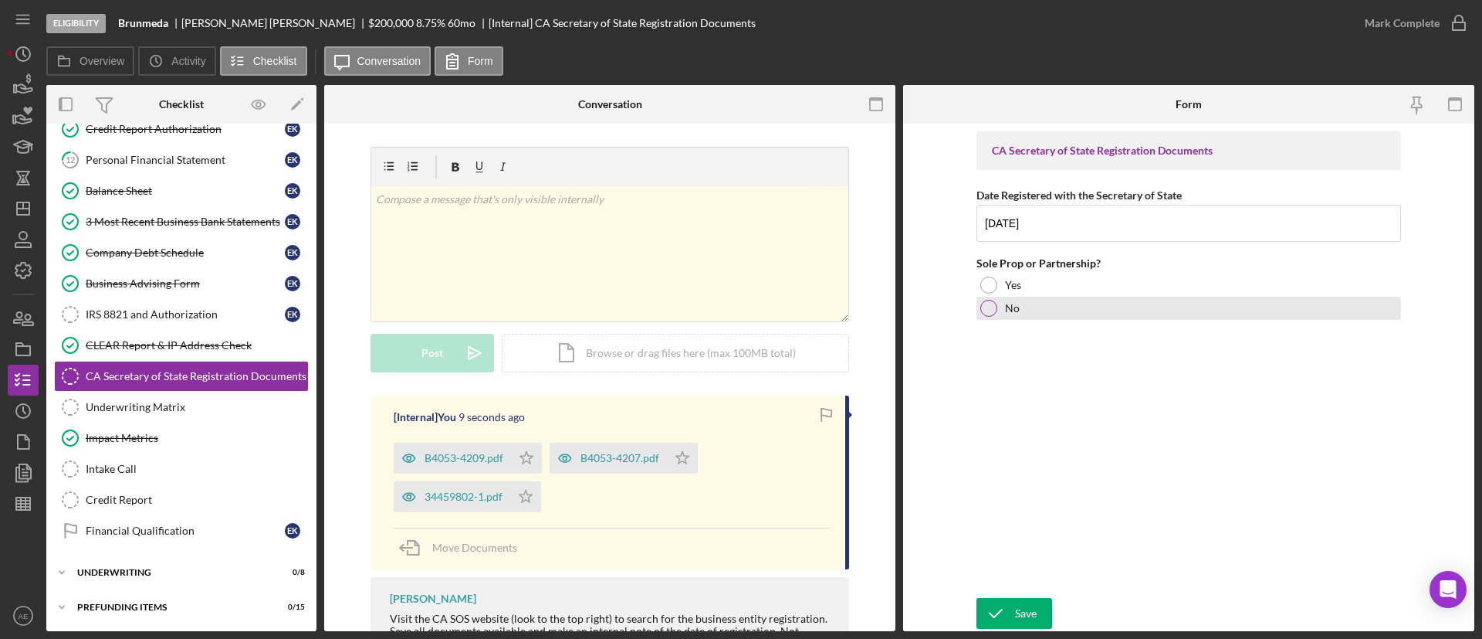
click at [1021, 312] on div "No" at bounding box center [1189, 307] width 425 height 23
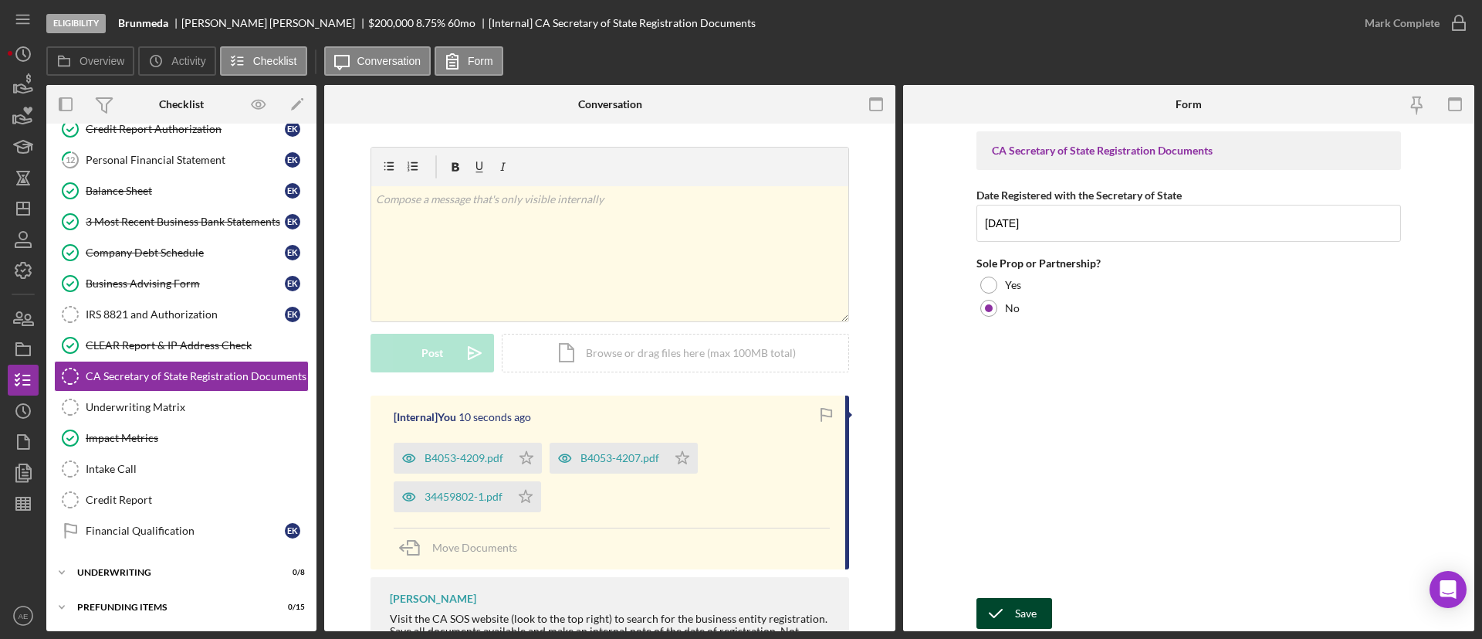
click at [999, 617] on icon "submit" at bounding box center [996, 613] width 39 height 39
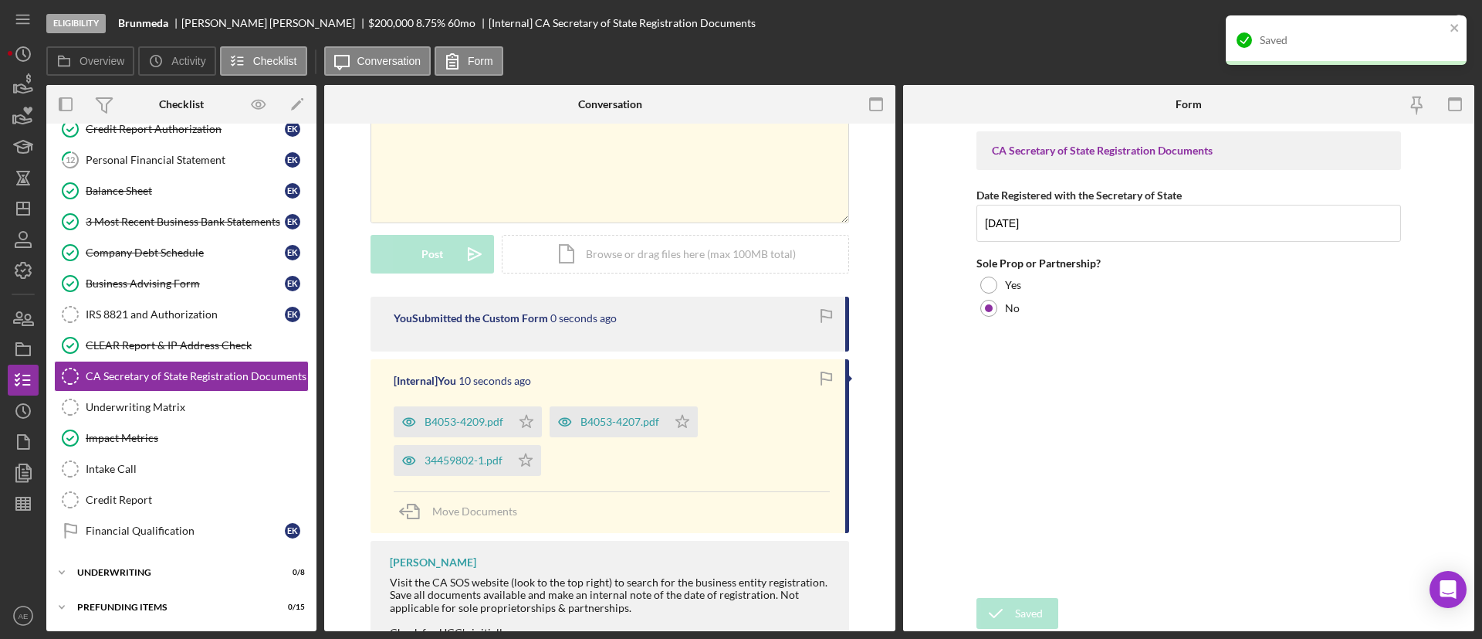
scroll to position [195, 0]
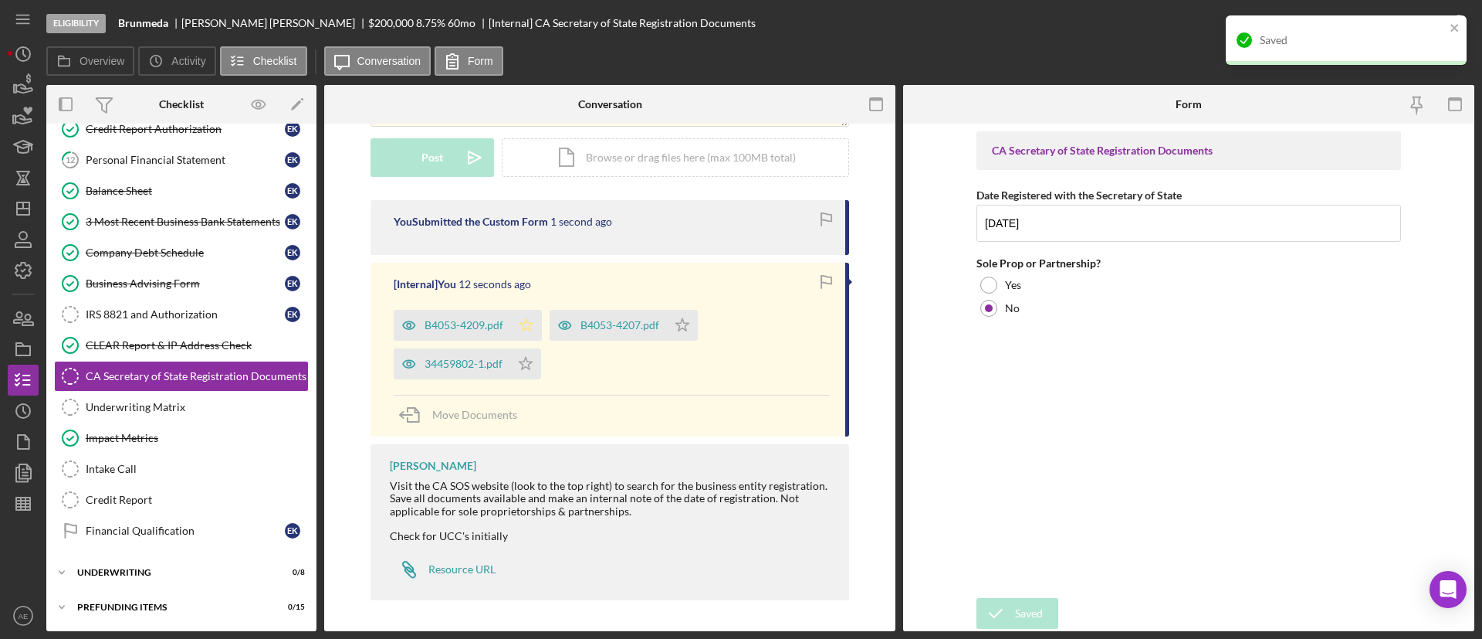
click at [517, 329] on icon "Icon/Star" at bounding box center [526, 325] width 31 height 31
drag, startPoint x: 523, startPoint y: 362, endPoint x: 598, endPoint y: 352, distance: 76.3
click at [524, 363] on icon "Icon/Star" at bounding box center [525, 363] width 31 height 31
drag, startPoint x: 673, startPoint y: 331, endPoint x: 700, endPoint y: 334, distance: 28.0
click at [673, 332] on icon "Icon/Star" at bounding box center [682, 325] width 31 height 31
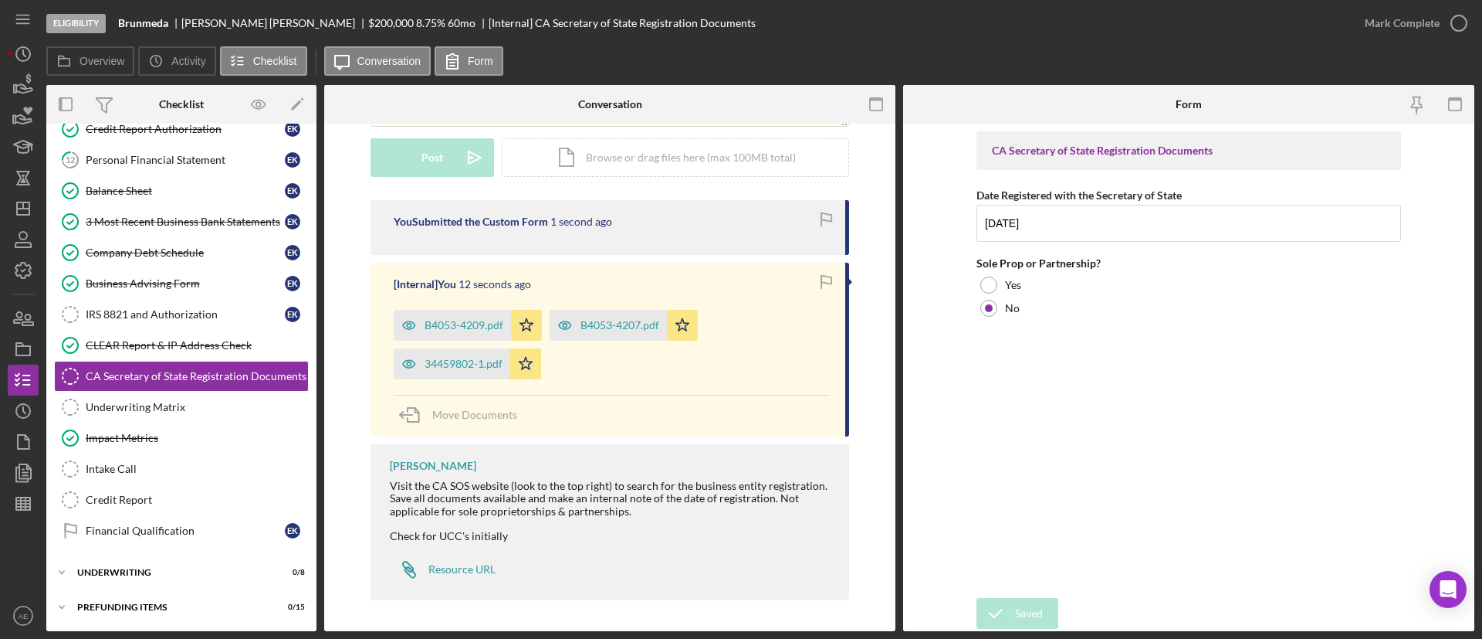
click at [1435, 19] on div "Saved" at bounding box center [1346, 15] width 247 height 6
click at [1435, 22] on div "Mark Complete" at bounding box center [1402, 23] width 75 height 31
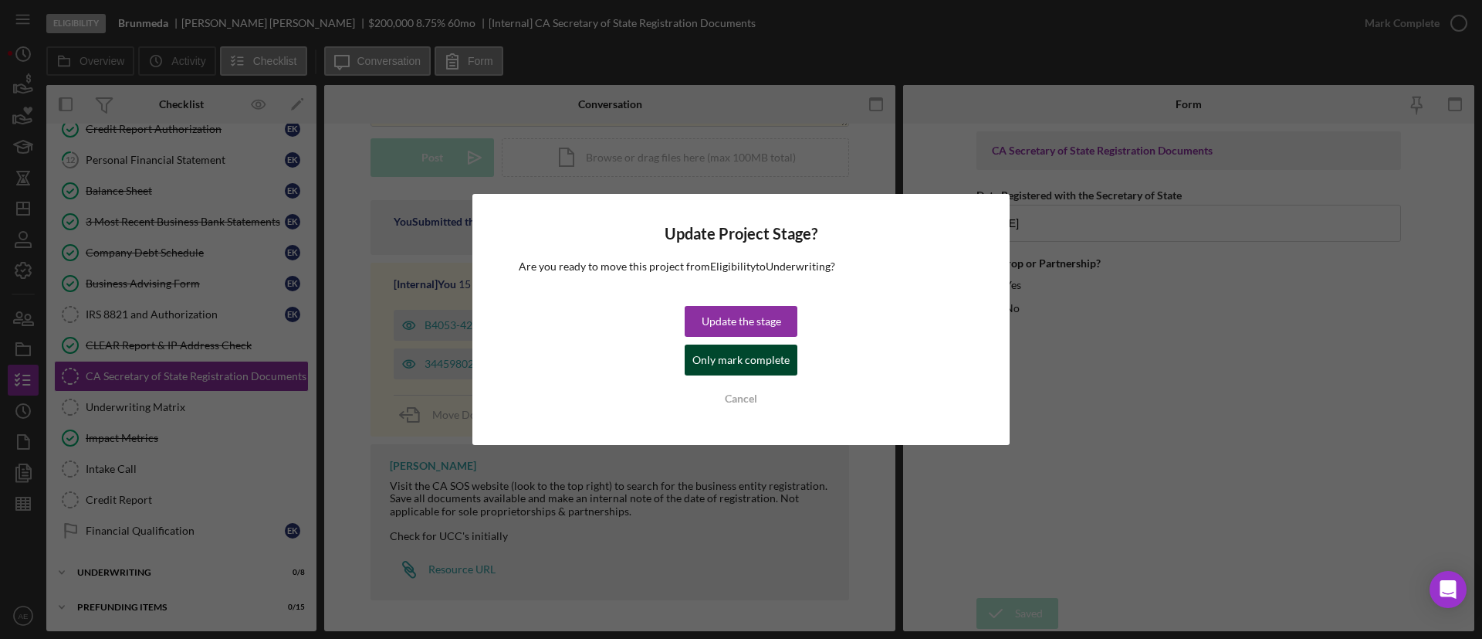
click at [757, 368] on div "Only mark complete" at bounding box center [741, 359] width 97 height 31
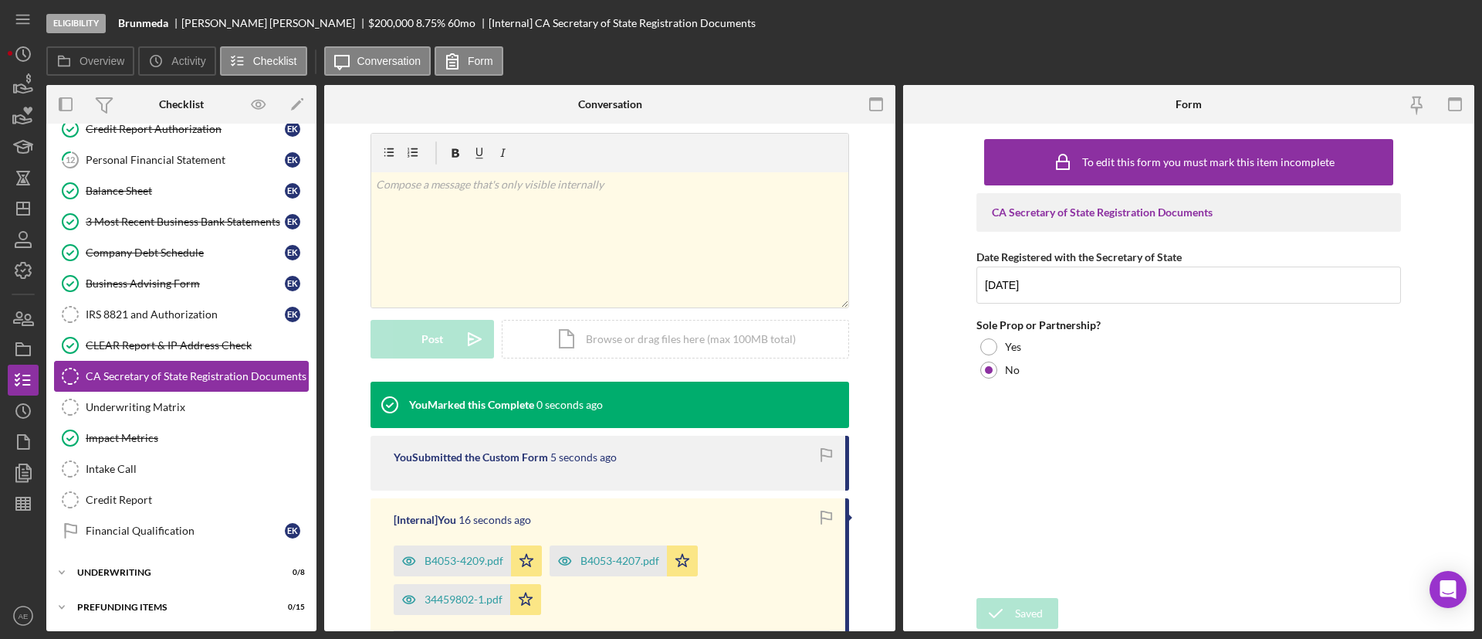
scroll to position [408, 0]
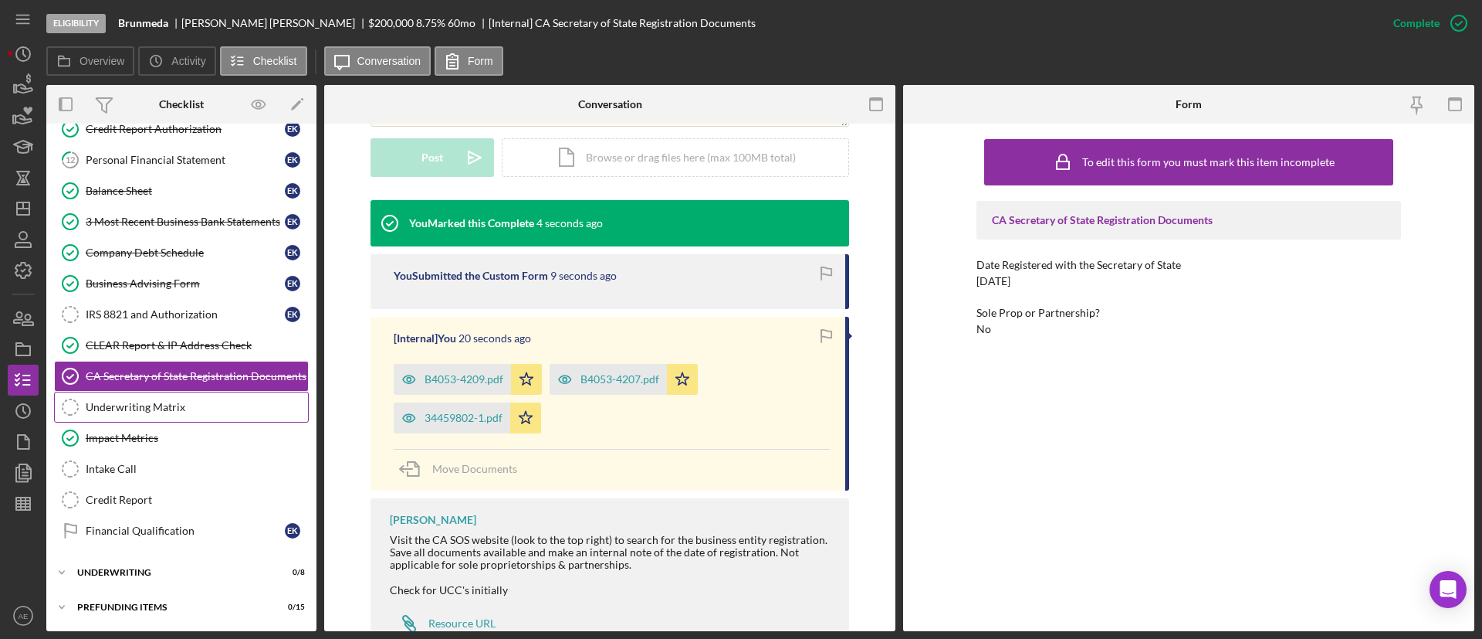
click at [151, 406] on div "Underwriting Matrix" at bounding box center [197, 407] width 222 height 12
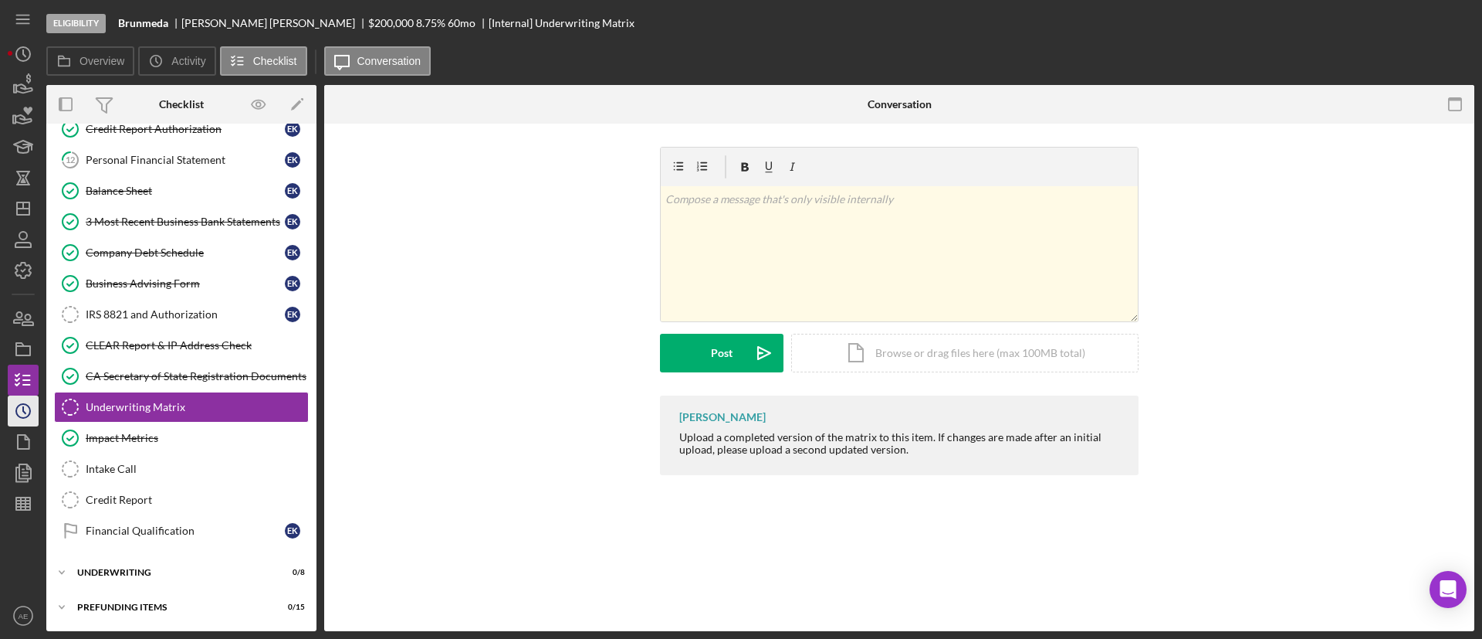
scroll to position [269, 0]
click at [188, 532] on div "Financial Qualification" at bounding box center [185, 530] width 199 height 12
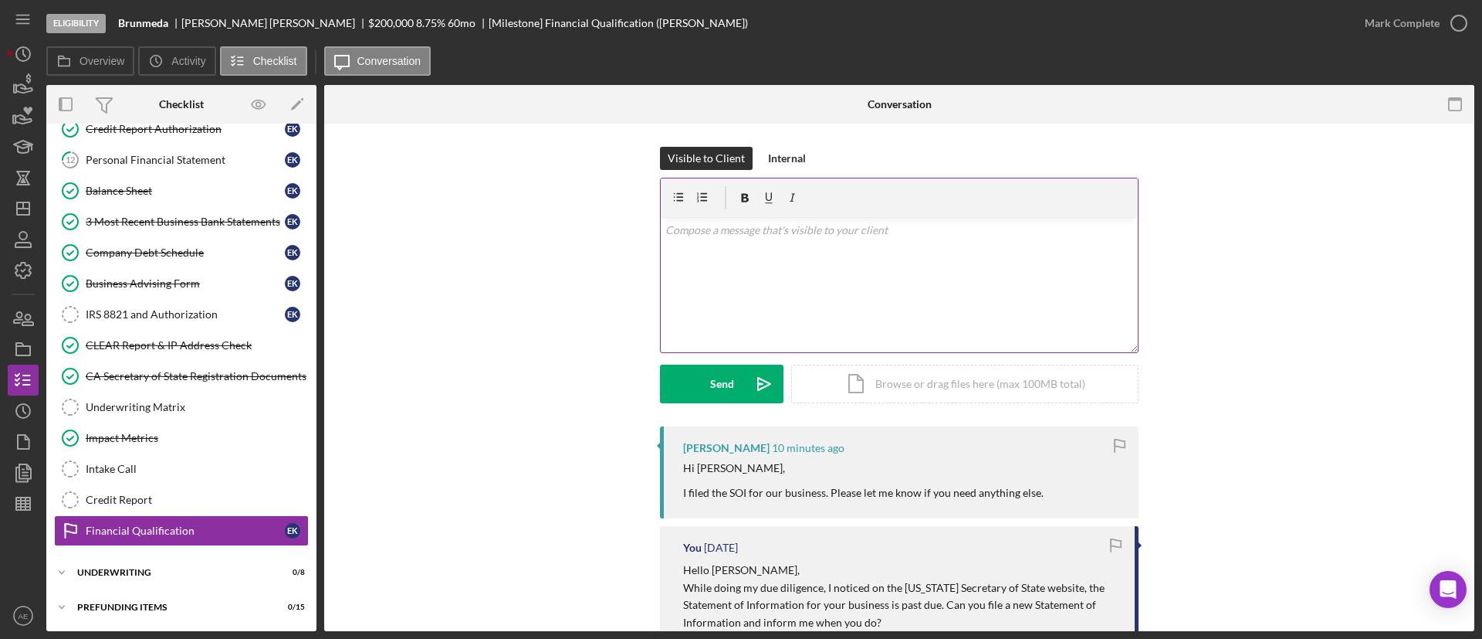
click at [986, 311] on div "v Color teal Color pink Remove color Add row above Add row below Add column bef…" at bounding box center [899, 284] width 477 height 135
click at [735, 395] on button "Send Icon/icon-invite-send" at bounding box center [722, 383] width 124 height 39
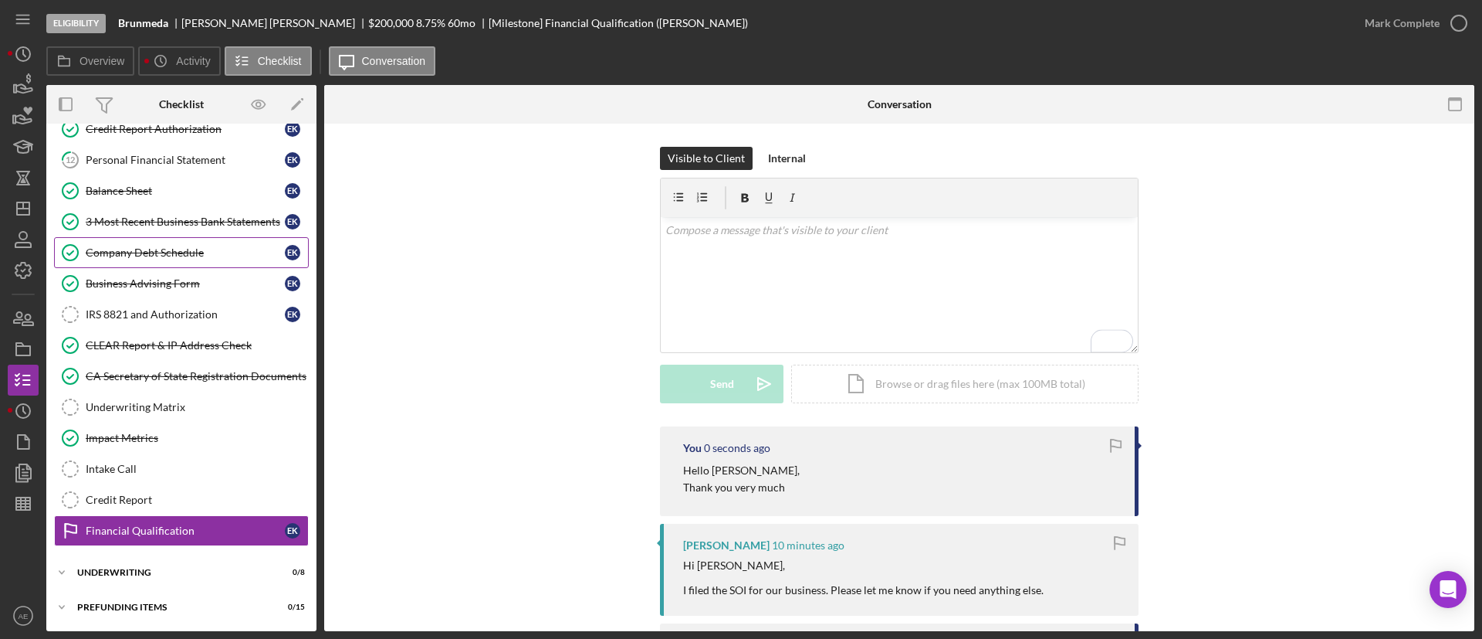
click at [144, 264] on link "Company Debt Schedule Company Debt Schedule E K" at bounding box center [181, 252] width 255 height 31
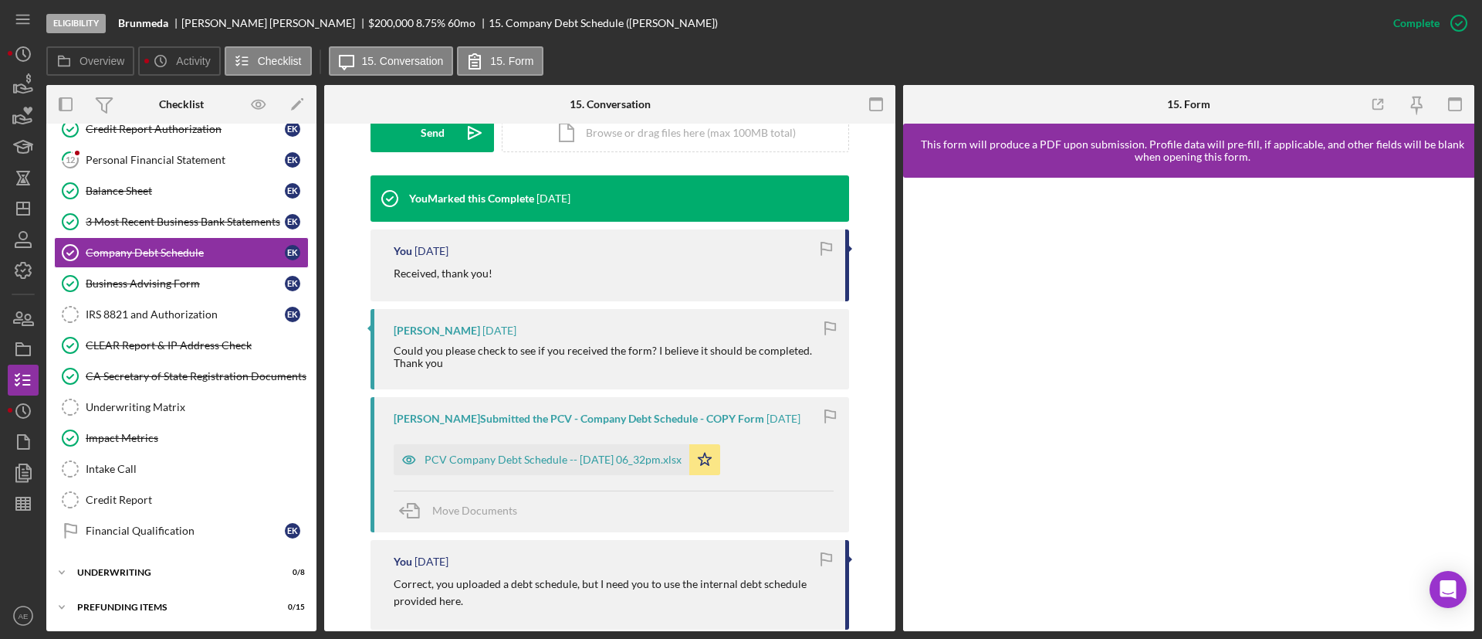
scroll to position [116, 0]
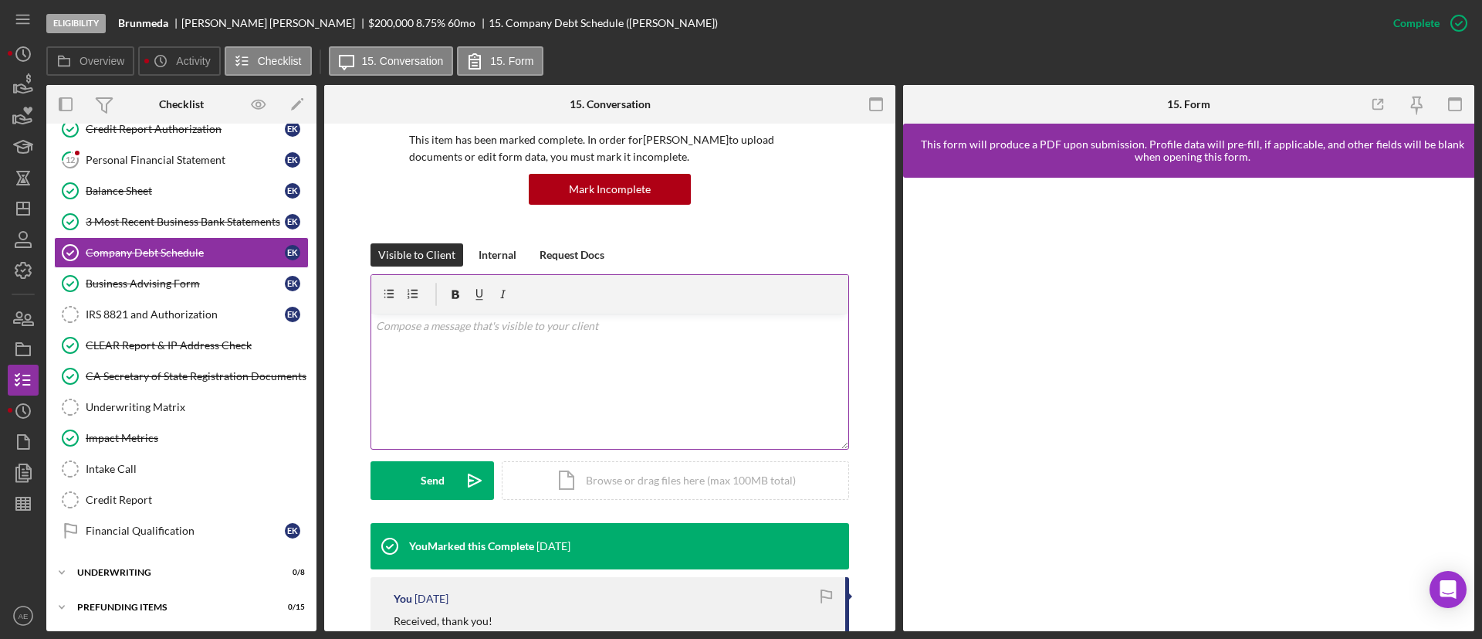
click at [534, 391] on div "v Color teal Color pink Remove color Add row above Add row below Add column bef…" at bounding box center [609, 380] width 477 height 135
click at [391, 373] on p "Can you provide the credit card statements for the BOA, Capital One, and Americ…" at bounding box center [610, 369] width 469 height 17
click at [818, 375] on p "Can you provide the credit card statements for the BOA, Capital One, and Americ…" at bounding box center [610, 369] width 469 height 17
click at [395, 378] on div "v Color teal Color pink Remove color Add row above Add row below Add column bef…" at bounding box center [609, 380] width 477 height 135
click at [827, 365] on p "Can you provide the credit card statements for the BOA, Capital One, and Americ…" at bounding box center [610, 369] width 469 height 17
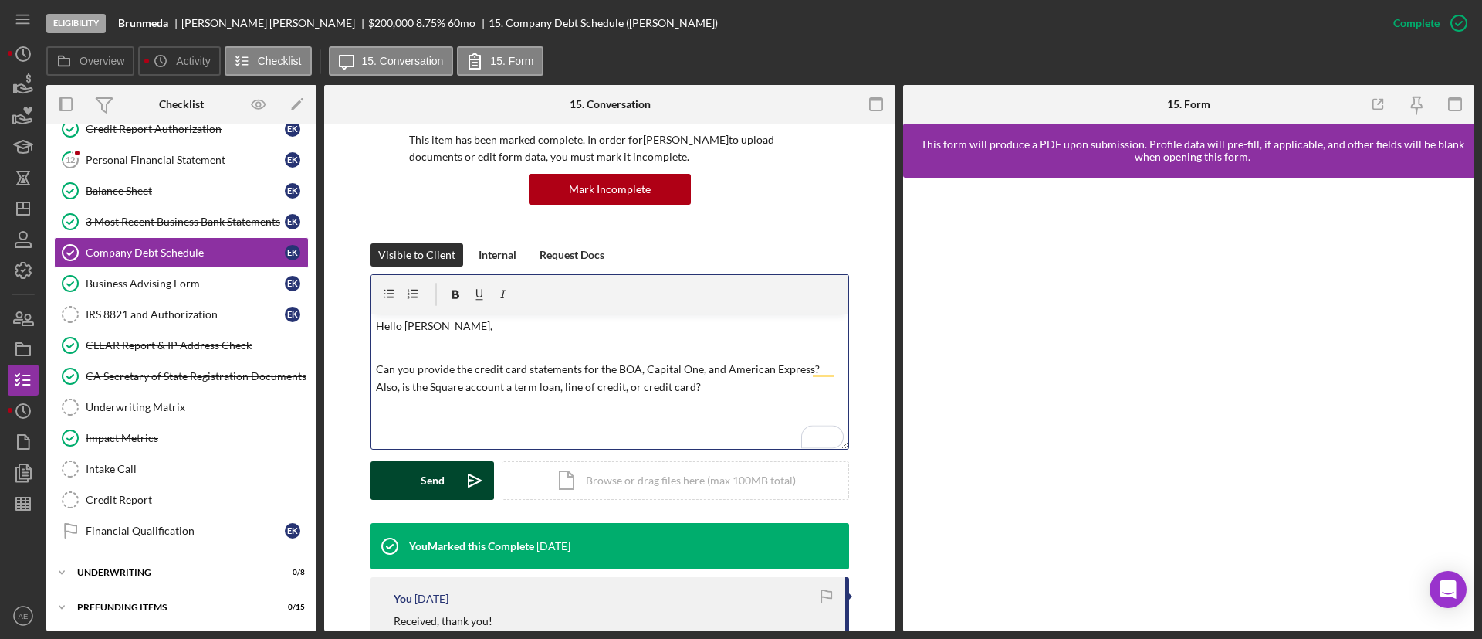
click at [456, 473] on icon "Icon/icon-invite-send" at bounding box center [475, 480] width 39 height 39
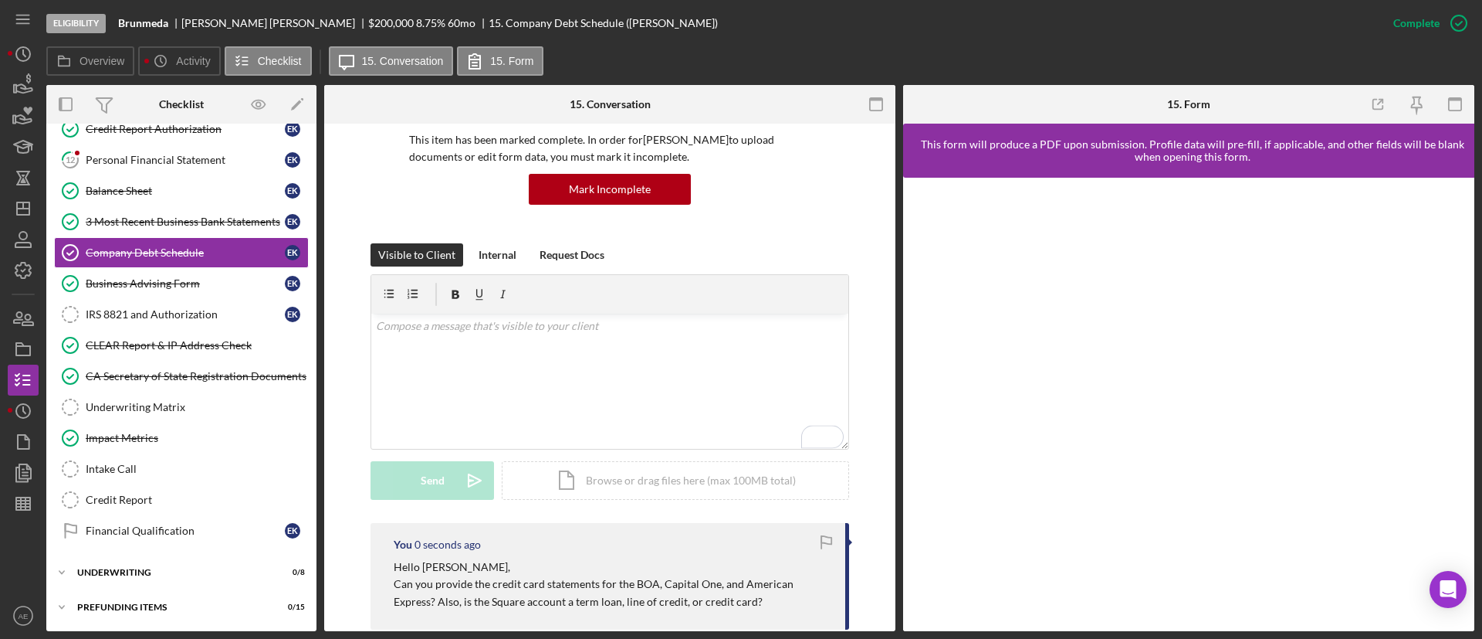
drag, startPoint x: 184, startPoint y: 161, endPoint x: 319, endPoint y: 234, distance: 153.4
click at [184, 161] on div "Personal Financial Statement" at bounding box center [185, 160] width 199 height 12
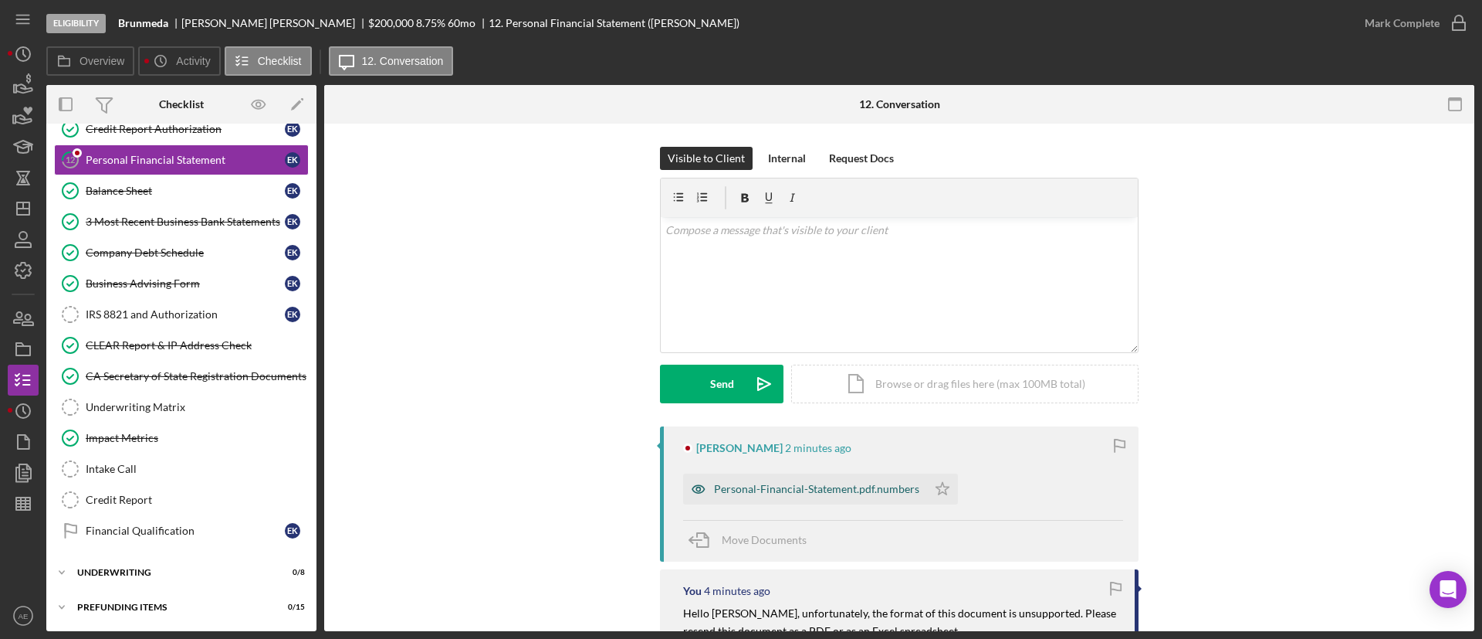
click at [693, 500] on icon "button" at bounding box center [698, 488] width 31 height 31
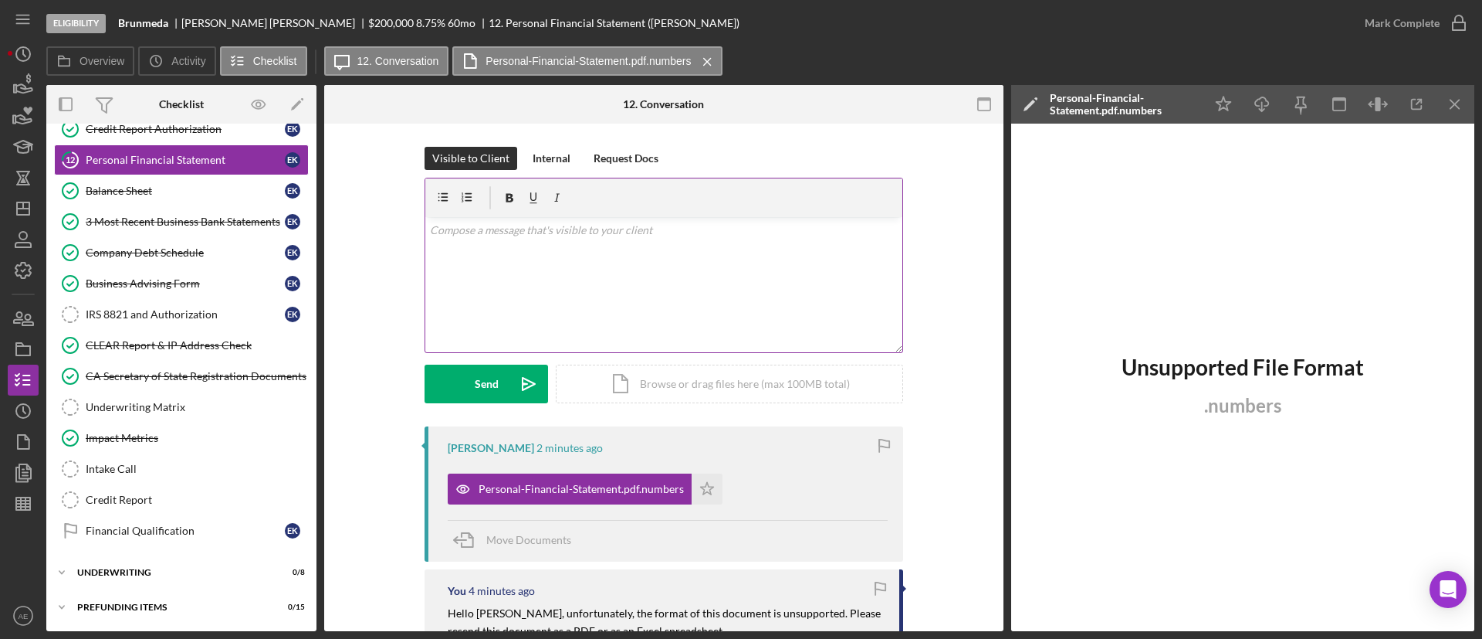
click at [603, 324] on div "v Color teal Color pink Remove color Add row above Add row below Add column bef…" at bounding box center [663, 284] width 477 height 135
click at [854, 274] on p "Numbers is not supported. Can you copy and paste the information on a Google sh…" at bounding box center [664, 282] width 469 height 35
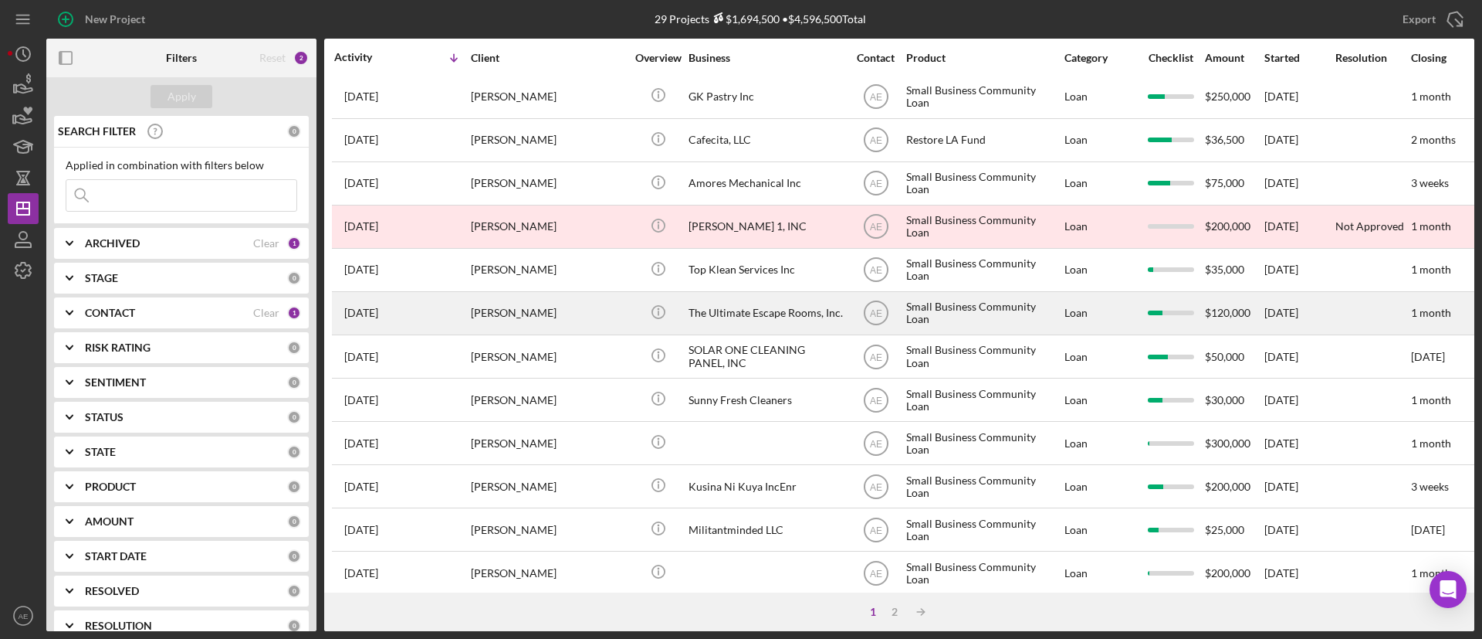
scroll to position [579, 0]
